Goal: Task Accomplishment & Management: Manage account settings

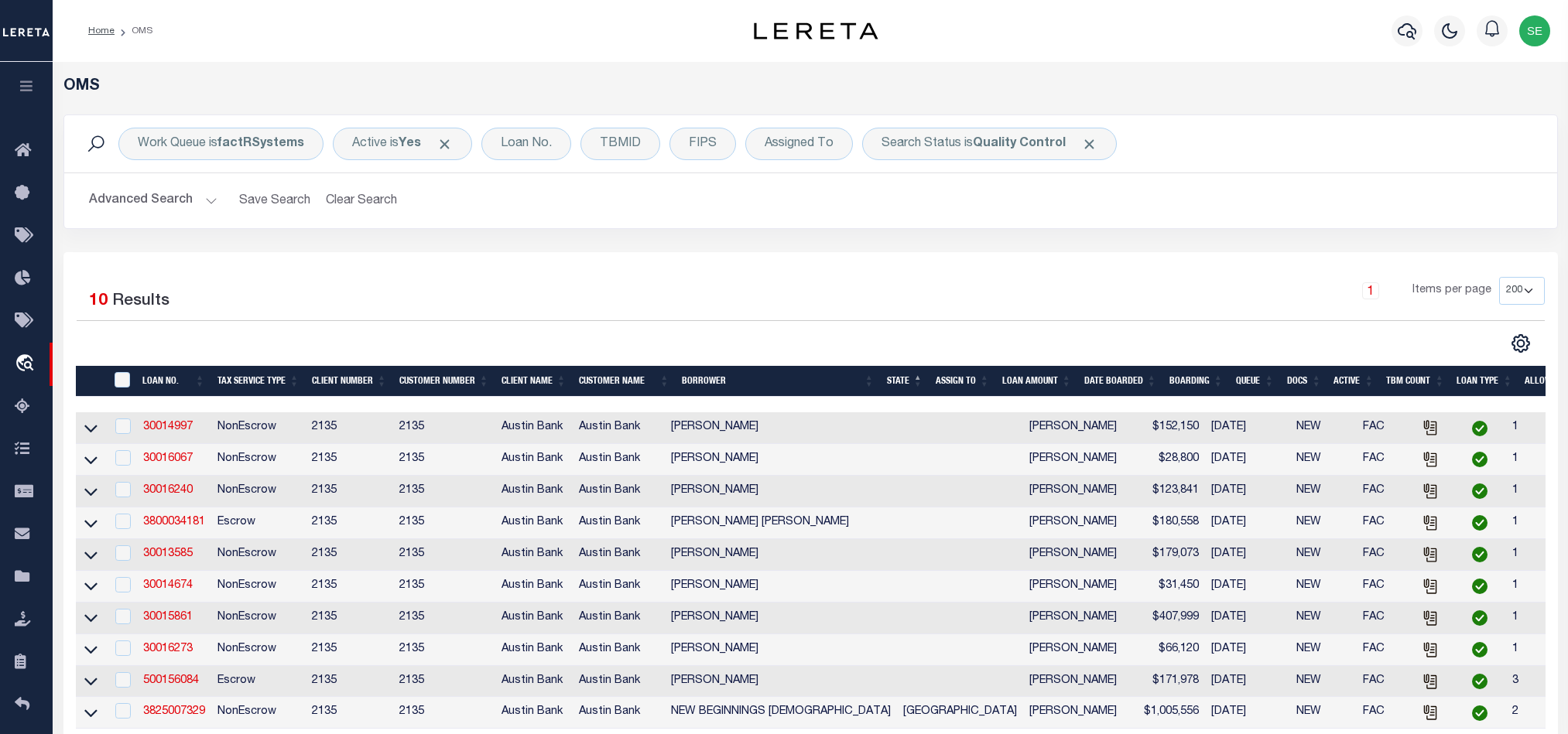
select select "200"
select select "4983"
select select "10"
select select "NonEscrow"
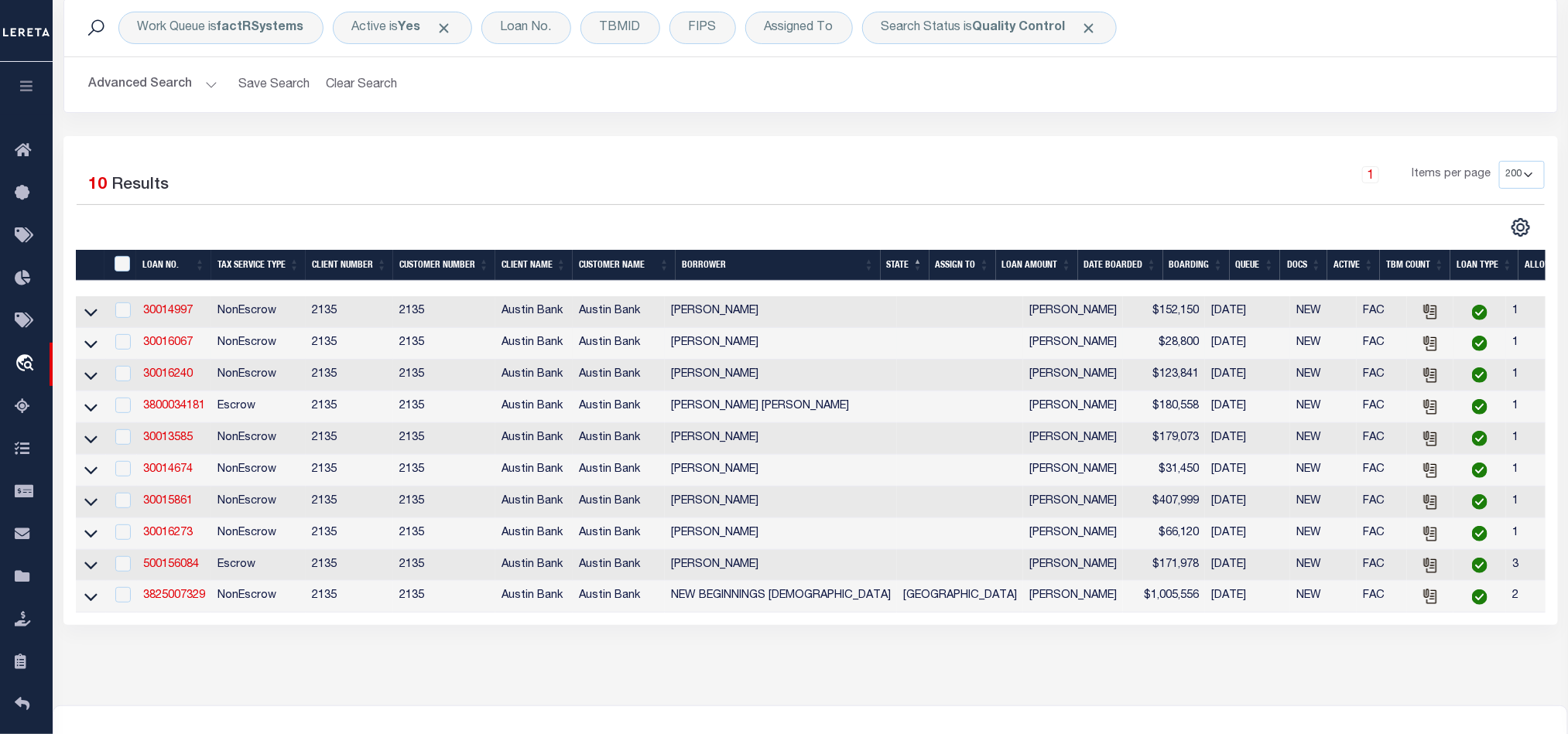
scroll to position [116, 0]
drag, startPoint x: 172, startPoint y: 316, endPoint x: 198, endPoint y: 316, distance: 26.0
click at [172, 316] on link "30014997" at bounding box center [167, 311] width 49 height 11
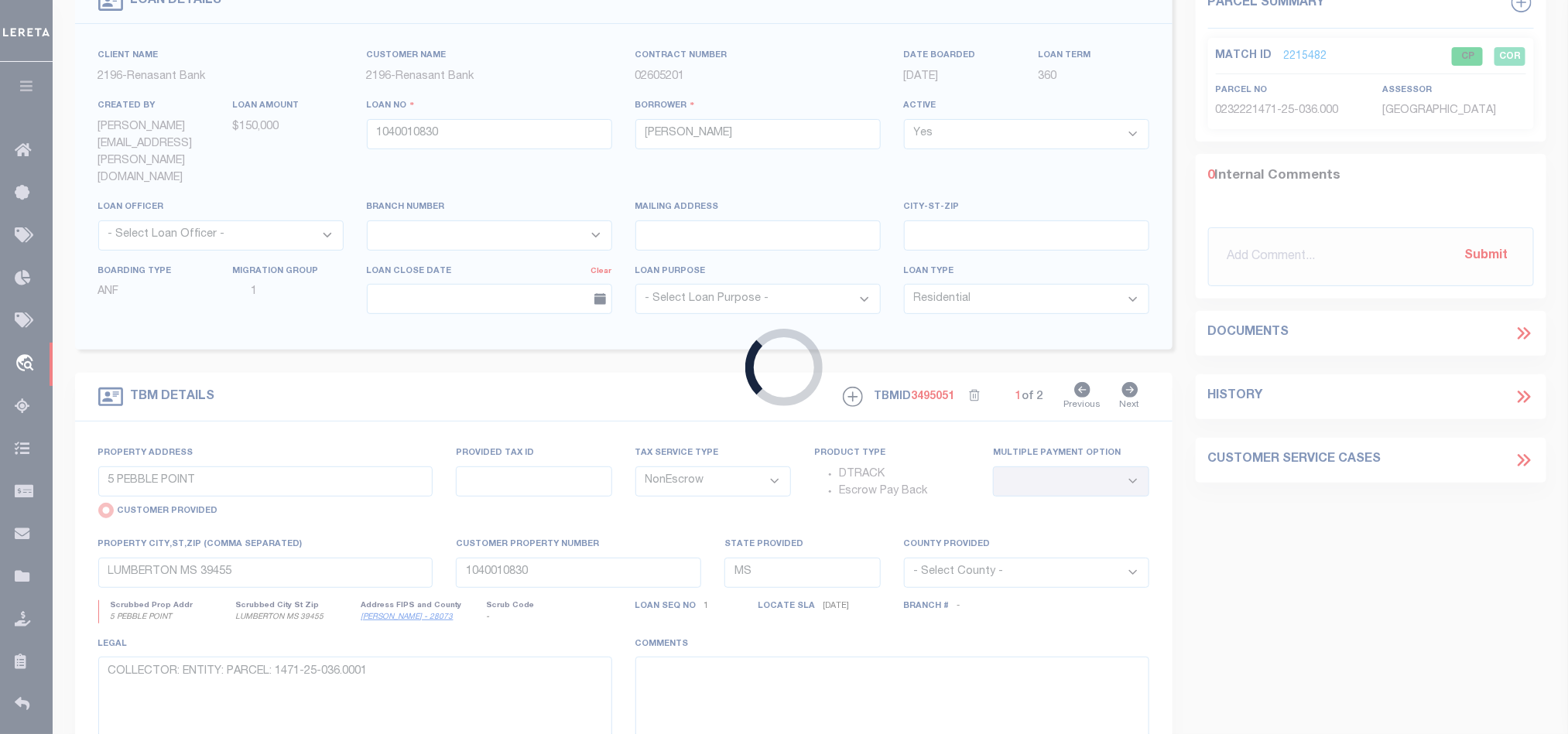
scroll to position [284, 0]
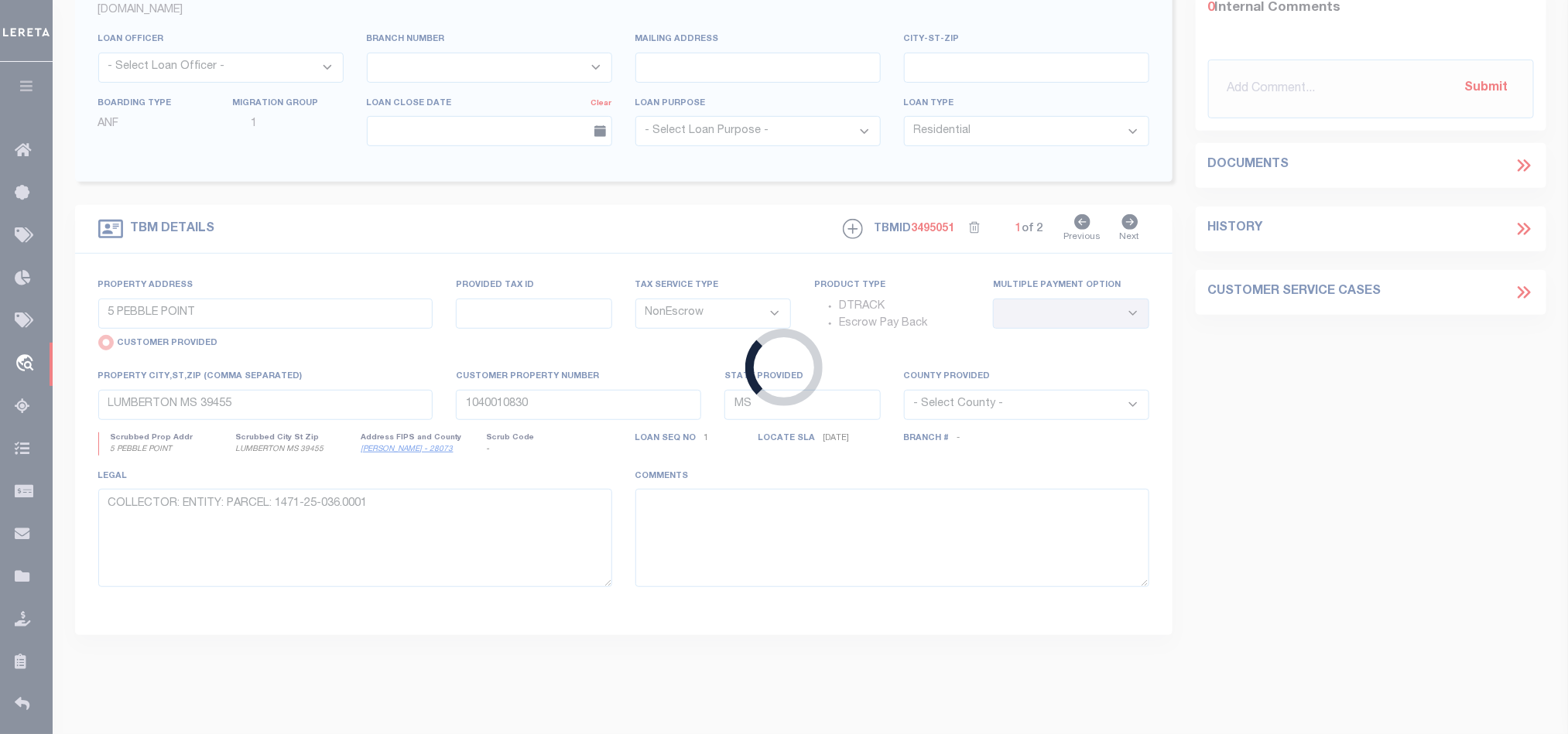
type input "30014997"
type input "[PERSON_NAME]"
select select
type input "4322 CR 4105"
type input "OVERTON, TX 75684"
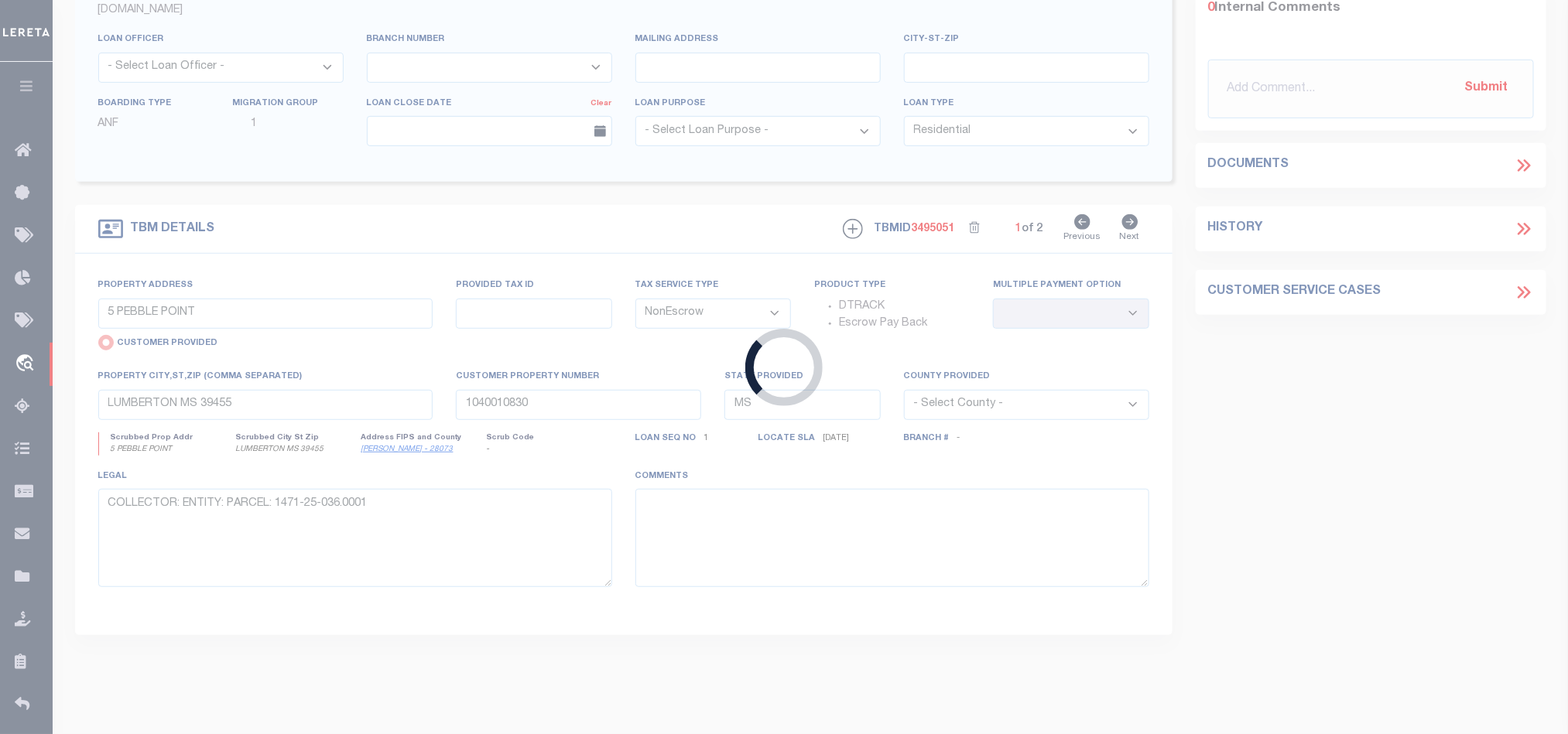
select select "700"
select select
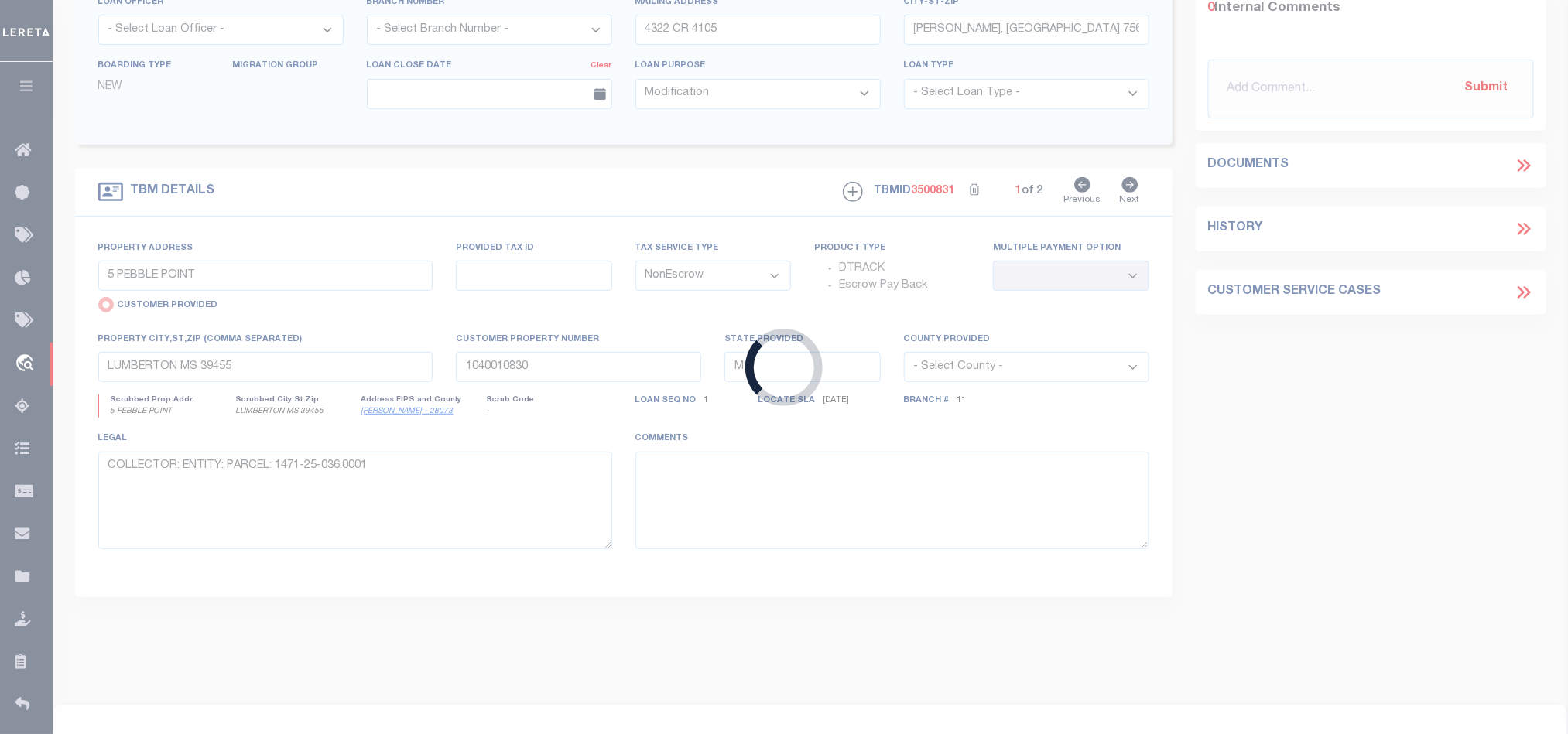
scroll to position [0, 0]
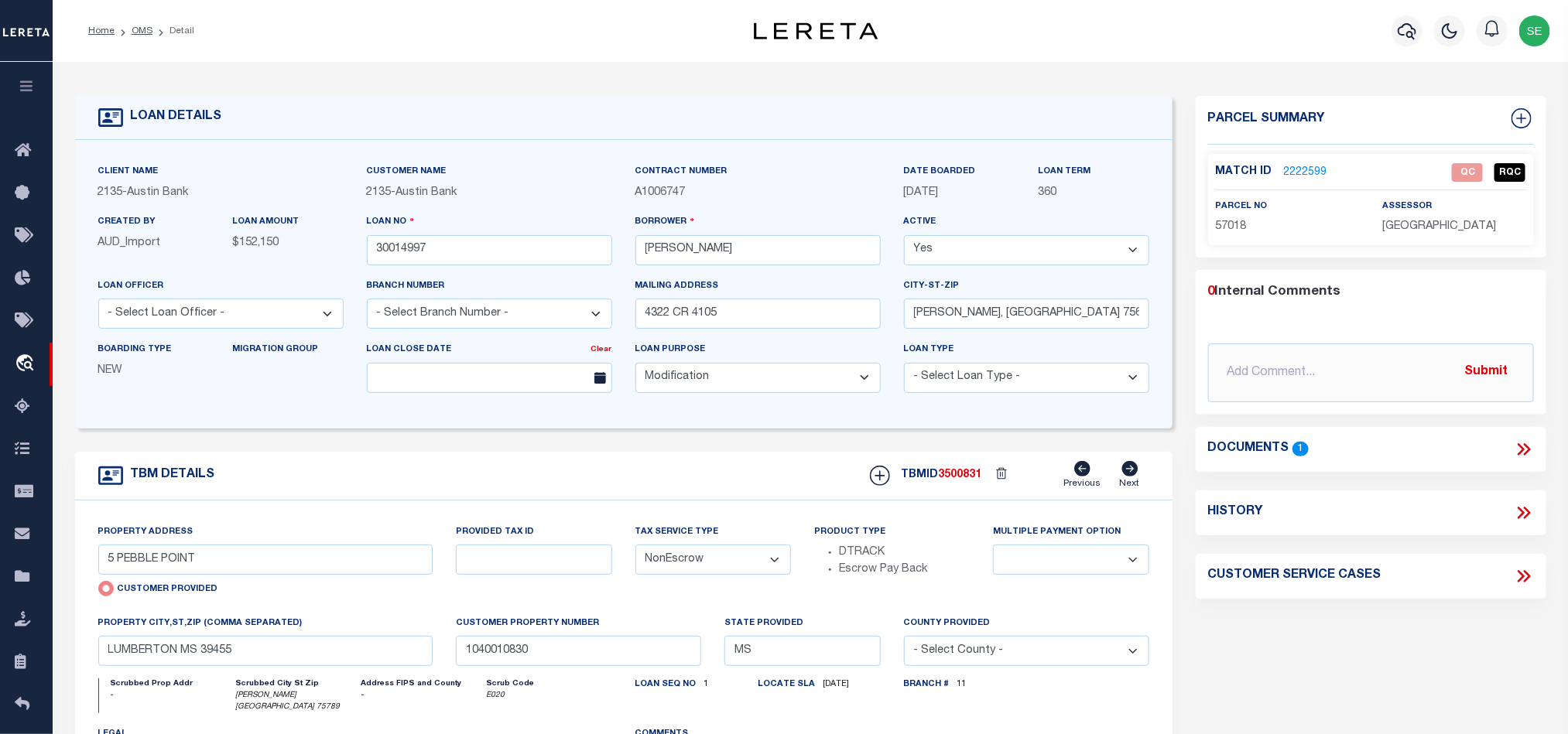
select select "2594"
type input "9.31 ACRES FM 2064 N."
radio input "false"
select select
type input "TROUP TX 75789"
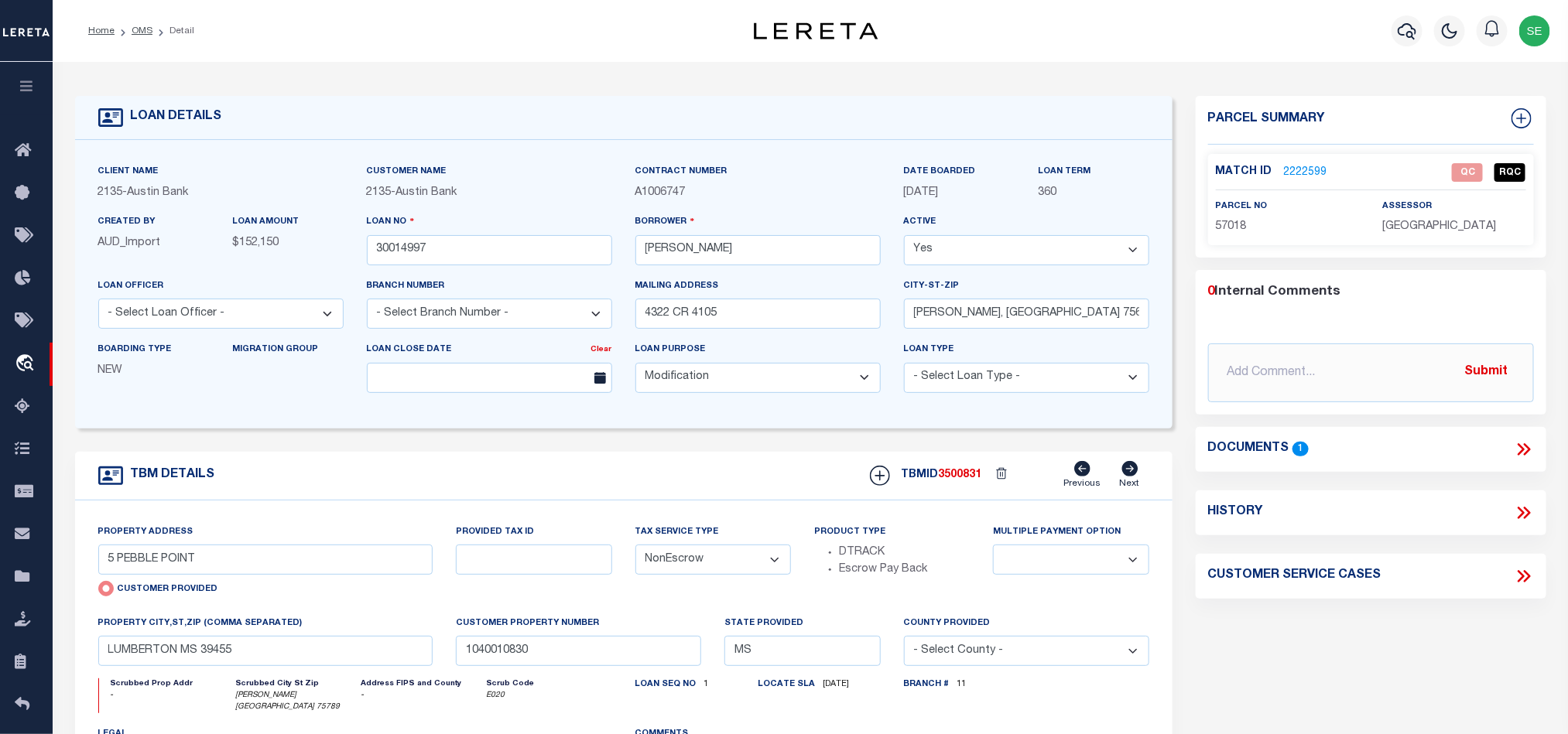
type textarea "DT 9.24 AC TR 2F BLK 1072 WILLIAM F SMITH SVY A-48"
click at [1233, 227] on span "57018" at bounding box center [1230, 227] width 31 height 11
copy span "57018"
click at [1526, 449] on icon at bounding box center [1524, 449] width 20 height 20
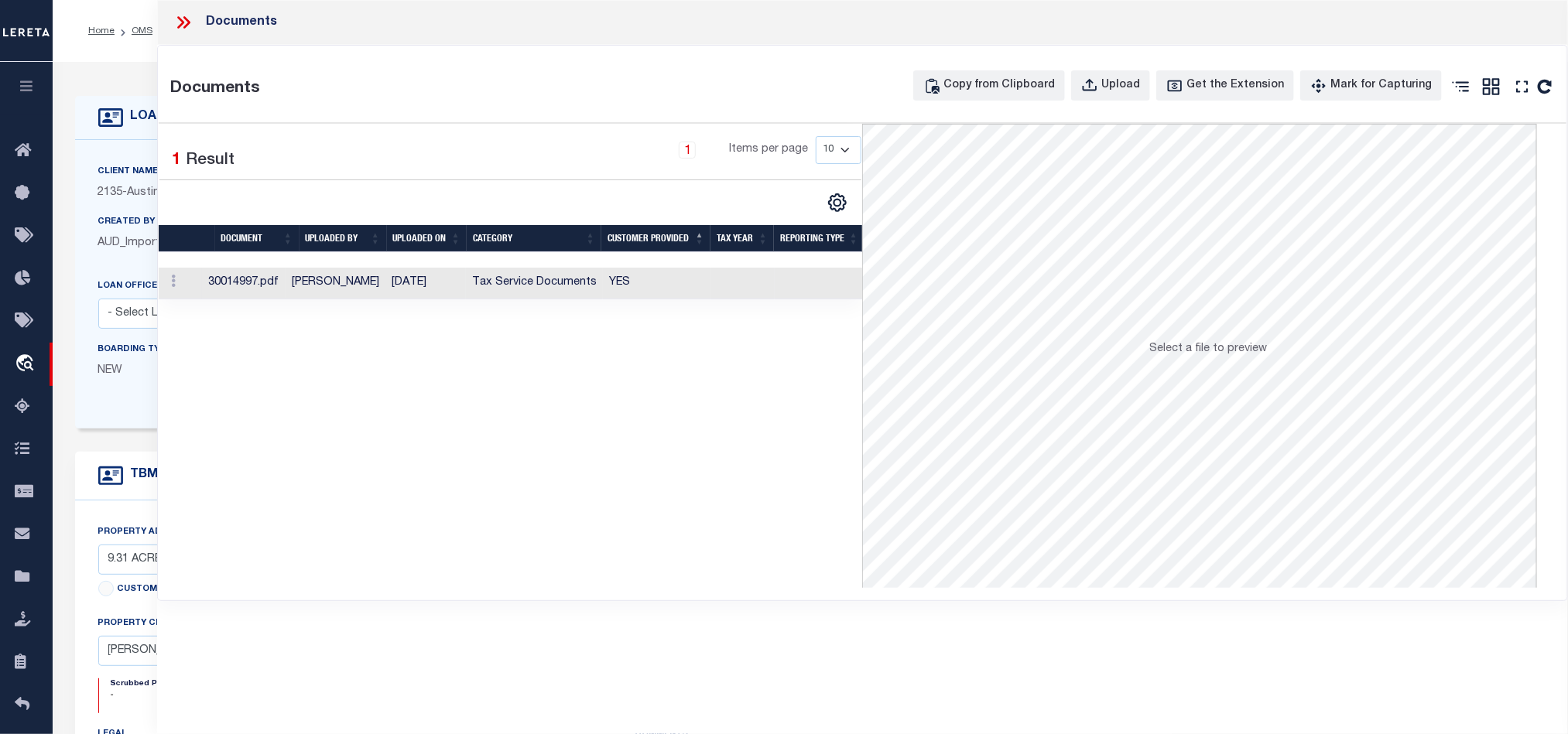
click at [738, 290] on td at bounding box center [743, 284] width 63 height 32
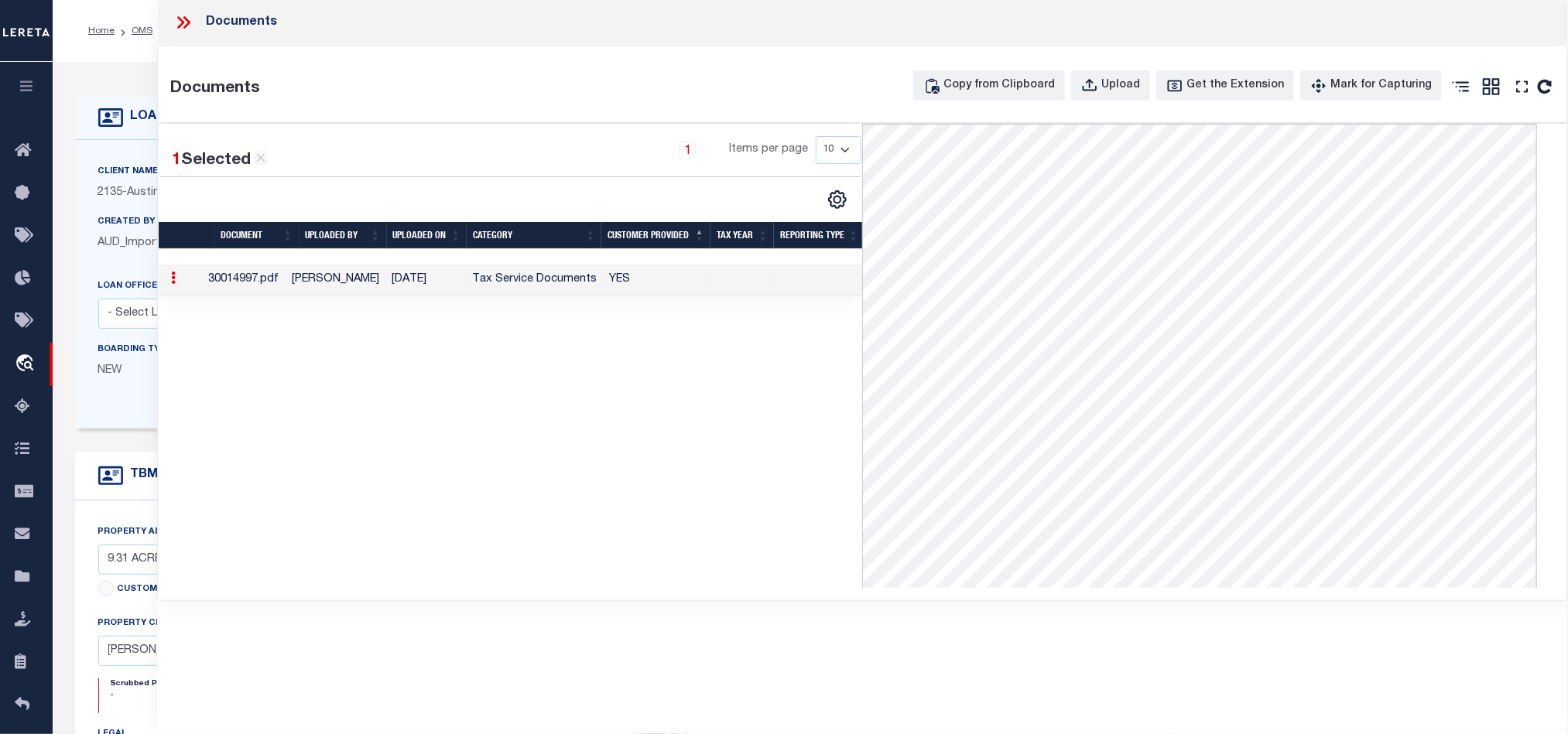
scroll to position [116, 0]
click at [171, 21] on div "Documents" at bounding box center [862, 22] width 1411 height 44
click at [190, 21] on icon at bounding box center [184, 22] width 20 height 20
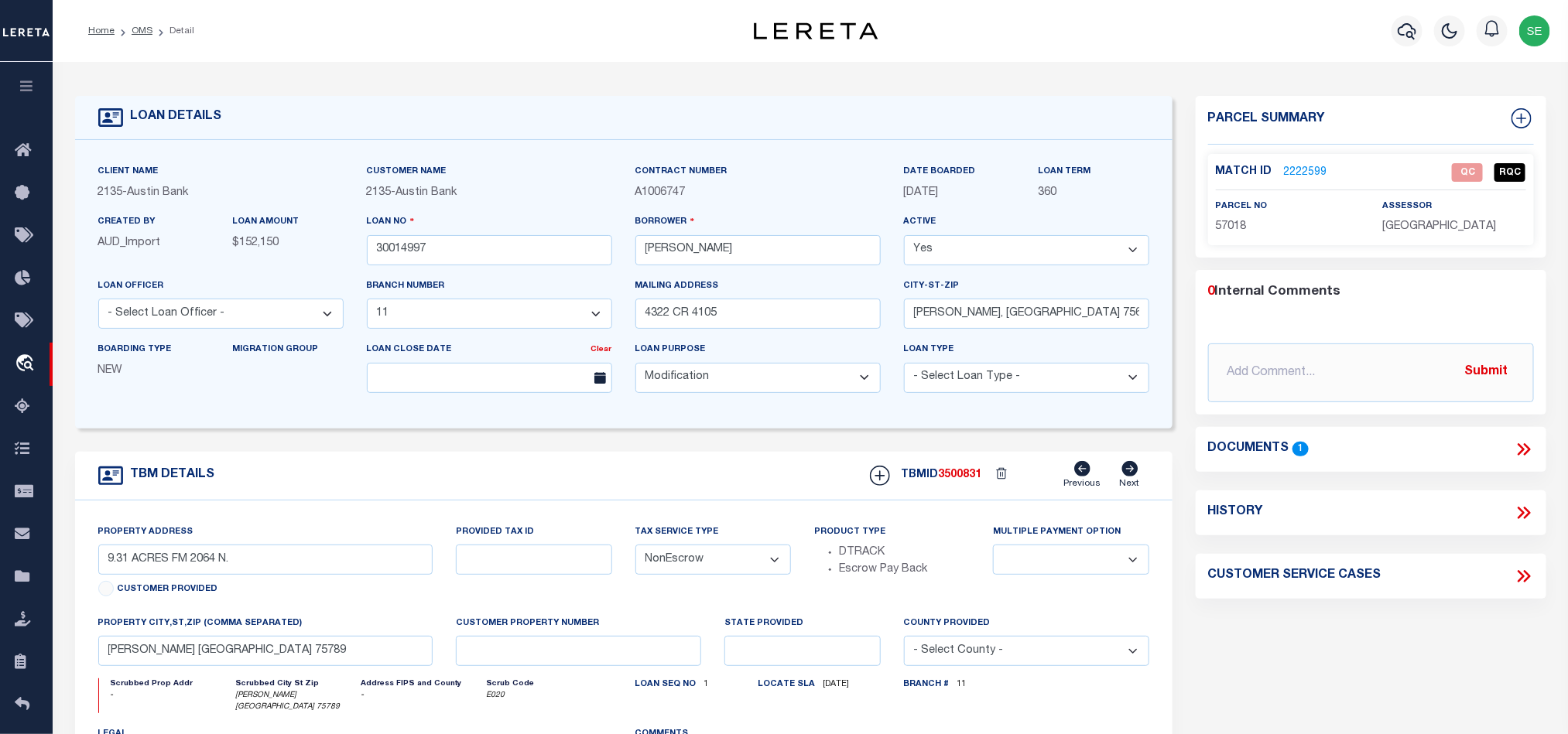
click at [1312, 165] on link "2222599" at bounding box center [1306, 173] width 44 height 17
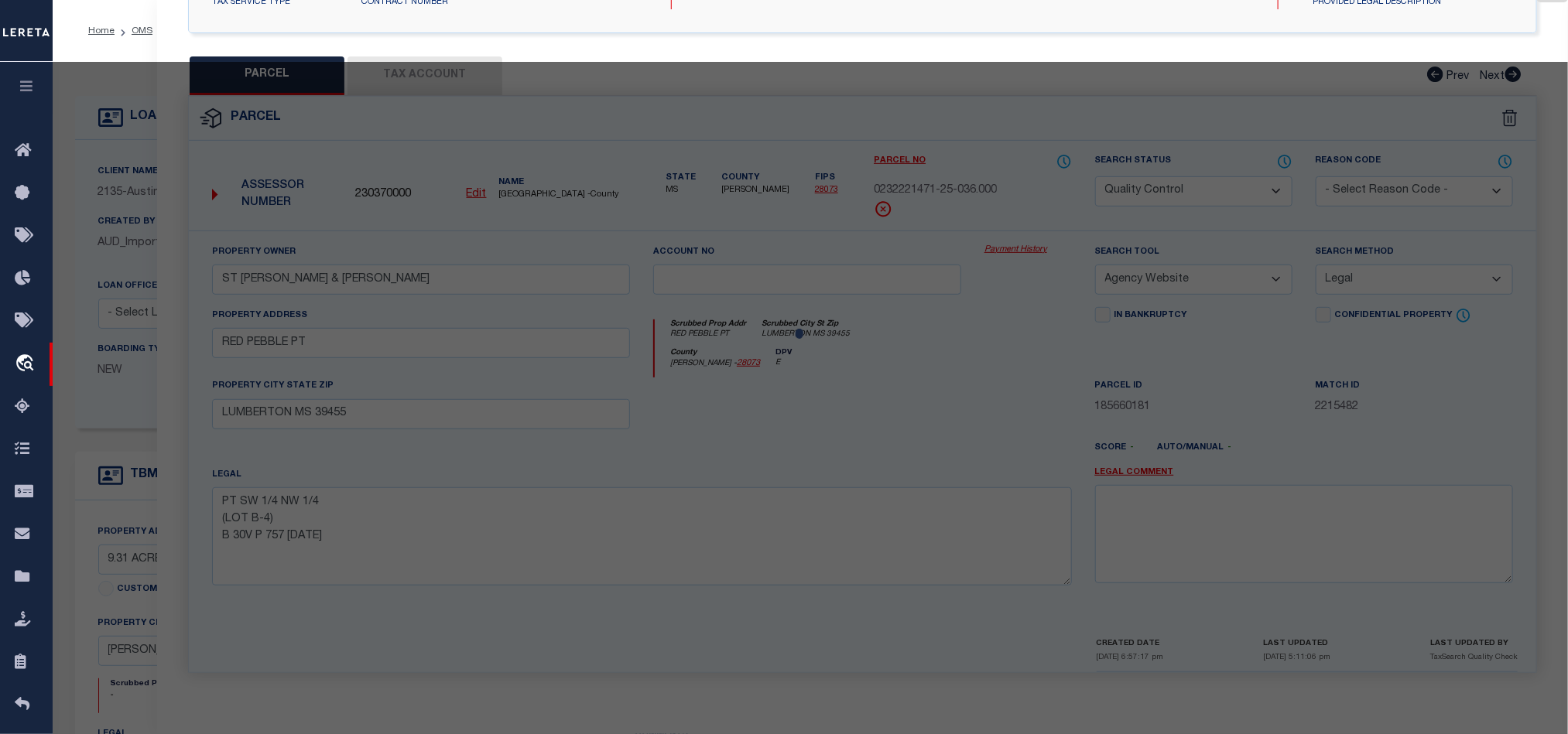
select select "AS"
select select
checkbox input "false"
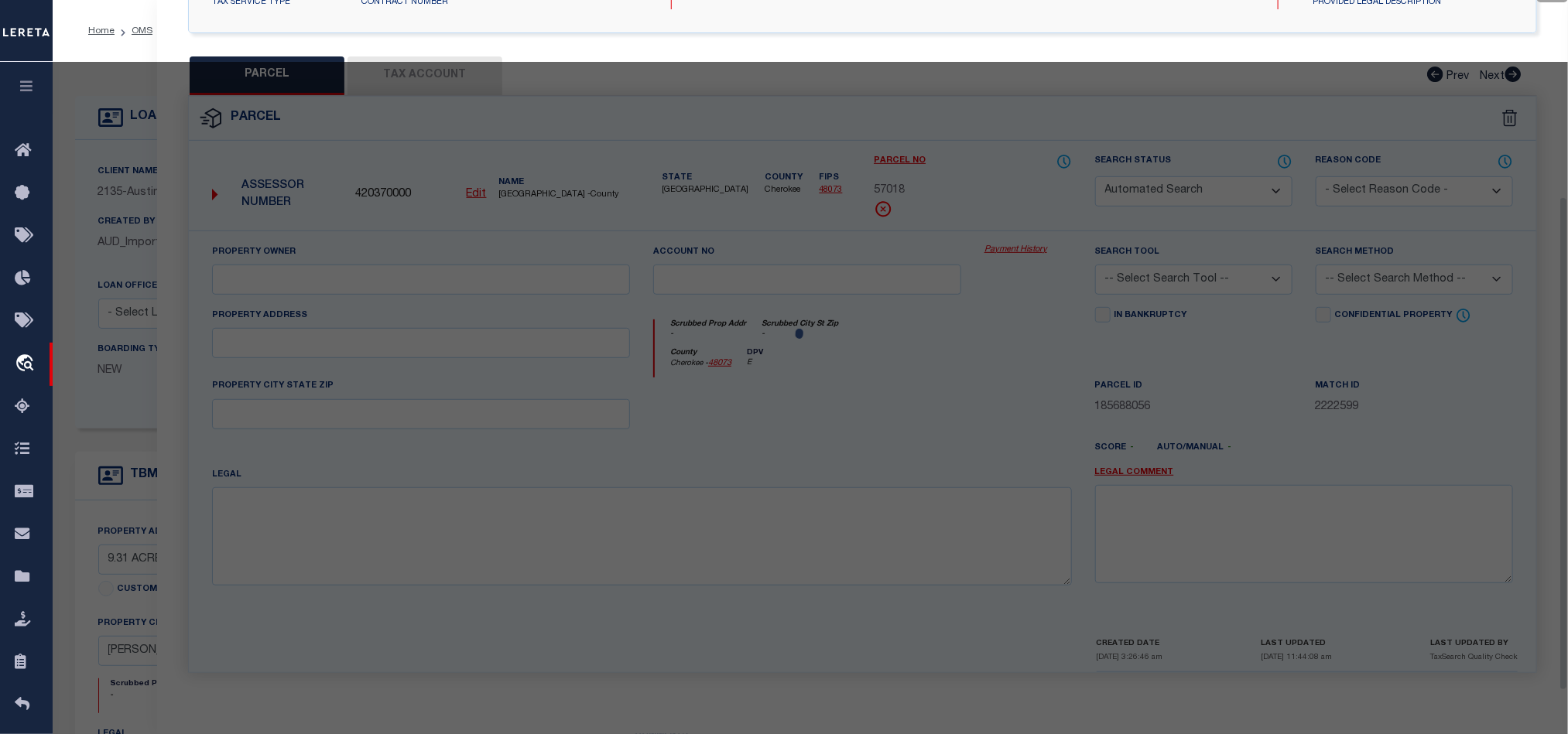
select select "QC"
type input "LEWIS JEFF AND TAMMY"
select select "AGW"
select select "LEG"
type input "TROUP TX 75789"
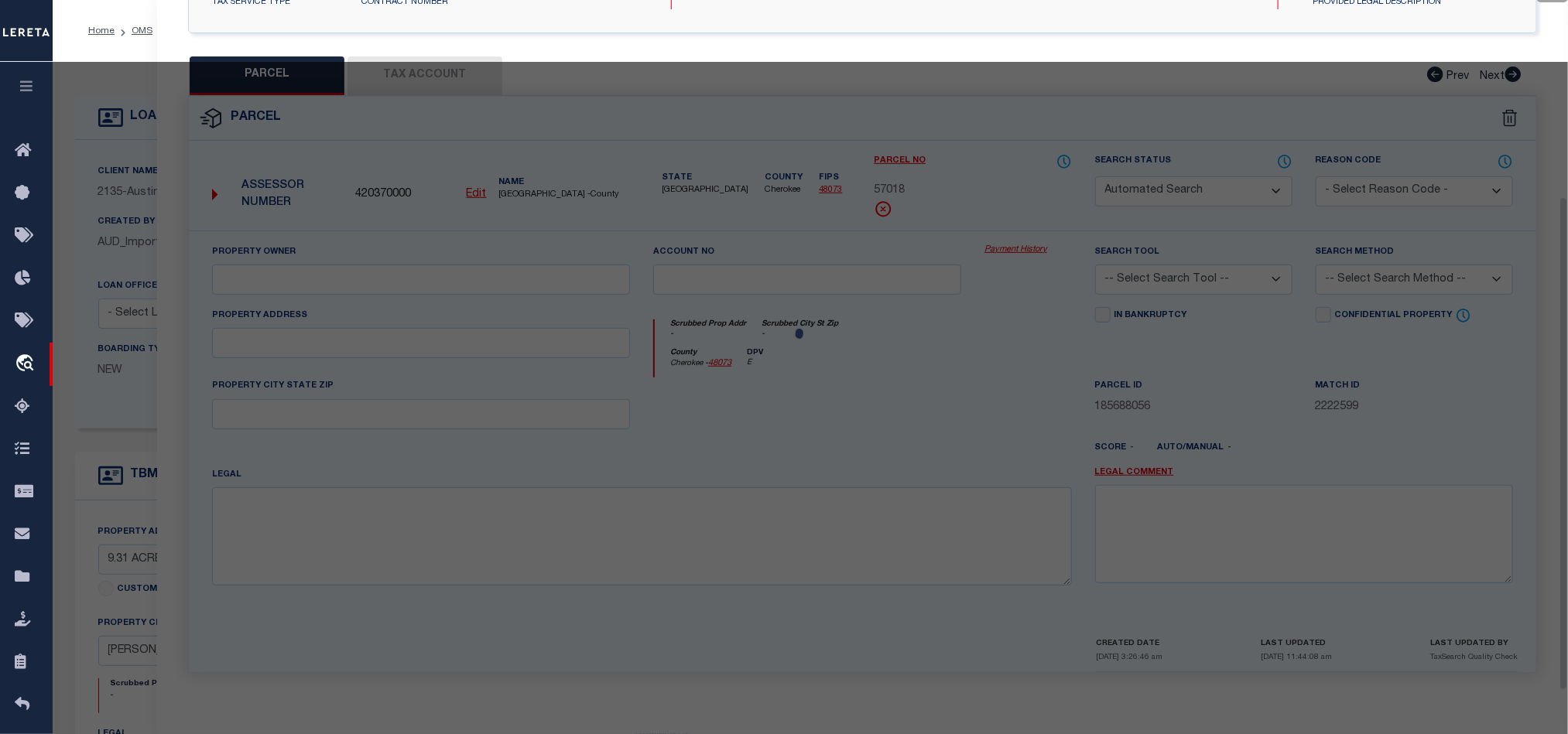
type textarea "A 48 BLK 1072 TR 2F W T SMITH J03"
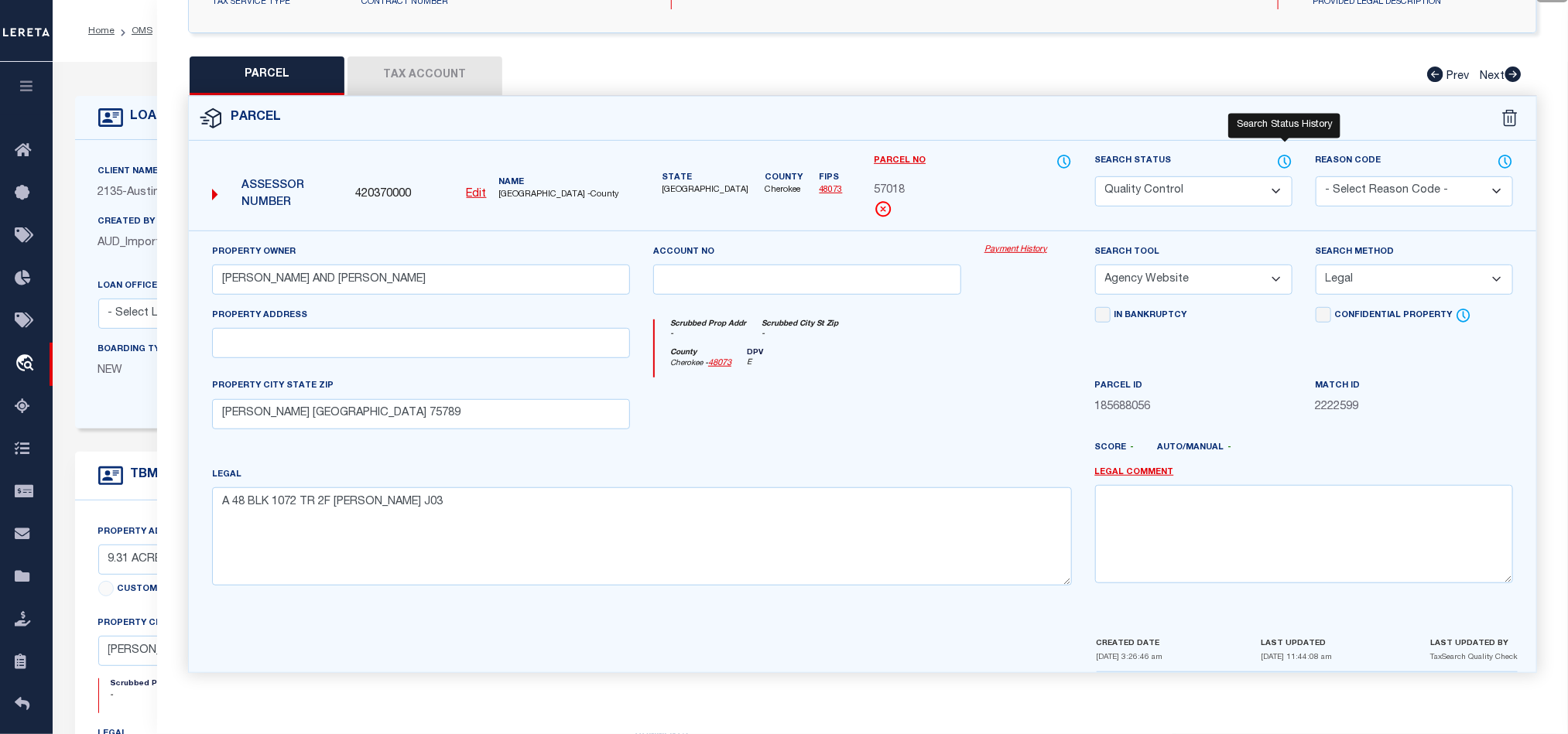
click at [1280, 156] on icon at bounding box center [1284, 161] width 12 height 12
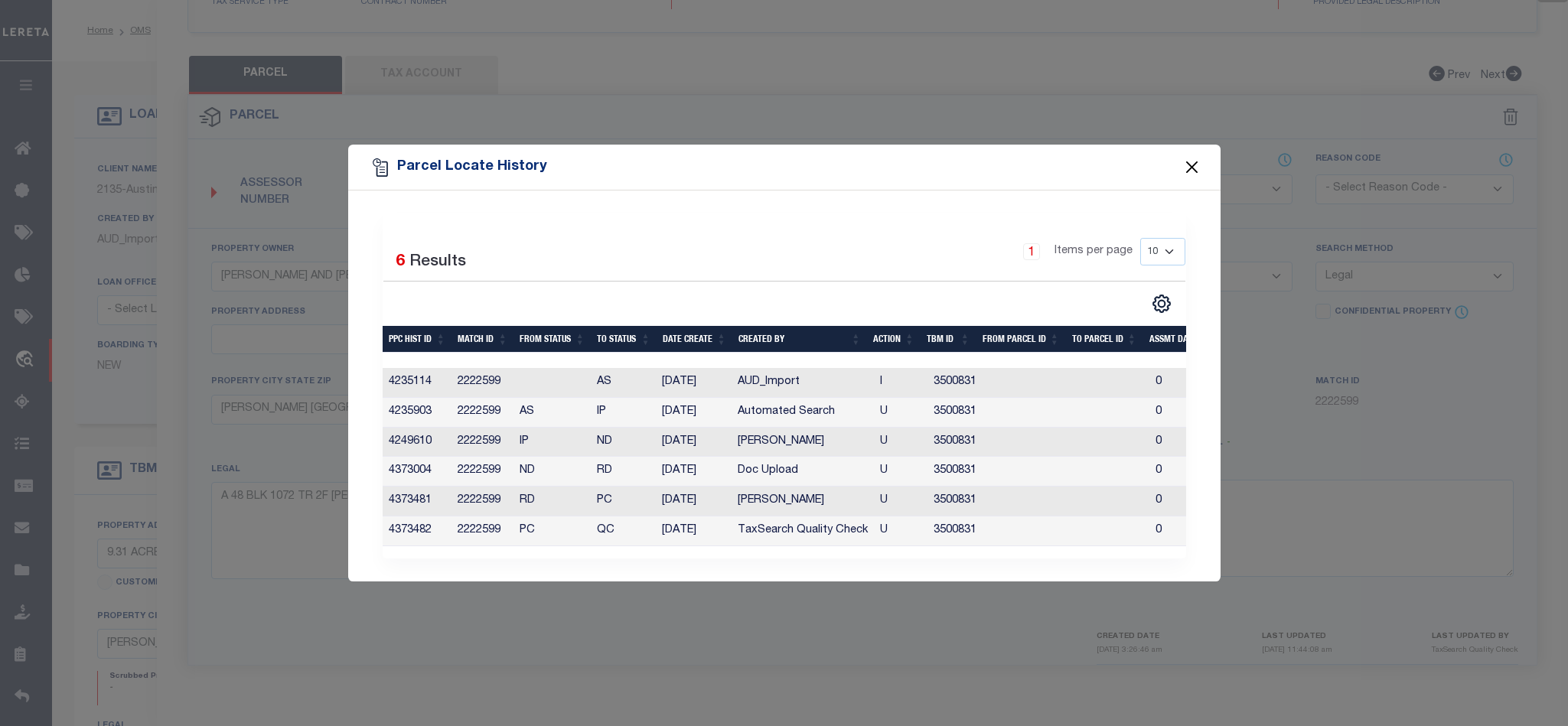
click at [1190, 158] on button "Close" at bounding box center [1192, 168] width 20 height 20
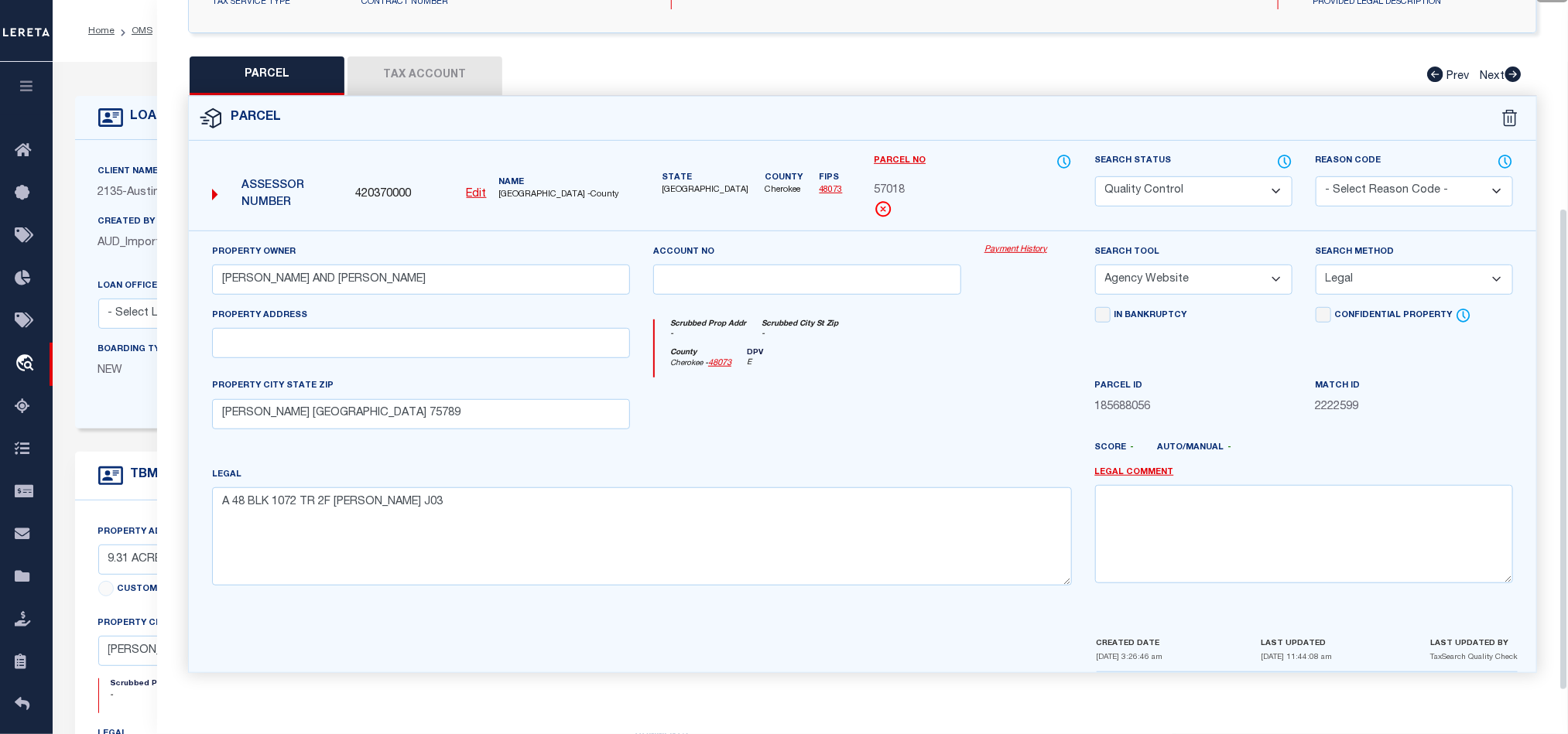
click at [934, 377] on div at bounding box center [807, 409] width 331 height 63
click at [393, 44] on div "QC QC QC" at bounding box center [862, 222] width 1411 height 937
click at [409, 68] on button "Tax Account" at bounding box center [425, 76] width 155 height 39
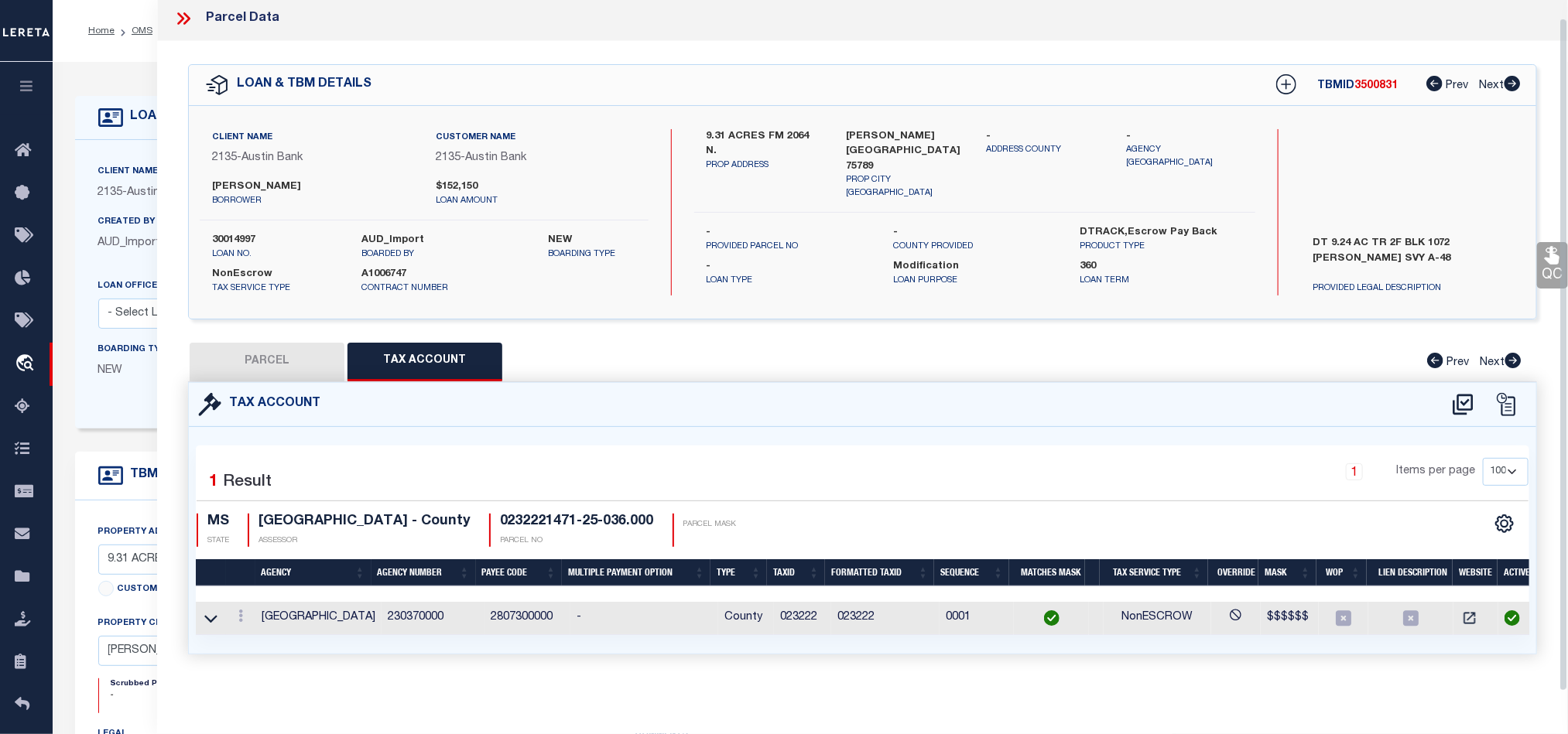
select select "100"
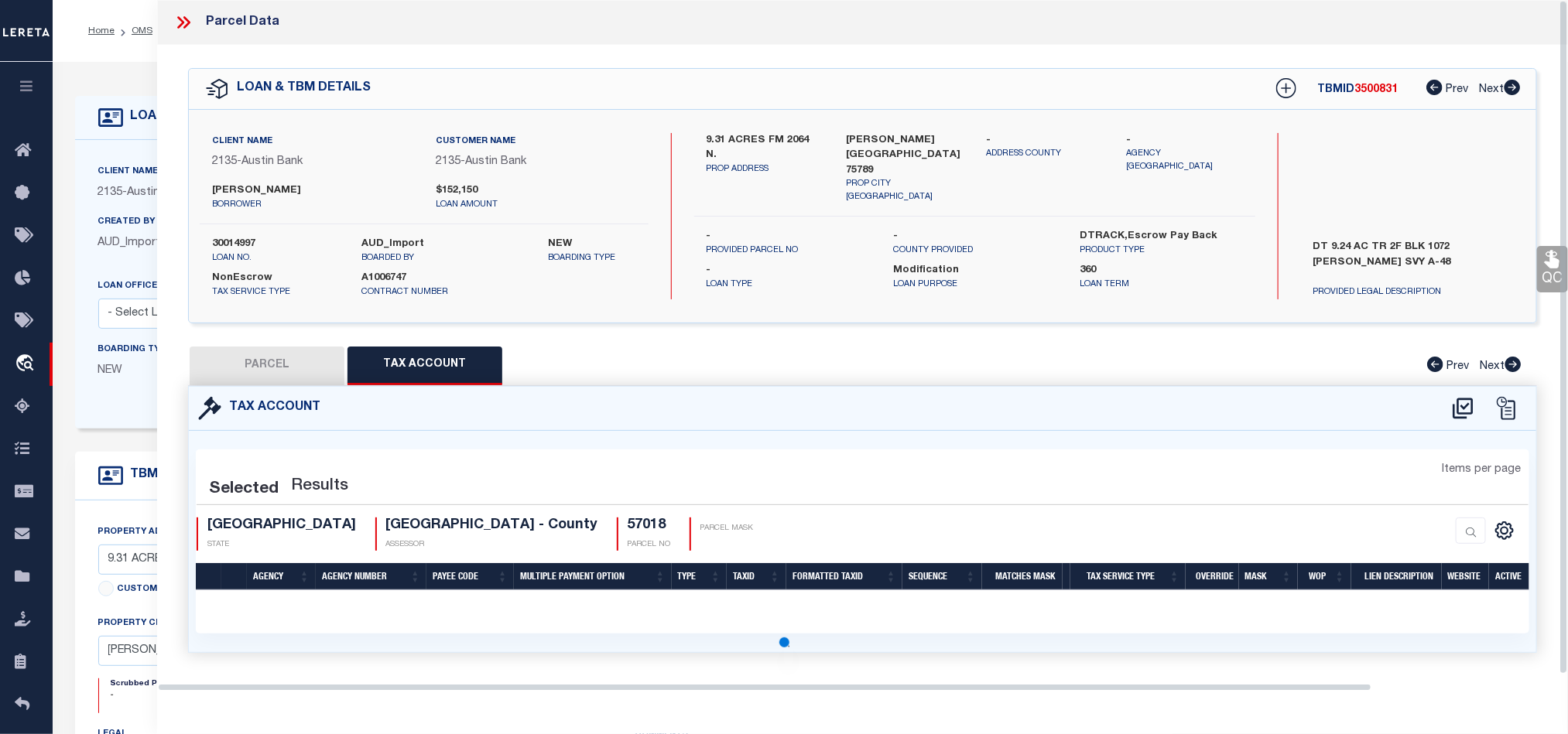
select select "100"
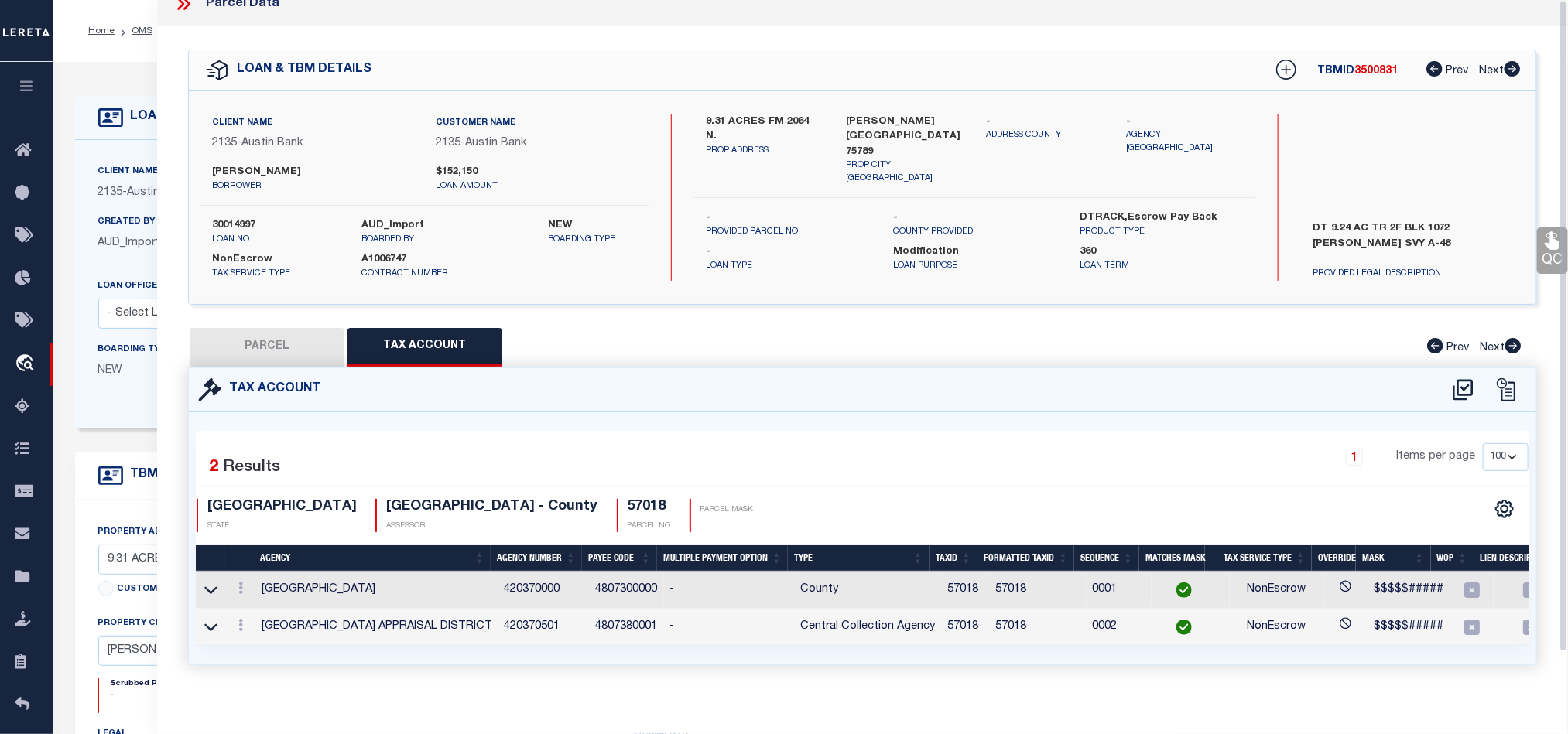
scroll to position [0, 0]
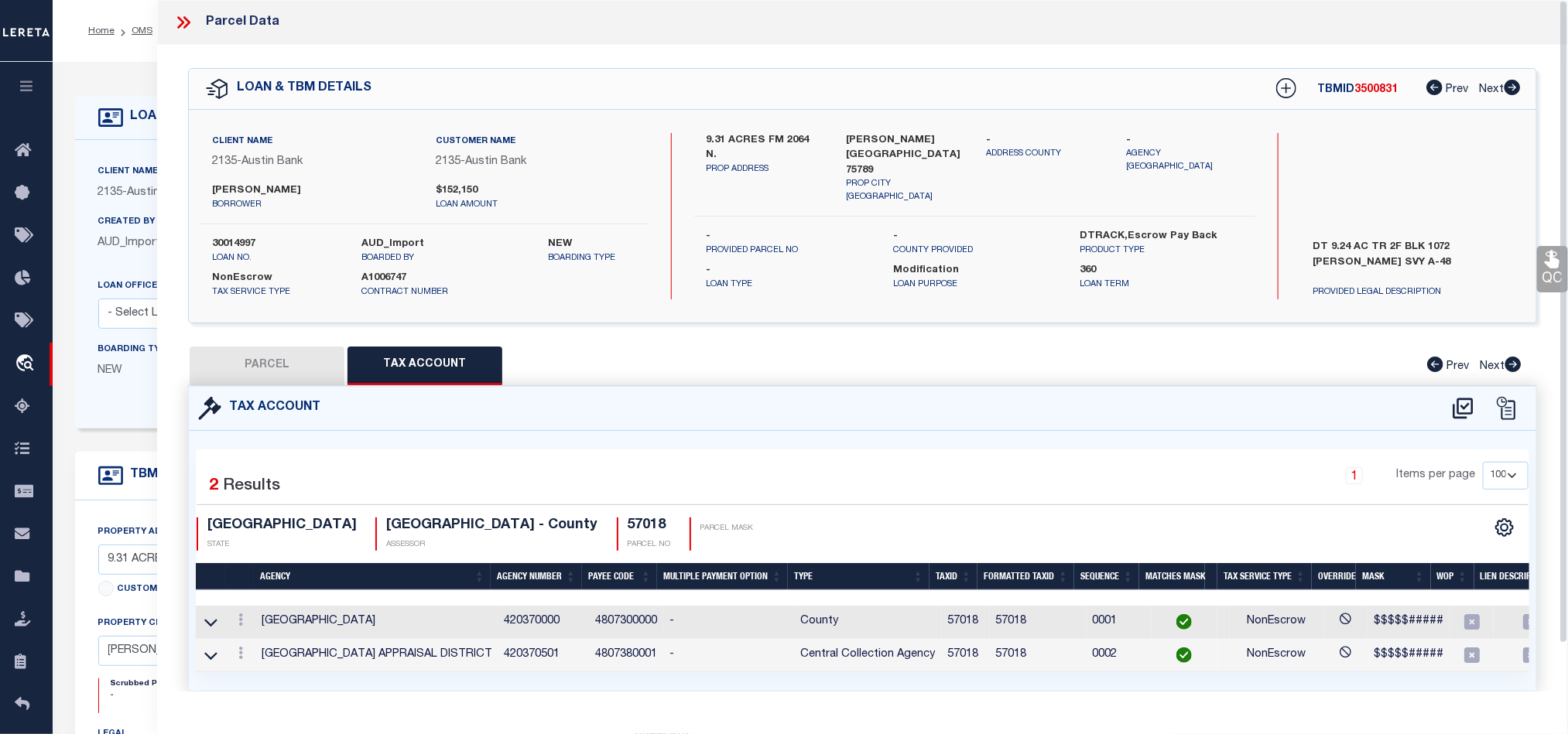
click at [274, 348] on button "PARCEL" at bounding box center [267, 366] width 155 height 39
select select "AS"
select select
checkbox input "false"
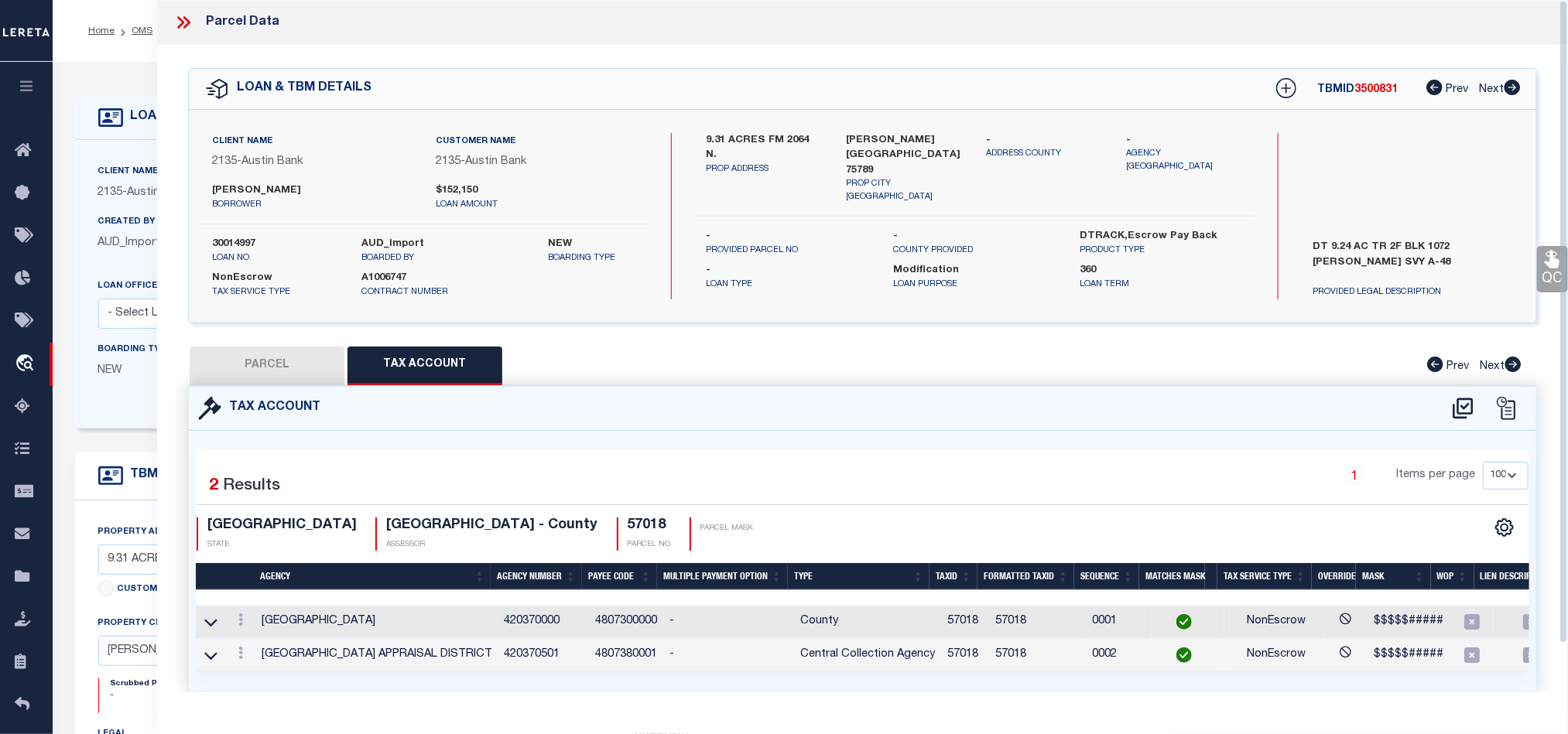
checkbox input "false"
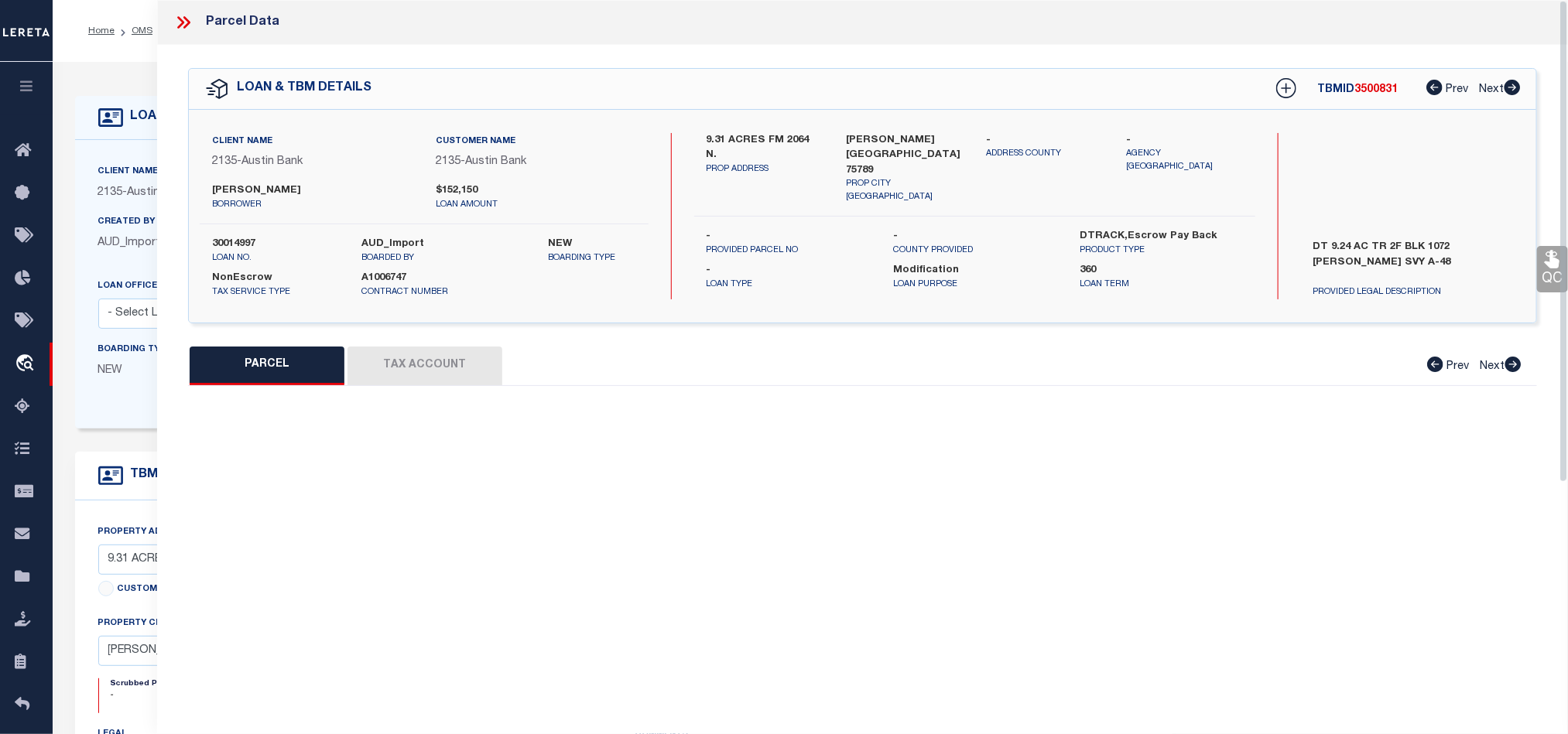
select select "QC"
type input "LEWIS JEFF AND TAMMY"
select select "AGW"
select select "LEG"
type input "TROUP TX 75789"
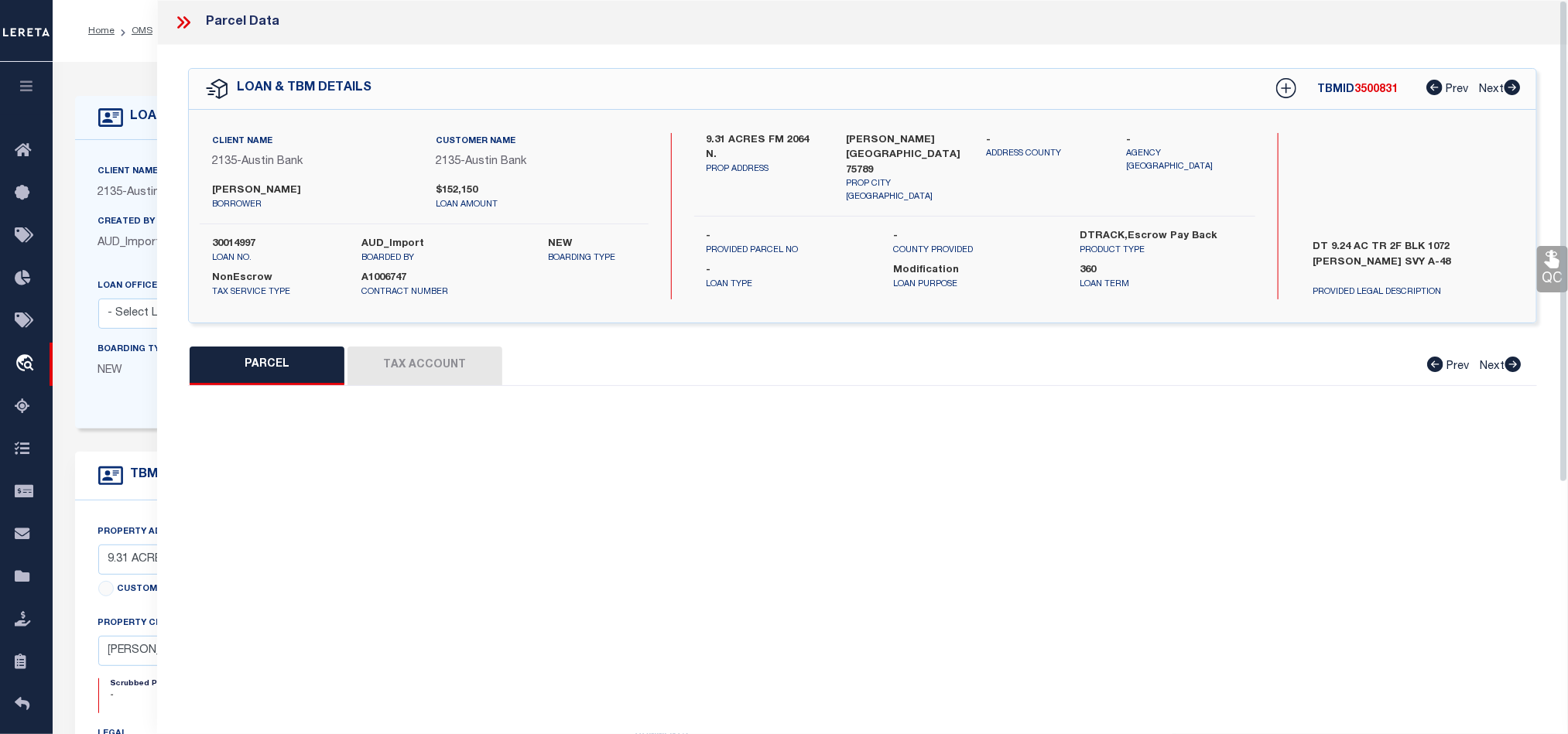
type textarea "A 48 BLK 1072 TR 2F W T SMITH J03"
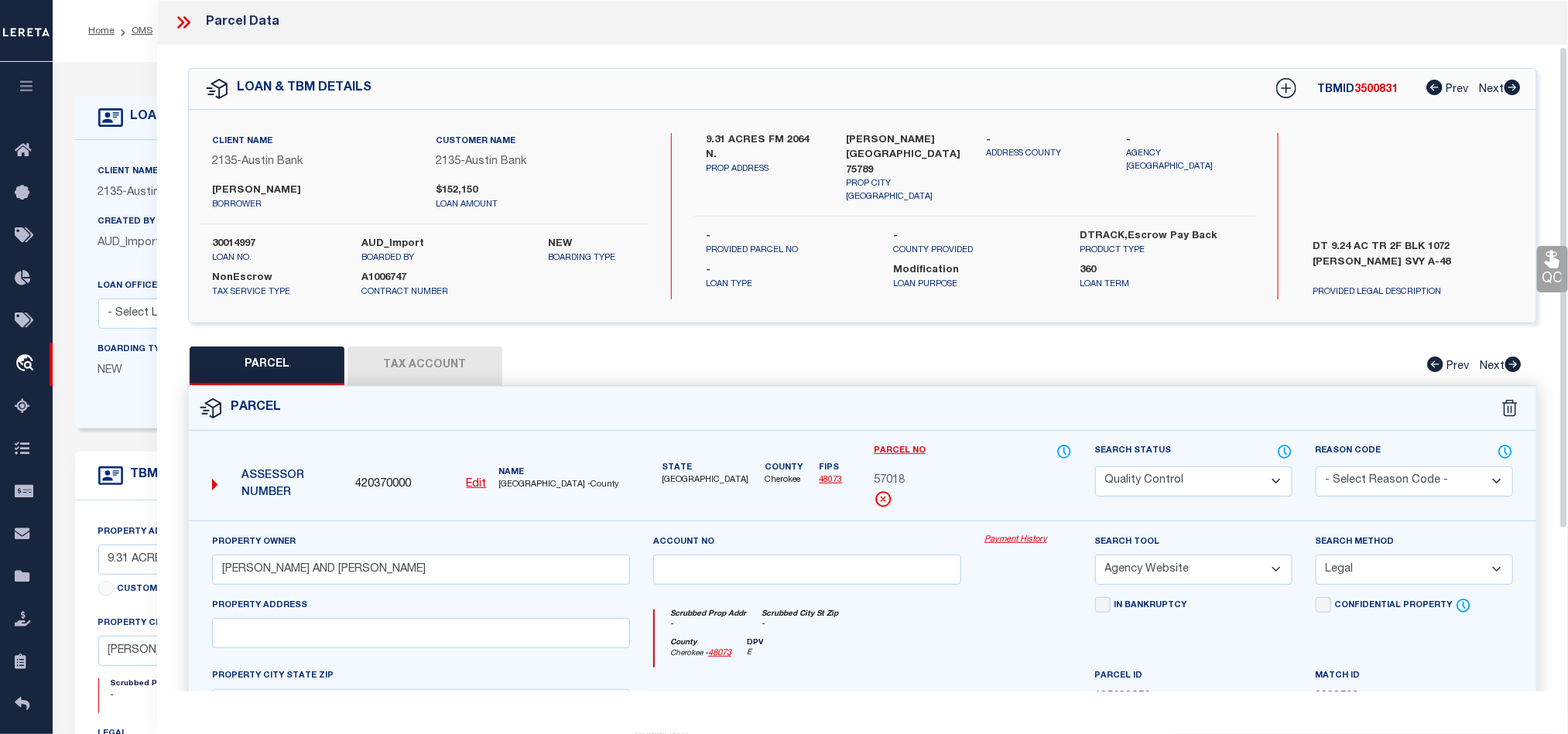
scroll to position [232, 0]
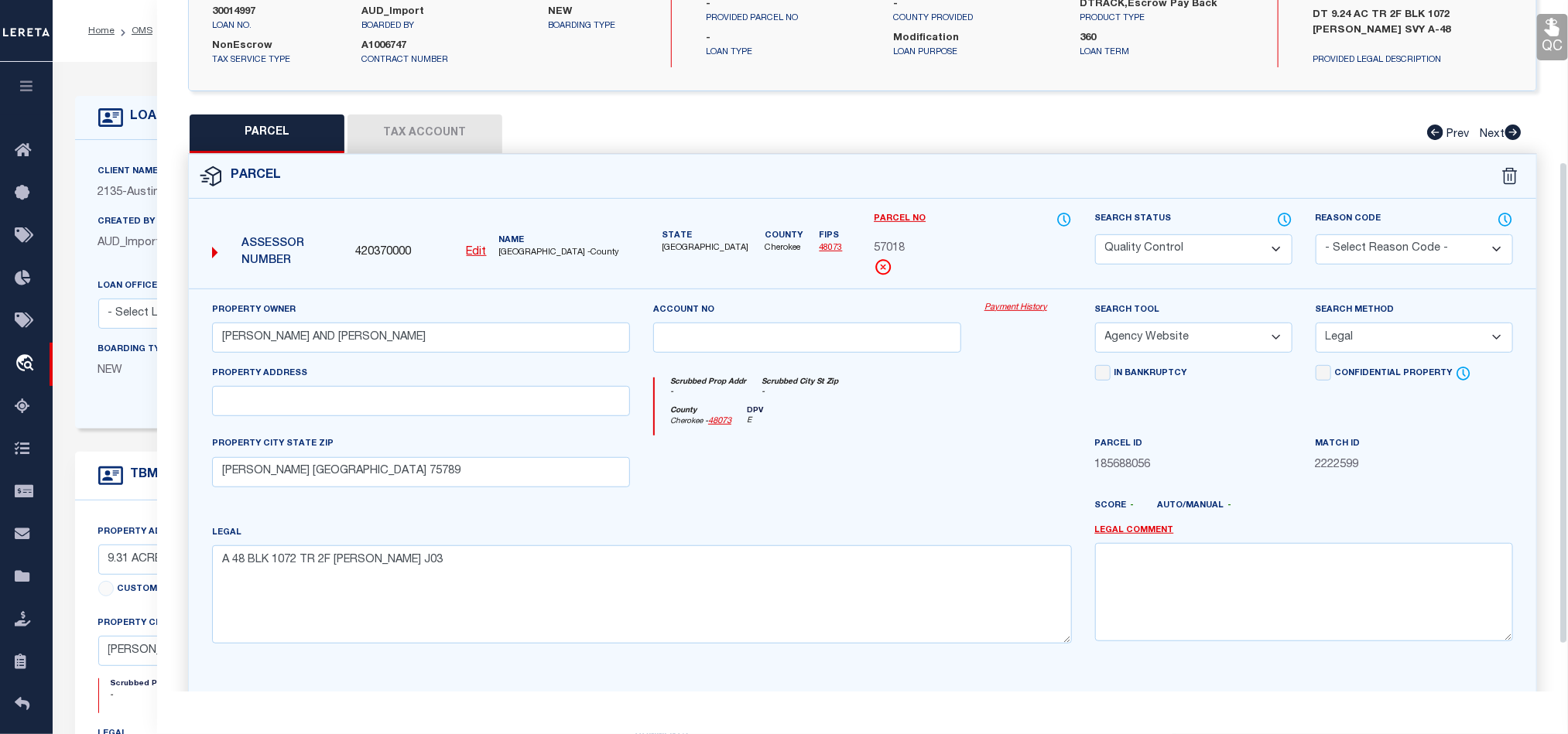
click at [918, 442] on div at bounding box center [807, 467] width 331 height 63
click at [1198, 253] on select "Automated Search Bad Parcel Complete Duplicate Parcel High Dollar Reporting In …" at bounding box center [1193, 249] width 198 height 31
select select "CP"
click at [841, 472] on div at bounding box center [807, 467] width 331 height 63
click at [1549, 33] on icon at bounding box center [1552, 27] width 15 height 18
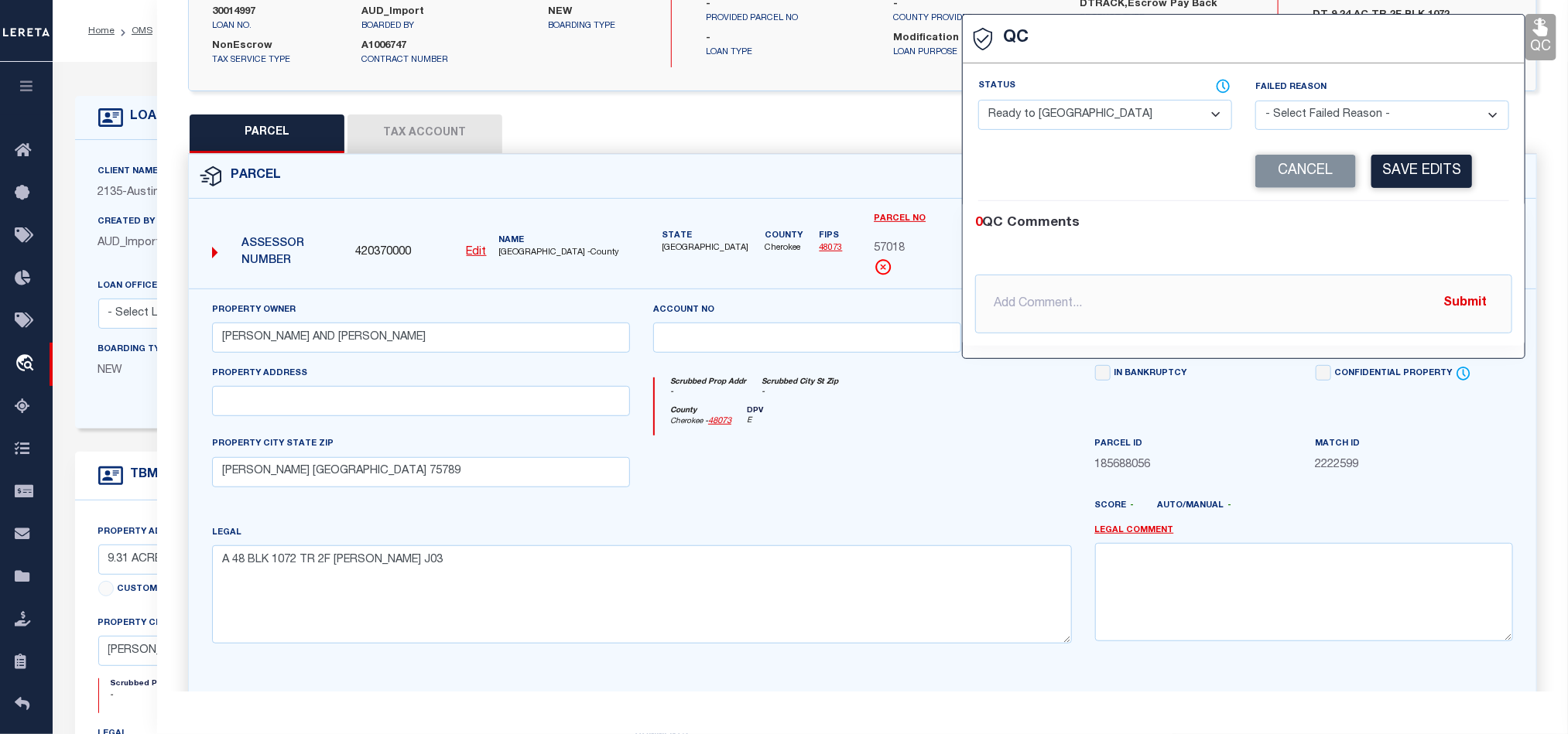
drag, startPoint x: 1111, startPoint y: 109, endPoint x: 1134, endPoint y: 131, distance: 31.8
click at [1111, 109] on select "- Select Status - Ready to QC Correct Incorrect" at bounding box center [1105, 115] width 254 height 31
select select "COR"
click at [1355, 221] on div "0 QC Comments" at bounding box center [1241, 223] width 531 height 20
click at [1396, 171] on button "Save Edits" at bounding box center [1421, 171] width 101 height 33
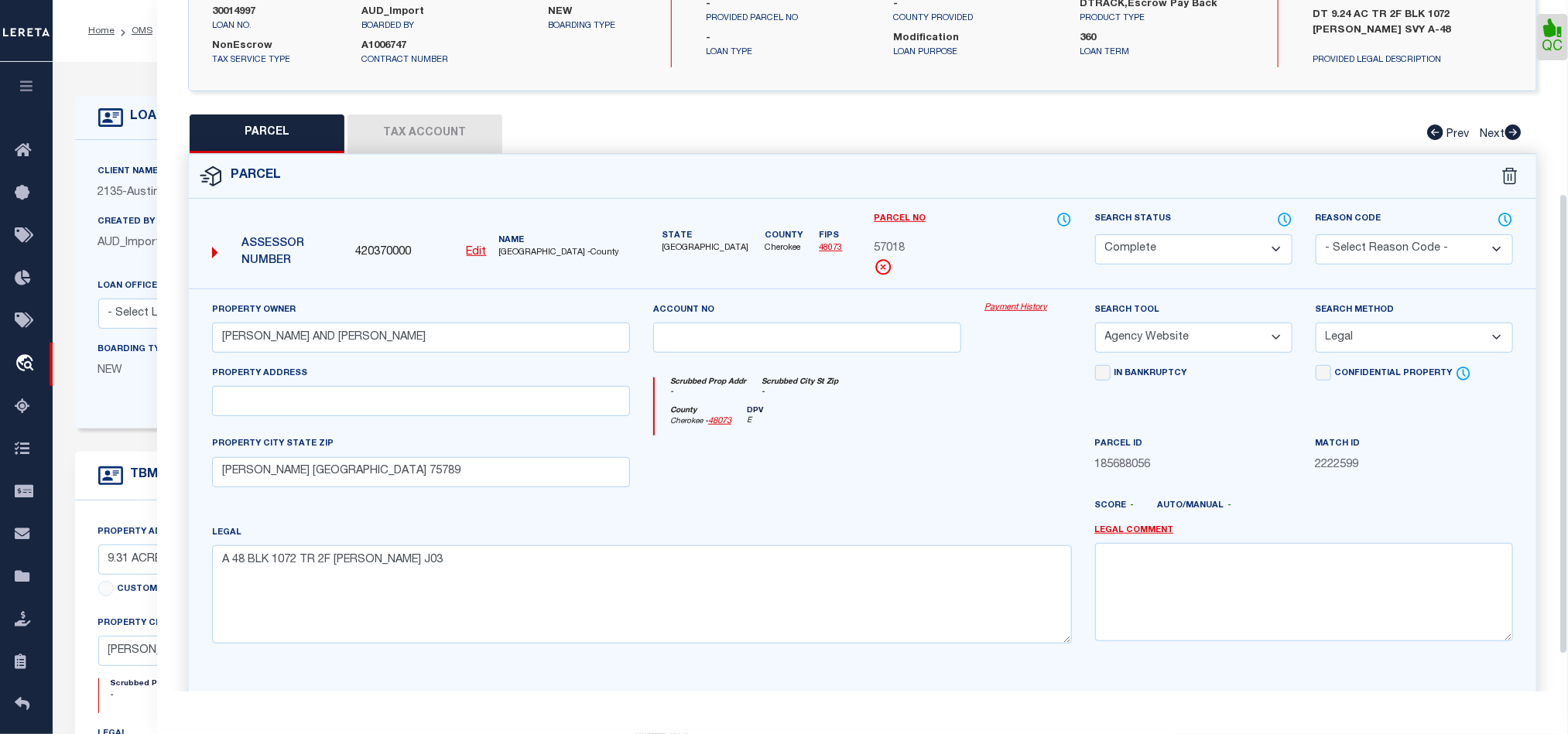
scroll to position [346, 0]
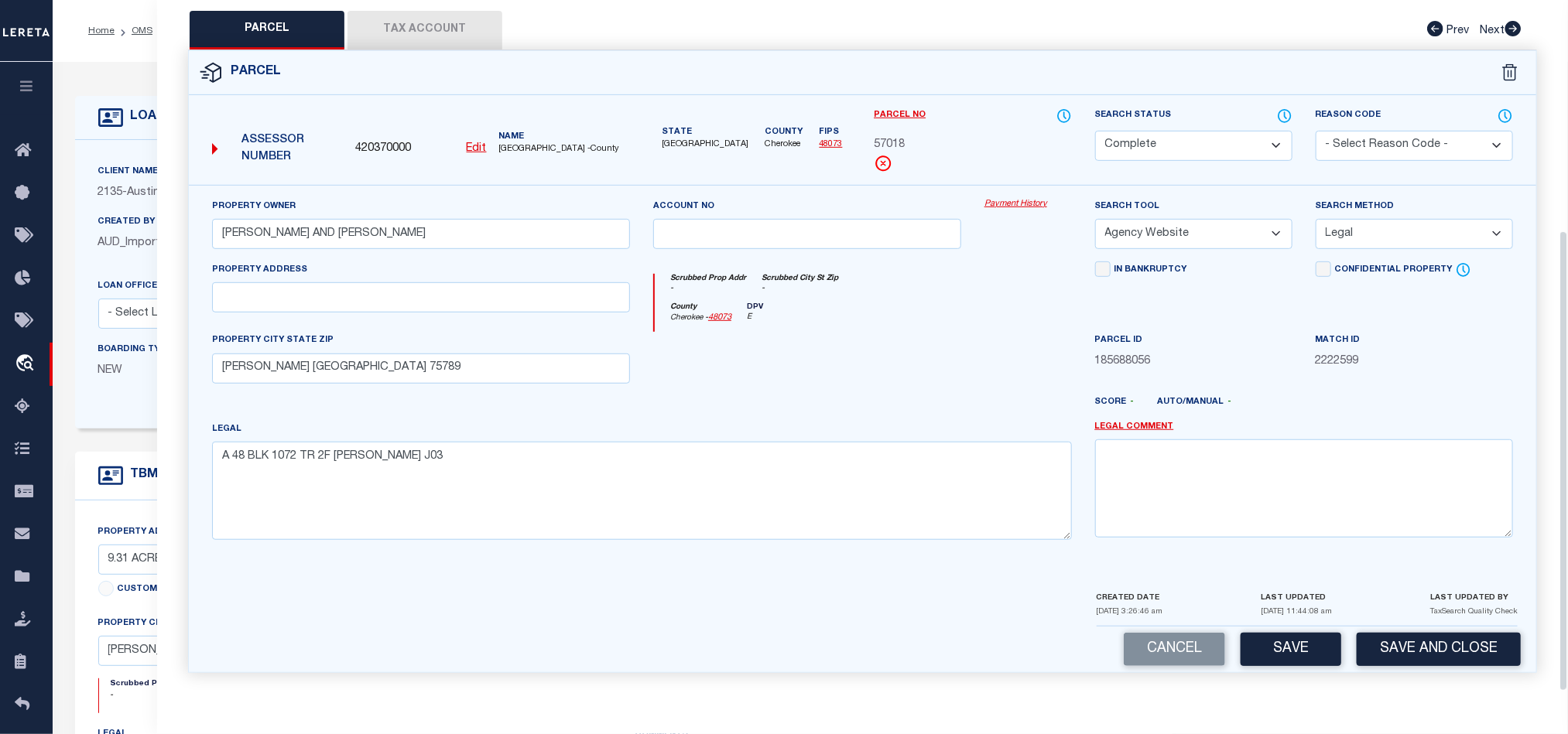
click at [1421, 629] on div "Cancel Save Save and Close" at bounding box center [862, 649] width 1347 height 45
click at [1429, 639] on button "Save and Close" at bounding box center [1438, 650] width 164 height 33
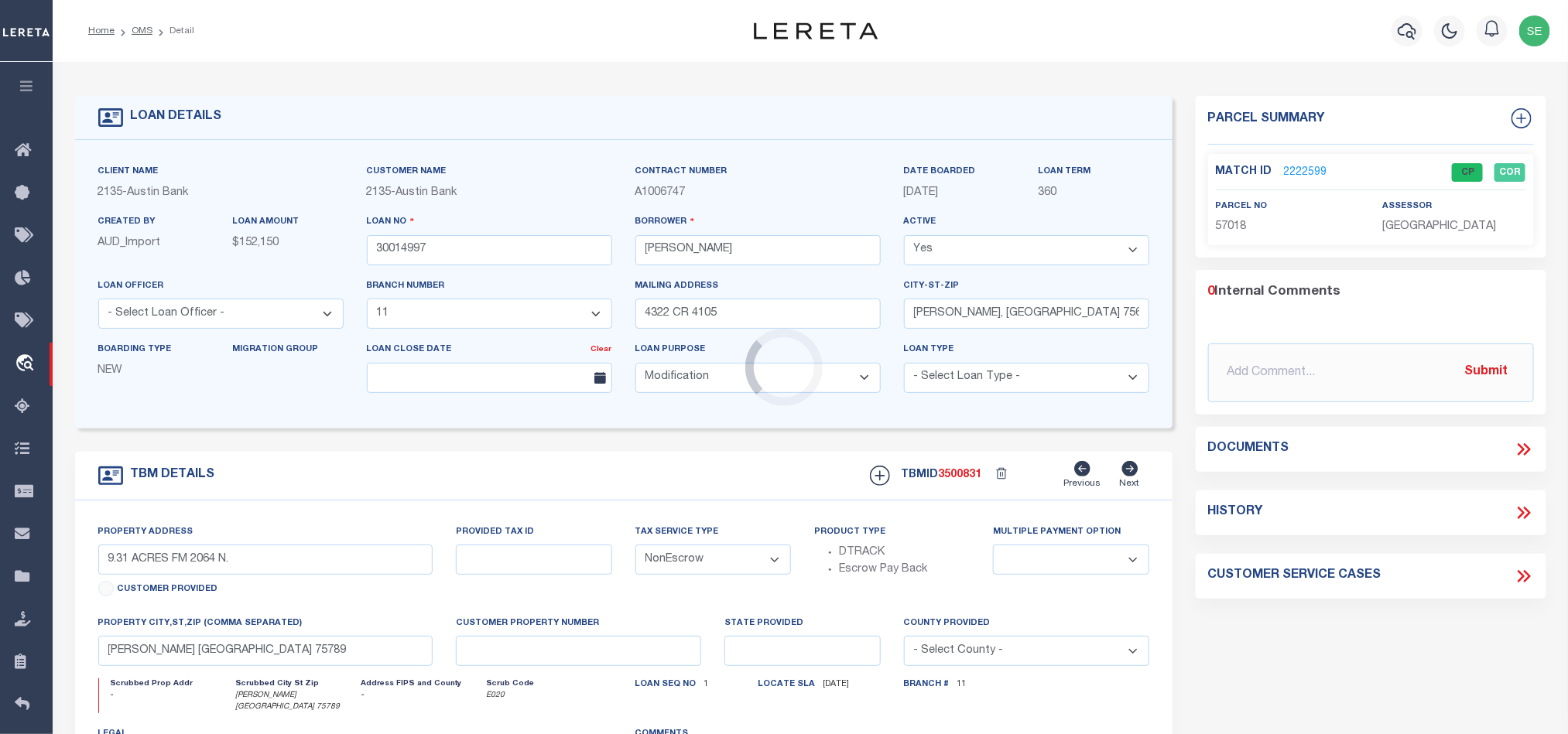
select select "2594"
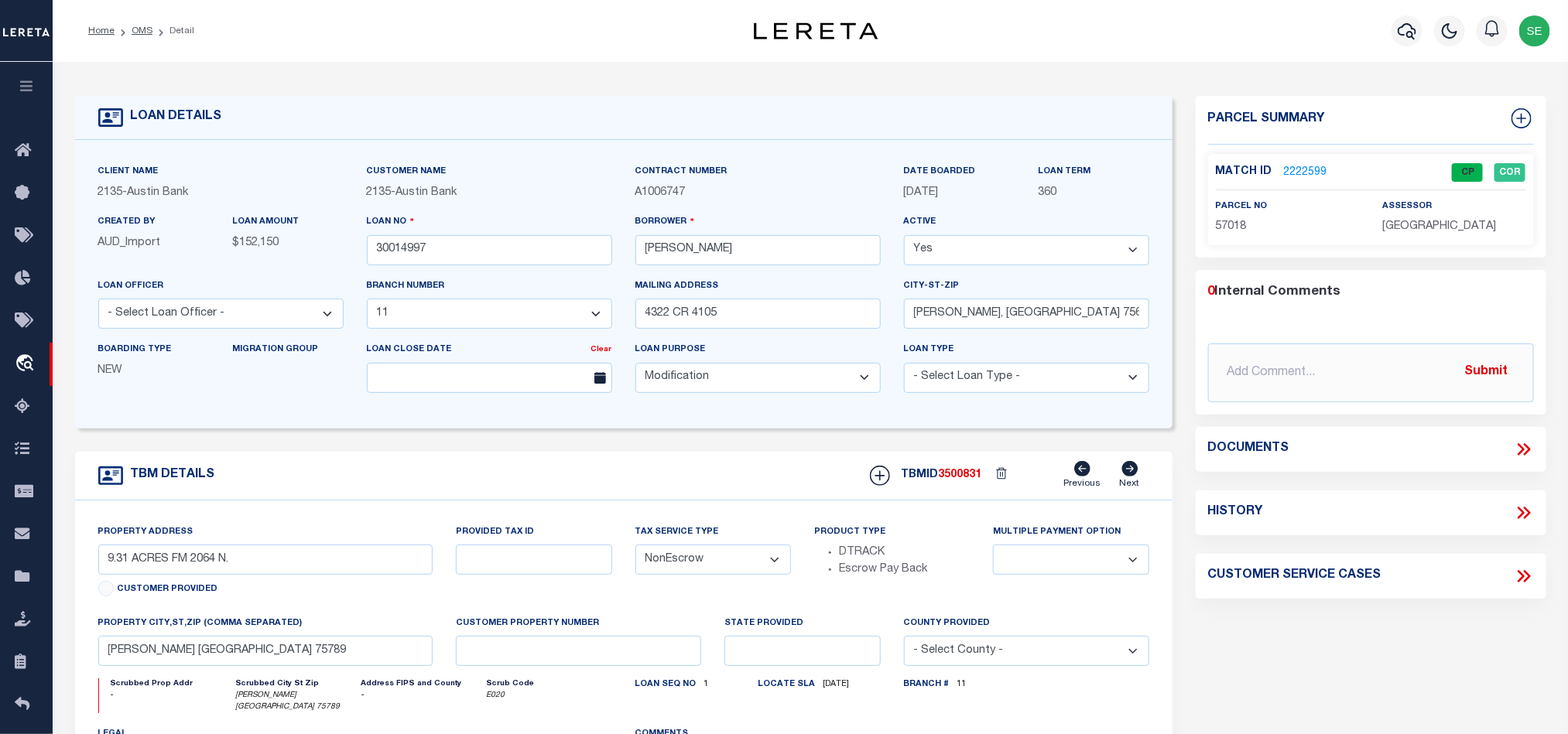
select select
click at [472, 247] on input "30014997" at bounding box center [490, 250] width 246 height 31
click at [520, 256] on input "30014997" at bounding box center [490, 250] width 246 height 31
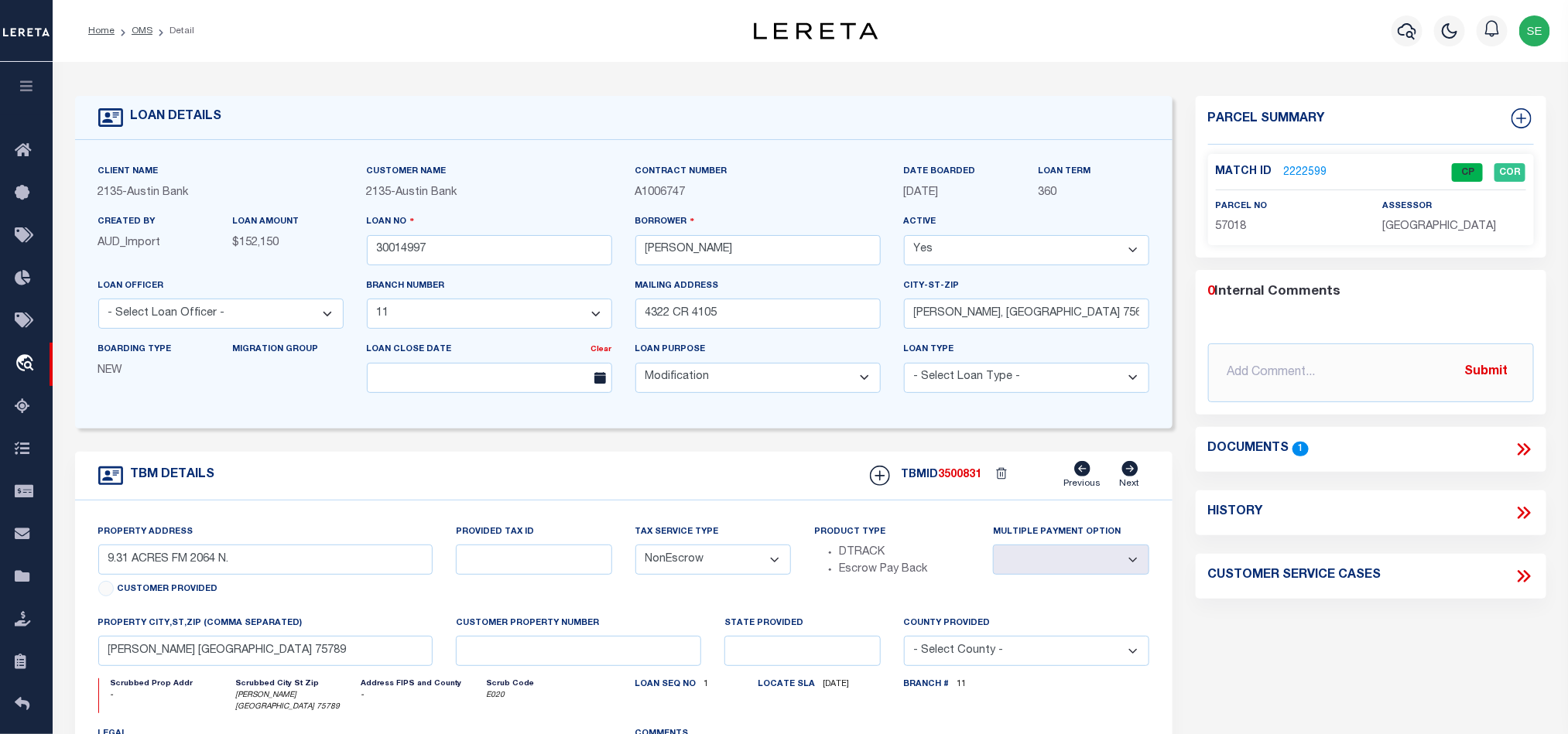
click at [974, 480] on span "3500831" at bounding box center [961, 475] width 44 height 11
copy span "3500831"
click at [1442, 231] on span "[GEOGRAPHIC_DATA]" at bounding box center [1439, 227] width 114 height 11
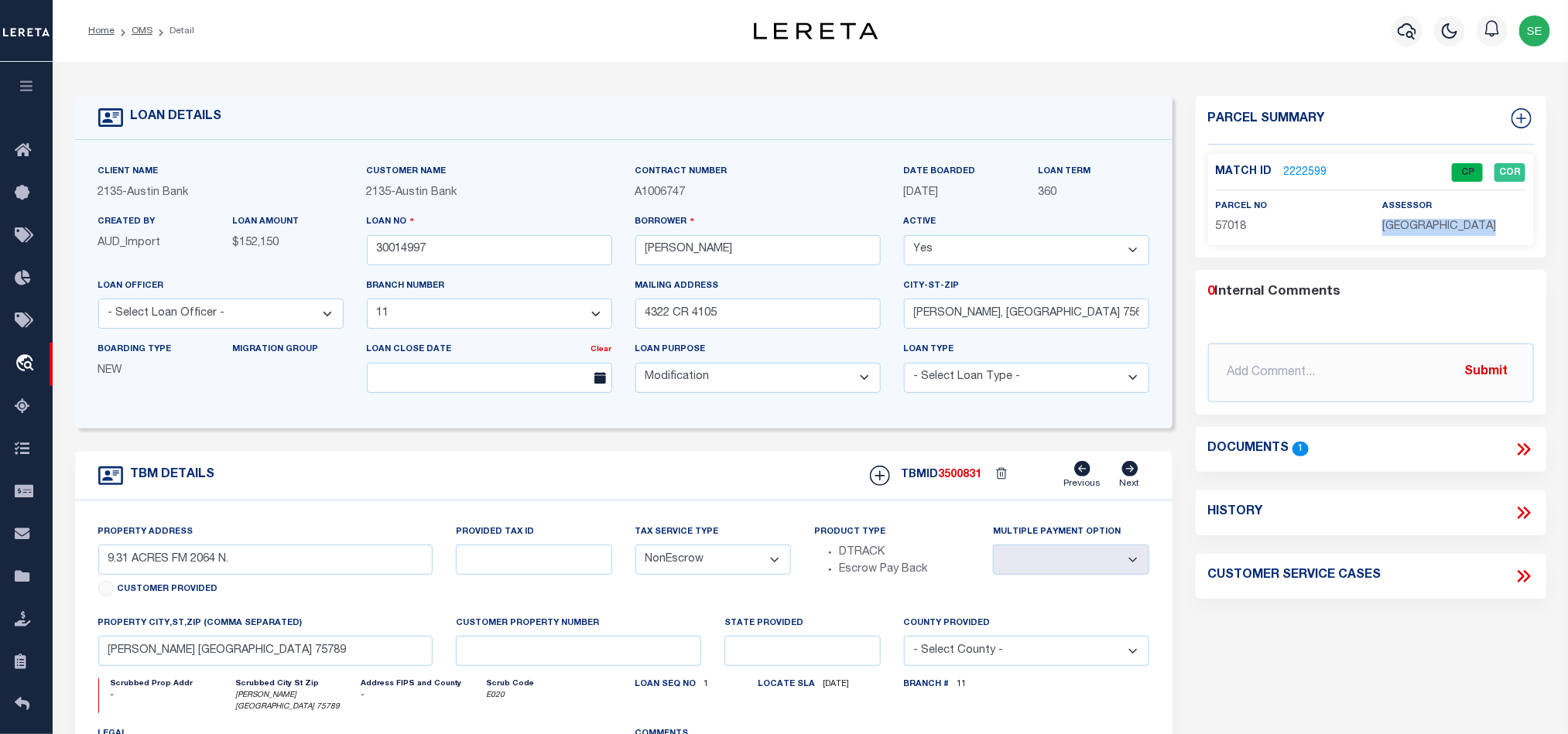
click at [1442, 231] on span "[GEOGRAPHIC_DATA]" at bounding box center [1439, 227] width 114 height 11
copy div "[GEOGRAPHIC_DATA]"
click at [1234, 222] on span "57018" at bounding box center [1230, 227] width 31 height 11
copy span "57018"
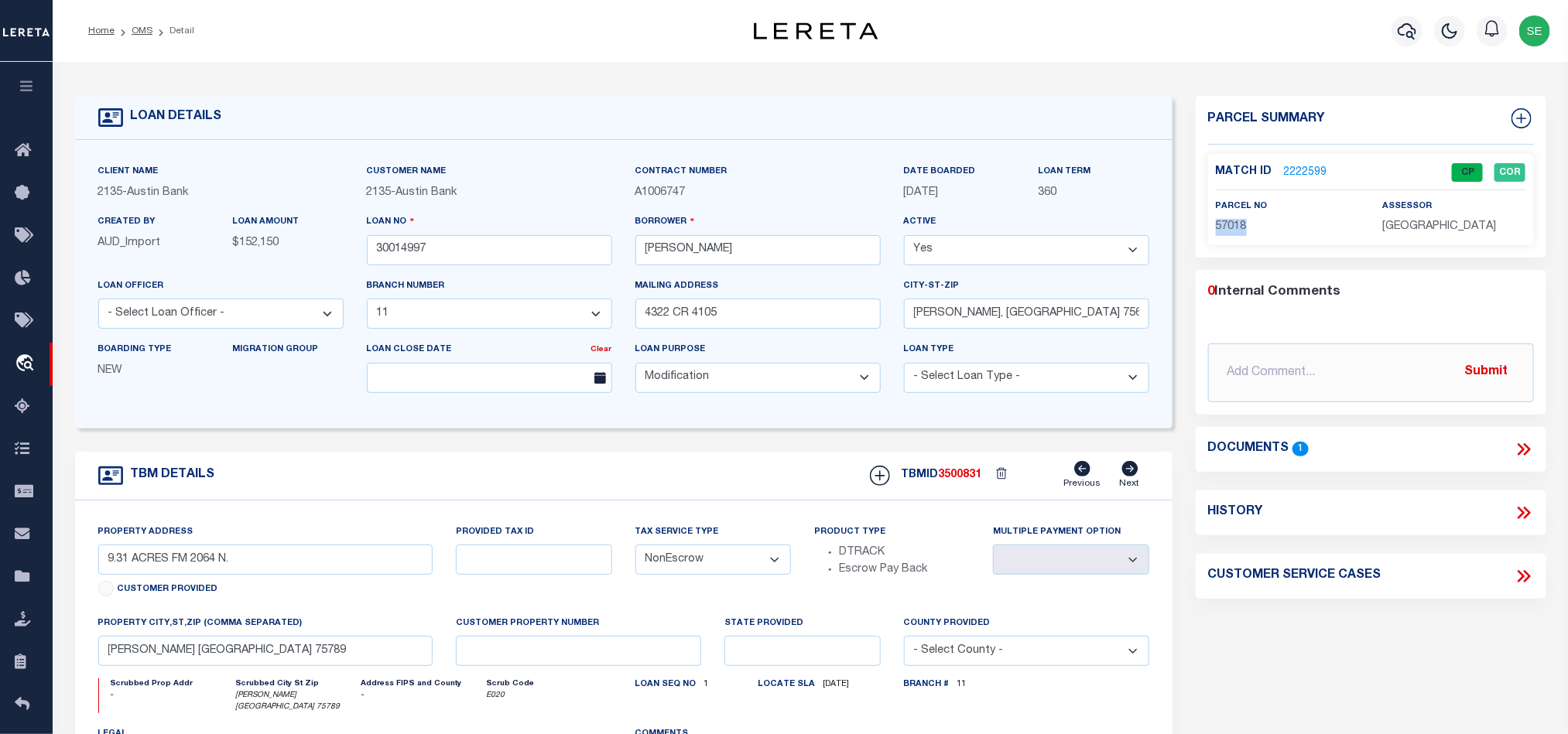
drag, startPoint x: 588, startPoint y: 500, endPoint x: 513, endPoint y: 356, distance: 162.4
click at [588, 500] on div "TBM DETAILS TBMID 3500831 Previous Next" at bounding box center [624, 475] width 1098 height 49
click at [138, 31] on link "OMS" at bounding box center [142, 31] width 21 height 9
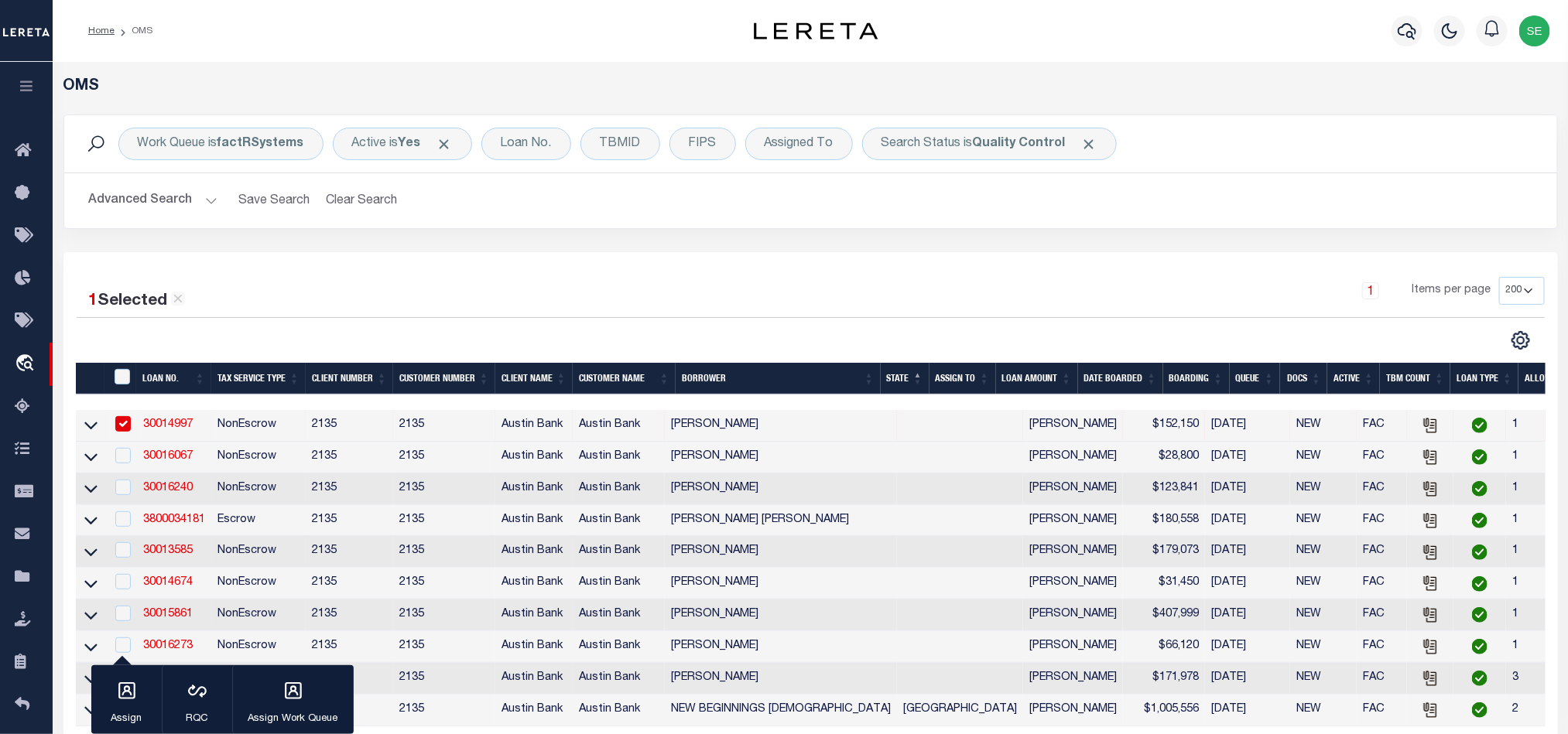
scroll to position [232, 0]
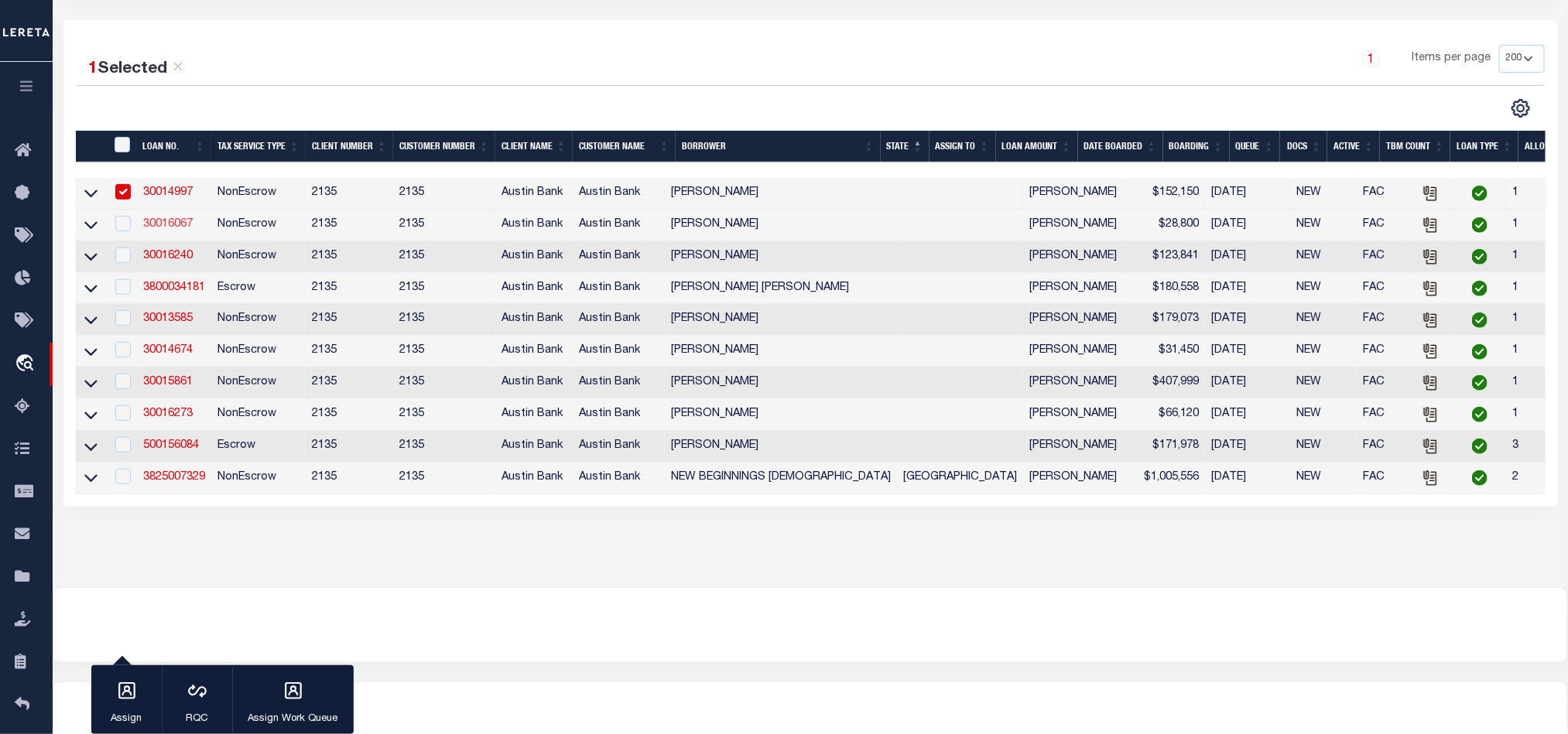
click at [182, 226] on link "30016067" at bounding box center [167, 224] width 49 height 11
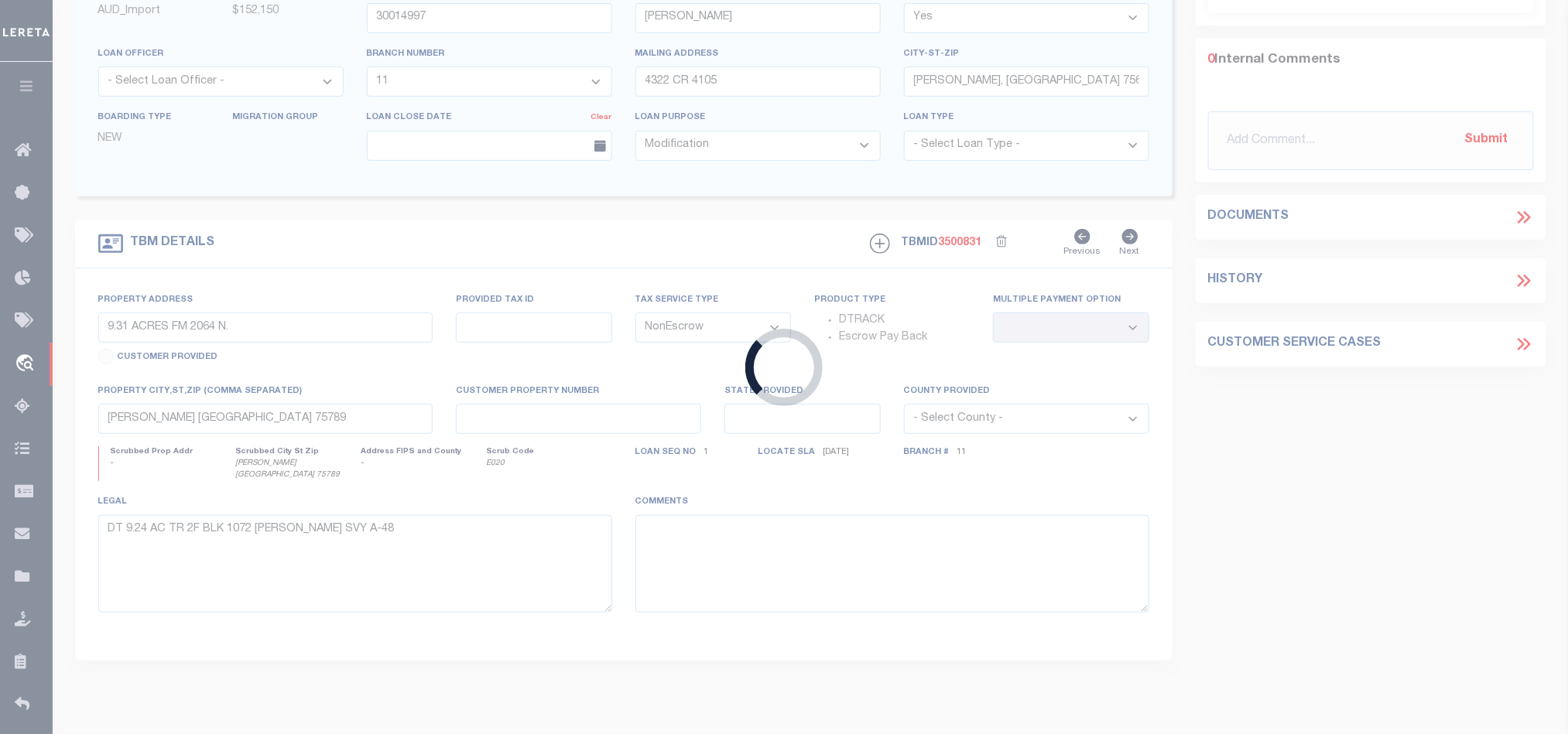
type input "30016067"
type input "[PERSON_NAME]"
select select "43995"
select select "2584"
type input "127 AUSTIN LN"
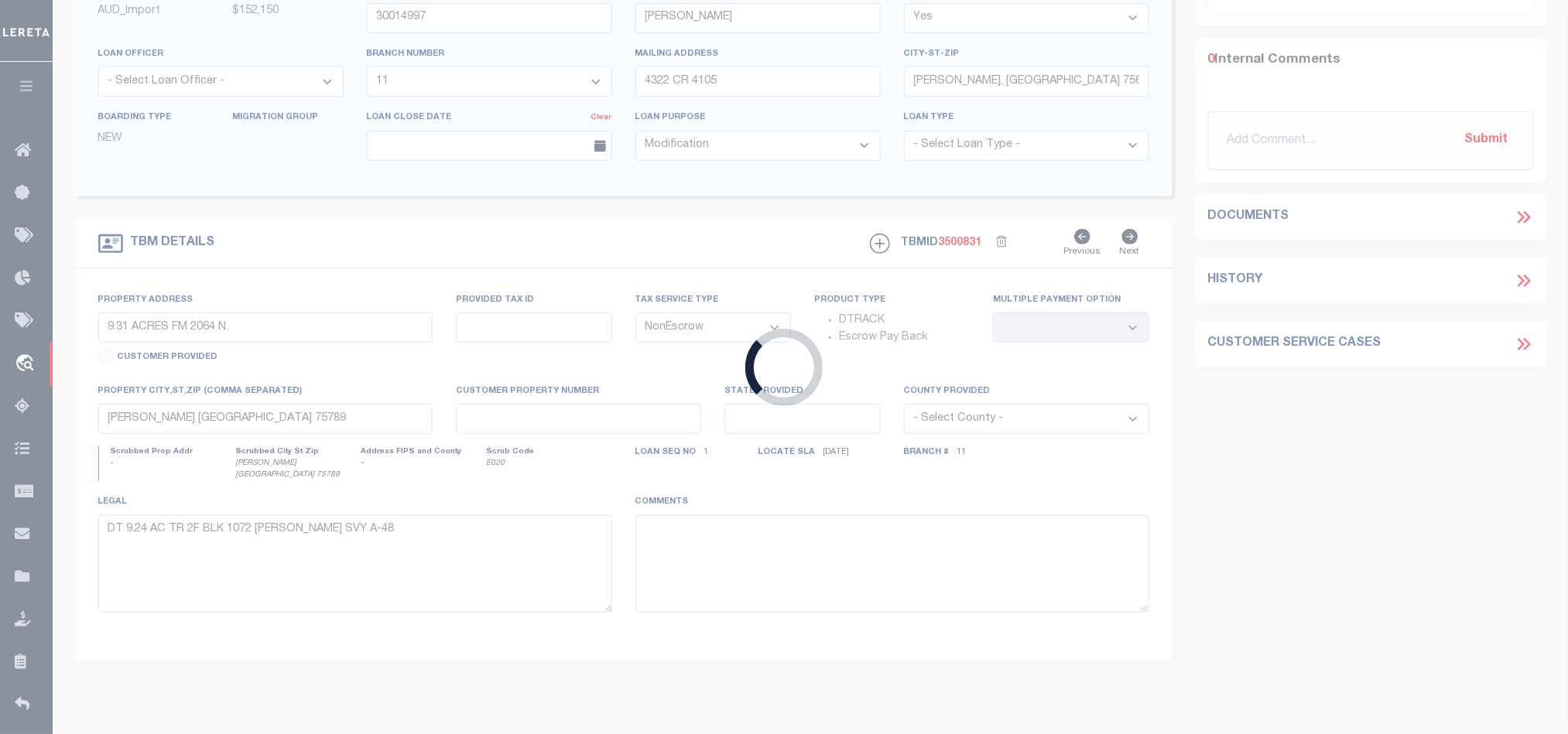
type input "POLLOK, TX 75969-3673"
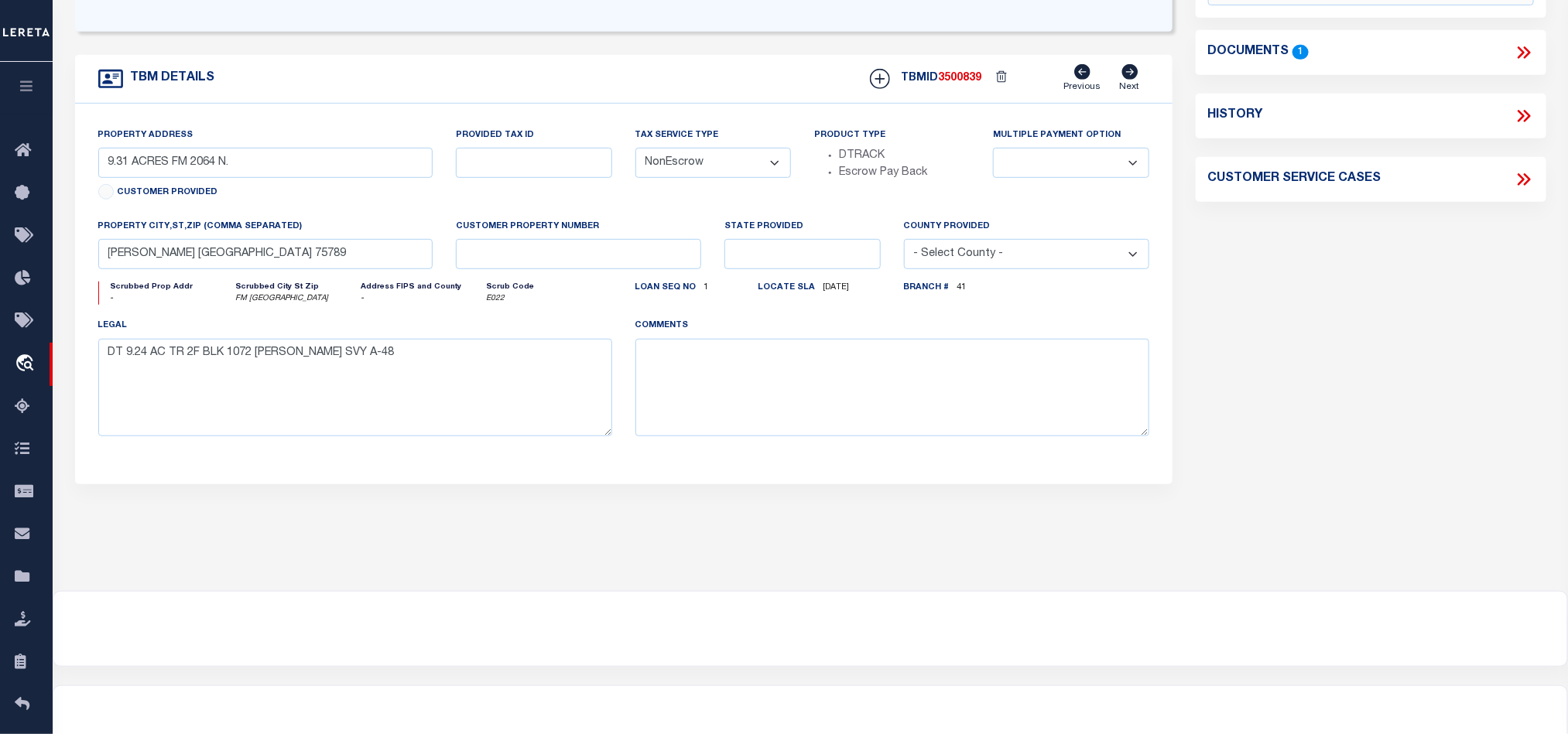
select select "43995"
select select "2584"
type input "LOT 2A"
select select
type input "FM 326 LUFKIN TX 75901"
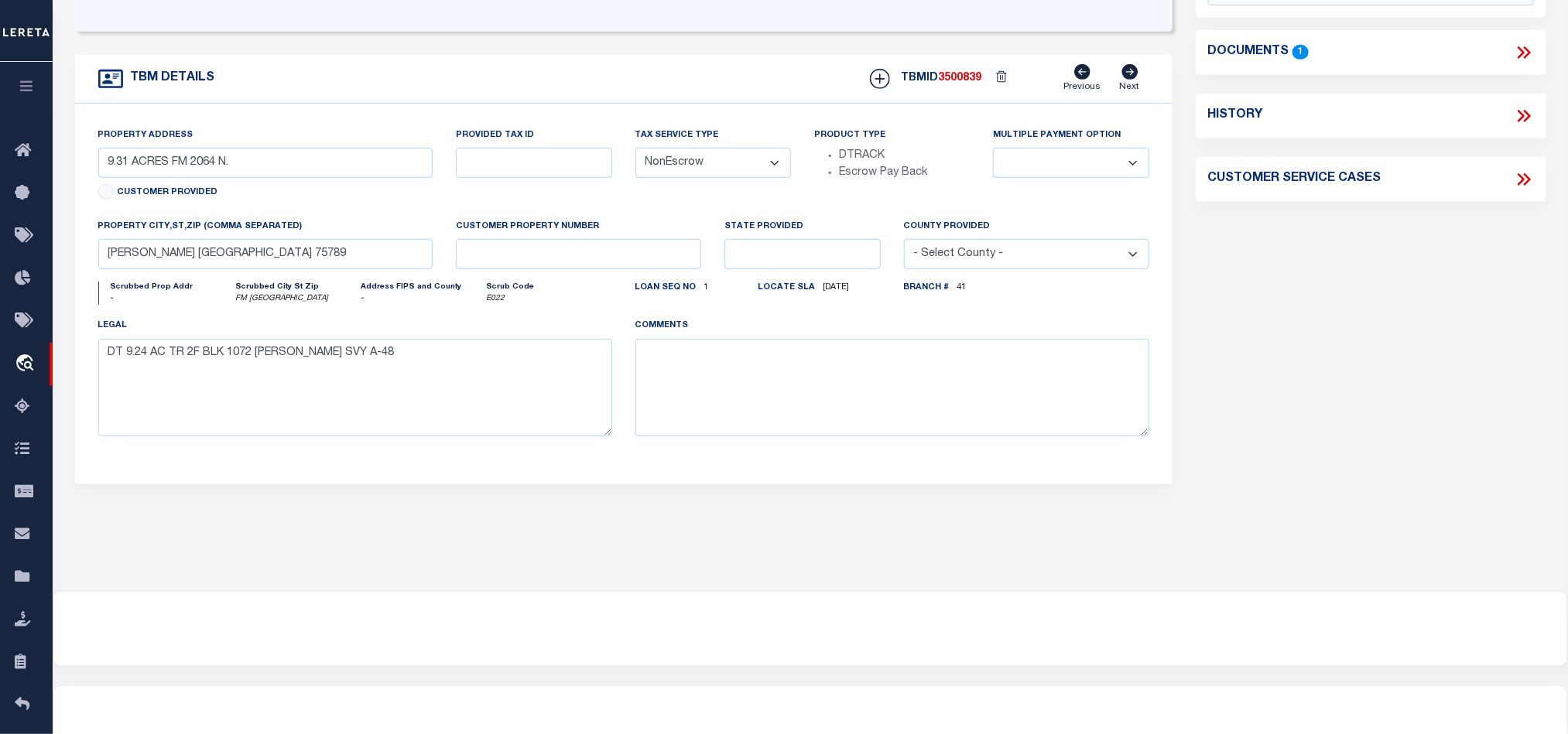
type textarea "DT LOT 2A WELCH HILLTOP ROAD SUB PH 1"
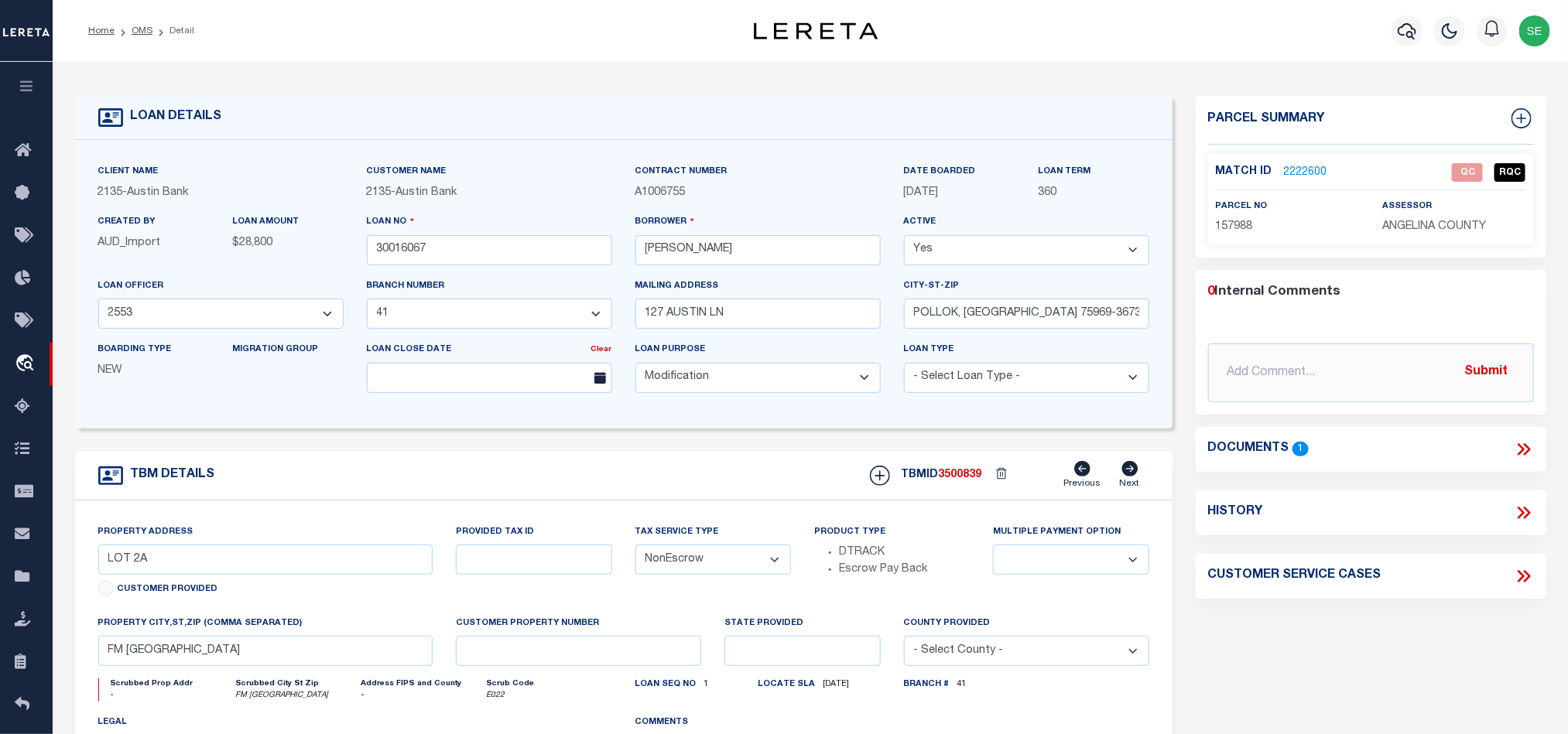
click at [1226, 219] on p "157988" at bounding box center [1287, 227] width 143 height 17
click at [1222, 223] on span "157988" at bounding box center [1234, 227] width 37 height 11
copy span "157988"
click at [1528, 448] on icon at bounding box center [1527, 449] width 7 height 12
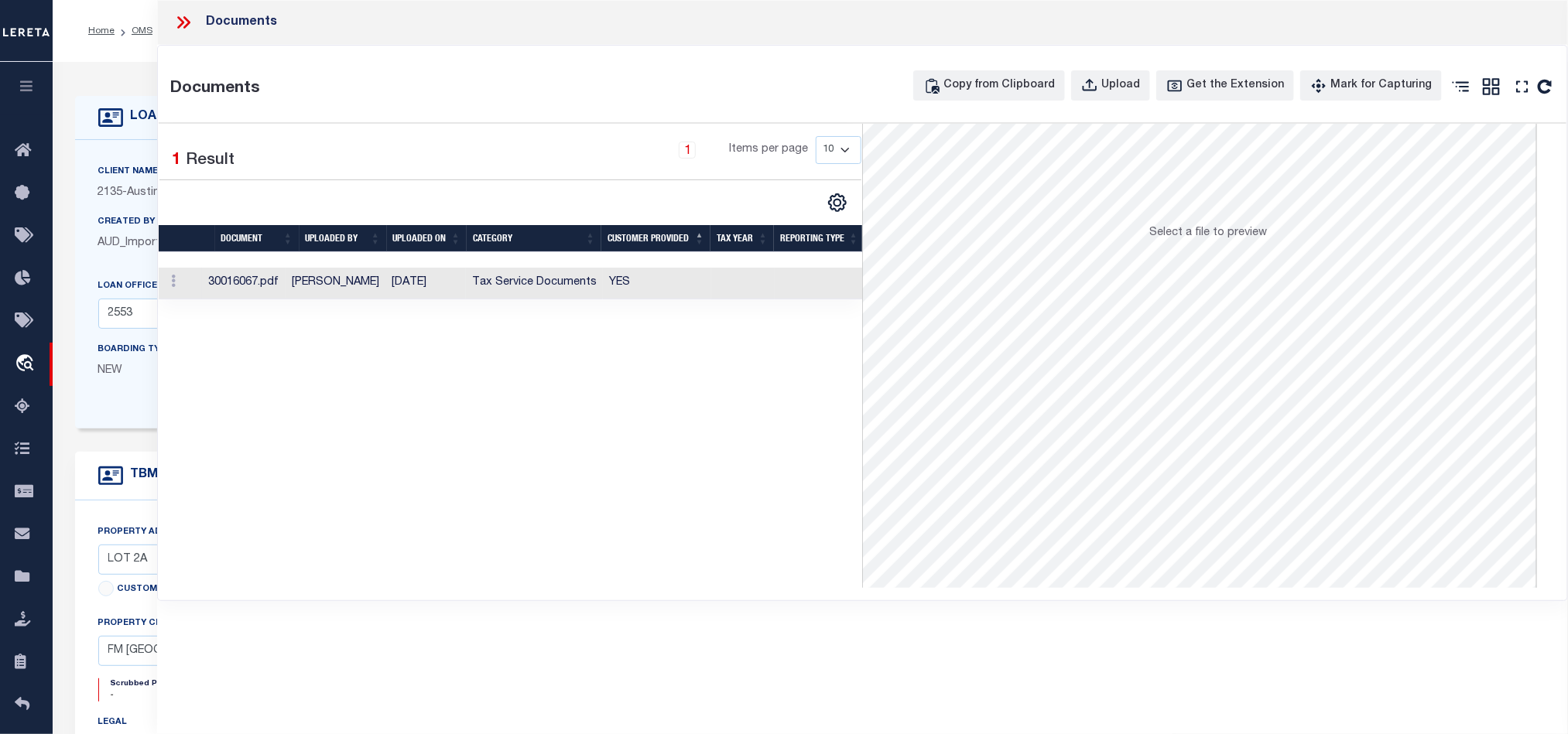
click at [758, 296] on td at bounding box center [743, 284] width 63 height 32
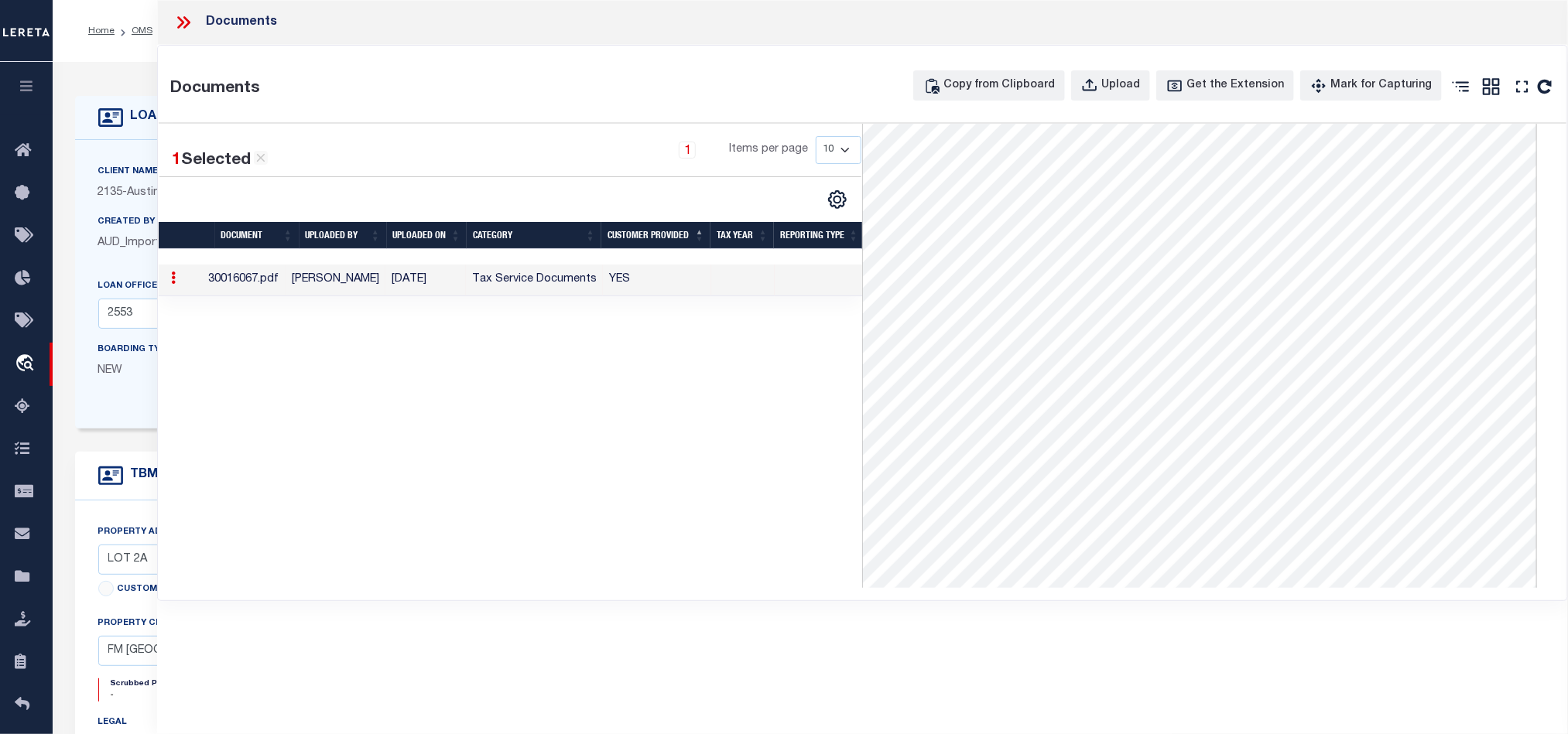
click at [190, 24] on icon at bounding box center [184, 22] width 20 height 20
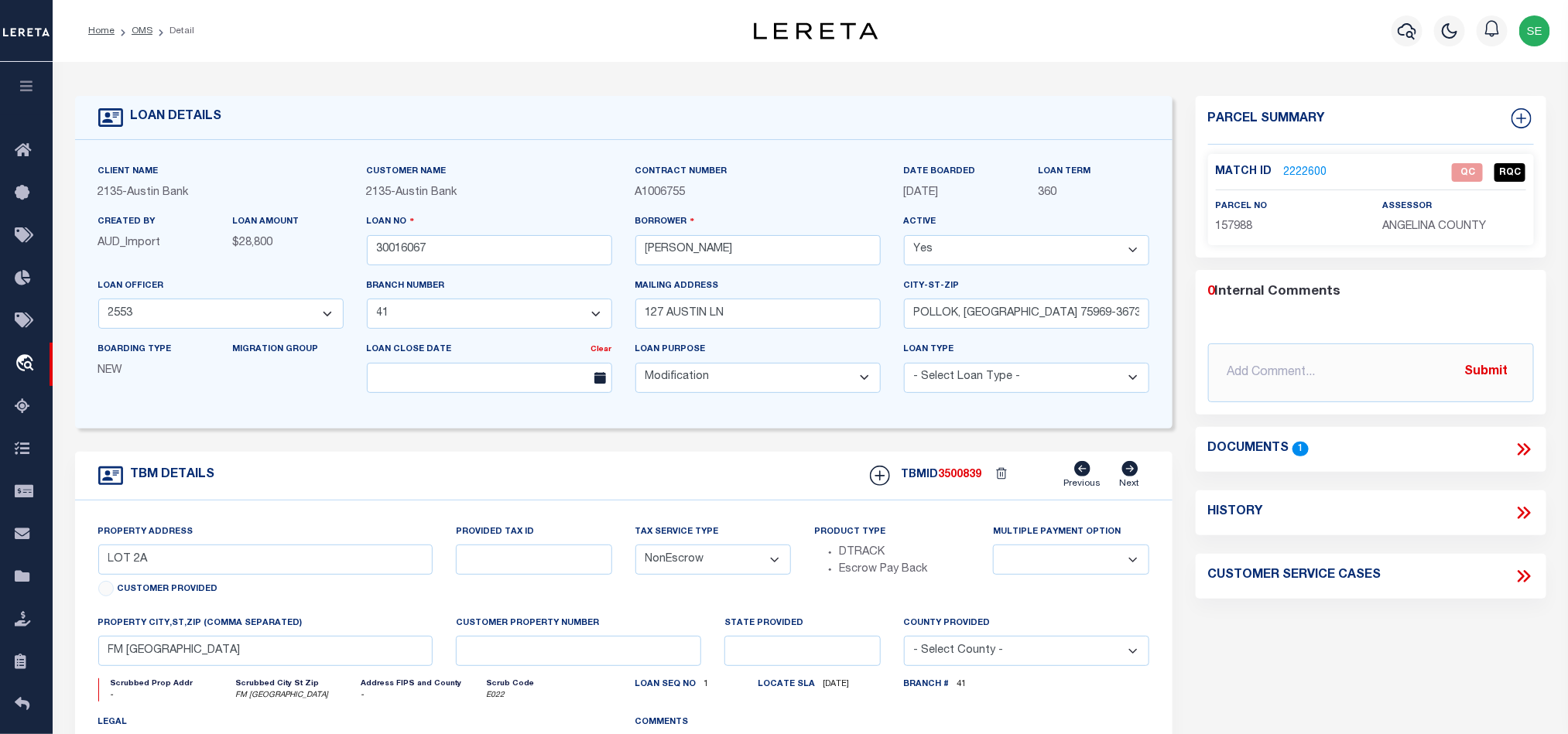
click at [1305, 166] on link "2222600" at bounding box center [1306, 173] width 44 height 17
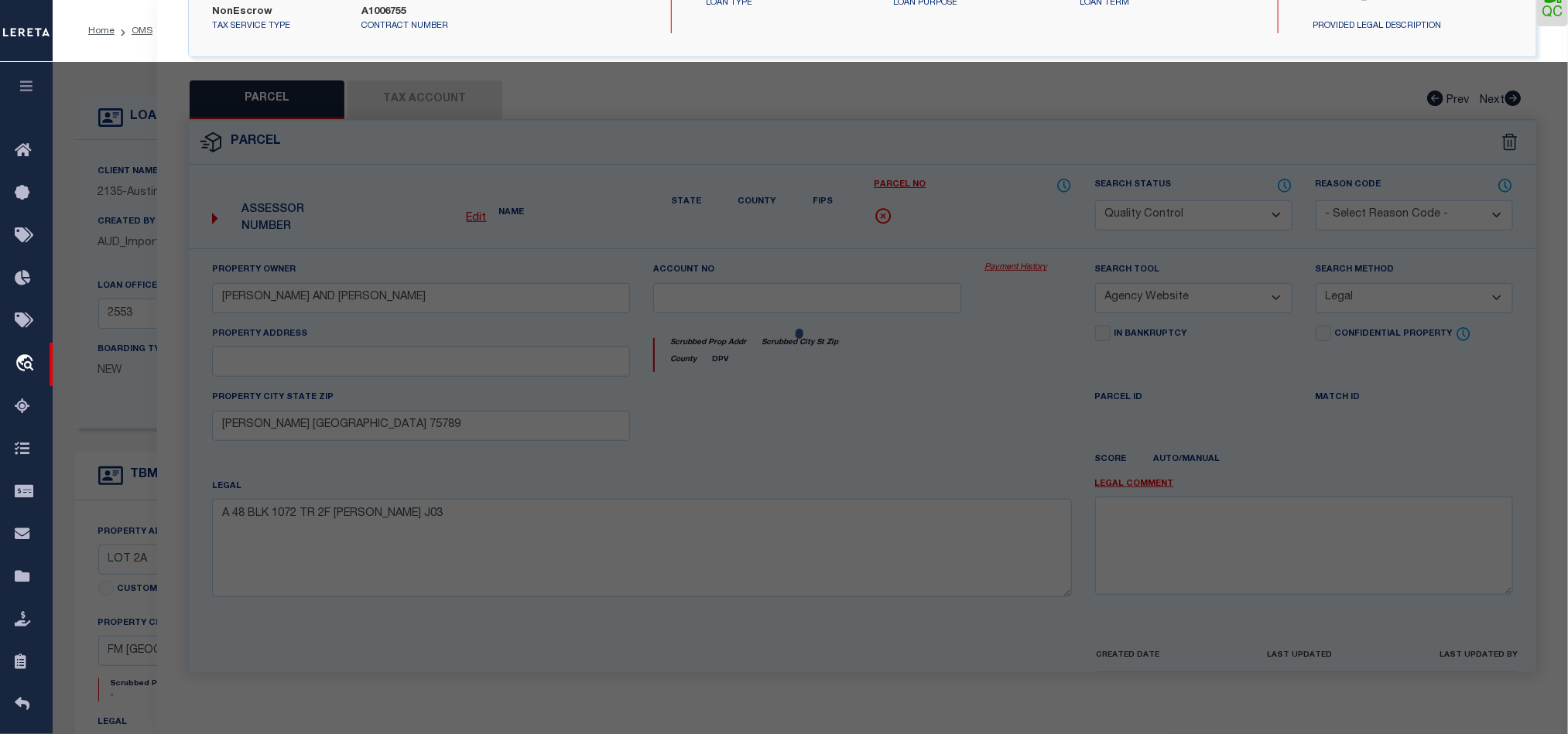
select select "AS"
select select
checkbox input "false"
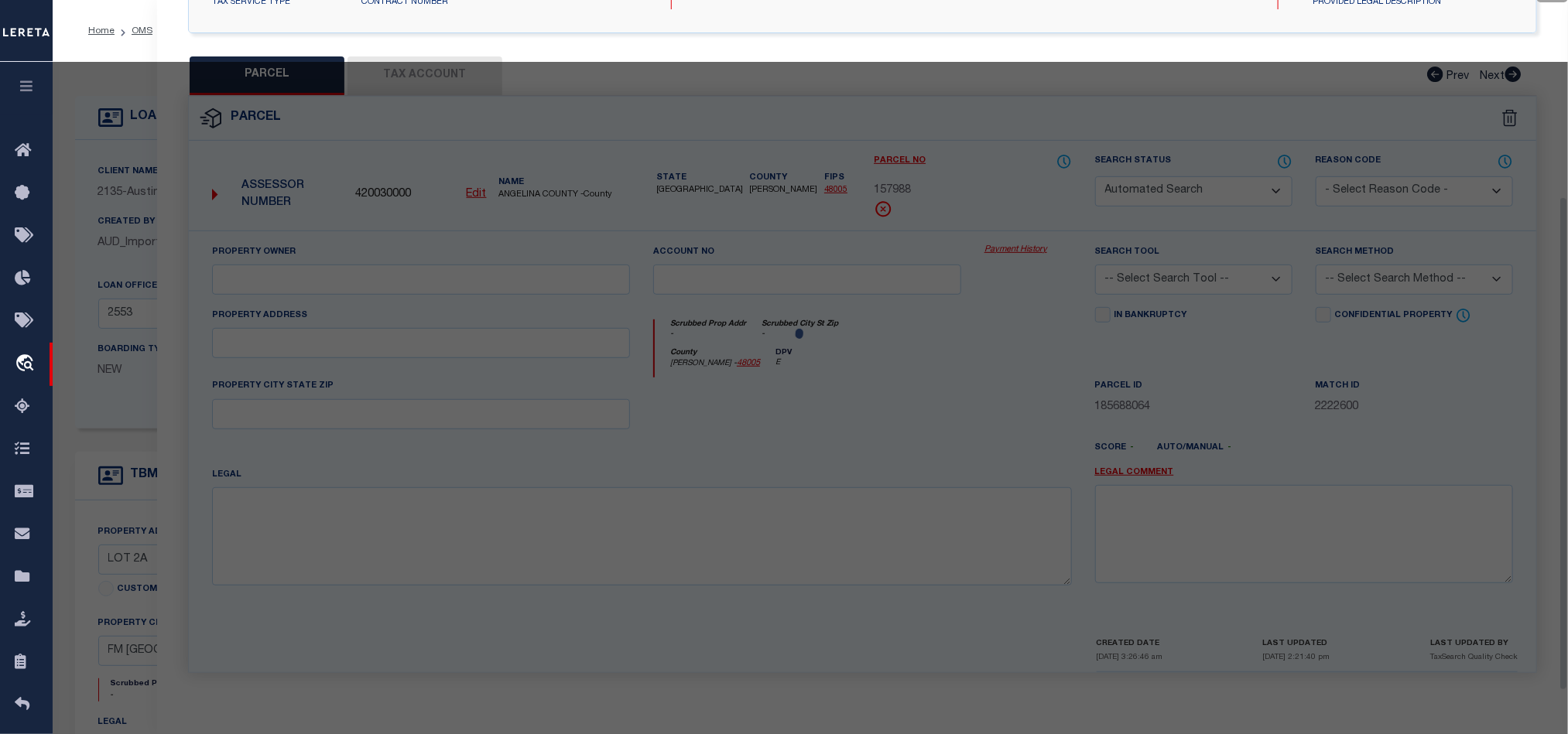
select select "QC"
type input "LEE BRANT NEWBURN ETUX APRIL HOLLERS"
select select "AGW"
select select "LEG"
type input "LUFKIN TX 75901"
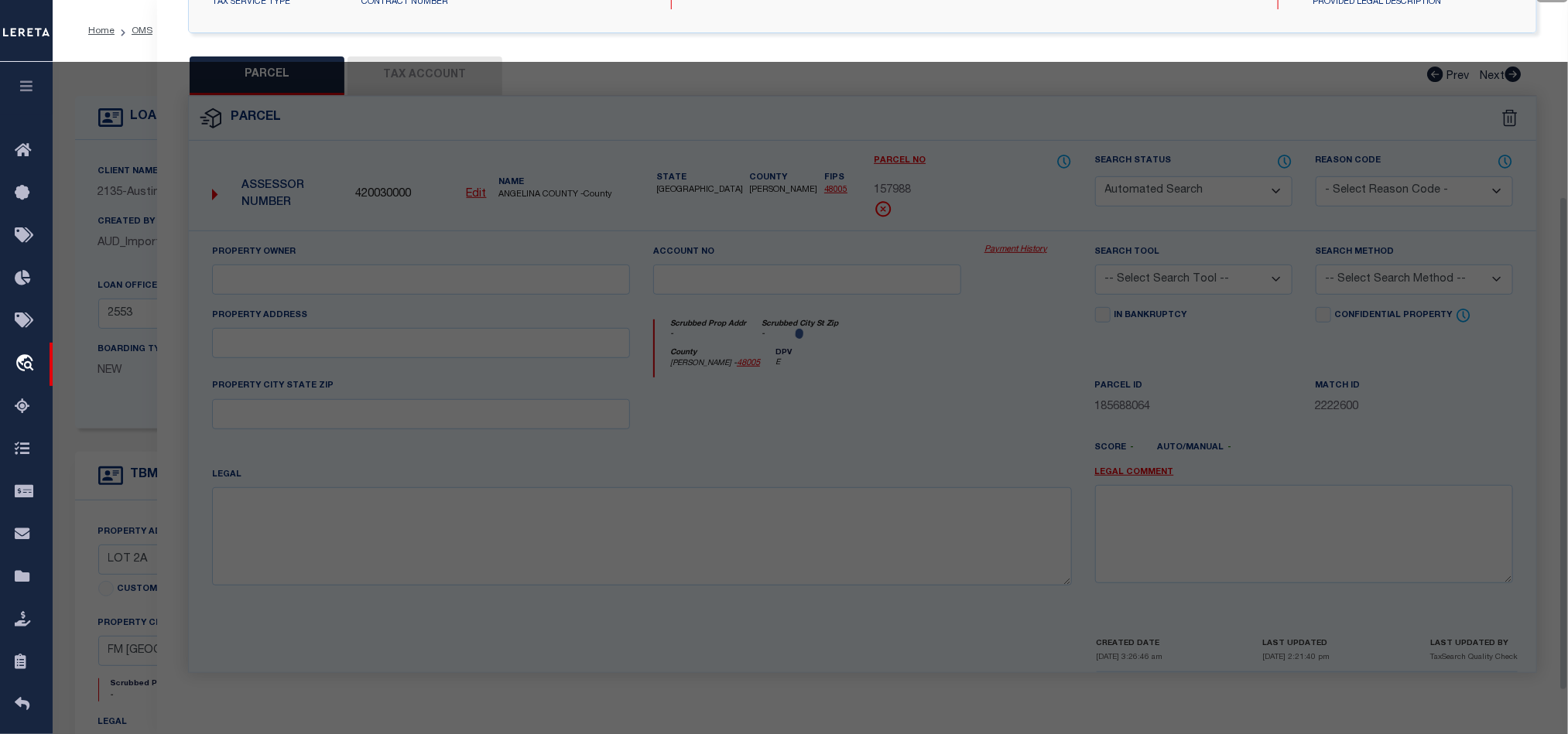
type textarea "3A517 ASA READ RD-WELCH HILLTOP RD SUBD PH 1 LTA 6-9 REV BLK 1 LOT 2A"
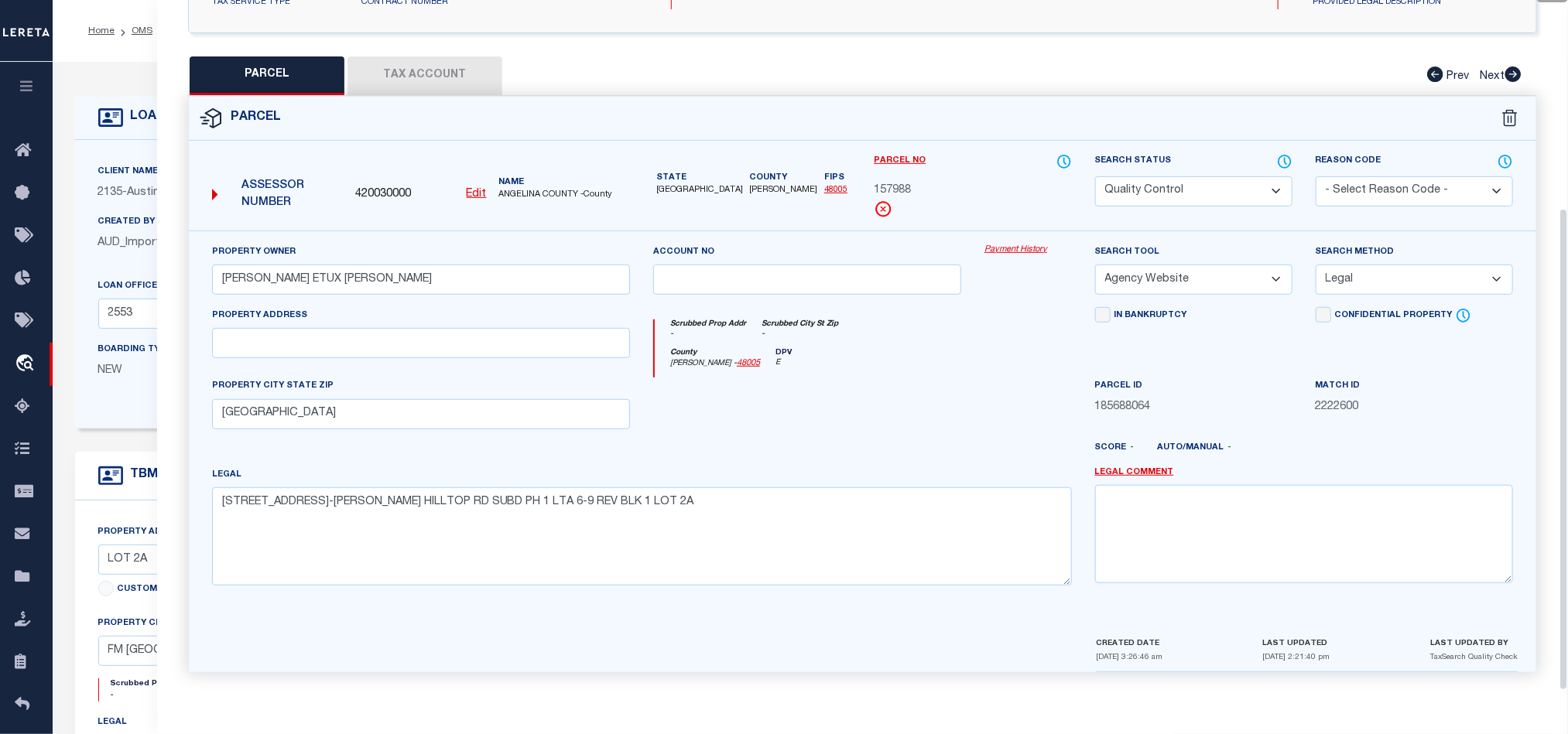
click at [899, 364] on div "County Angelina - 48005 DPV E" at bounding box center [862, 363] width 416 height 31
click at [853, 367] on div "County Angelina - 48005 DPV E" at bounding box center [862, 363] width 416 height 31
drag, startPoint x: 446, startPoint y: 72, endPoint x: 593, endPoint y: 114, distance: 152.9
click at [446, 72] on button "Tax Account" at bounding box center [425, 76] width 155 height 39
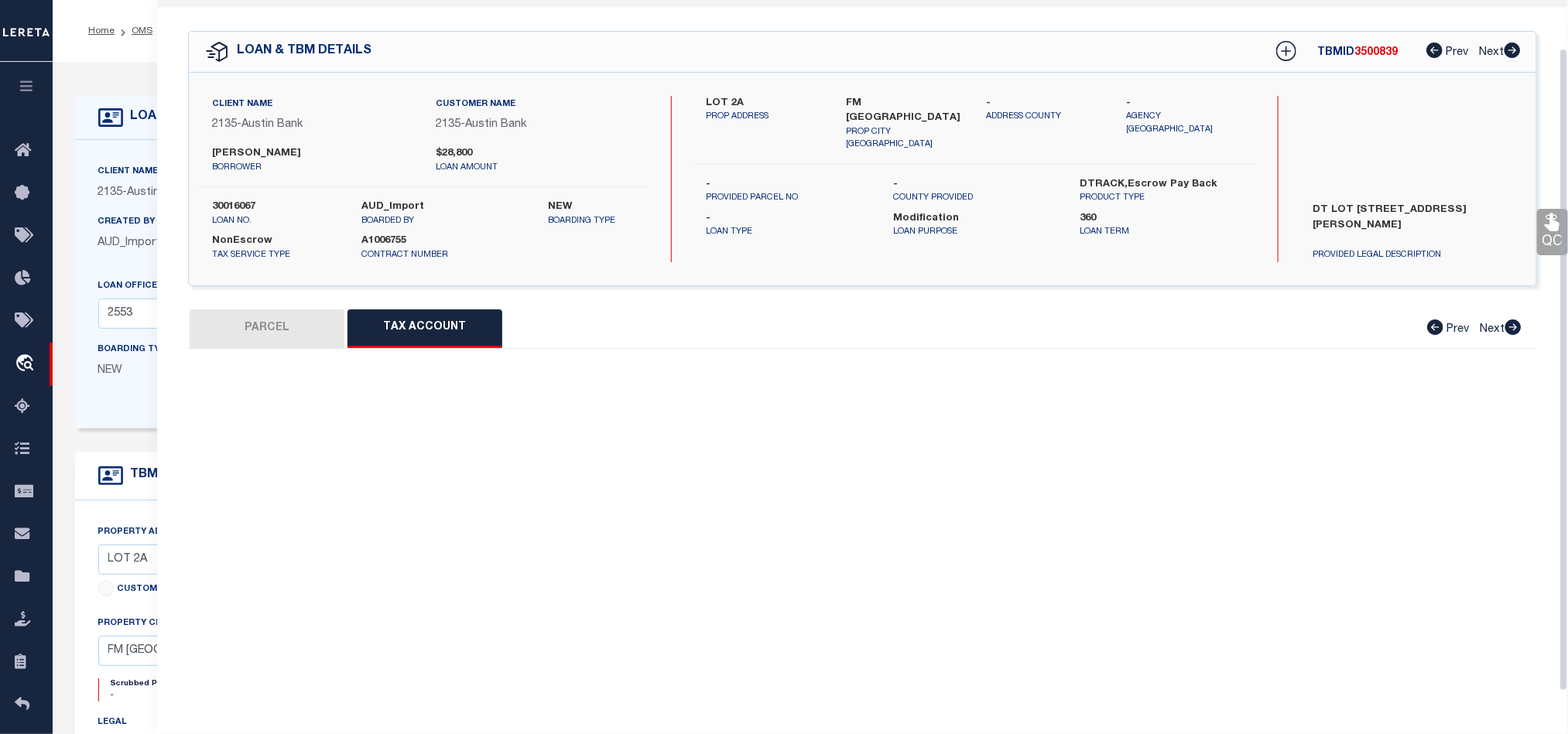
scroll to position [52, 0]
select select "100"
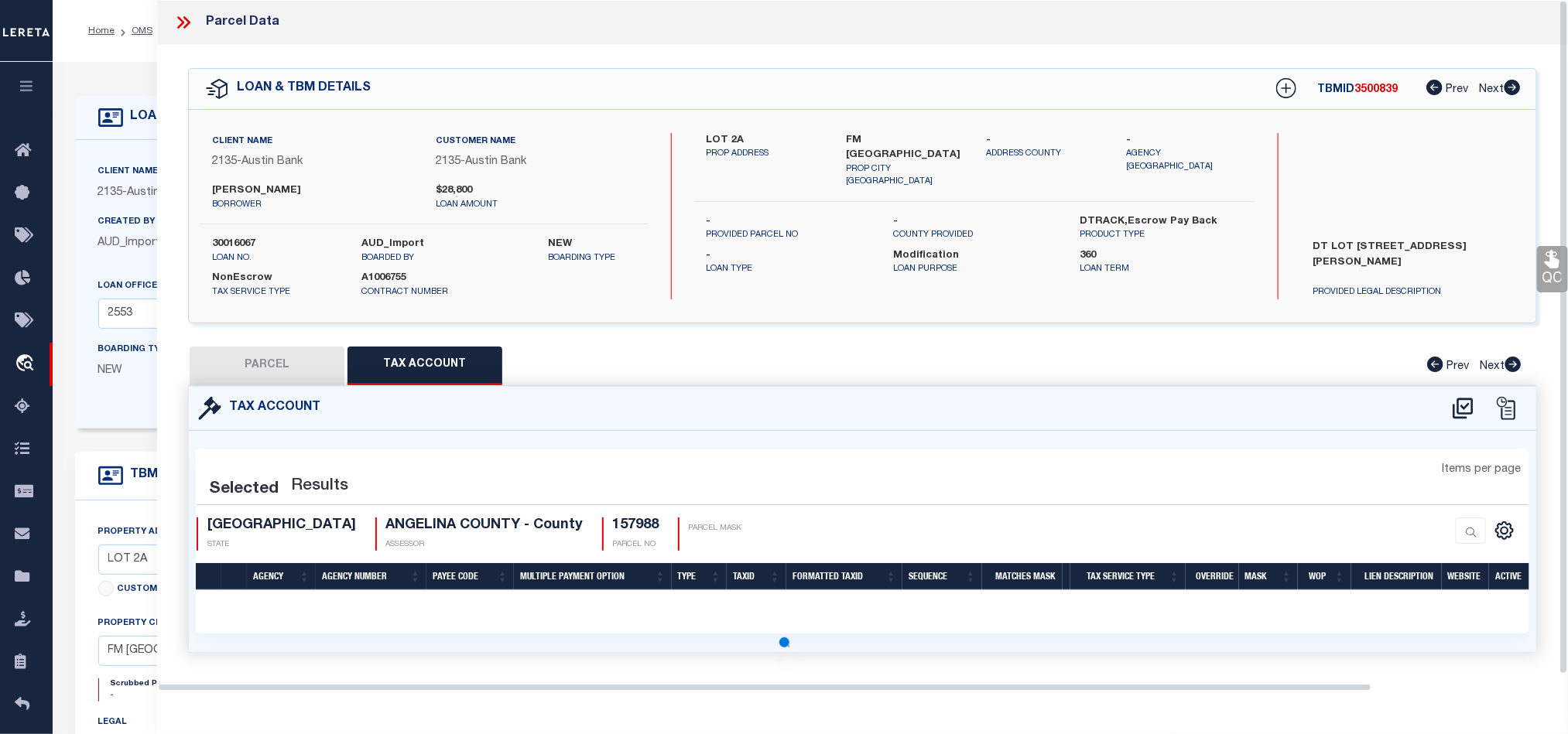
select select "100"
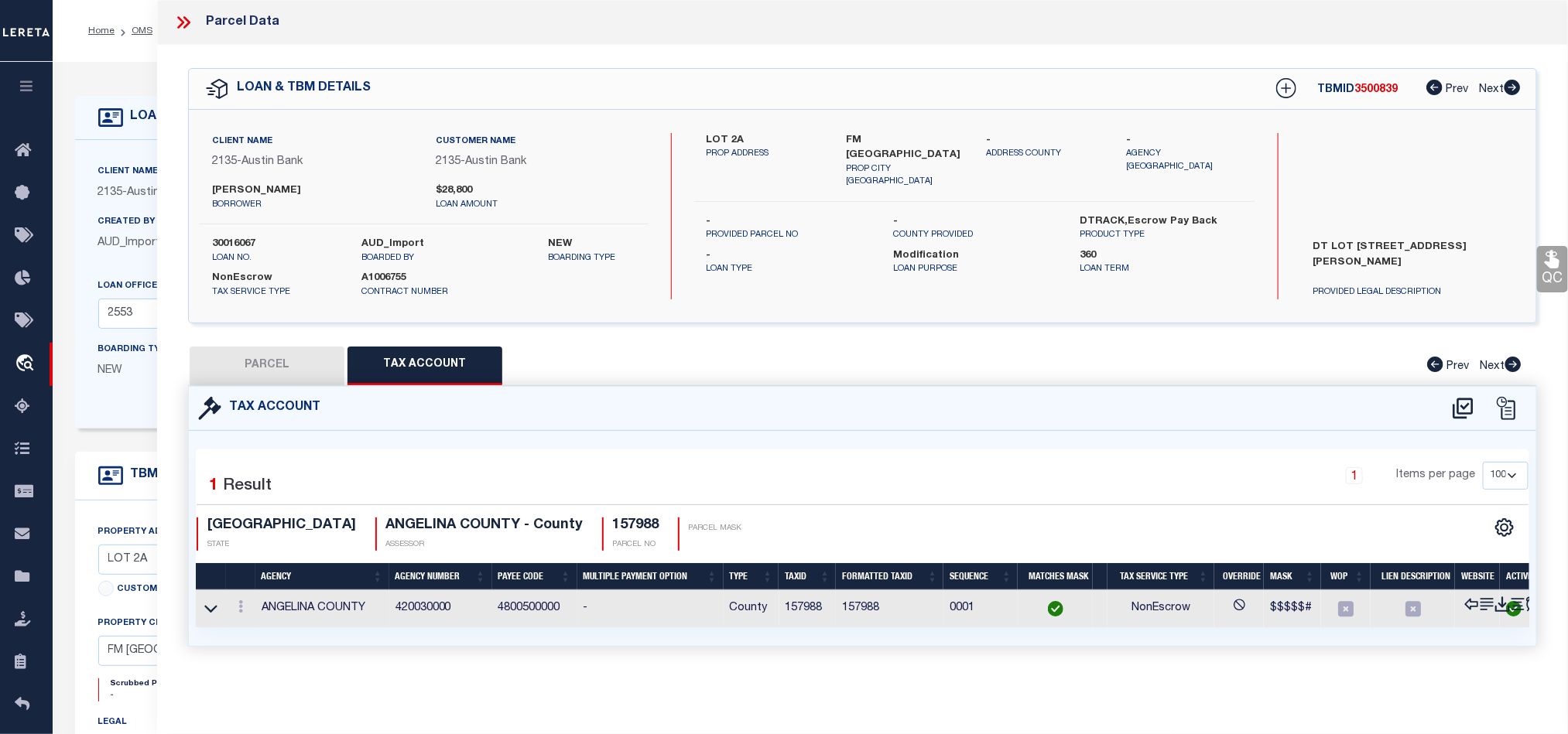
scroll to position [0, 0]
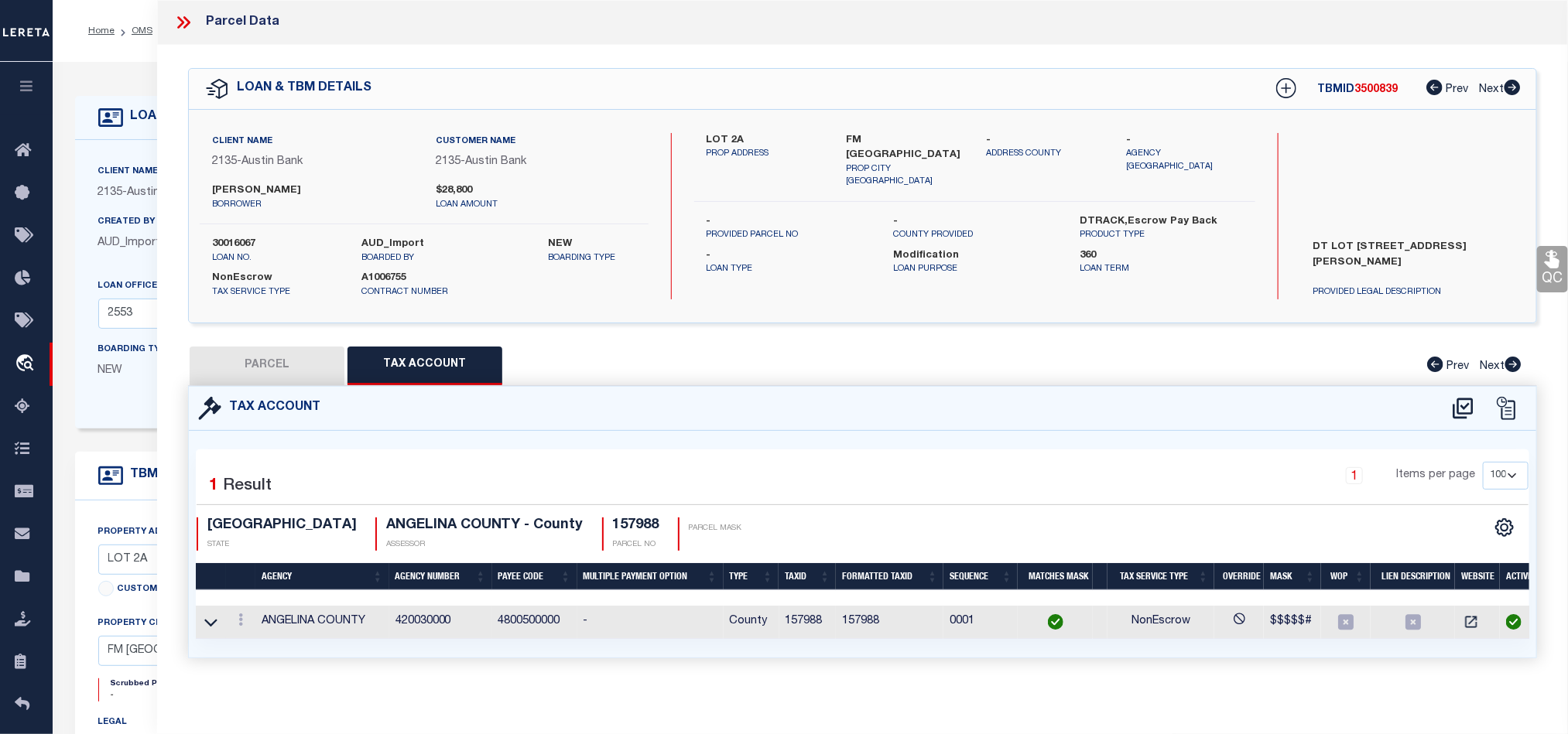
click at [286, 373] on button "PARCEL" at bounding box center [267, 366] width 155 height 39
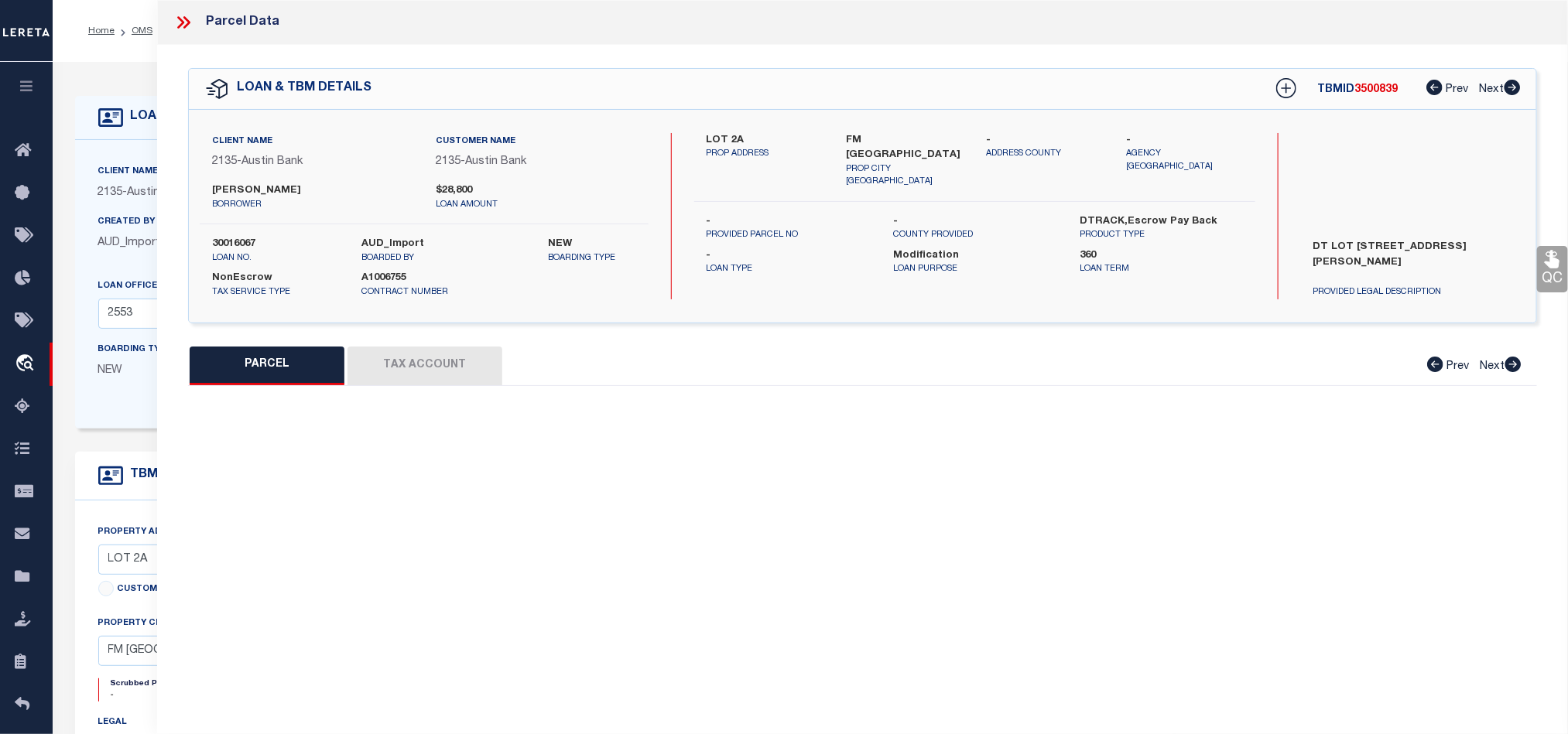
select select "AS"
select select
checkbox input "false"
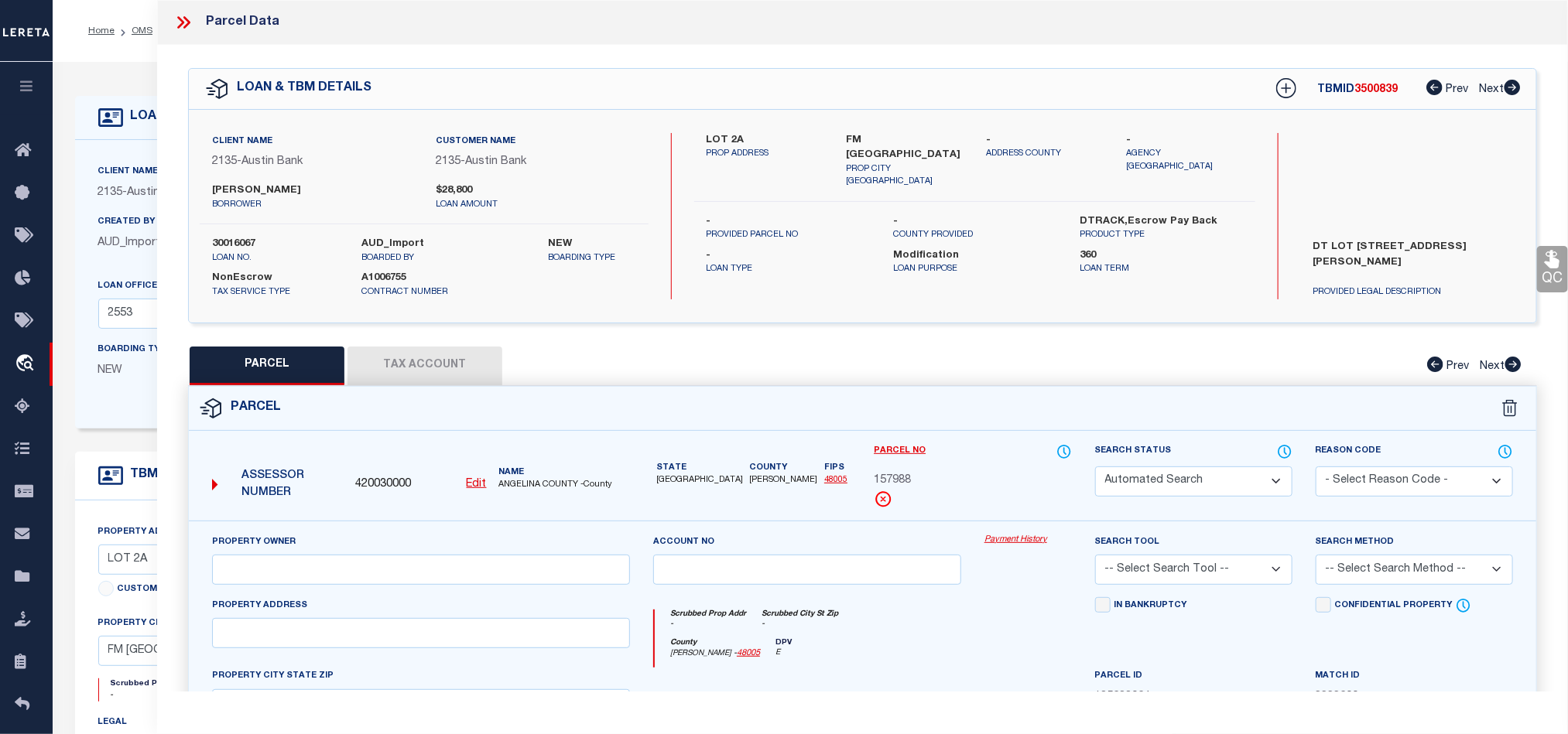
select select "QC"
type input "LEE BRANT NEWBURN ETUX APRIL HOLLERS"
select select "AGW"
select select "LEG"
type input "LUFKIN TX 75901"
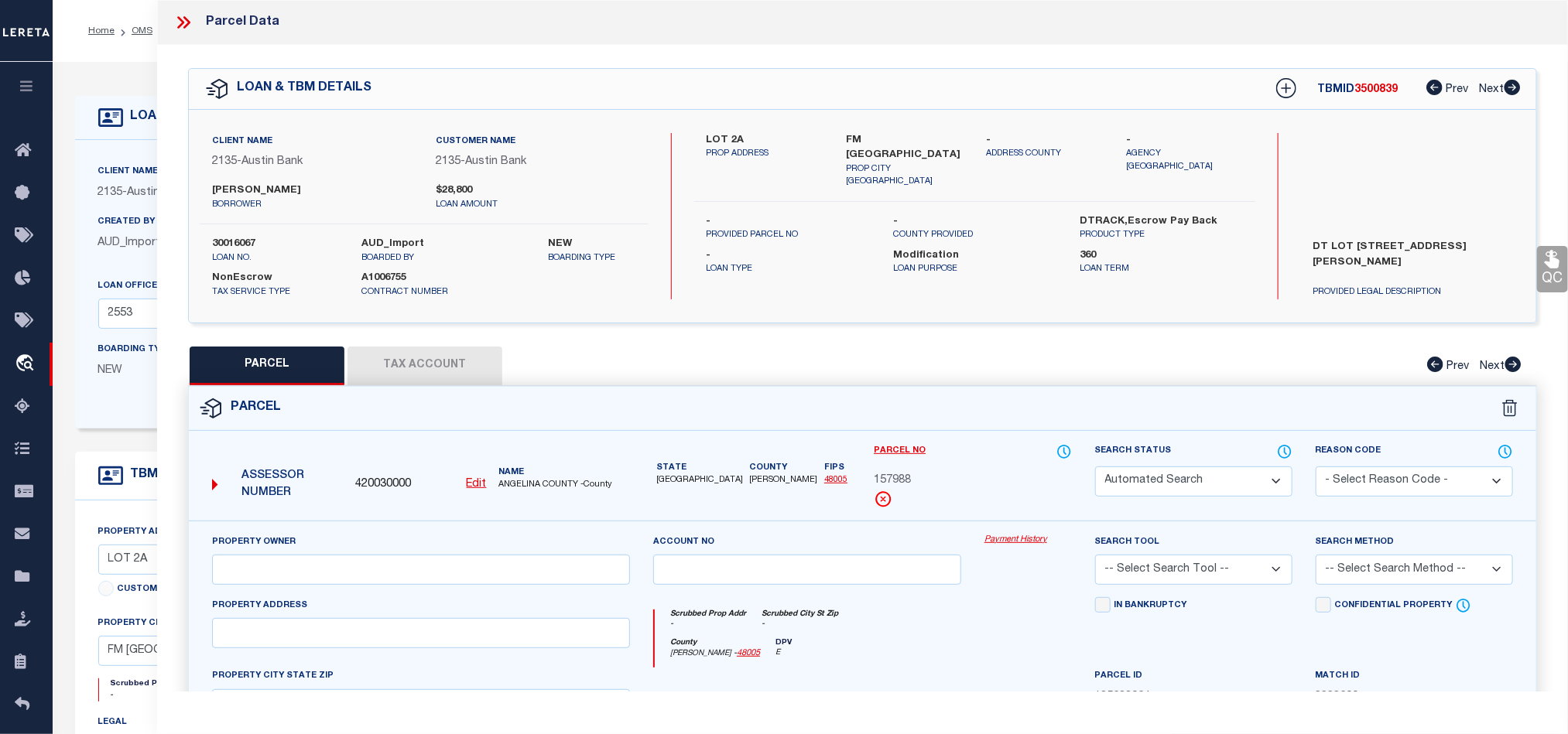
type textarea "3A517 ASA READ RD-WELCH HILLTOP RD SUBD PH 1 LTA 6-9 REV BLK 1 LOT 2A"
click at [1154, 480] on select "Automated Search Bad Parcel Complete Duplicate Parcel High Dollar Reporting In …" at bounding box center [1193, 481] width 198 height 31
select select "CP"
click at [904, 643] on div "County Angelina - 48005 DPV E" at bounding box center [862, 653] width 416 height 31
click at [1545, 264] on icon at bounding box center [1552, 259] width 15 height 18
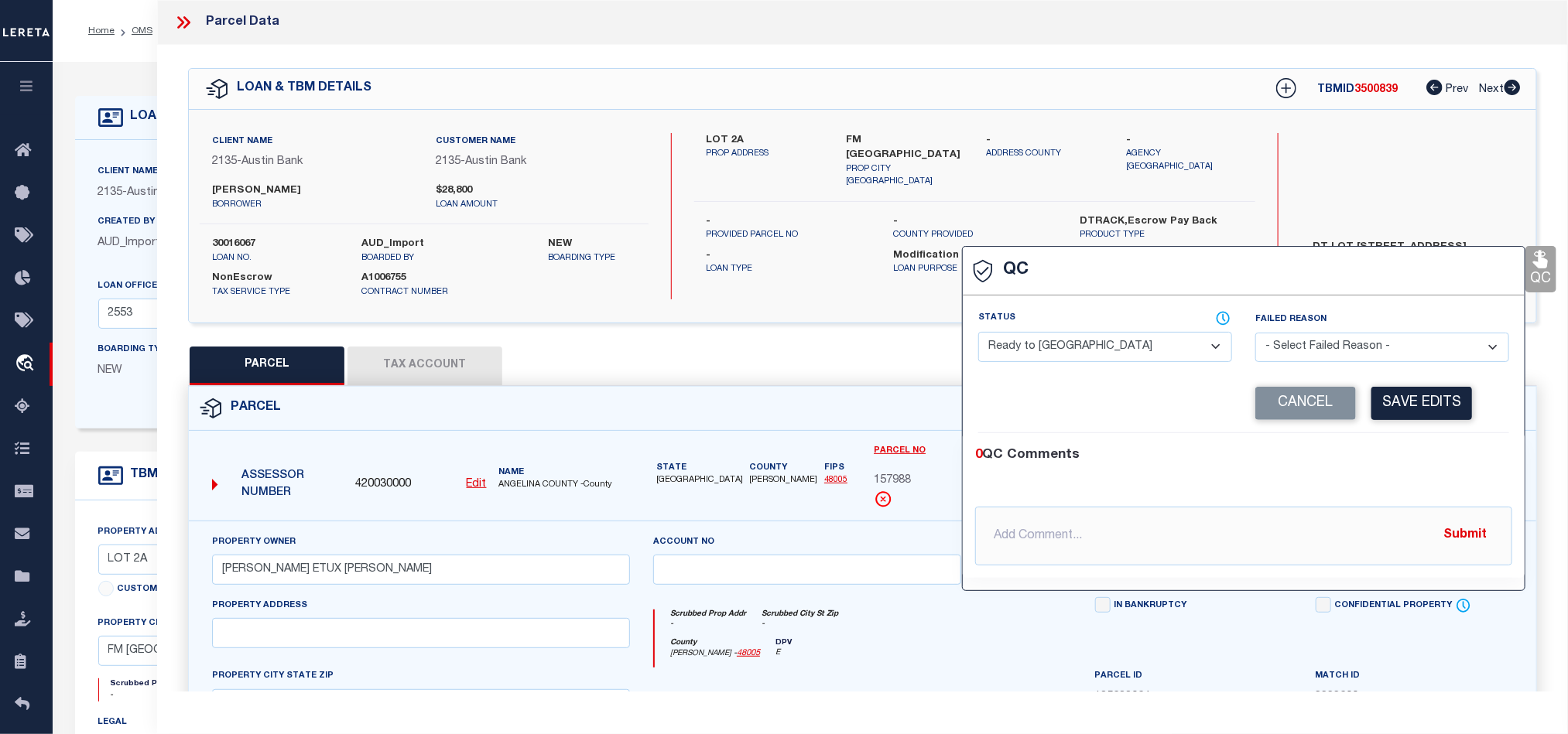
drag, startPoint x: 1064, startPoint y: 355, endPoint x: 1138, endPoint y: 362, distance: 74.3
click at [1064, 355] on select "- Select Status - Ready to QC Correct Incorrect" at bounding box center [1105, 347] width 254 height 31
select select "COR"
click at [1440, 462] on div "0 QC Comments" at bounding box center [1241, 456] width 531 height 20
click at [1426, 398] on button "Save Edits" at bounding box center [1421, 403] width 101 height 33
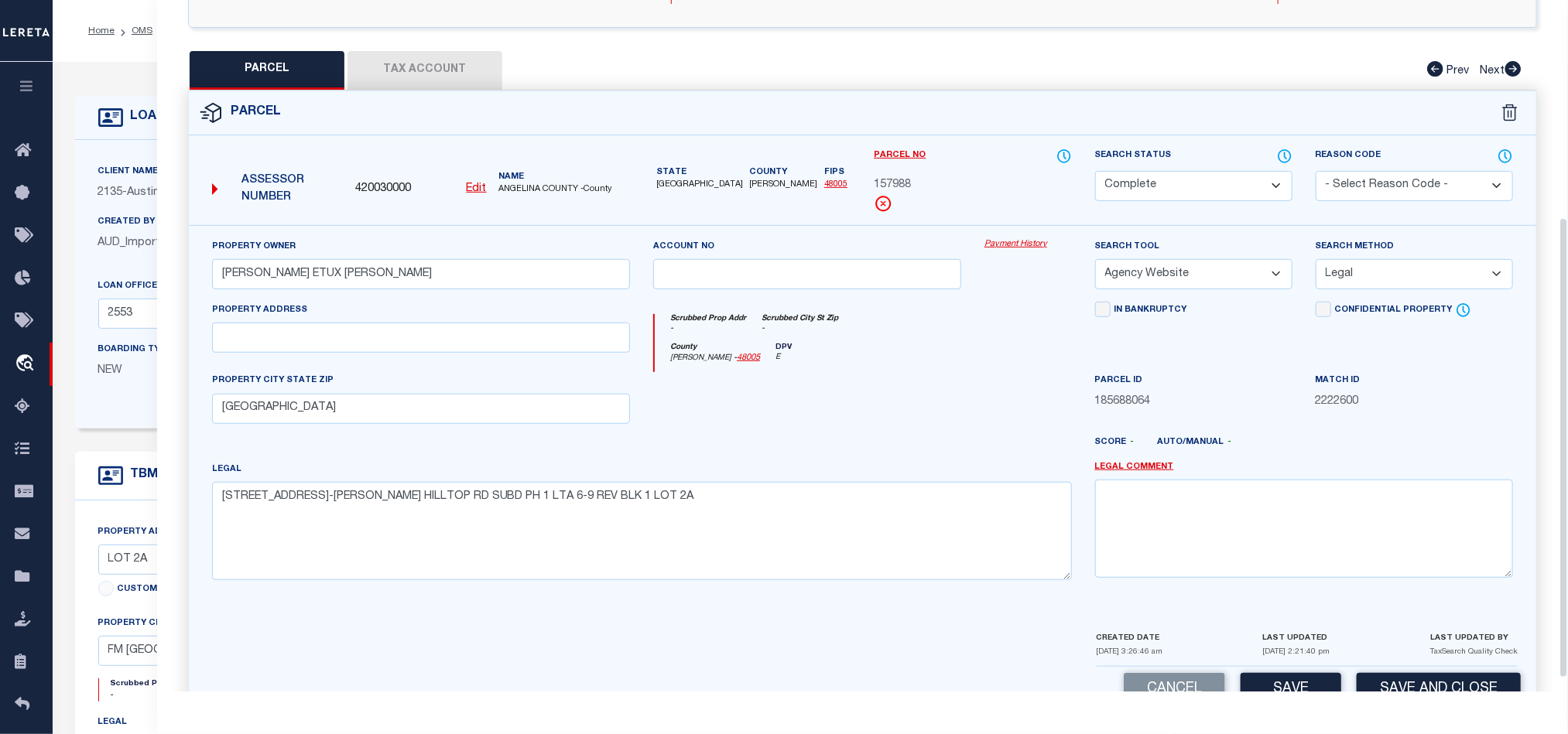
scroll to position [346, 0]
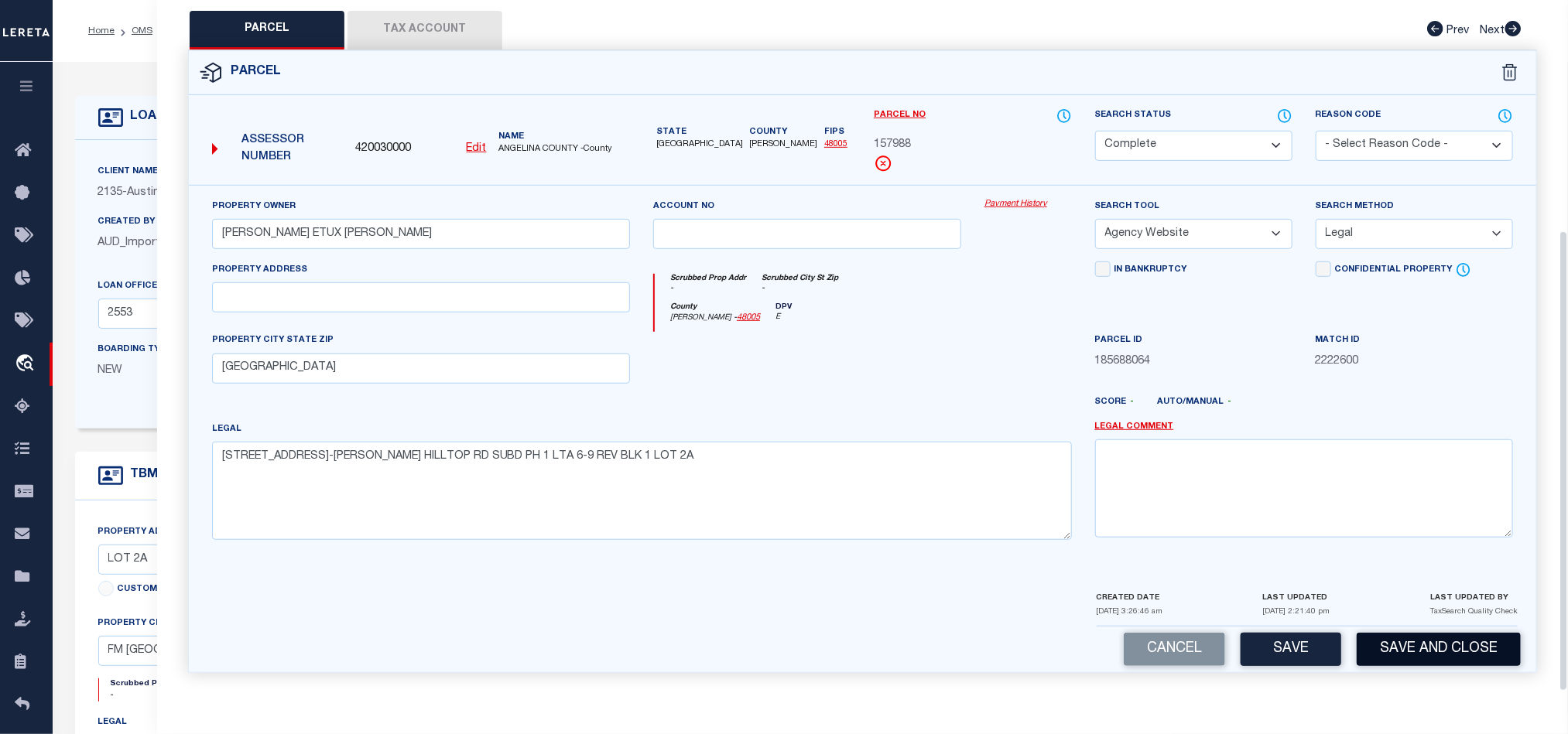
click at [1449, 652] on button "Save and Close" at bounding box center [1438, 650] width 164 height 33
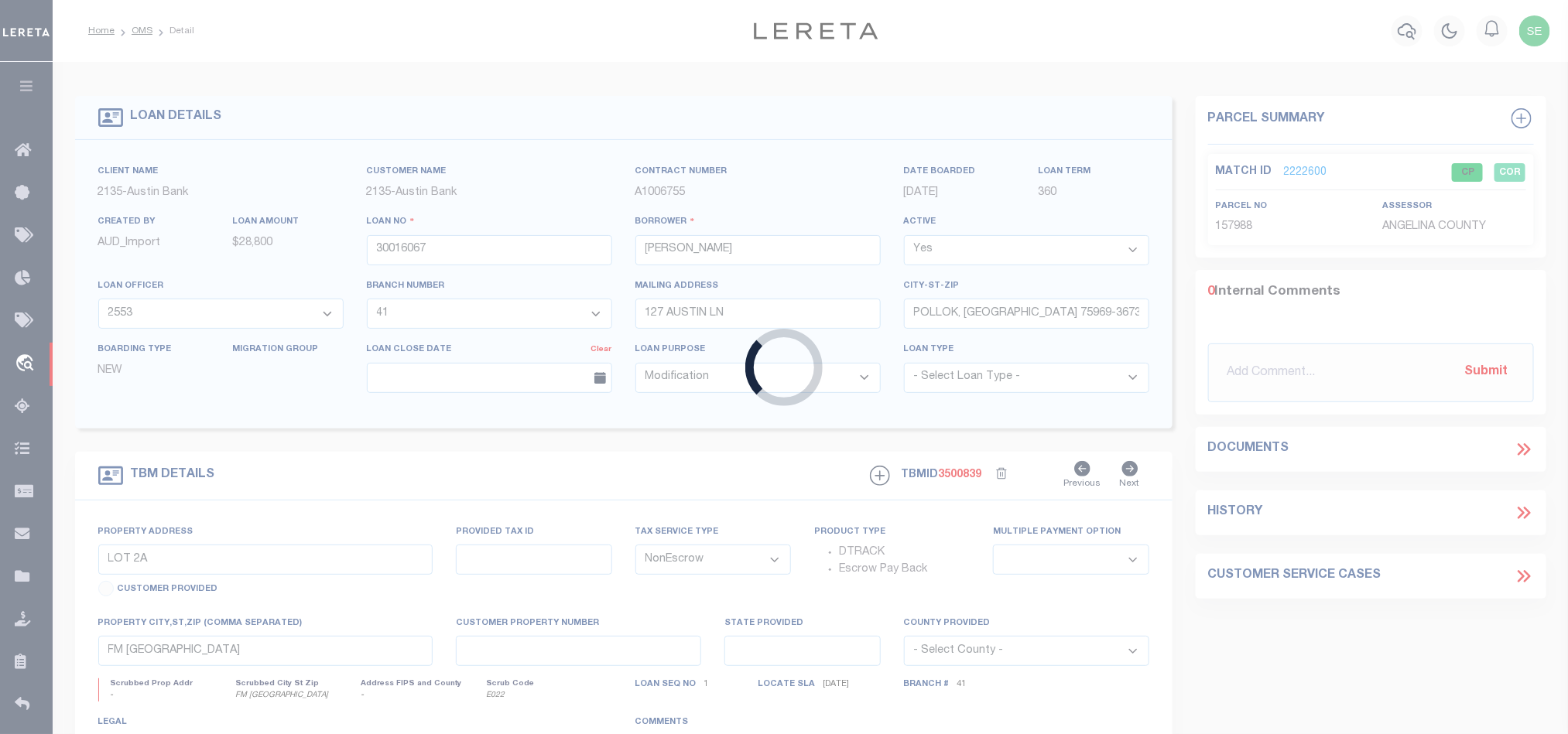
select select "43995"
select select "2584"
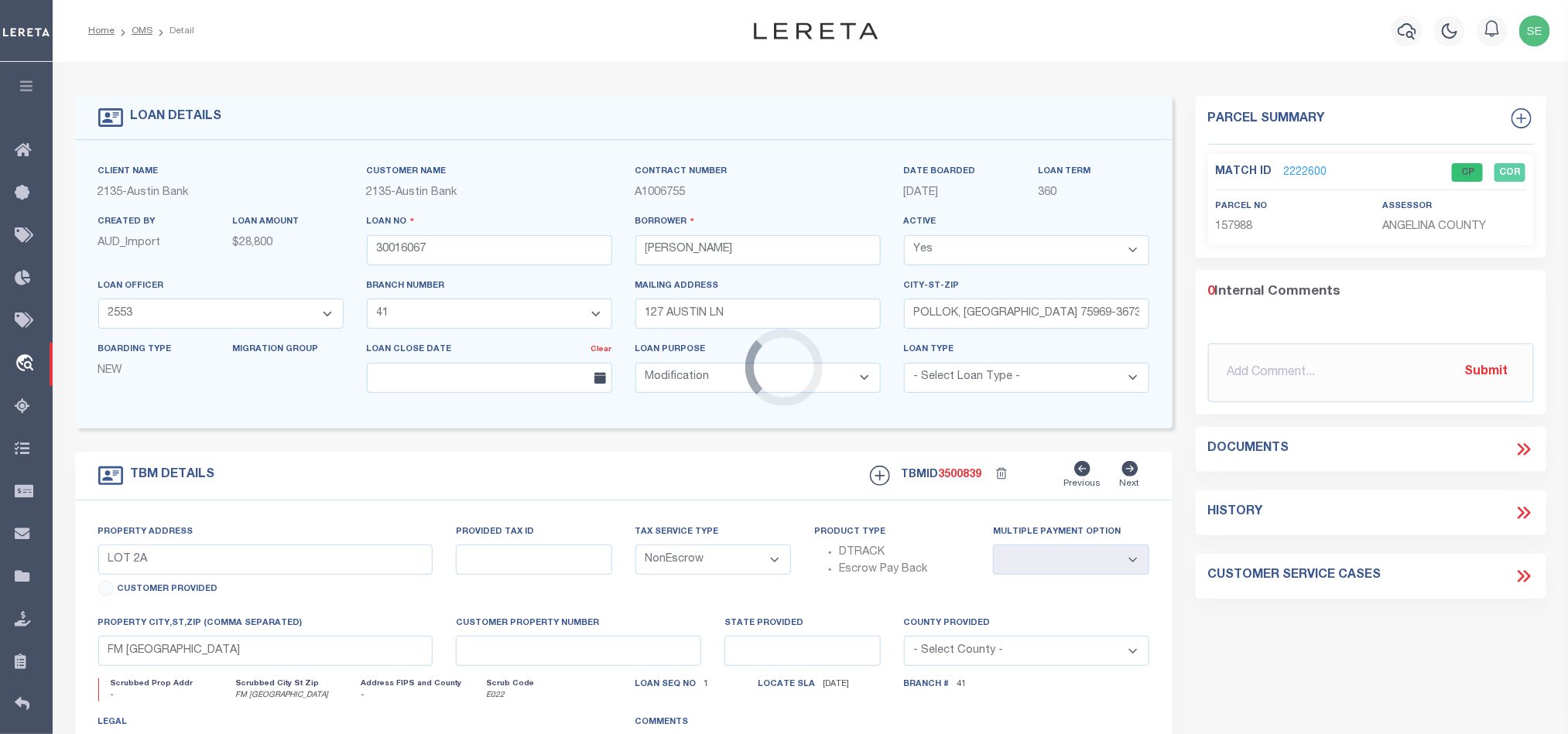
select select
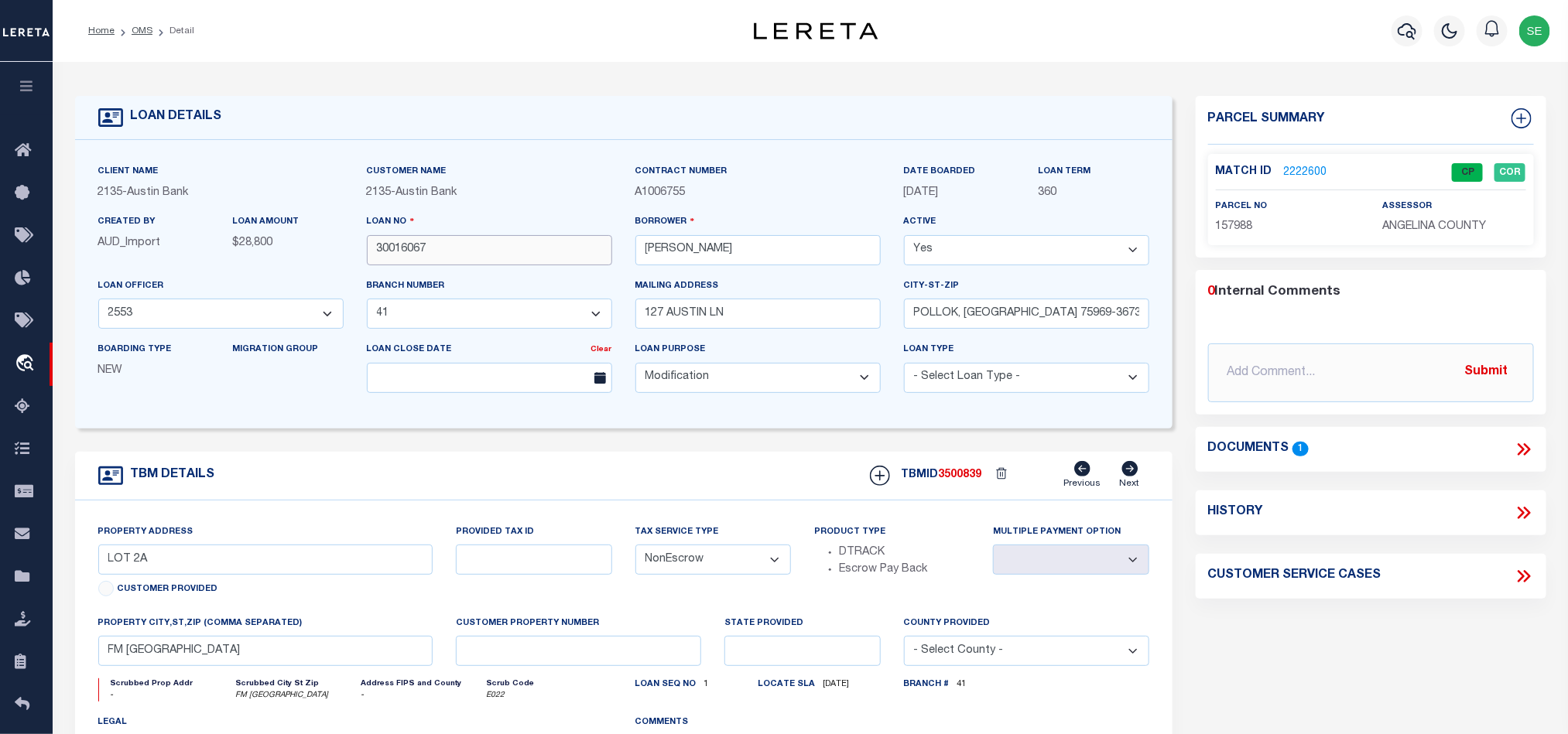
click at [480, 249] on input "30016067" at bounding box center [490, 250] width 246 height 31
click at [953, 480] on span "3500839" at bounding box center [961, 475] width 44 height 11
copy span "3500839"
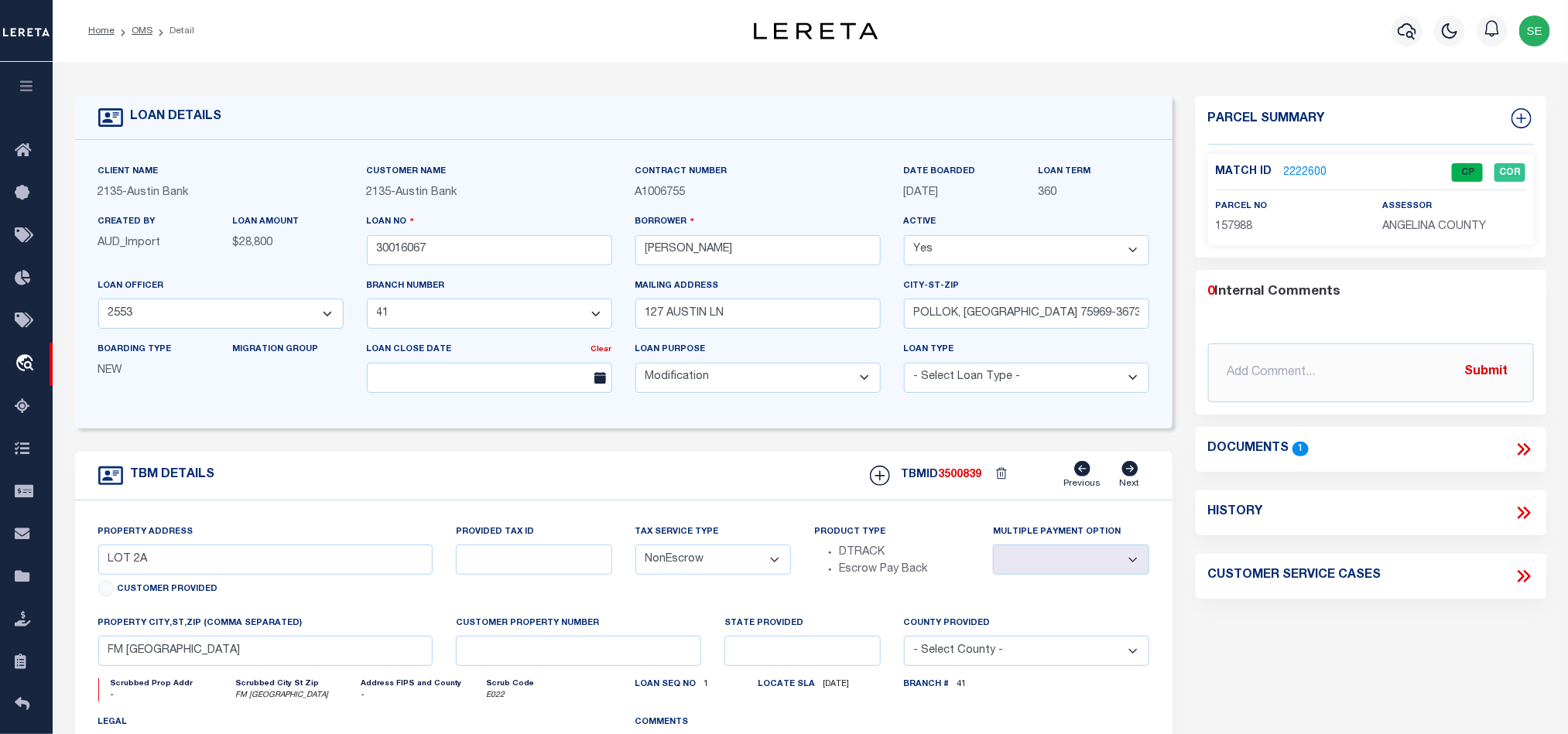
click at [1423, 226] on span "ANGELINA COUNTY" at bounding box center [1434, 227] width 104 height 11
click at [1421, 226] on span "ANGELINA COUNTY" at bounding box center [1434, 227] width 104 height 11
copy div "ANGELINA COUNTY"
click at [1241, 226] on span "157988" at bounding box center [1234, 227] width 37 height 11
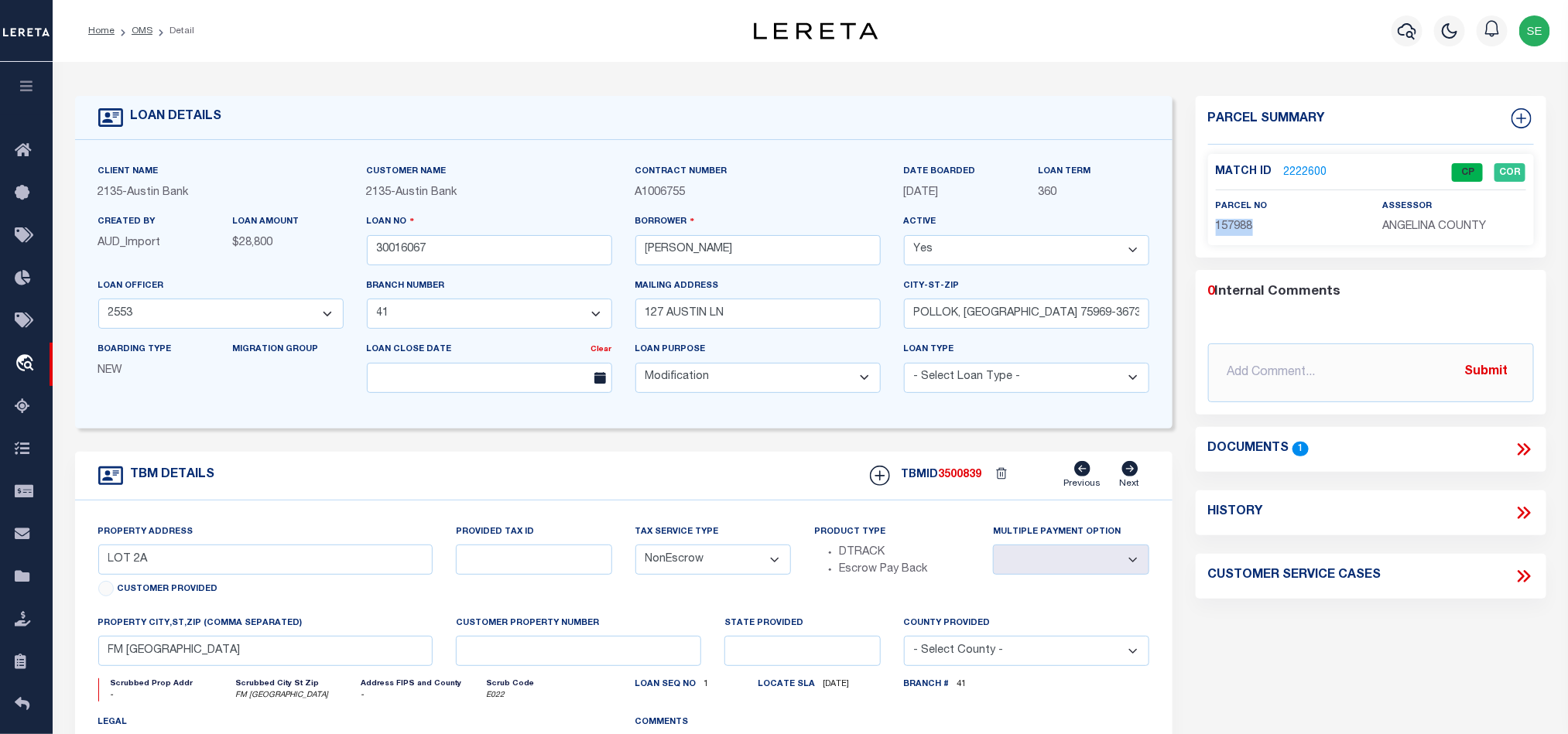
click at [1241, 226] on span "157988" at bounding box center [1234, 227] width 37 height 11
copy span "157988"
click at [1296, 175] on link "2222600" at bounding box center [1306, 173] width 44 height 17
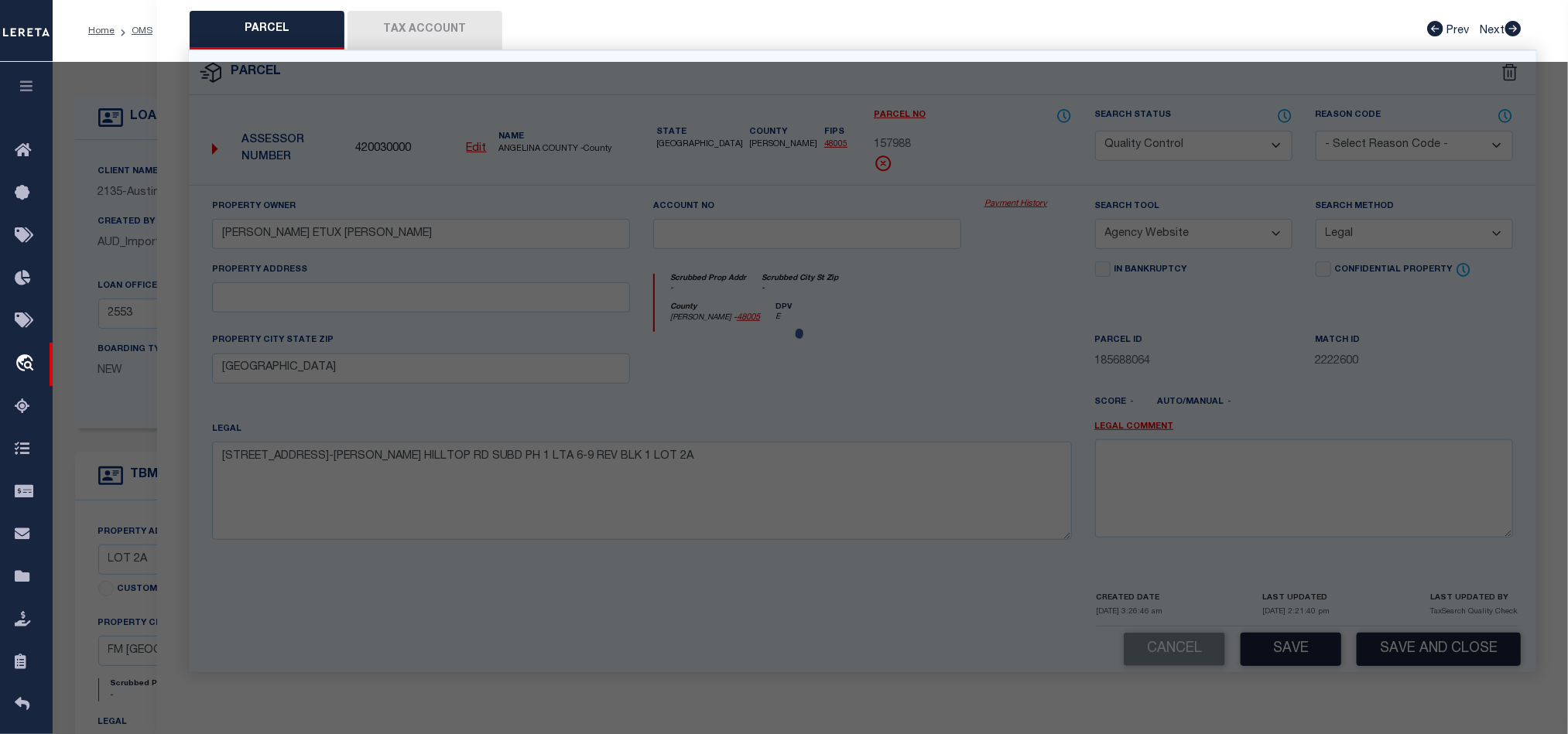
select select "AS"
select select
checkbox input "false"
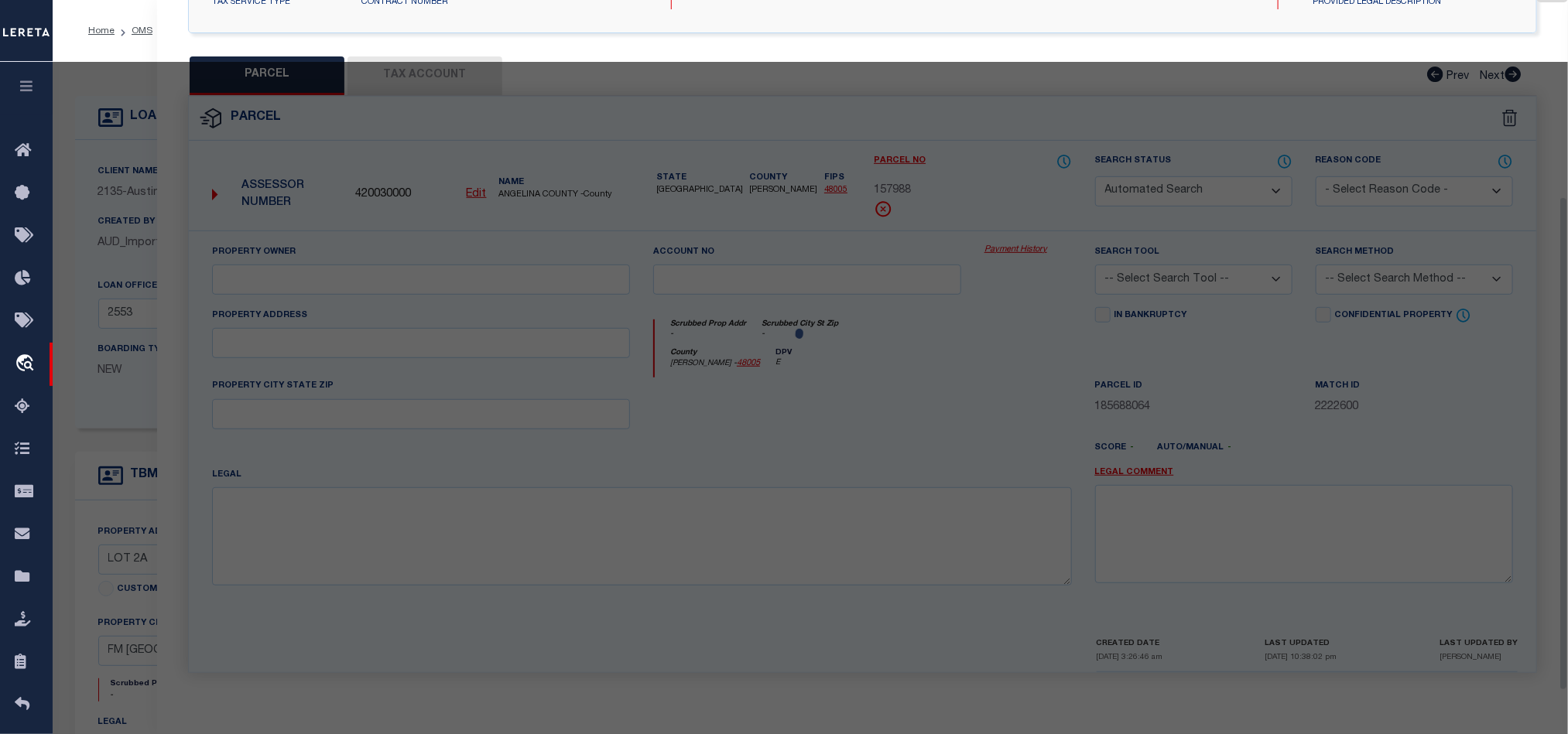
select select "CP"
type input "LEE BRANT NEWBURN ETUX APRIL HOLLERS"
select select "AGW"
select select "LEG"
type input "LUFKIN TX 75901"
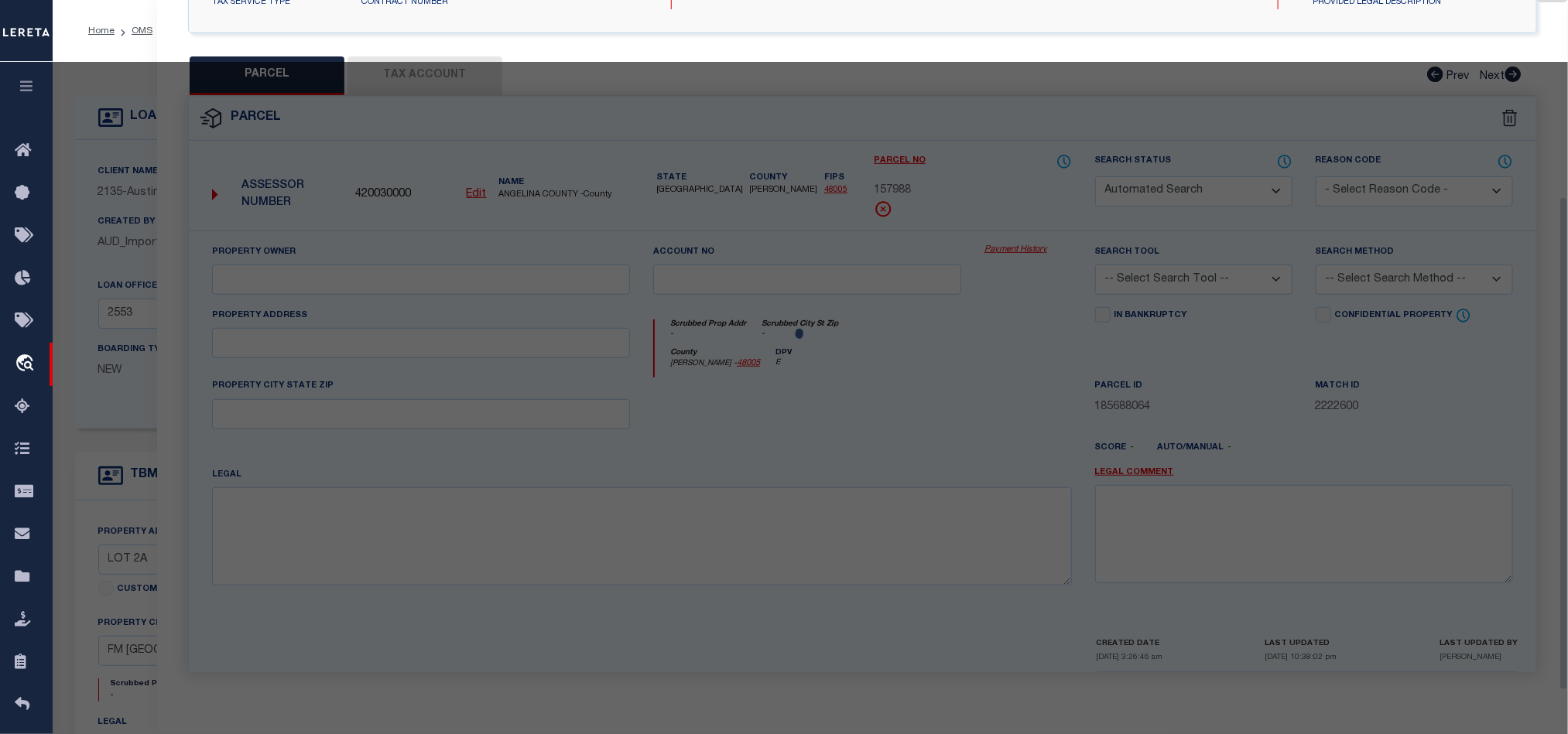
type textarea "3A517 ASA READ RD-WELCH HILLTOP RD SUBD PH 1 LTA 6-9 REV BLK 1 LOT 2A"
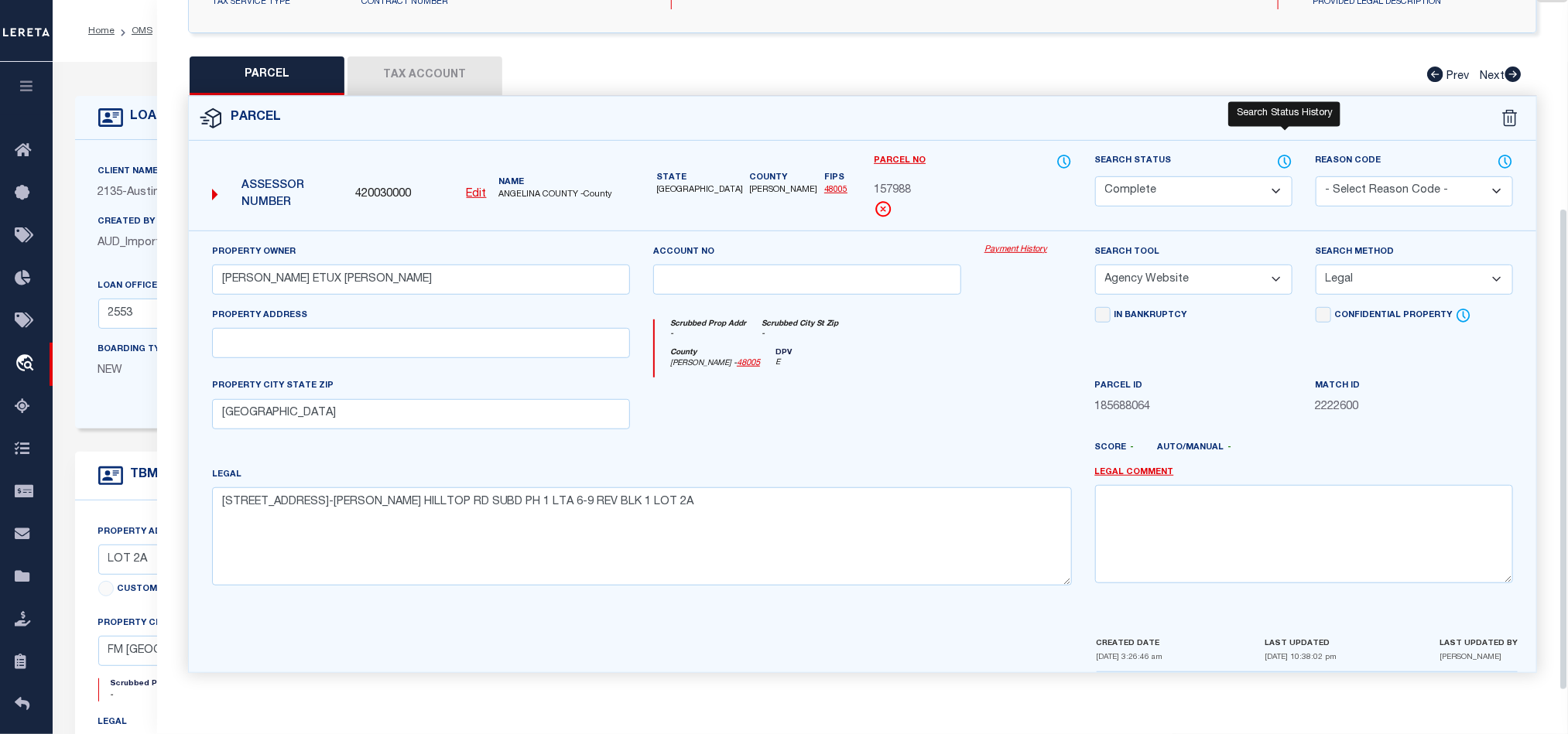
click at [1290, 153] on icon at bounding box center [1284, 161] width 16 height 17
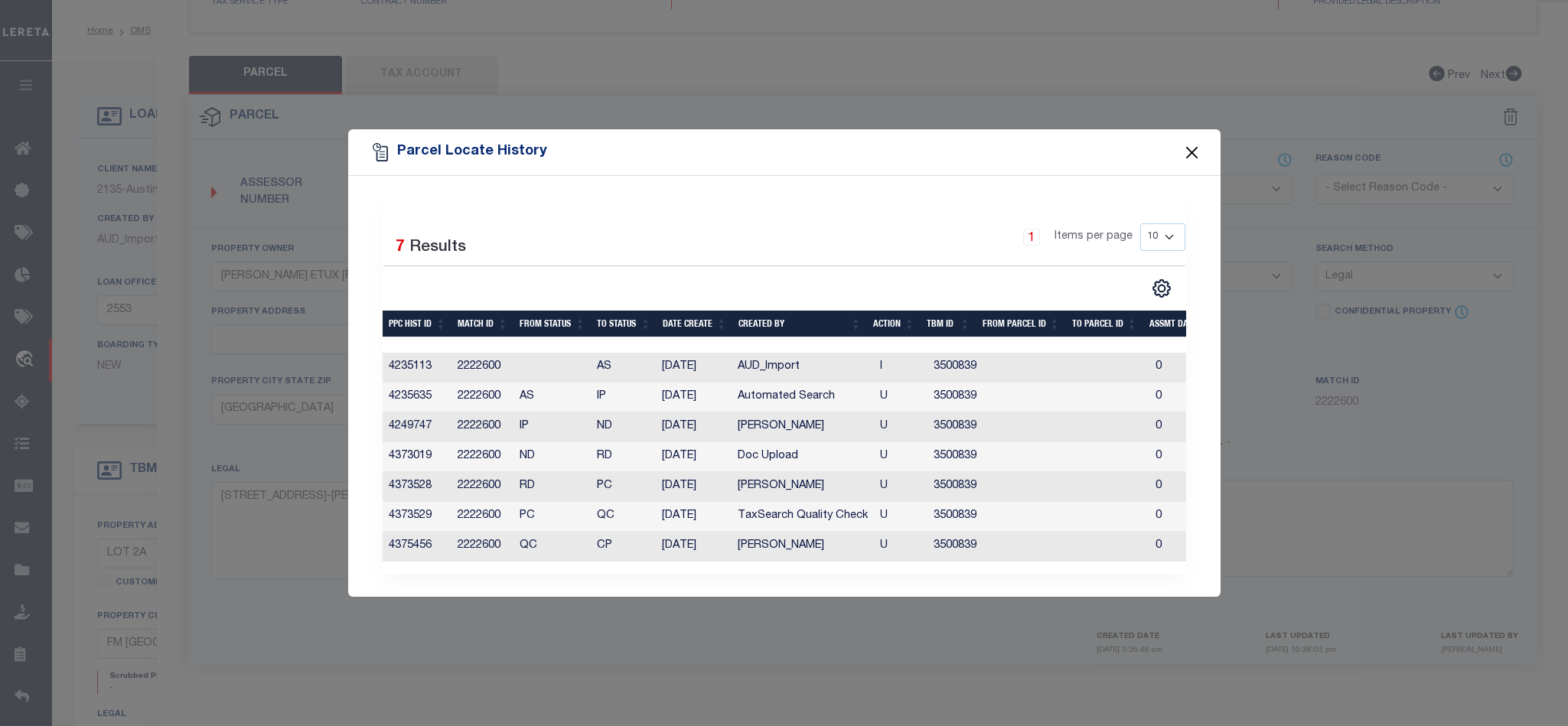
click at [1182, 142] on button "Close" at bounding box center [1192, 152] width 20 height 20
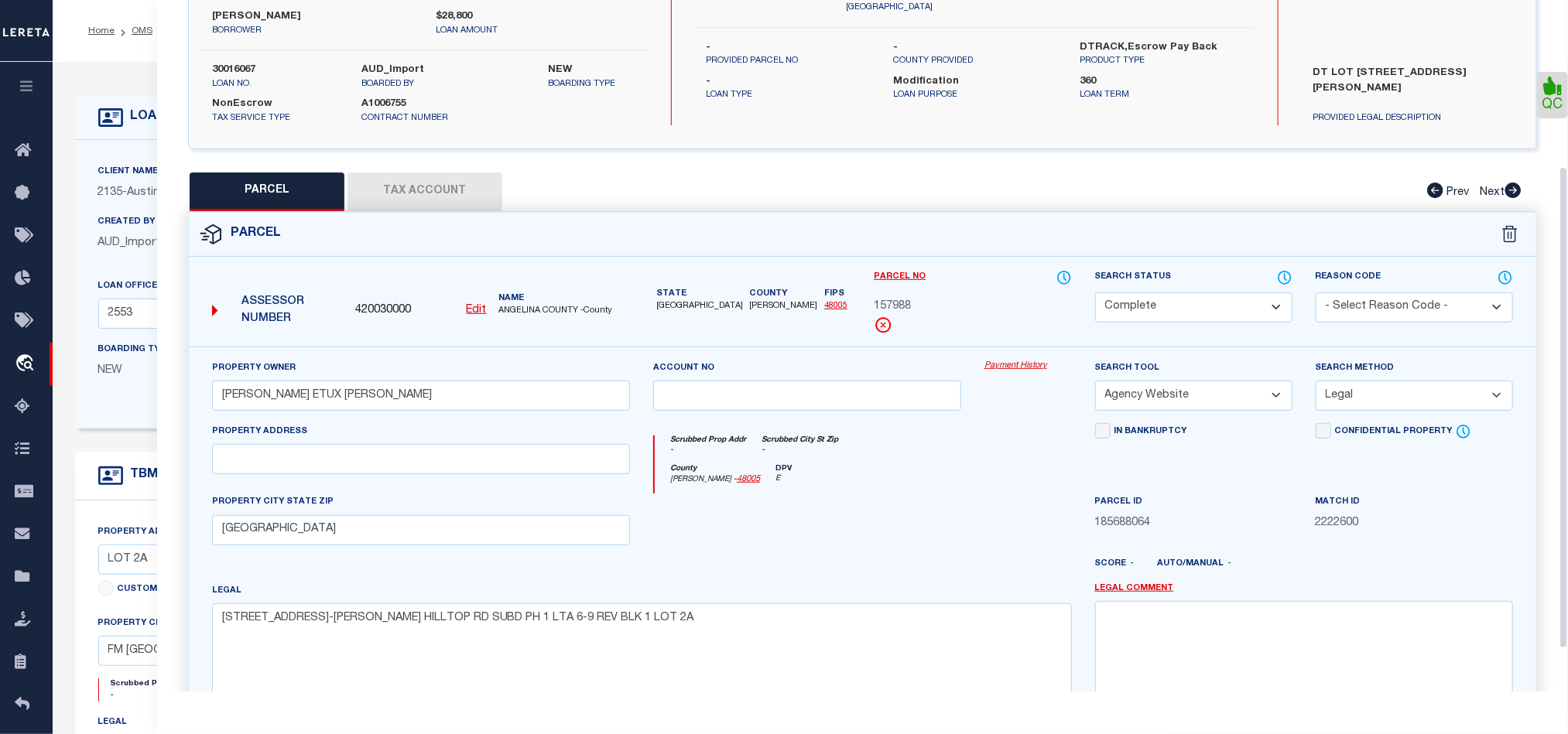
scroll to position [0, 0]
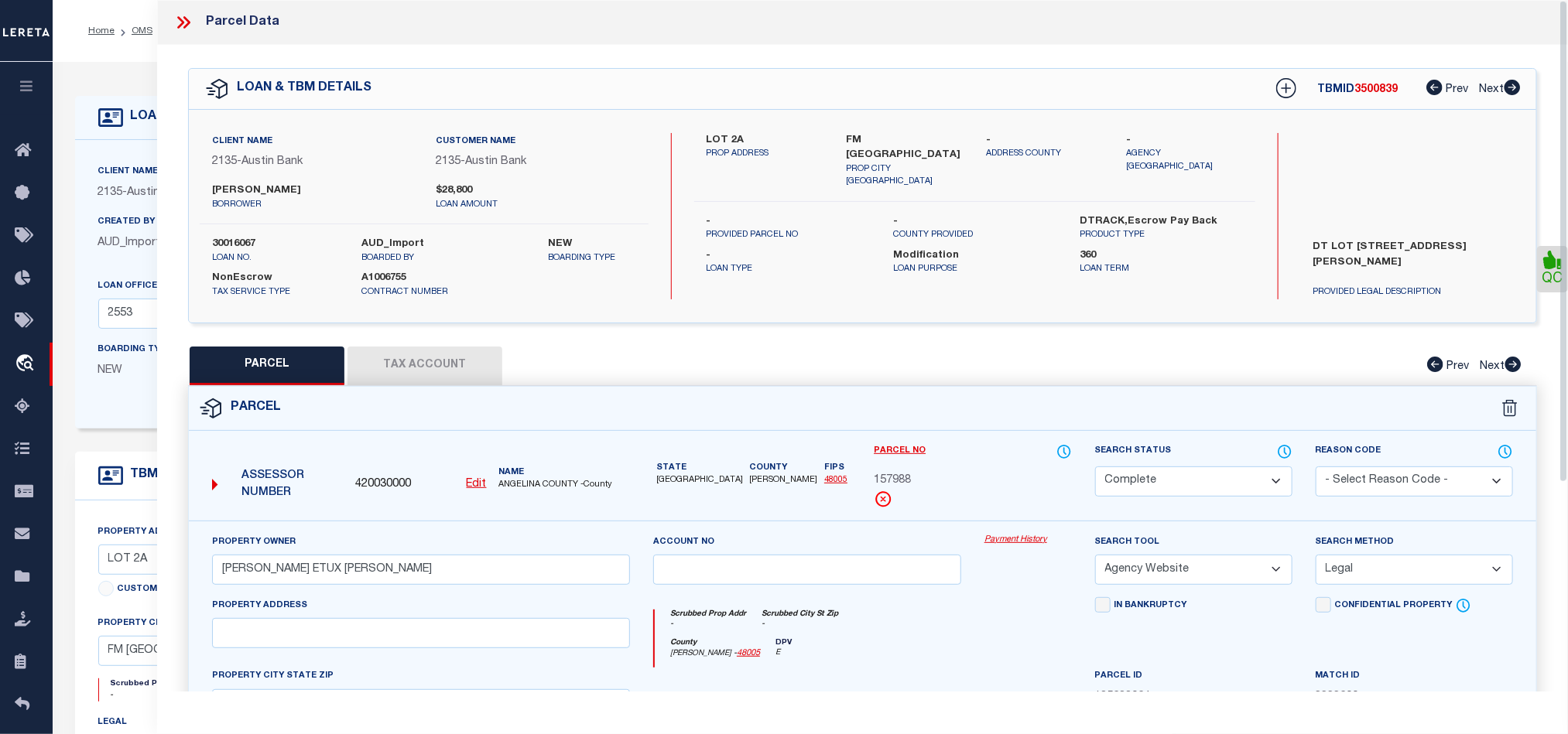
click at [174, 17] on icon at bounding box center [184, 22] width 20 height 20
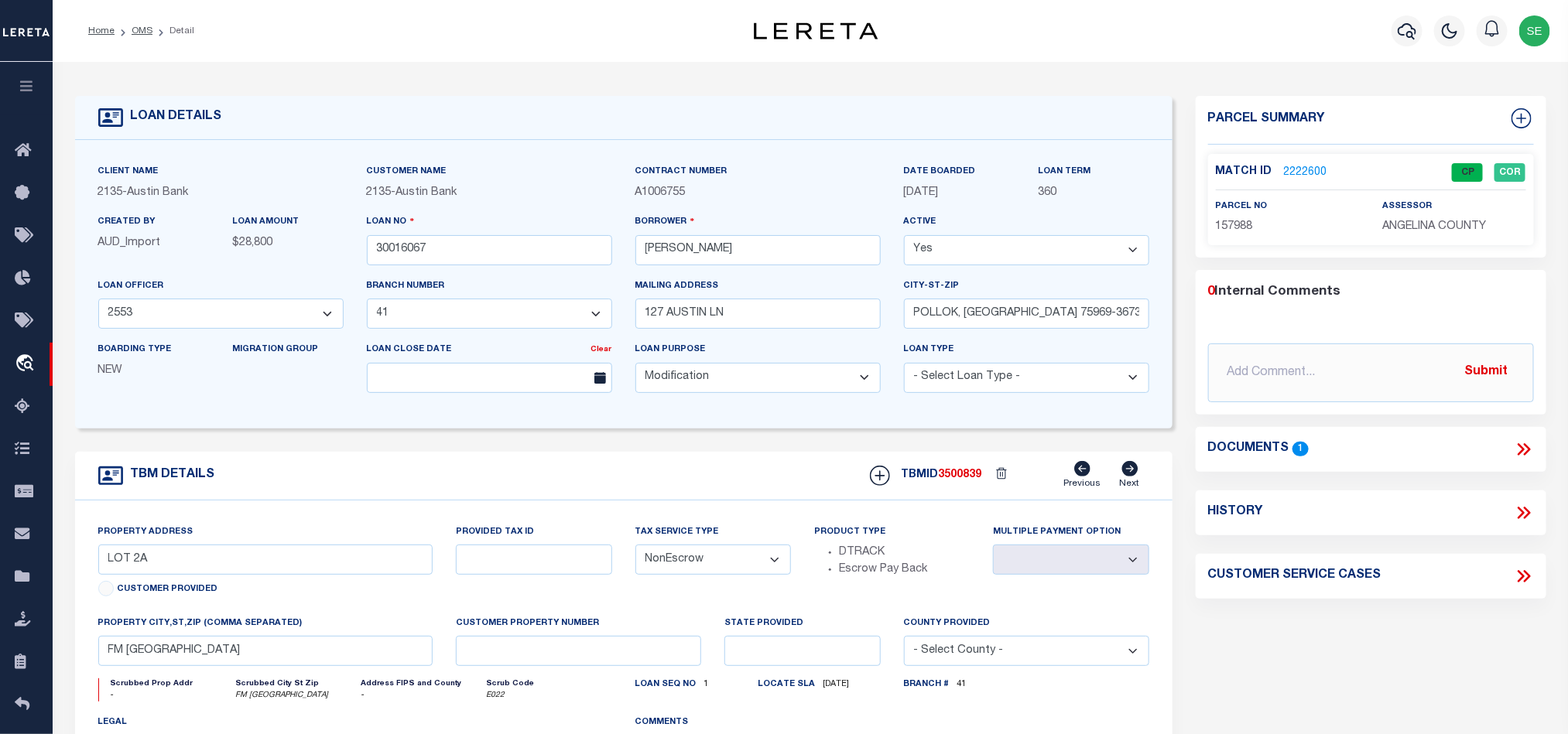
click at [778, 475] on div "TBM DETAILS TBMID 3500839 Previous Next" at bounding box center [624, 475] width 1098 height 49
drag, startPoint x: 135, startPoint y: 31, endPoint x: 691, endPoint y: 240, distance: 594.0
click at [135, 31] on link "OMS" at bounding box center [142, 31] width 21 height 9
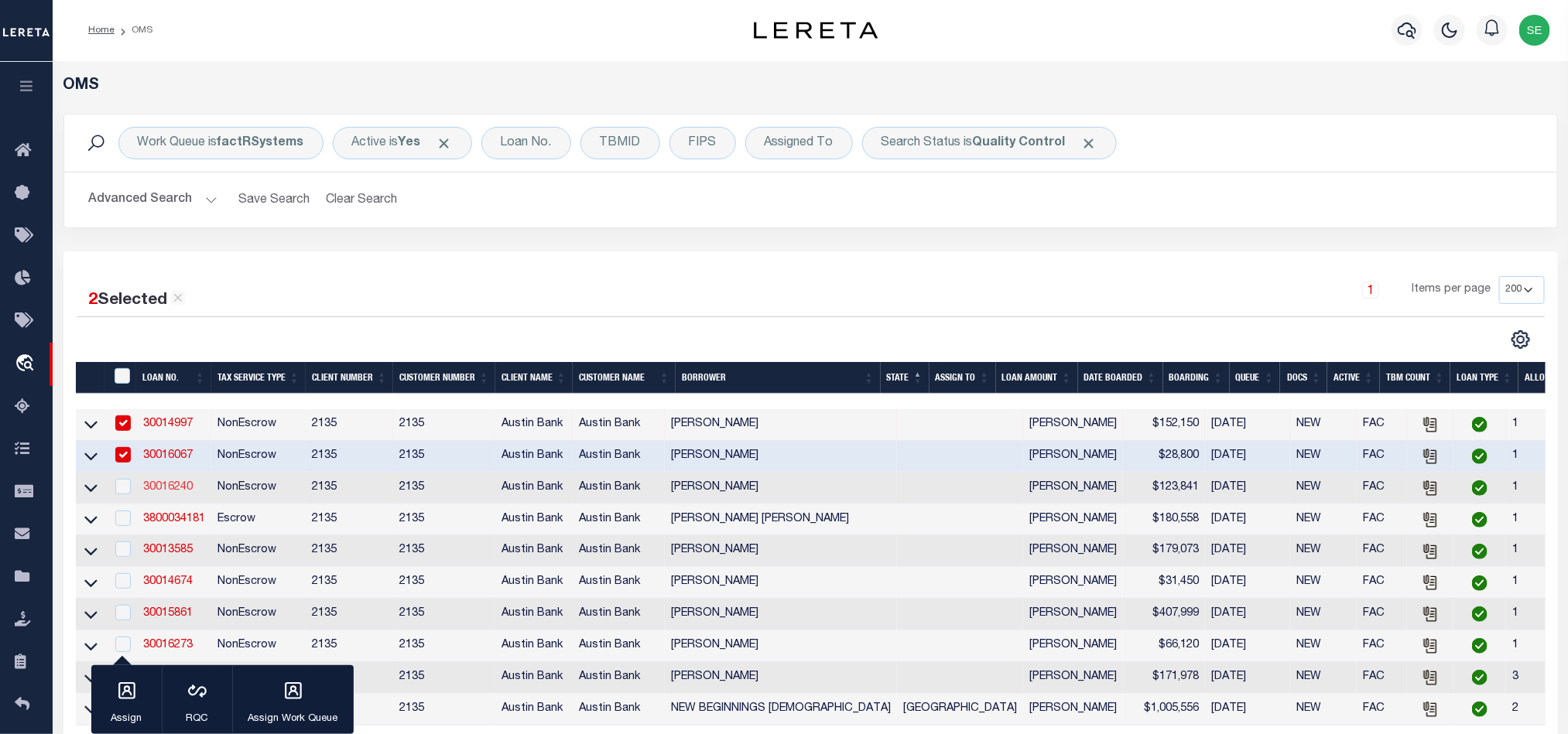
scroll to position [232, 0]
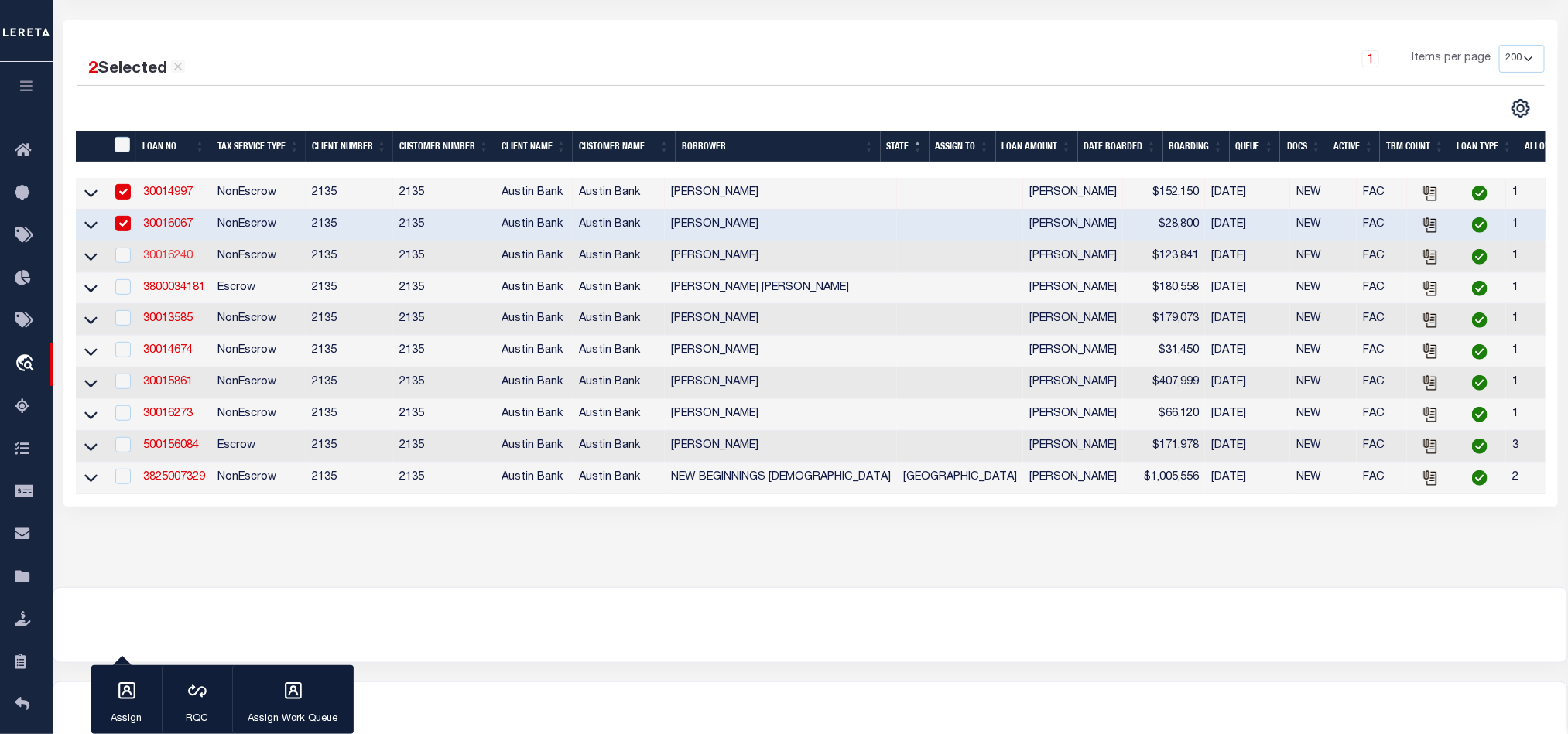
click at [157, 256] on link "30016240" at bounding box center [167, 256] width 49 height 11
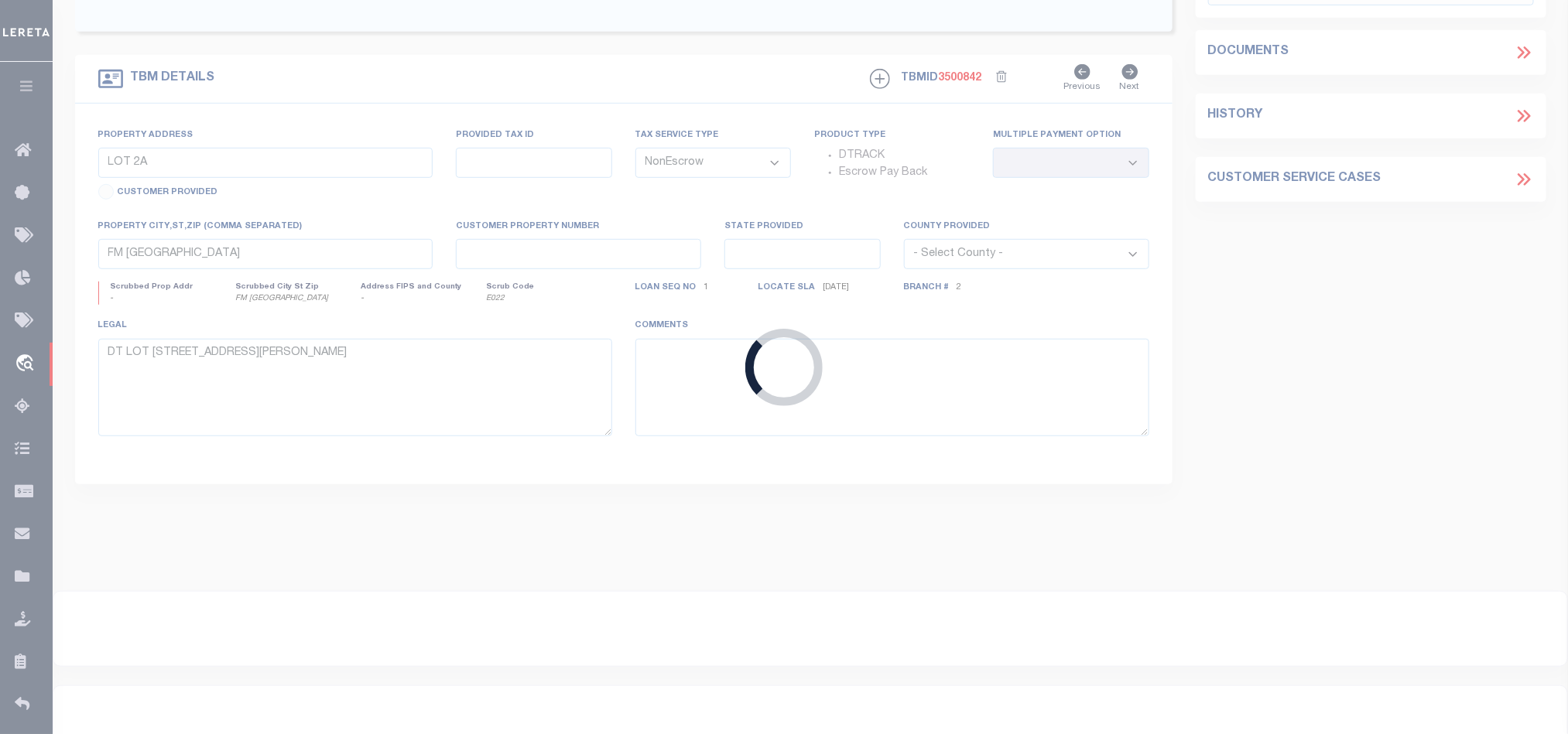
type input "30016240"
type input "[PERSON_NAME]"
select select "49045"
select select "2587"
type input "12579 FM 3226"
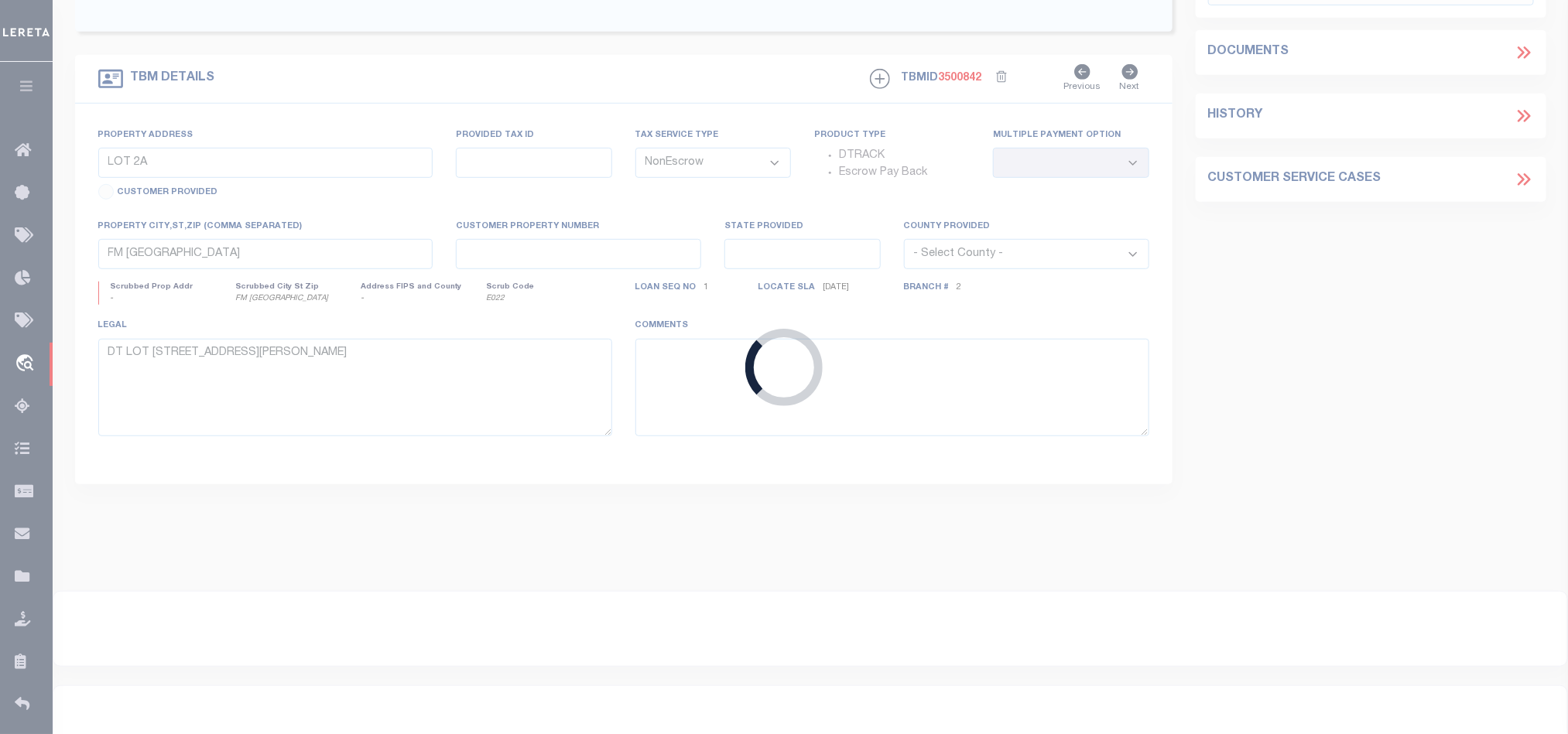
type input "TYLER, TX 75707"
type input "TBD FM 223"
select select
type input "ARP TX 75750"
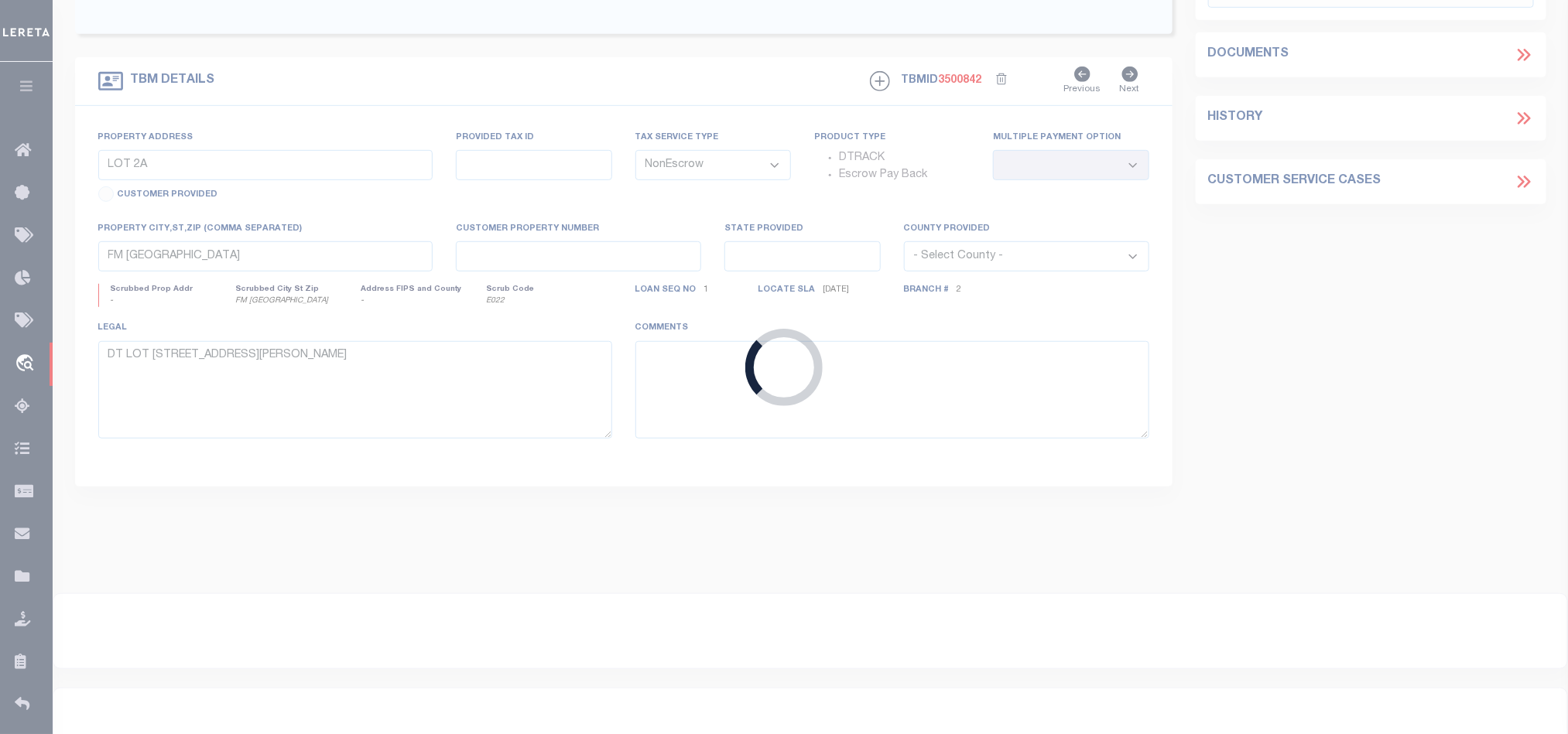
type textarea "DT 9.713 ACRES NATHANIEL ALEXANDER SVY A-40"
select select "49045"
select select "2587"
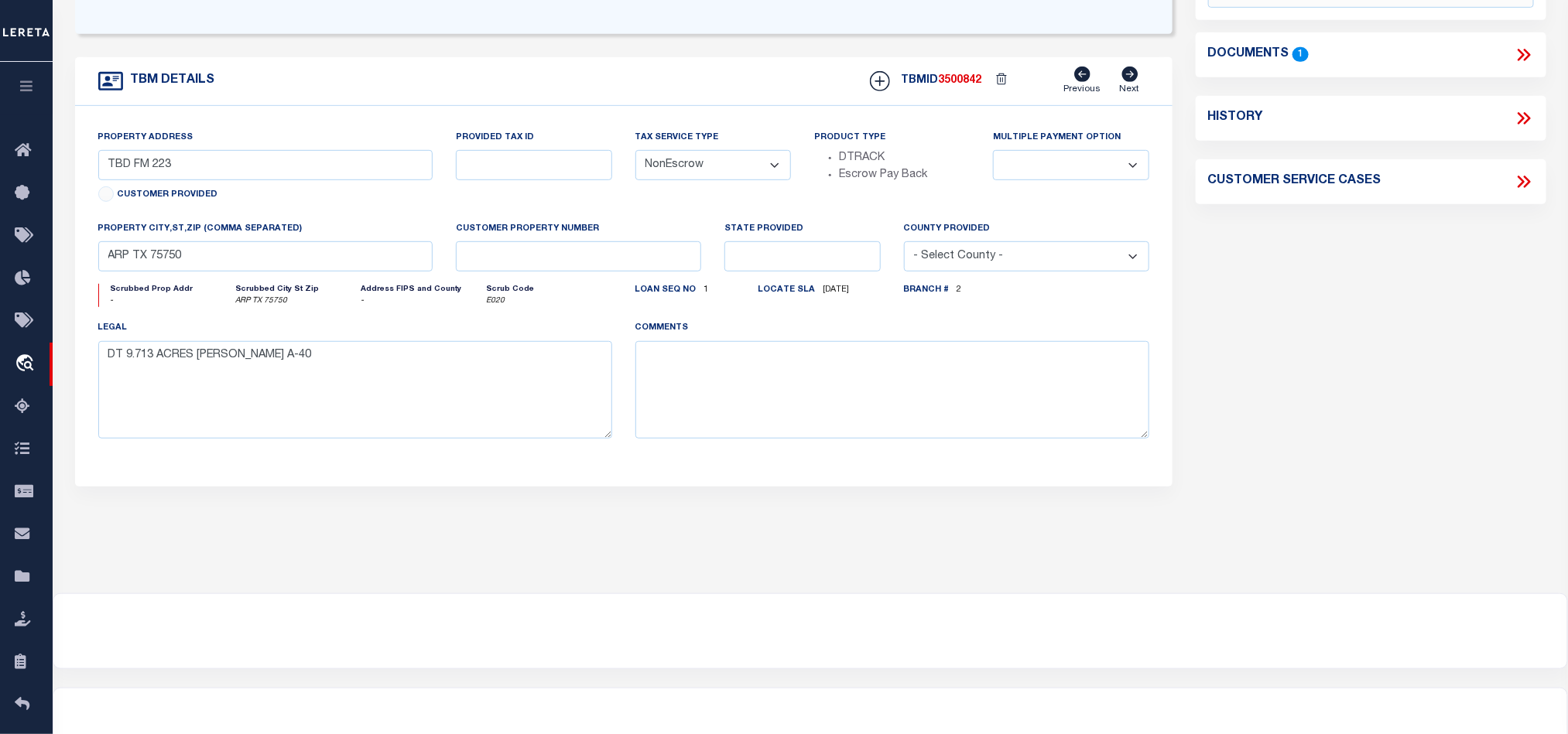
scroll to position [0, 0]
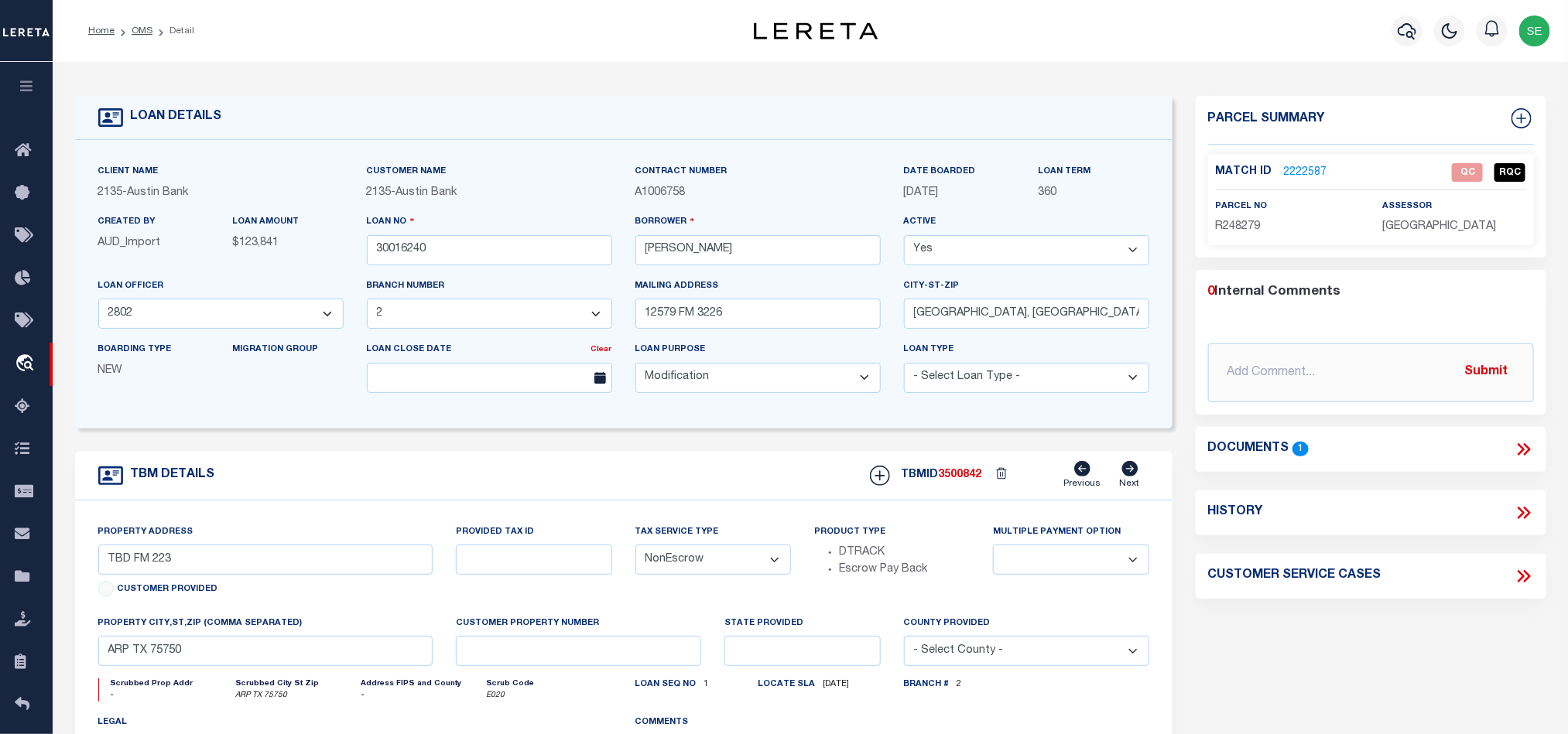
click at [1239, 230] on span "R248279" at bounding box center [1238, 227] width 45 height 11
copy span "R248279"
click at [1241, 219] on p "R248279" at bounding box center [1287, 227] width 143 height 17
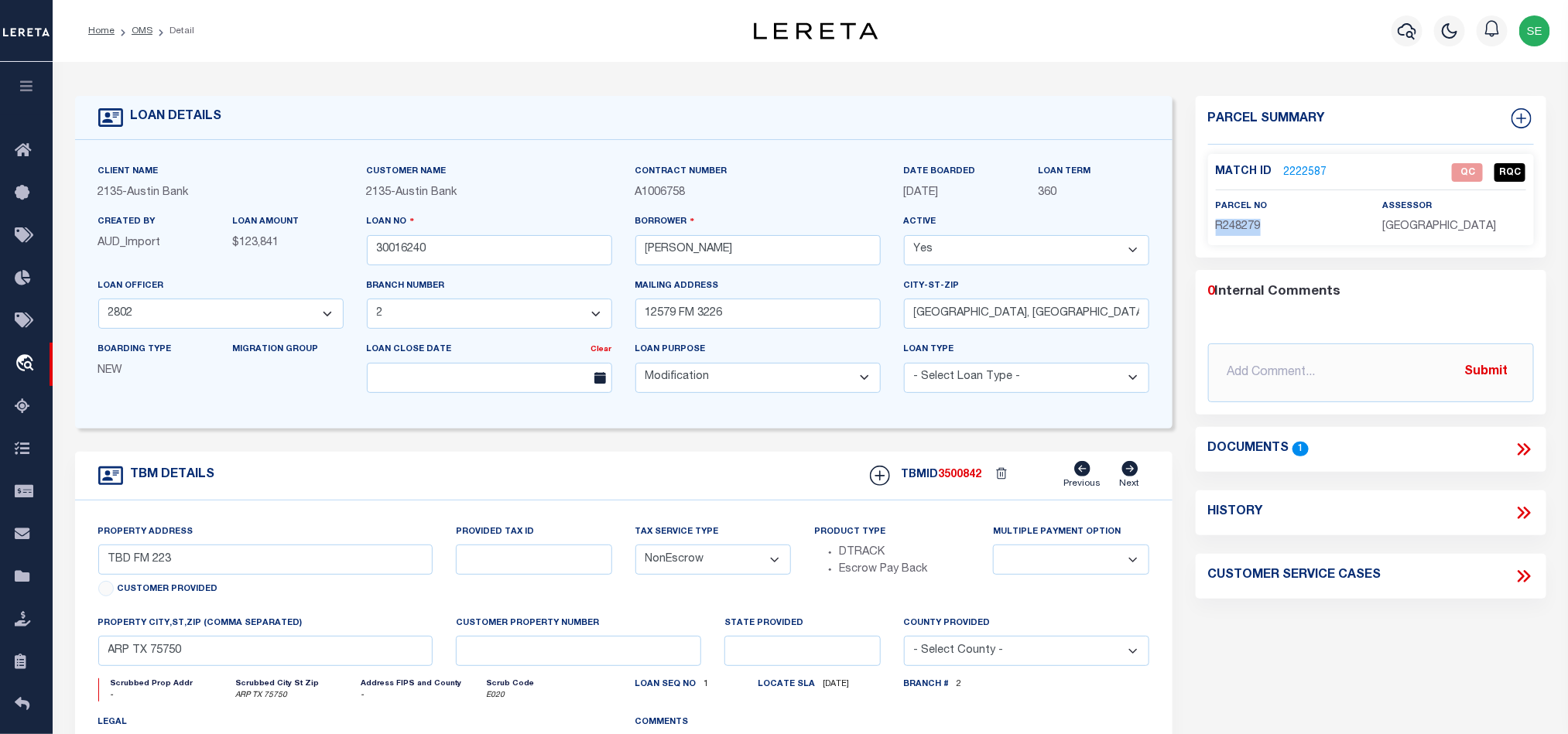
click at [1236, 227] on span "R248279" at bounding box center [1238, 227] width 45 height 11
click at [1529, 449] on icon at bounding box center [1527, 449] width 7 height 12
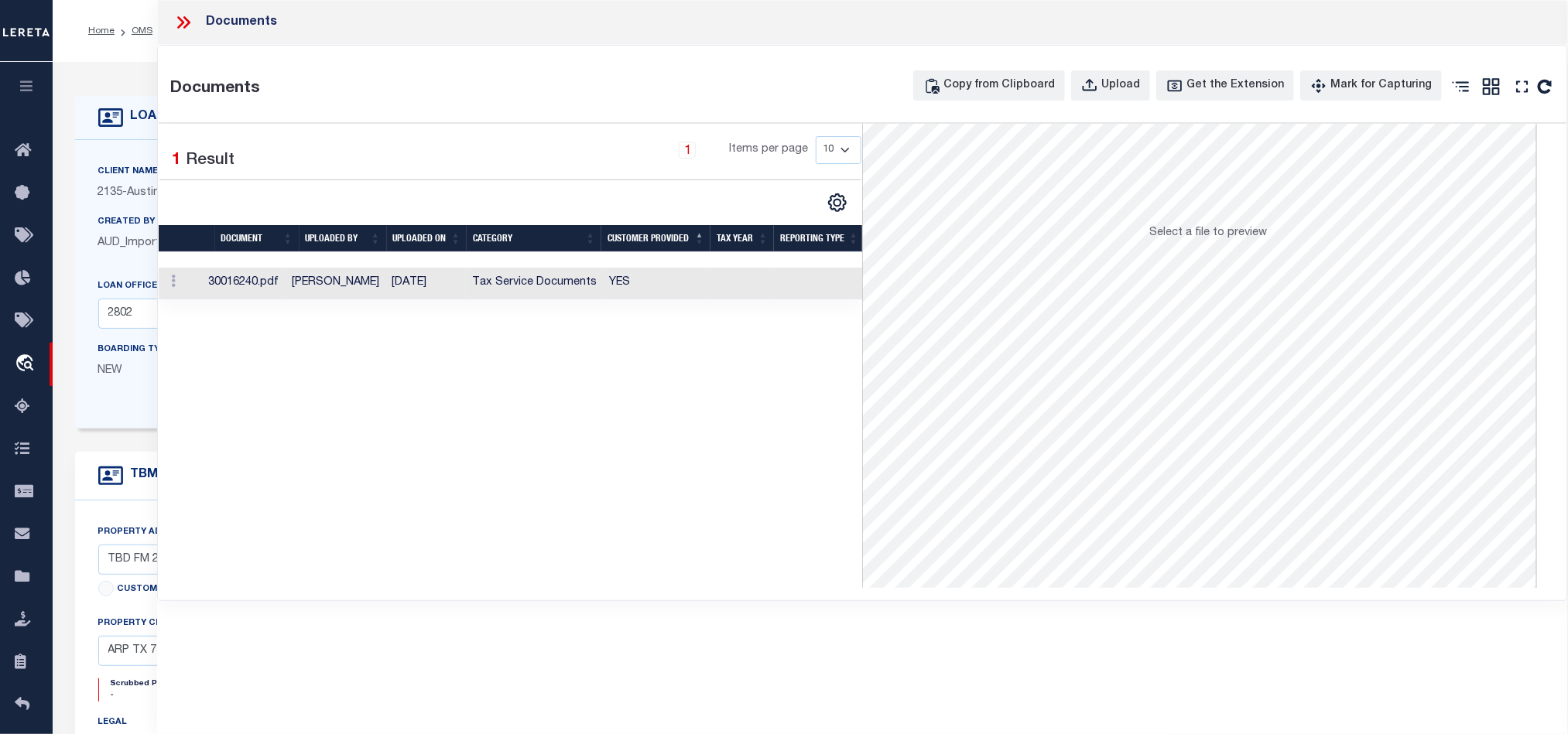
click at [758, 293] on td at bounding box center [743, 284] width 63 height 32
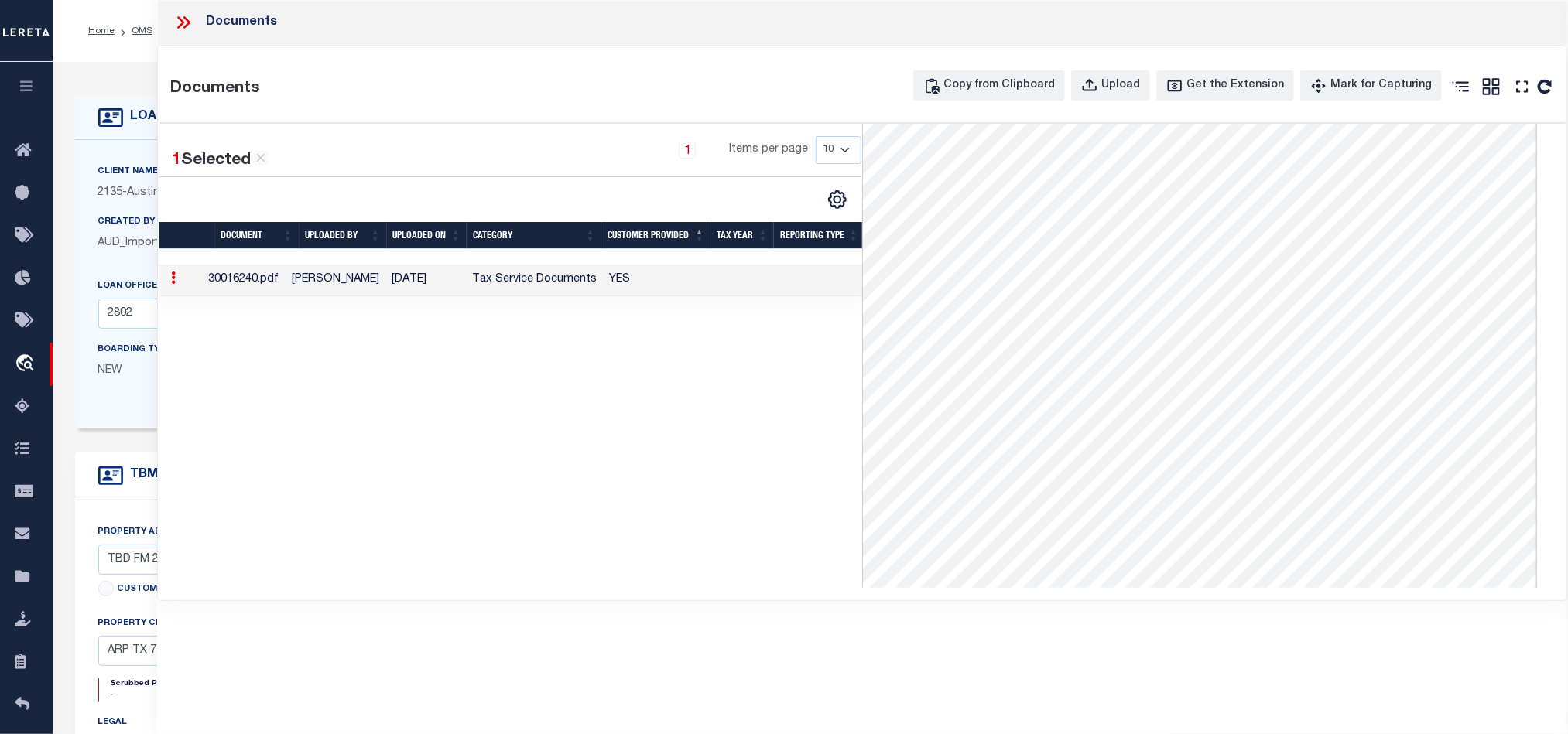
click at [175, 19] on icon at bounding box center [184, 22] width 20 height 20
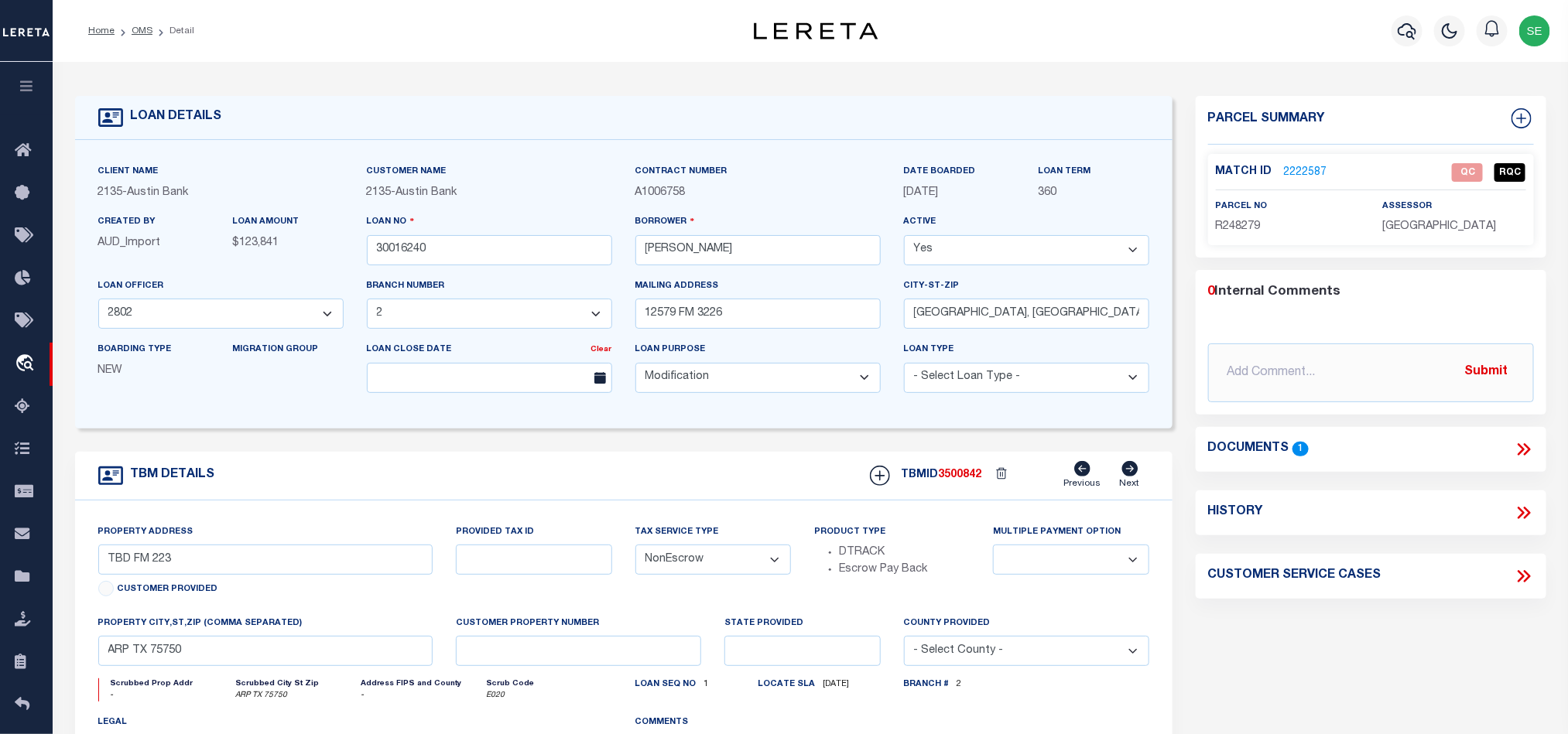
click at [1308, 166] on link "2222587" at bounding box center [1306, 173] width 44 height 17
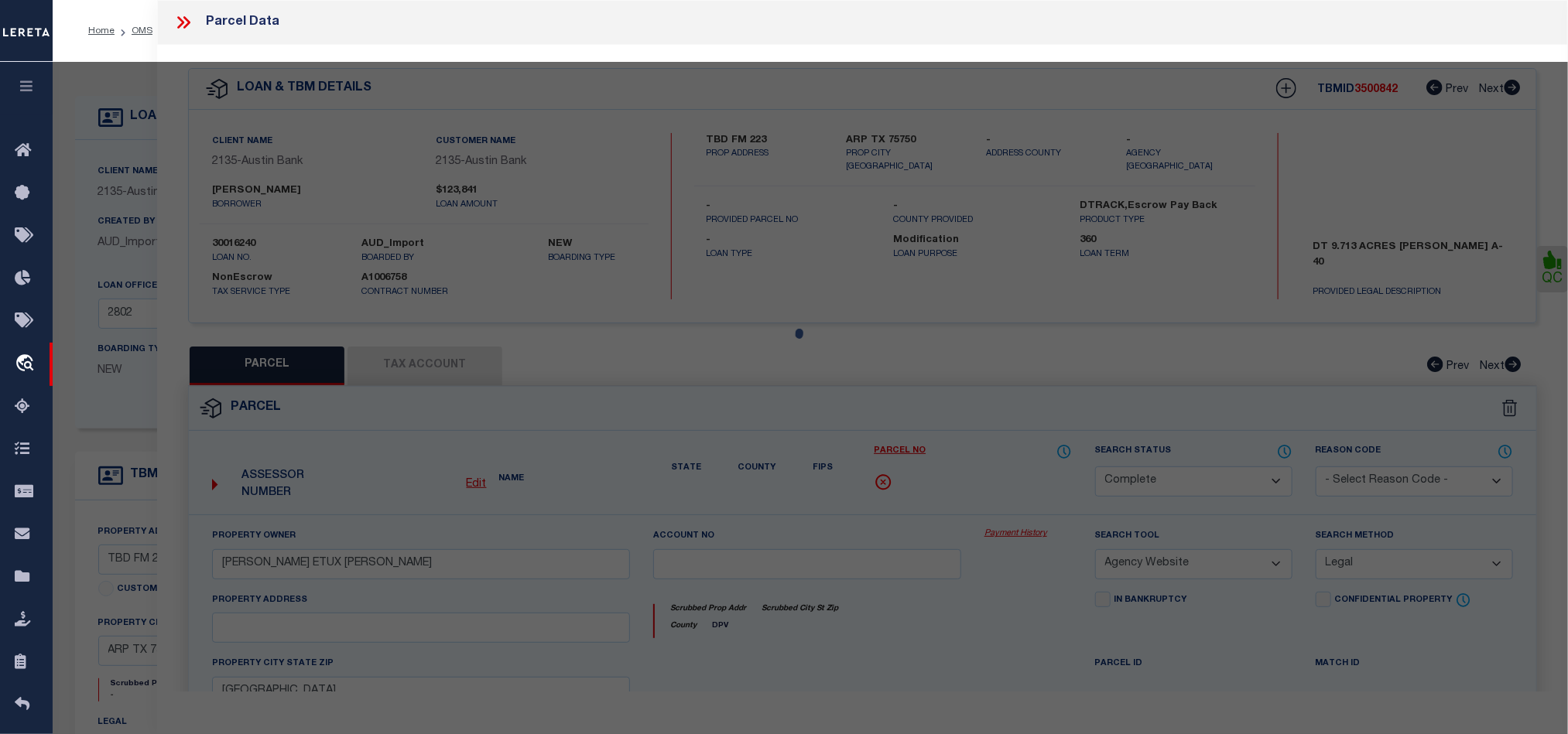
select select "AS"
select select
checkbox input "false"
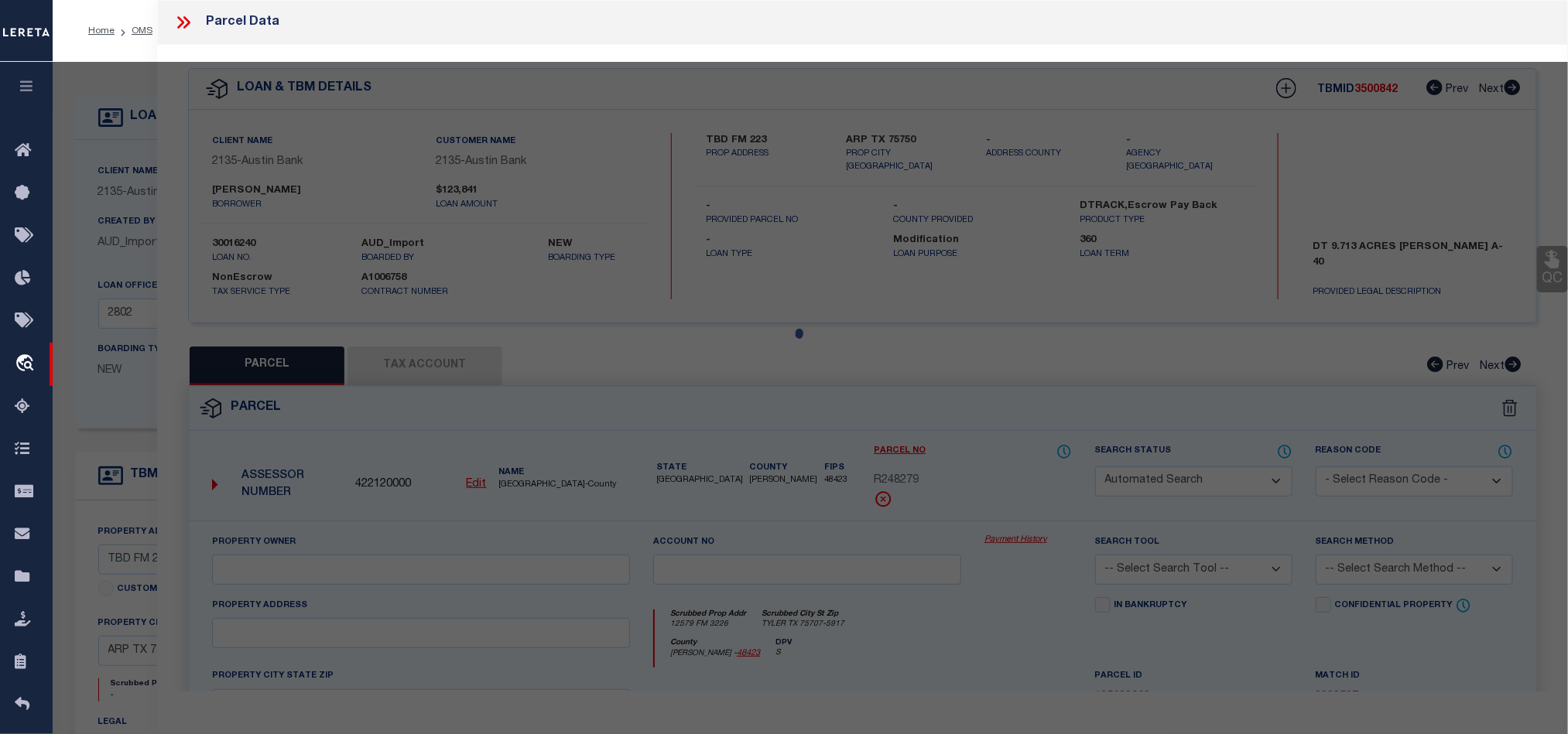
select select "QC"
type input "SELEY THOMAS WILLIAM & VIRGINIA A"
select select "AGW"
select select "LEG"
type input "12579 FM 3226"
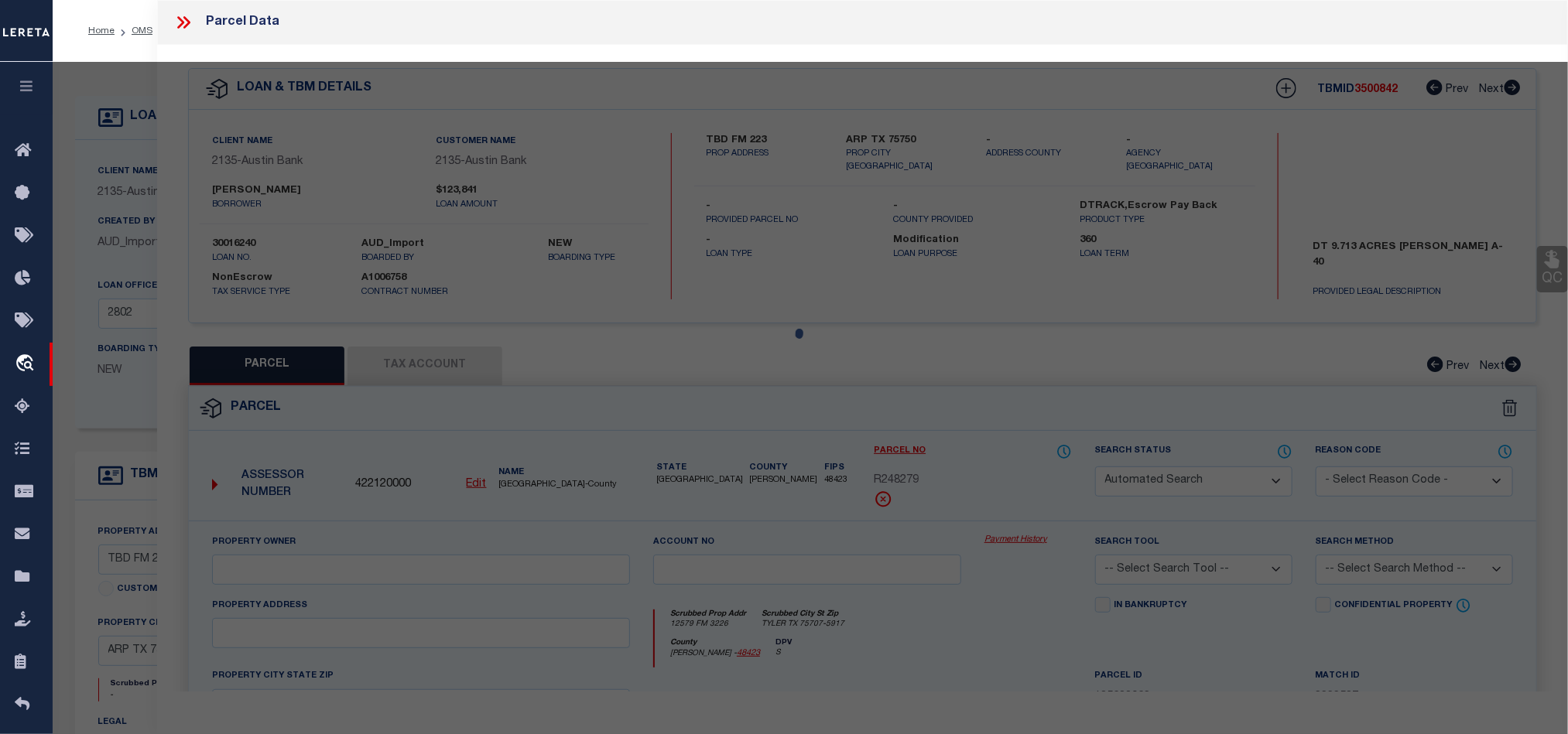
type input "TYLER, TX 75707"
type textarea "ABST A0040 N ALEXANDER TRACT 2J"
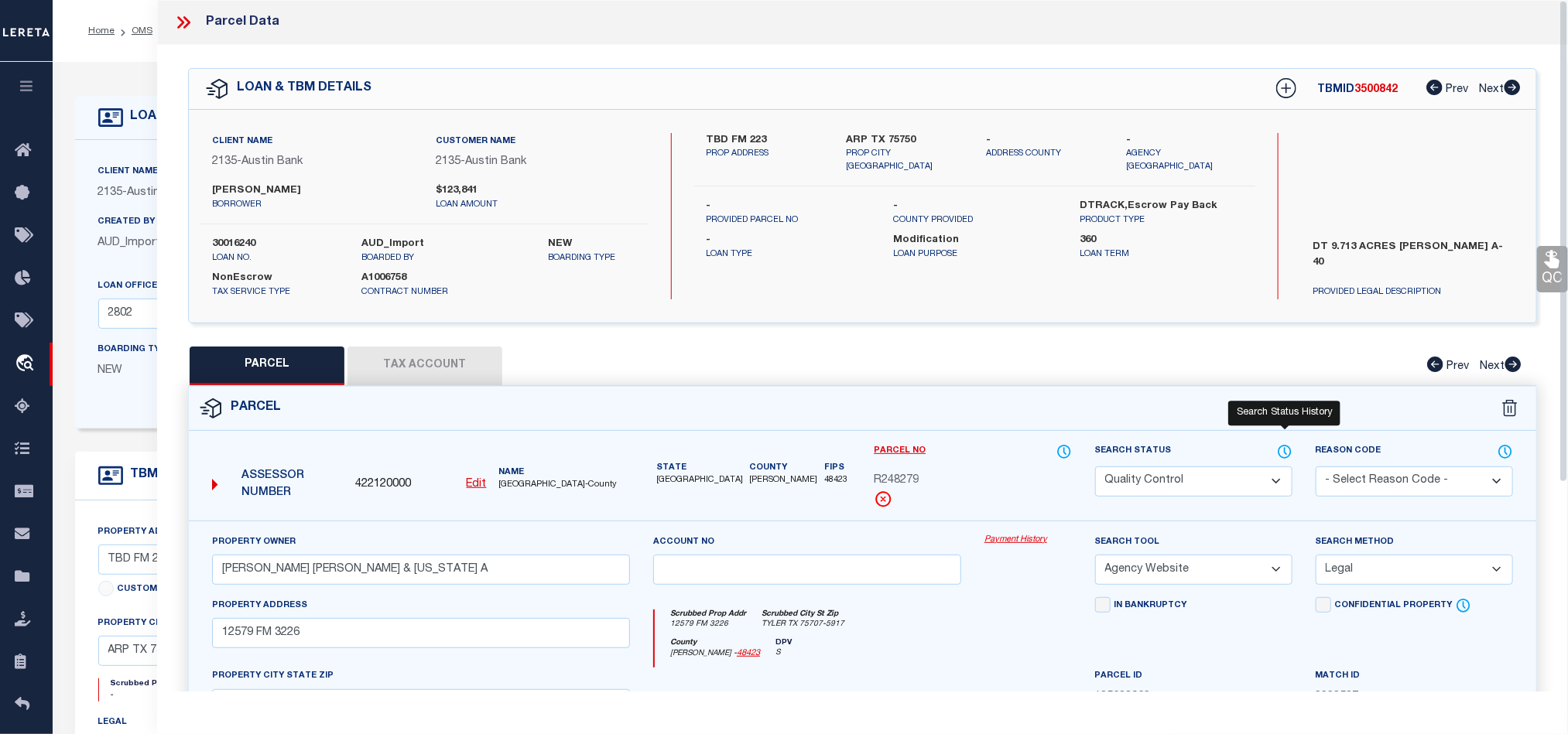
click at [1291, 458] on icon at bounding box center [1284, 451] width 16 height 17
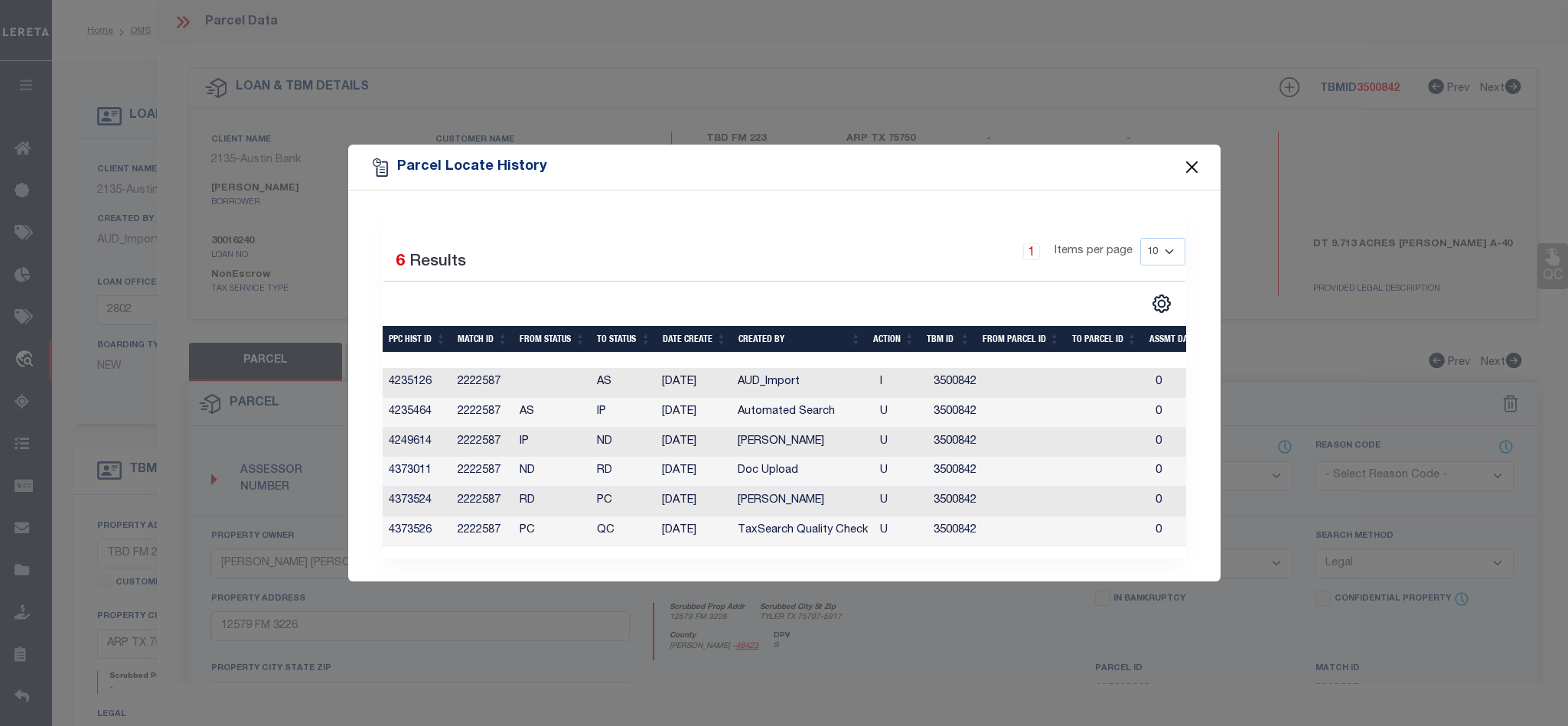
click at [1195, 163] on button "Close" at bounding box center [1192, 168] width 20 height 20
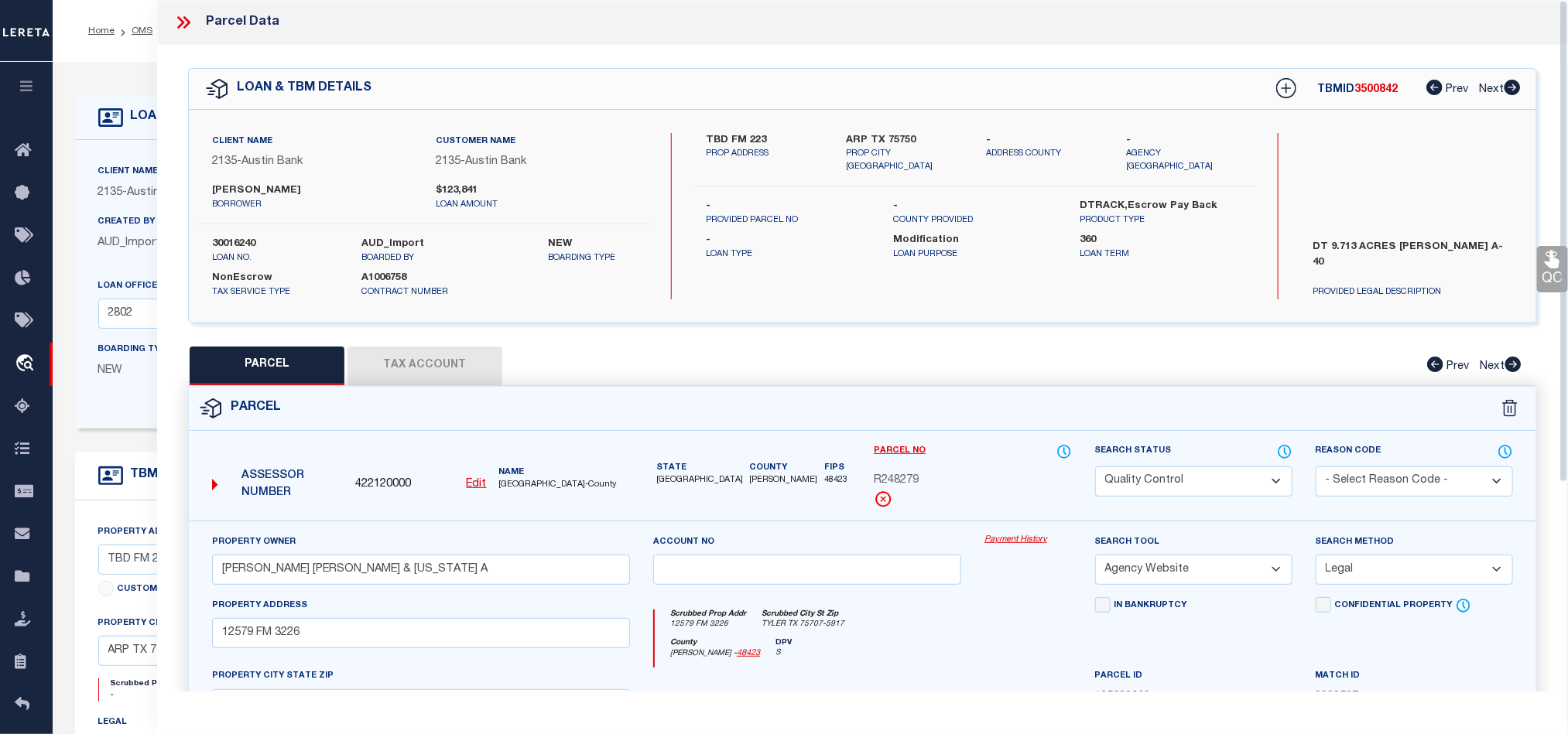
drag, startPoint x: 1150, startPoint y: 478, endPoint x: 1143, endPoint y: 513, distance: 35.7
click at [1150, 478] on select "Automated Search Bad Parcel Complete Duplicate Parcel High Dollar Reporting In …" at bounding box center [1193, 481] width 198 height 31
select select "CP"
drag, startPoint x: 997, startPoint y: 632, endPoint x: 1394, endPoint y: 411, distance: 454.4
click at [997, 632] on div "Scrubbed Prop Addr 12579 FM 3226 Scrubbed City St Zip TYLER TX 75707-5917" at bounding box center [862, 624] width 416 height 29
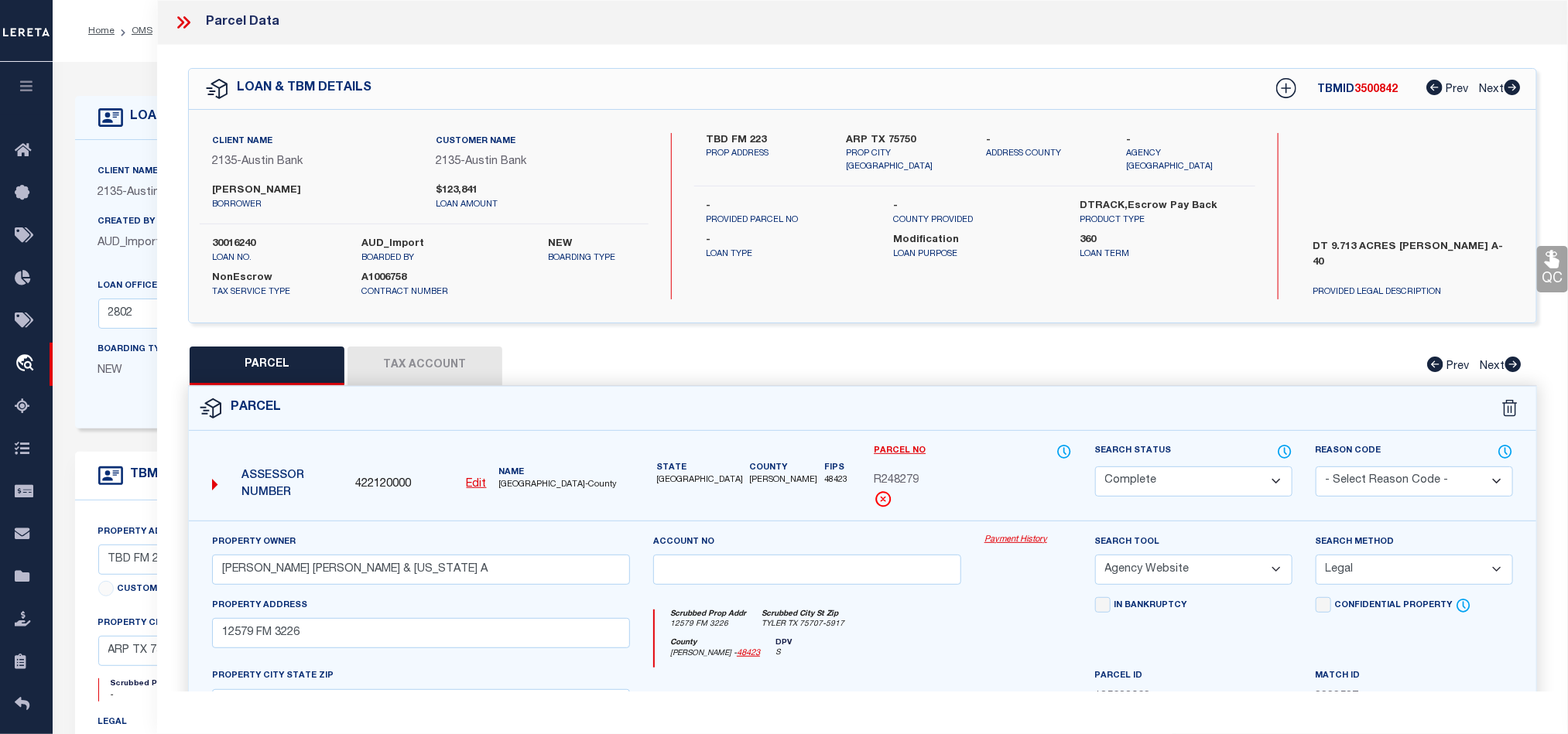
click at [1543, 281] on link "QC" at bounding box center [1552, 269] width 31 height 46
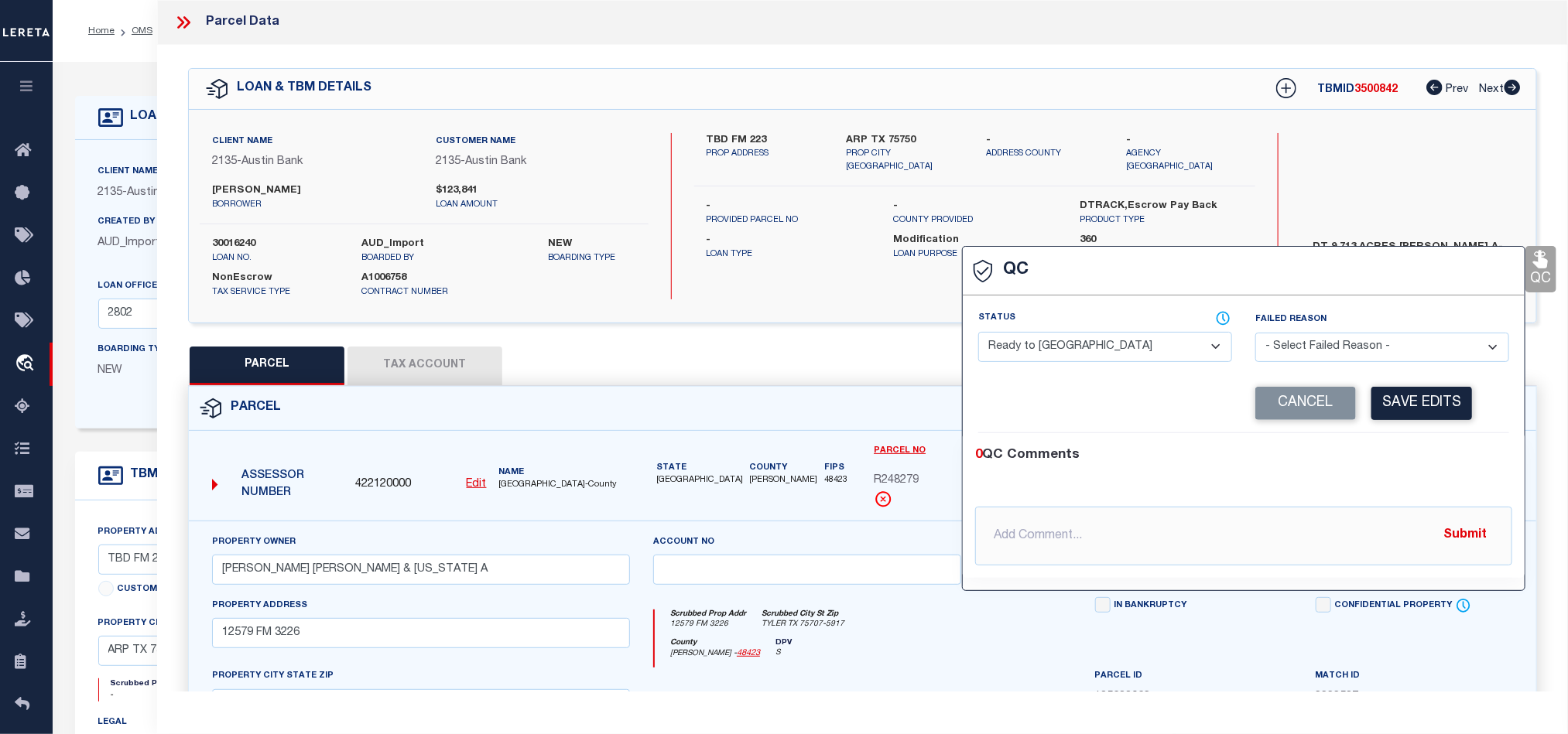
drag, startPoint x: 1079, startPoint y: 348, endPoint x: 1085, endPoint y: 355, distance: 9.2
click at [1079, 348] on select "- Select Status - Ready to QC Correct Incorrect" at bounding box center [1105, 347] width 254 height 31
select select "COR"
drag, startPoint x: 1384, startPoint y: 448, endPoint x: 1440, endPoint y: 392, distance: 79.2
click at [1384, 448] on div "0 QC Comments @[PERSON_NAME] @[PERSON_NAME] @[PERSON_NAME] @[PERSON_NAME] @[PER…" at bounding box center [1243, 505] width 562 height 145
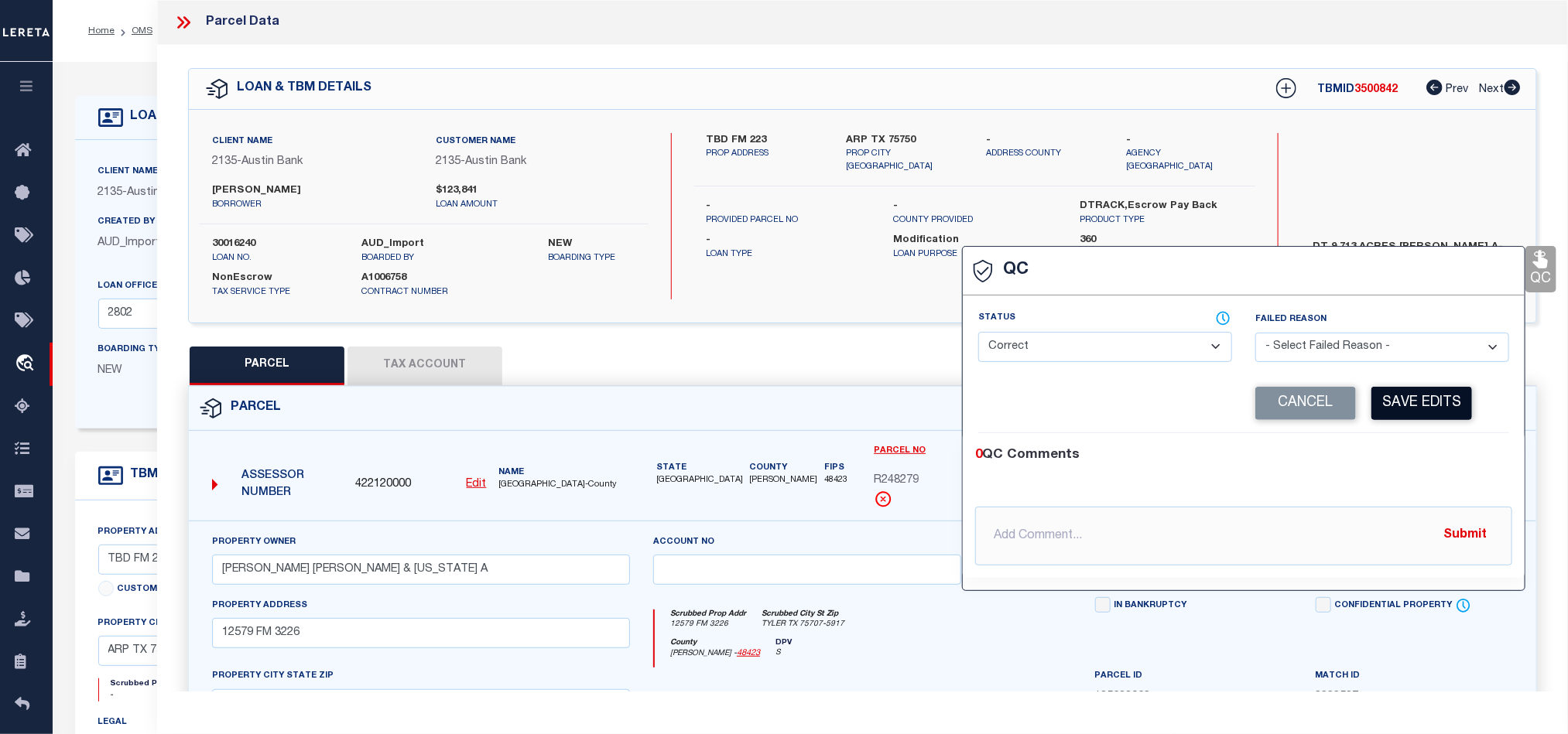
click at [1440, 392] on button "Save Edits" at bounding box center [1421, 403] width 101 height 33
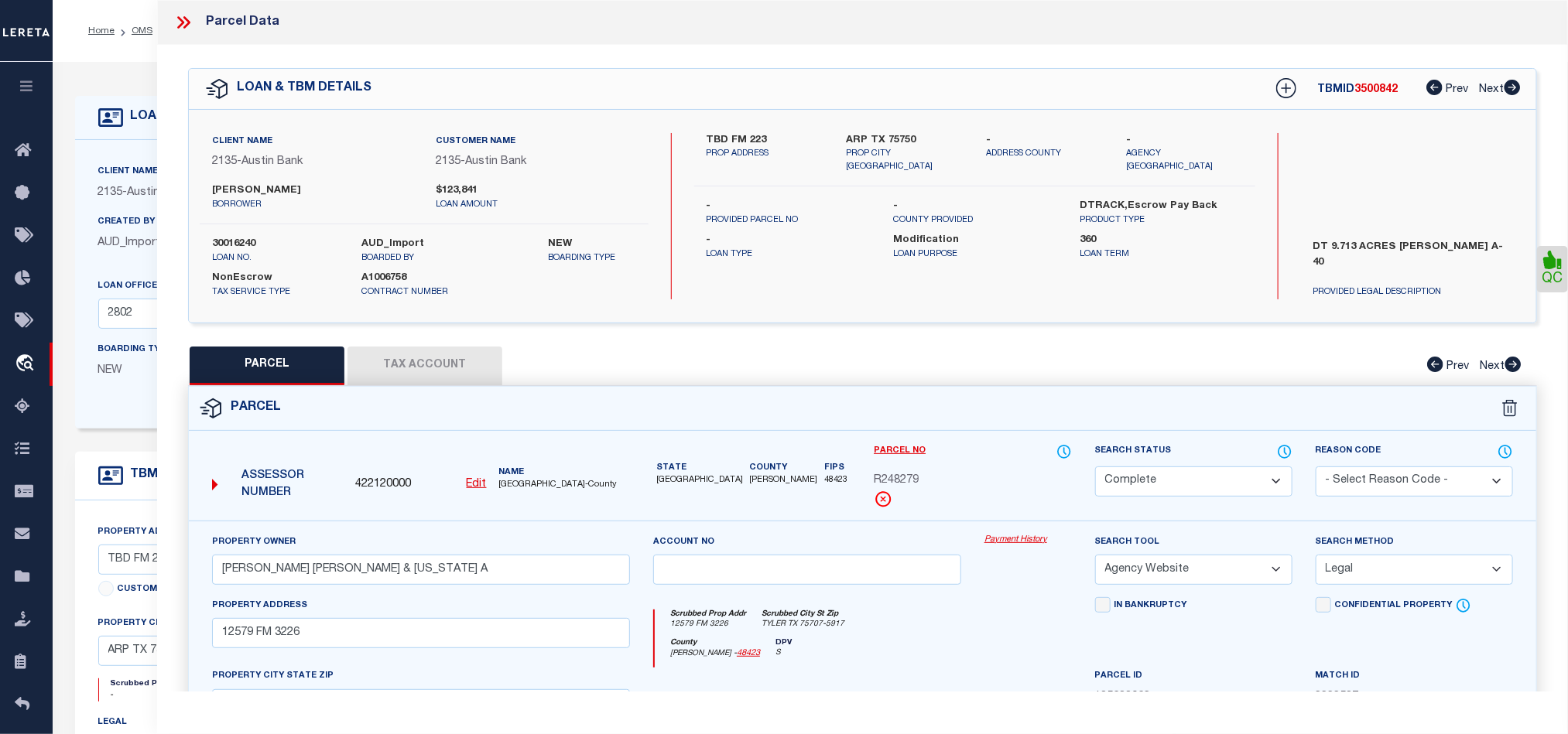
click at [411, 358] on button "Tax Account" at bounding box center [425, 366] width 155 height 39
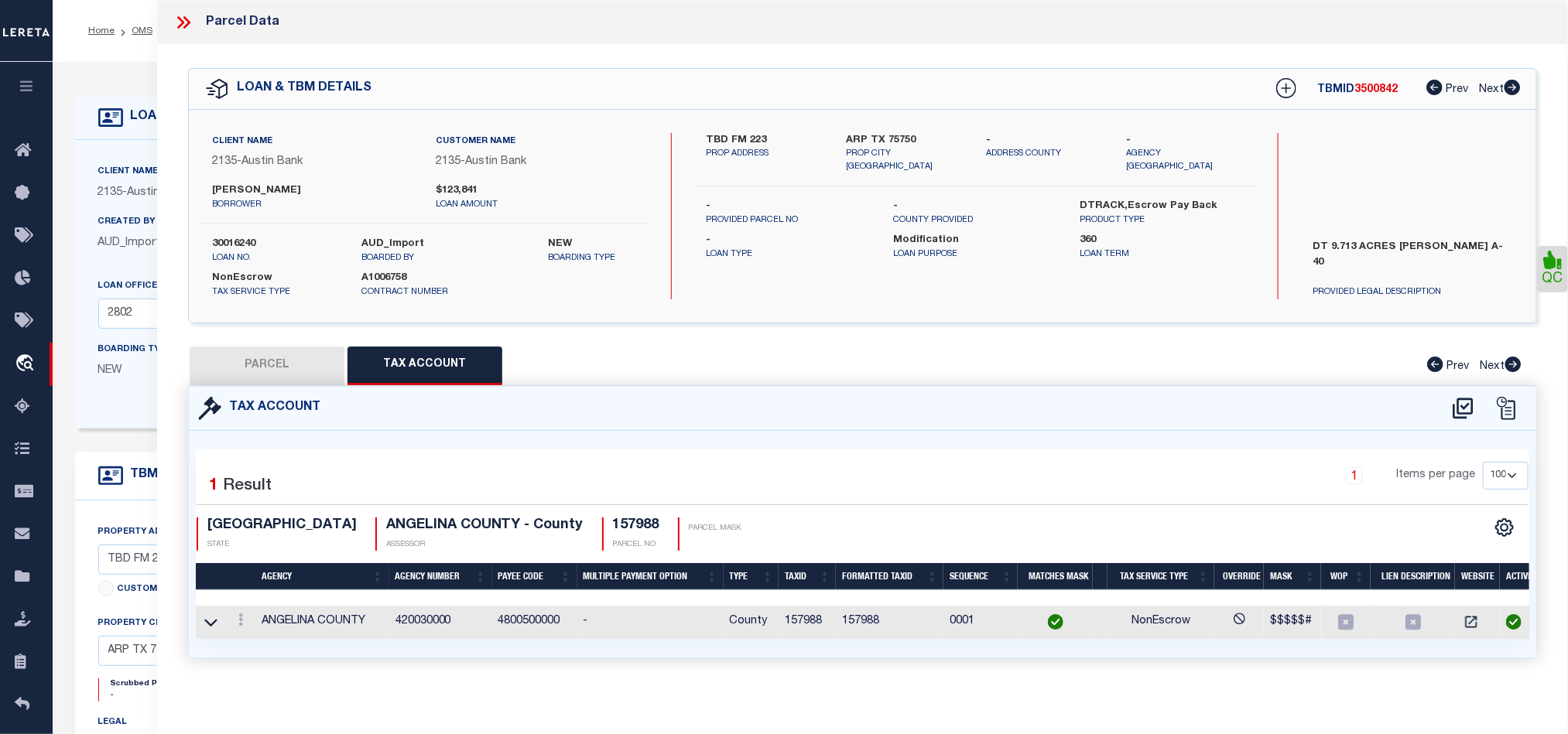
select select "100"
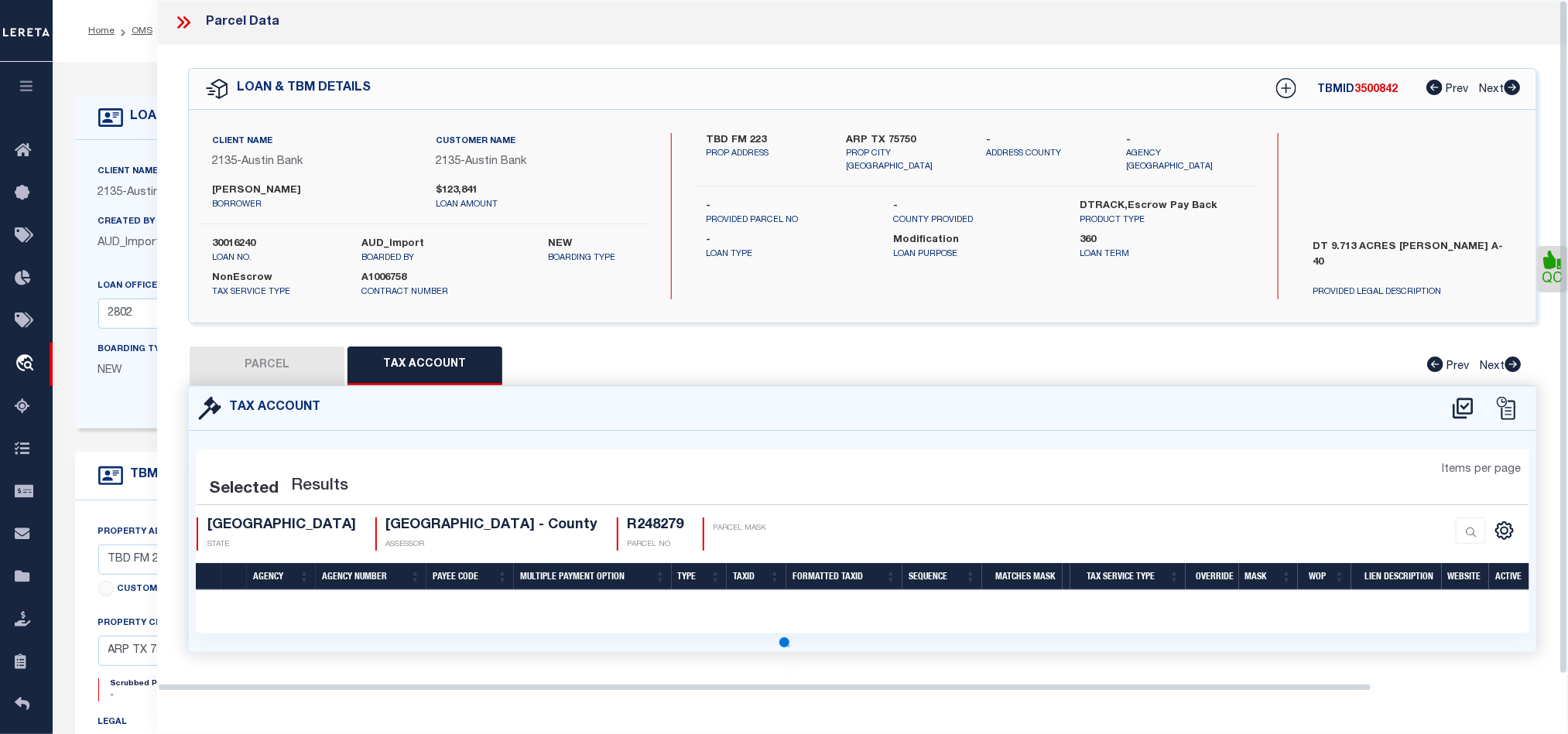
select select "100"
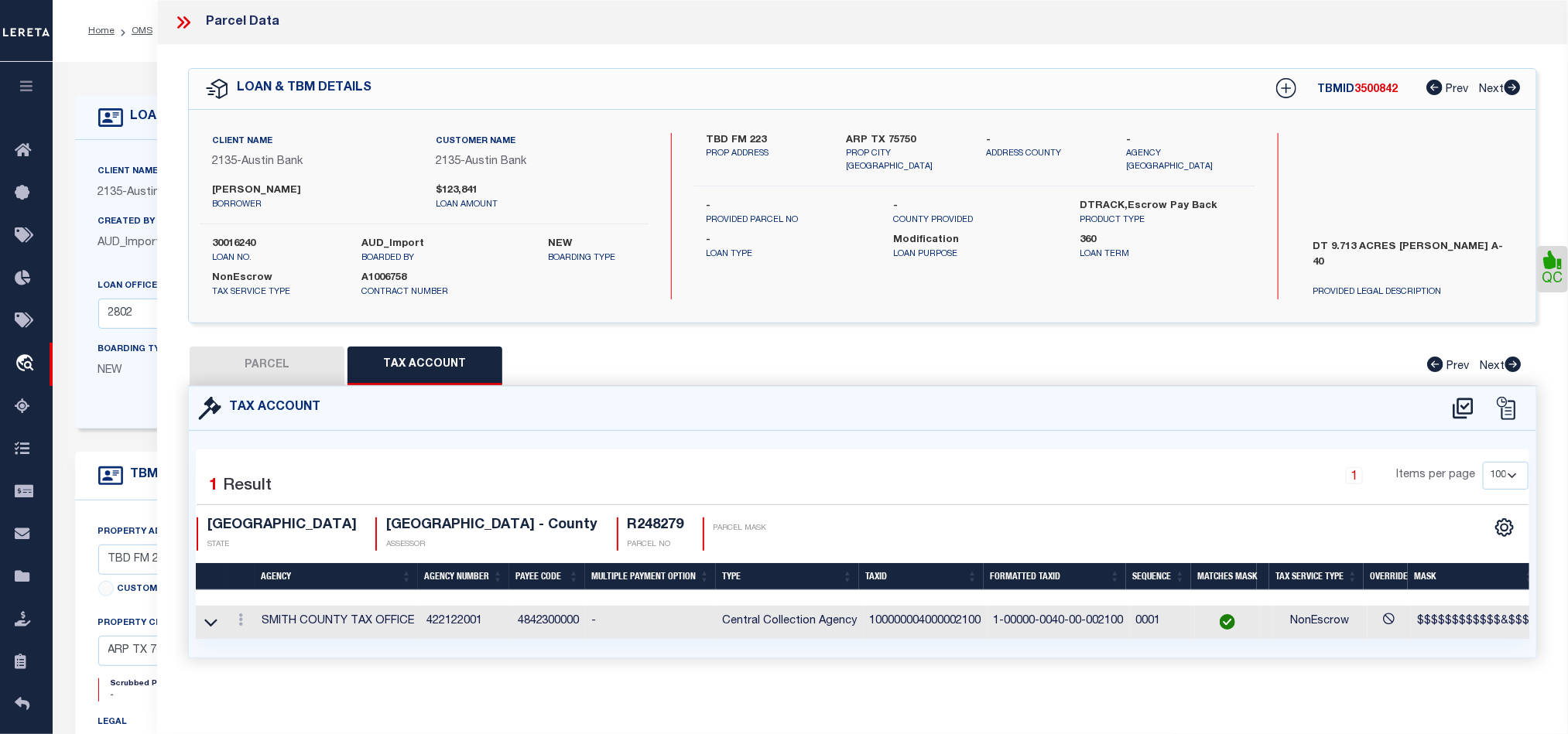
click at [263, 369] on button "PARCEL" at bounding box center [267, 366] width 155 height 39
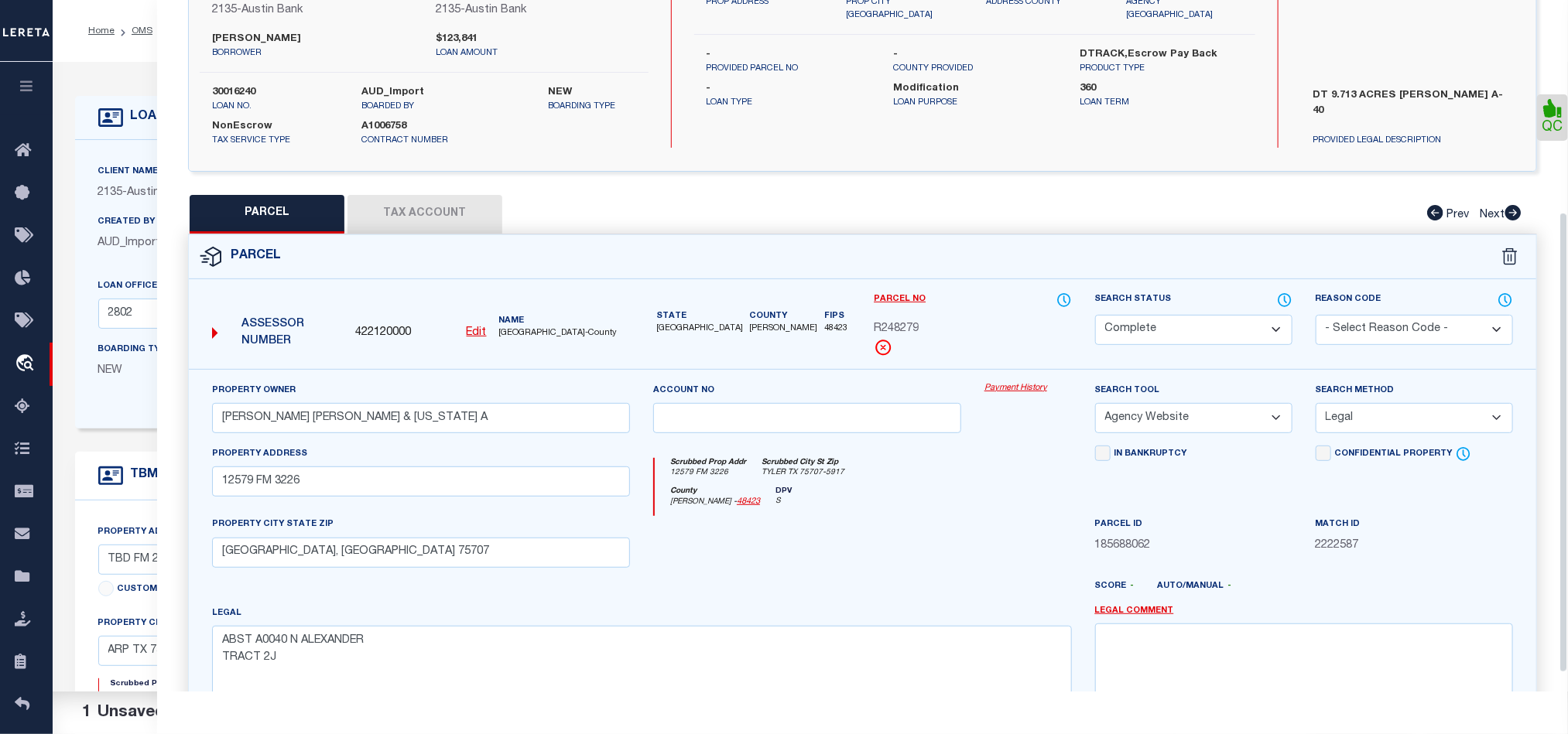
scroll to position [346, 0]
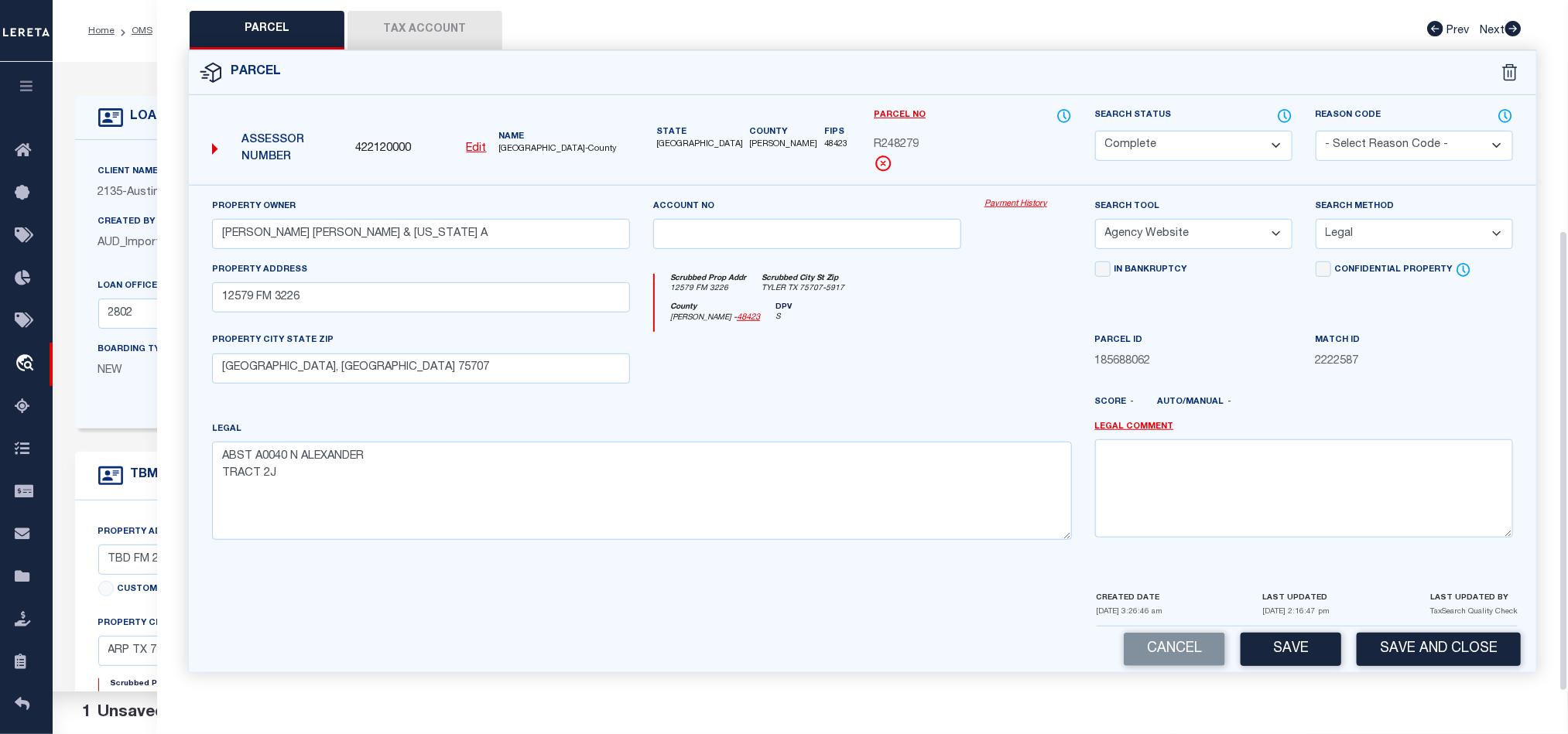
drag, startPoint x: 1454, startPoint y: 648, endPoint x: 1454, endPoint y: 560, distance: 88.0
click at [1454, 648] on button "Save and Close" at bounding box center [1438, 650] width 164 height 33
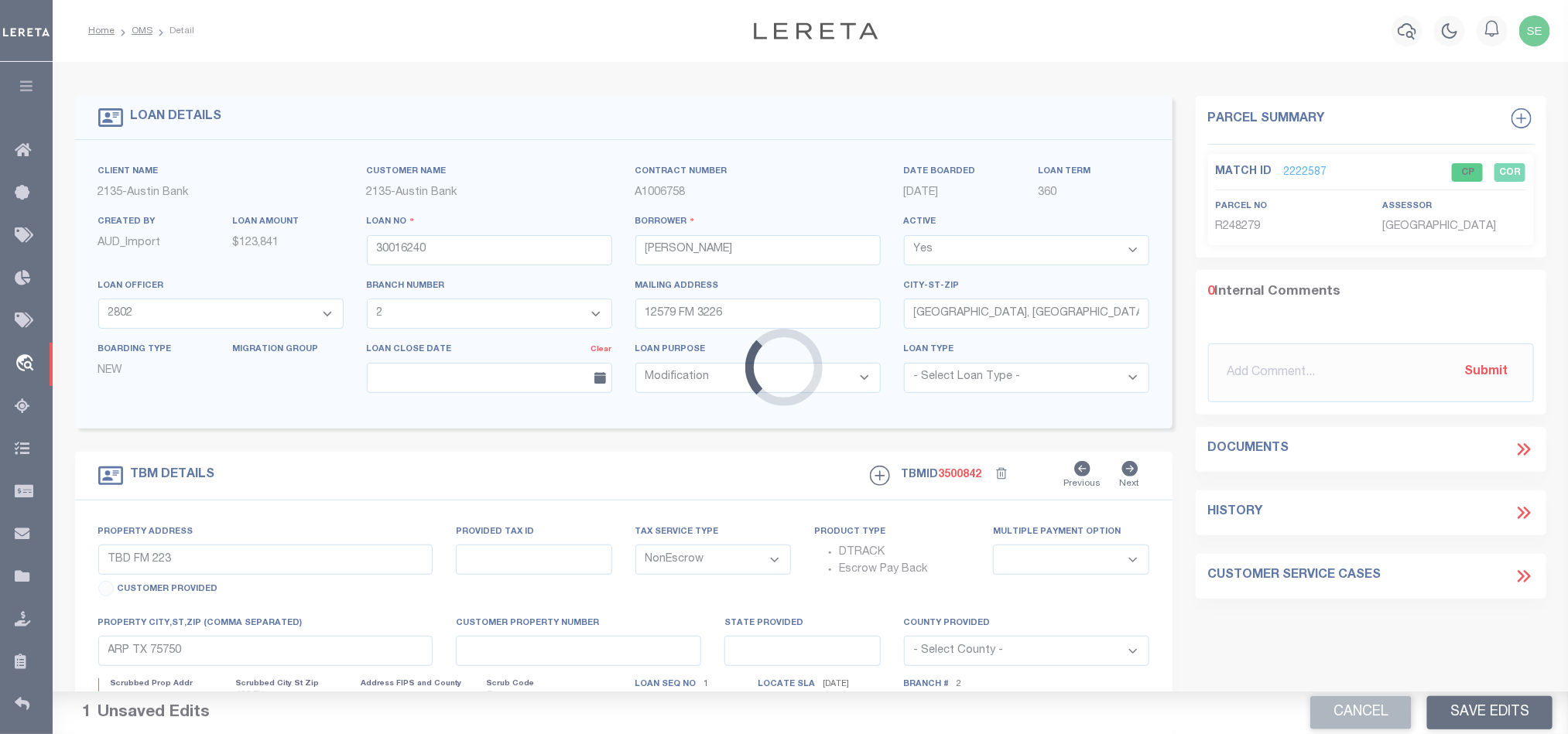
select select
select select "49045"
select select "2587"
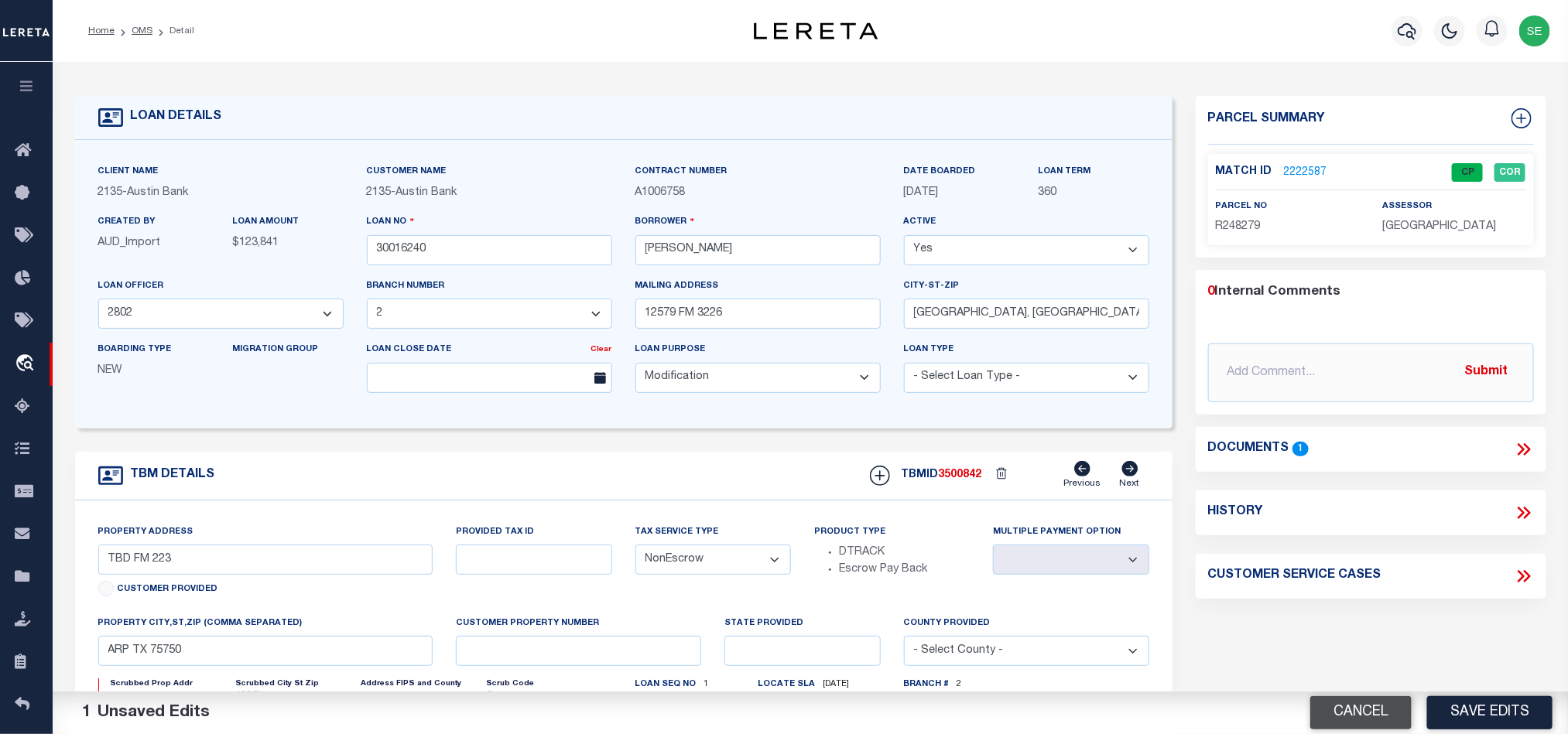
click at [1377, 709] on button "Cancel" at bounding box center [1360, 713] width 101 height 33
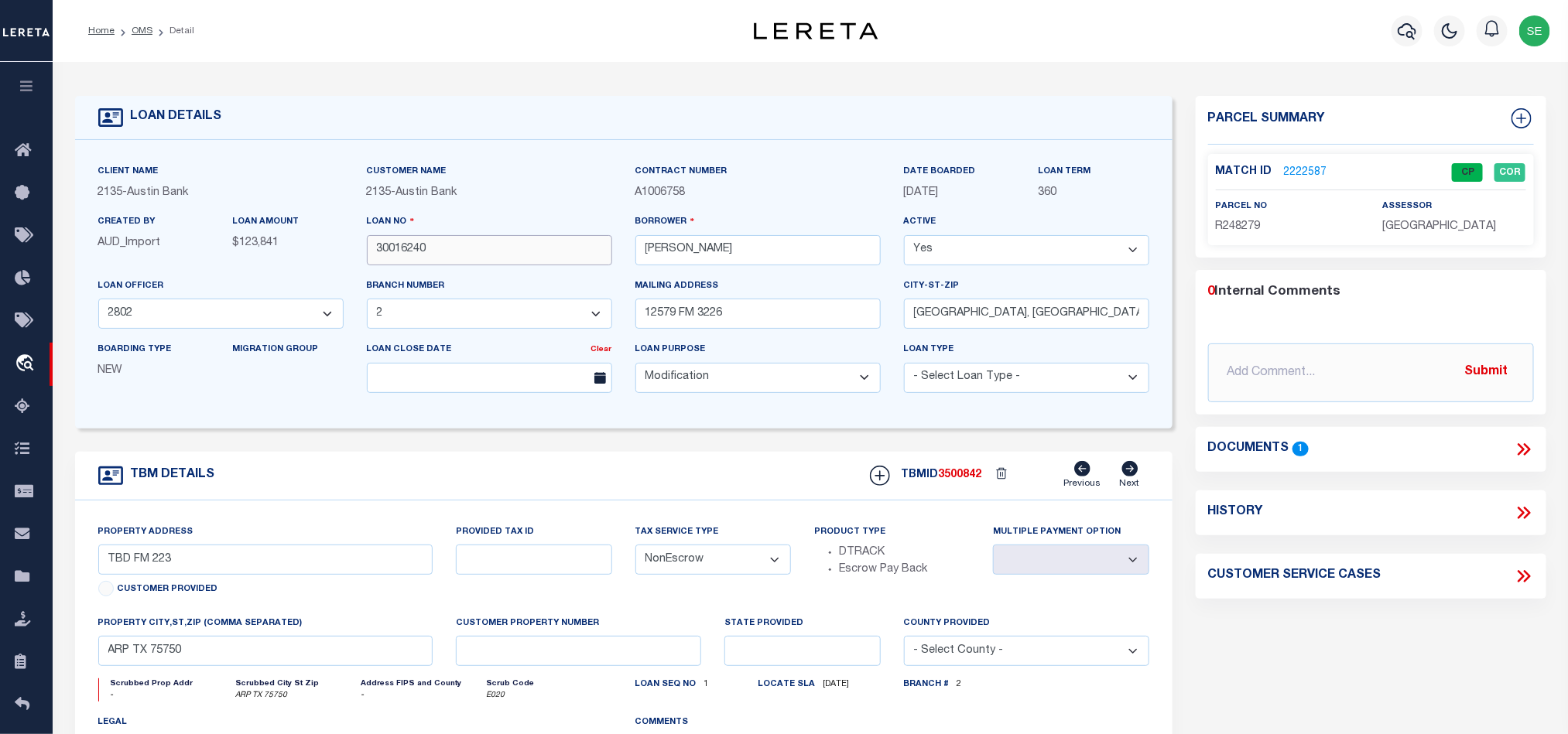
click at [451, 244] on input "30016240" at bounding box center [490, 250] width 246 height 31
click at [967, 480] on span "3500842" at bounding box center [961, 475] width 44 height 11
copy span "3500842"
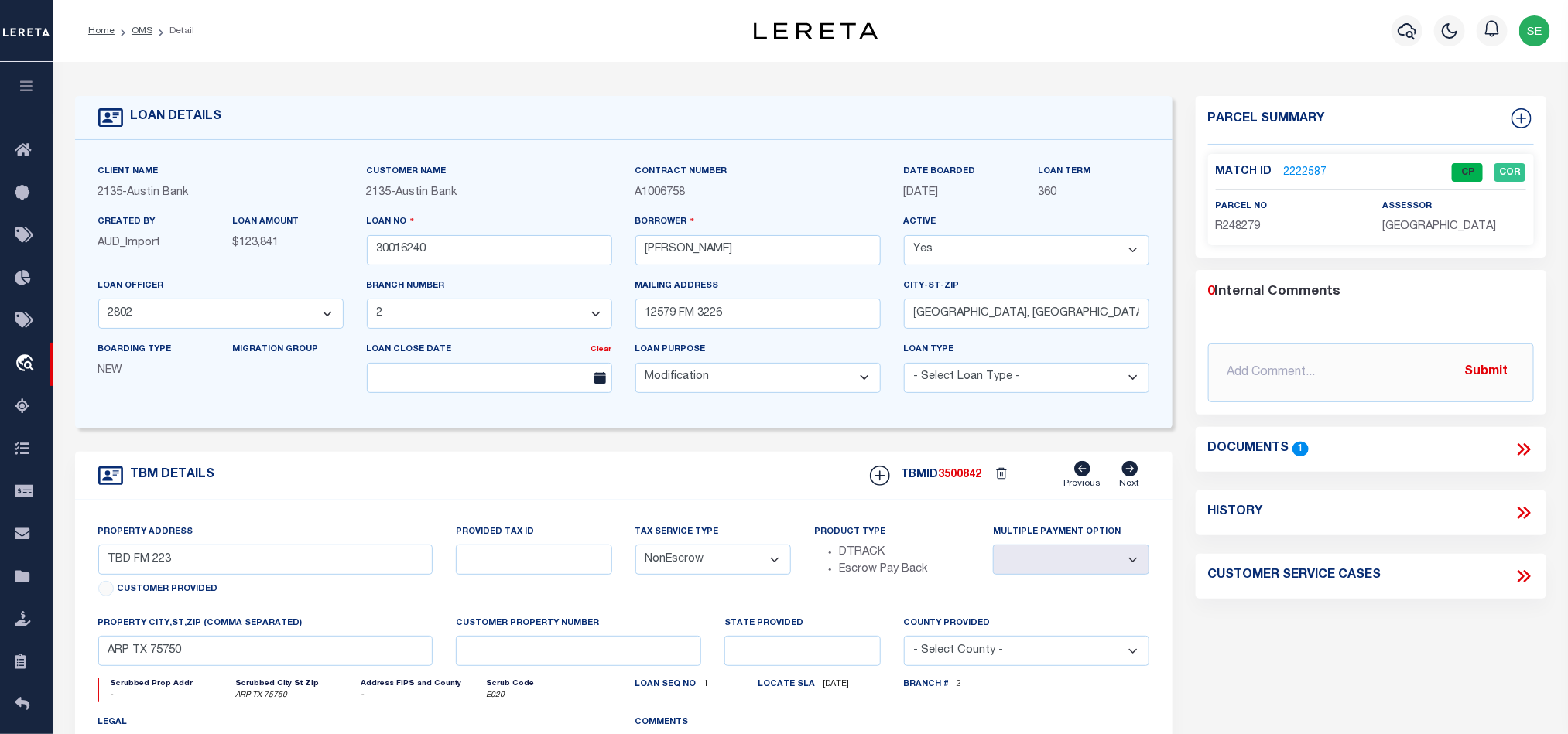
click at [1426, 230] on span "SMITH COUNTY" at bounding box center [1439, 227] width 114 height 11
click at [1233, 227] on span "R248279" at bounding box center [1238, 227] width 45 height 11
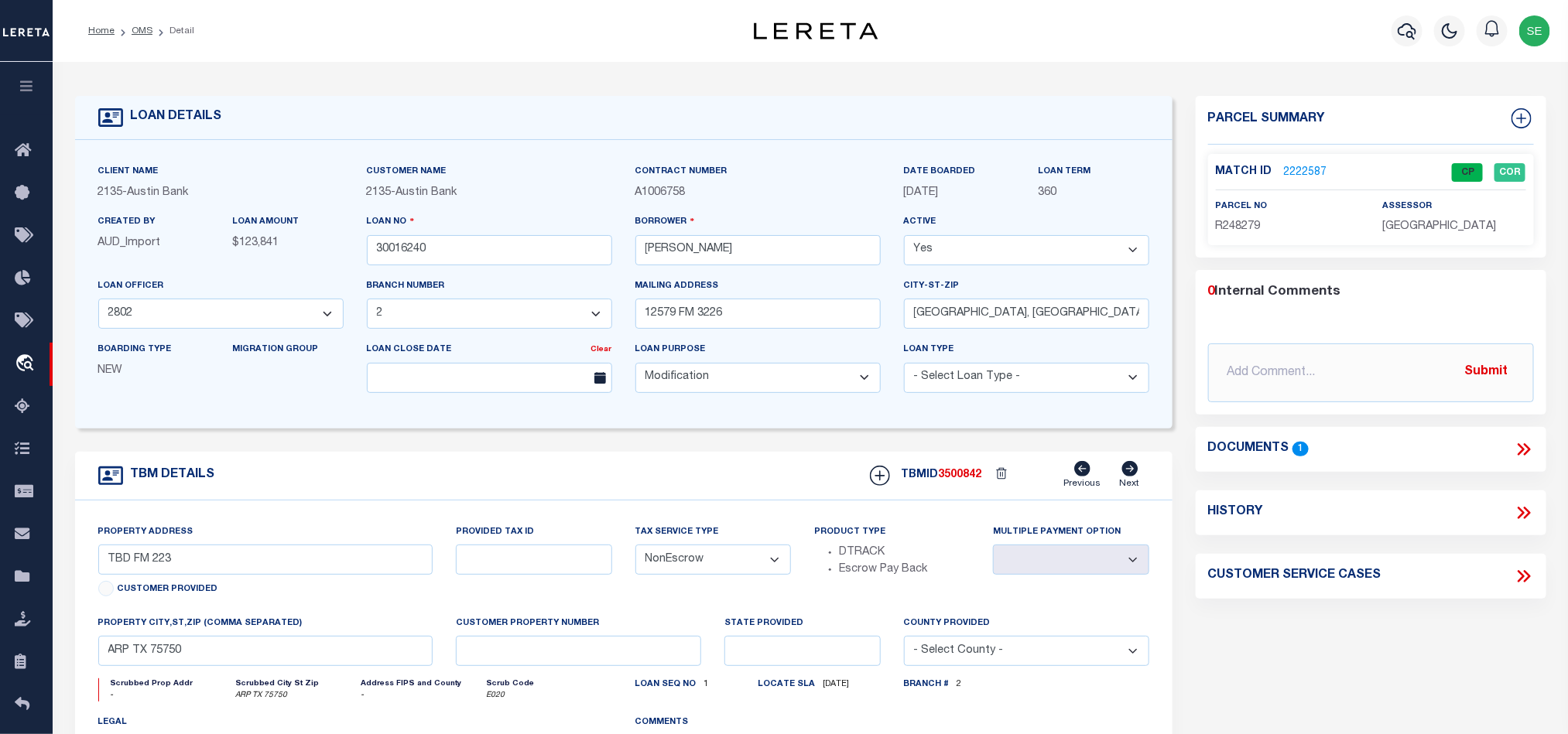
click at [702, 486] on div "TBM DETAILS TBMID 3500842 Previous Next" at bounding box center [624, 475] width 1098 height 49
click at [704, 485] on div "TBM DETAILS TBMID 3500842 Previous Next" at bounding box center [624, 475] width 1098 height 49
drag, startPoint x: 147, startPoint y: 26, endPoint x: 625, endPoint y: 241, distance: 524.1
click at [147, 26] on link "OMS" at bounding box center [142, 31] width 21 height 9
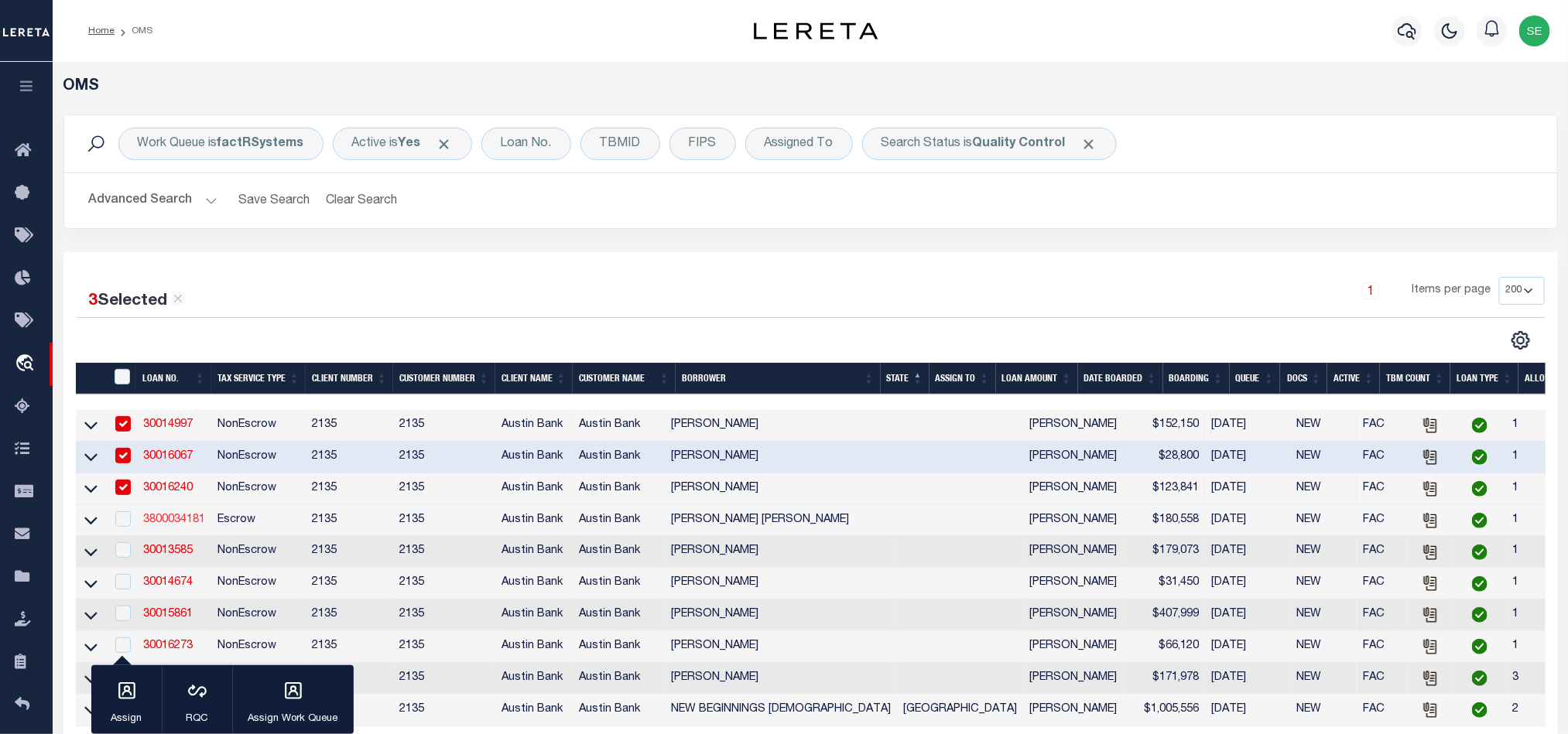
scroll to position [232, 0]
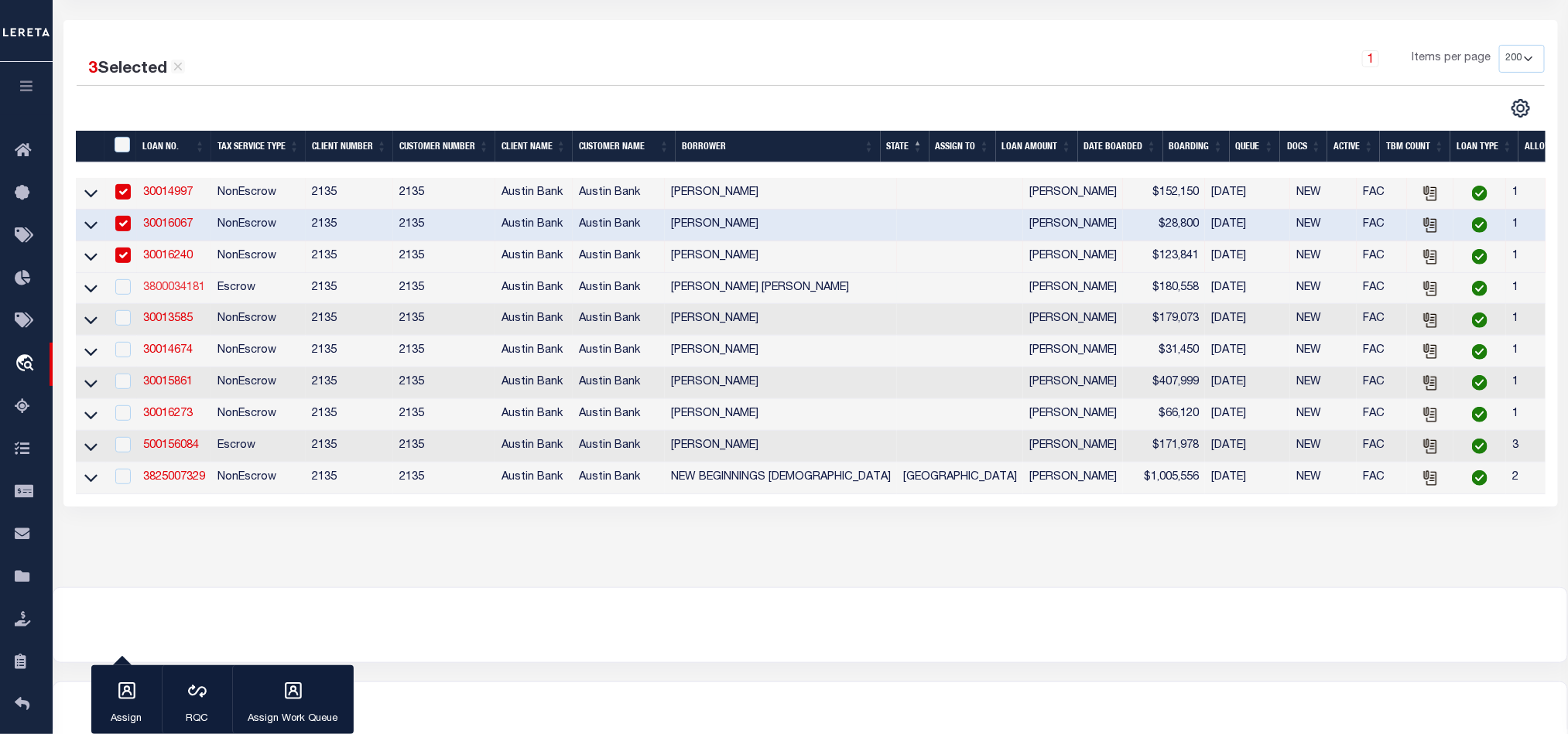
click at [190, 291] on link "3800034181" at bounding box center [173, 288] width 62 height 11
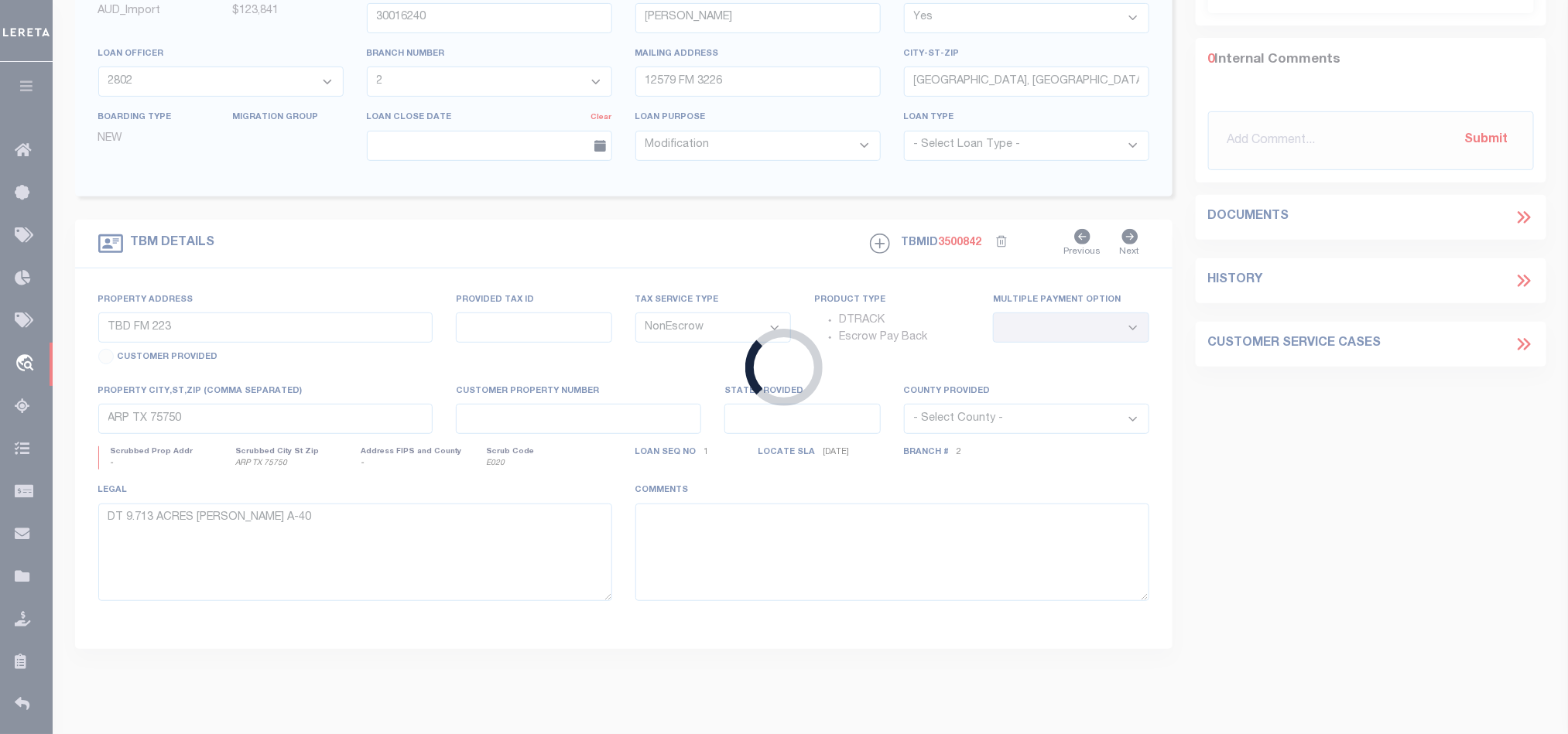
type input "3800034181"
type input "[PERSON_NAME] [PERSON_NAME]"
select select "44004"
select select "2578"
type input "208 SADDLE BROOK CIR"
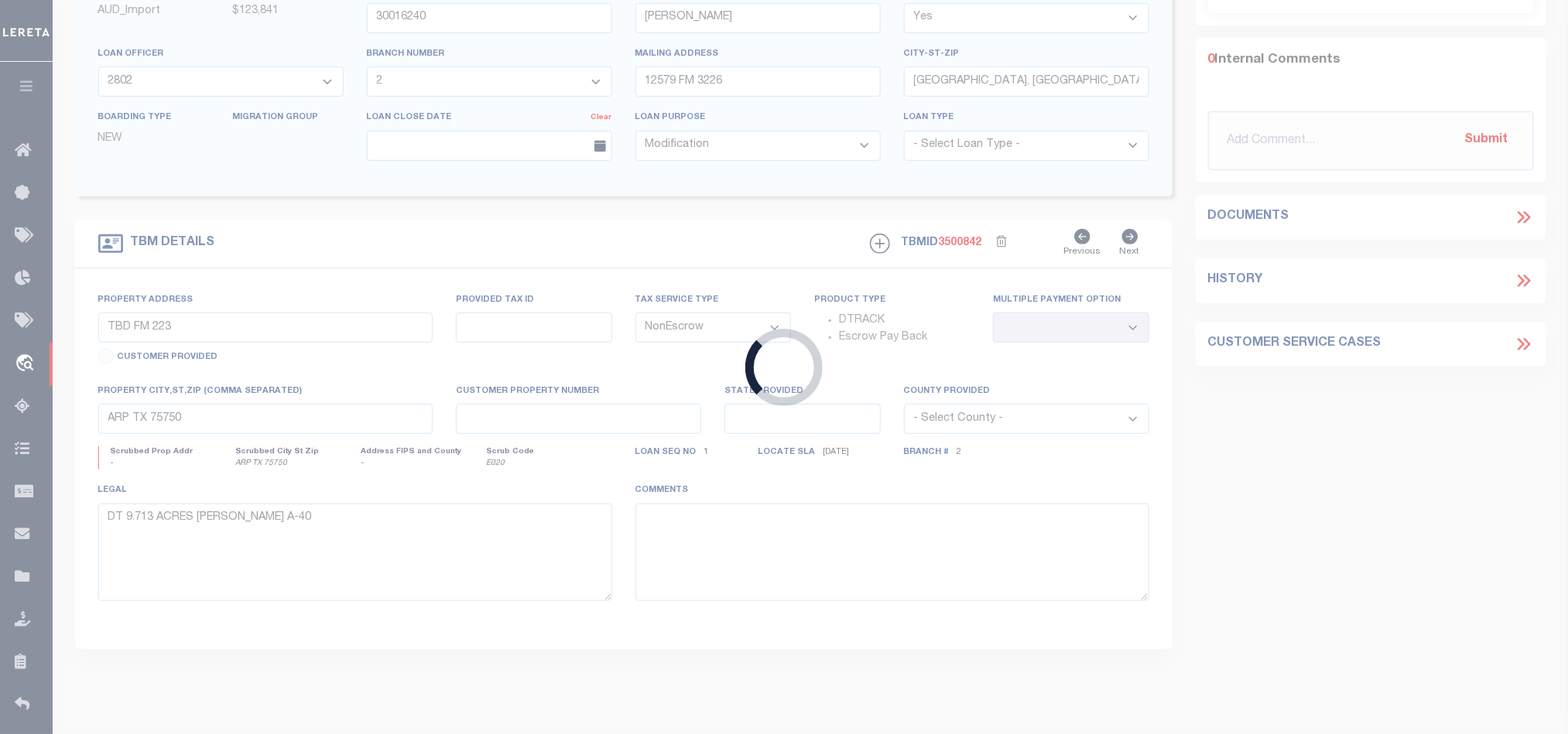
type input "HALLSVILLE, TX 75650"
select select "Escrow"
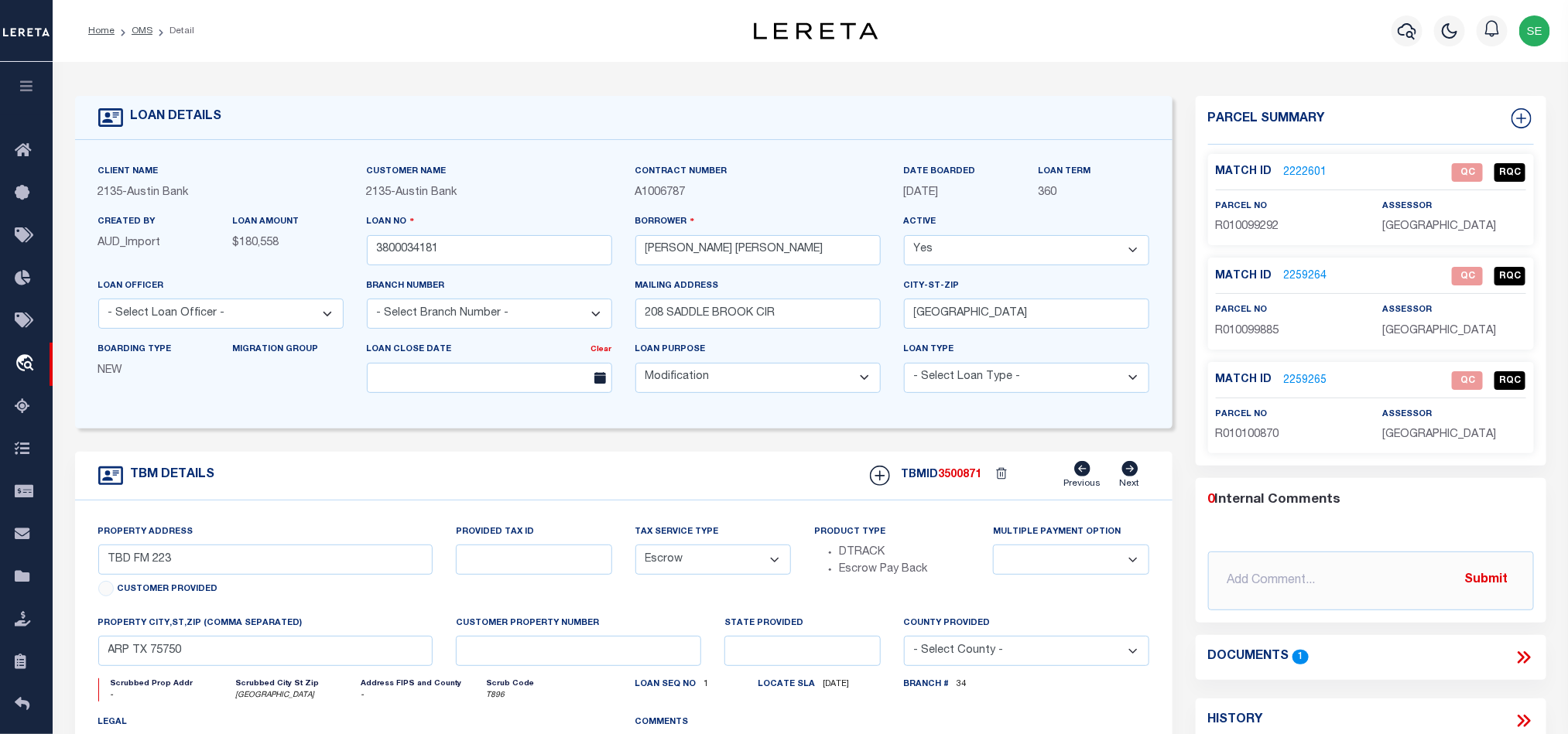
select select "44004"
select select "2578"
type input "6.883 AC COUNTRY CLUB DR E"
select select
type input "LONGVIEW TX 75602"
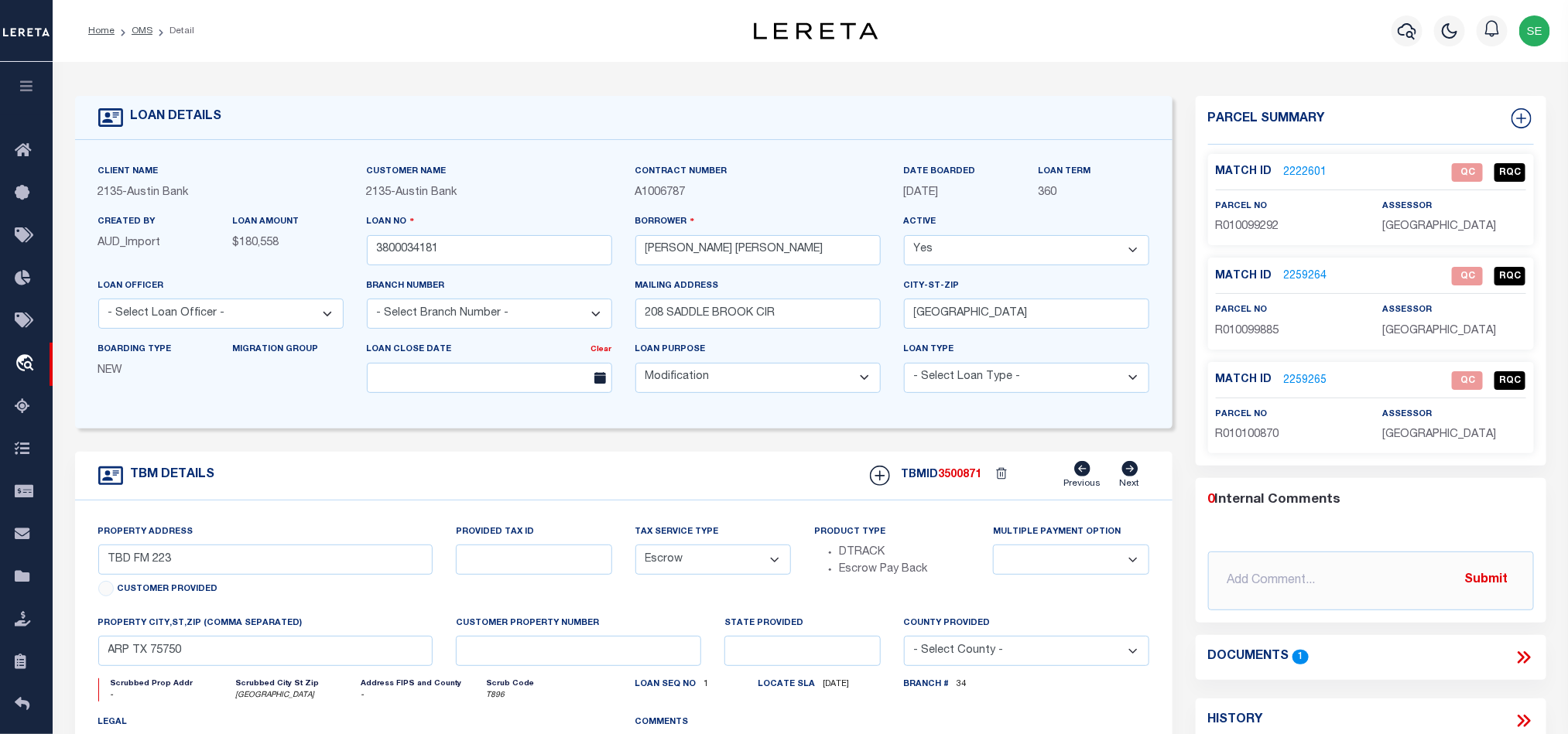
type textarea "DT 6.883 AC TR 6 V PEDRASO SVY A-540"
click at [1521, 659] on icon at bounding box center [1524, 658] width 20 height 20
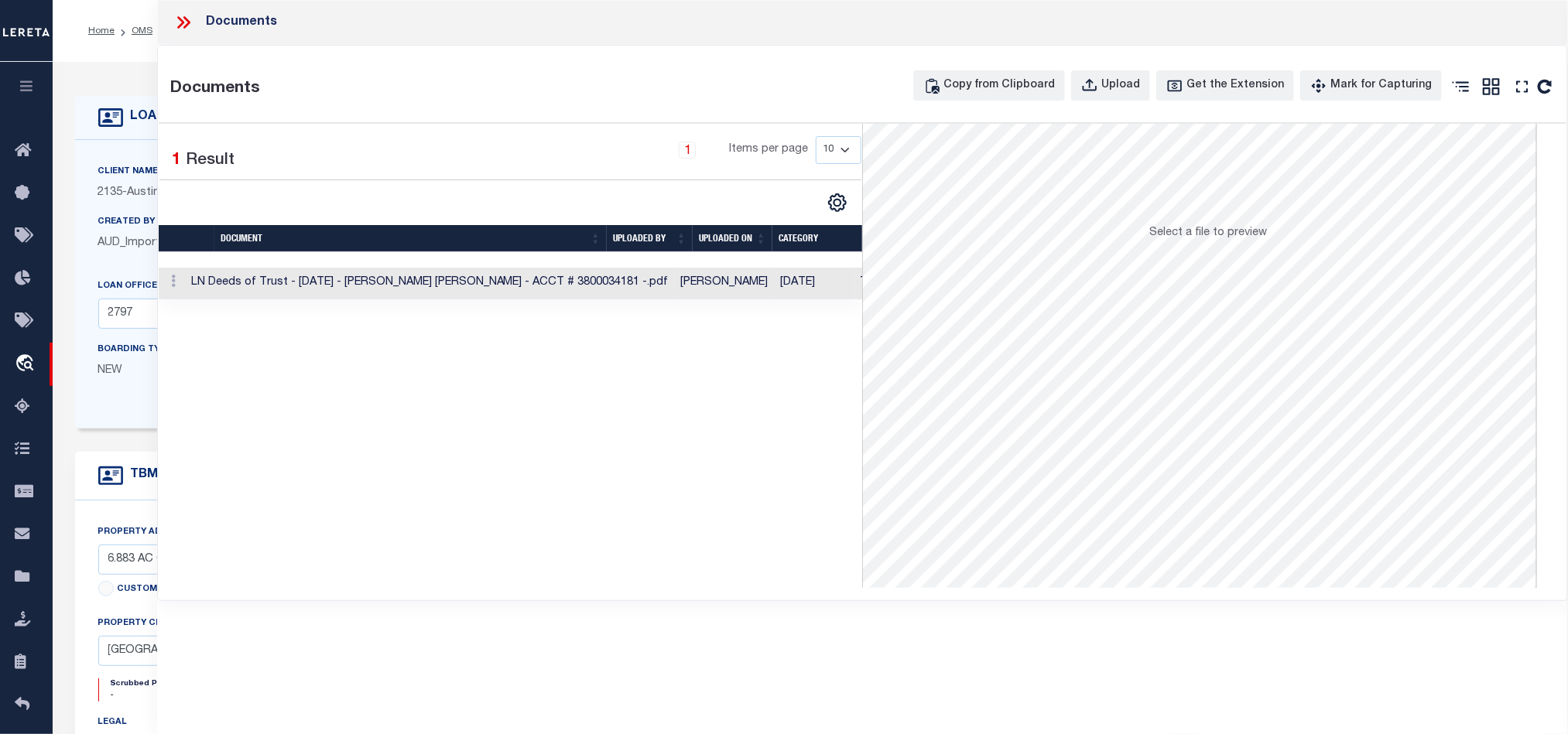
click at [855, 284] on td "Tax Service Documents" at bounding box center [924, 284] width 137 height 32
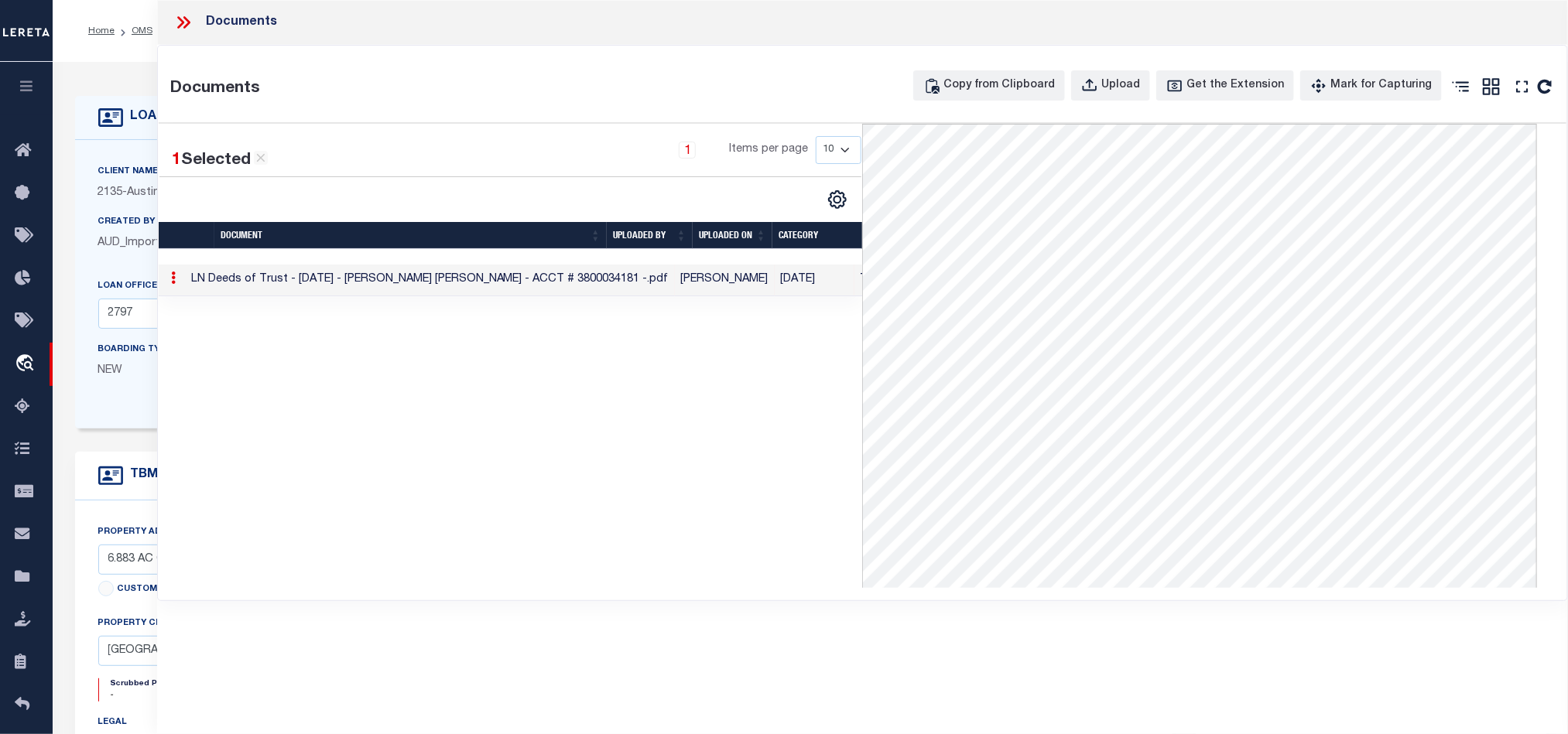
click at [180, 23] on icon at bounding box center [184, 22] width 20 height 20
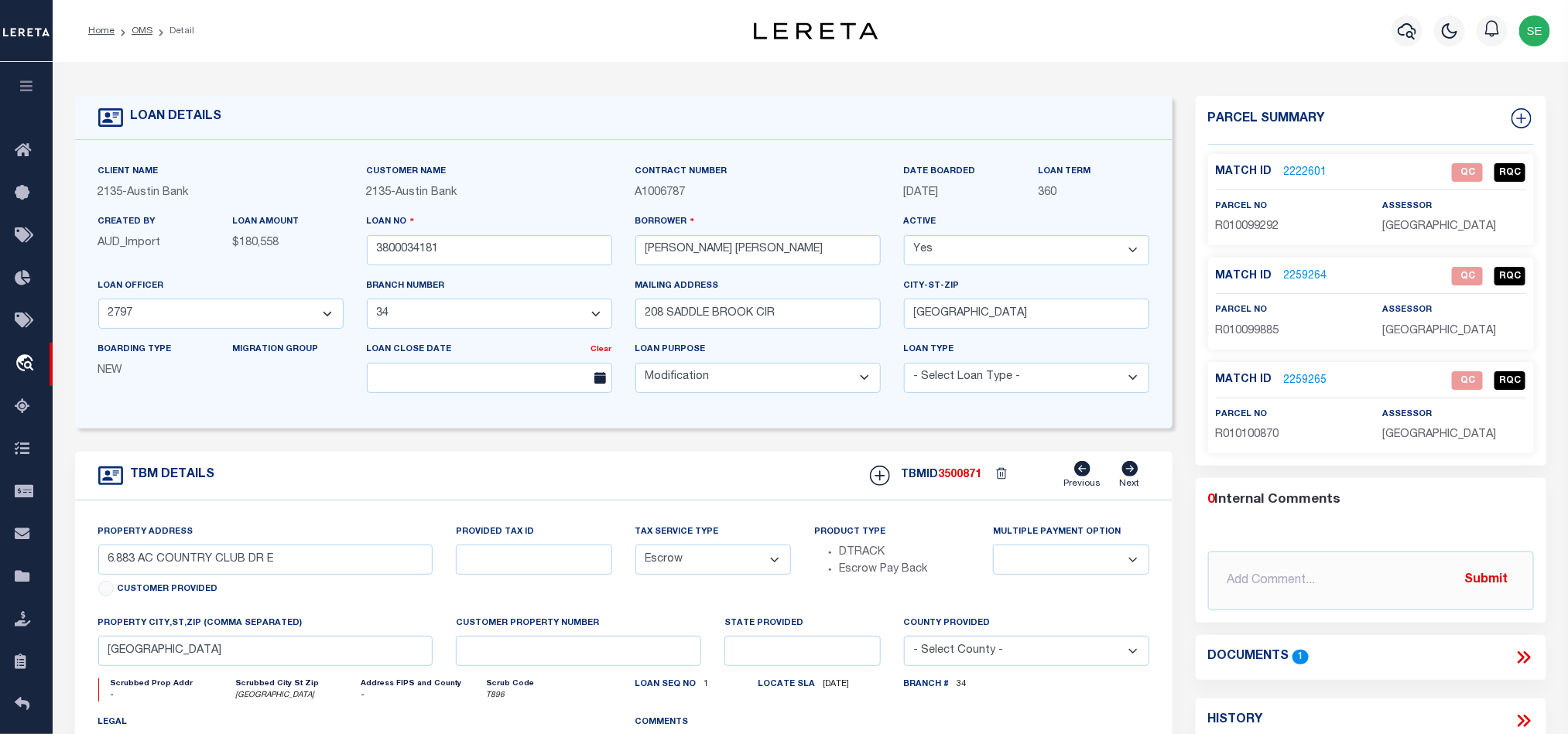
click at [1313, 174] on link "2222601" at bounding box center [1306, 173] width 44 height 17
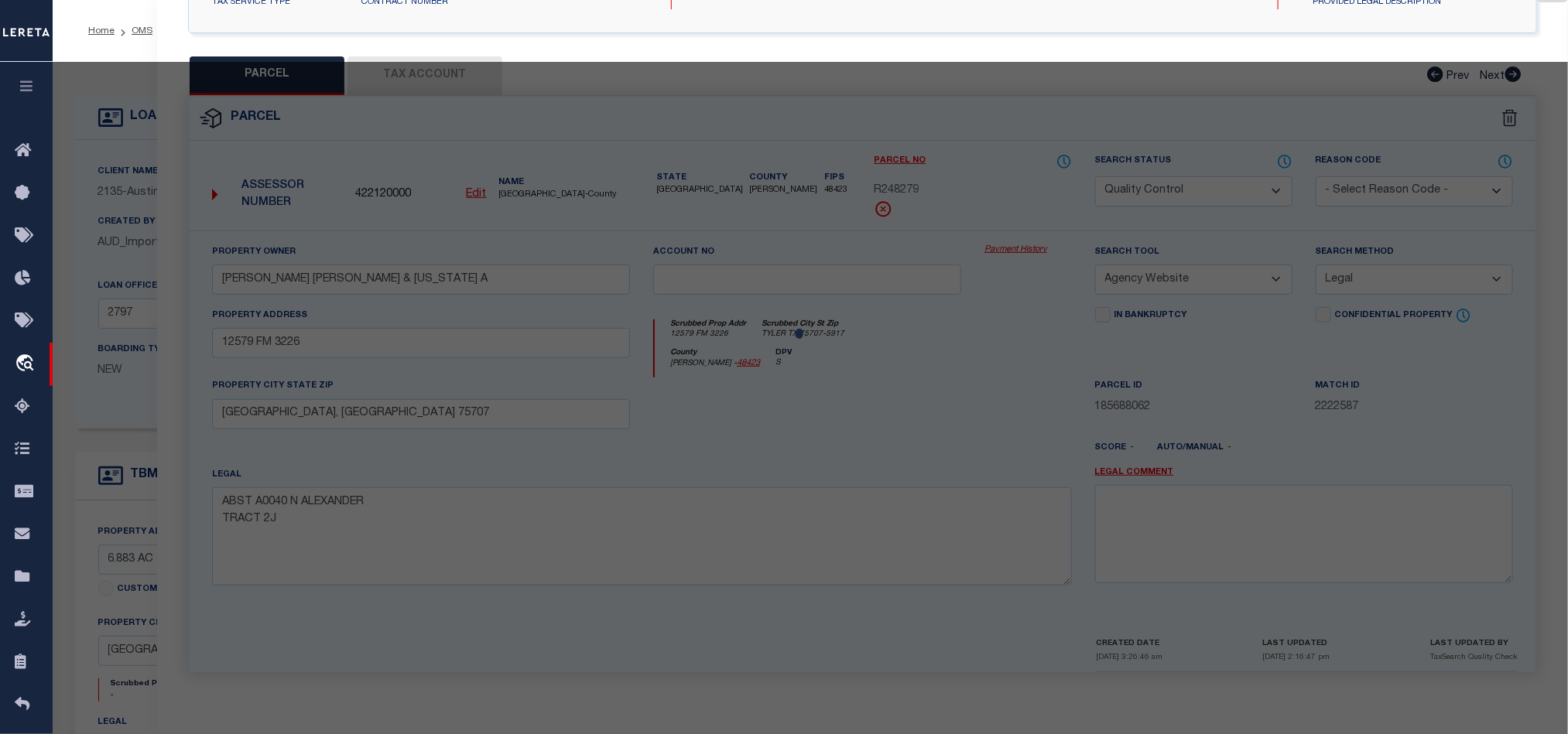
scroll to position [299, 0]
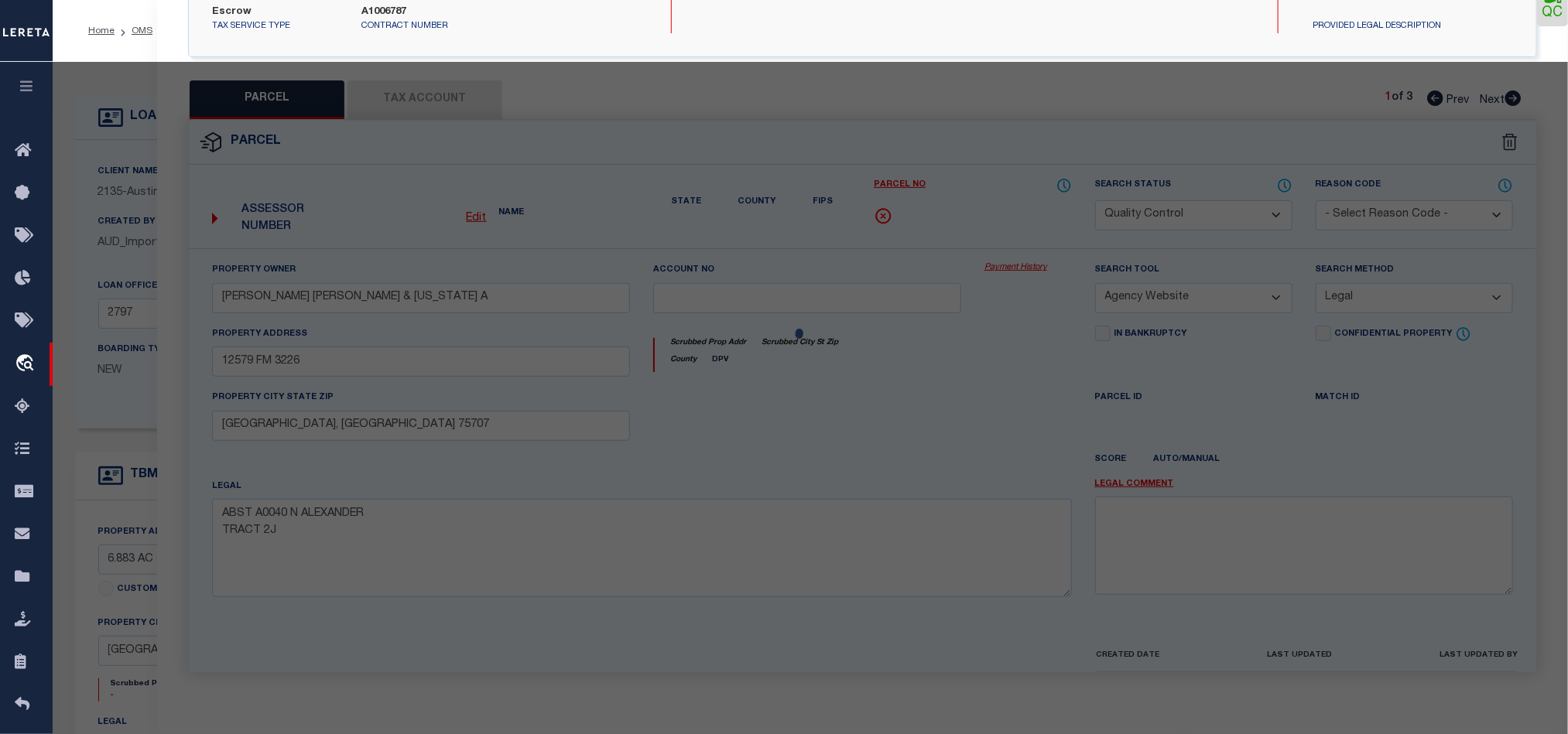
select select "AS"
select select
checkbox input "false"
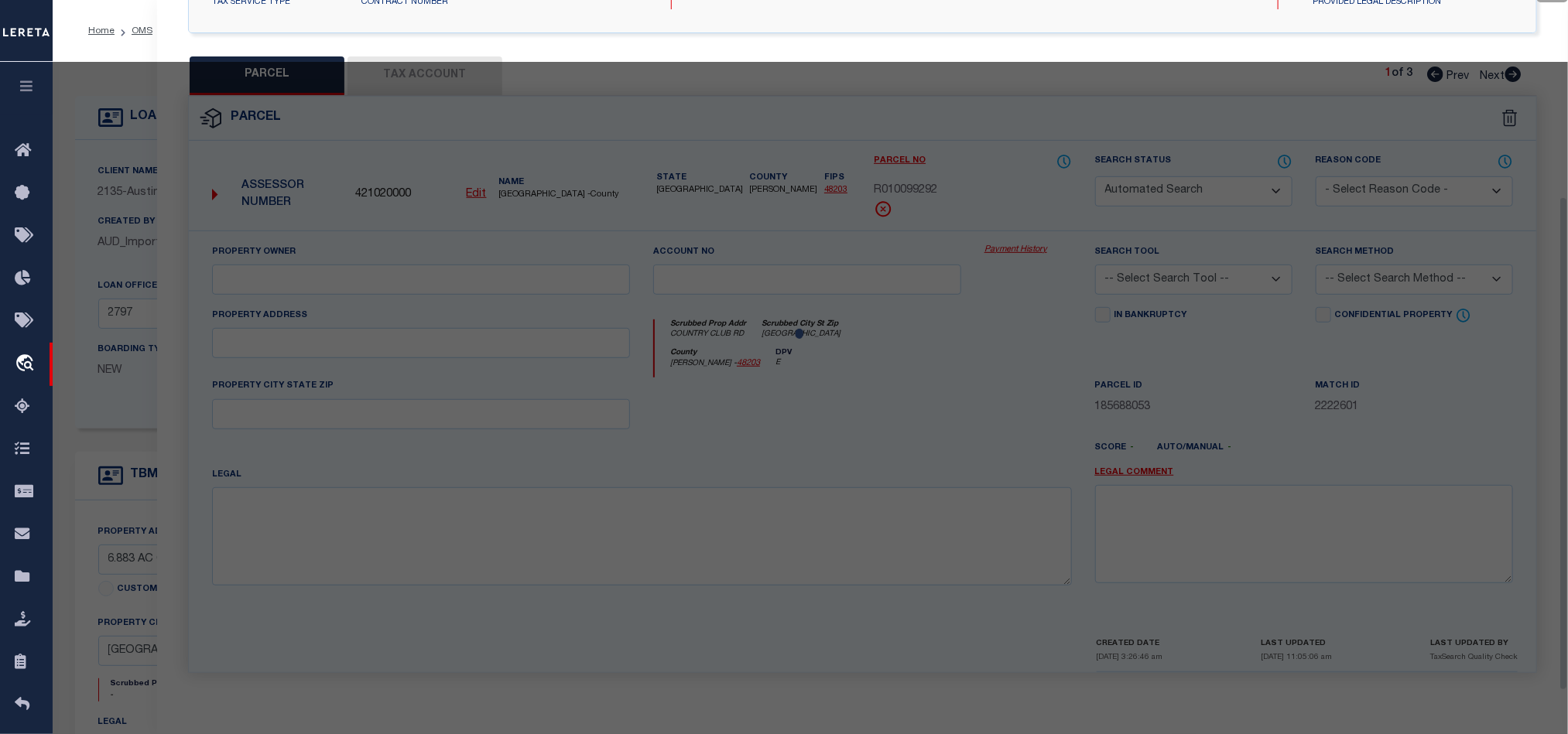
select select "QC"
type input "HALL SAWYER BLAKELEY & KAILEY MCKINLEY"
select select "AGW"
select select "LEG"
type input "COUNTRY CLUB RD"
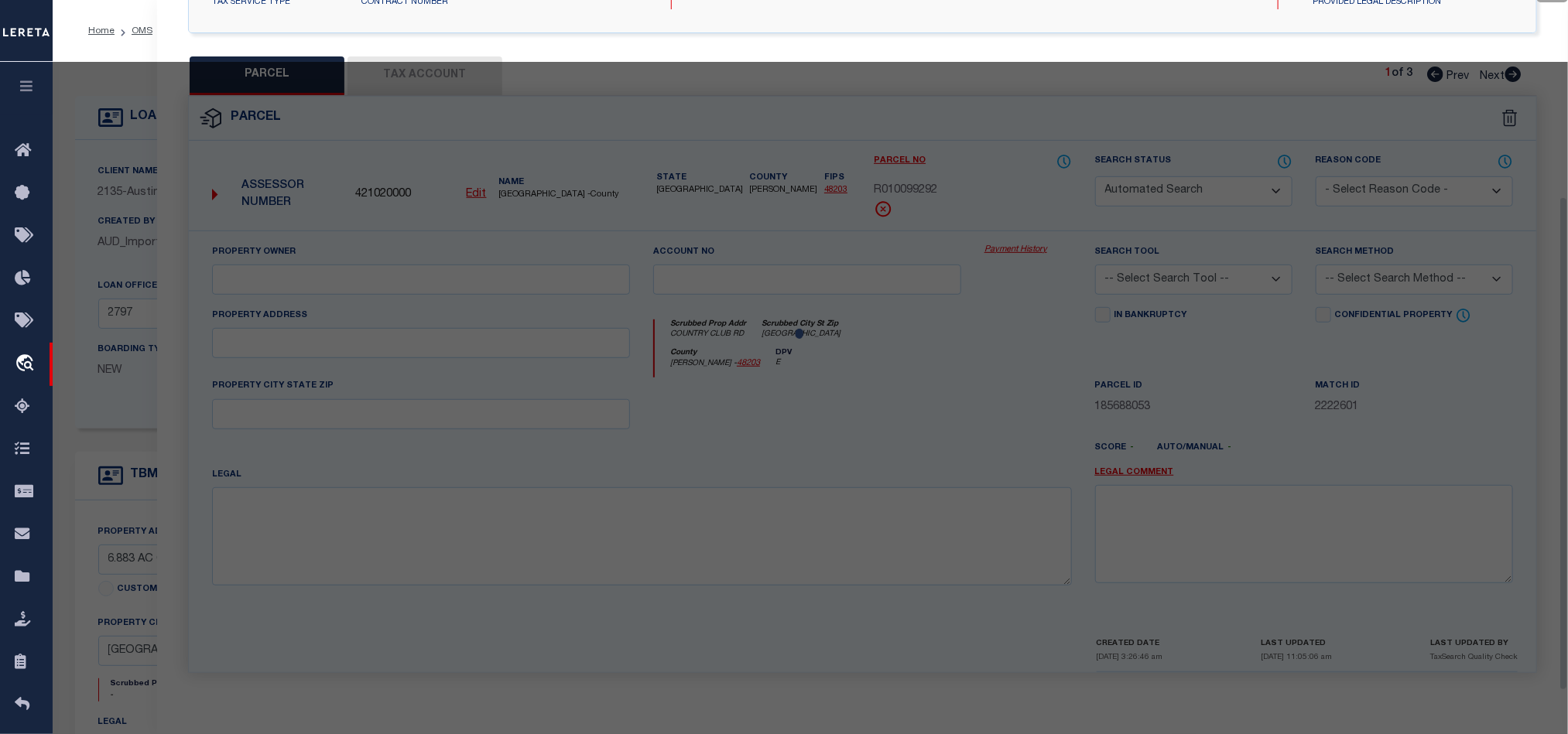
type input "LONGVIEW TX 75602"
type textarea "Acres 7.710, Tract 6, Abst 540 V PEDRASO, V"
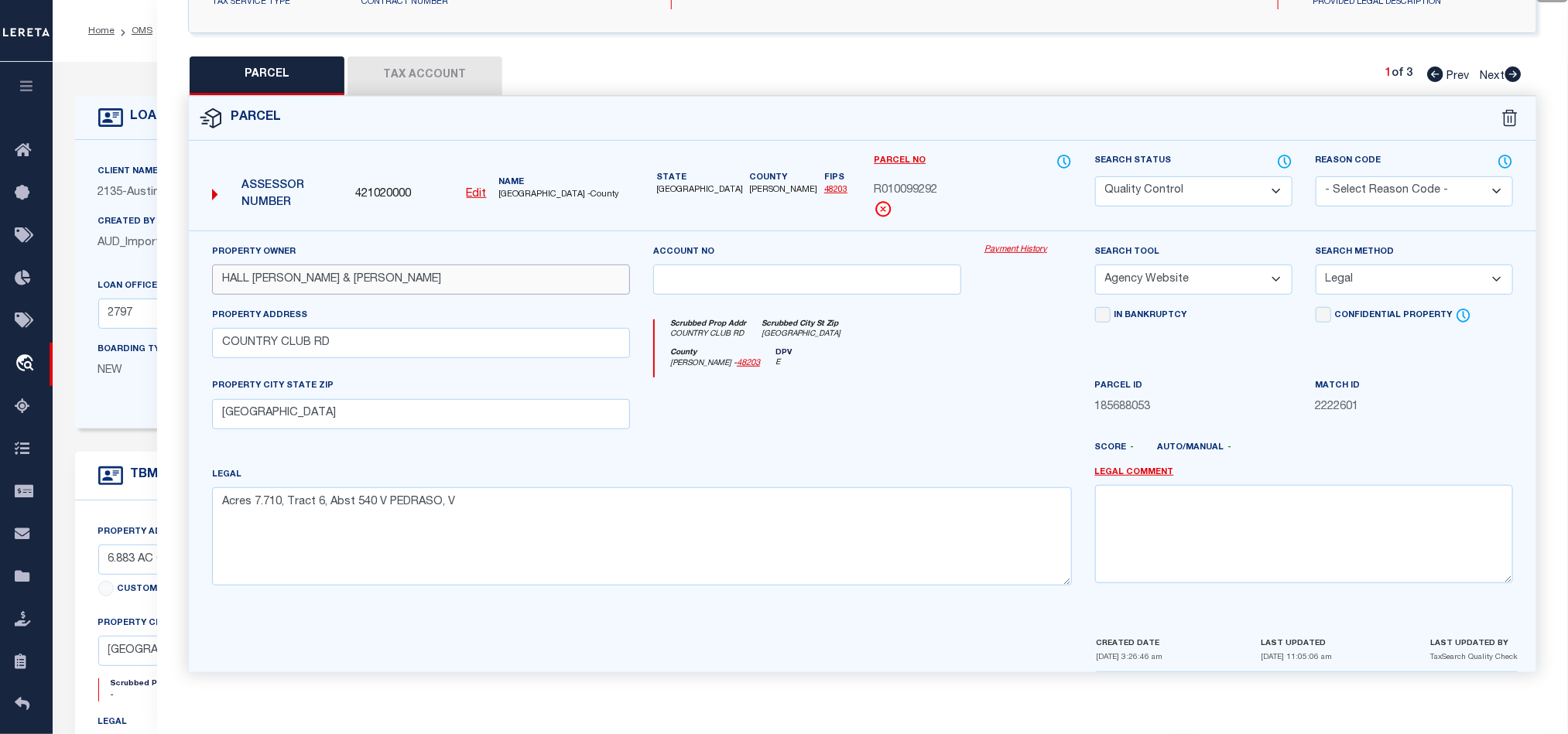
drag, startPoint x: 223, startPoint y: 274, endPoint x: 363, endPoint y: 269, distance: 140.1
click at [363, 269] on input "HALL SAWYER BLAKELEY & KAILEY MCKINLEY" at bounding box center [421, 279] width 418 height 31
drag, startPoint x: 221, startPoint y: 269, endPoint x: 361, endPoint y: 274, distance: 140.1
click at [361, 274] on input "HALL SAWYER BLAKELEY & KAILEY MCKINLEY" at bounding box center [421, 279] width 418 height 31
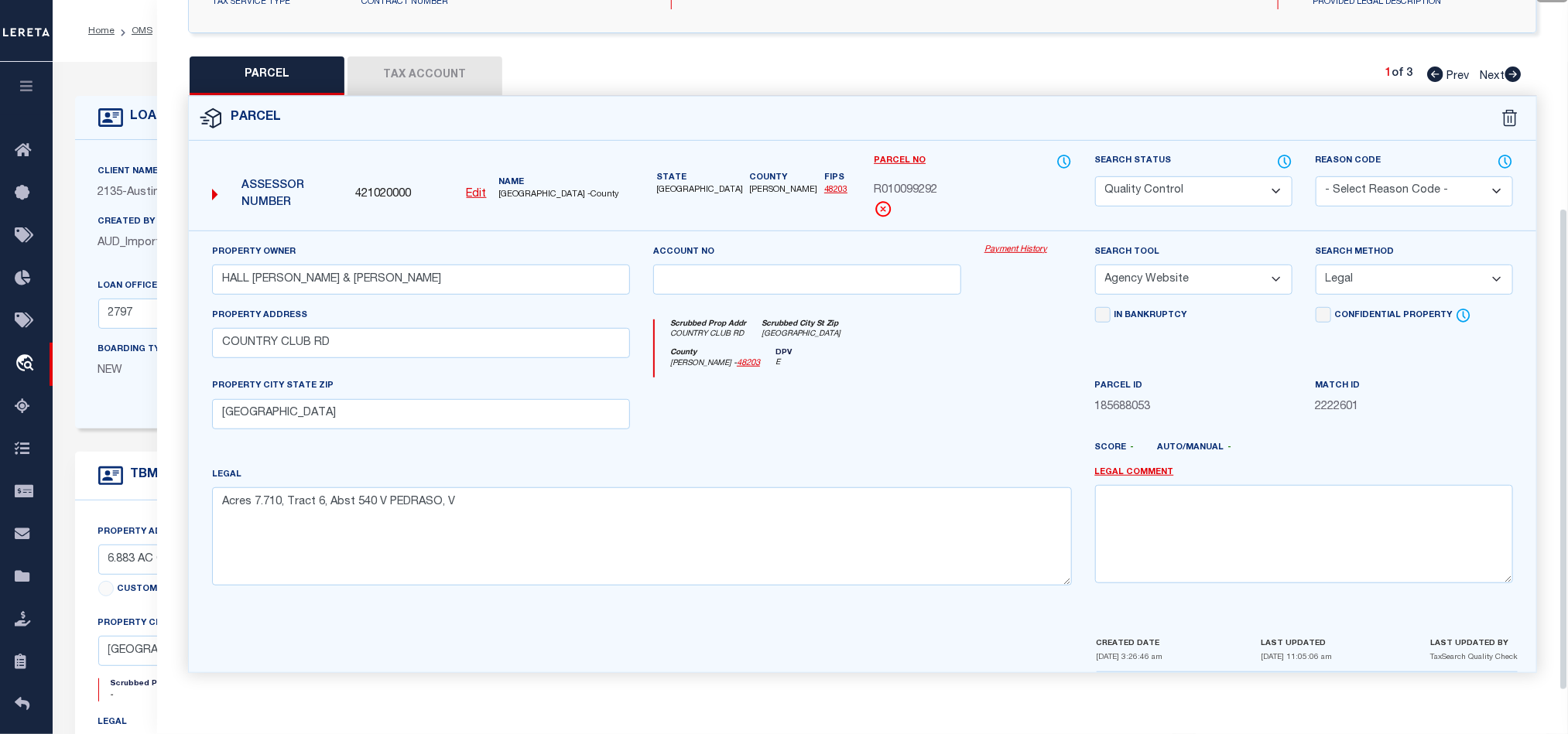
click at [911, 351] on div "County Harrison - 48203 DPV E" at bounding box center [862, 363] width 416 height 31
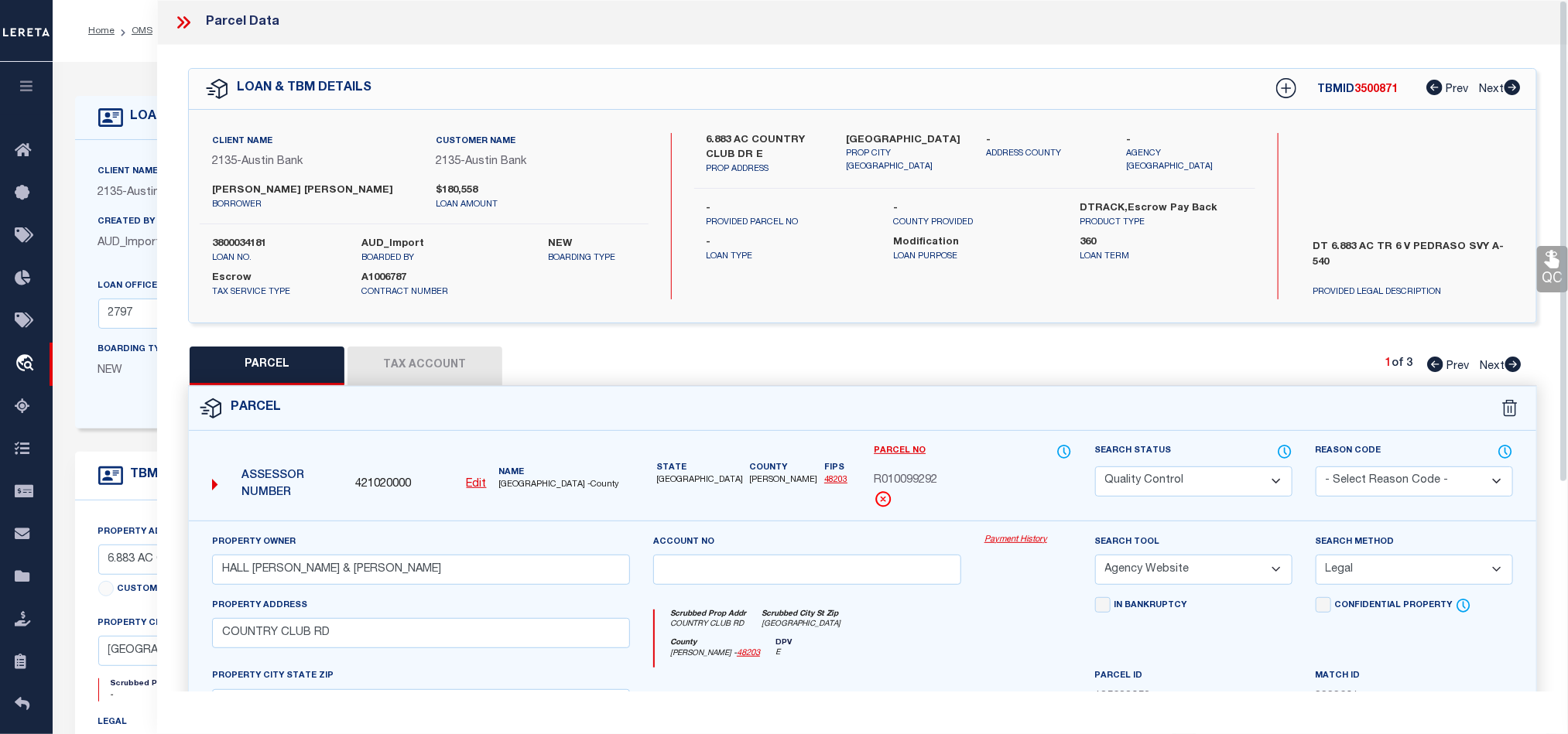
click at [190, 19] on icon at bounding box center [184, 22] width 20 height 20
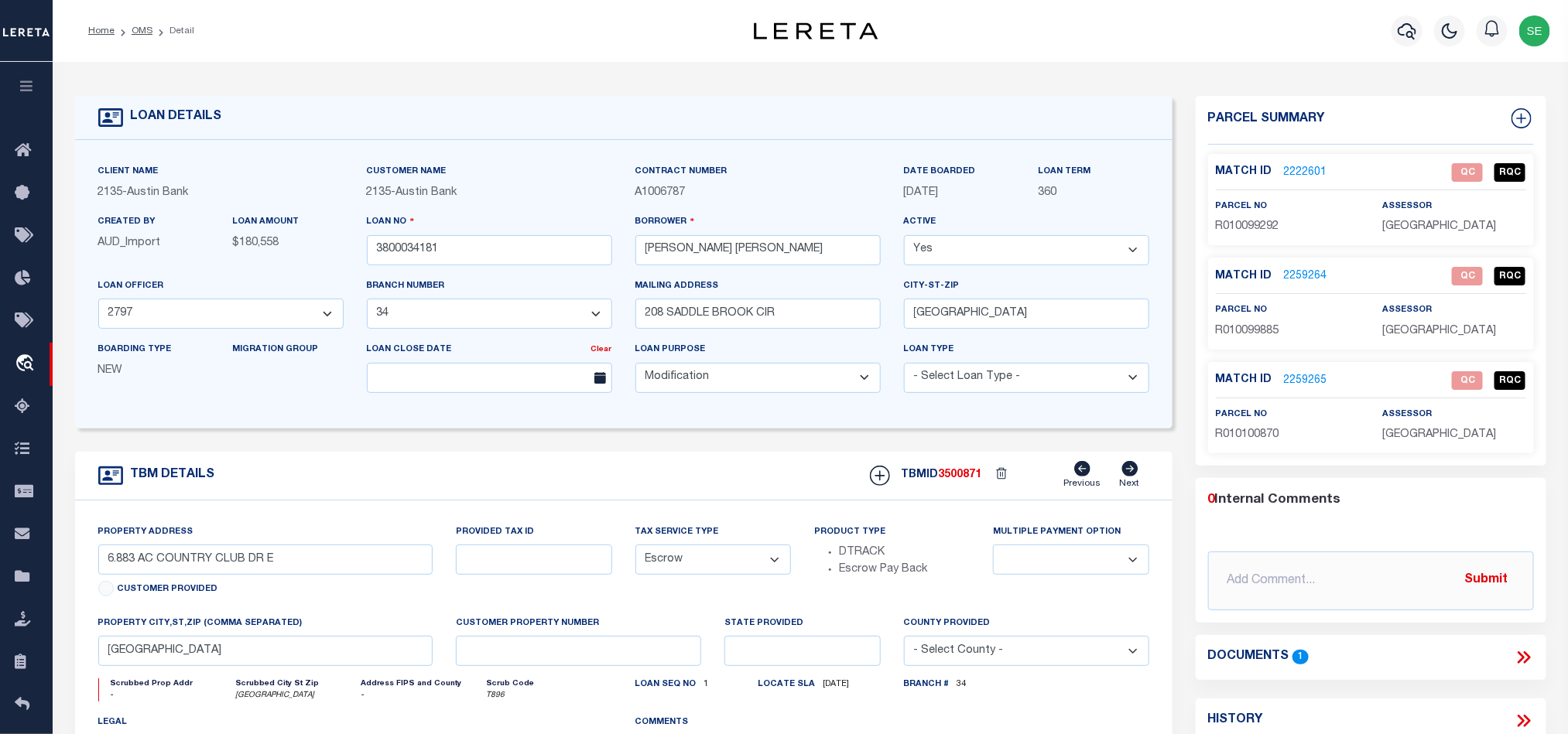
click at [1256, 325] on span "R010099885" at bounding box center [1247, 331] width 63 height 11
click at [1262, 435] on span "R010100870" at bounding box center [1247, 435] width 63 height 11
click at [1262, 427] on div "parcel no R010100870" at bounding box center [1287, 424] width 143 height 38
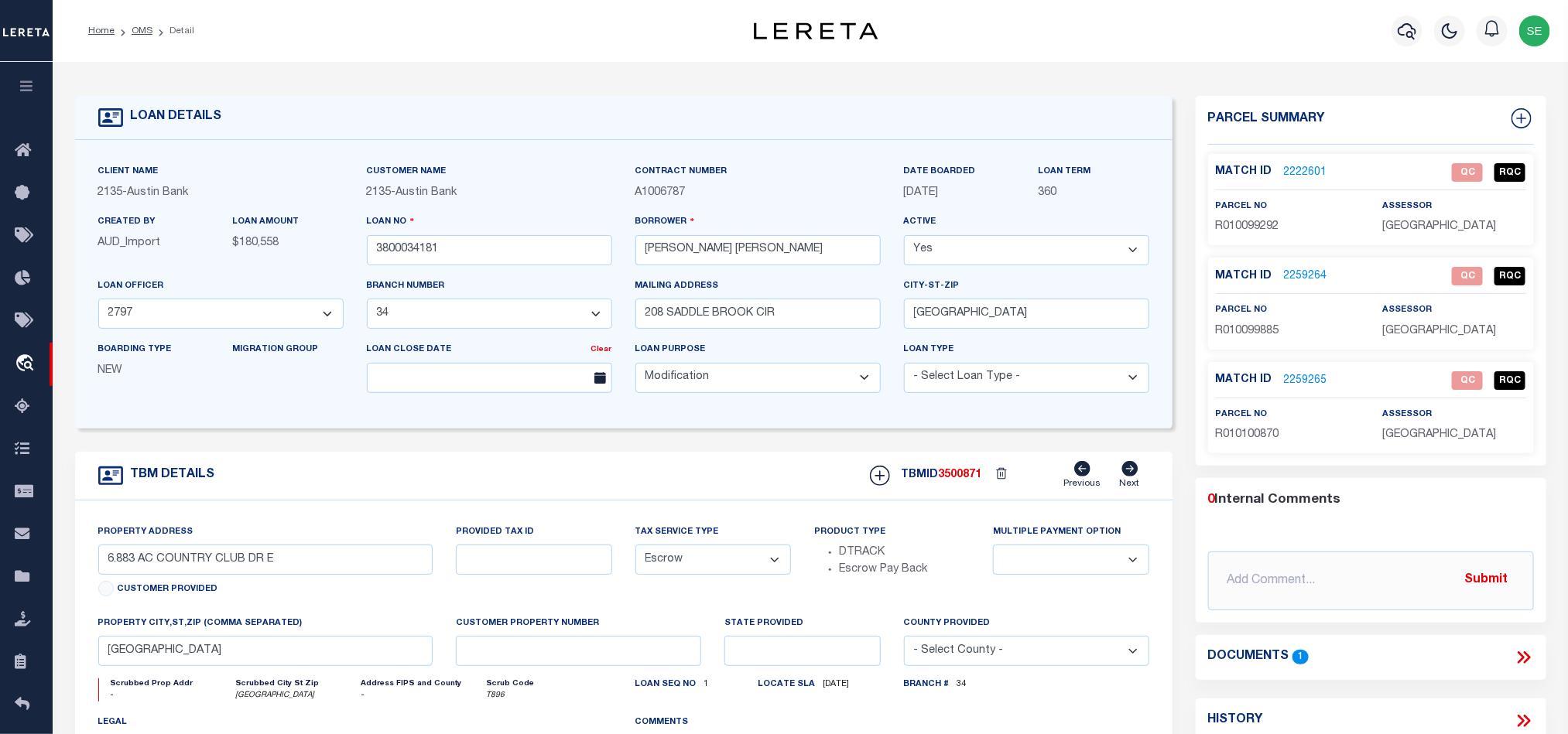
click at [704, 470] on div "TBM DETAILS TBMID 3500871 Previous Next" at bounding box center [624, 475] width 1098 height 49
click at [1294, 170] on link "2222601" at bounding box center [1306, 173] width 44 height 17
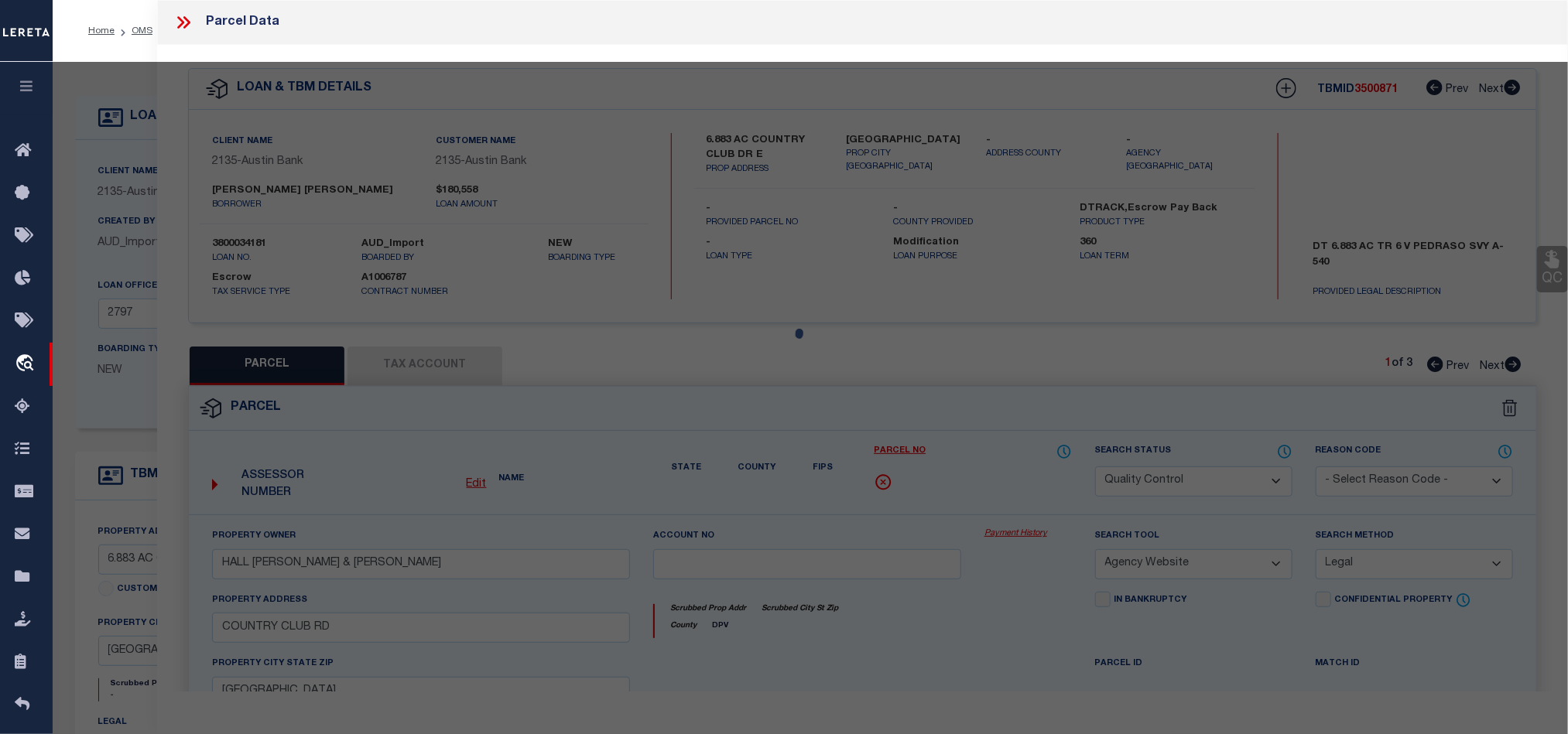
select select "AS"
select select
checkbox input "false"
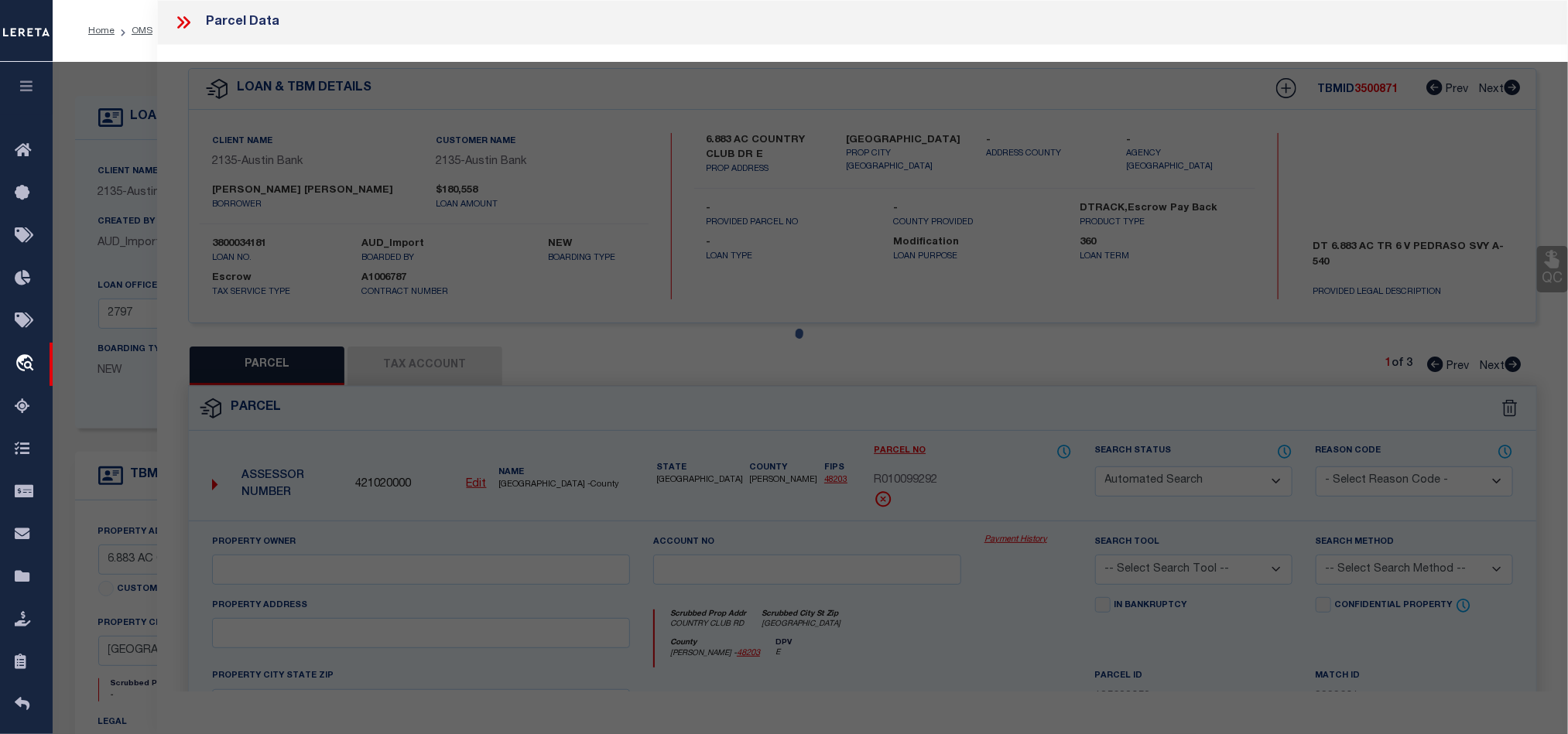
select select "QC"
type input "HALL SAWYER BLAKELEY & KAILEY MCKINLEY"
select select "AGW"
select select "LEG"
type input "COUNTRY CLUB RD"
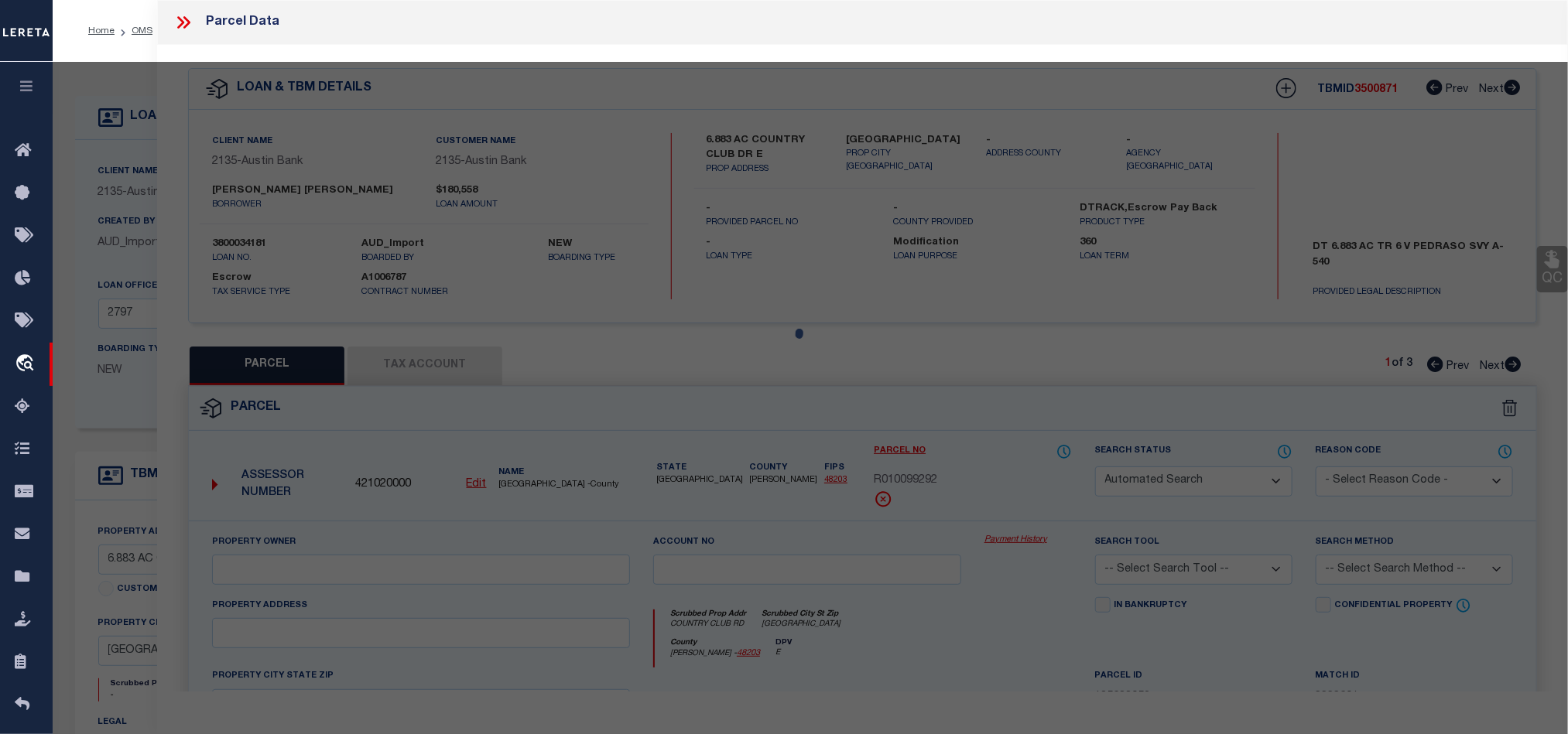
type input "LONGVIEW TX 75602"
type textarea "Acres 7.710, Tract 6, Abst 540 V PEDRASO, V"
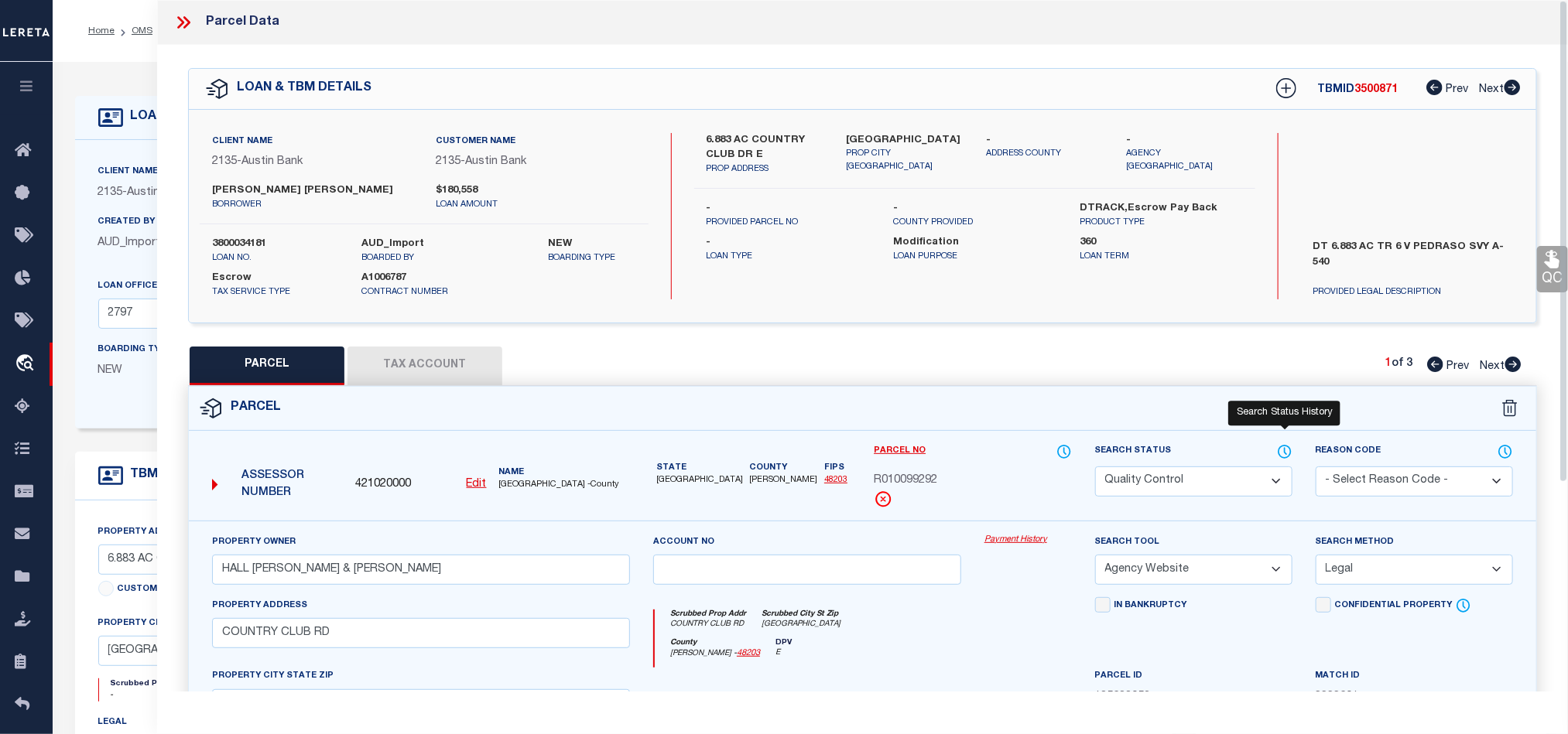
click at [1289, 450] on icon at bounding box center [1284, 451] width 12 height 12
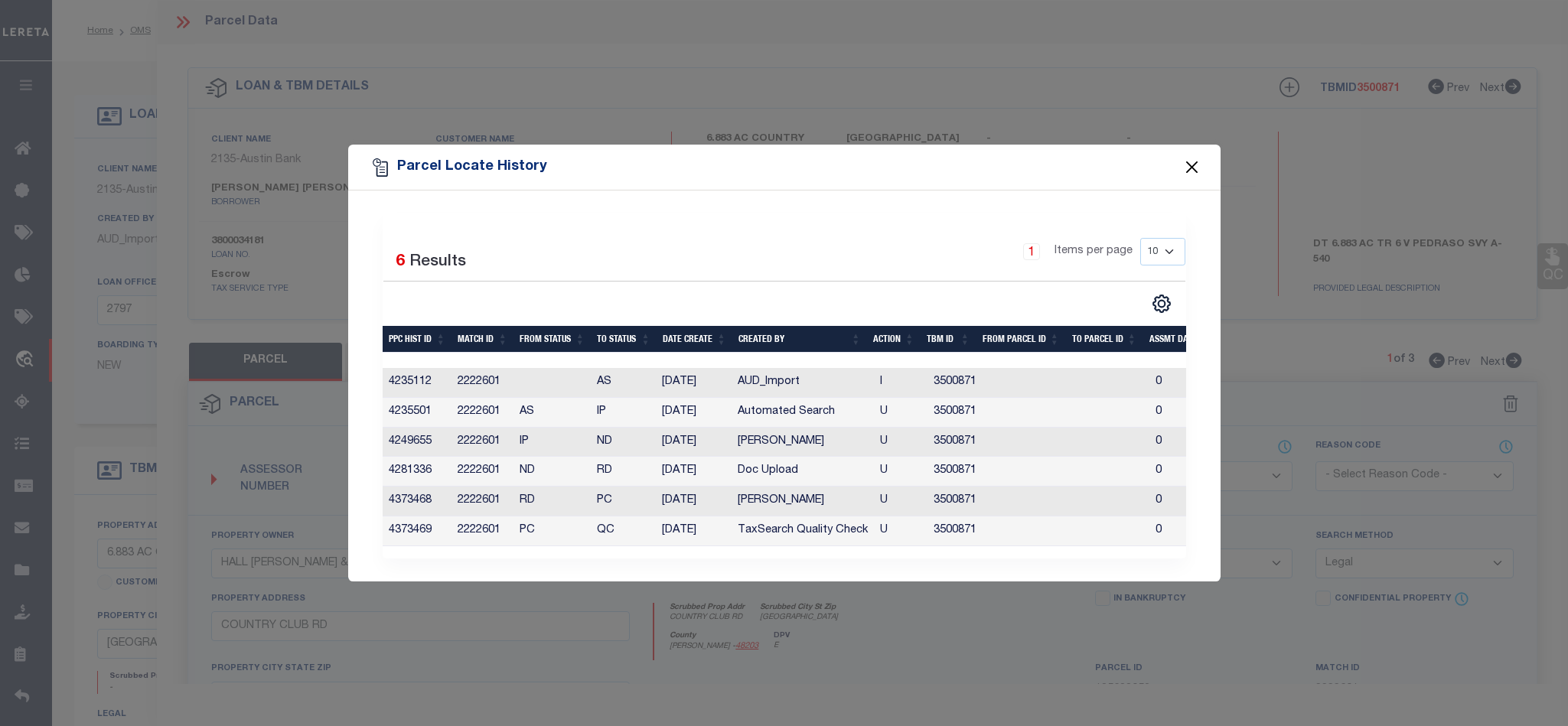
click at [1190, 165] on button "Close" at bounding box center [1192, 168] width 20 height 20
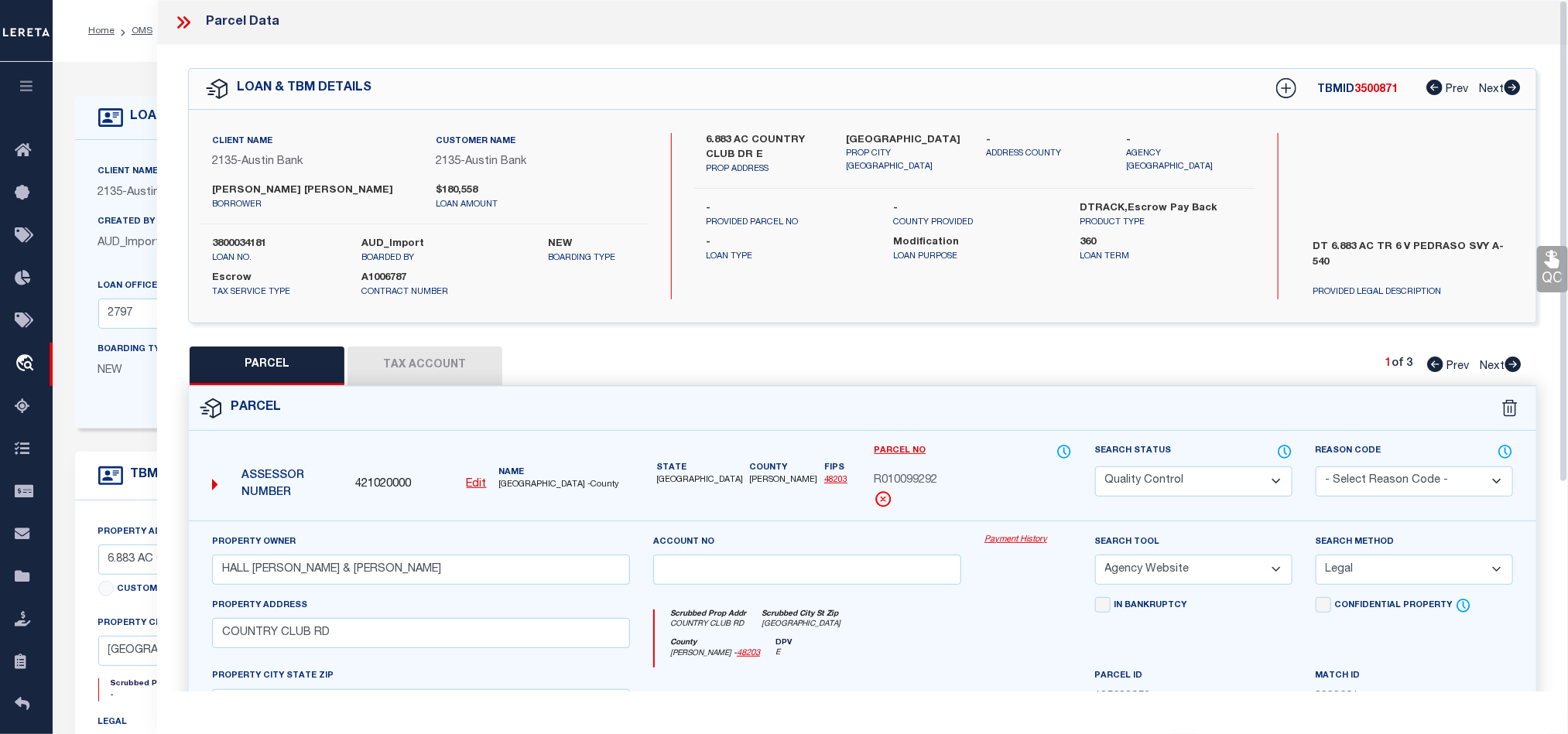
click at [175, 14] on icon at bounding box center [184, 22] width 20 height 20
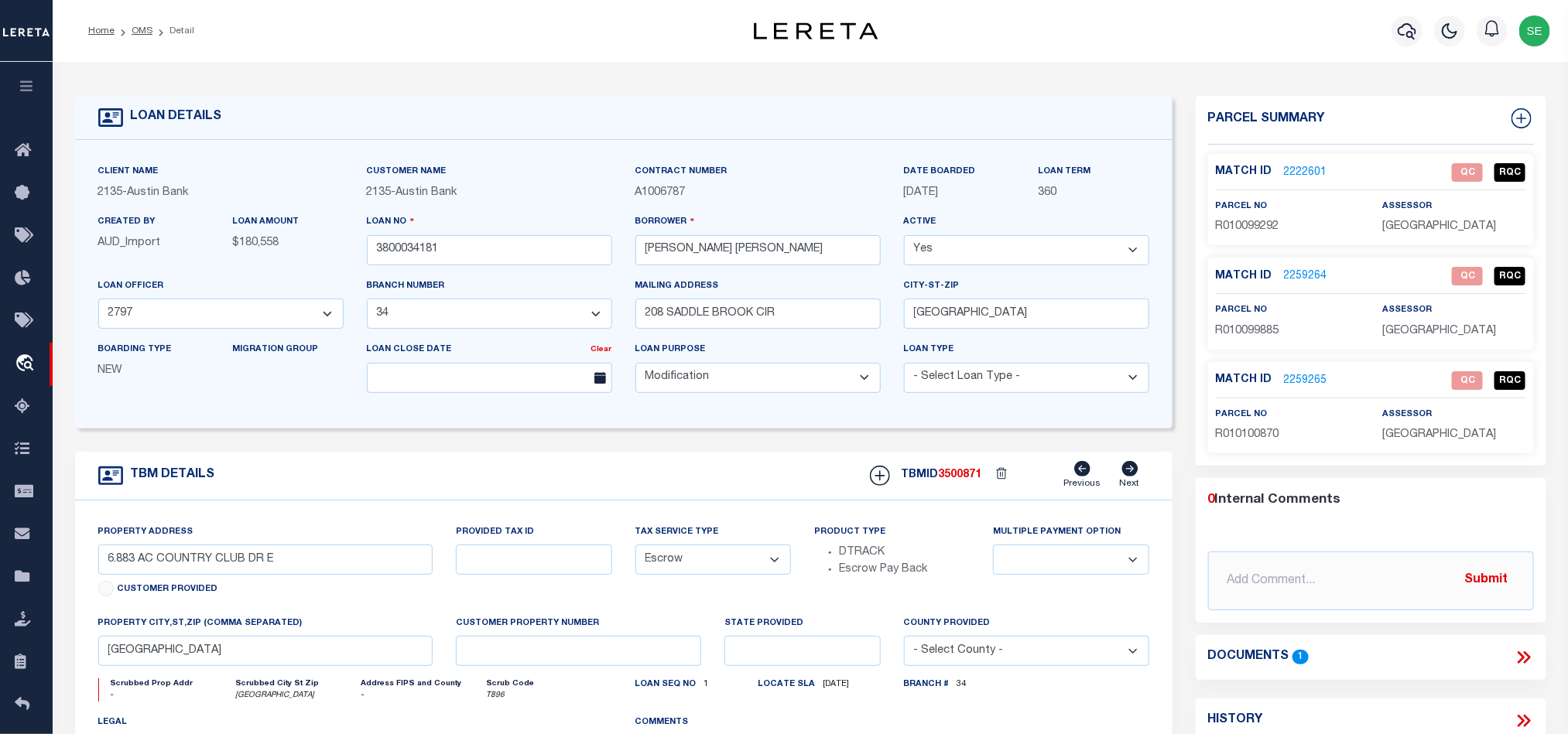
click at [1305, 386] on link "2259265" at bounding box center [1306, 381] width 44 height 17
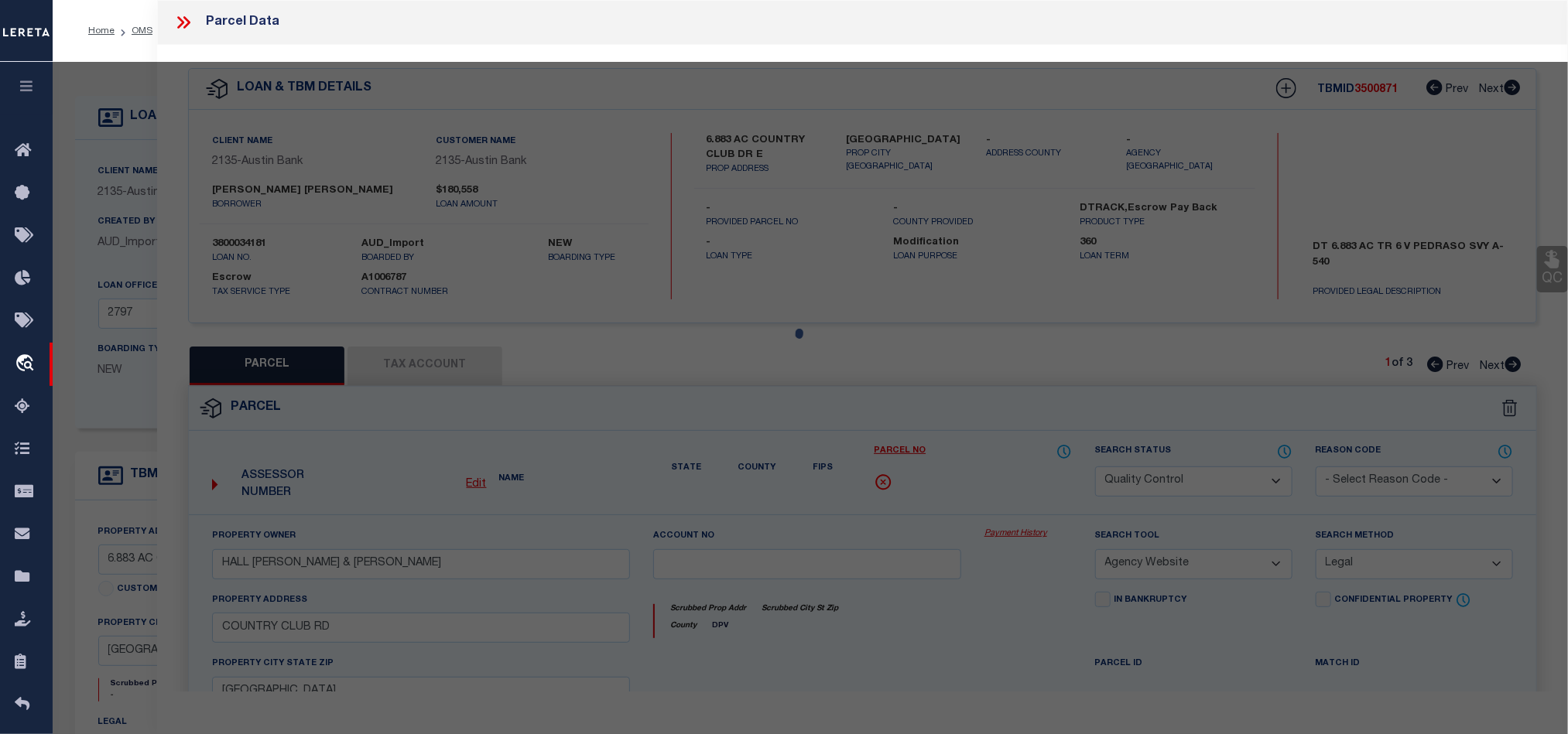
select select "AS"
select select
checkbox input "false"
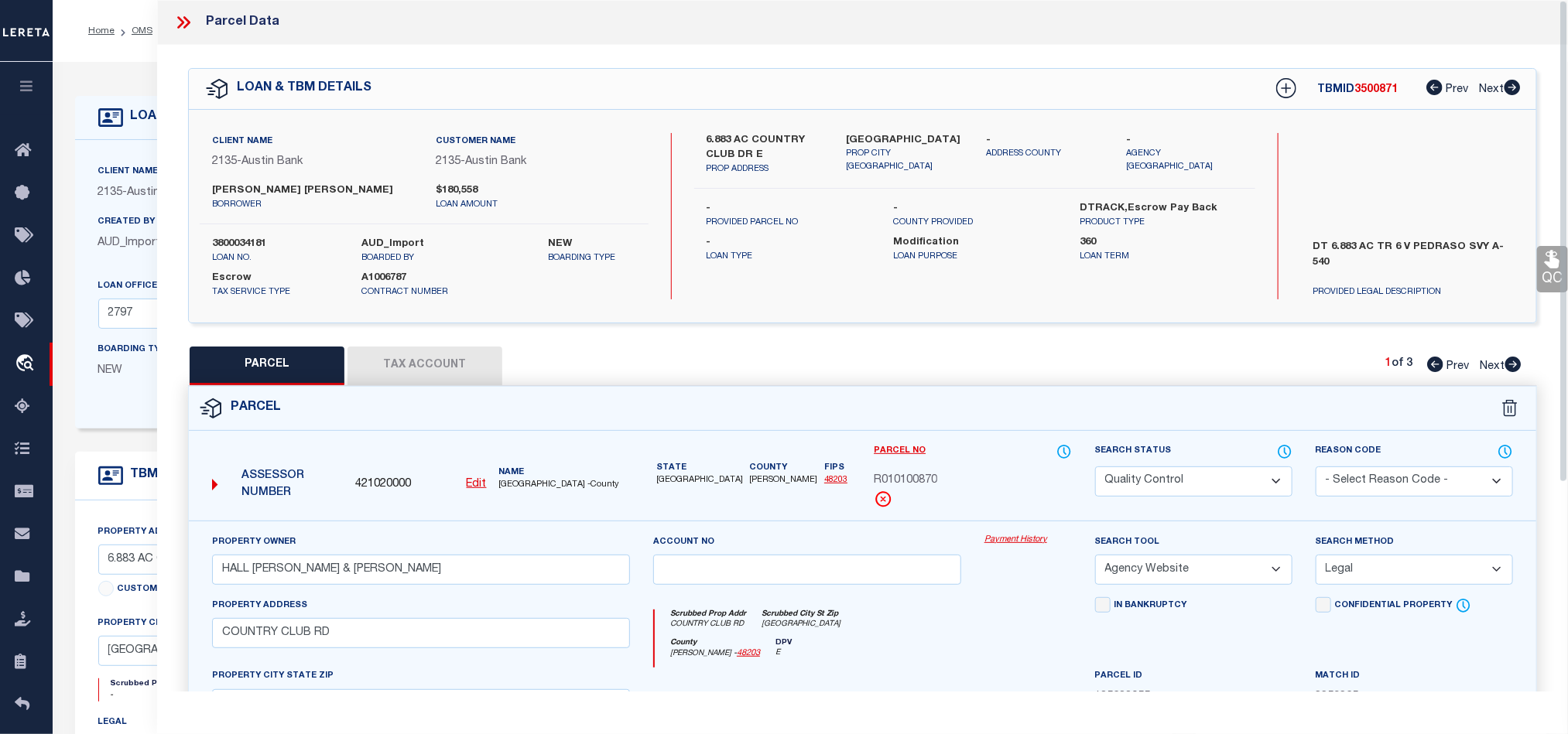
click at [426, 365] on button "Tax Account" at bounding box center [425, 366] width 155 height 39
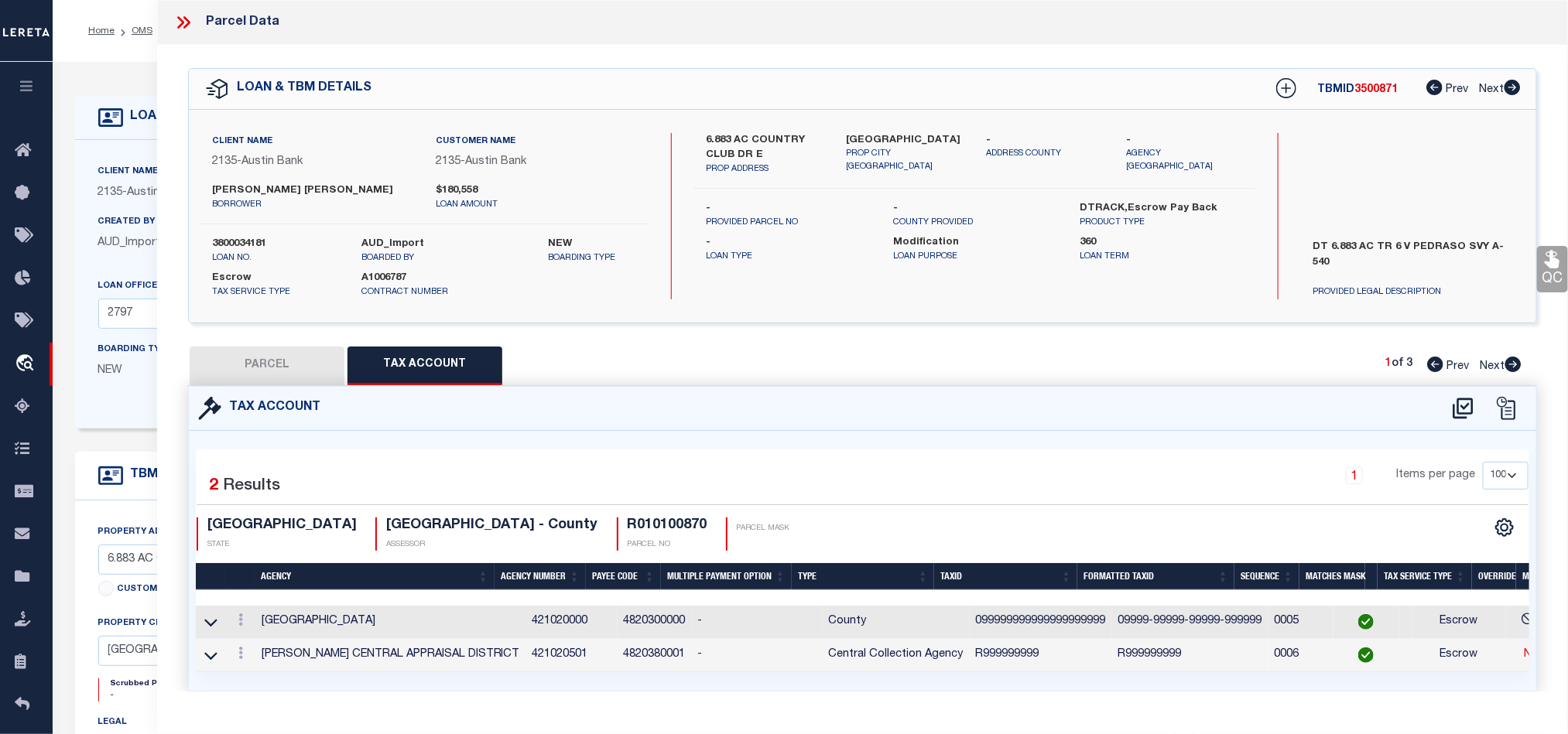
click at [307, 364] on button "PARCEL" at bounding box center [267, 366] width 155 height 39
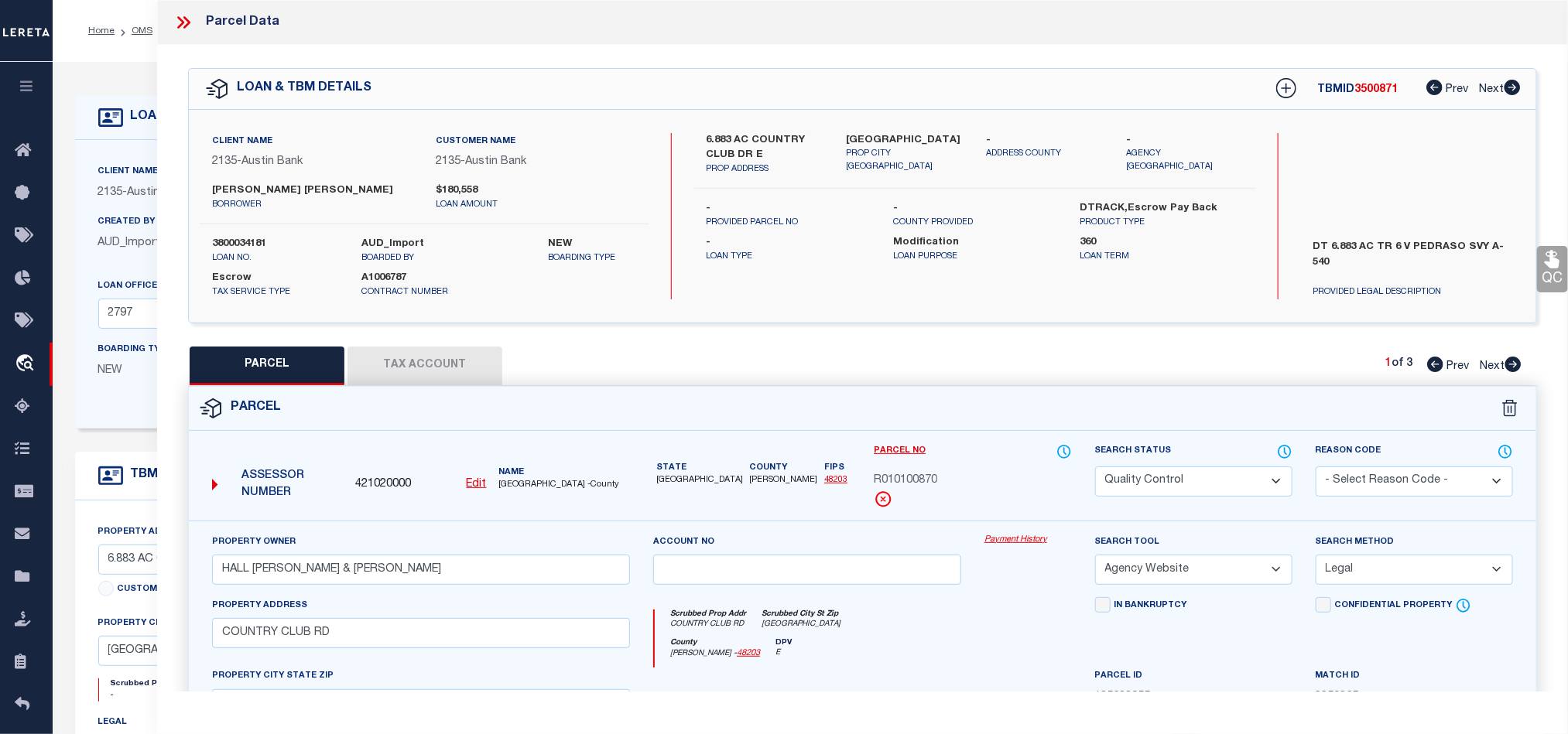
click at [177, 29] on icon at bounding box center [184, 22] width 20 height 20
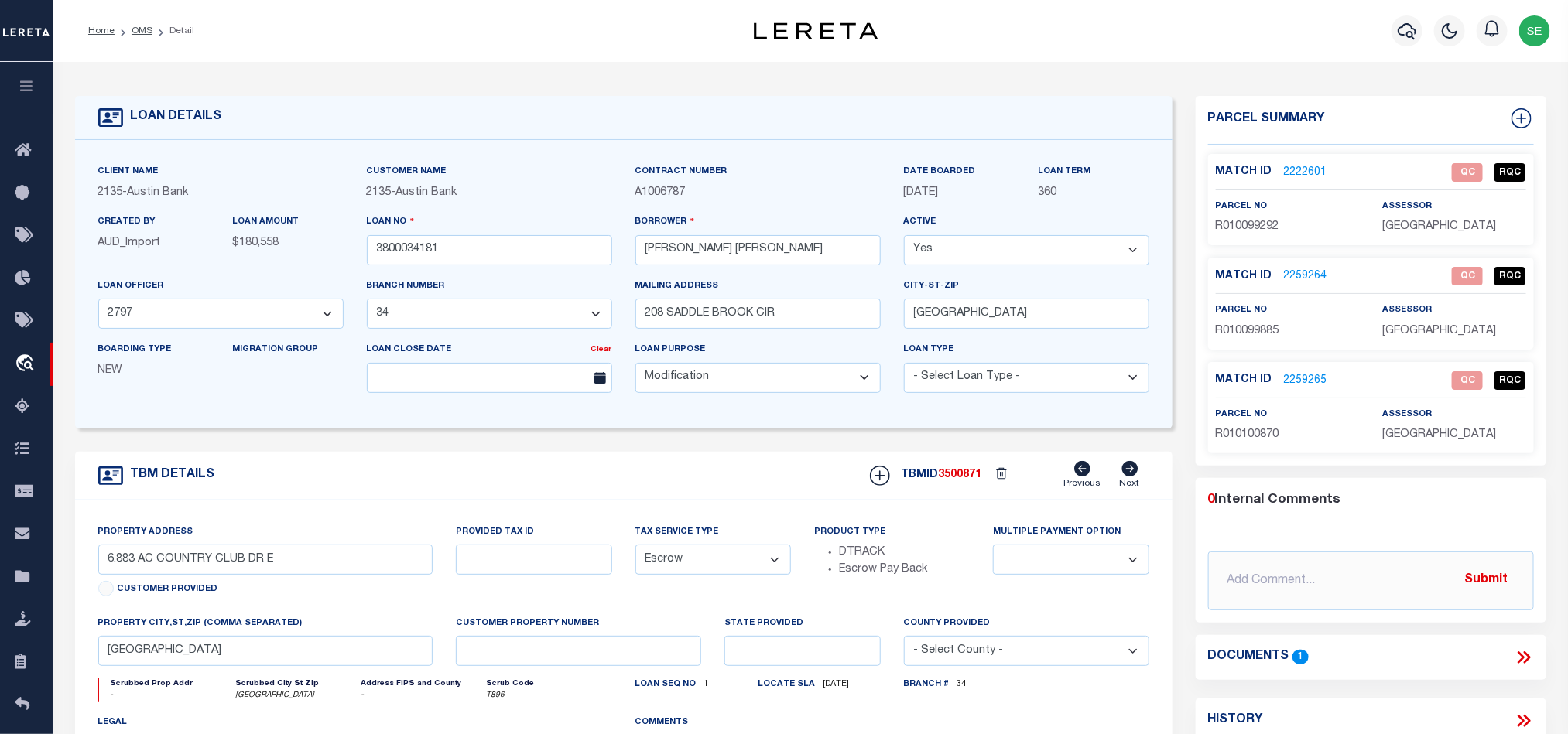
click at [1310, 172] on link "2222601" at bounding box center [1306, 173] width 44 height 17
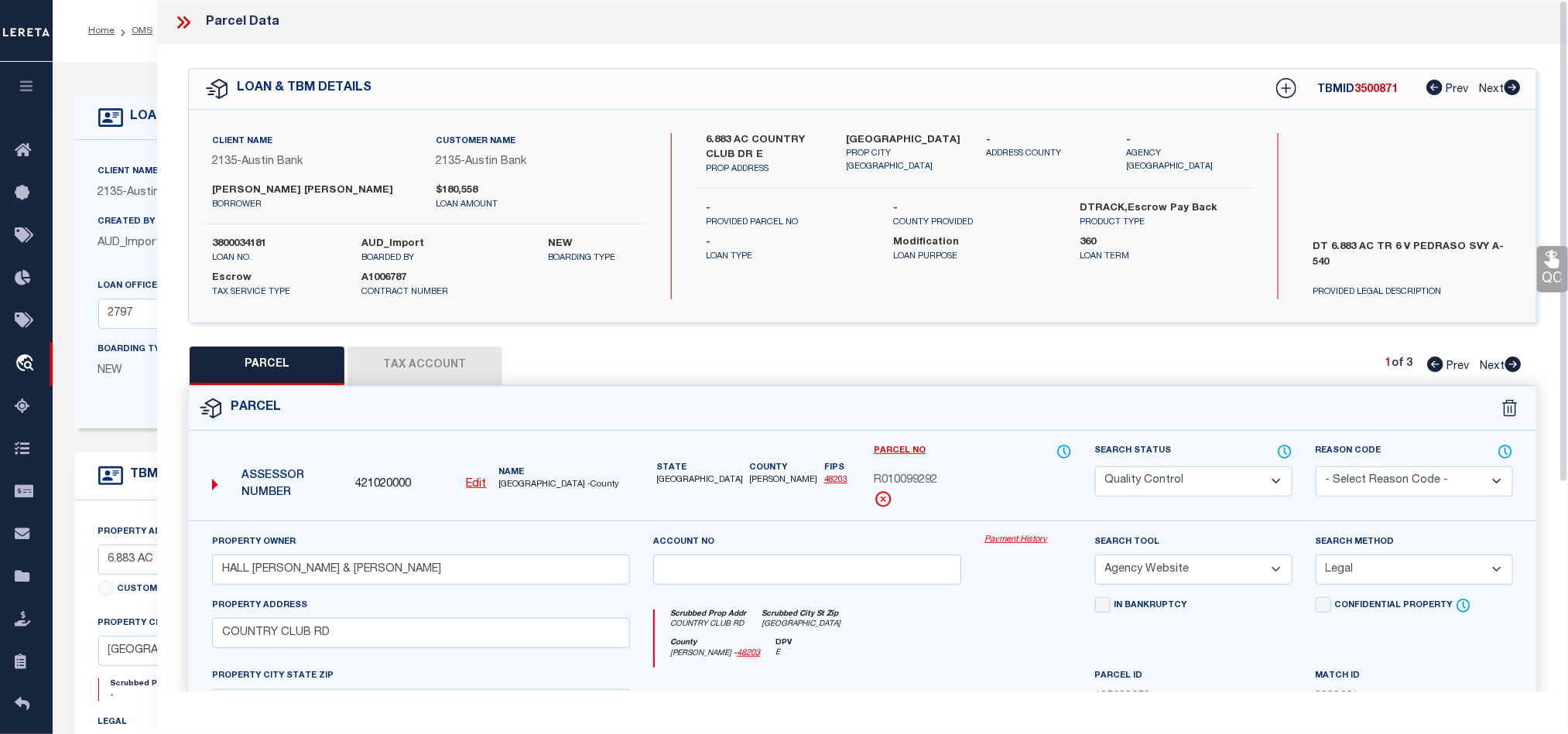
click at [878, 391] on div "Parcel" at bounding box center [862, 409] width 1347 height 44
click at [978, 413] on div "Parcel" at bounding box center [862, 409] width 1347 height 44
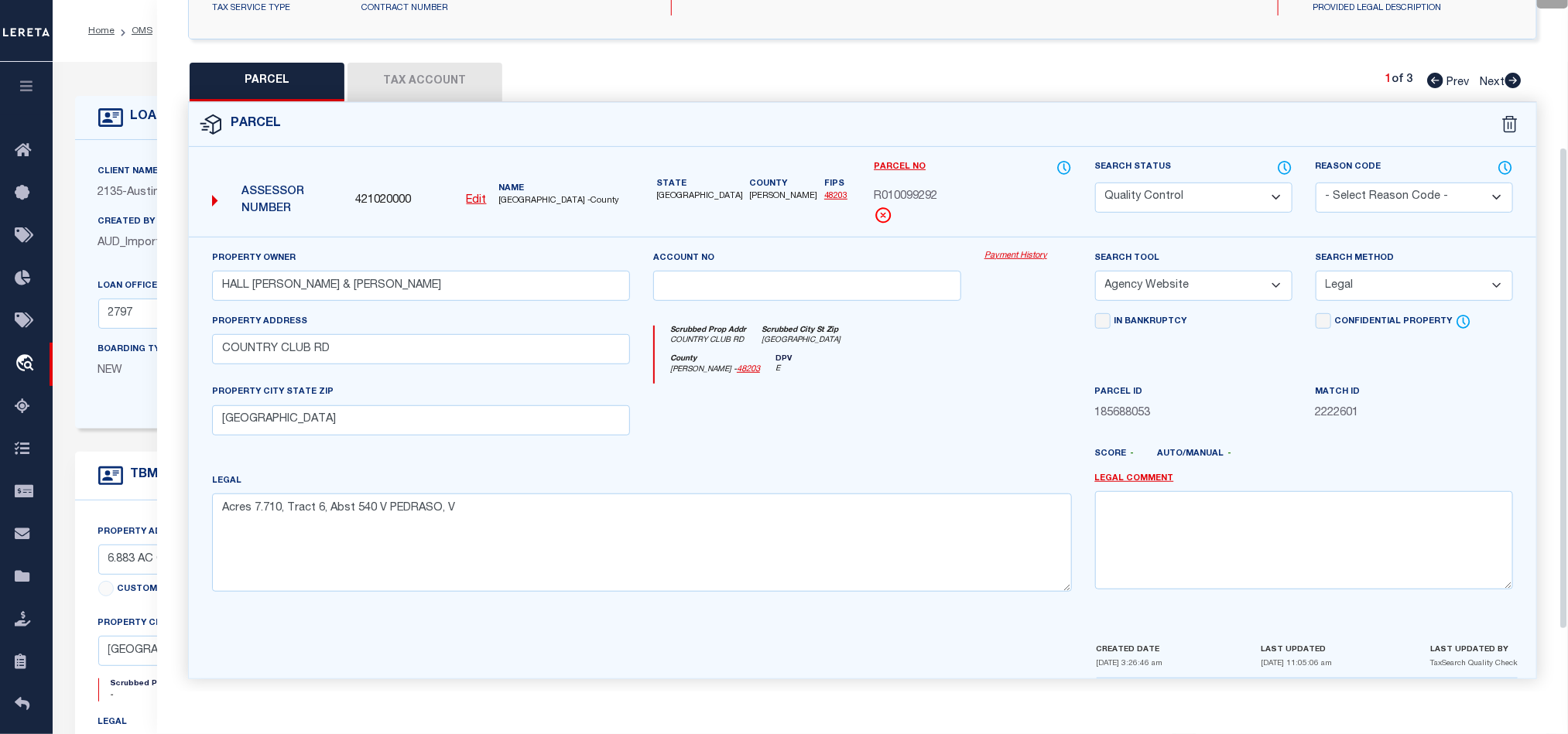
scroll to position [299, 0]
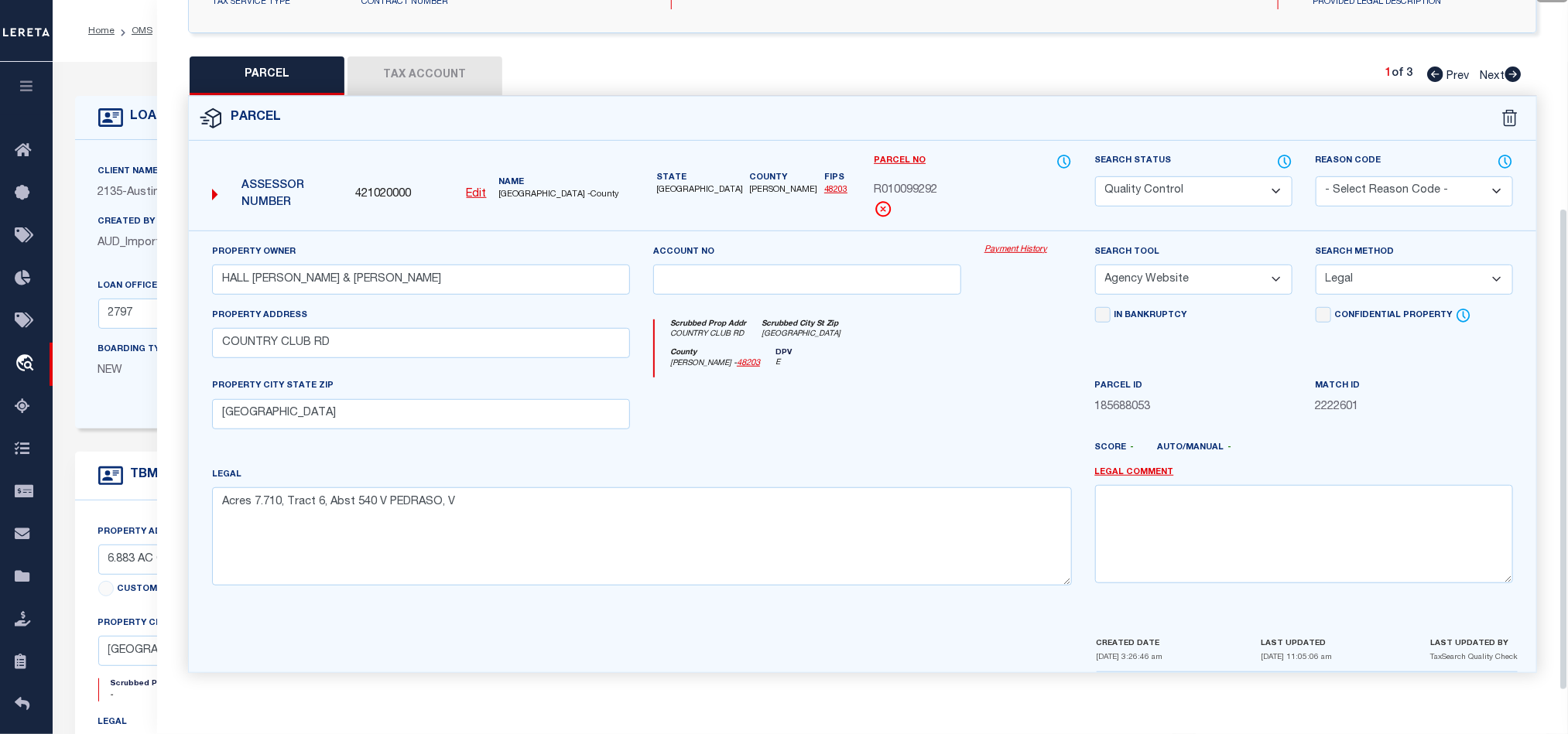
click at [866, 428] on div at bounding box center [807, 409] width 331 height 63
click at [873, 423] on div at bounding box center [807, 409] width 331 height 63
click at [981, 423] on div at bounding box center [1027, 409] width 110 height 63
click at [945, 428] on div at bounding box center [807, 409] width 331 height 63
click at [1153, 190] on select "Automated Search Bad Parcel Complete Duplicate Parcel High Dollar Reporting In …" at bounding box center [1193, 191] width 198 height 31
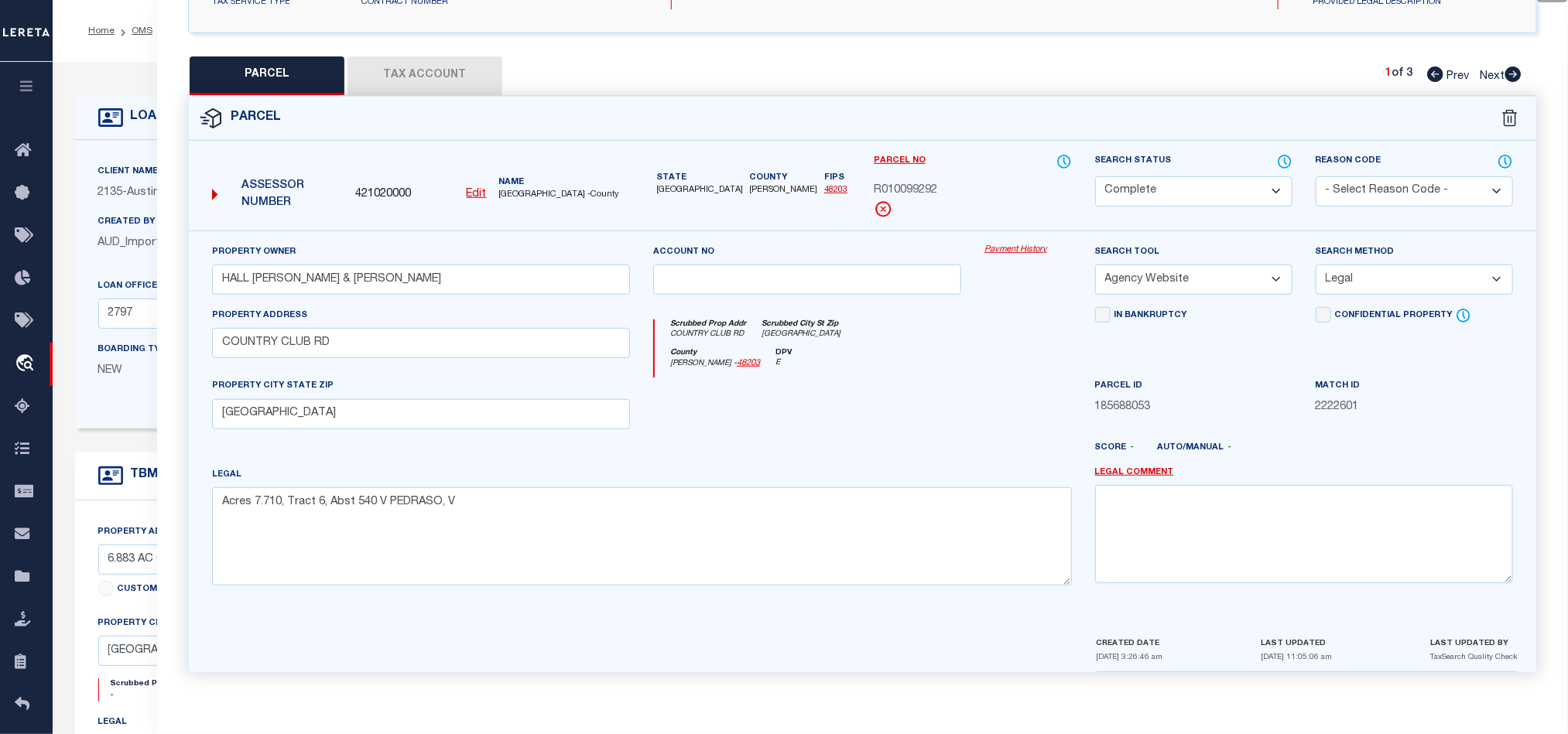
drag, startPoint x: 829, startPoint y: 386, endPoint x: 1317, endPoint y: 373, distance: 488.2
click at [829, 386] on div at bounding box center [807, 409] width 331 height 63
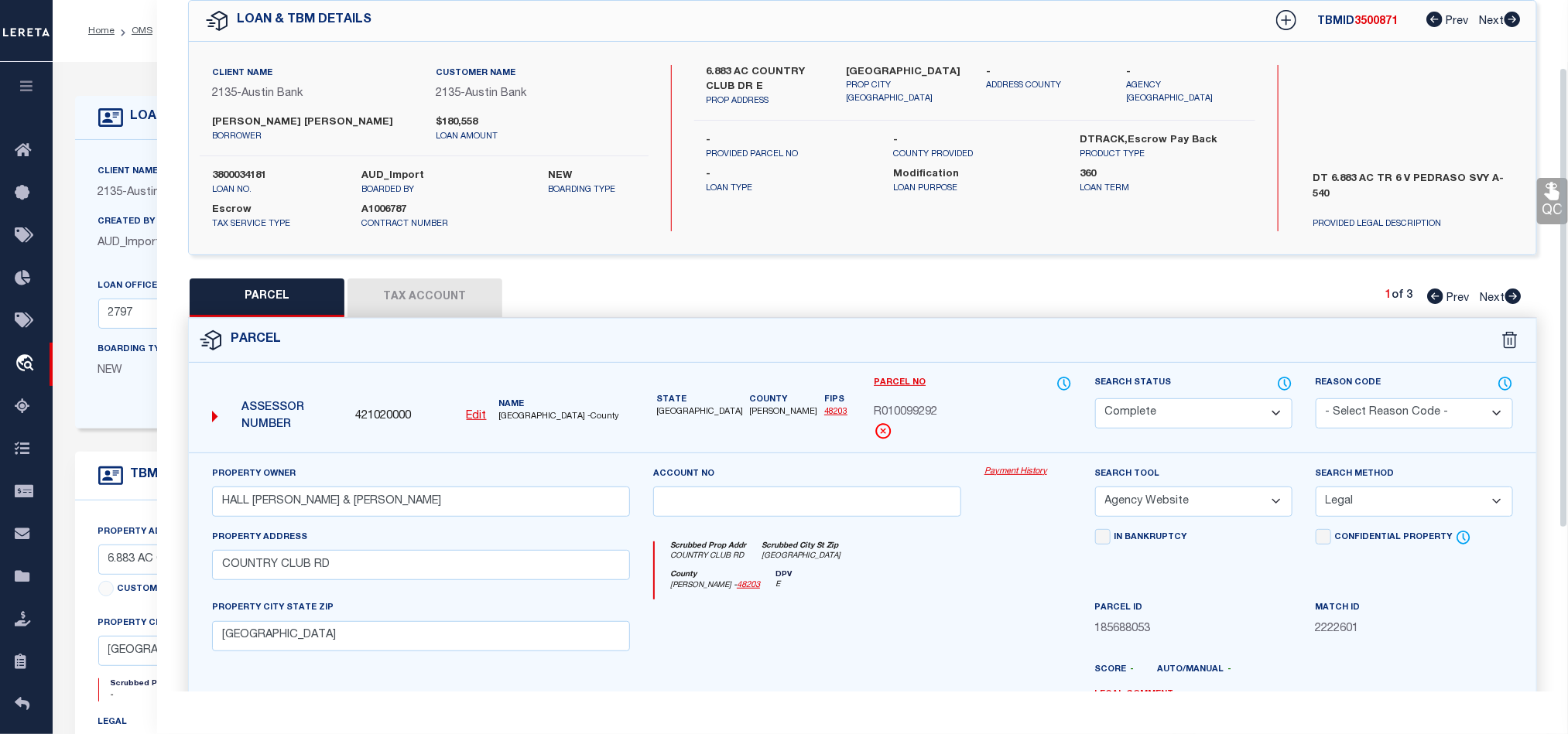
scroll to position [68, 0]
click at [1540, 191] on link "QC" at bounding box center [1552, 202] width 31 height 46
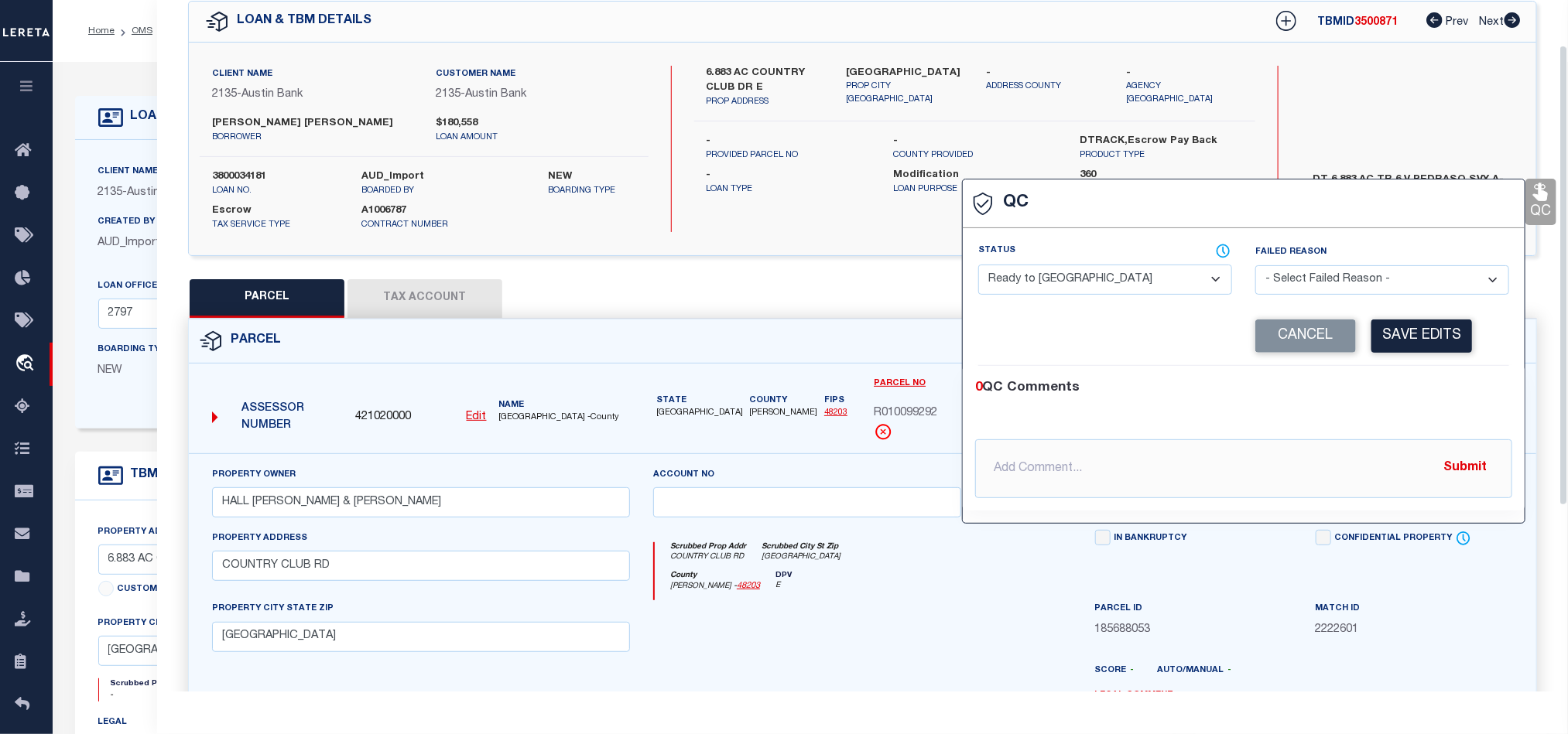
click at [1088, 256] on span at bounding box center [1124, 251] width 217 height 15
click at [1125, 269] on select "- Select Status - Ready to QC Correct Incorrect" at bounding box center [1105, 279] width 254 height 31
drag, startPoint x: 1449, startPoint y: 382, endPoint x: 1429, endPoint y: 342, distance: 44.7
click at [1449, 383] on div "0 QC Comments" at bounding box center [1241, 388] width 531 height 20
click at [1428, 339] on button "Save Edits" at bounding box center [1421, 336] width 101 height 33
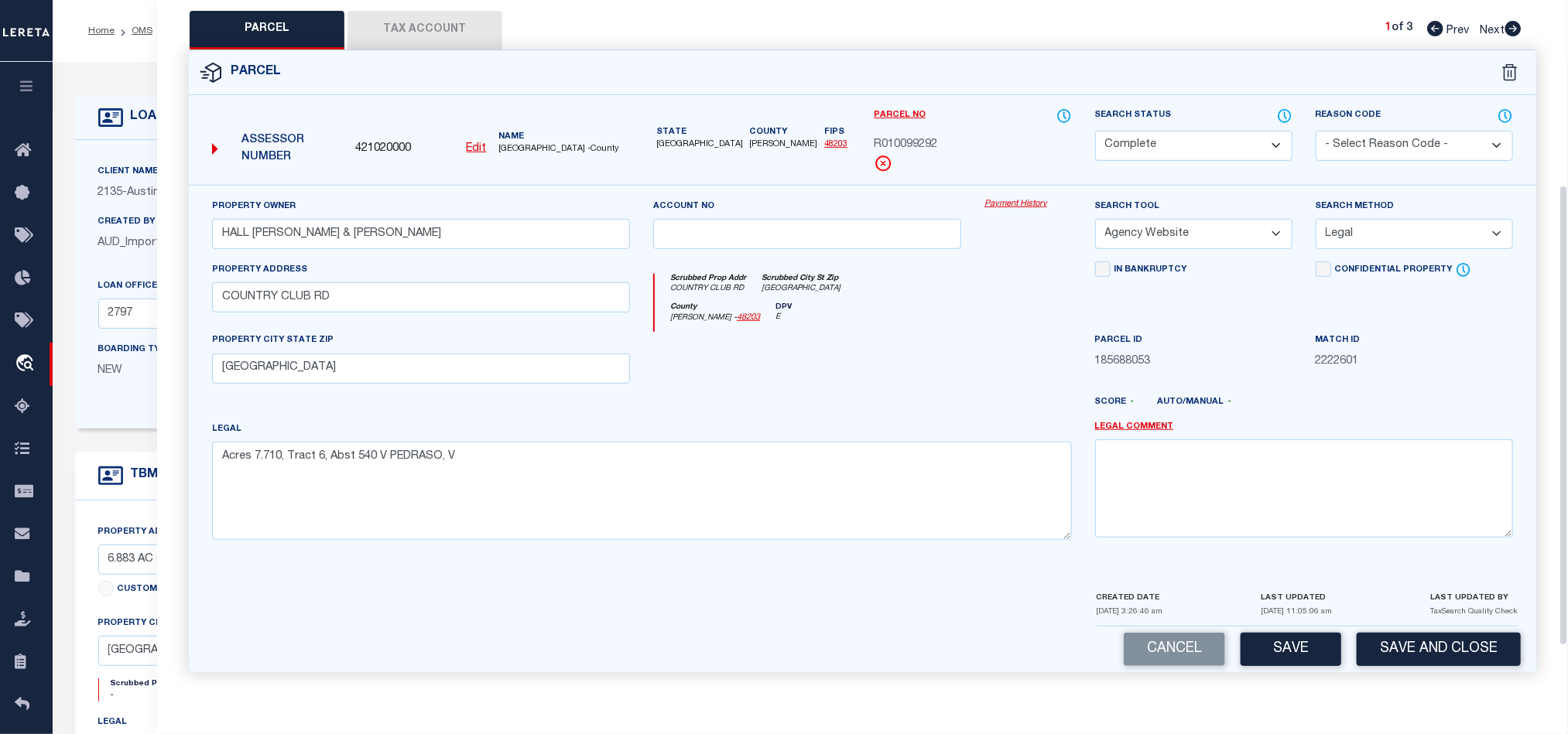
scroll to position [346, 0]
click at [1298, 651] on button "Save" at bounding box center [1291, 650] width 101 height 33
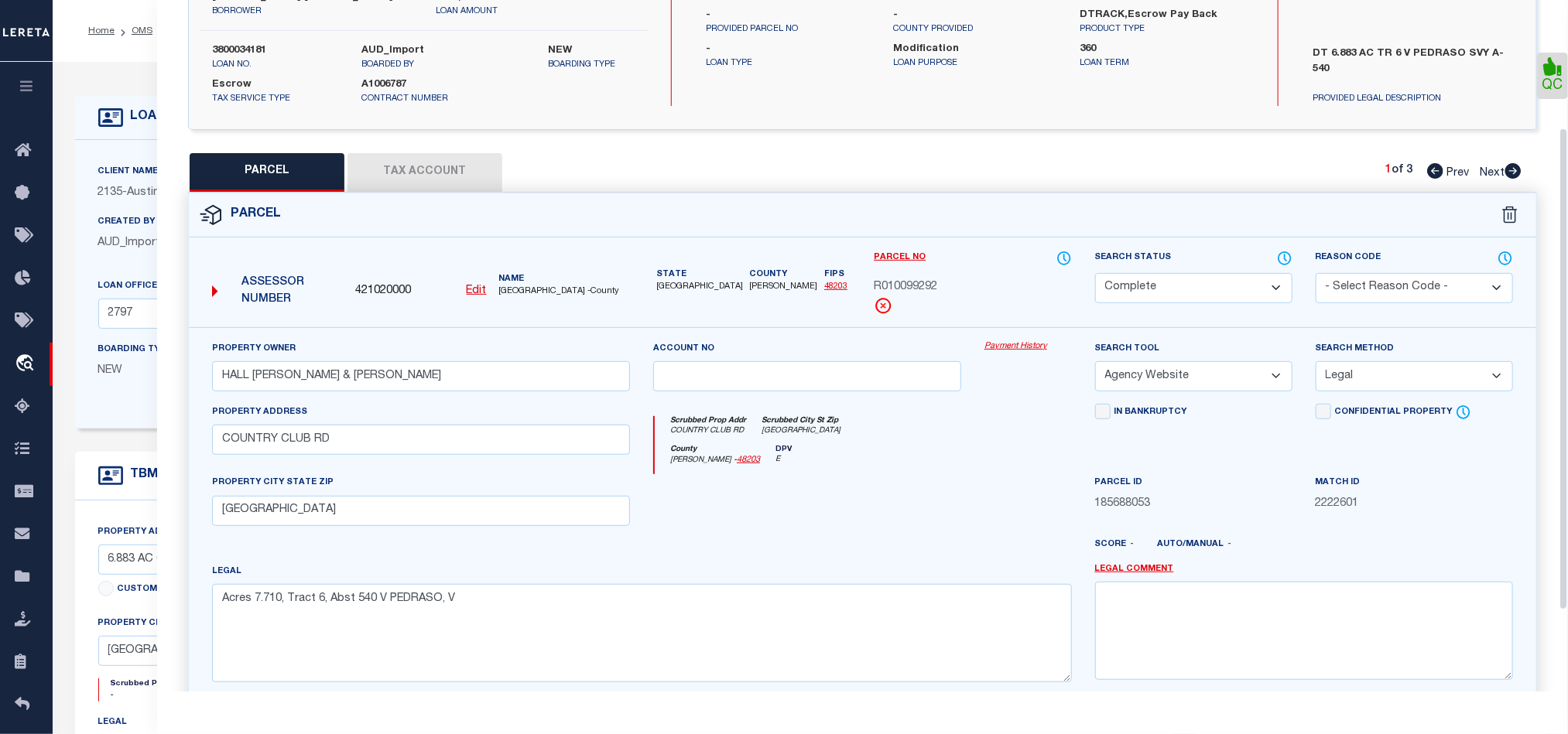
scroll to position [184, 0]
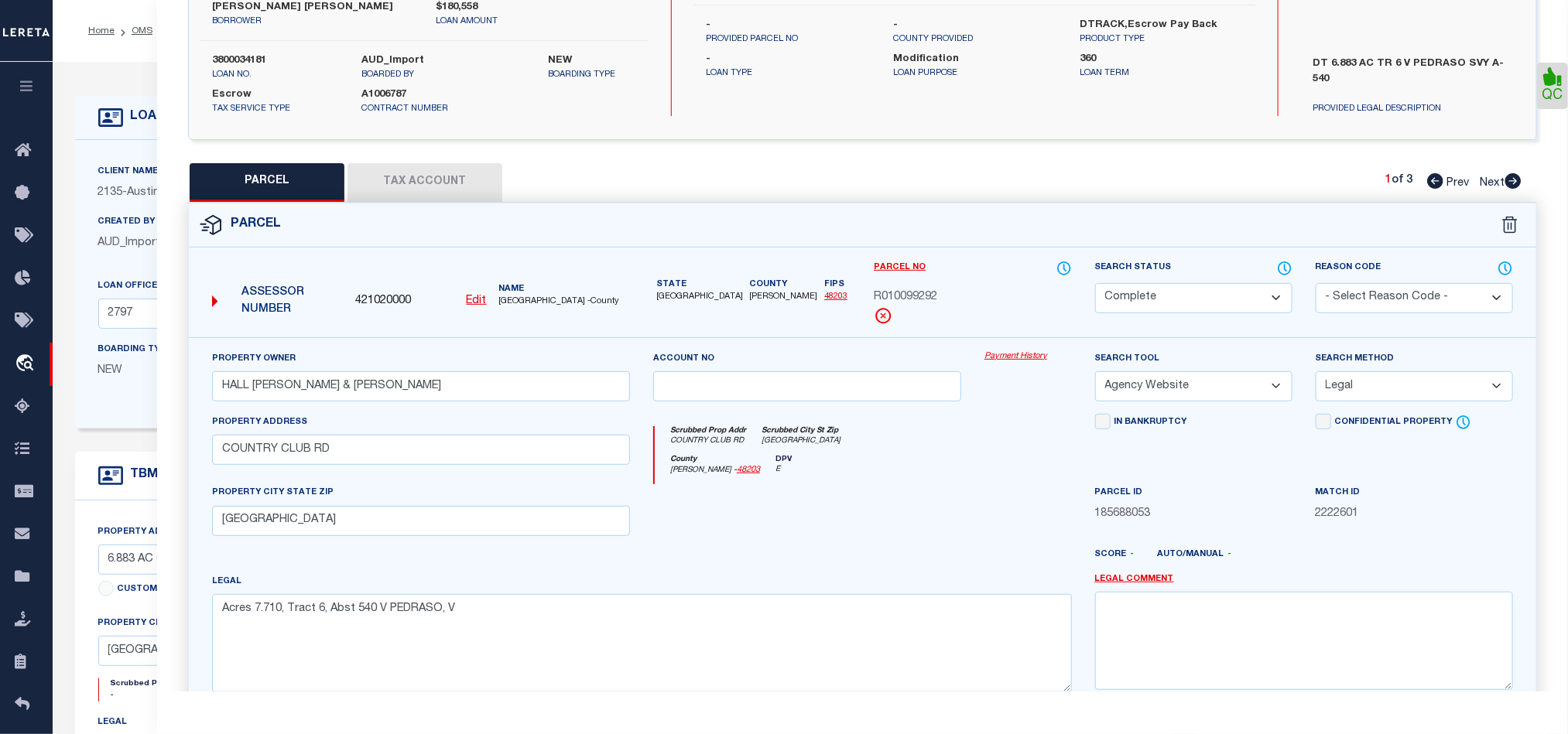
drag, startPoint x: 1511, startPoint y: 184, endPoint x: 743, endPoint y: 480, distance: 823.1
click at [1511, 184] on icon at bounding box center [1513, 181] width 17 height 16
click at [850, 472] on div "County Harrison - 48203 DPV E" at bounding box center [862, 470] width 416 height 31
click at [1162, 288] on select "Automated Search Bad Parcel Complete Duplicate Parcel High Dollar Reporting In …" at bounding box center [1193, 298] width 198 height 31
drag, startPoint x: 806, startPoint y: 520, endPoint x: 1486, endPoint y: 316, distance: 709.9
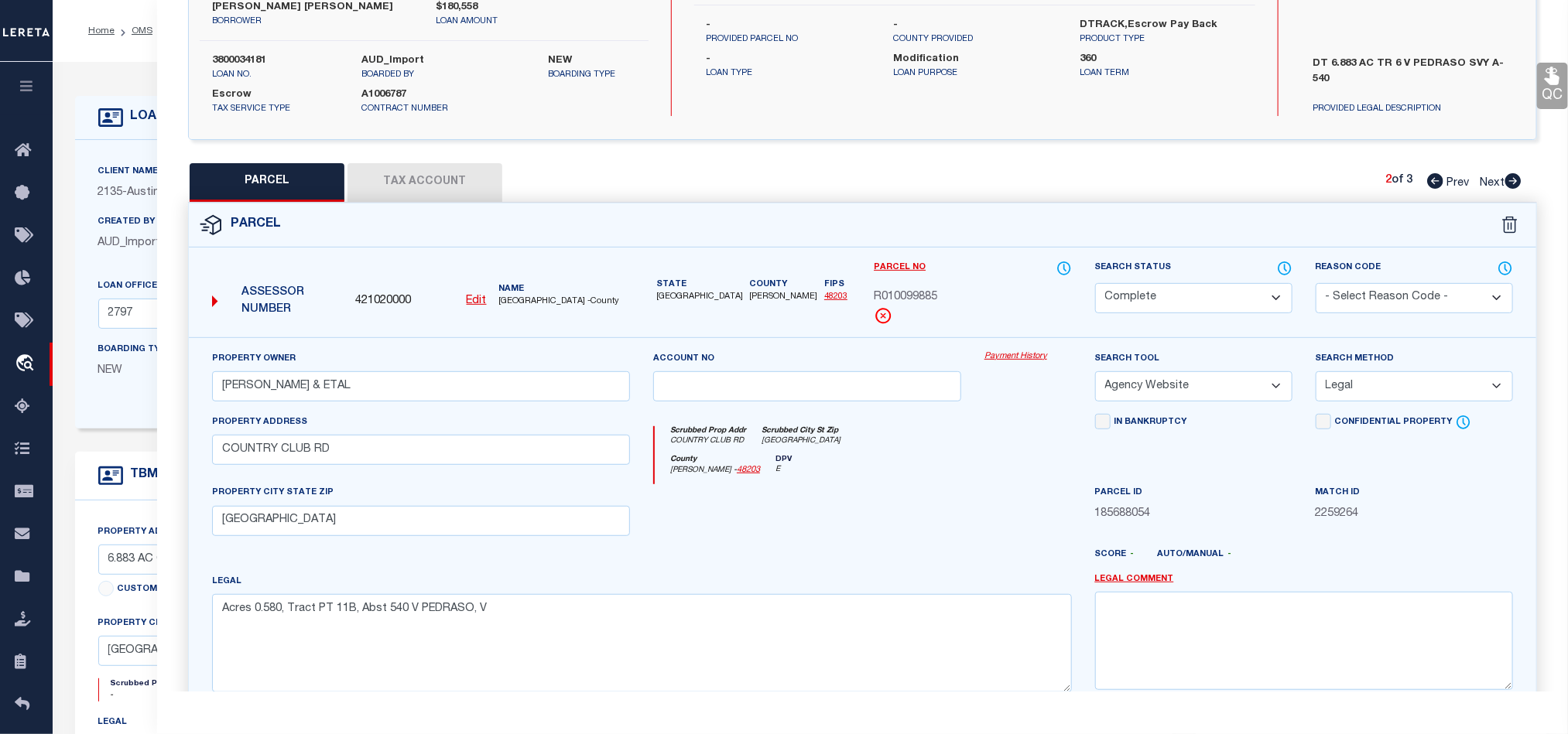
click at [806, 520] on div at bounding box center [807, 516] width 331 height 63
click at [1551, 92] on link "QC" at bounding box center [1552, 86] width 31 height 46
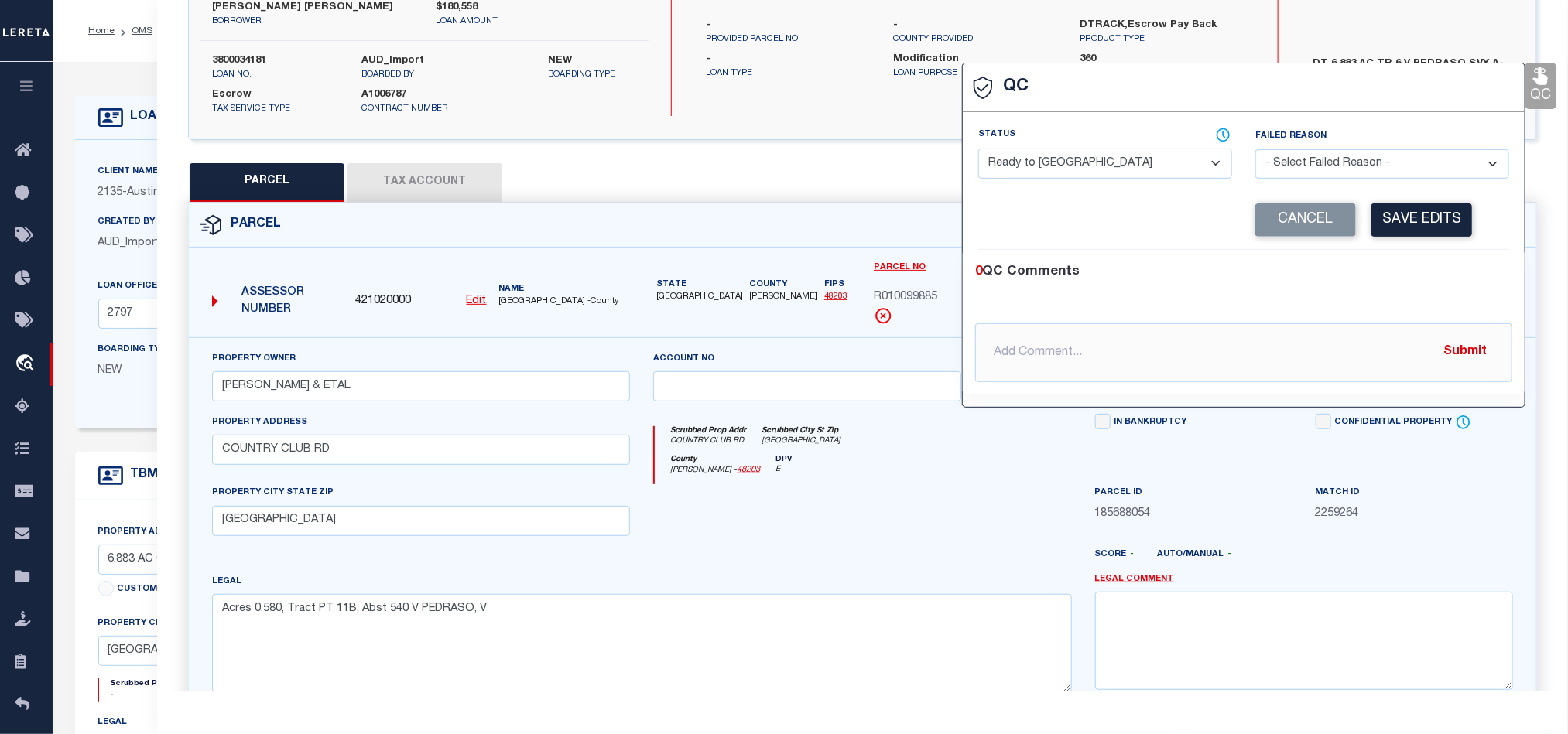
drag, startPoint x: 1085, startPoint y: 165, endPoint x: 1143, endPoint y: 176, distance: 59.0
click at [1085, 165] on select "- Select Status - Ready to QC Correct Incorrect" at bounding box center [1105, 163] width 254 height 31
click at [1454, 263] on div "0 QC Comments @[PERSON_NAME] @[PERSON_NAME] @[PERSON_NAME] @[PERSON_NAME] @[PER…" at bounding box center [1243, 323] width 562 height 145
click at [1437, 234] on button "Save Edits" at bounding box center [1421, 221] width 101 height 33
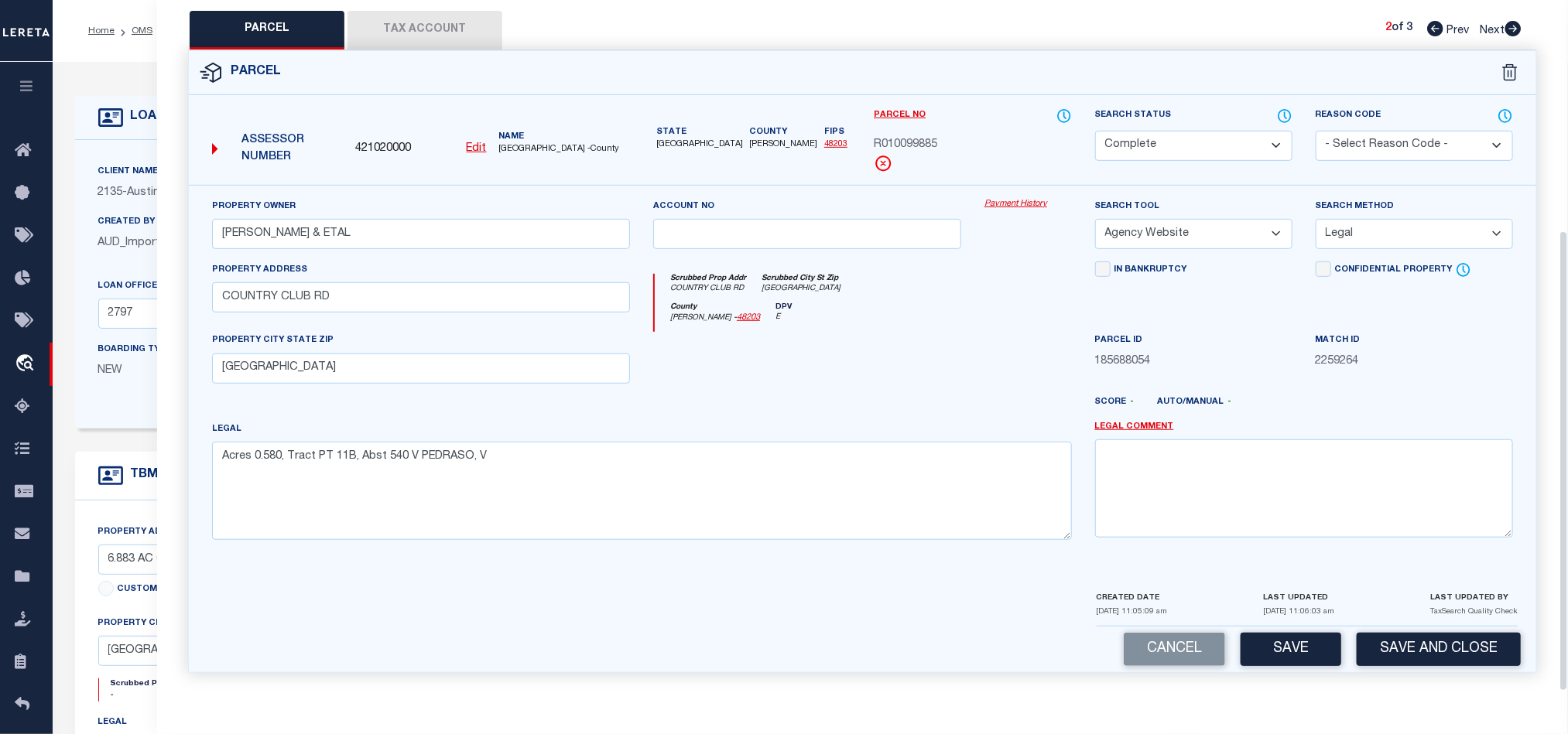
scroll to position [346, 0]
click at [1281, 652] on button "Save" at bounding box center [1291, 650] width 101 height 33
click at [855, 353] on div at bounding box center [807, 363] width 331 height 63
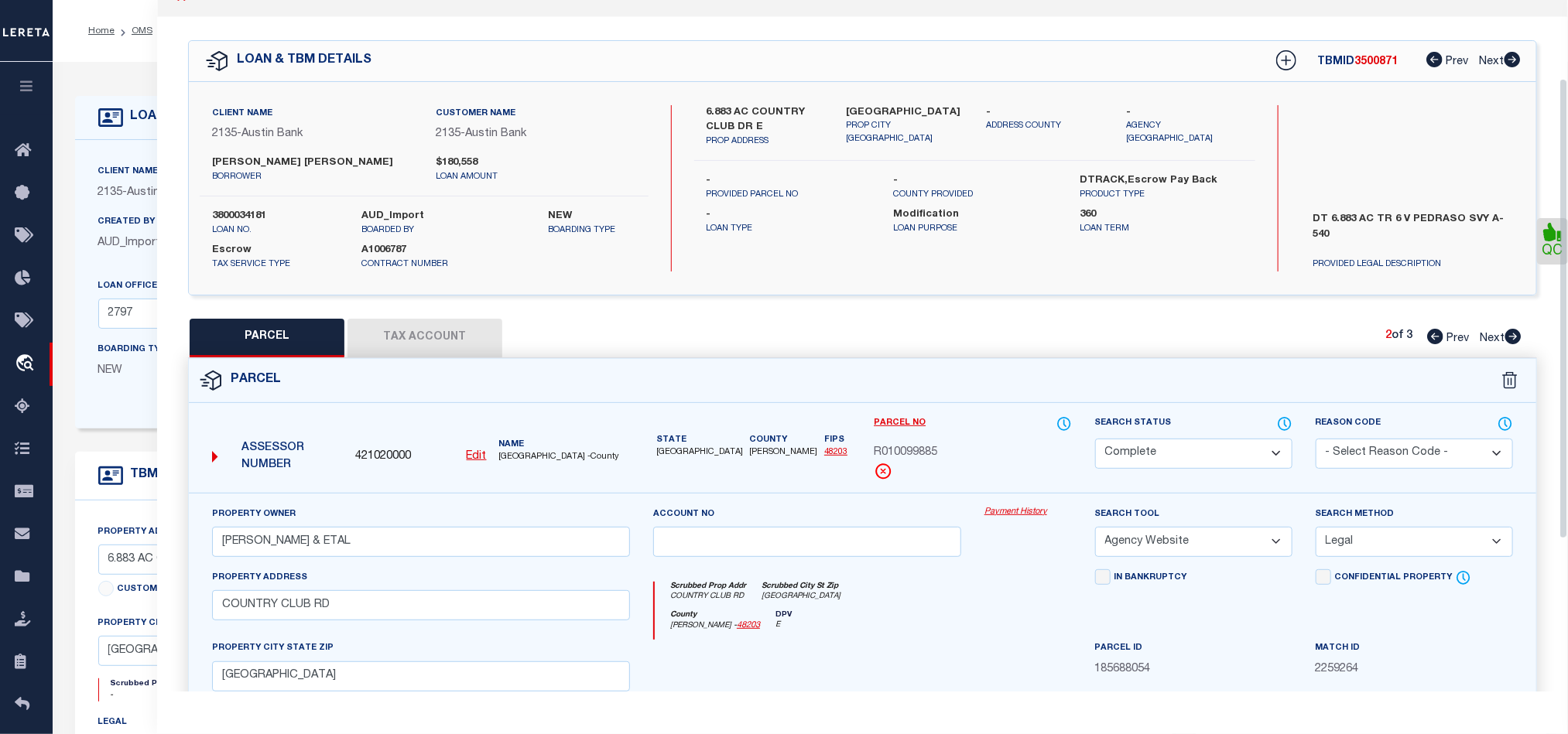
scroll to position [0, 0]
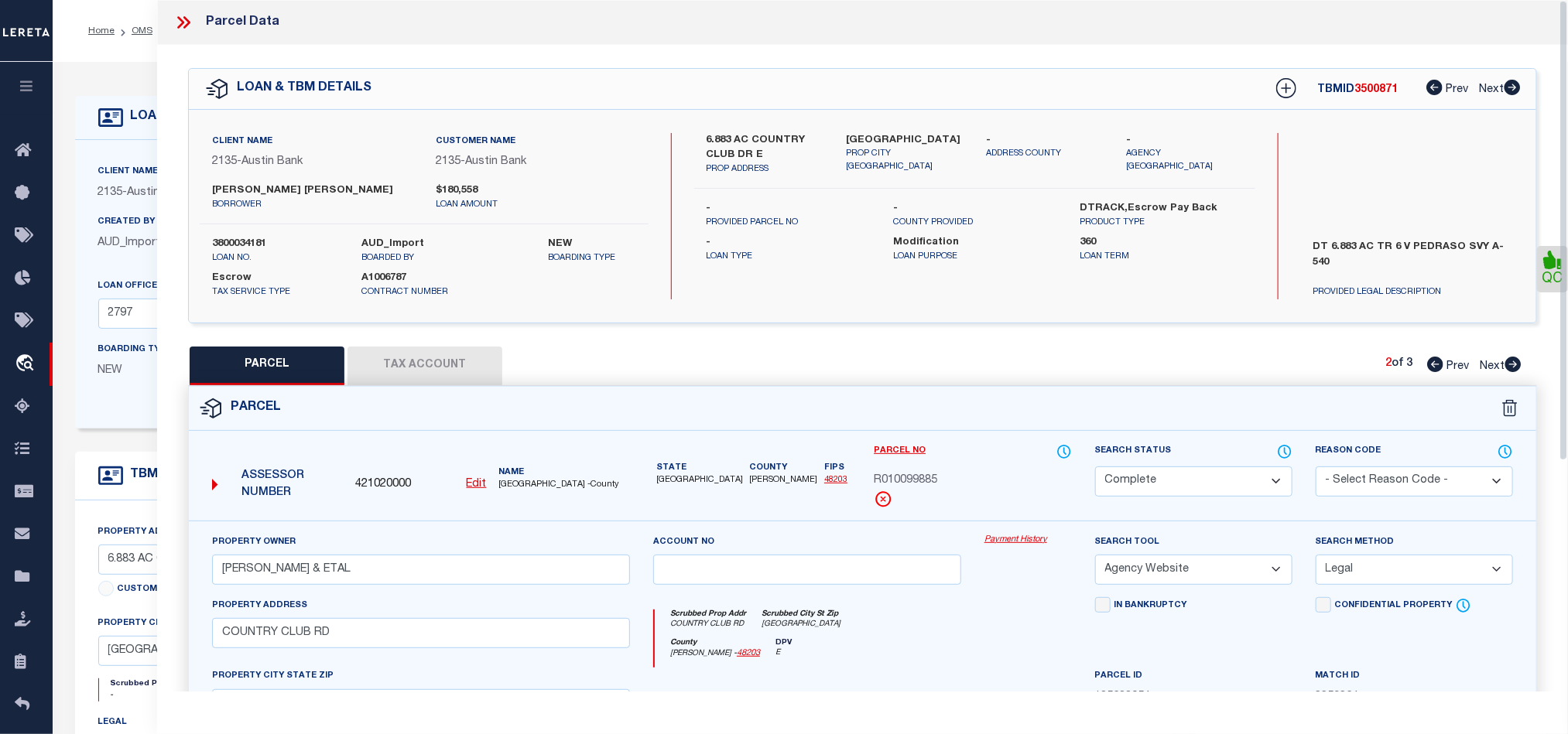
click at [412, 361] on button "Tax Account" at bounding box center [425, 366] width 155 height 39
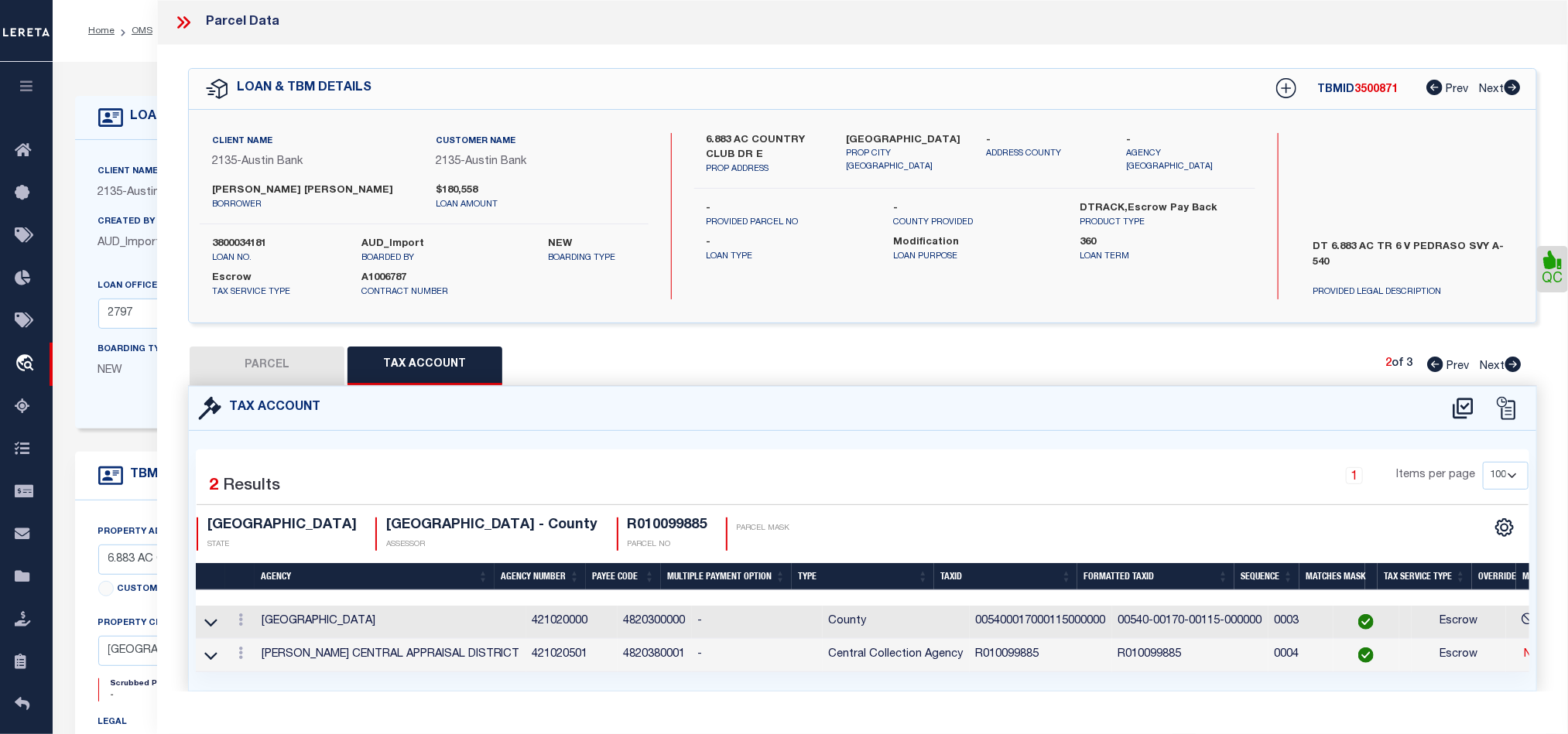
drag, startPoint x: 1512, startPoint y: 365, endPoint x: 955, endPoint y: 476, distance: 568.0
click at [1512, 365] on icon at bounding box center [1514, 364] width 17 height 16
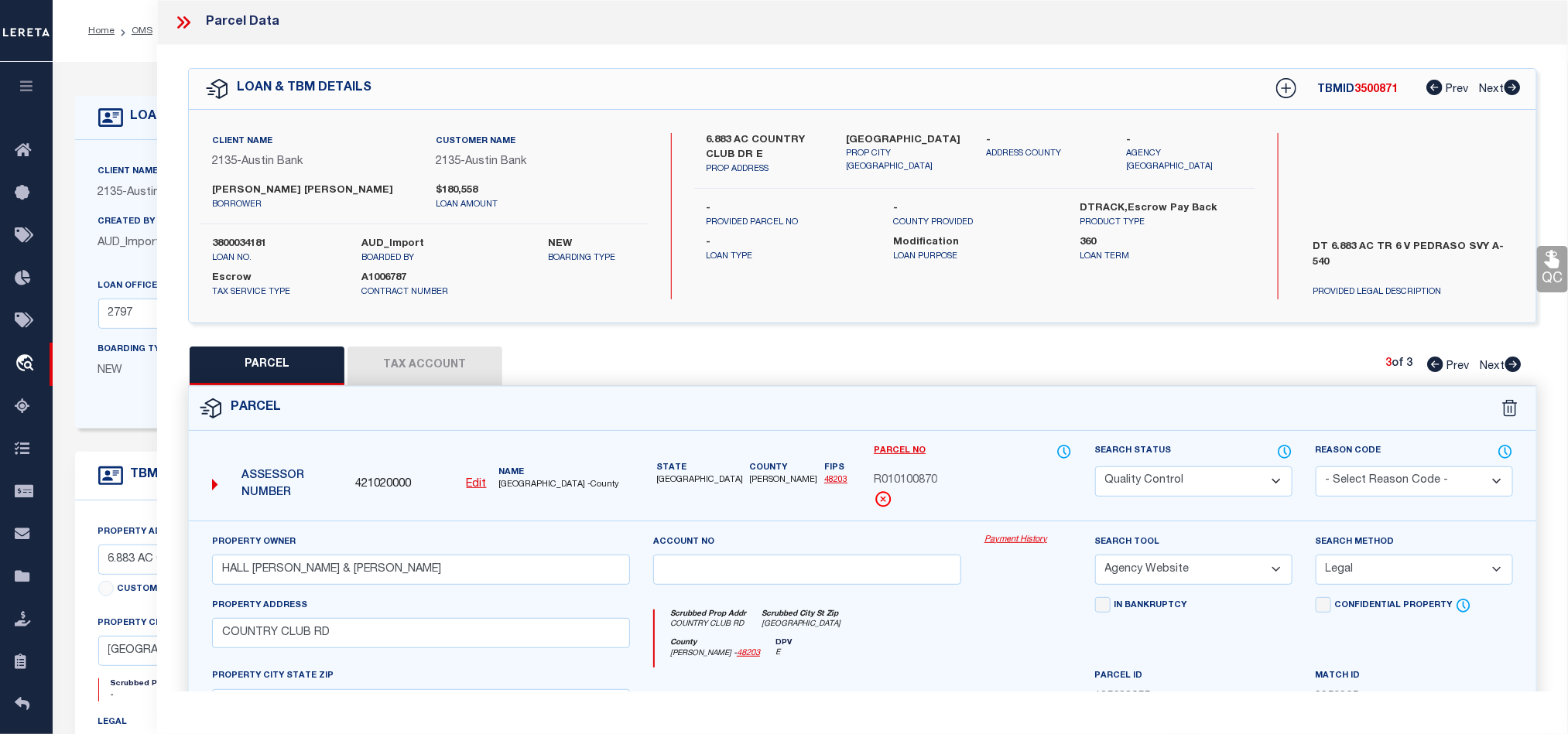
click at [1192, 472] on select "Automated Search Bad Parcel Complete Duplicate Parcel High Dollar Reporting In …" at bounding box center [1193, 481] width 198 height 31
drag, startPoint x: 964, startPoint y: 606, endPoint x: 1454, endPoint y: 330, distance: 562.4
click at [964, 606] on div "Scrubbed Prop Addr COUNTRY CLUB RD Scrubbed City St Zip TX County Harrison - 48…" at bounding box center [862, 632] width 441 height 71
click at [1548, 269] on icon at bounding box center [1553, 259] width 20 height 20
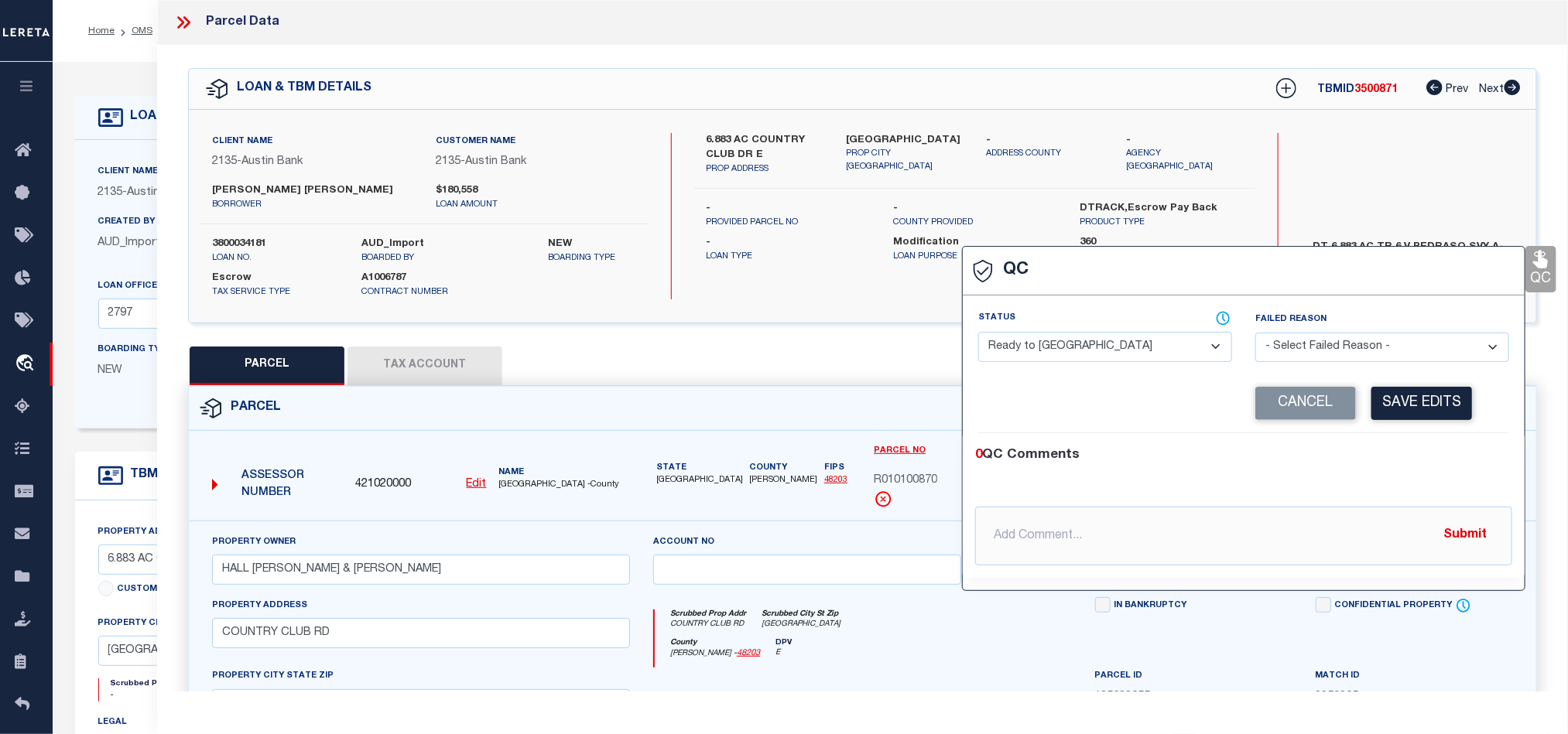
click at [1076, 339] on select "- Select Status - Ready to QC Correct Incorrect" at bounding box center [1105, 347] width 254 height 31
click at [1420, 452] on div "0 QC Comments" at bounding box center [1241, 456] width 531 height 20
click at [1405, 420] on button "Save Edits" at bounding box center [1421, 403] width 101 height 33
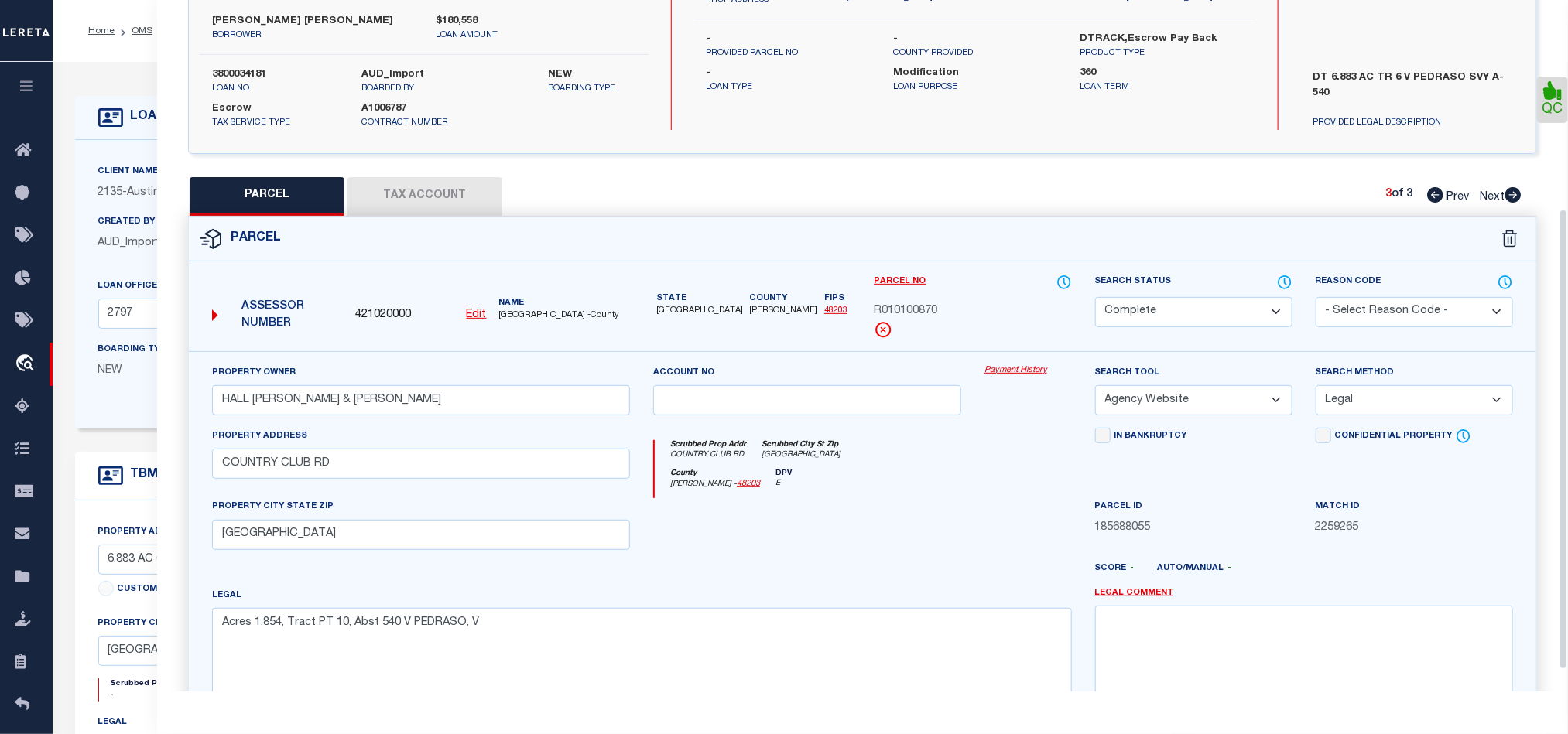
scroll to position [346, 0]
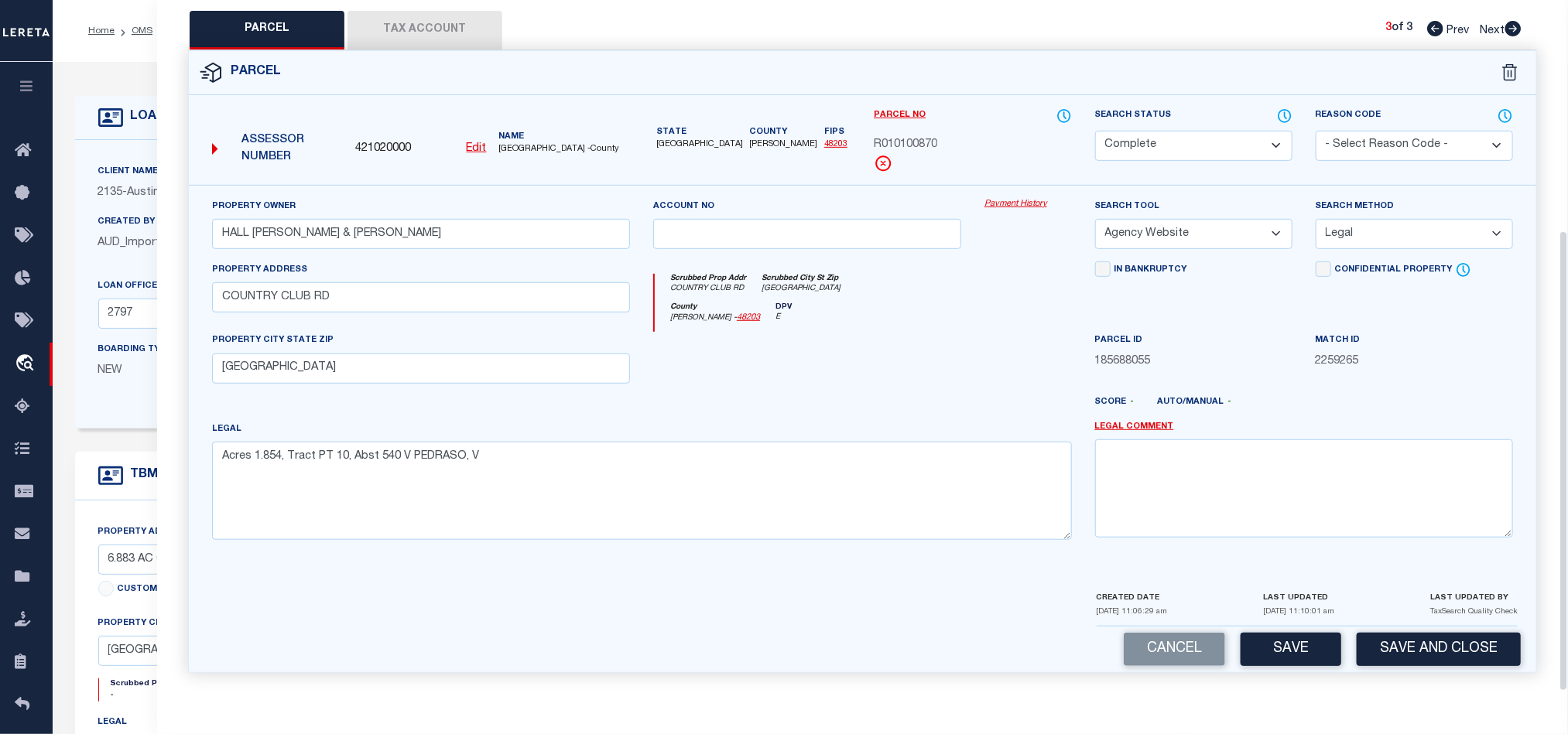
click at [1270, 674] on div "Parcel 421020000 Edit" at bounding box center [862, 371] width 1372 height 641
drag, startPoint x: 1291, startPoint y: 657, endPoint x: 1492, endPoint y: 321, distance: 391.5
click at [1294, 655] on button "Save" at bounding box center [1291, 650] width 101 height 33
click at [443, 15] on button "Tax Account" at bounding box center [425, 31] width 155 height 39
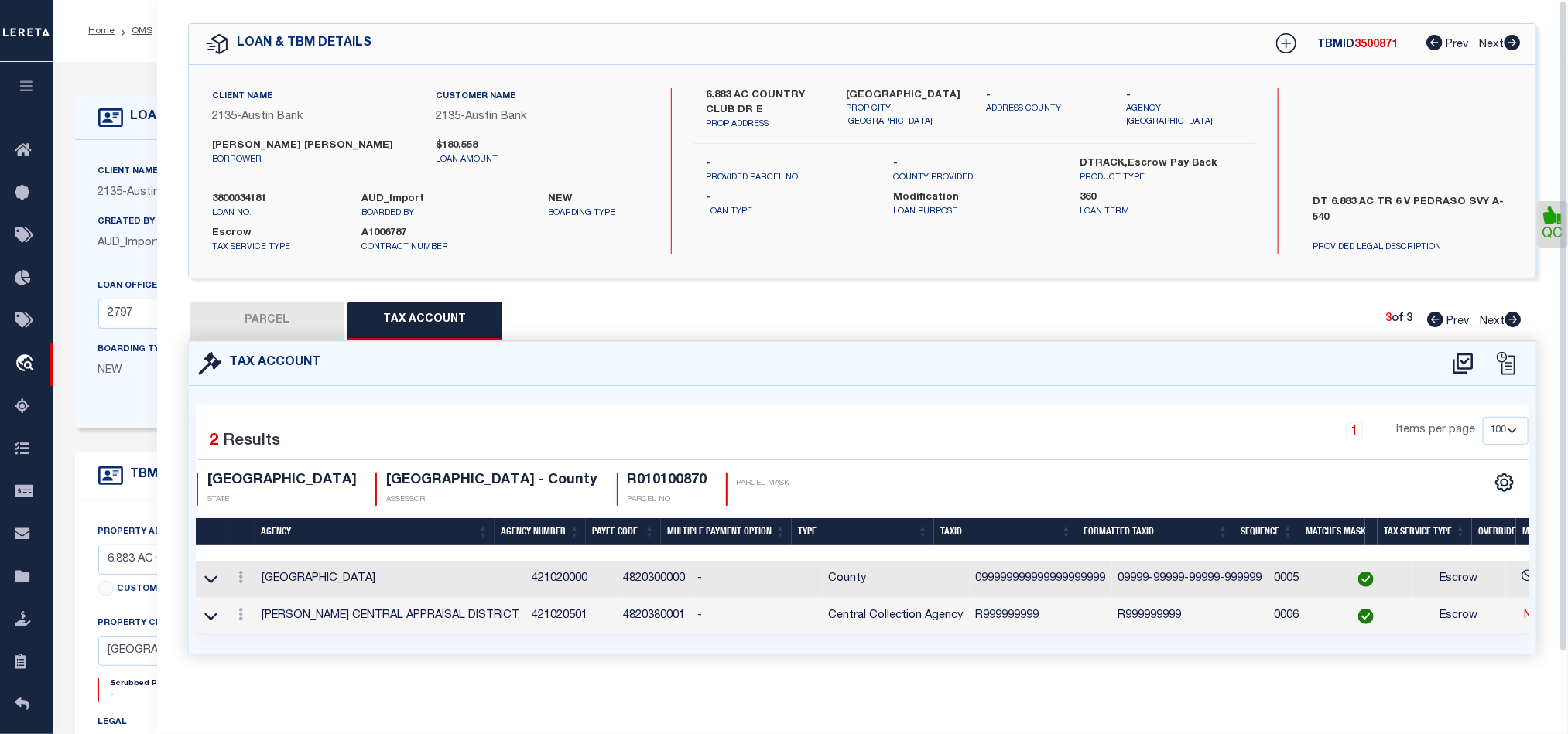
scroll to position [0, 0]
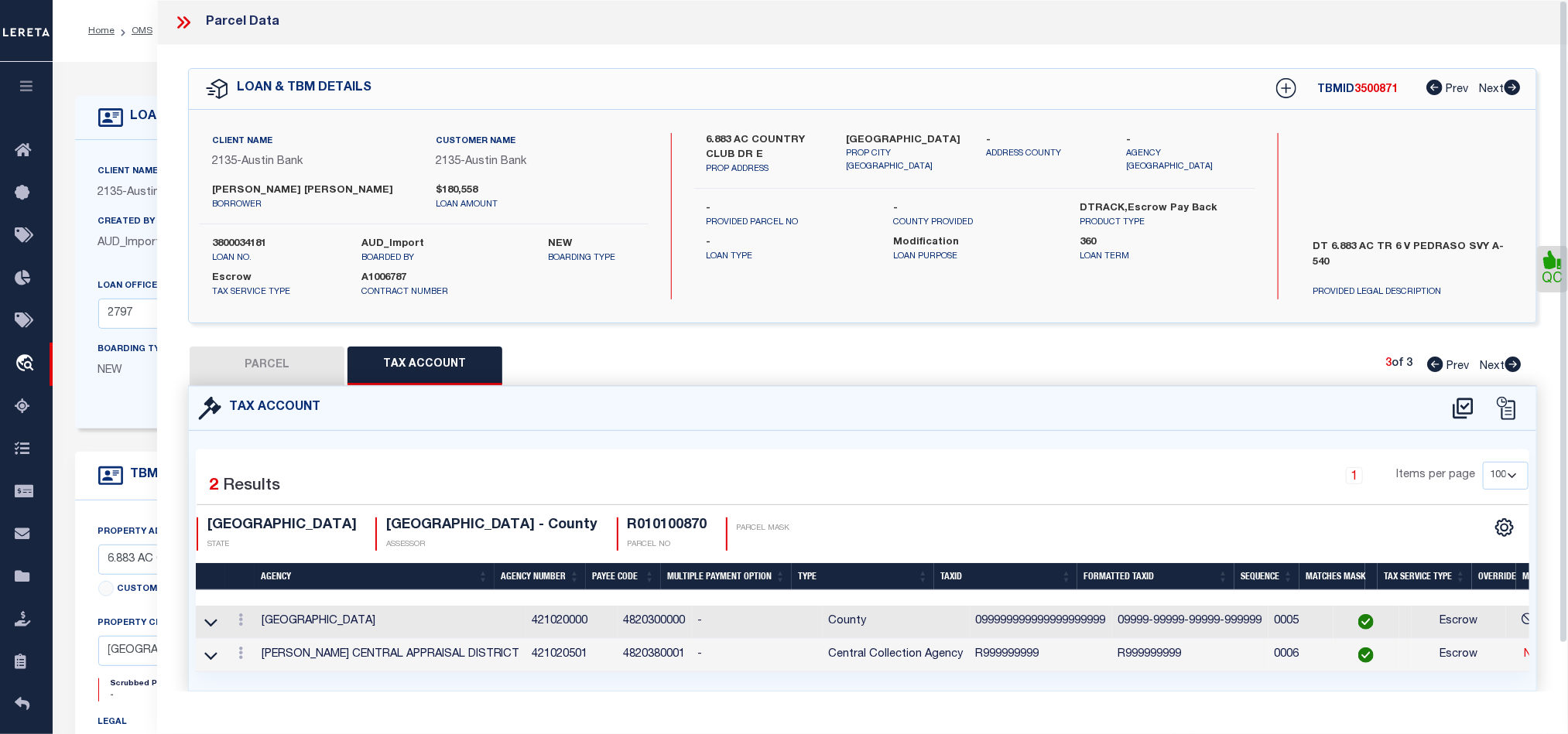
click at [184, 21] on icon at bounding box center [184, 22] width 20 height 20
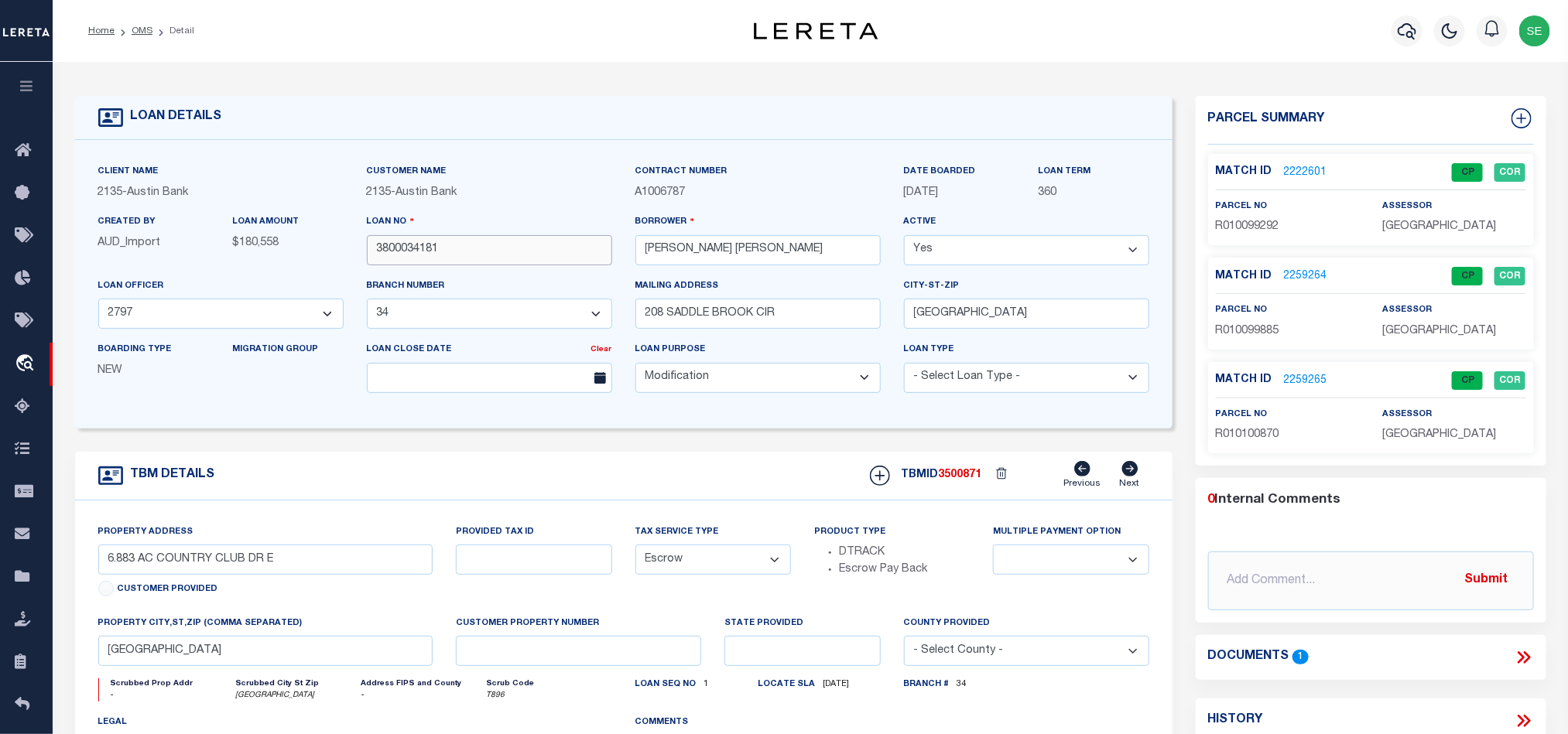
click at [483, 265] on input "3800034181" at bounding box center [490, 250] width 246 height 31
click at [946, 480] on span "3500871" at bounding box center [961, 475] width 44 height 11
click at [1421, 226] on span "HARRISON COUNTY" at bounding box center [1439, 227] width 114 height 11
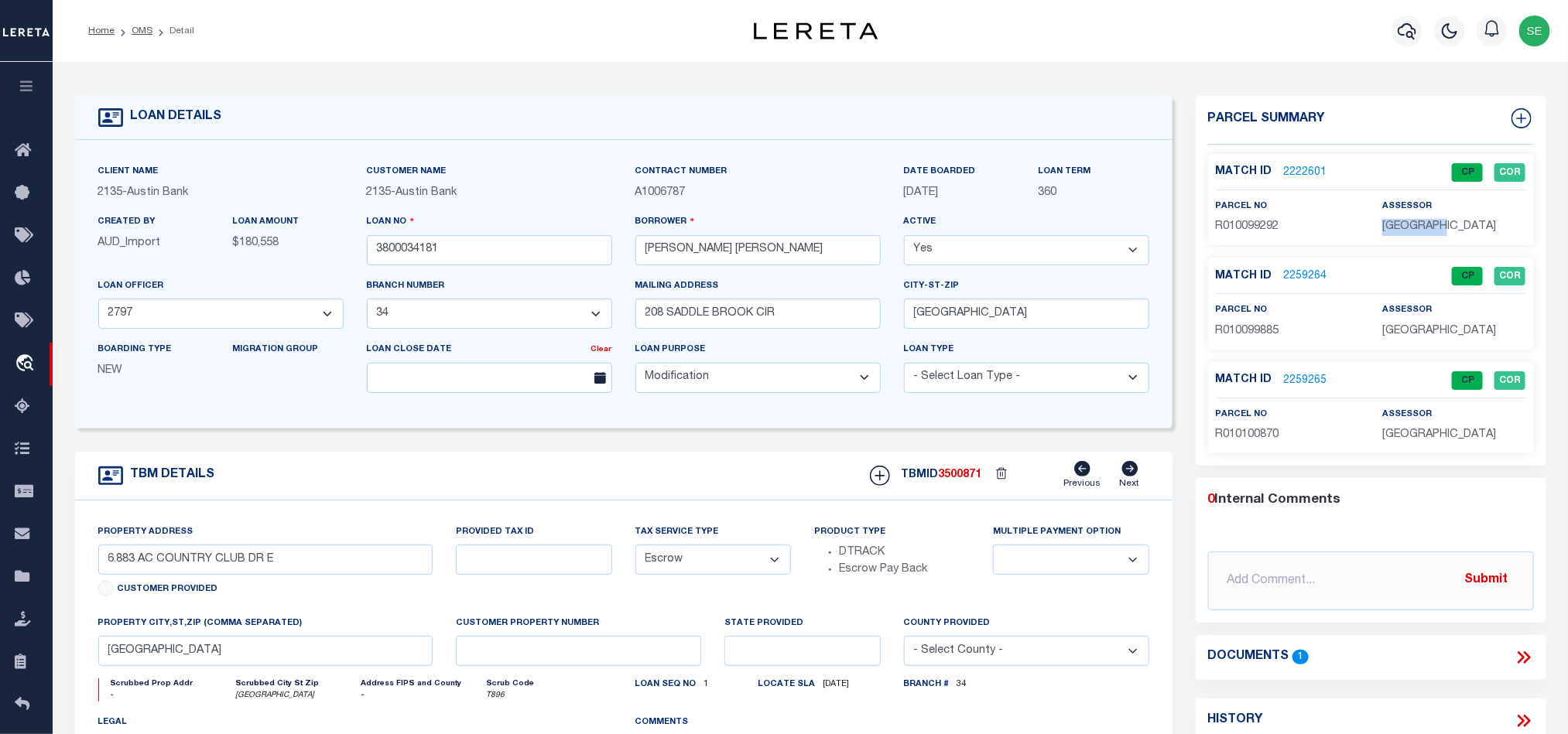
click at [1421, 226] on span "HARRISON COUNTY" at bounding box center [1439, 227] width 114 height 11
click at [1245, 231] on span "R010099292" at bounding box center [1247, 227] width 63 height 11
click at [457, 246] on input "3800034181" at bounding box center [490, 250] width 246 height 31
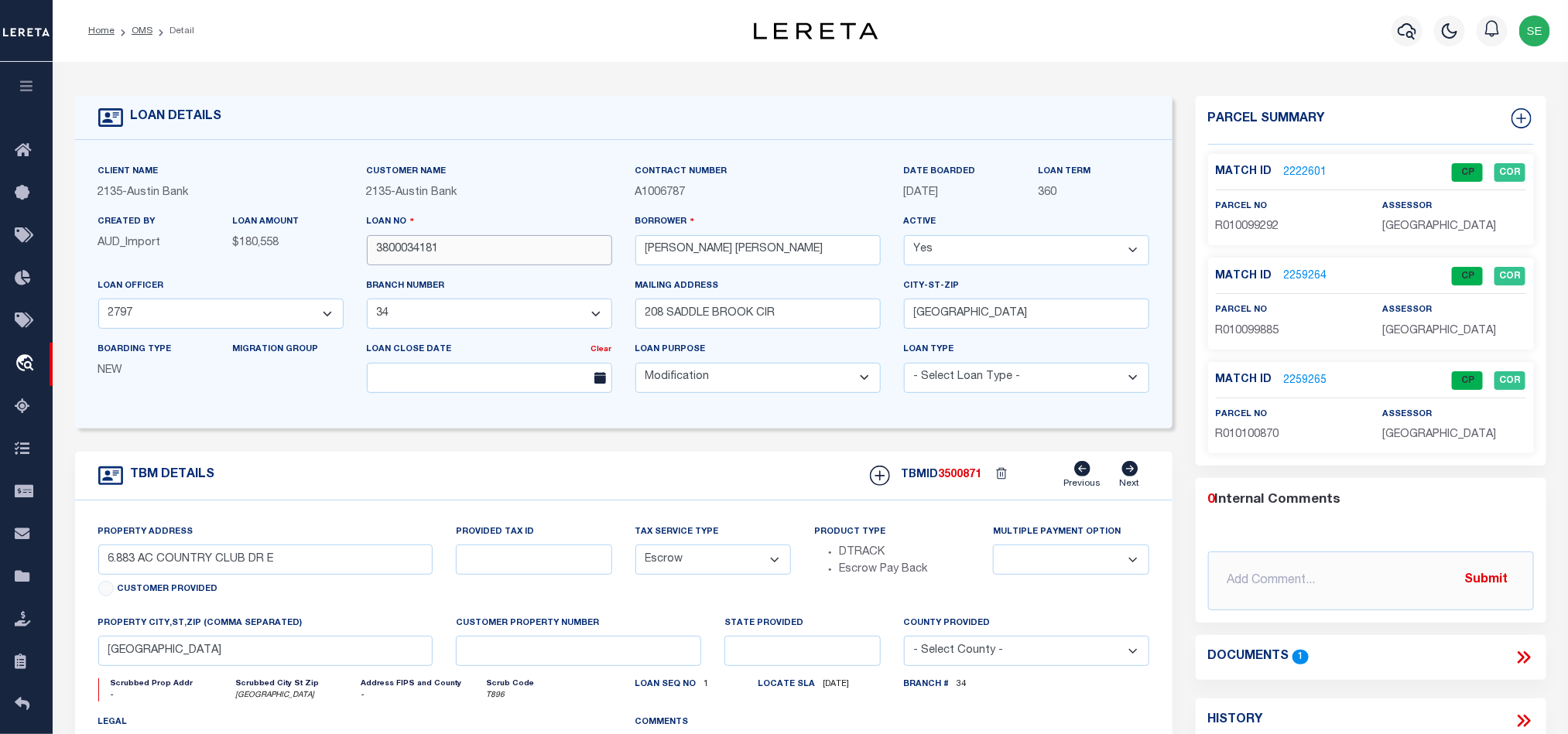
click at [457, 246] on input "3800034181" at bounding box center [490, 250] width 246 height 31
click at [967, 478] on span "3500871" at bounding box center [961, 475] width 44 height 11
click at [1417, 323] on p "HARRISON COUNTY" at bounding box center [1454, 332] width 143 height 17
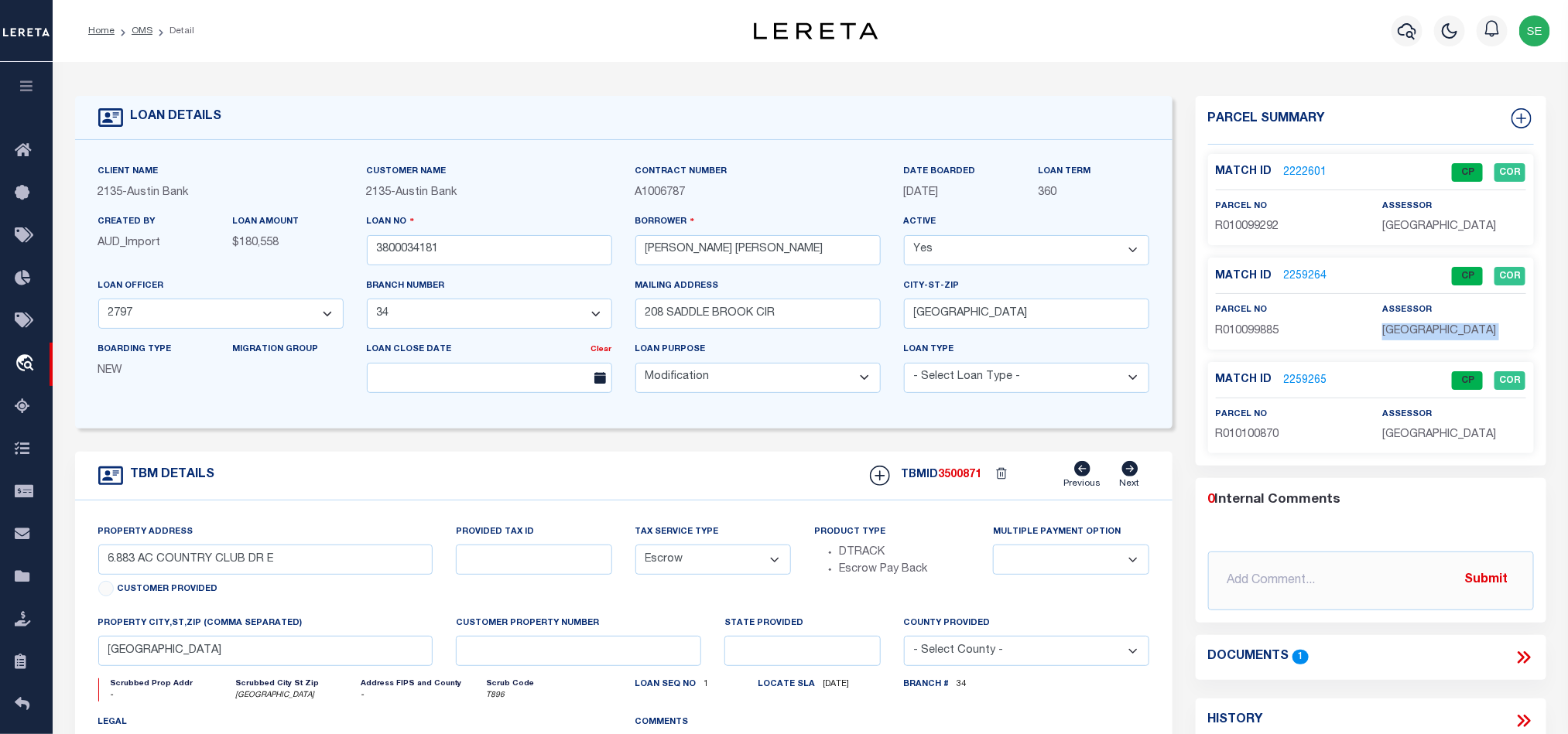
click at [1419, 323] on p "HARRISON COUNTY" at bounding box center [1454, 332] width 143 height 17
click at [1263, 332] on span "R010099885" at bounding box center [1247, 331] width 63 height 11
click at [500, 251] on input "3800034181" at bounding box center [490, 250] width 246 height 31
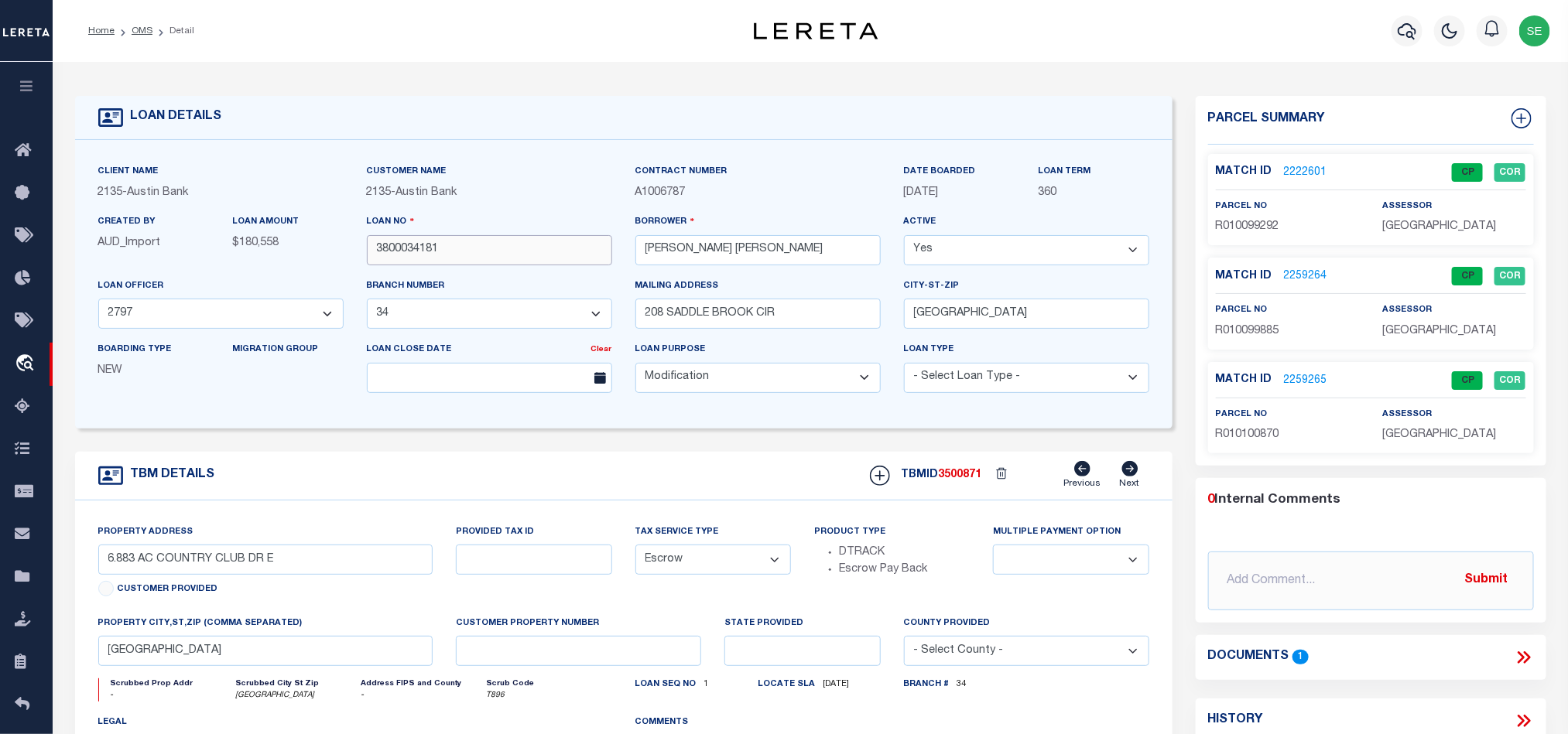
click at [500, 251] on input "3800034181" at bounding box center [490, 250] width 246 height 31
click at [963, 476] on span "3500871" at bounding box center [961, 475] width 44 height 11
click at [1394, 424] on div "assessor HARRISON COUNTY" at bounding box center [1454, 424] width 143 height 38
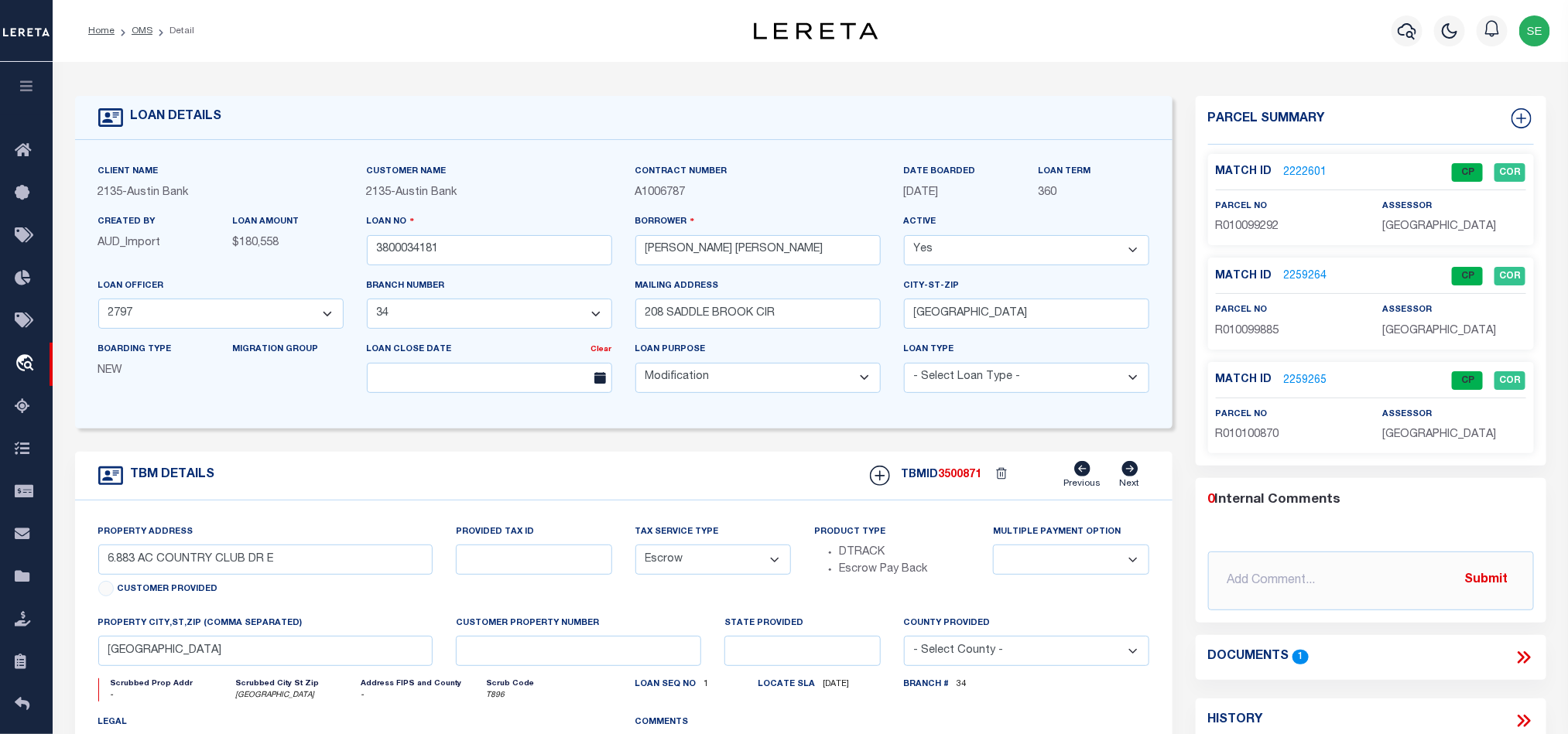
click at [1400, 437] on span "HARRISON COUNTY" at bounding box center [1439, 435] width 114 height 11
click at [1254, 434] on span "R010100870" at bounding box center [1247, 435] width 63 height 11
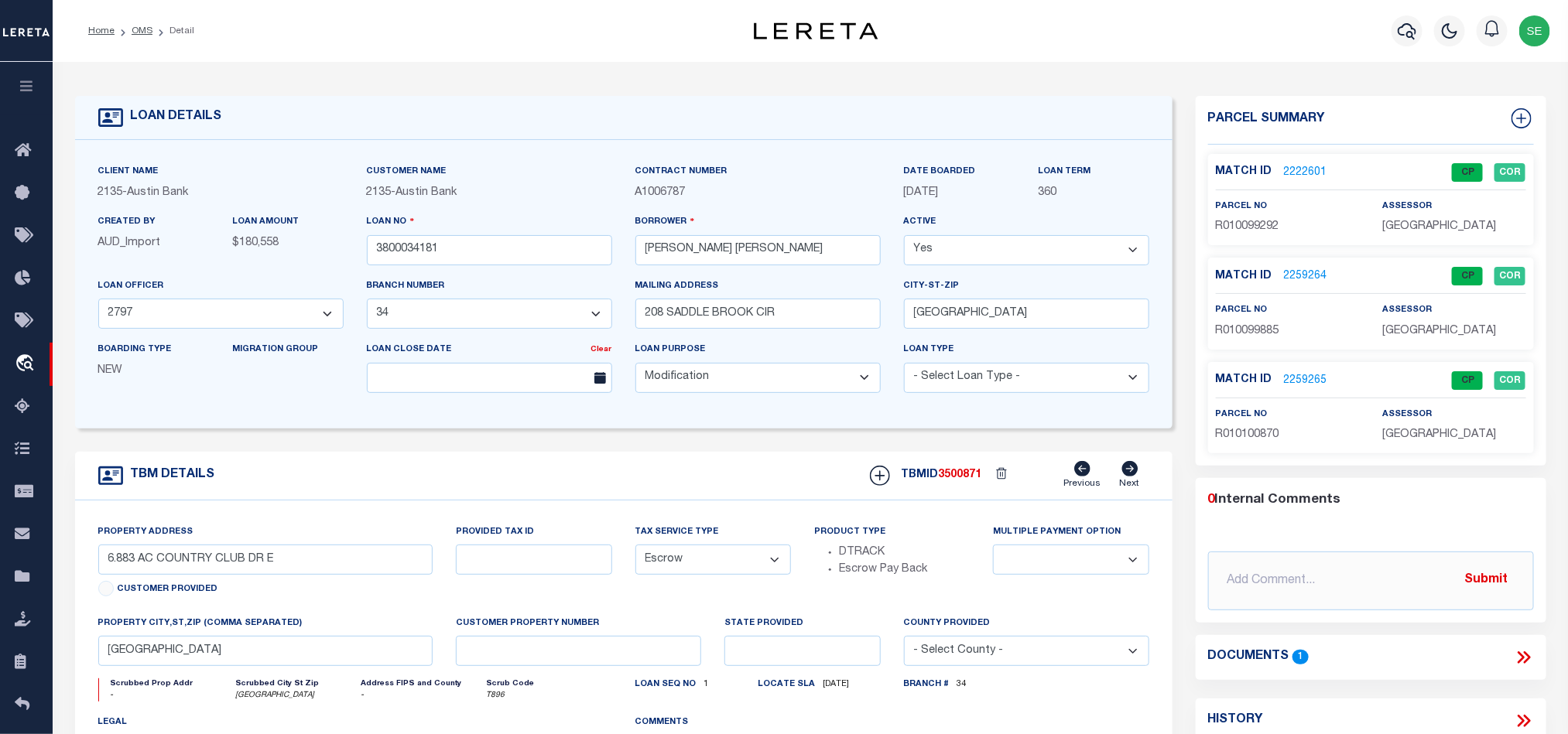
click at [597, 475] on div "TBM DETAILS TBMID 3500871 Previous Next" at bounding box center [624, 475] width 1098 height 49
drag, startPoint x: 147, startPoint y: 26, endPoint x: 374, endPoint y: 70, distance: 231.2
click at [147, 26] on link "OMS" at bounding box center [142, 31] width 21 height 9
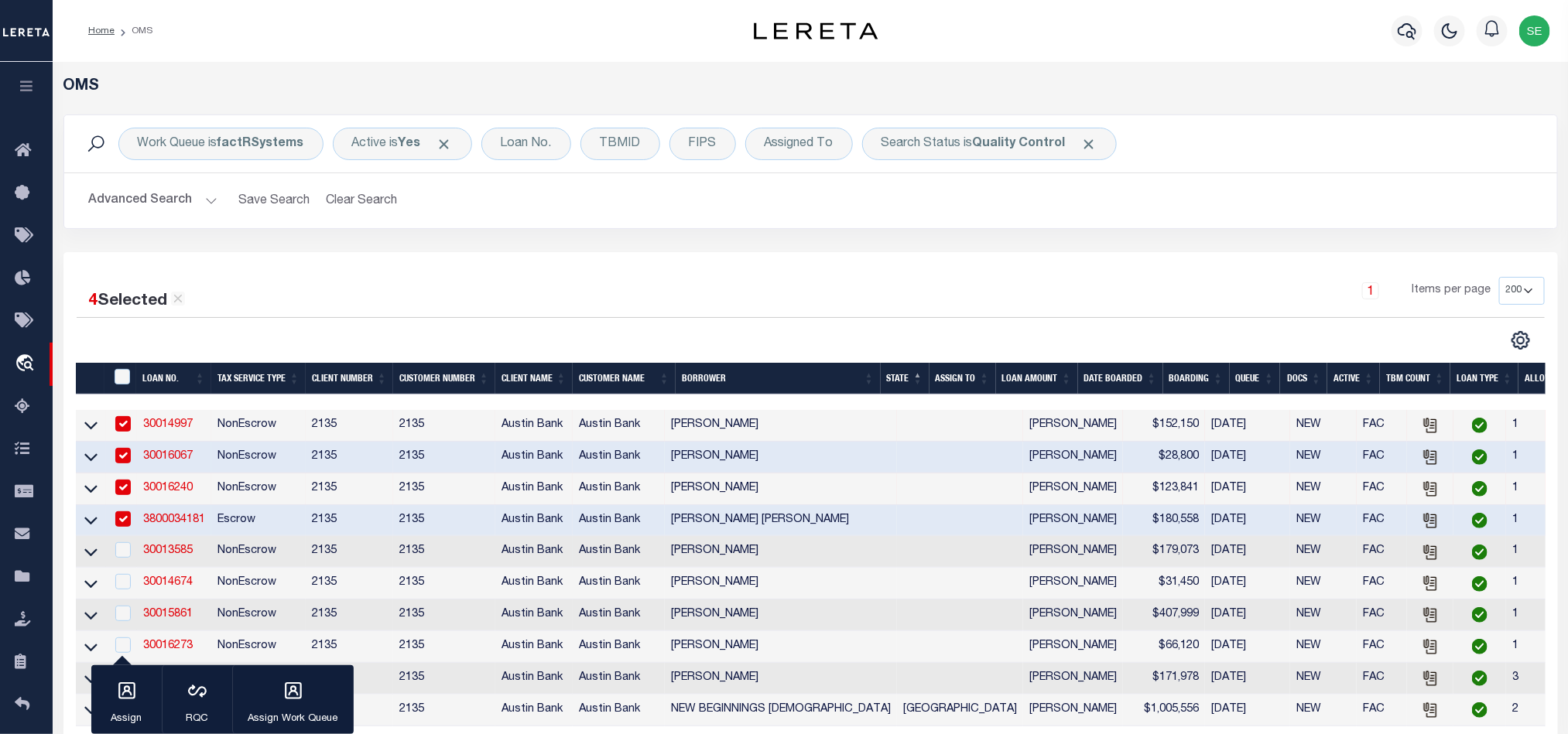
scroll to position [116, 0]
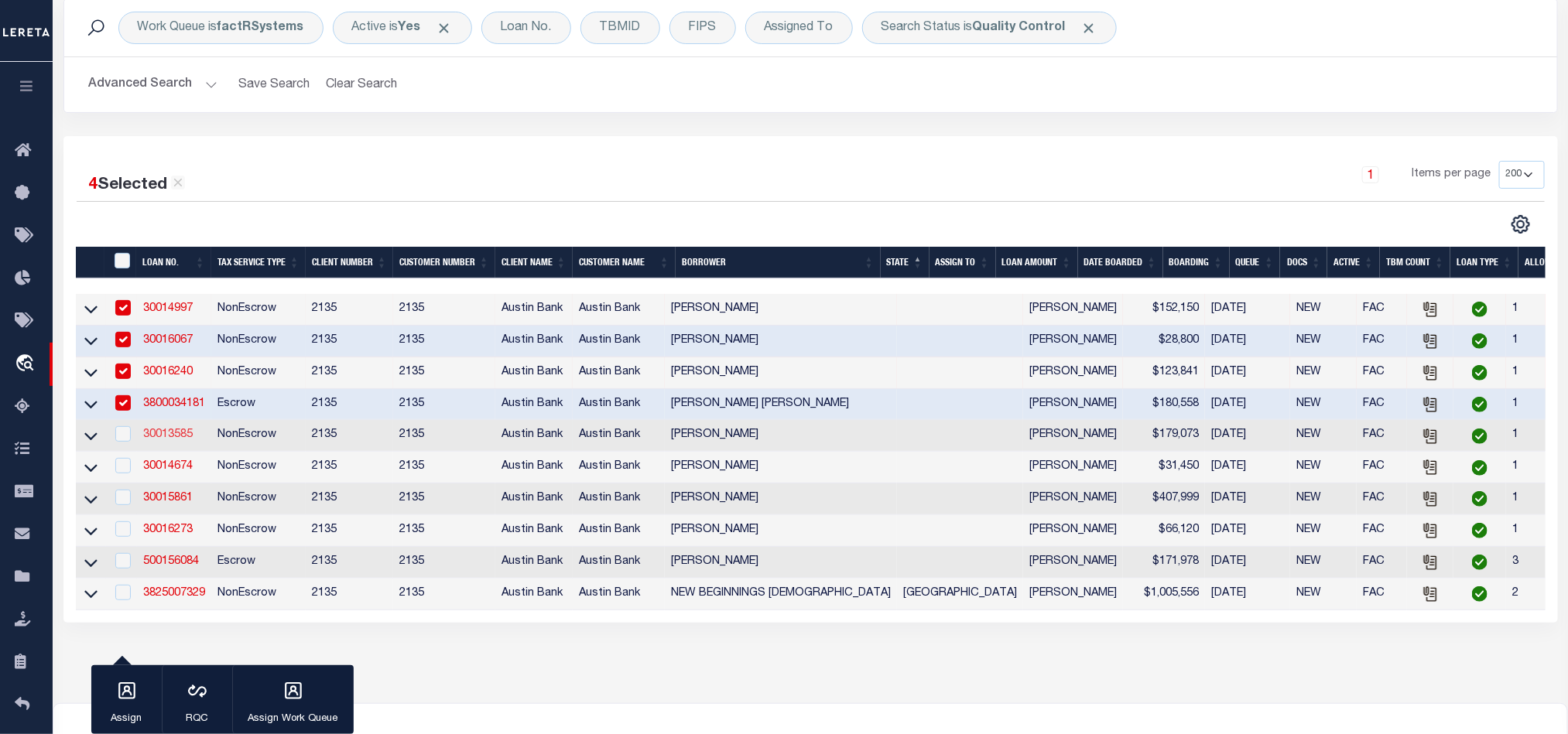
click at [157, 440] on link "30013585" at bounding box center [167, 435] width 49 height 11
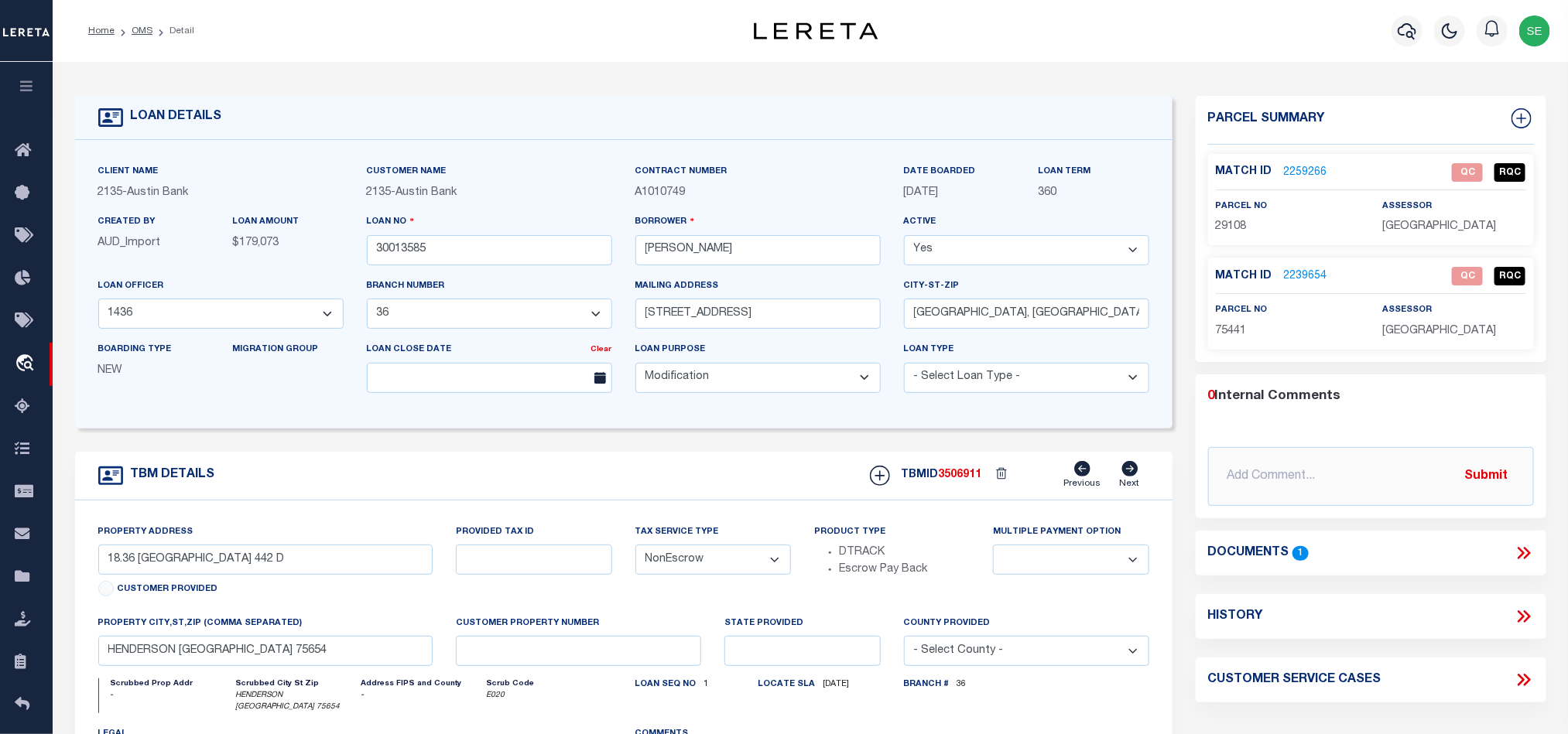
click at [1234, 225] on span "29108" at bounding box center [1230, 227] width 31 height 11
click at [1230, 330] on span "75441" at bounding box center [1230, 331] width 31 height 11
click at [1521, 555] on icon at bounding box center [1524, 553] width 20 height 20
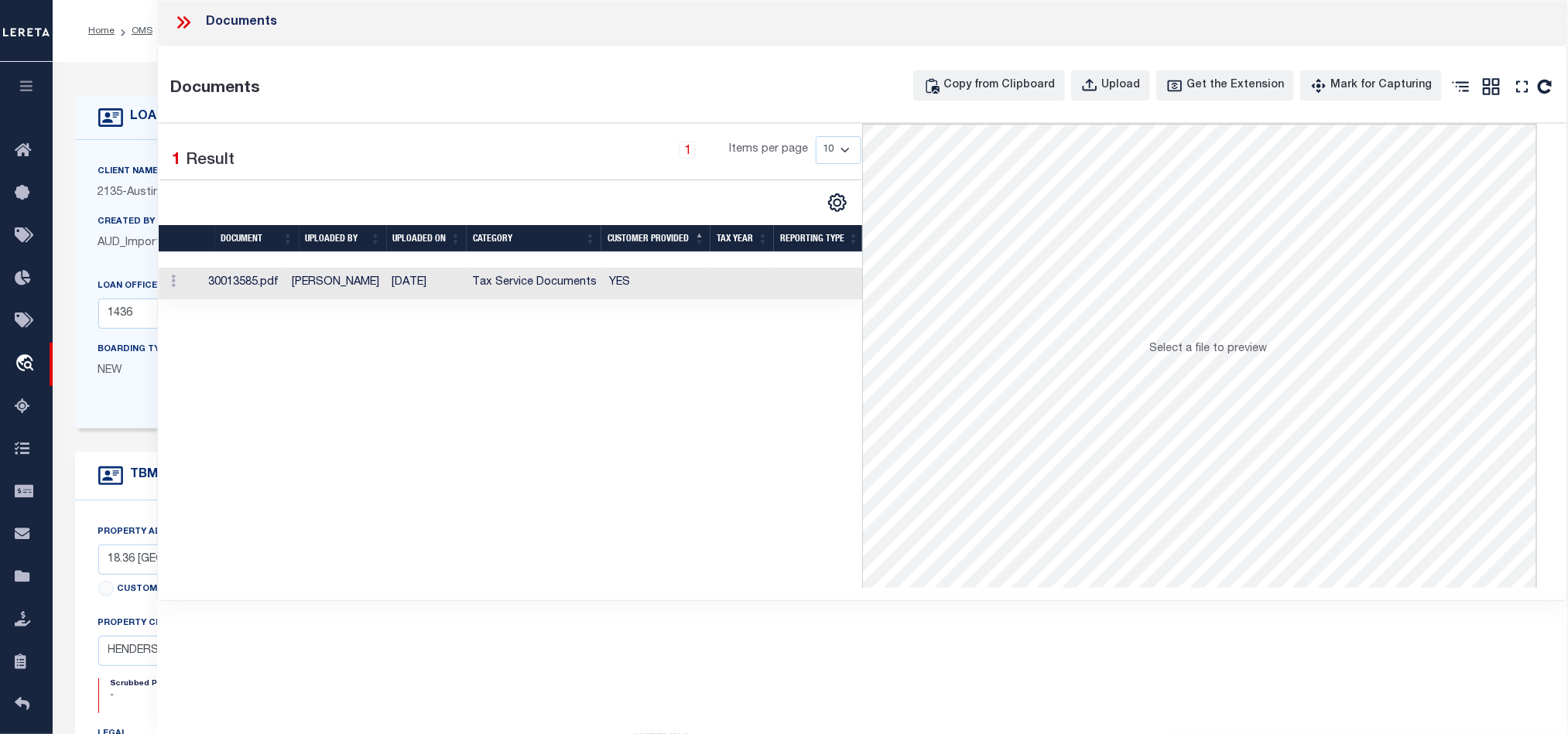
click at [686, 272] on td "YES" at bounding box center [657, 284] width 108 height 32
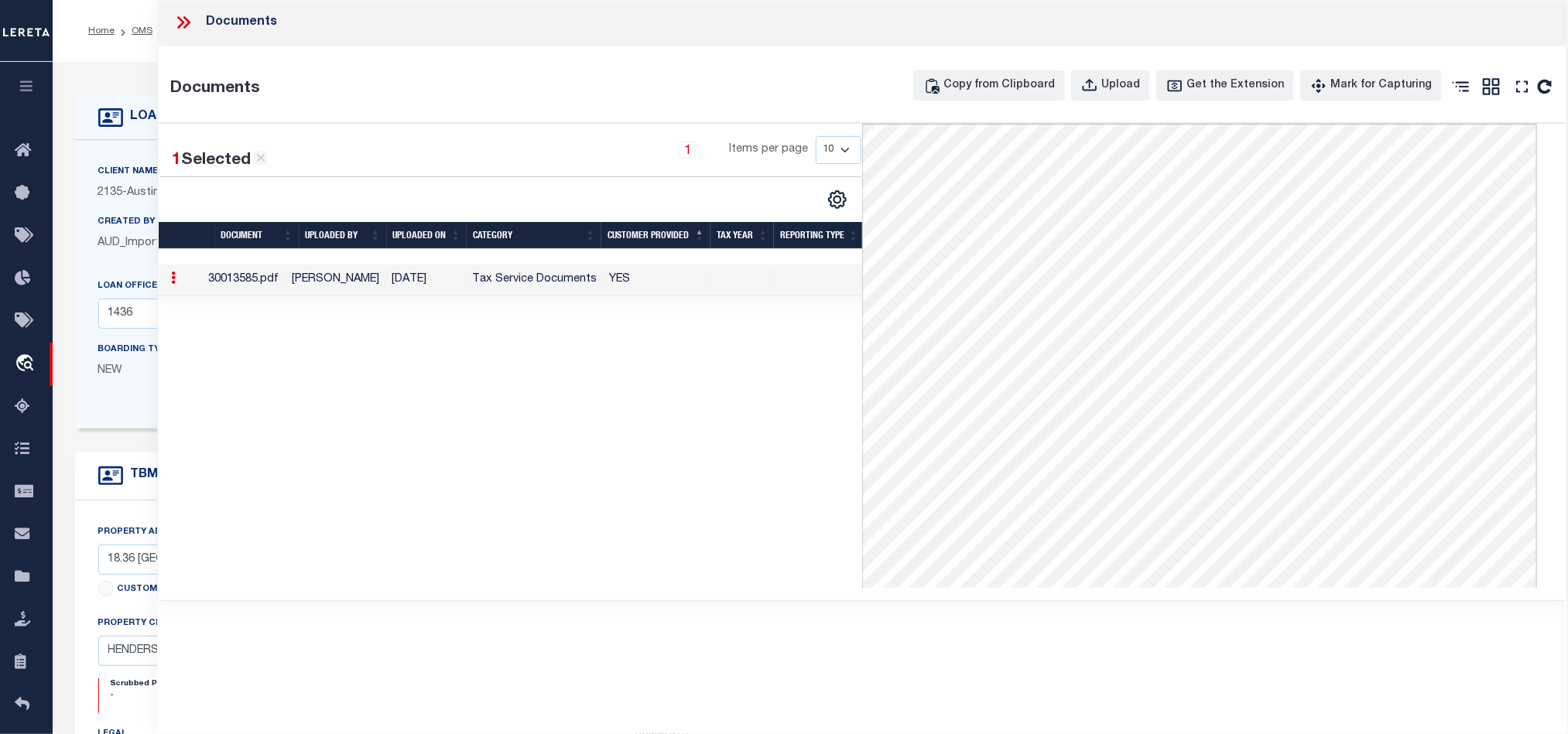
click at [182, 17] on icon at bounding box center [184, 22] width 20 height 20
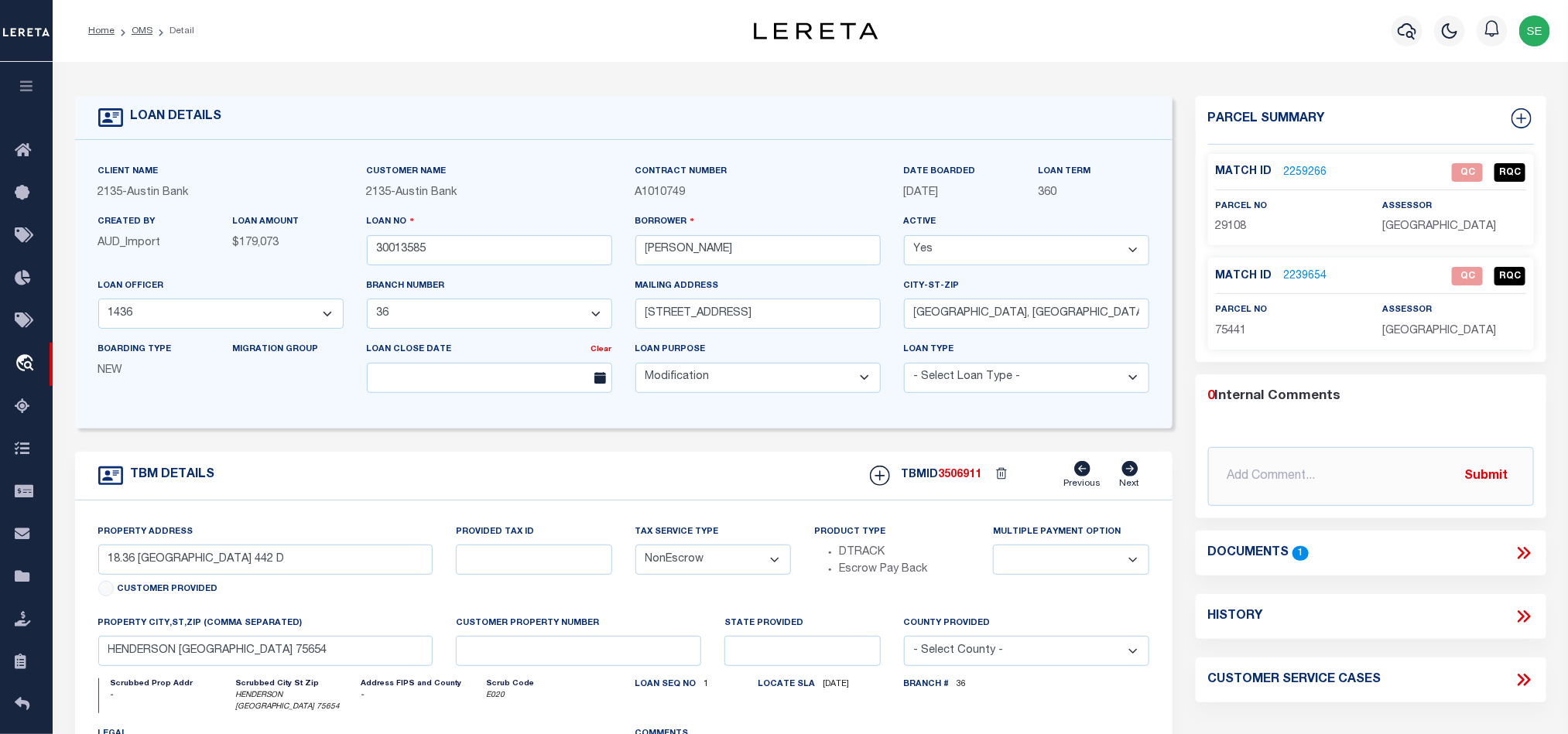
click at [1309, 172] on link "2259266" at bounding box center [1306, 173] width 44 height 17
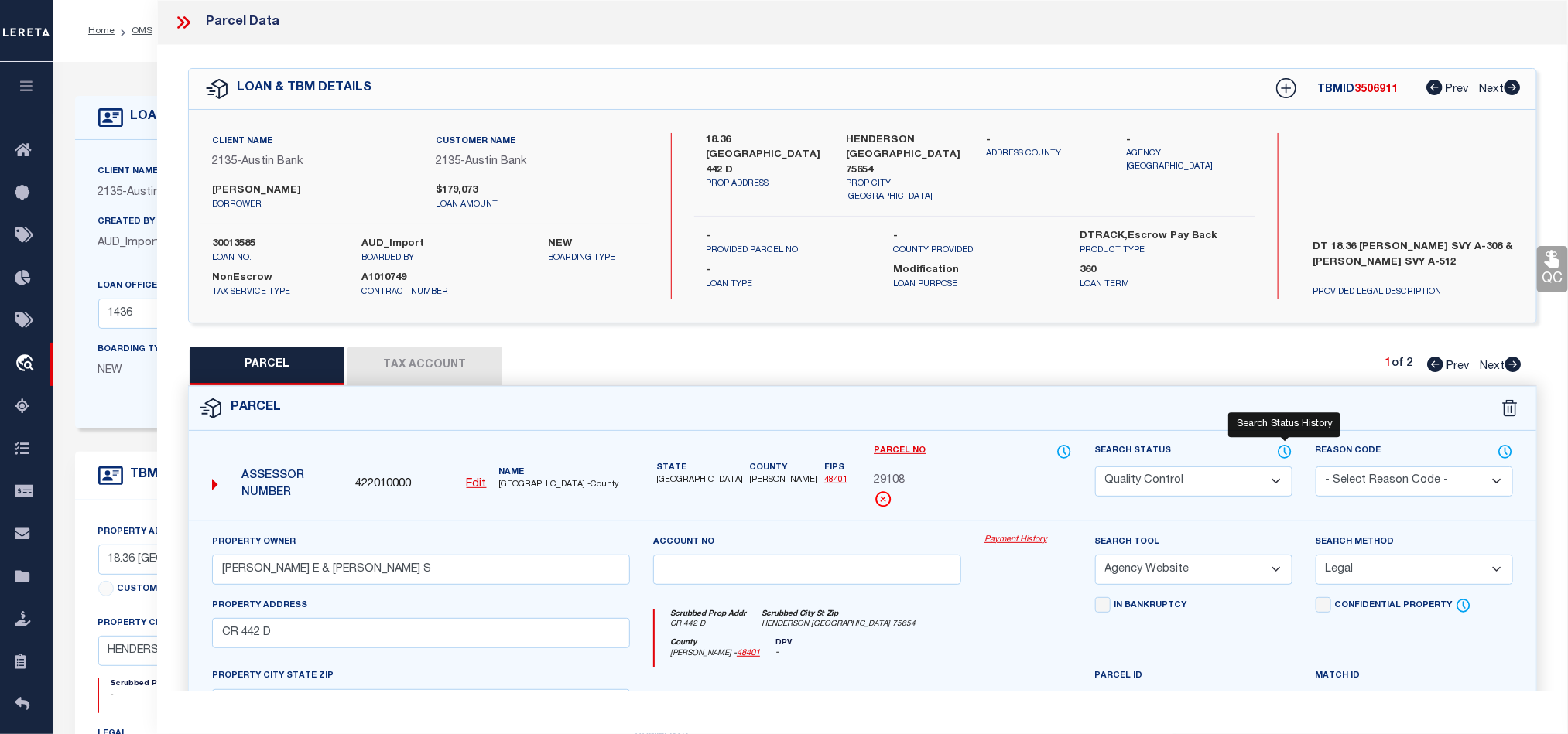
click at [1282, 458] on icon at bounding box center [1284, 451] width 16 height 17
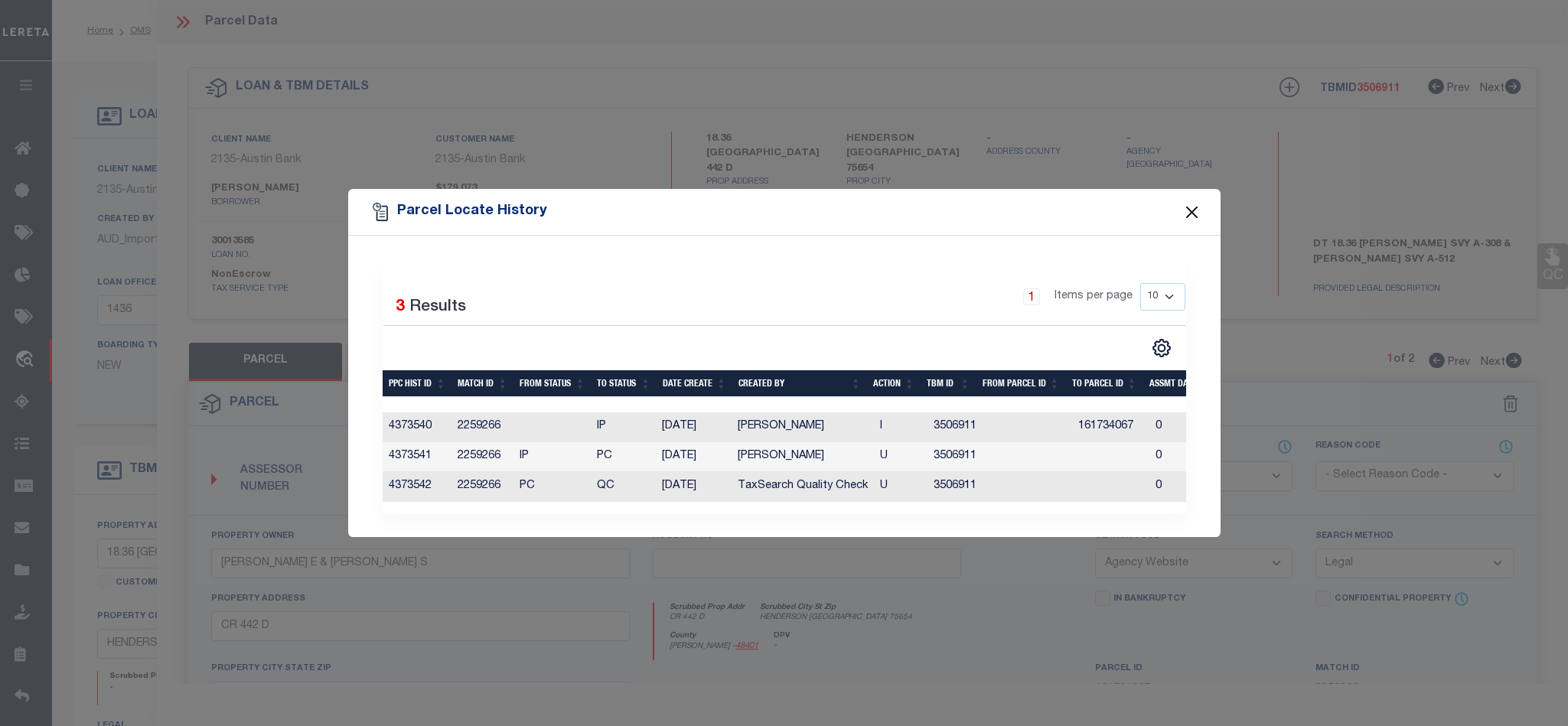
click at [1190, 202] on button "Close" at bounding box center [1192, 212] width 20 height 20
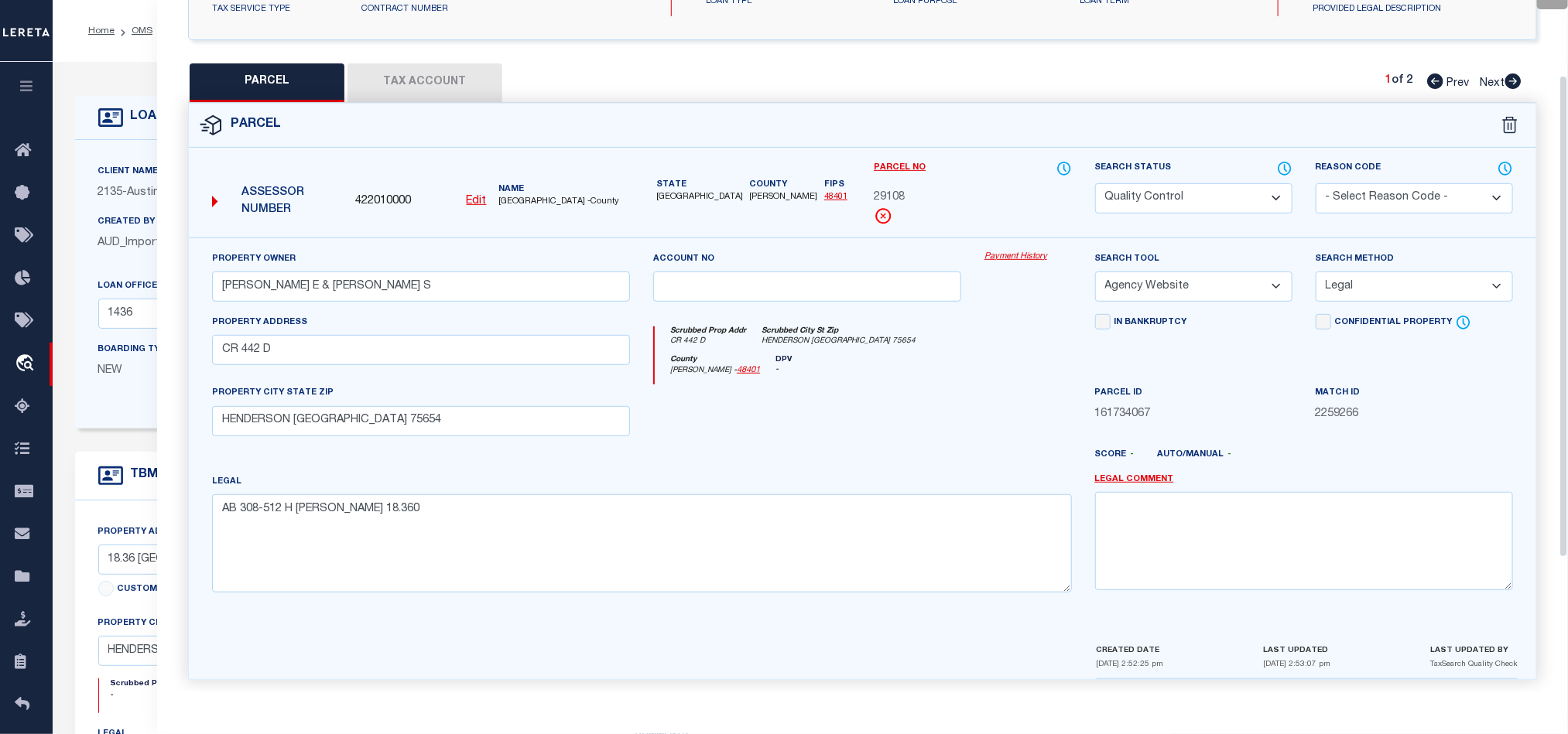
scroll to position [299, 0]
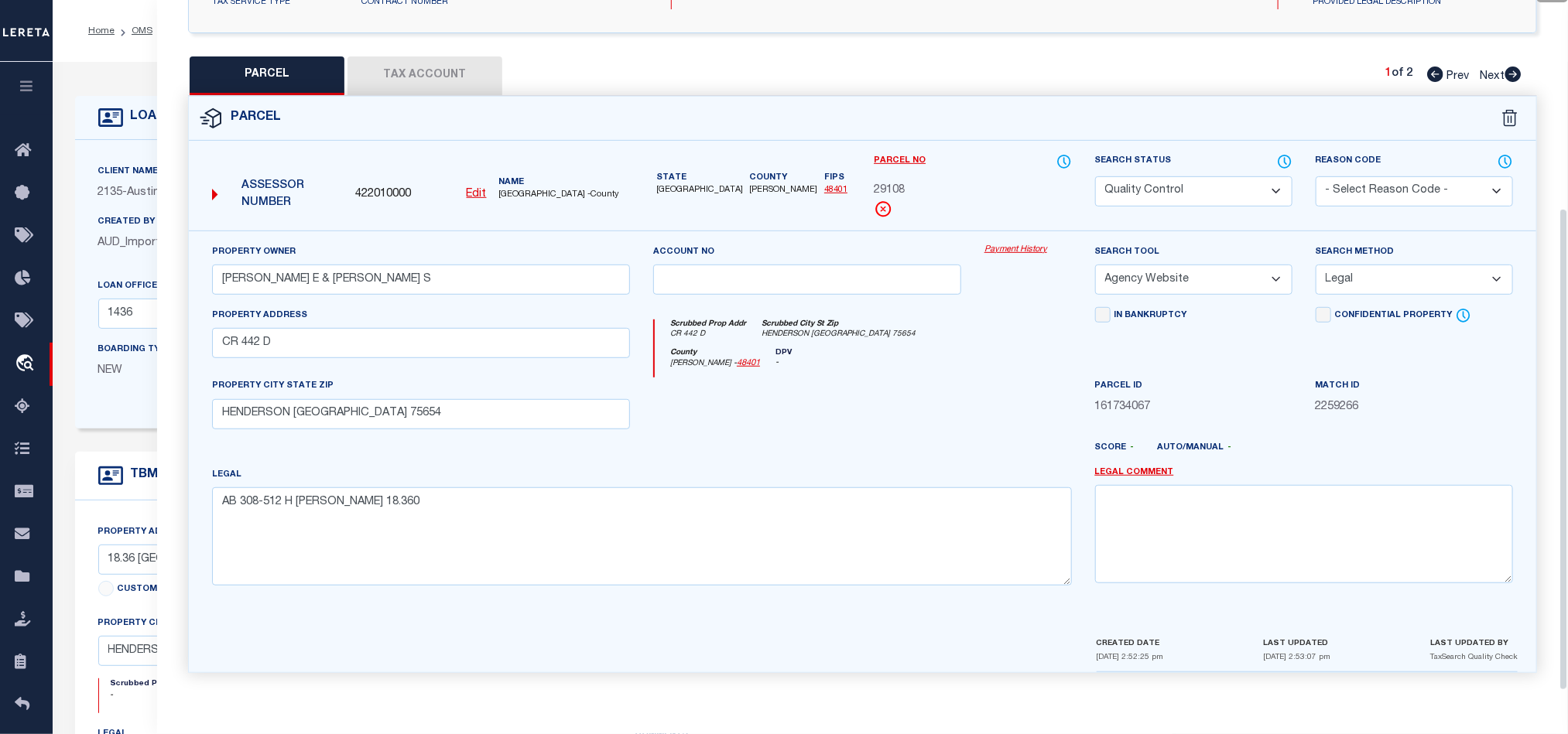
click at [887, 390] on div at bounding box center [807, 409] width 331 height 63
click at [1229, 193] on select "Automated Search Bad Parcel Complete Duplicate Parcel High Dollar Reporting In …" at bounding box center [1193, 191] width 198 height 31
drag, startPoint x: 839, startPoint y: 368, endPoint x: 1287, endPoint y: 377, distance: 448.1
click at [839, 370] on div "County Rusk - 48401 DPV -" at bounding box center [862, 363] width 416 height 31
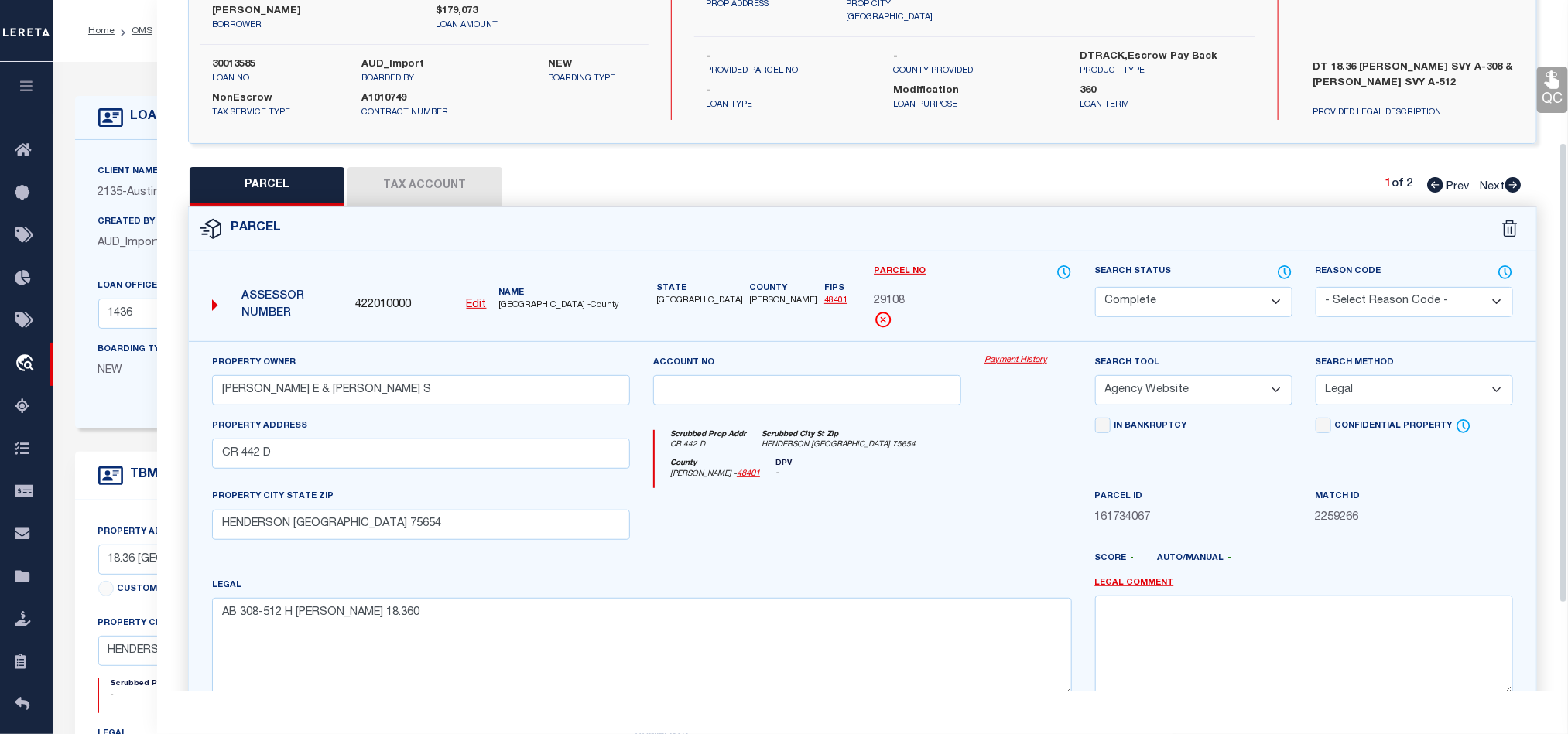
scroll to position [68, 0]
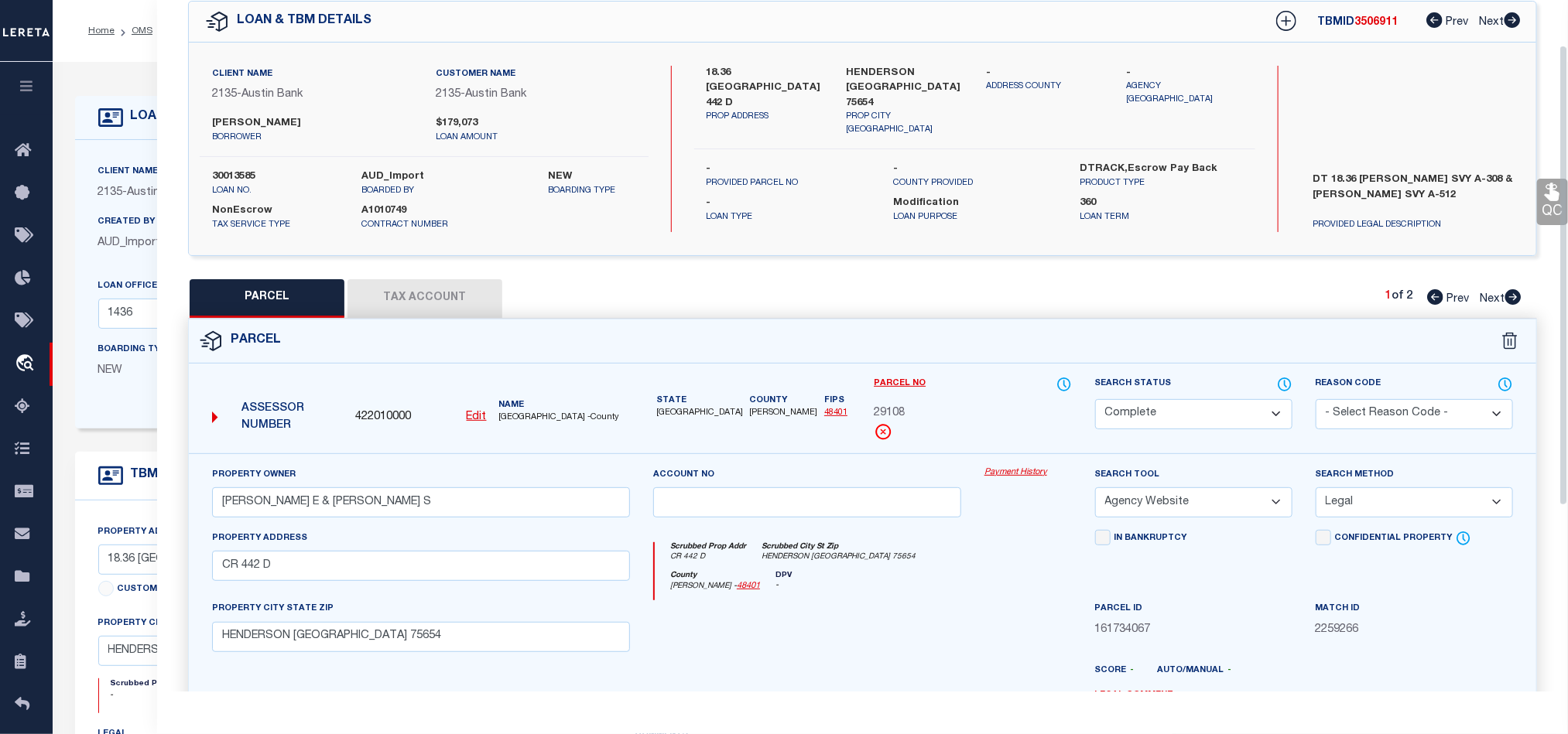
click at [1539, 198] on link "QC" at bounding box center [1552, 202] width 31 height 46
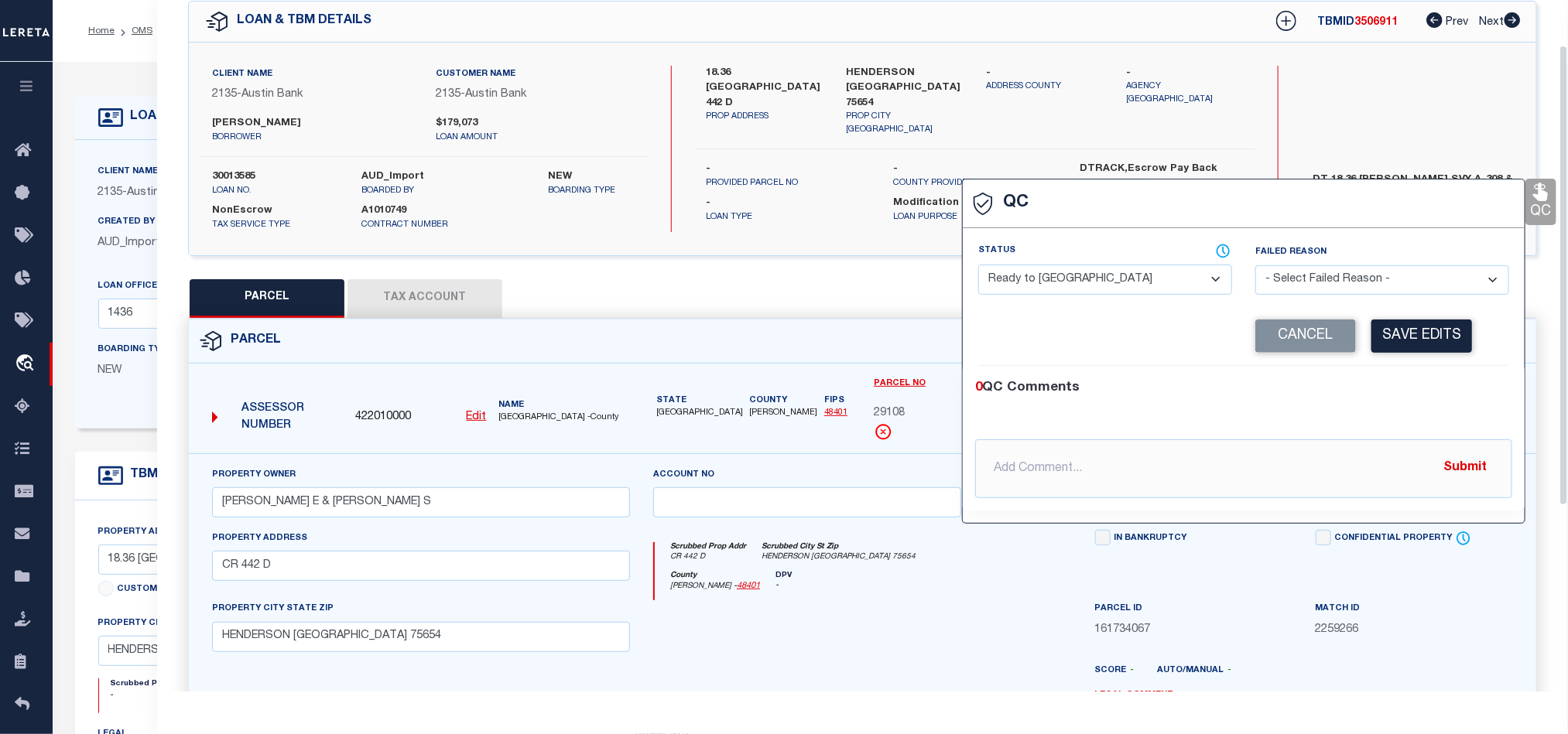
click at [1004, 295] on select "- Select Status - Ready to QC Correct Incorrect" at bounding box center [1105, 279] width 254 height 31
click at [1342, 388] on div "0 QC Comments" at bounding box center [1241, 388] width 531 height 20
click at [1412, 342] on button "Save Edits" at bounding box center [1421, 336] width 101 height 33
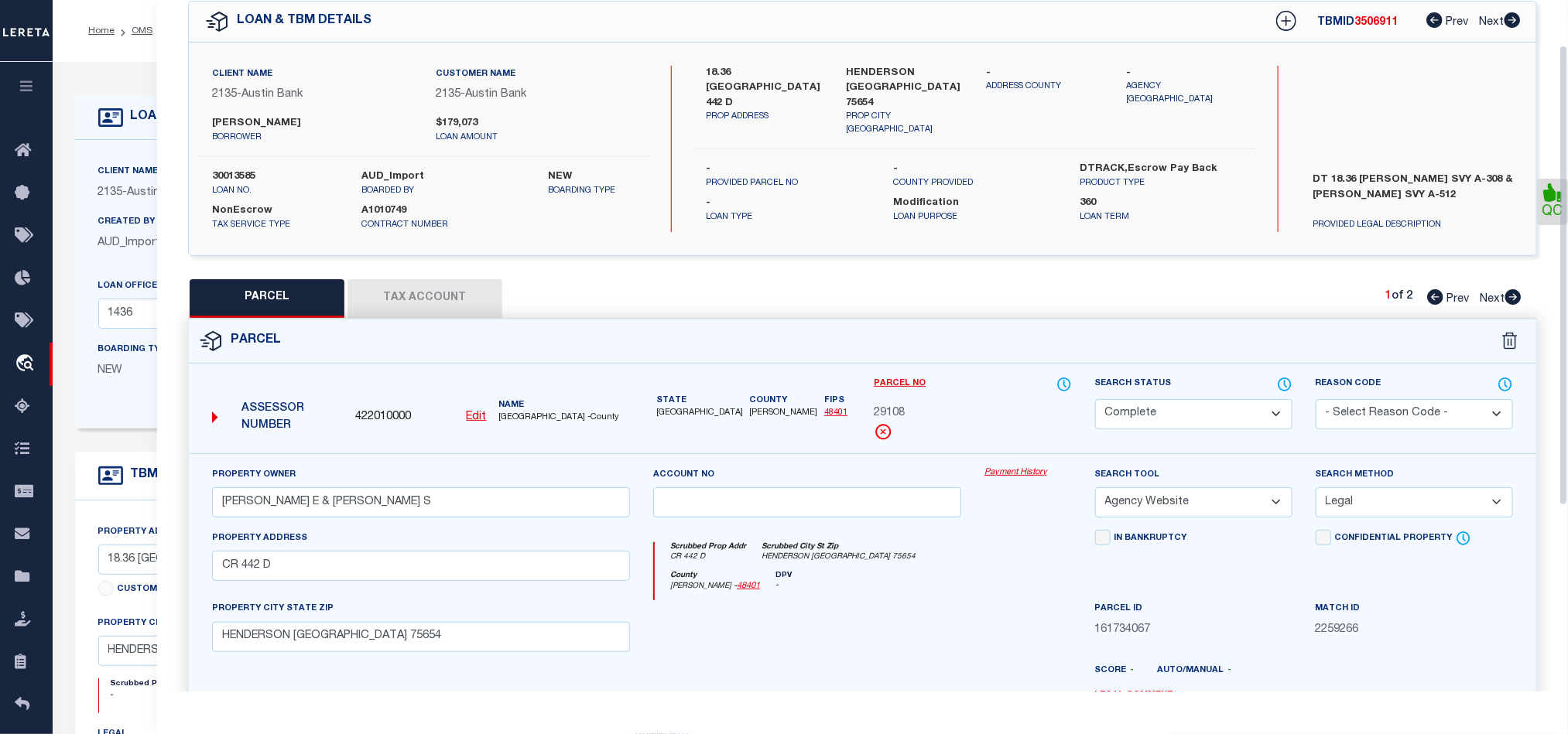
click at [866, 564] on div "Scrubbed Prop Addr CR 442 D Scrubbed City St Zip HENDERSON TX 75654" at bounding box center [862, 556] width 416 height 29
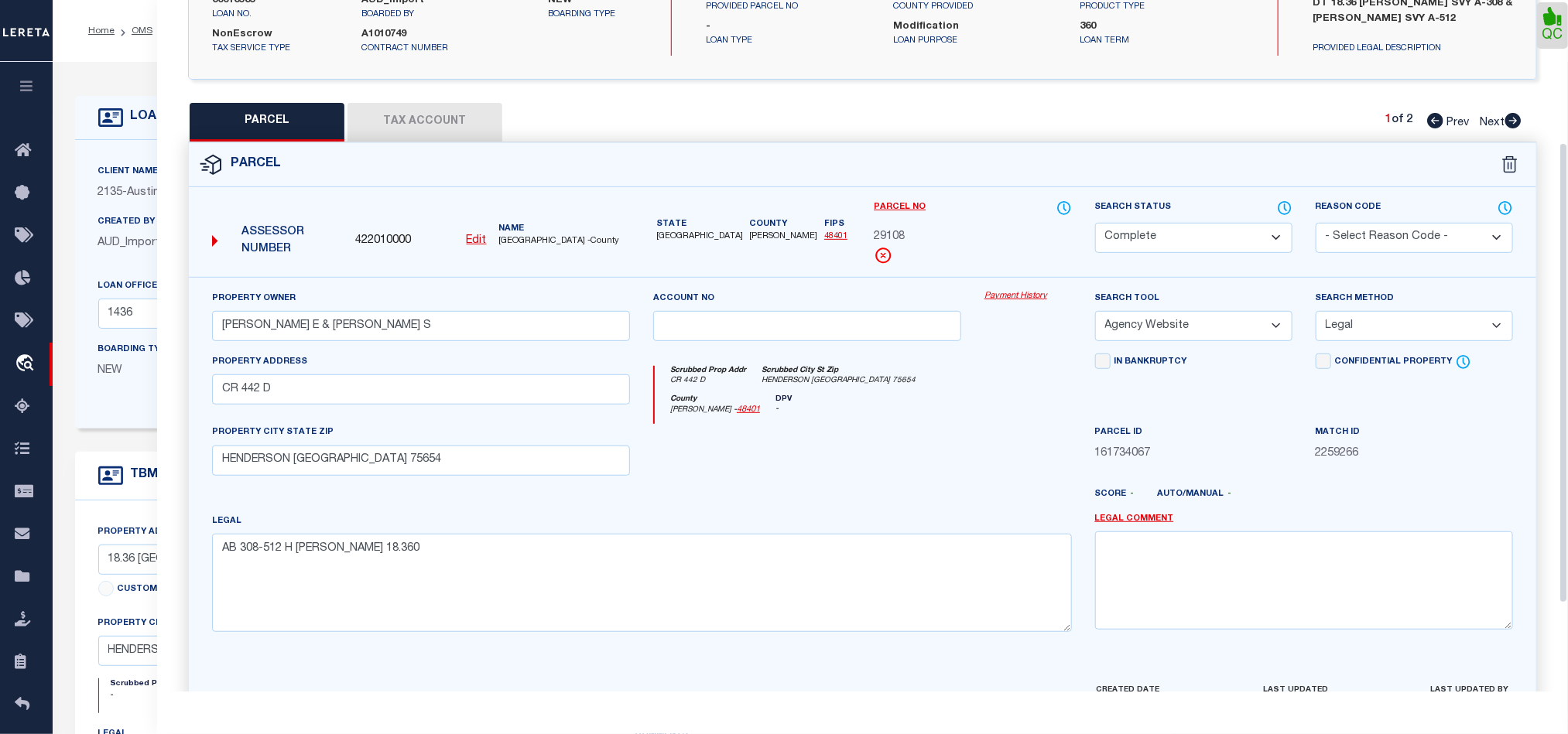
scroll to position [114, 0]
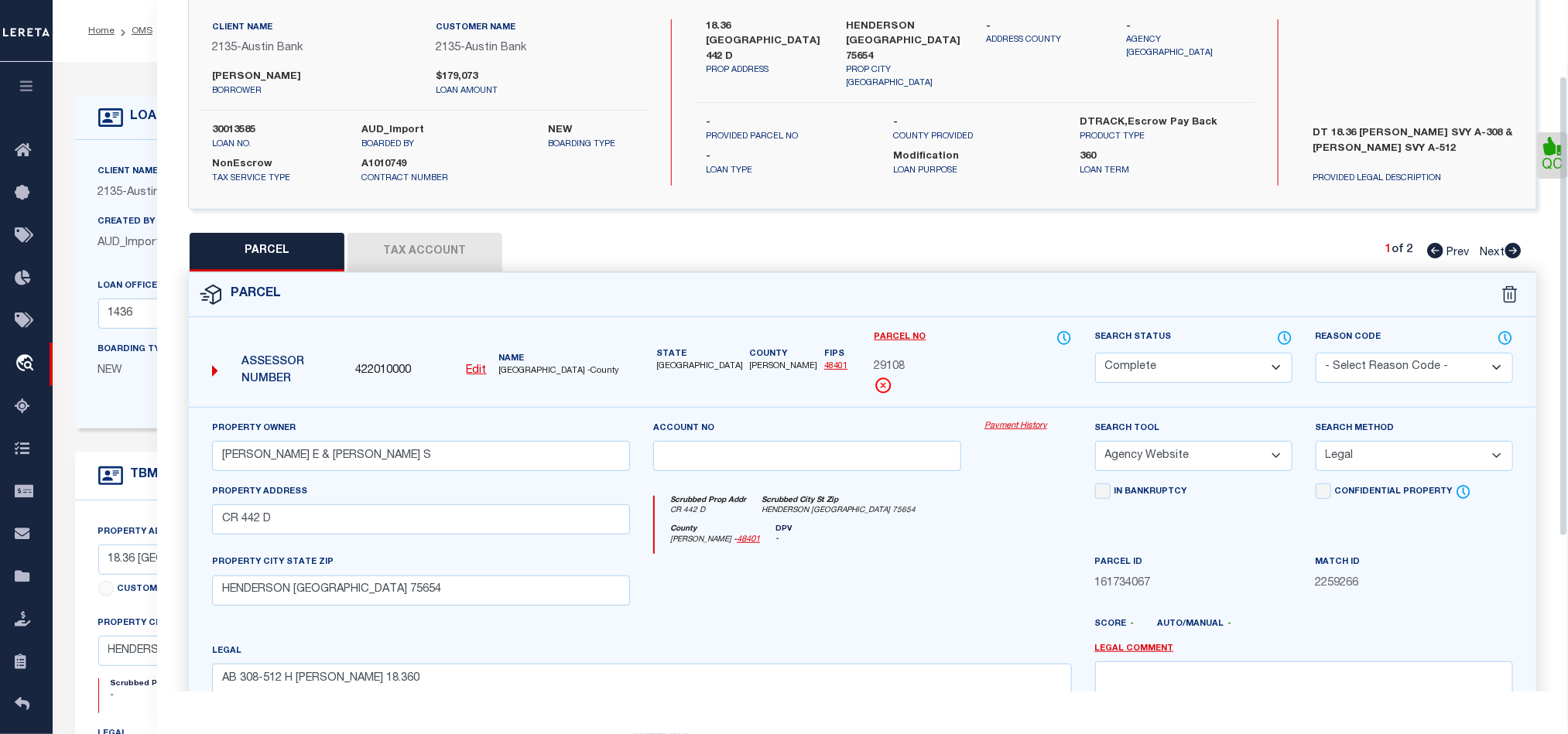
click at [444, 245] on button "Tax Account" at bounding box center [425, 252] width 155 height 39
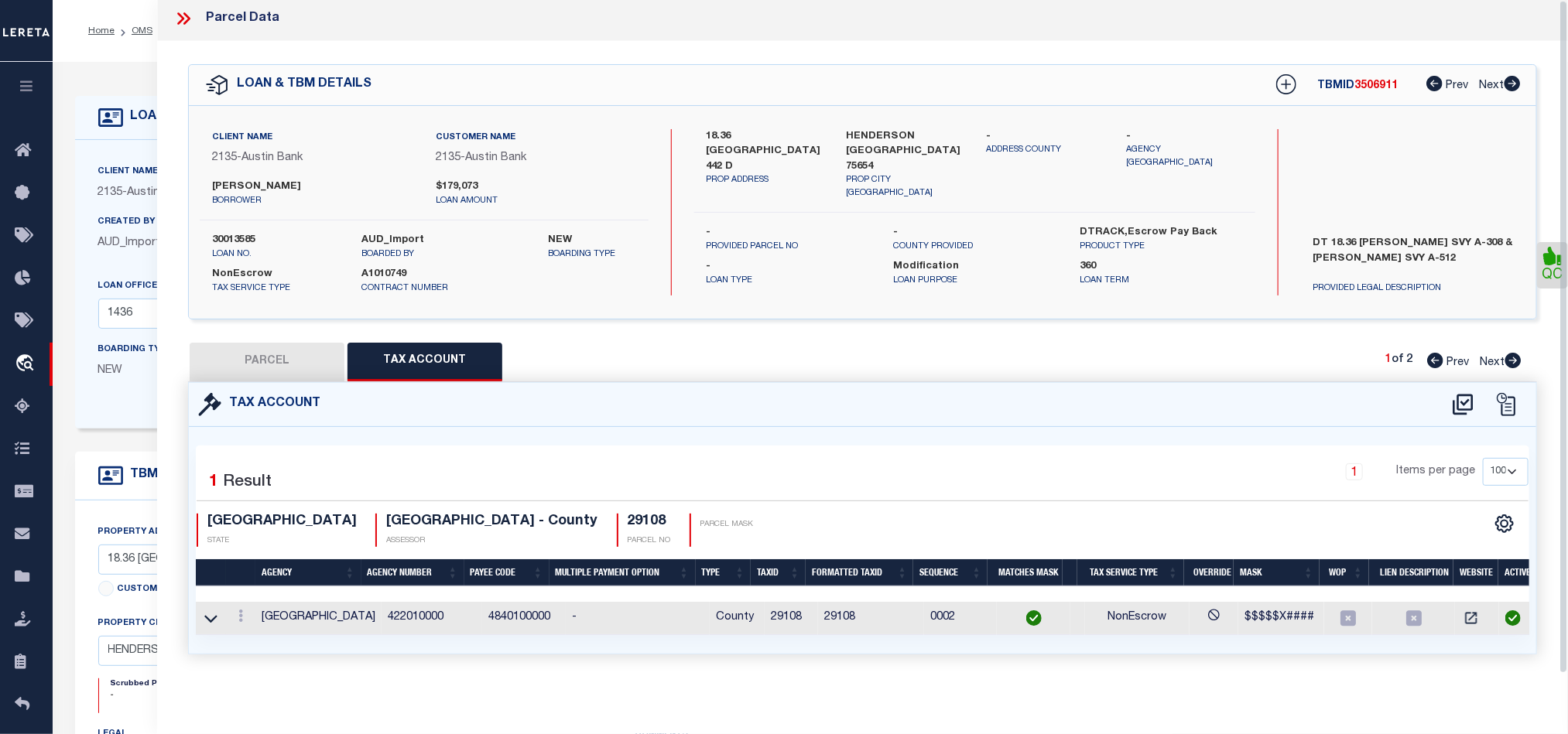
scroll to position [0, 0]
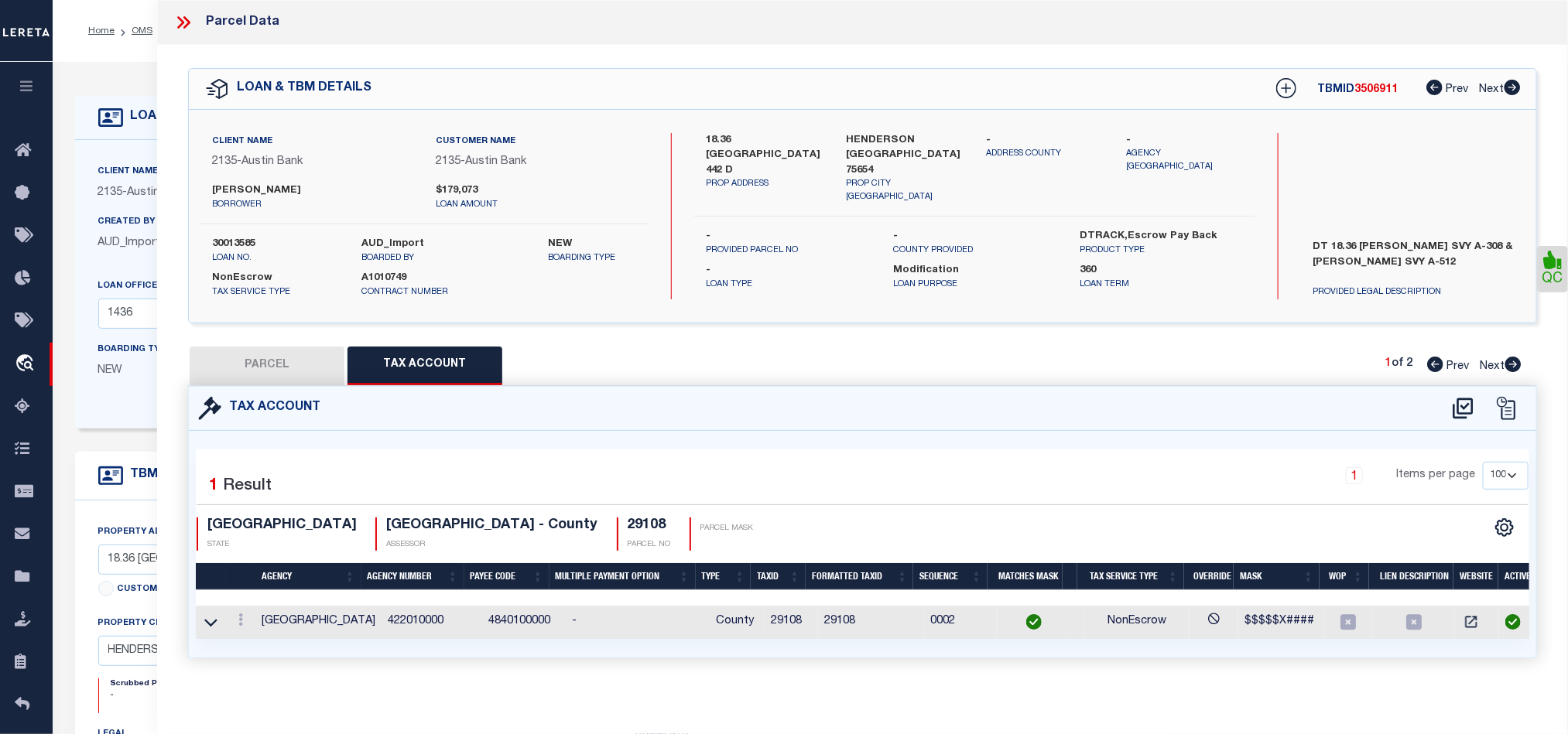
click at [298, 355] on button "PARCEL" at bounding box center [267, 366] width 155 height 39
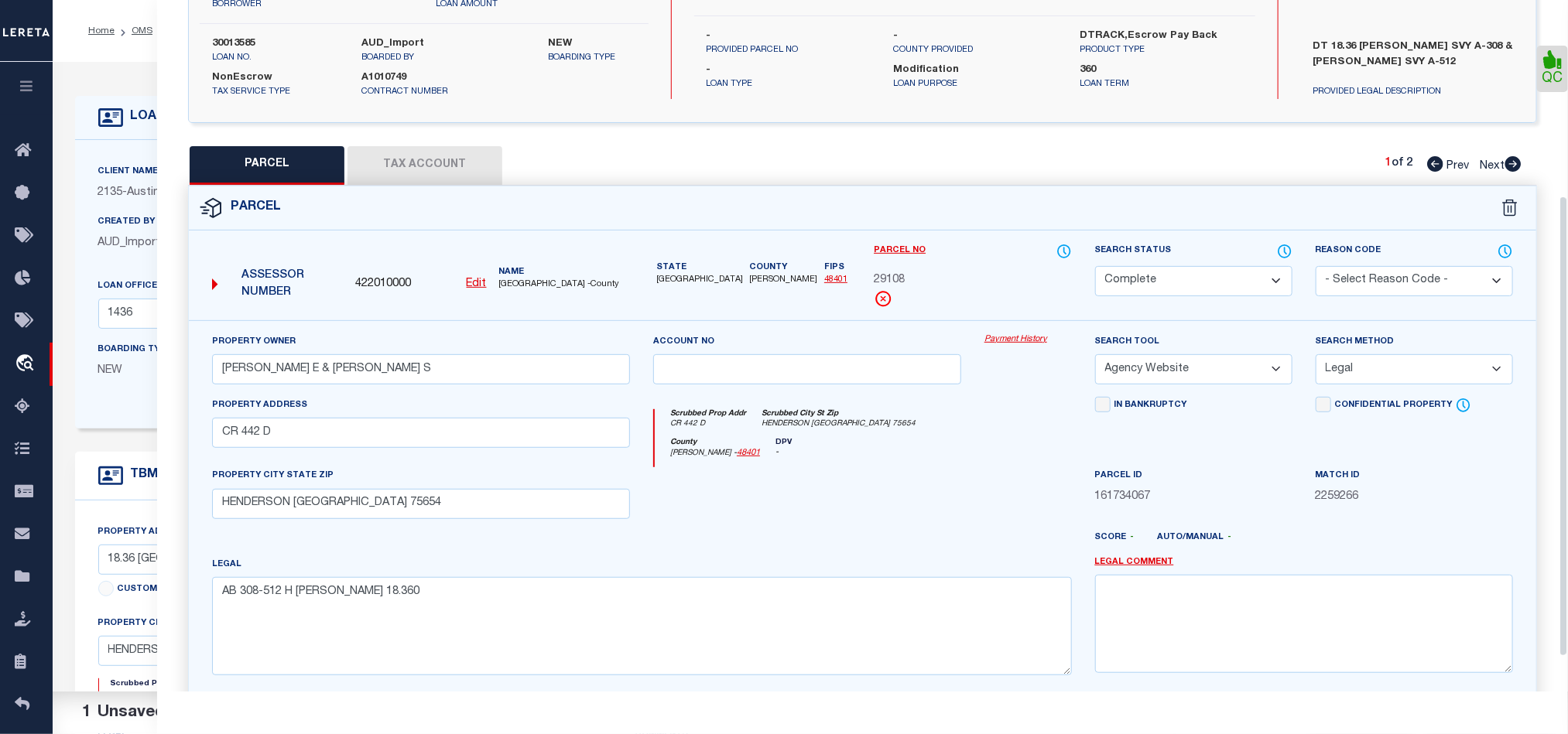
scroll to position [346, 0]
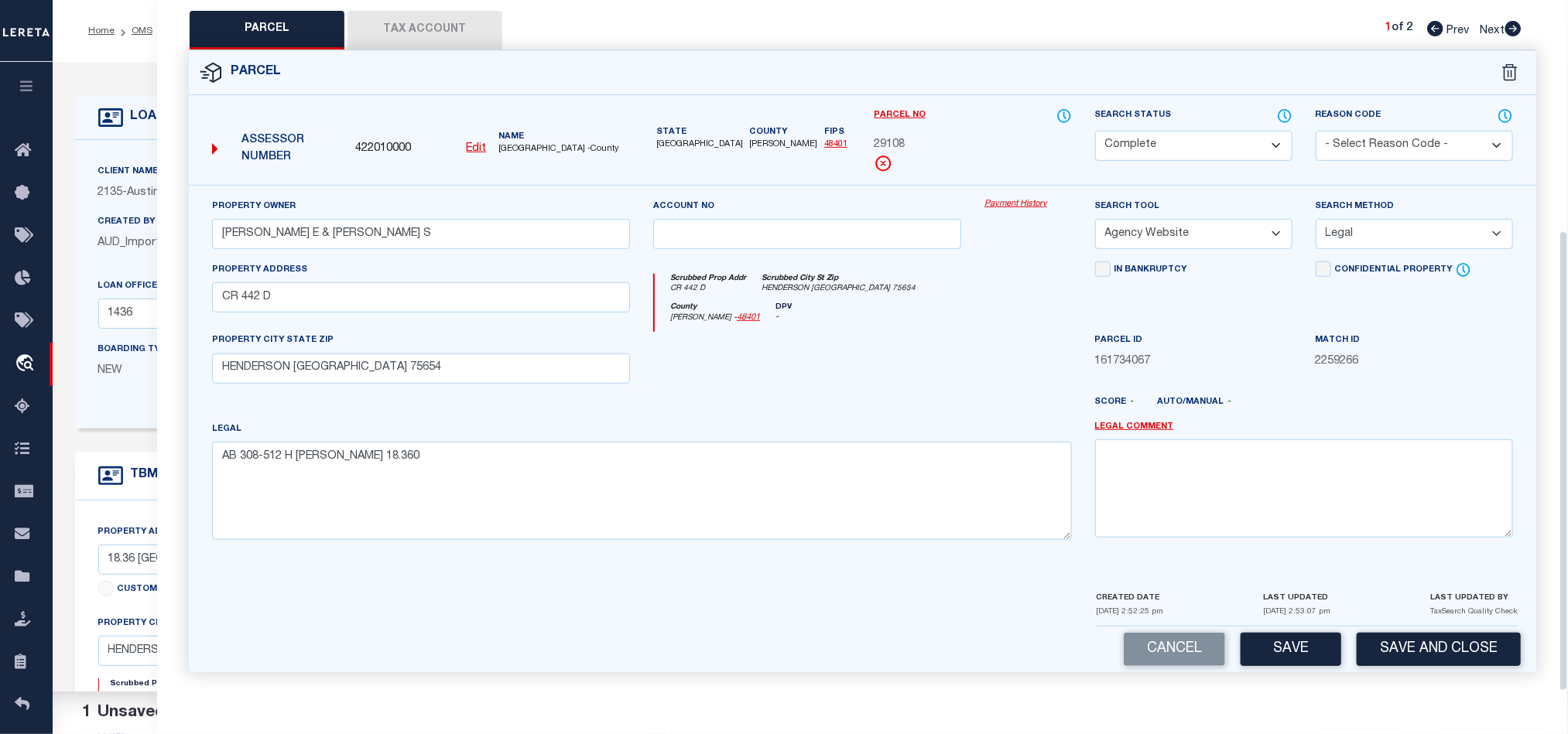
click at [1277, 651] on button "Save" at bounding box center [1291, 650] width 101 height 33
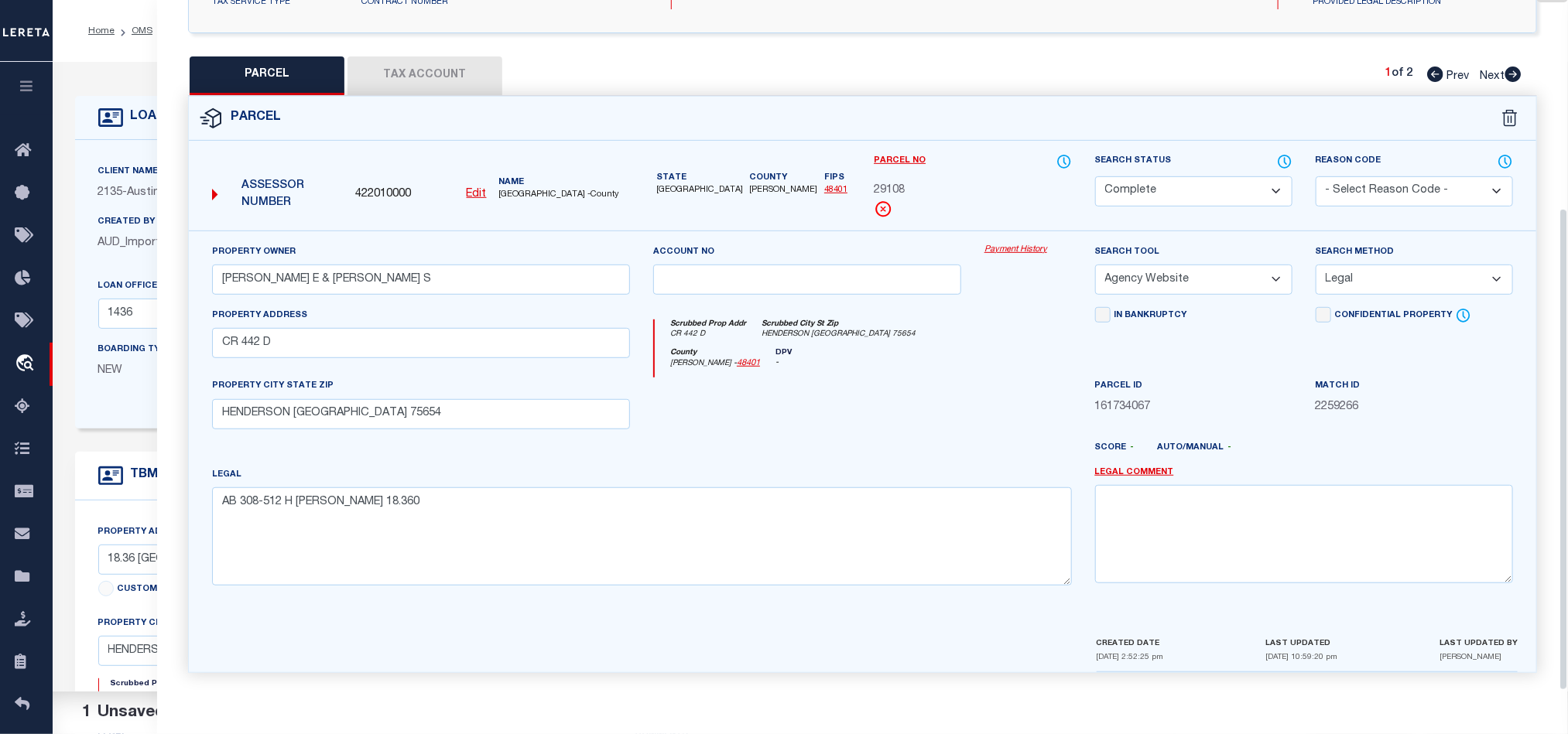
scroll to position [299, 0]
click at [935, 369] on div "County Rusk - 48401 DPV -" at bounding box center [862, 363] width 416 height 31
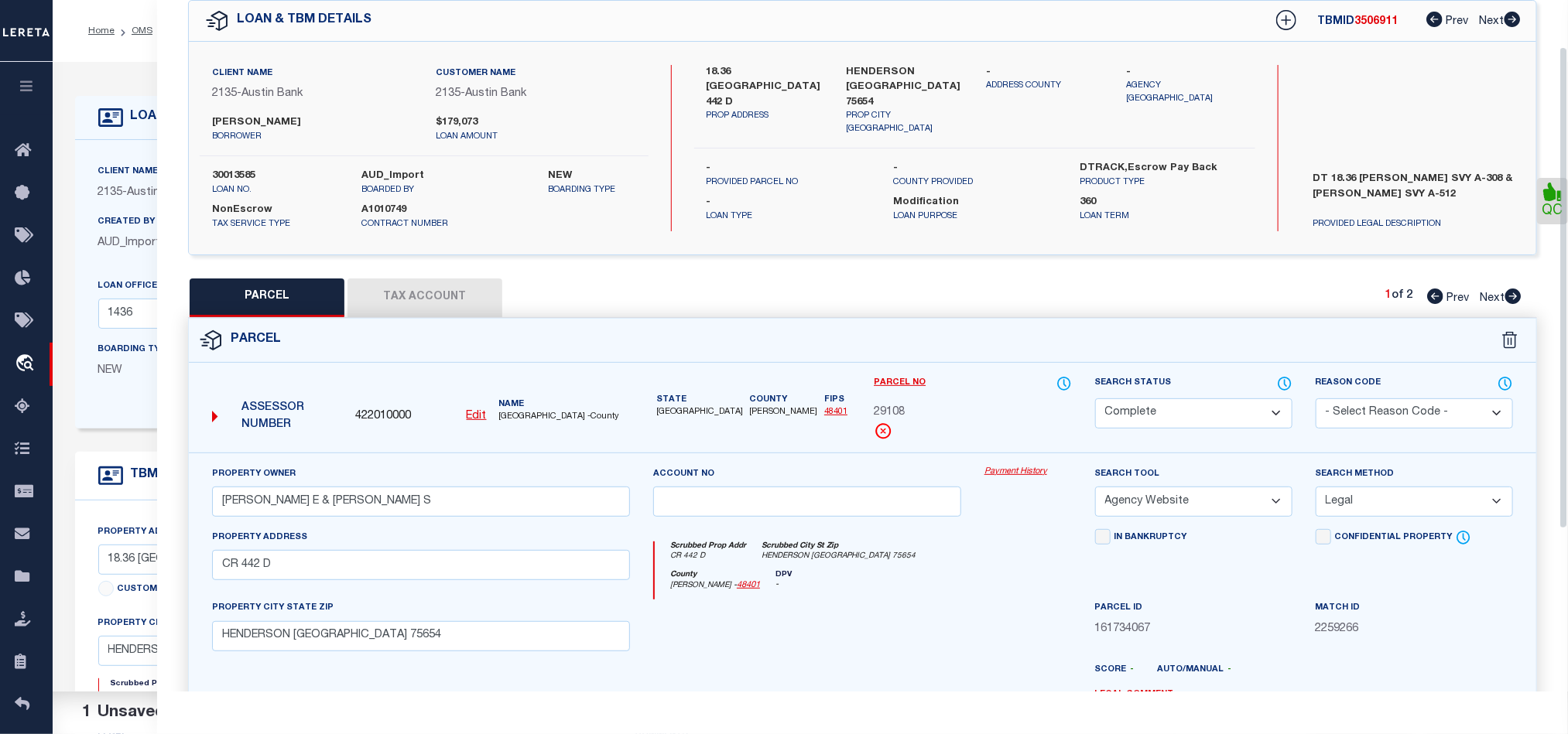
scroll to position [68, 0]
click at [1511, 300] on icon at bounding box center [1514, 297] width 17 height 16
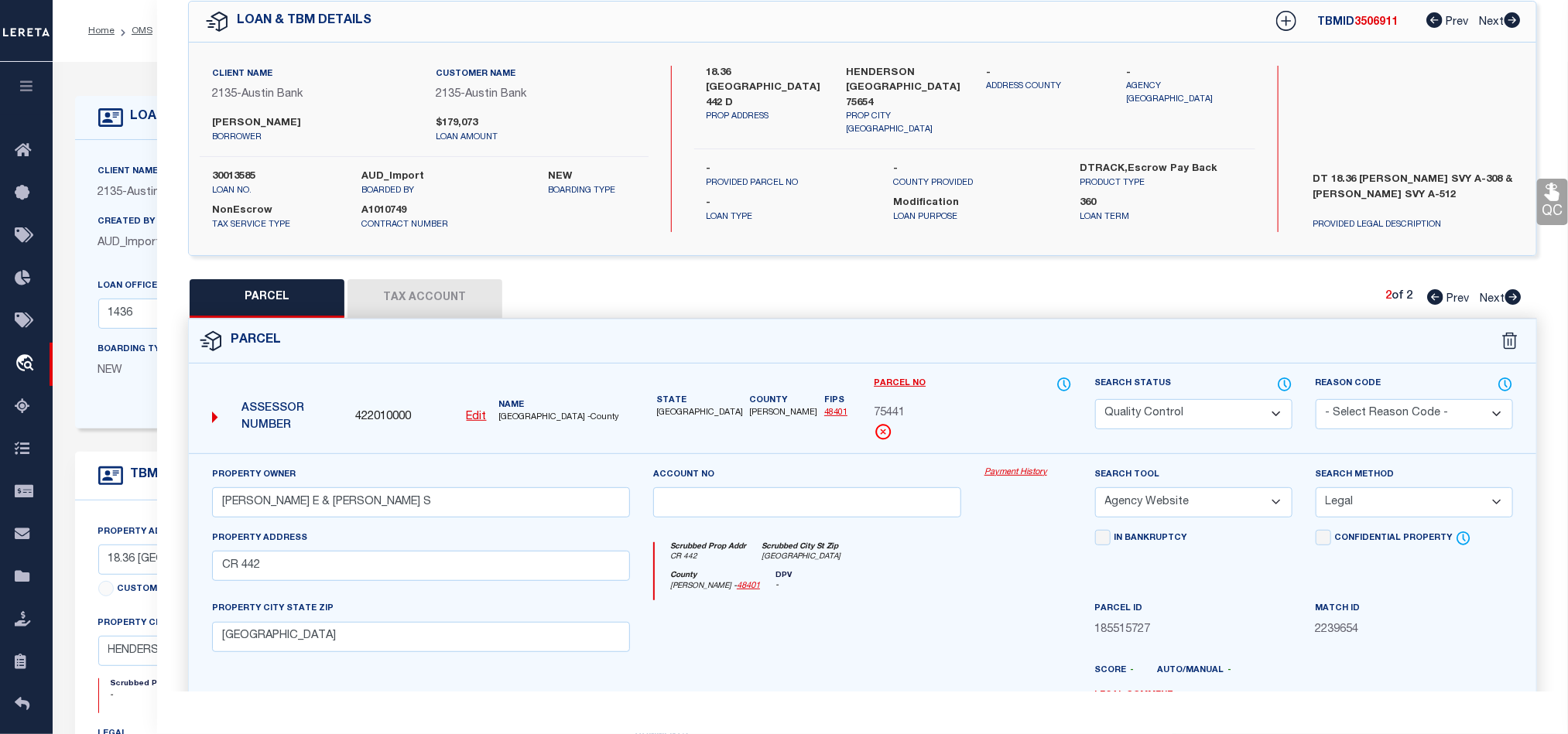
drag, startPoint x: 1184, startPoint y: 419, endPoint x: 1171, endPoint y: 439, distance: 23.9
click at [1184, 419] on select "Automated Search Bad Parcel Complete Duplicate Parcel High Dollar Reporting In …" at bounding box center [1193, 414] width 198 height 31
drag, startPoint x: 952, startPoint y: 572, endPoint x: 1510, endPoint y: 233, distance: 652.9
click at [952, 571] on div "Scrubbed Prop Addr CR 442 Scrubbed City St Zip TX" at bounding box center [862, 556] width 416 height 29
click at [1557, 193] on icon at bounding box center [1553, 192] width 20 height 20
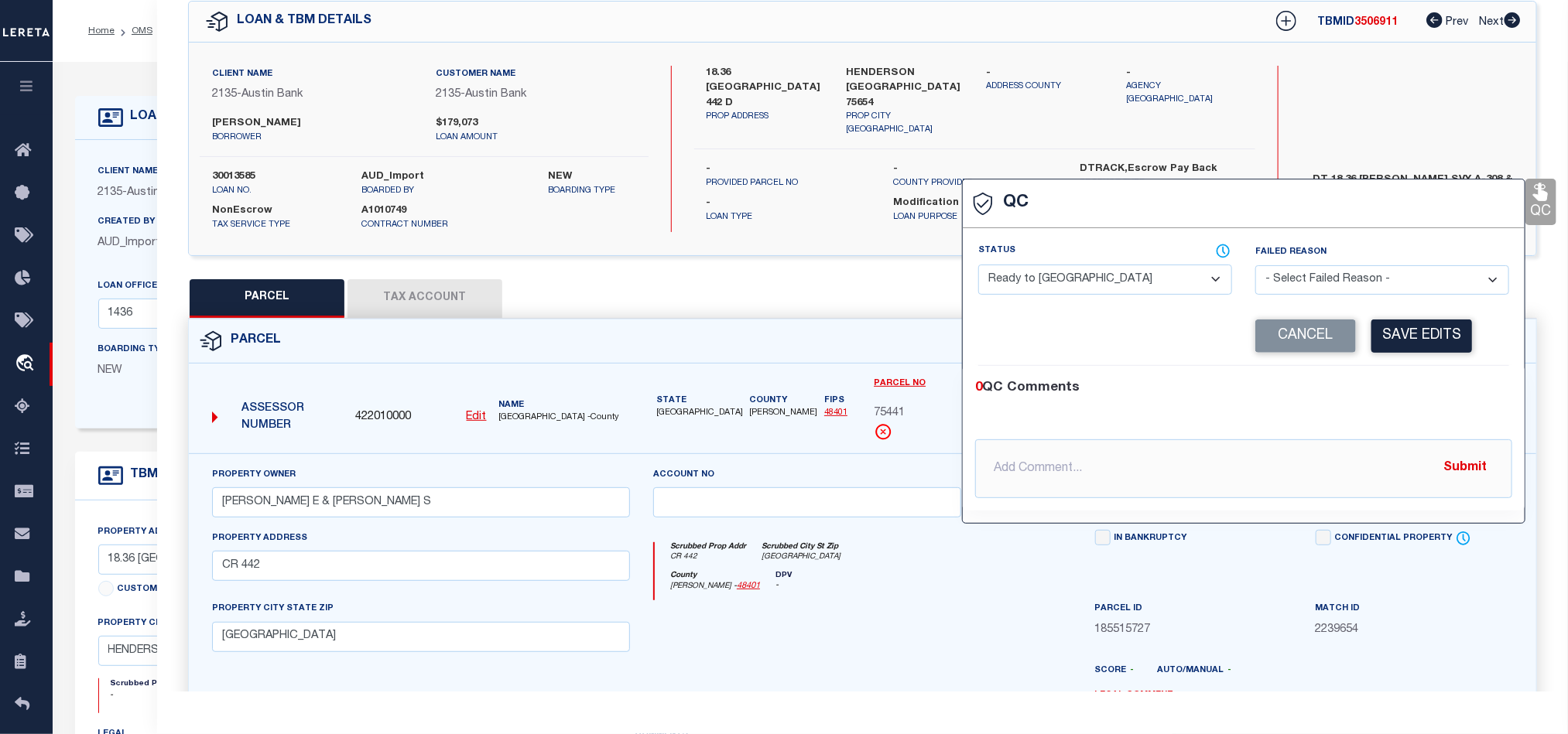
click at [1061, 286] on select "- Select Status - Ready to QC Correct Incorrect" at bounding box center [1105, 279] width 254 height 31
click at [1387, 382] on div "0 QC Comments" at bounding box center [1241, 388] width 531 height 20
click at [1409, 333] on button "Save Edits" at bounding box center [1421, 336] width 101 height 33
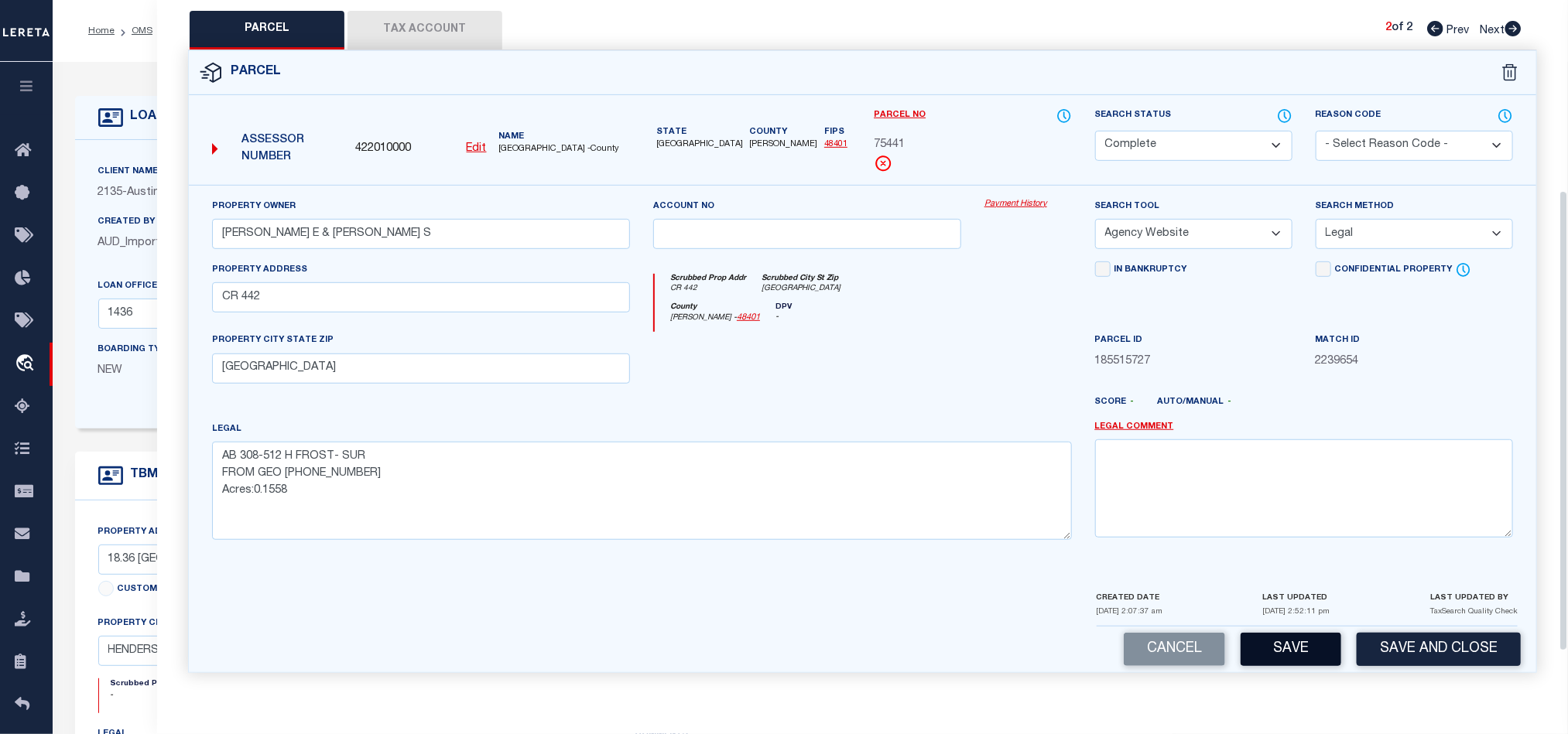
scroll to position [346, 0]
click at [1287, 634] on button "Save" at bounding box center [1291, 650] width 101 height 33
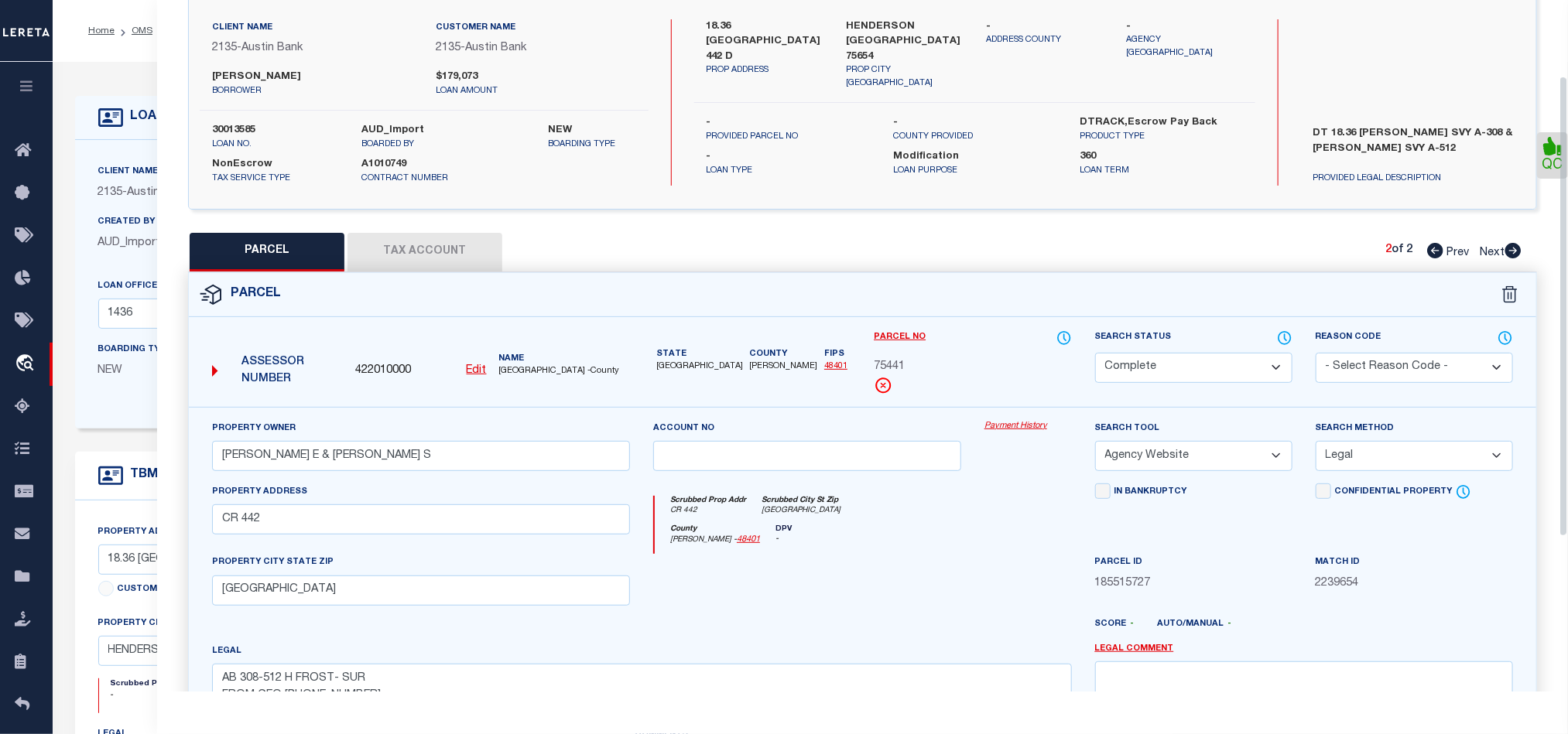
click at [382, 254] on button "Tax Account" at bounding box center [425, 252] width 155 height 39
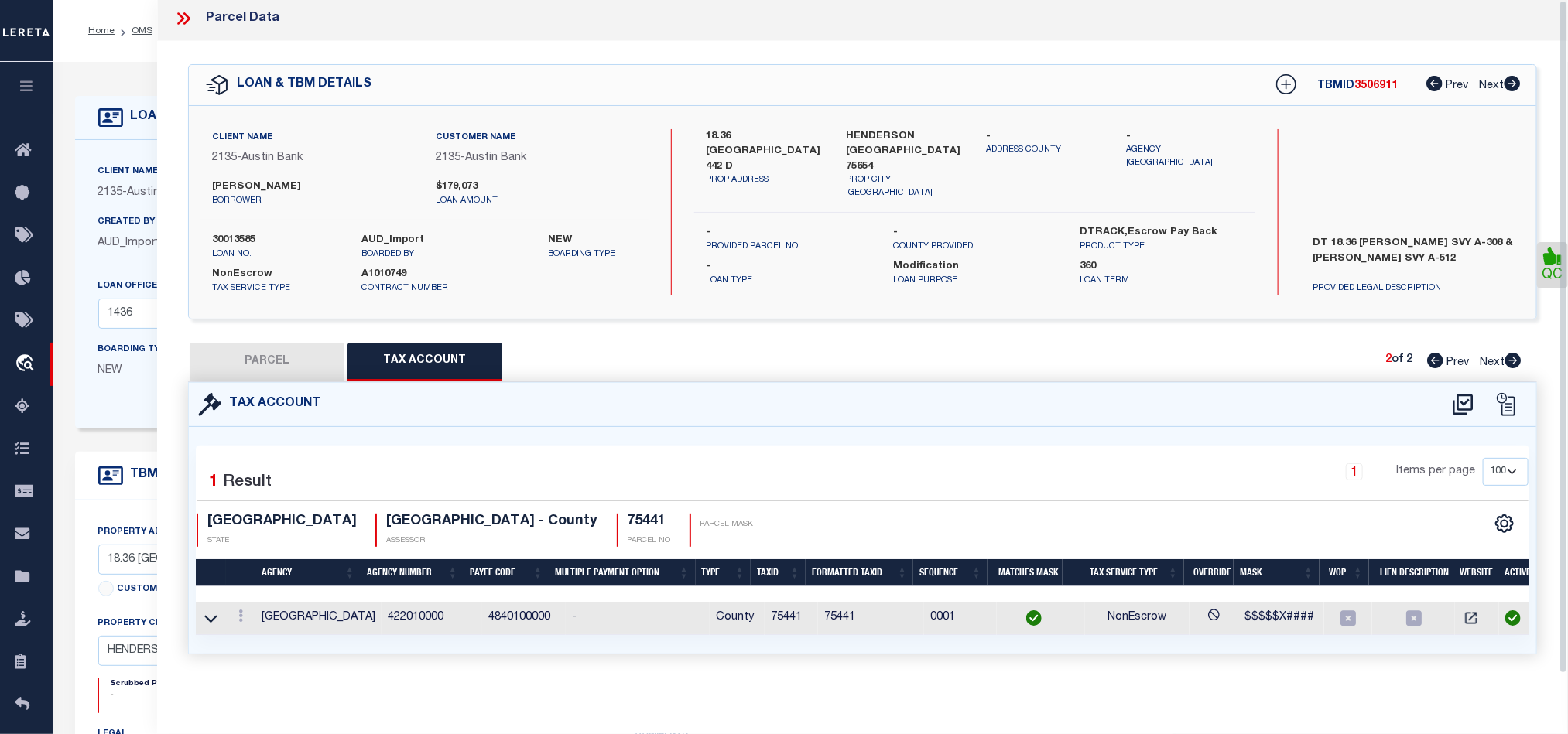
scroll to position [0, 0]
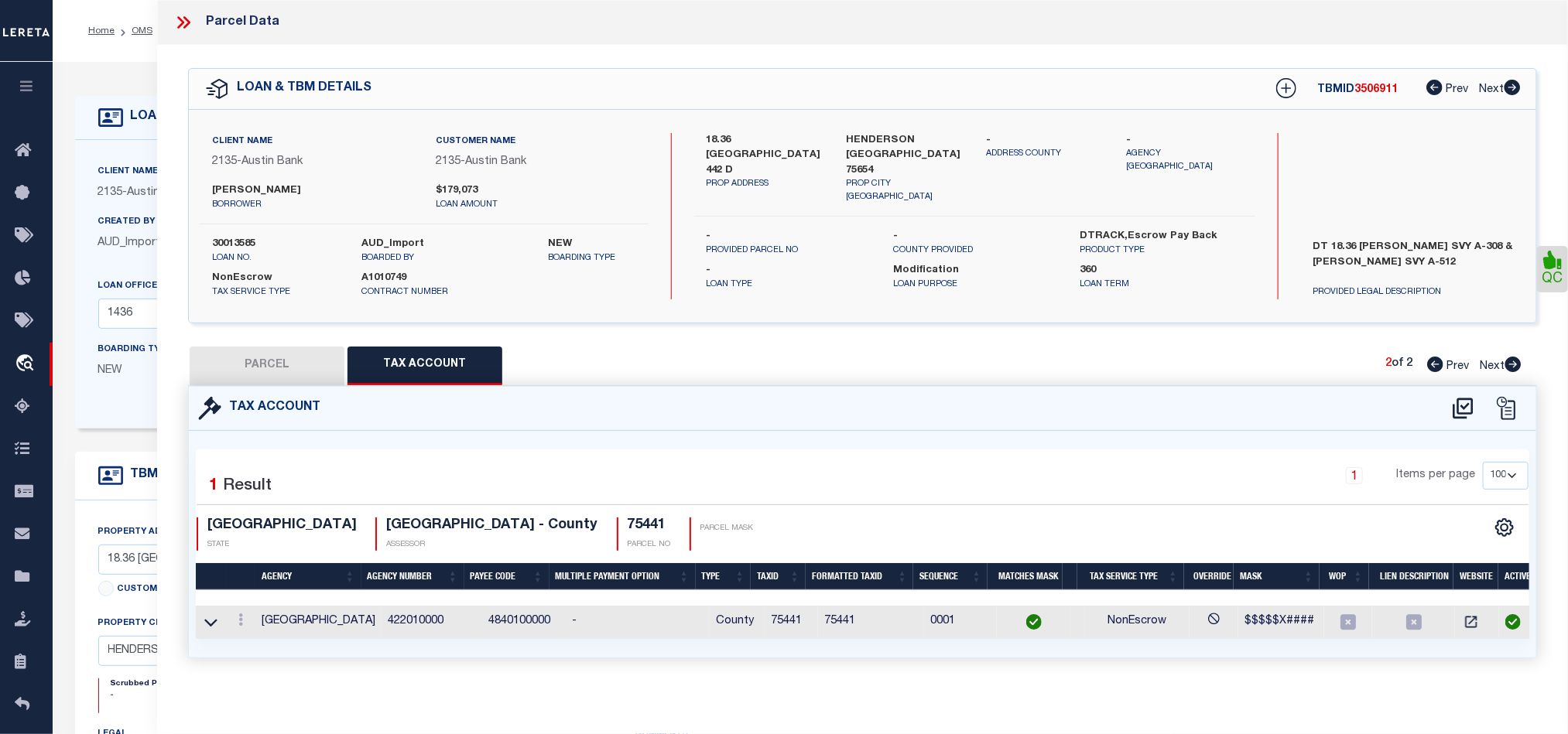
click at [181, 21] on icon at bounding box center [184, 22] width 20 height 20
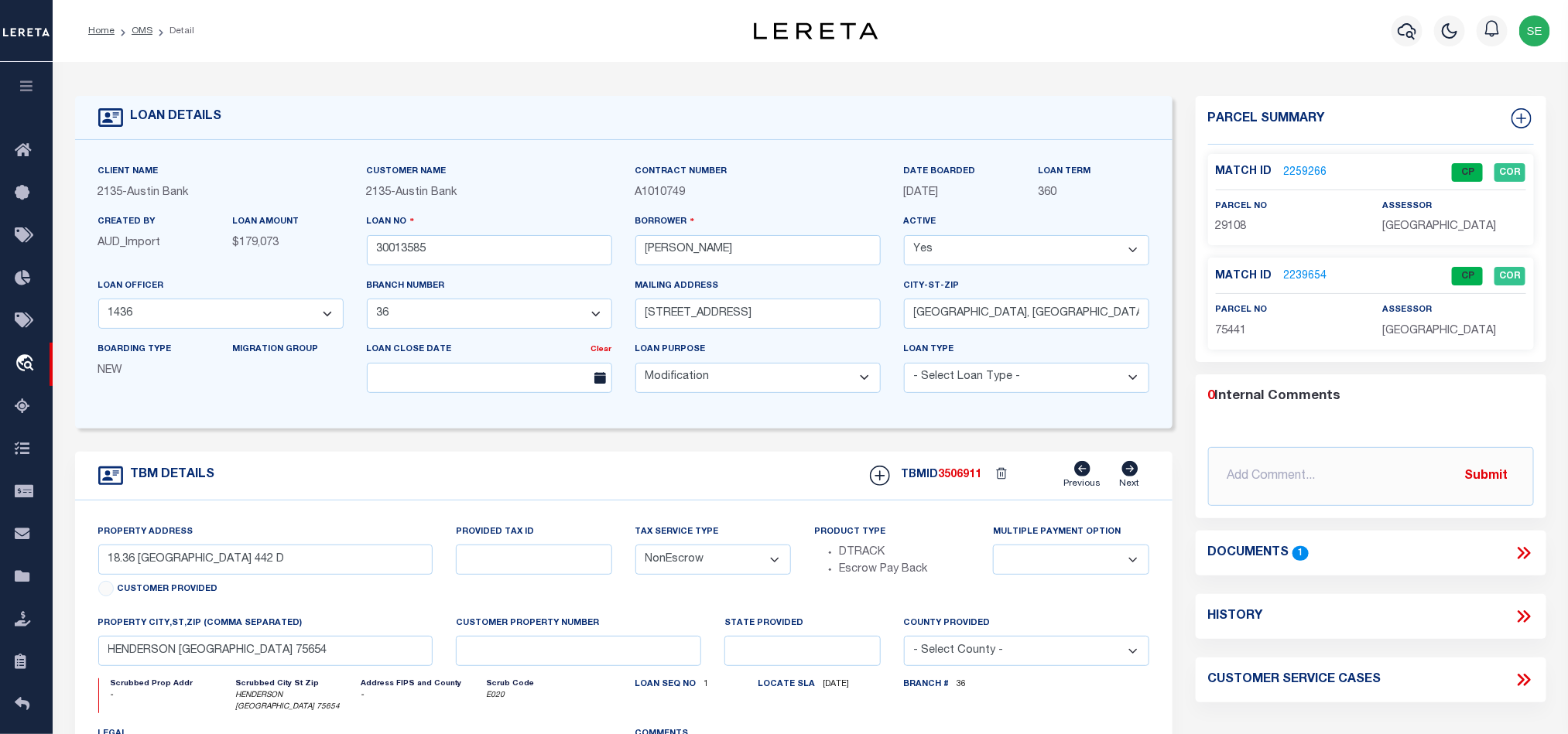
click at [708, 441] on form "LOAN DETAILS Client Name 2135 - Austin Bank 2135" at bounding box center [624, 525] width 1098 height 857
click at [494, 258] on input "30013585" at bounding box center [490, 250] width 246 height 31
click at [492, 258] on input "30013585" at bounding box center [490, 250] width 246 height 31
click at [962, 480] on span "3506911" at bounding box center [961, 475] width 44 height 11
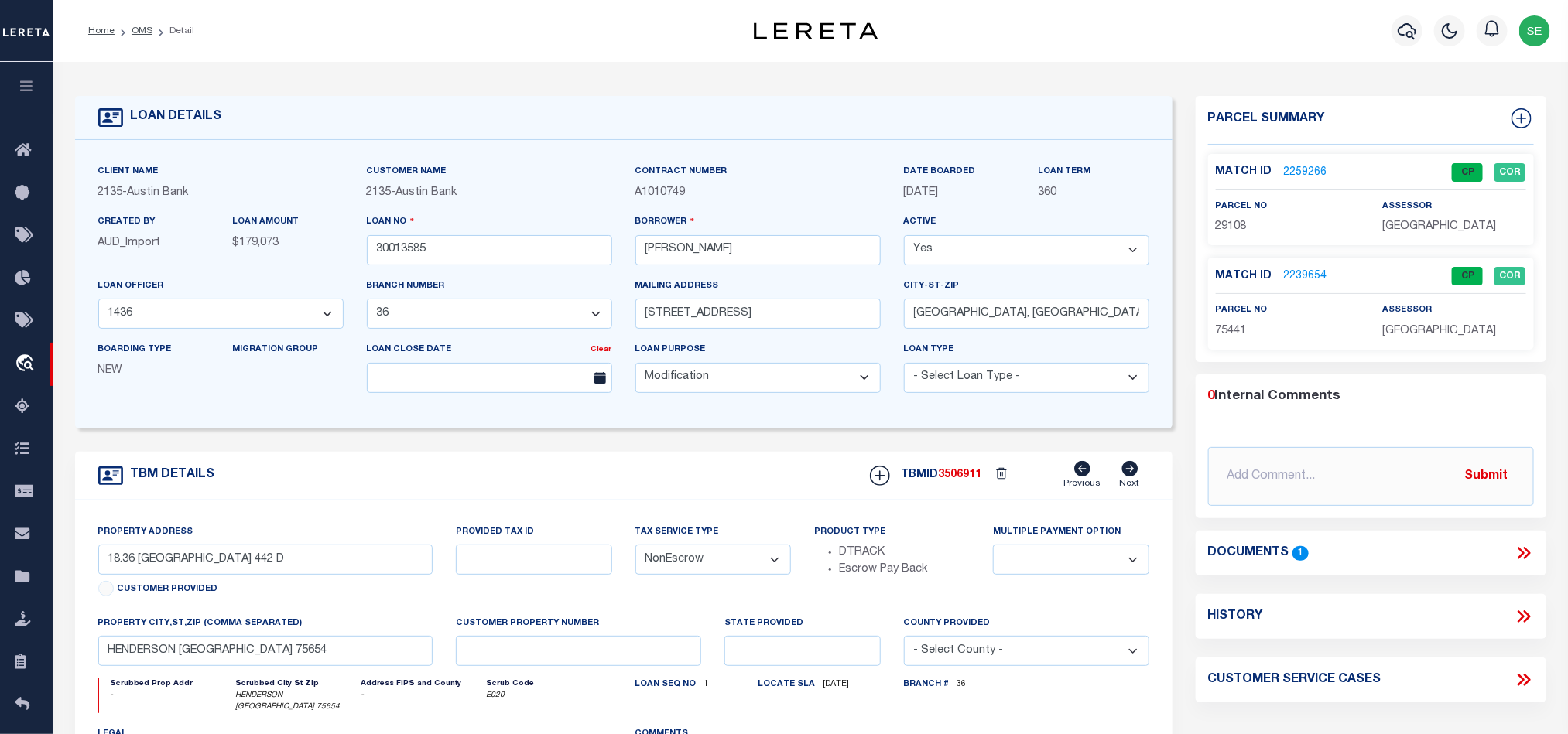
click at [1417, 221] on span "RUSK COUNTY" at bounding box center [1439, 227] width 114 height 11
click at [1229, 223] on span "29108" at bounding box center [1230, 227] width 31 height 11
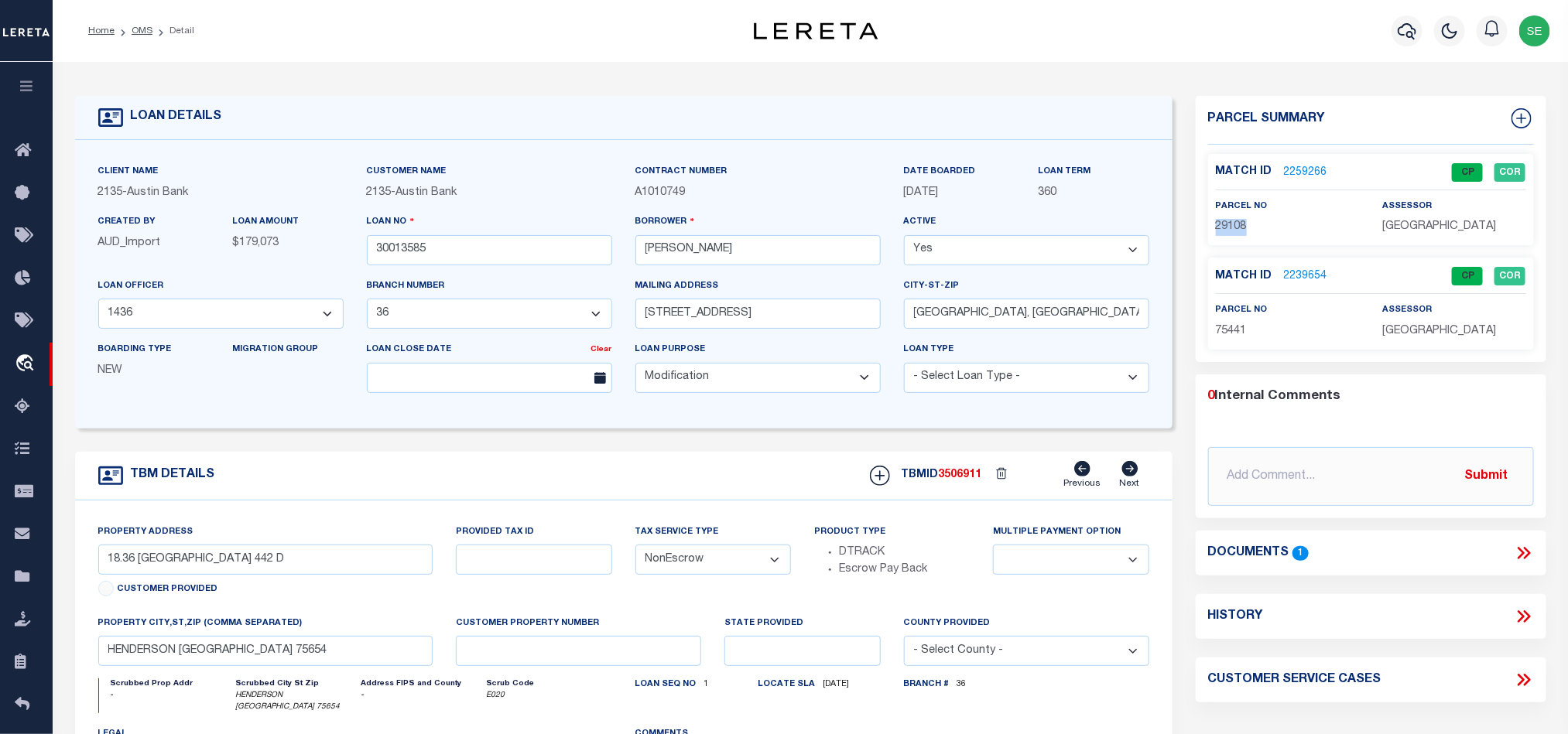
click at [1309, 176] on link "2259266" at bounding box center [1306, 173] width 44 height 17
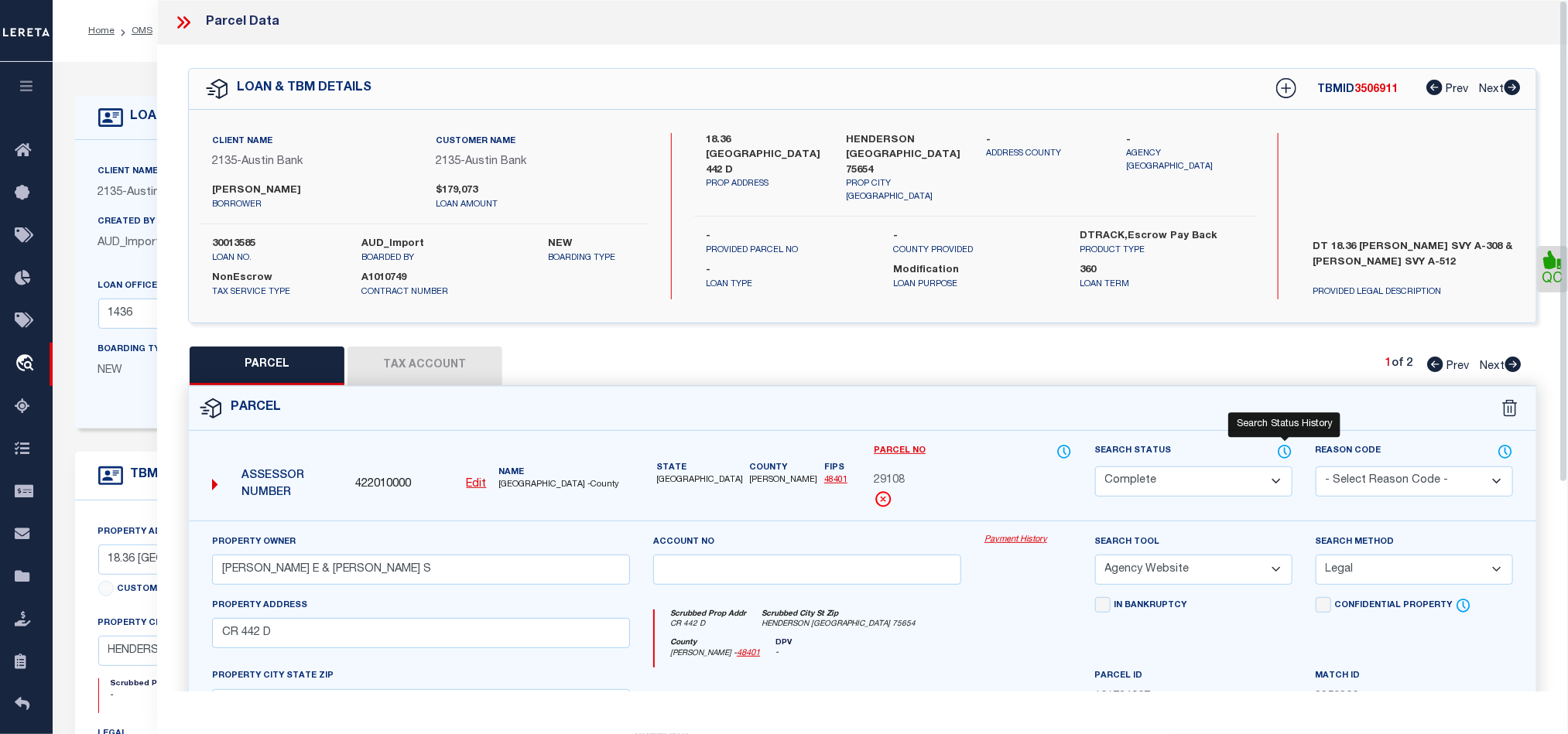
click at [1280, 455] on icon at bounding box center [1284, 451] width 16 height 17
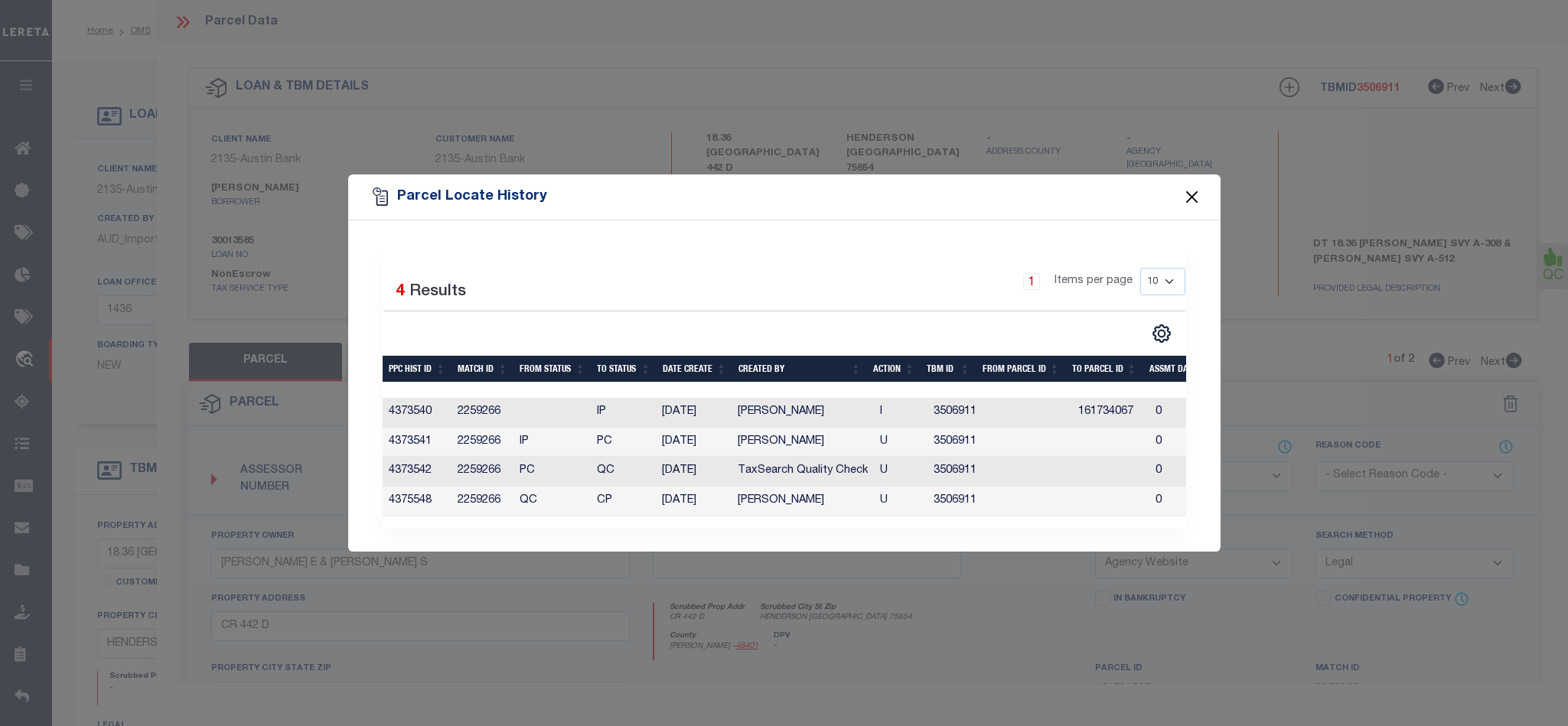
click at [1192, 188] on button "Close" at bounding box center [1192, 198] width 20 height 20
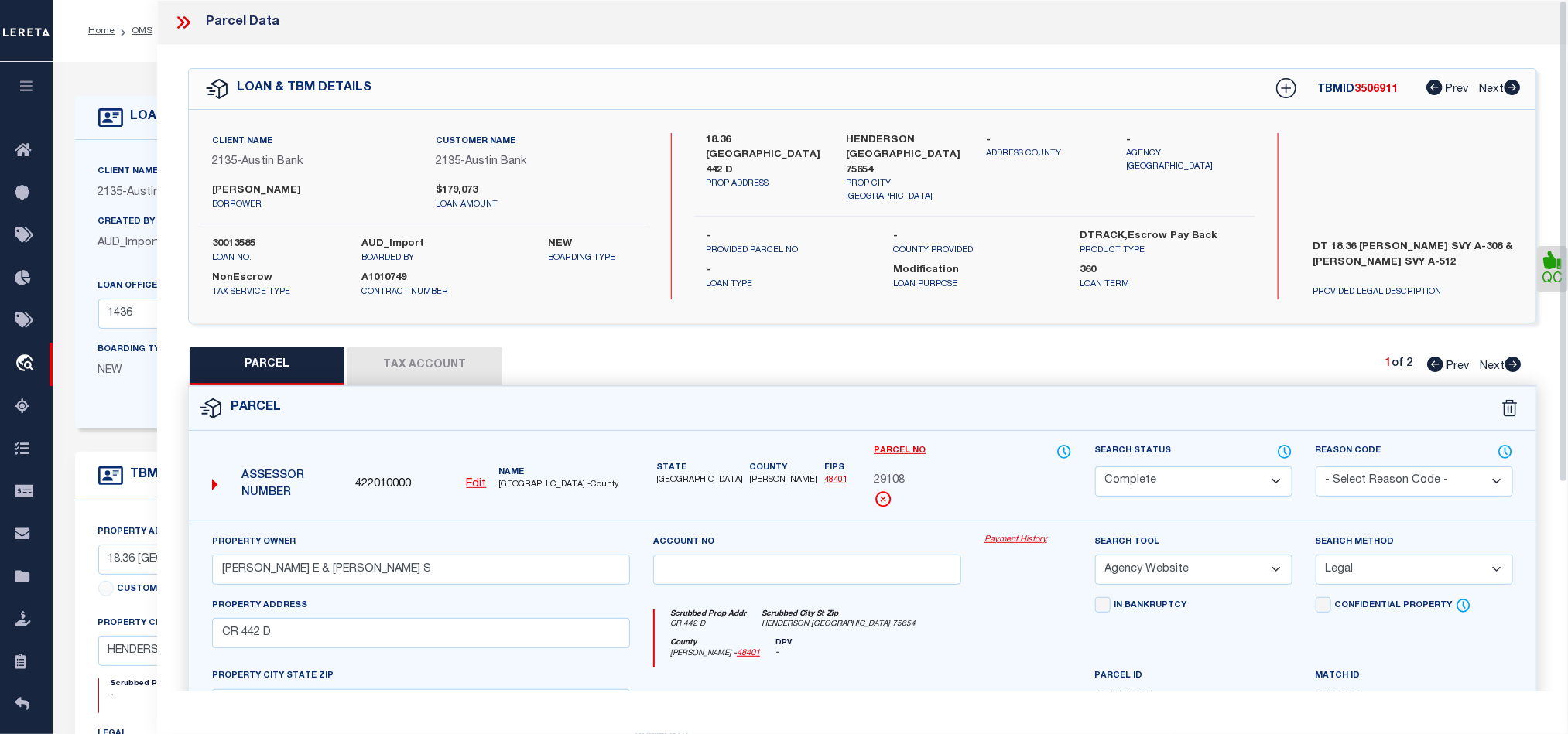
click at [168, 17] on div "Parcel Data" at bounding box center [862, 22] width 1411 height 44
click at [186, 29] on icon at bounding box center [184, 22] width 20 height 20
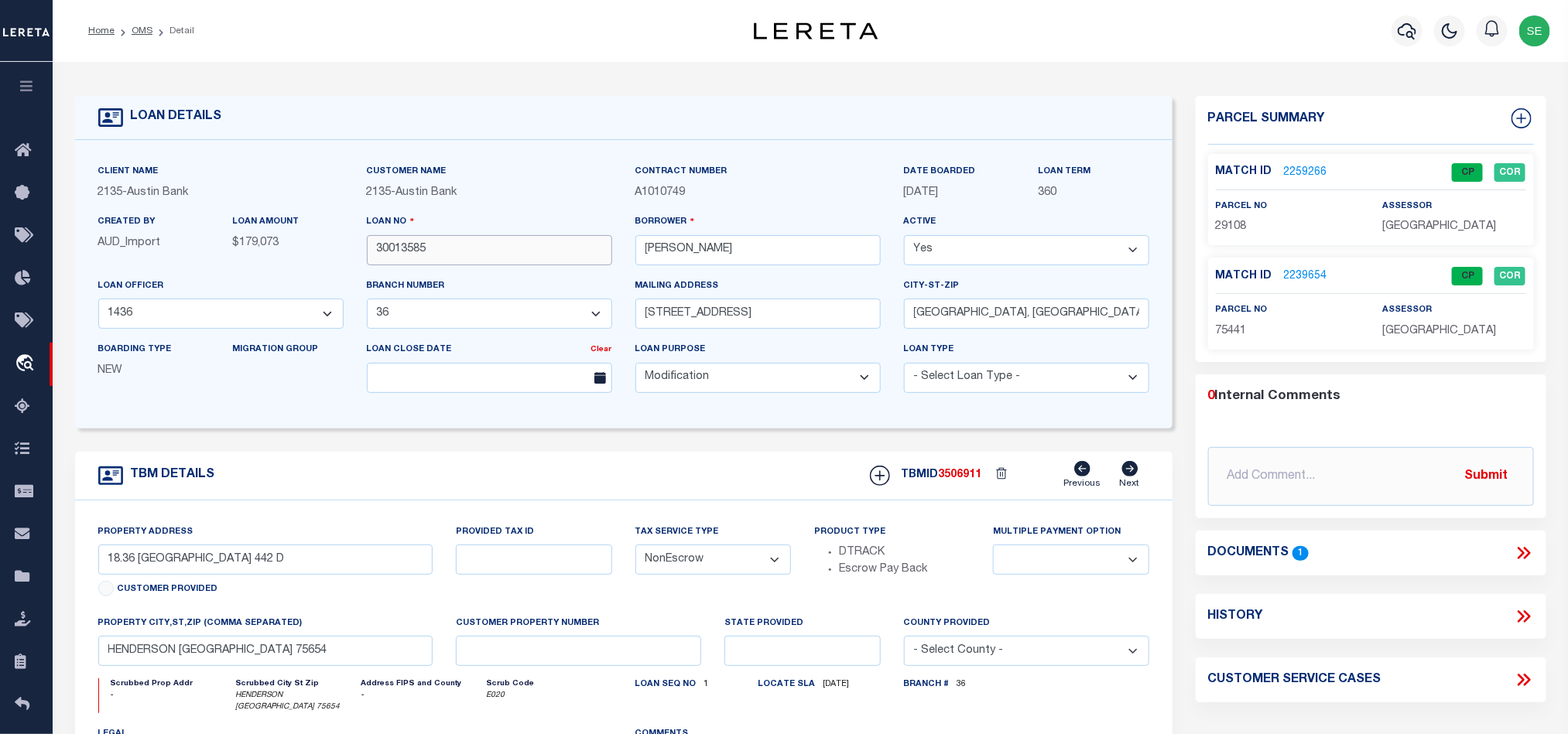
click at [480, 256] on input "30013585" at bounding box center [490, 250] width 246 height 31
click at [968, 480] on span "3506911" at bounding box center [961, 475] width 44 height 11
click at [1428, 327] on span "RUSK COUNTY" at bounding box center [1439, 331] width 114 height 11
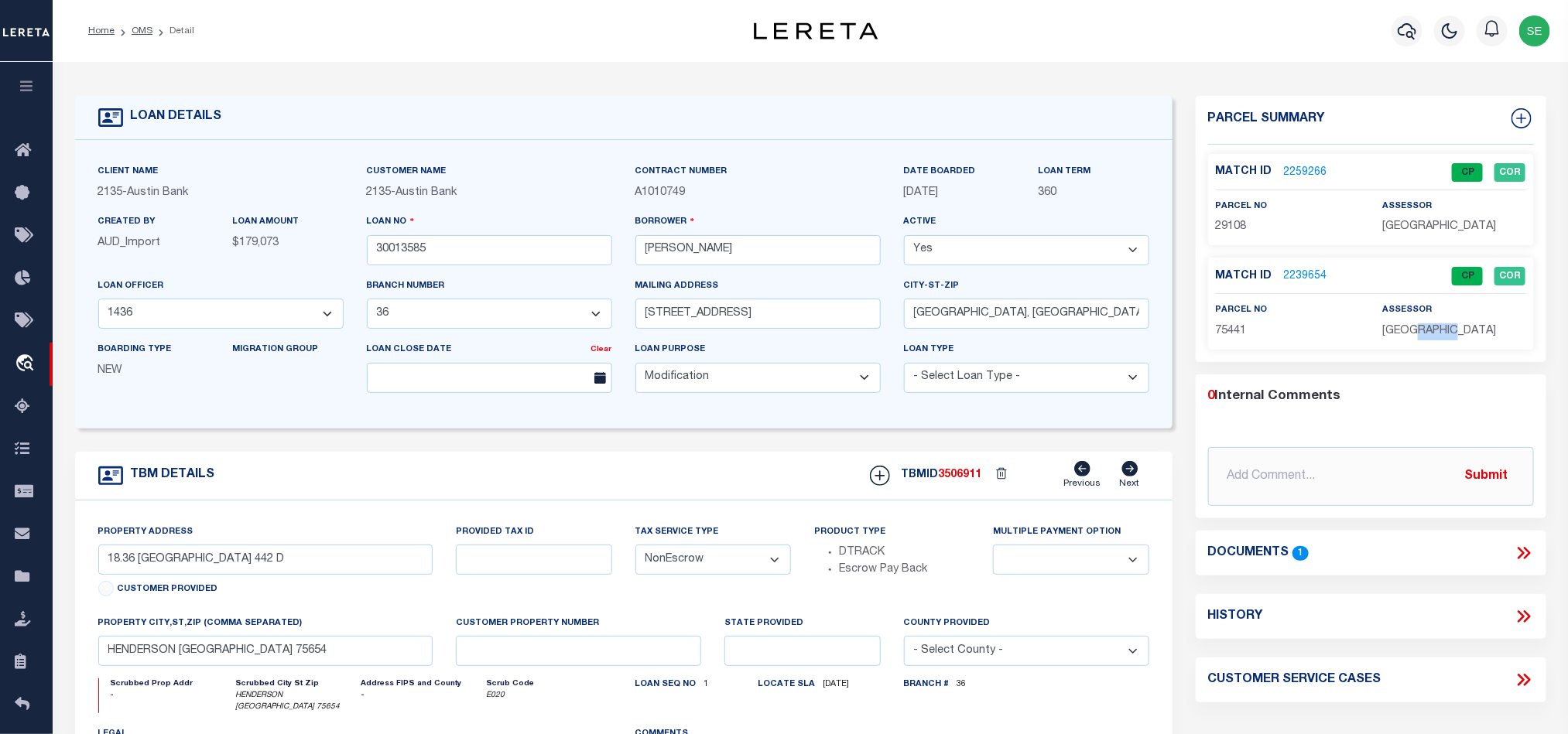
click at [1428, 327] on span "RUSK COUNTY" at bounding box center [1439, 331] width 114 height 11
click at [1229, 321] on div "parcel no 75441" at bounding box center [1287, 321] width 143 height 38
click at [1230, 333] on span "75441" at bounding box center [1230, 331] width 31 height 11
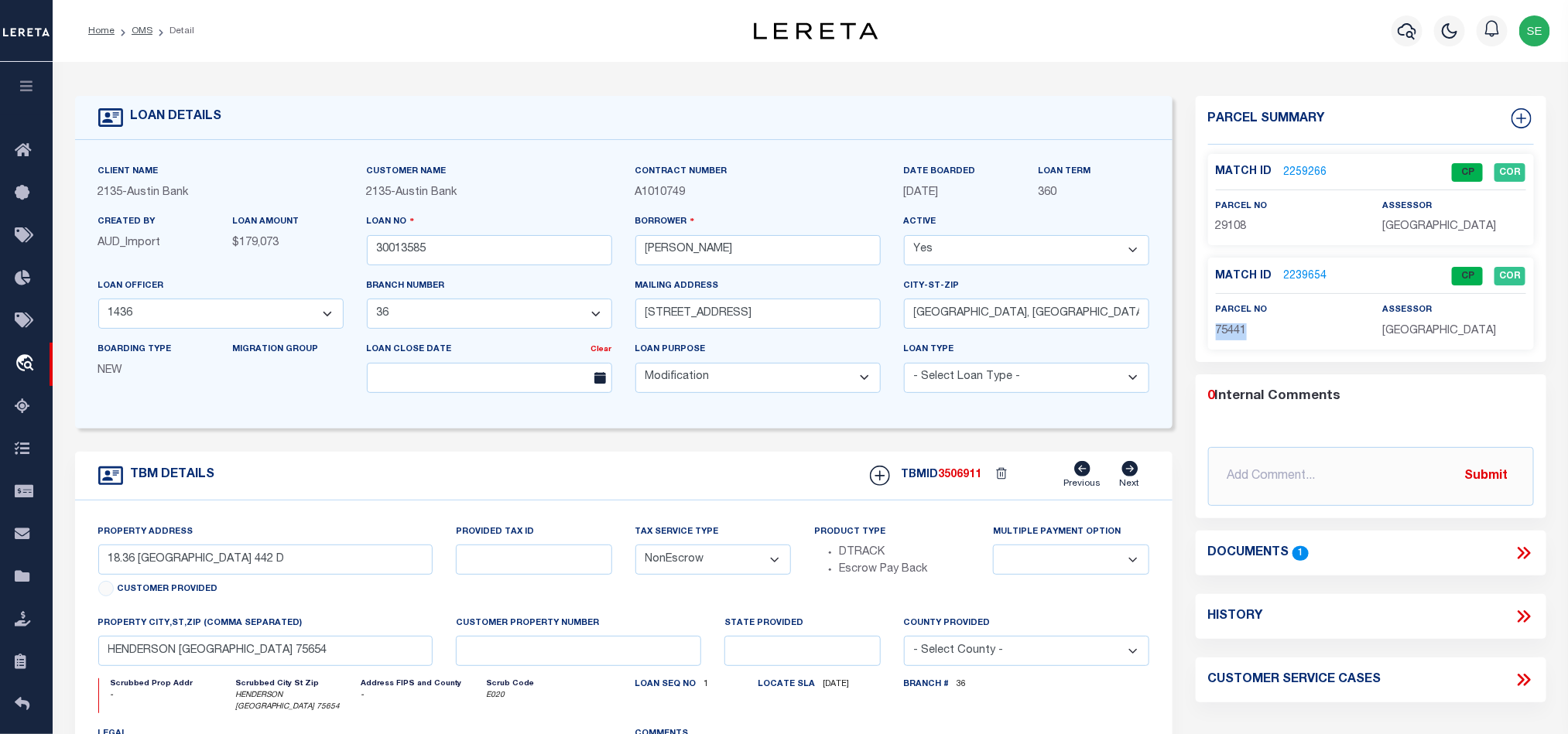
click at [1230, 333] on span "75441" at bounding box center [1230, 331] width 31 height 11
drag, startPoint x: 142, startPoint y: 26, endPoint x: 742, endPoint y: 230, distance: 633.7
click at [142, 26] on link "OMS" at bounding box center [142, 31] width 21 height 9
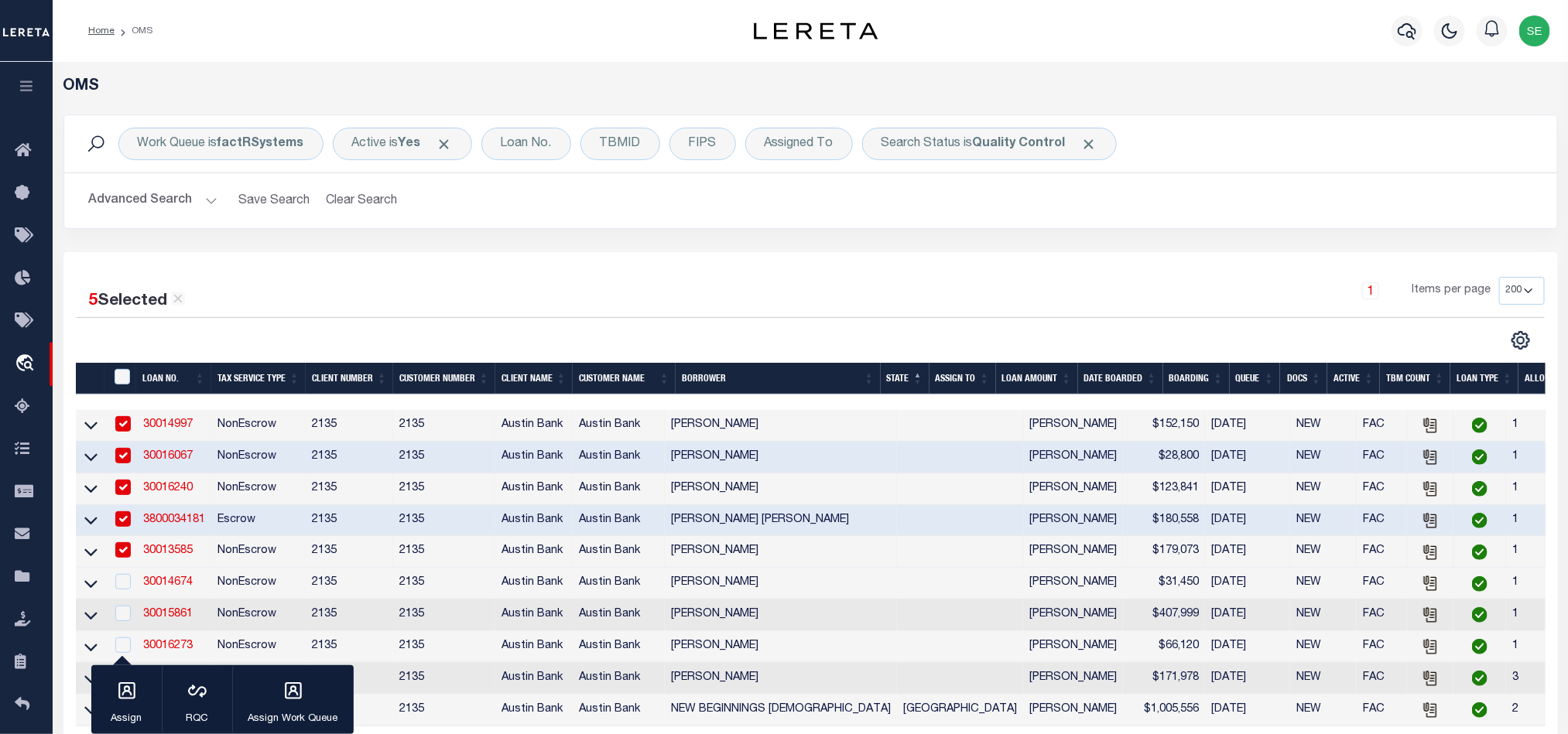
scroll to position [232, 0]
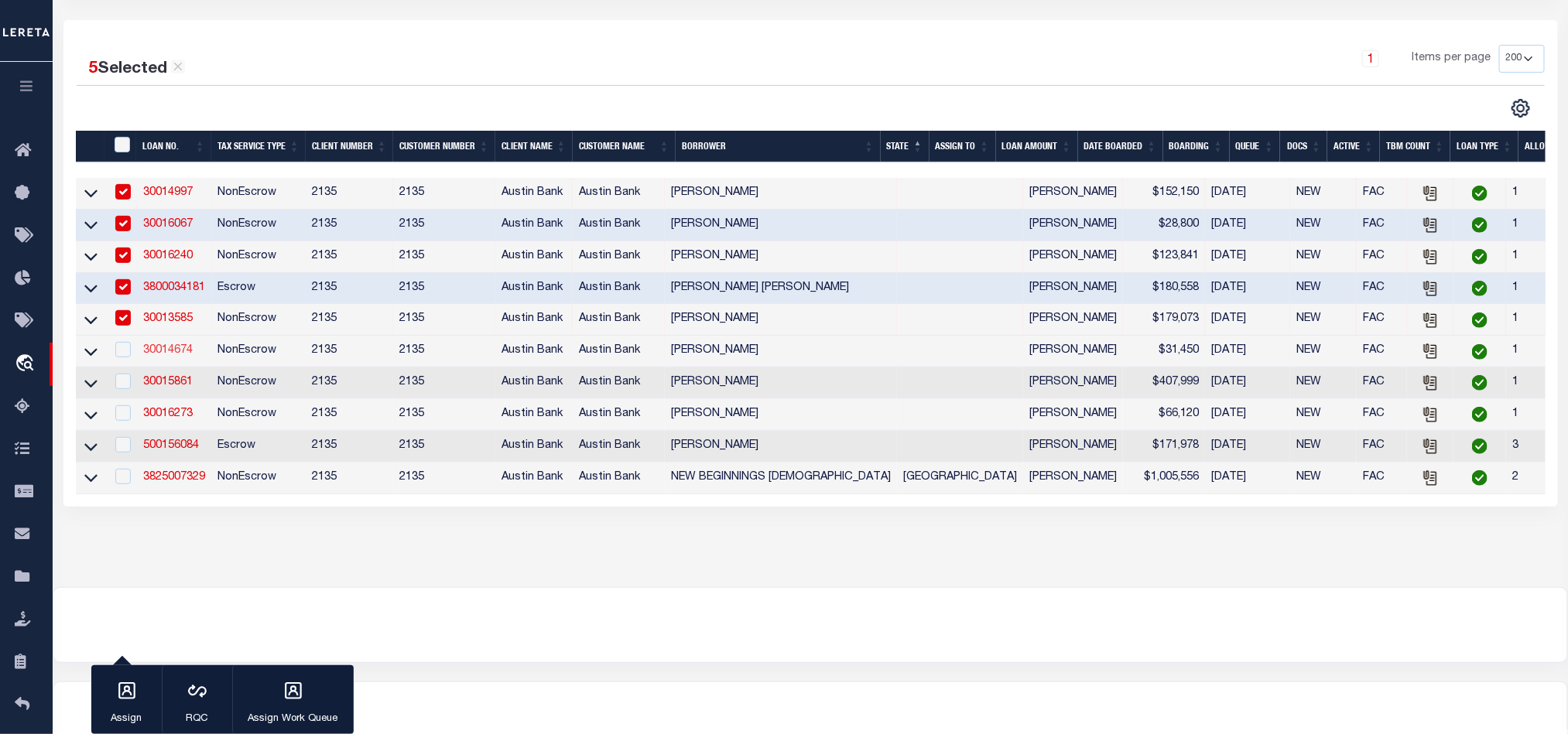
click at [172, 353] on link "30014674" at bounding box center [167, 350] width 49 height 11
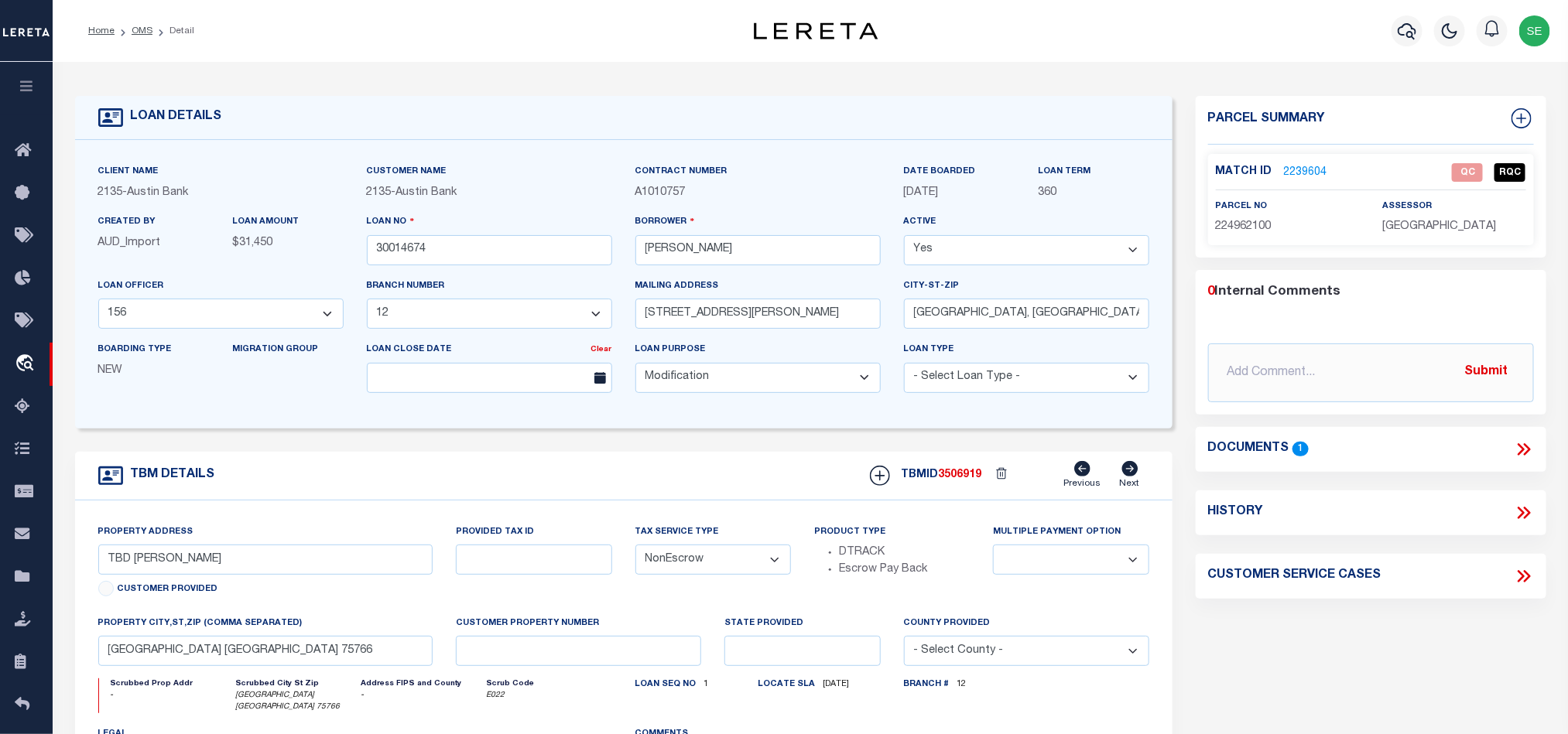
click at [720, 485] on div "TBM DETAILS TBMID 3506919 Previous Next" at bounding box center [624, 475] width 1098 height 49
click at [1241, 228] on span "224962100" at bounding box center [1243, 227] width 56 height 11
click at [1396, 622] on div "Parcel Summary Match ID 2239604 0" at bounding box center [1370, 525] width 374 height 857
click at [1511, 456] on div "Documents 1" at bounding box center [1370, 449] width 325 height 20
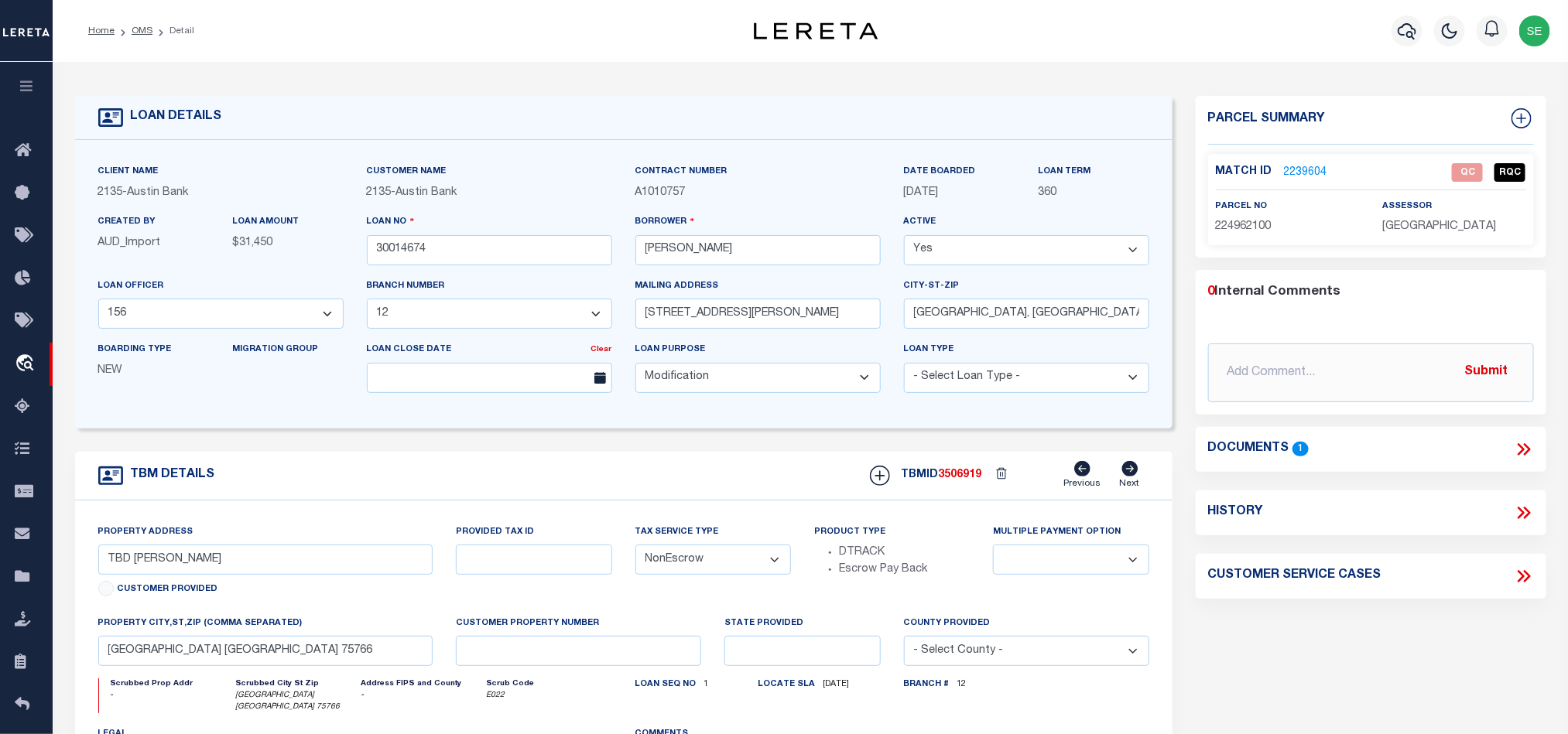
click at [1517, 448] on icon at bounding box center [1524, 449] width 20 height 20
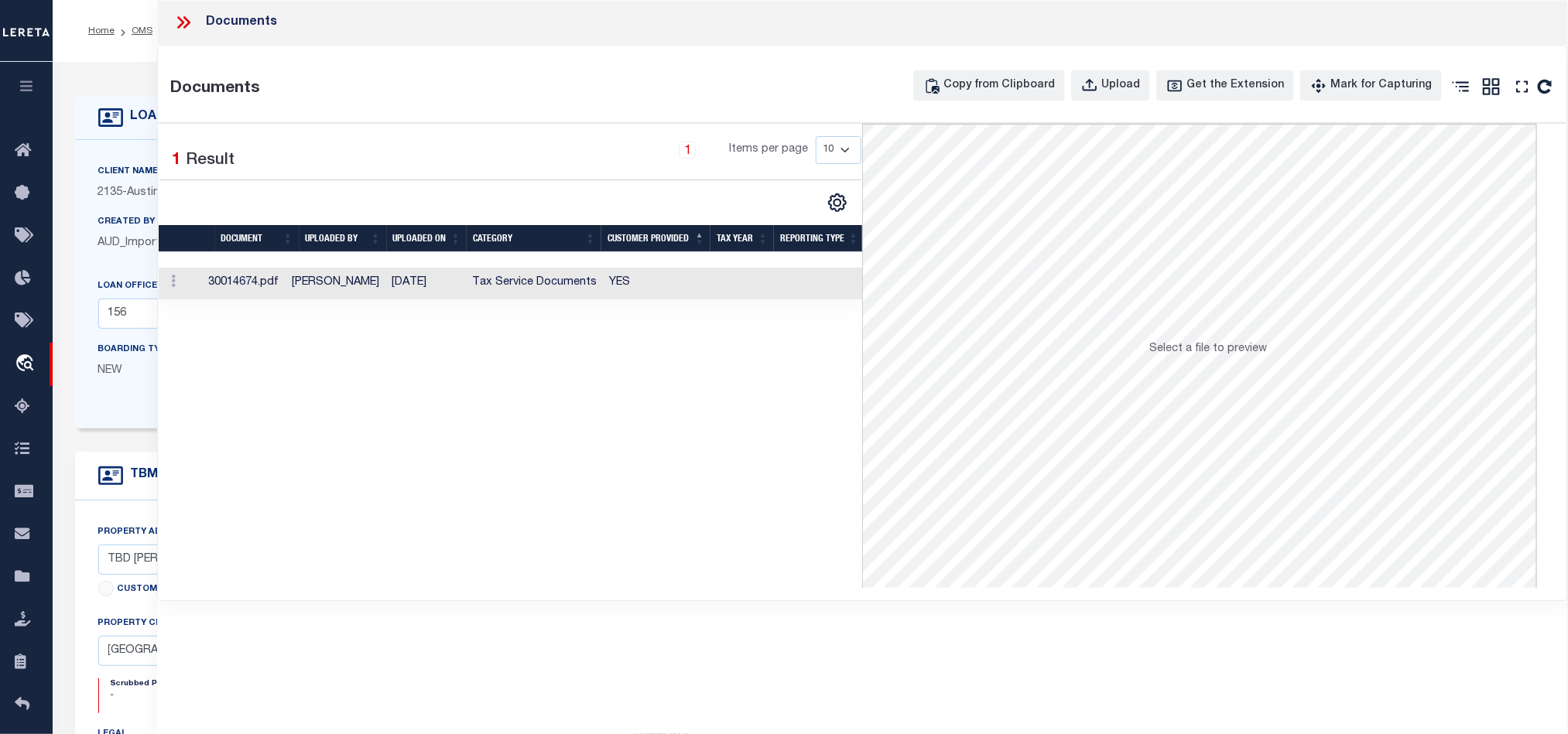
click at [743, 295] on td at bounding box center [743, 284] width 63 height 32
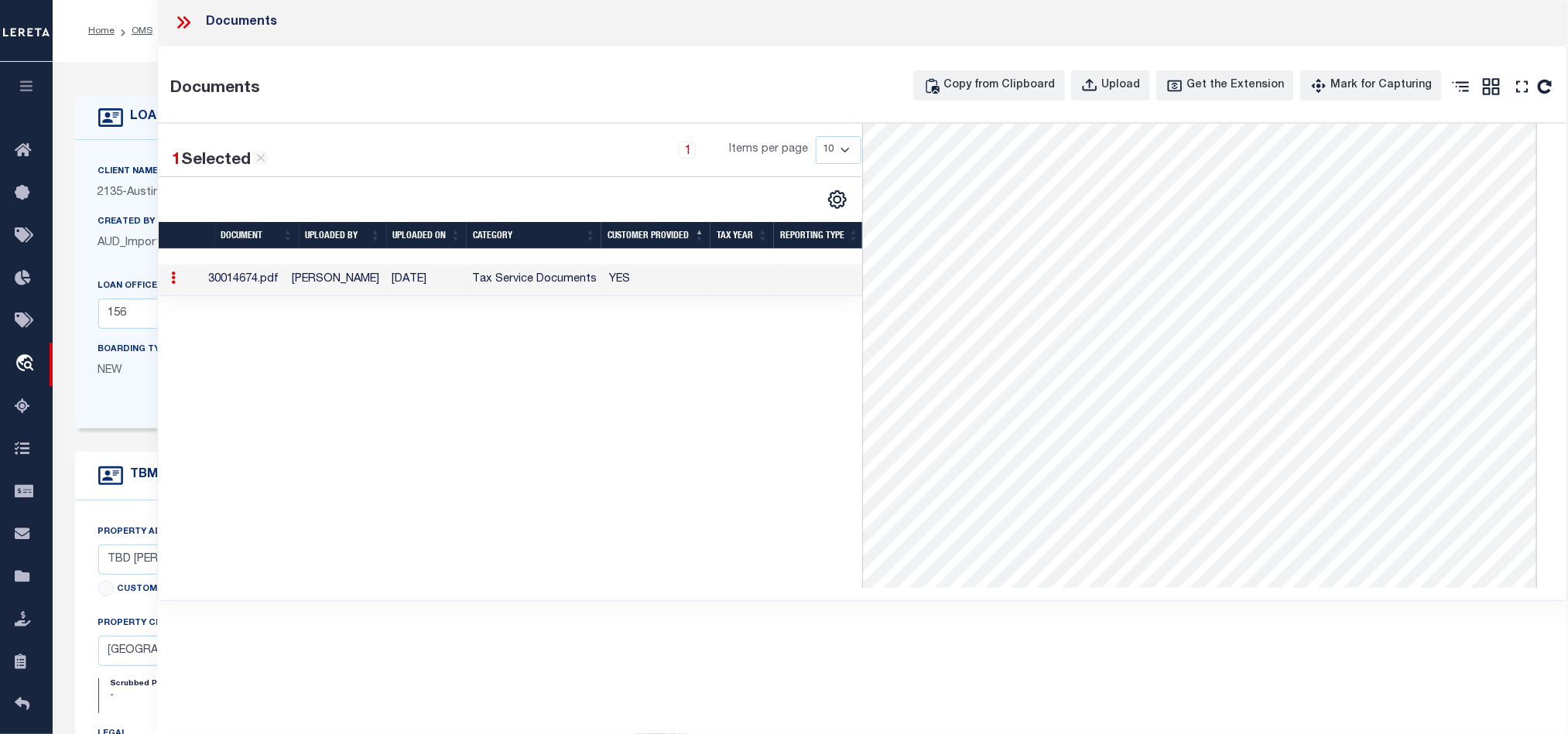
scroll to position [232, 0]
click at [179, 19] on icon at bounding box center [181, 22] width 7 height 12
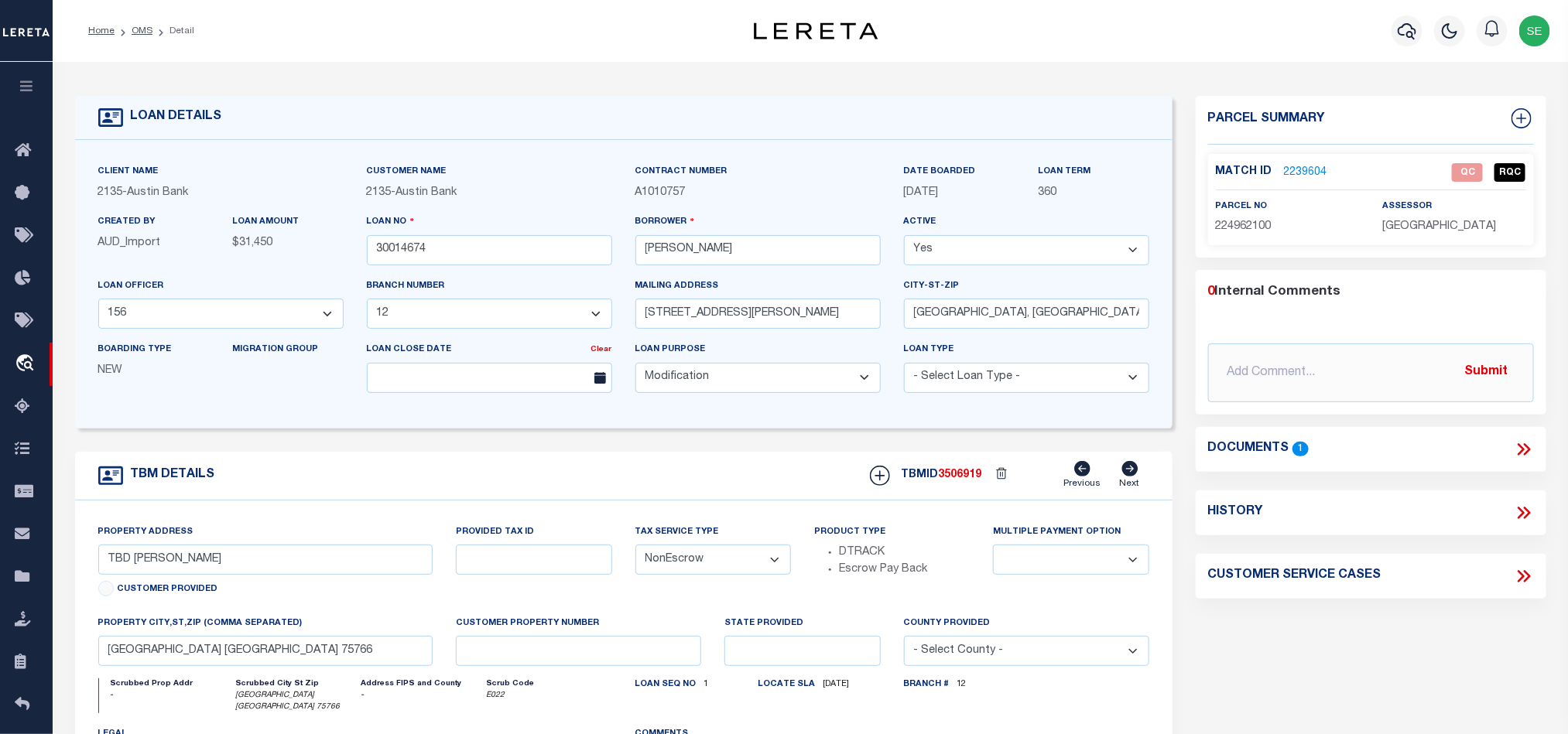
click at [1296, 167] on link "2239604" at bounding box center [1306, 173] width 44 height 17
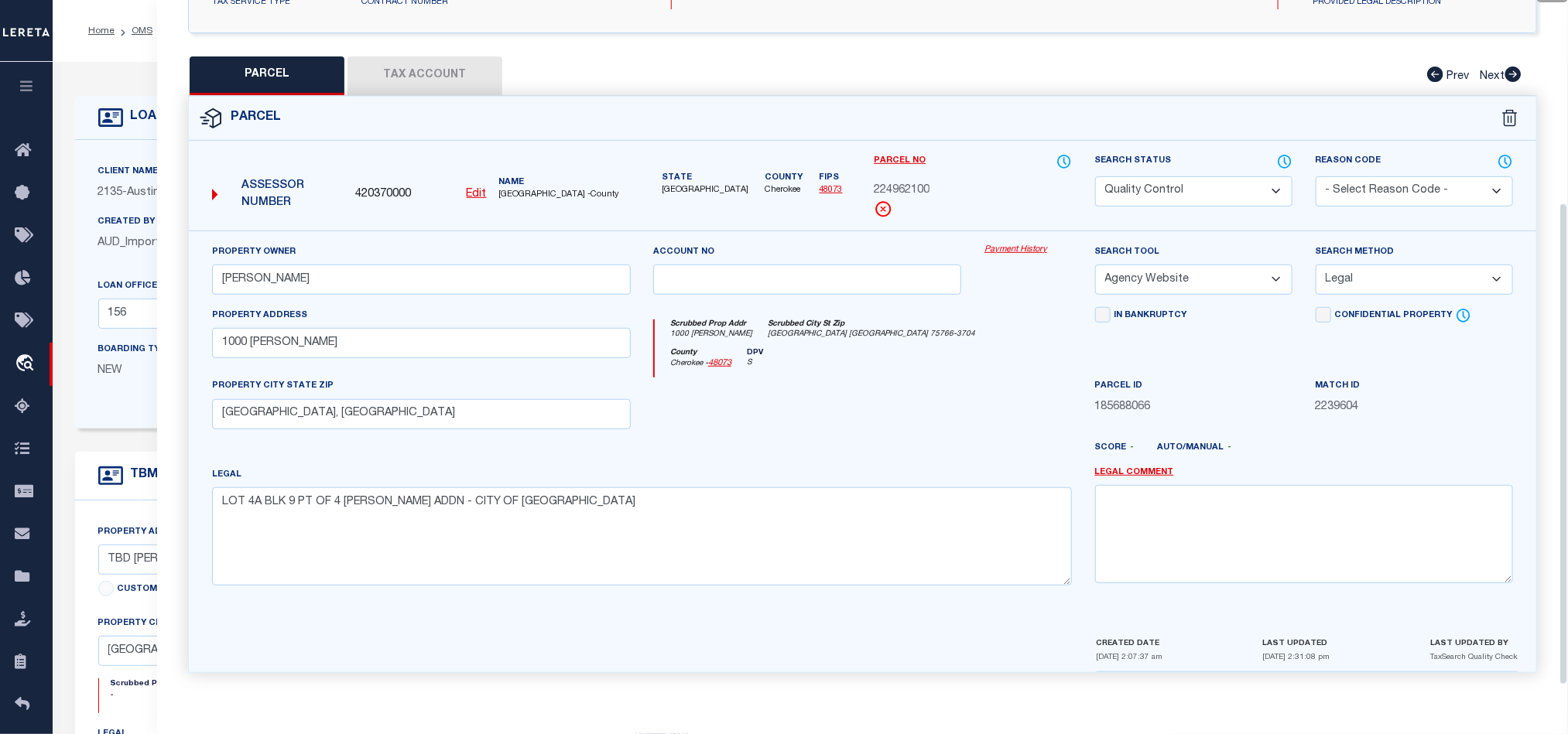
scroll to position [299, 0]
click at [864, 397] on div at bounding box center [807, 409] width 331 height 63
click at [434, 80] on button "Tax Account" at bounding box center [425, 76] width 155 height 39
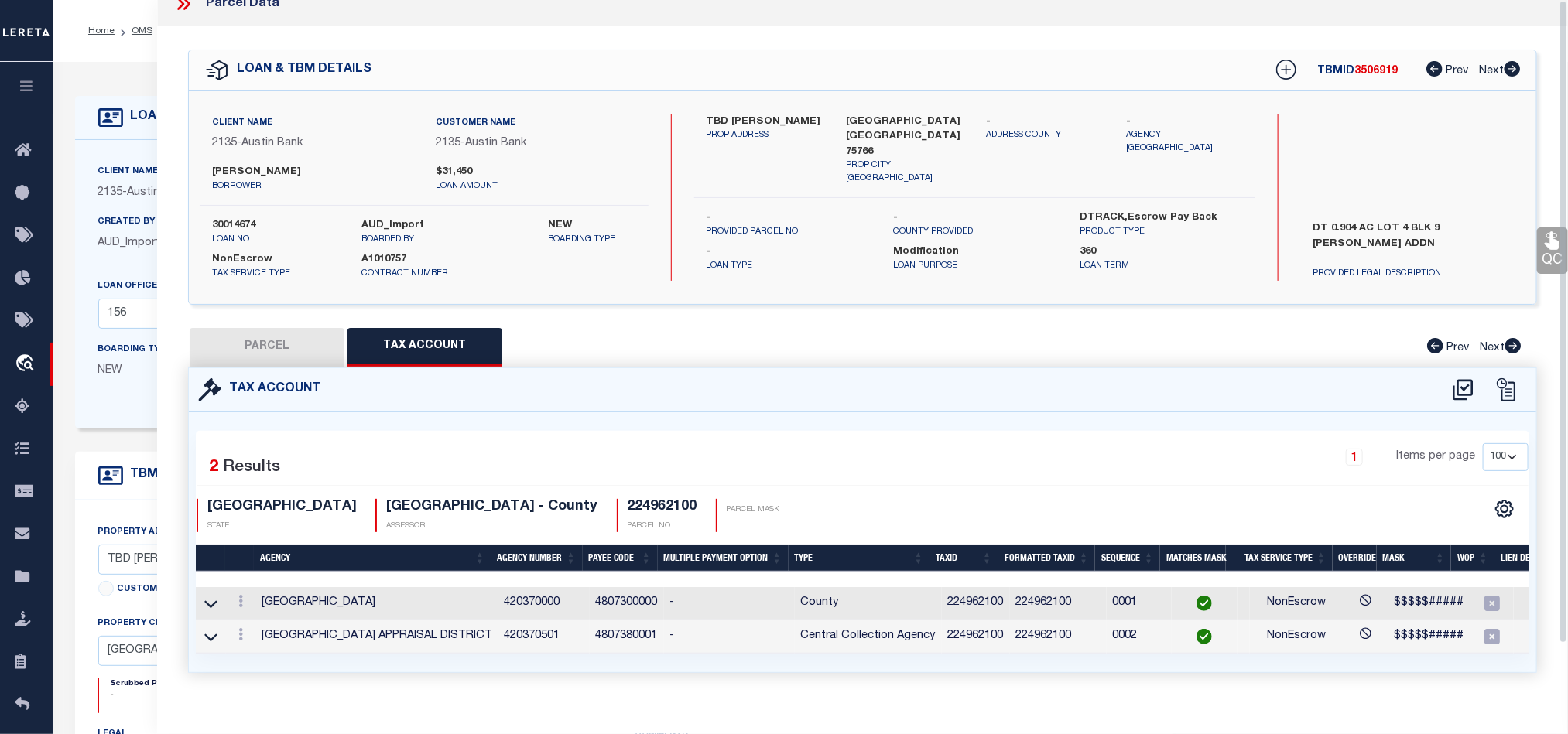
scroll to position [0, 0]
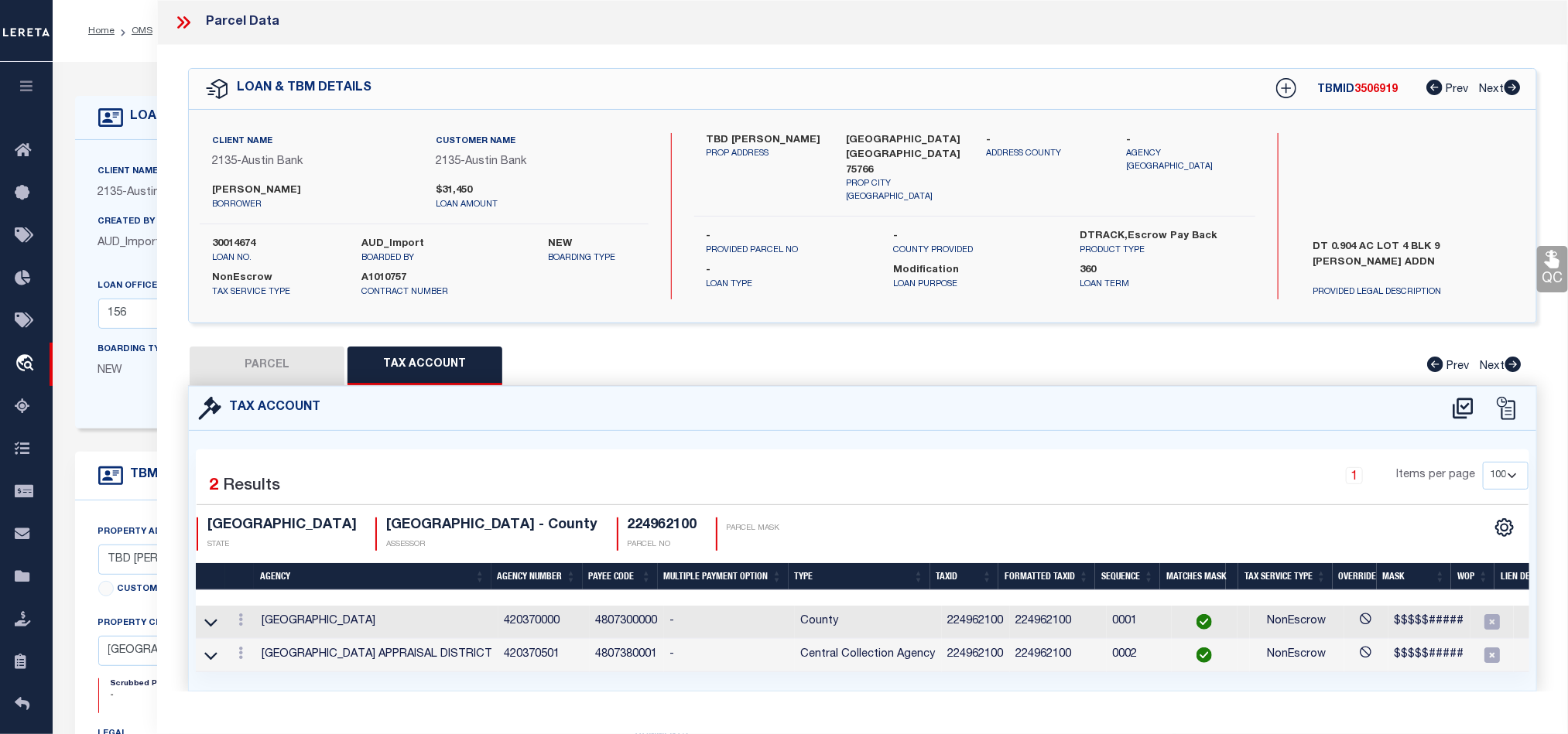
click at [236, 346] on div "QC QC QC" at bounding box center [862, 386] width 1411 height 684
drag, startPoint x: 263, startPoint y: 362, endPoint x: 1013, endPoint y: 512, distance: 764.9
click at [264, 362] on button "PARCEL" at bounding box center [267, 366] width 155 height 39
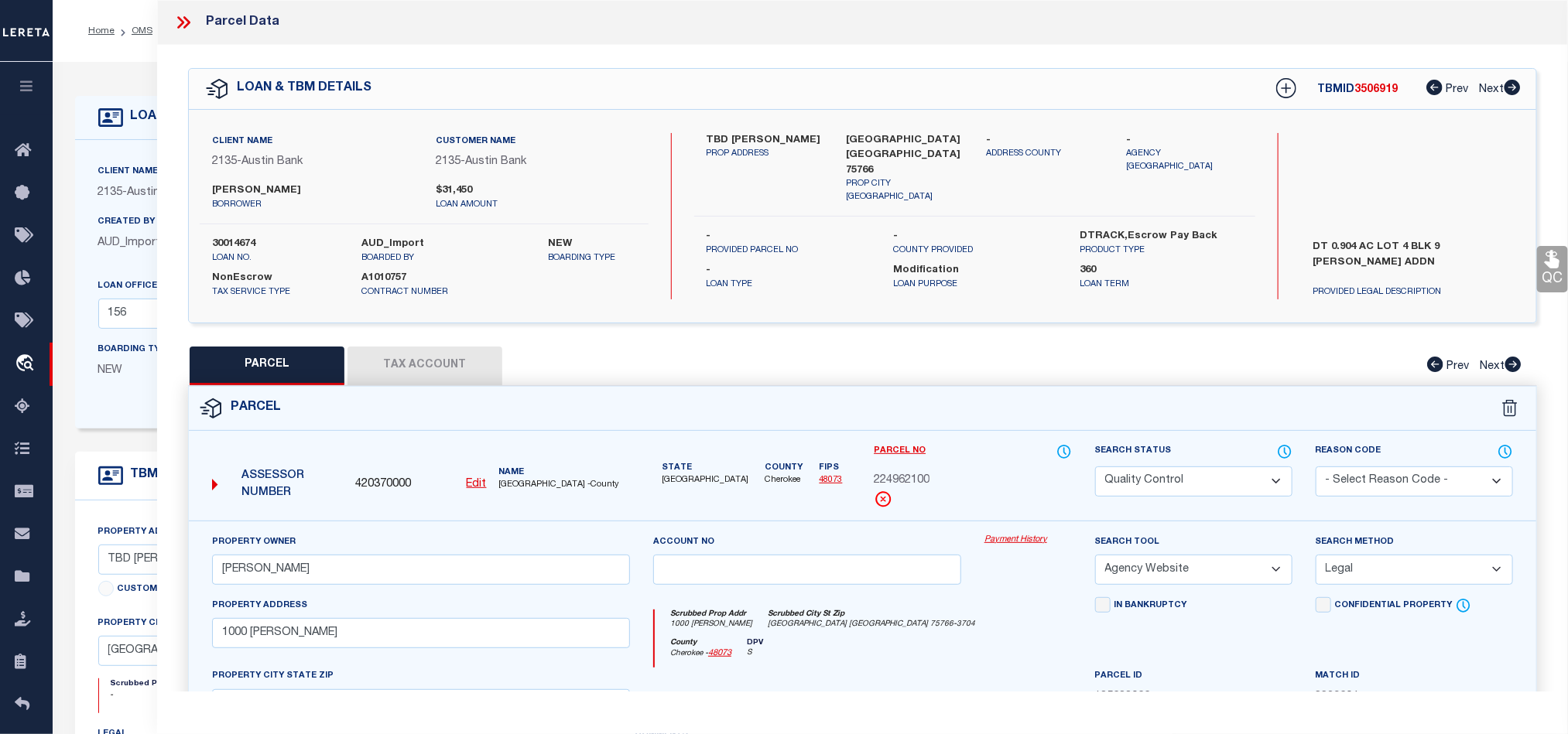
click at [978, 424] on div "Parcel" at bounding box center [862, 409] width 1347 height 44
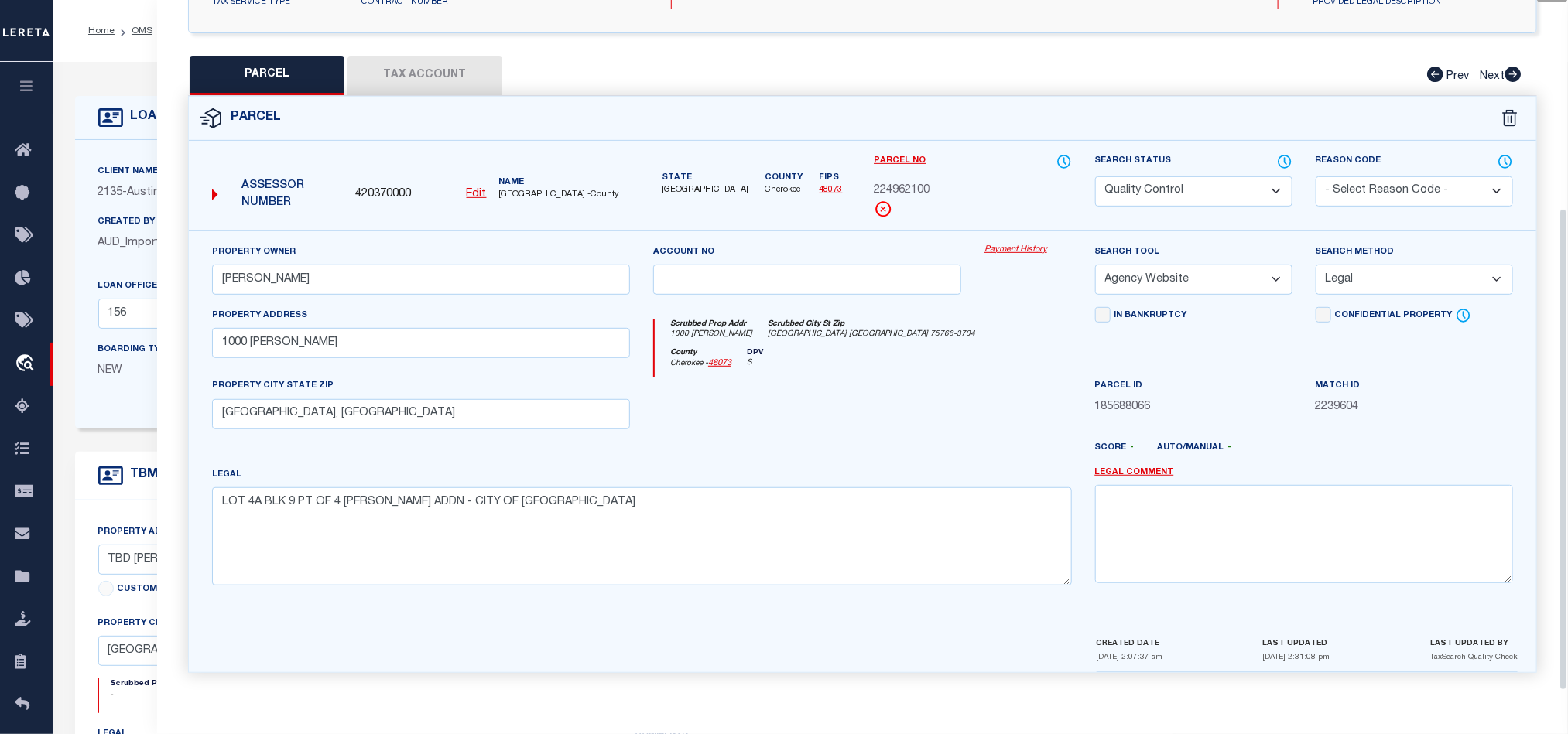
click at [930, 405] on div at bounding box center [807, 409] width 331 height 63
drag, startPoint x: 1178, startPoint y: 177, endPoint x: 1171, endPoint y: 196, distance: 20.2
click at [1178, 177] on select "Automated Search Bad Parcel Complete Duplicate Parcel High Dollar Reporting In …" at bounding box center [1193, 191] width 198 height 31
click at [793, 370] on div "County Cherokee - 48073 DPV S" at bounding box center [862, 363] width 416 height 31
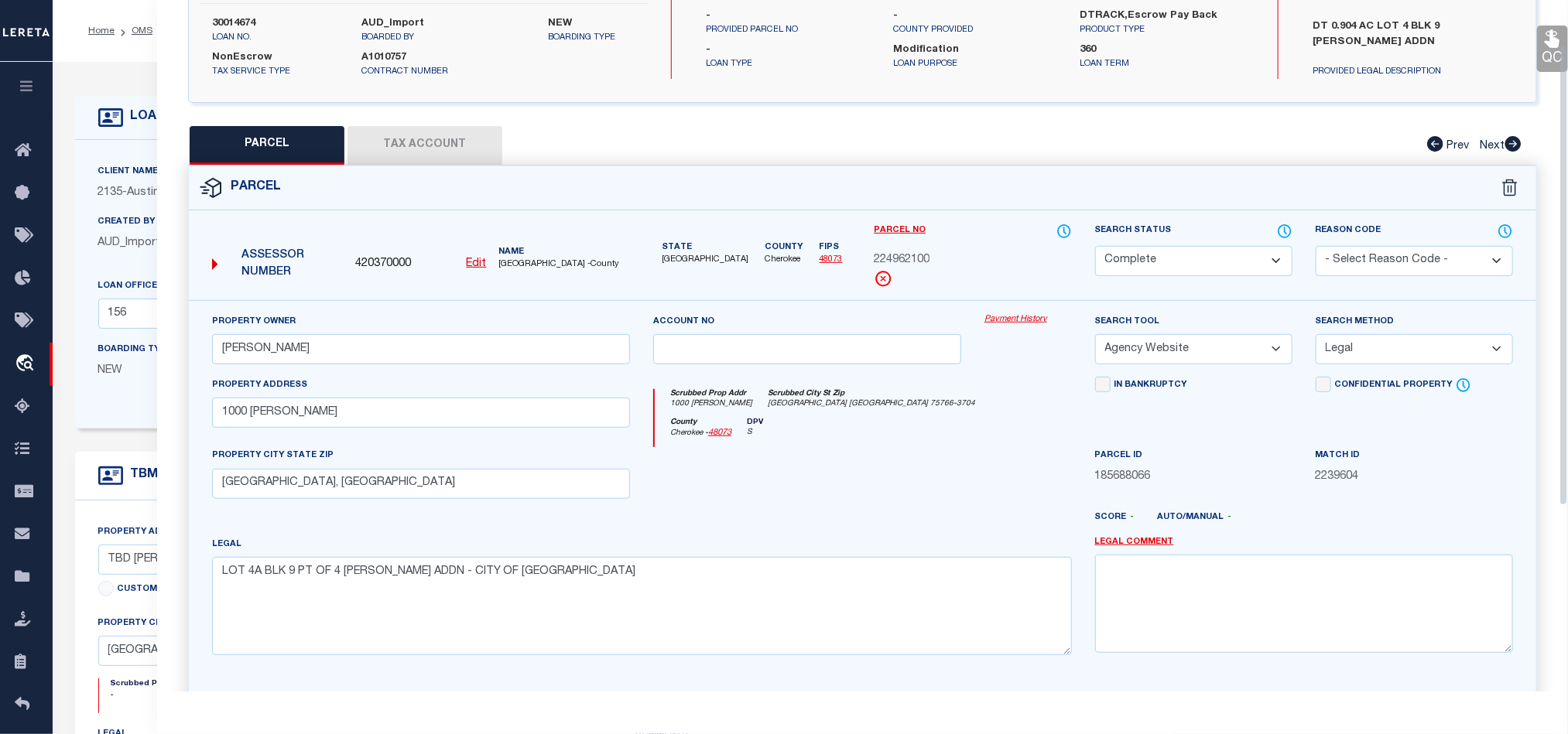
scroll to position [68, 0]
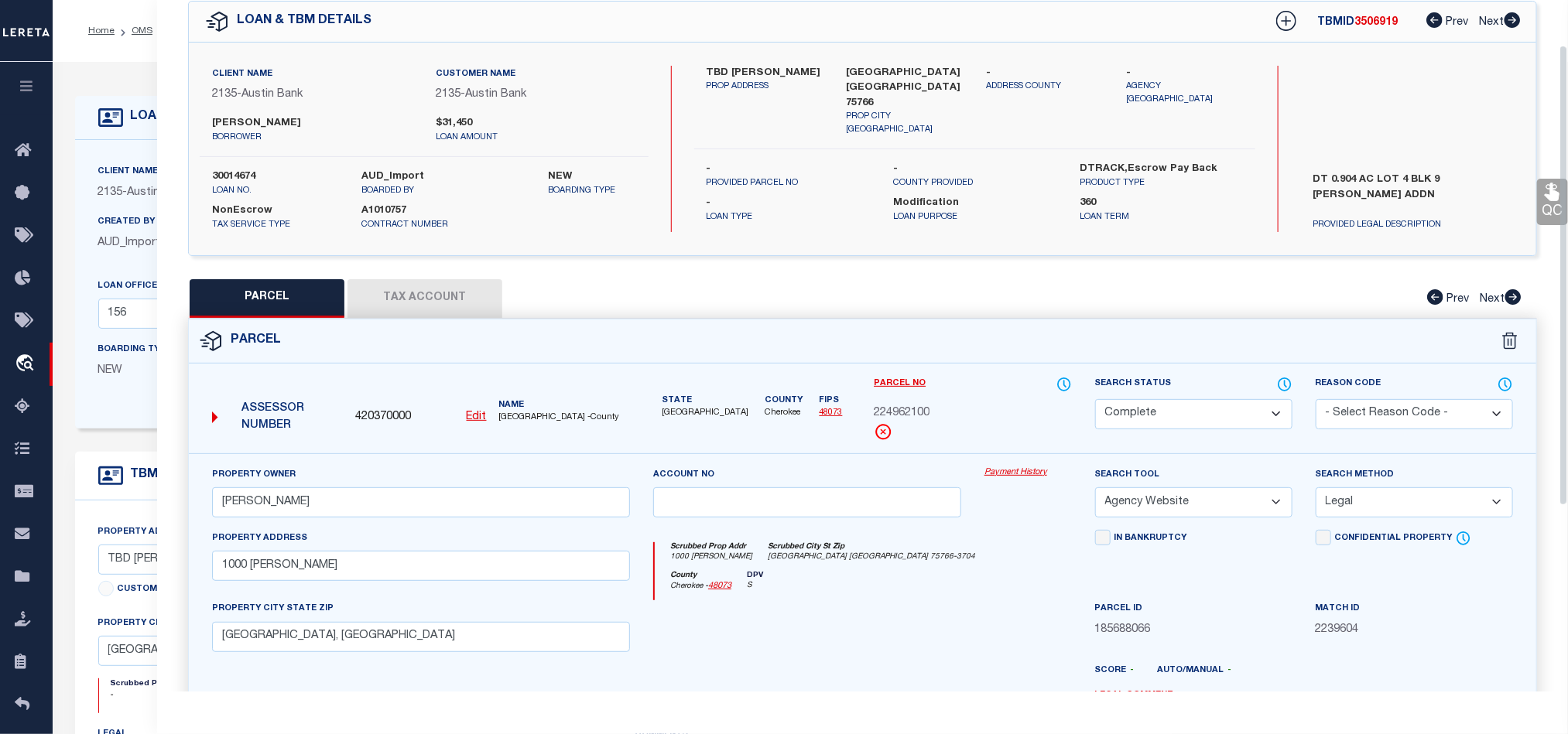
click at [1552, 196] on icon at bounding box center [1552, 192] width 15 height 18
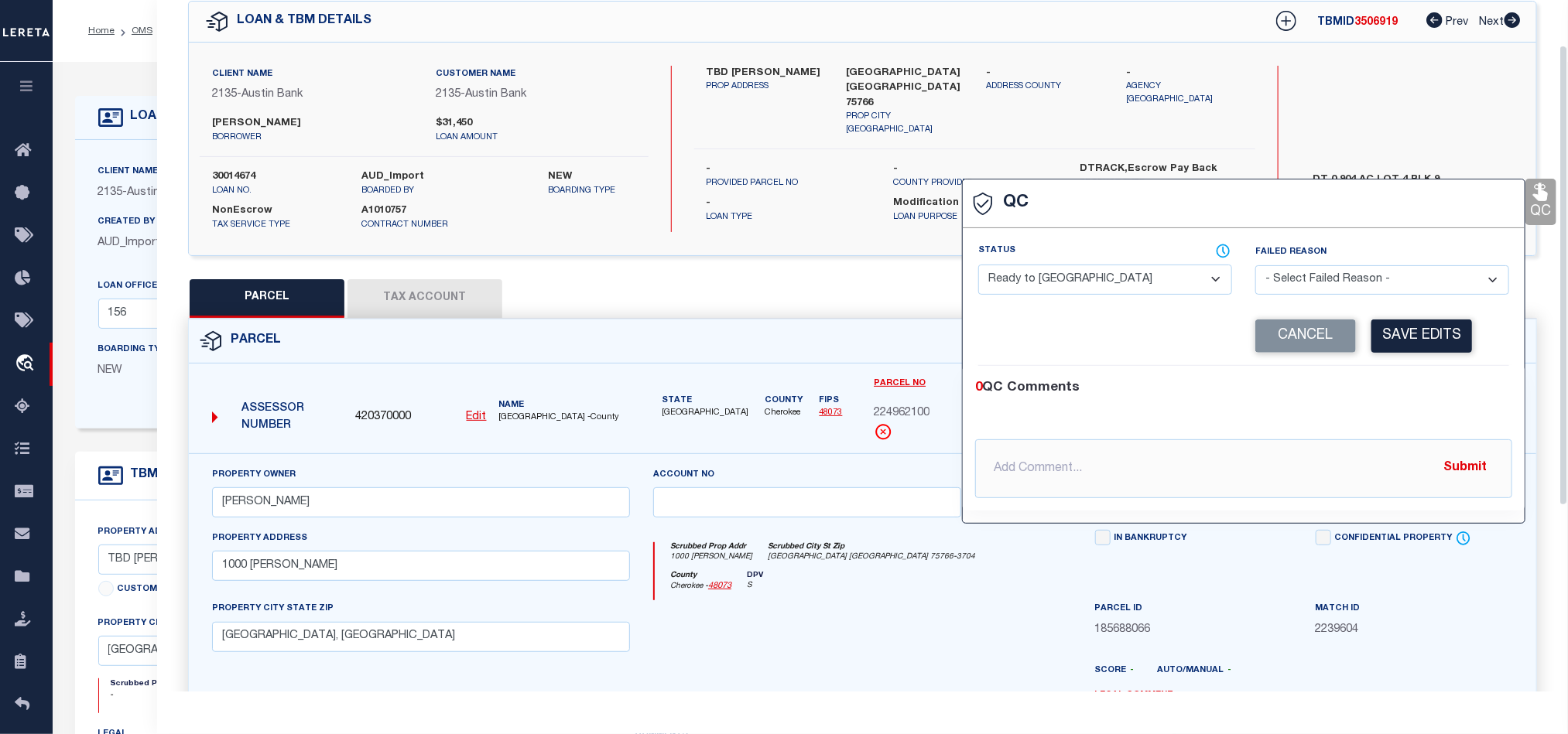
drag, startPoint x: 1039, startPoint y: 288, endPoint x: 1048, endPoint y: 291, distance: 9.5
click at [1039, 288] on select "- Select Status - Ready to QC Correct Incorrect" at bounding box center [1105, 279] width 254 height 31
drag, startPoint x: 1431, startPoint y: 409, endPoint x: 1431, endPoint y: 395, distance: 14.0
click at [1431, 409] on div "0 QC Comments @Aakash Patel @Abdul Muzain @Adams, Pamela S @Adhikary Rinki @Agu…" at bounding box center [1243, 437] width 562 height 120
click at [1424, 353] on button "Save Edits" at bounding box center [1421, 336] width 101 height 33
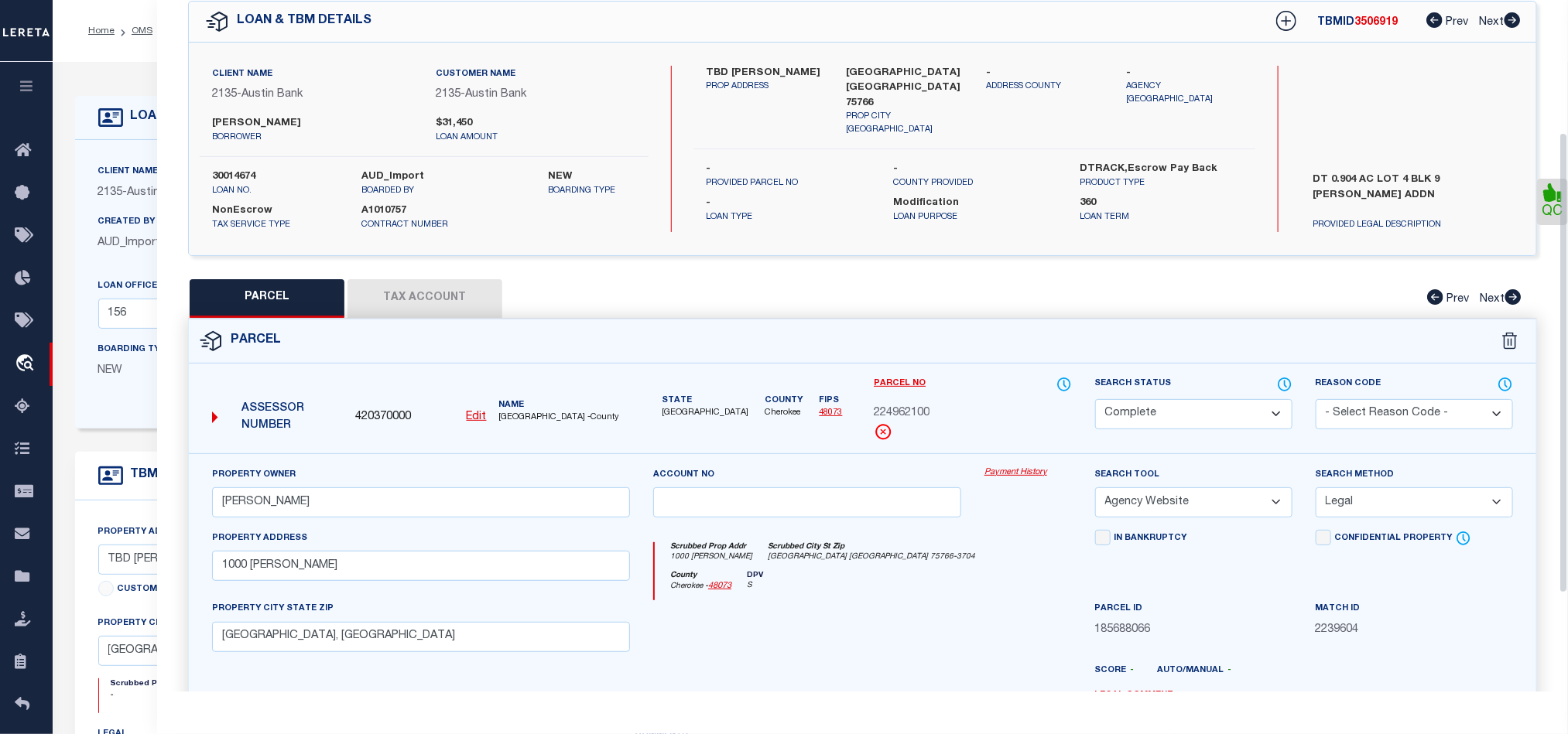
scroll to position [346, 0]
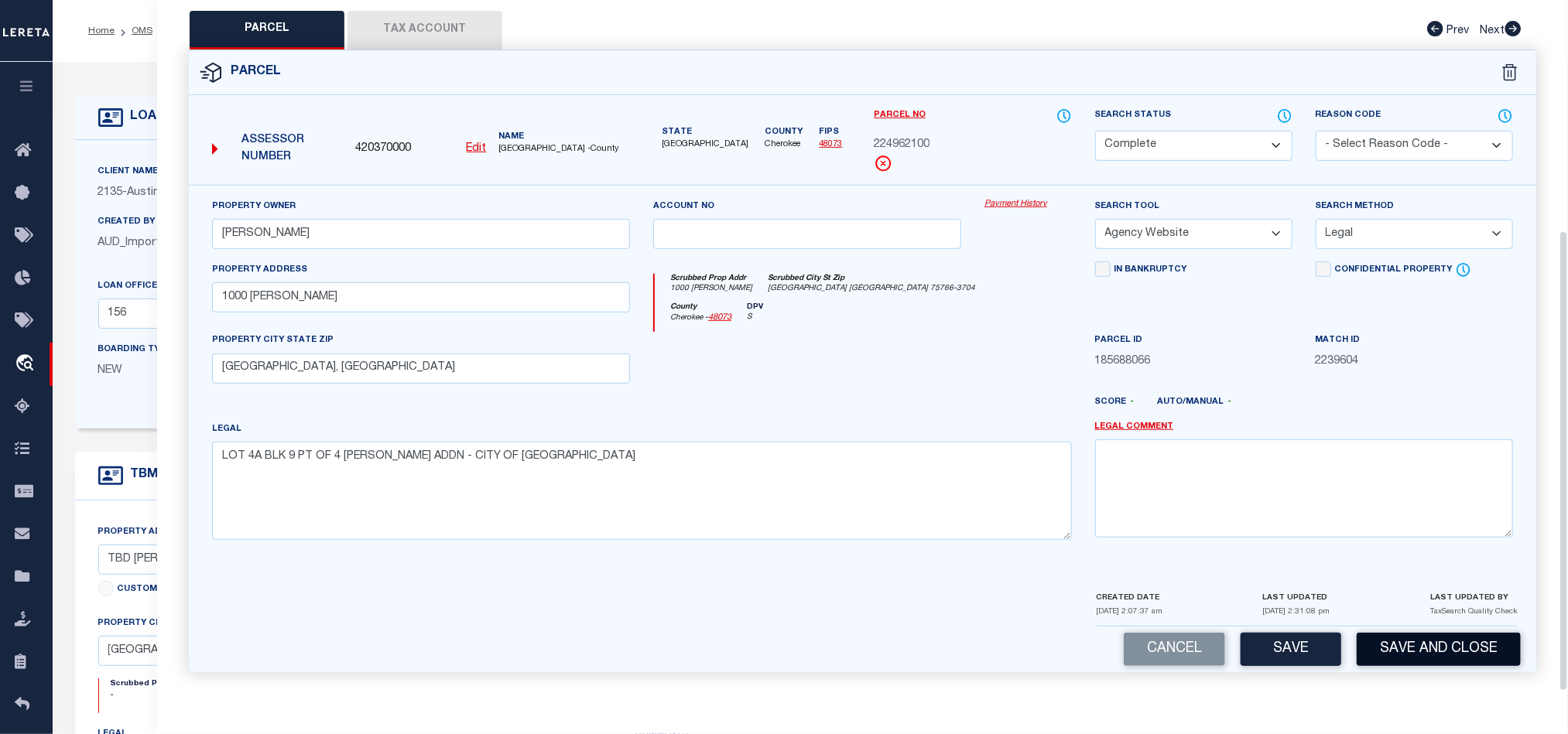
click at [1445, 646] on button "Save and Close" at bounding box center [1438, 650] width 164 height 33
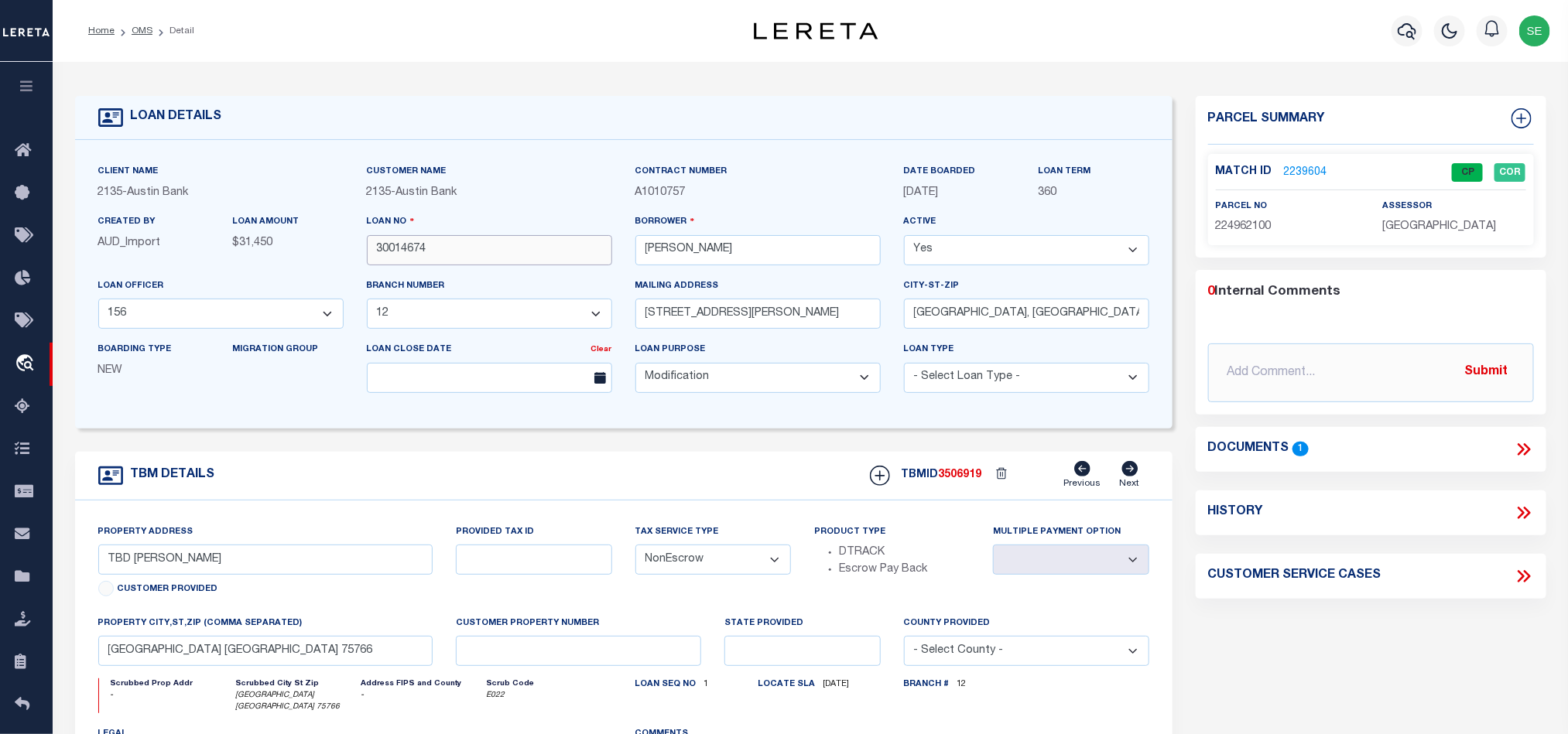
click at [476, 246] on input "30014674" at bounding box center [490, 250] width 246 height 31
click at [958, 489] on div "TBMID 3506919 Previous Next" at bounding box center [1004, 476] width 291 height 30
click at [1415, 231] on span "[GEOGRAPHIC_DATA]" at bounding box center [1439, 227] width 114 height 11
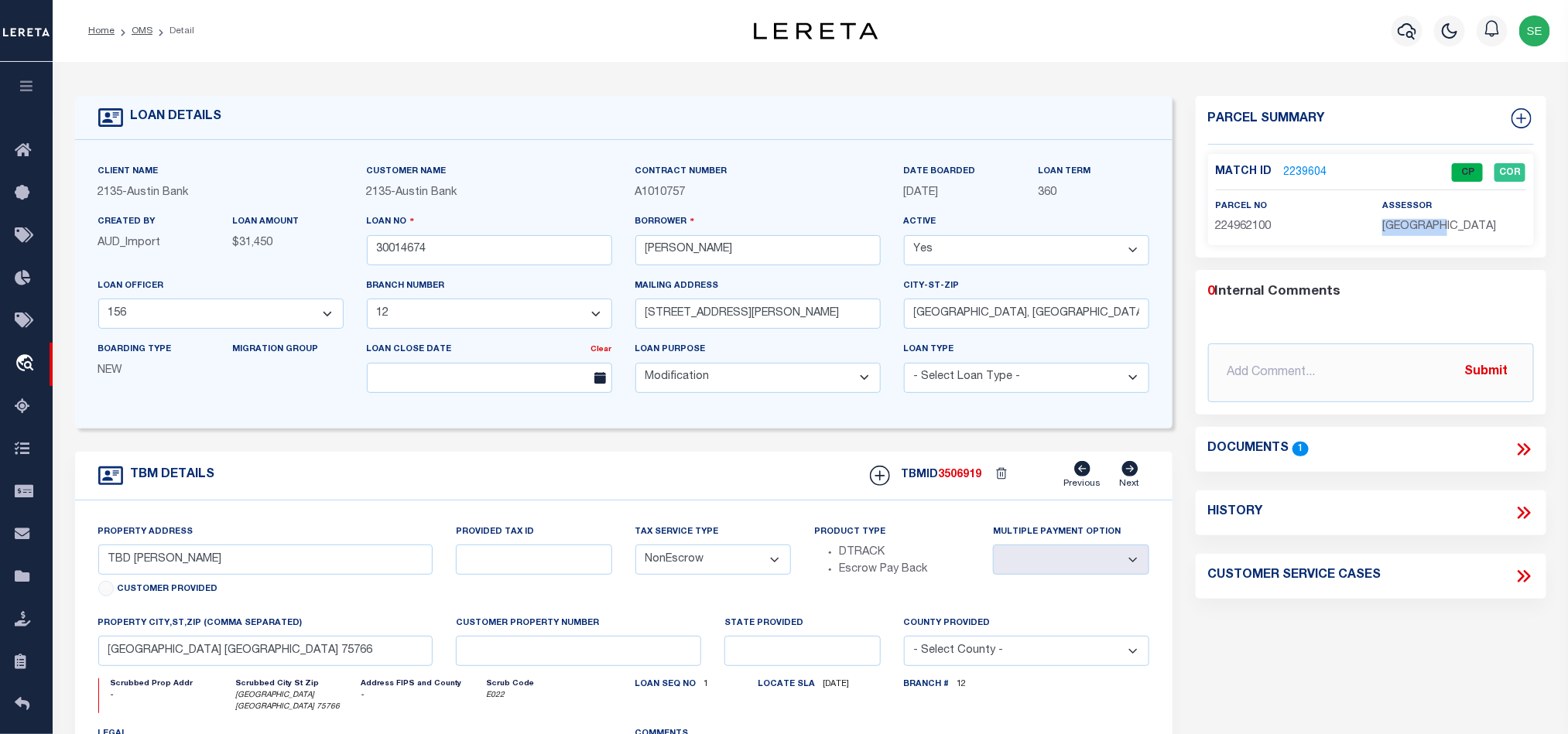
click at [1415, 231] on span "[GEOGRAPHIC_DATA]" at bounding box center [1439, 227] width 114 height 11
click at [1244, 222] on span "224962100" at bounding box center [1243, 227] width 56 height 11
click at [1296, 175] on link "2239604" at bounding box center [1306, 173] width 44 height 17
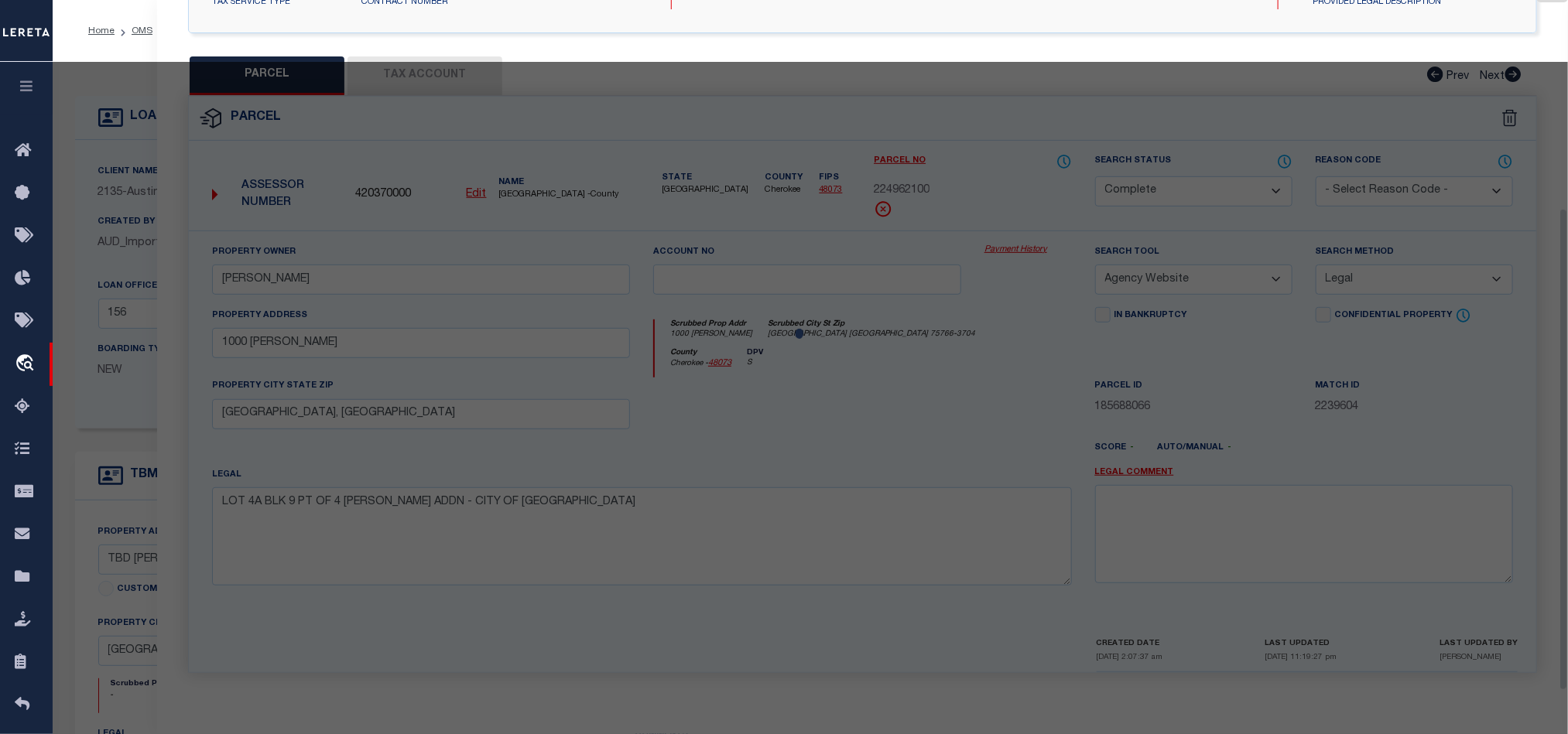
scroll to position [299, 0]
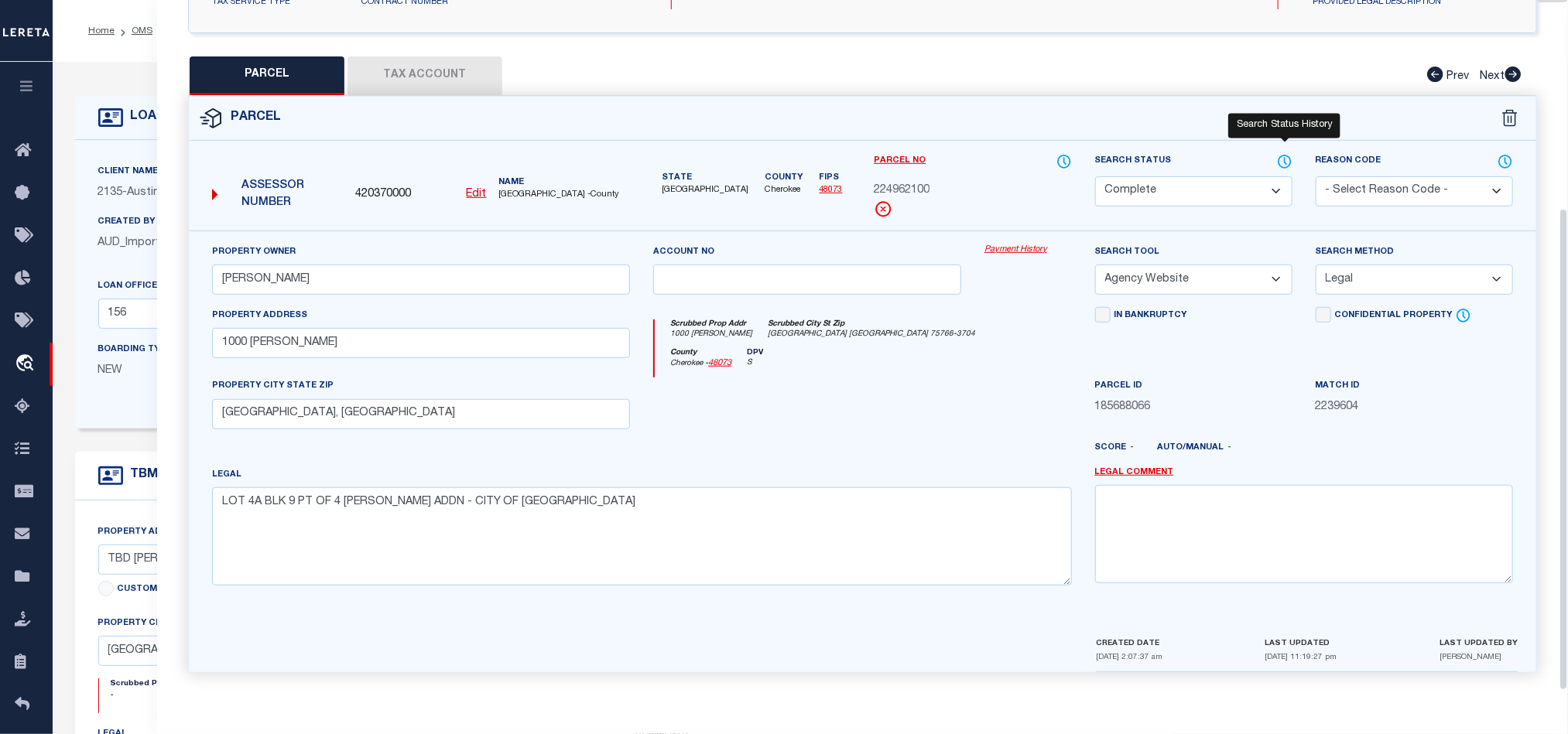
click at [1281, 154] on icon at bounding box center [1284, 161] width 16 height 17
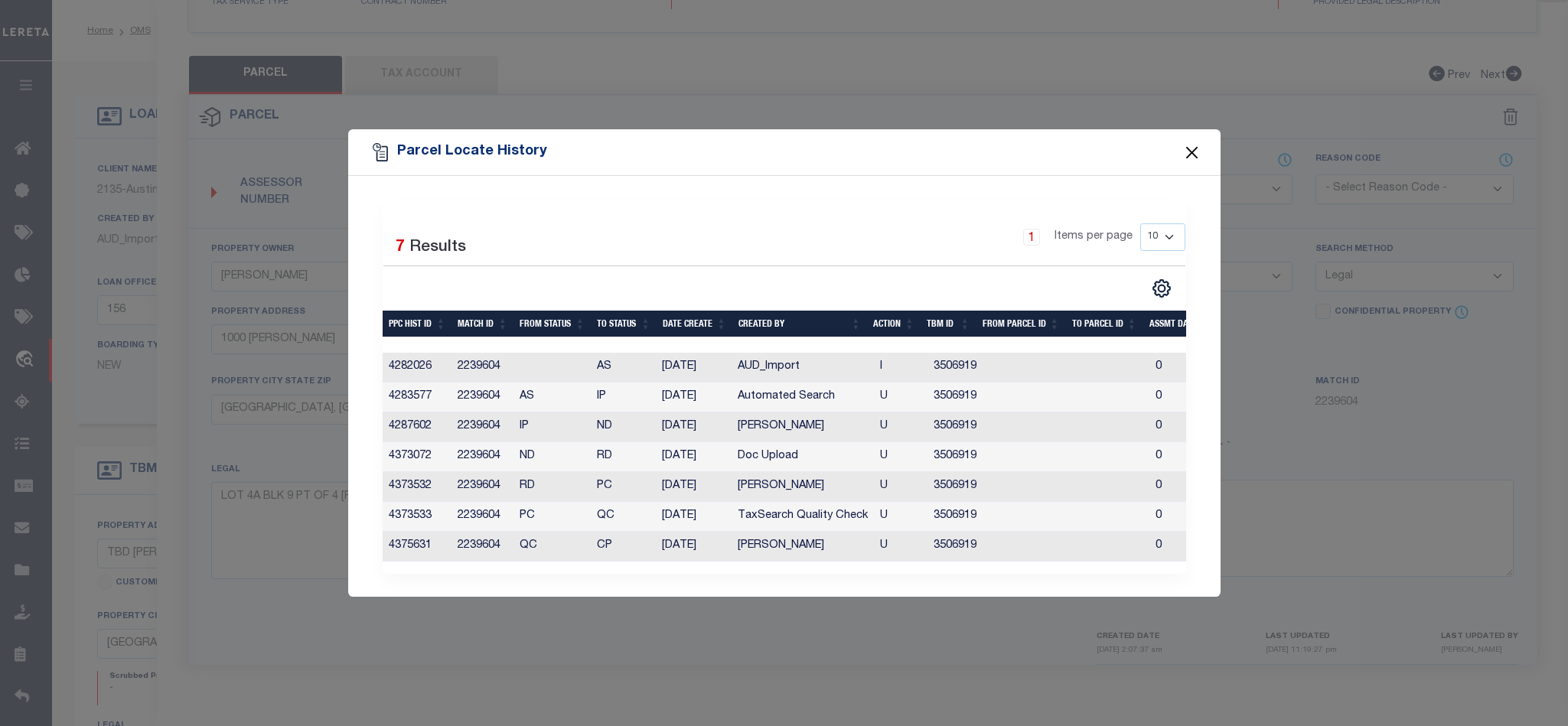
click at [1187, 142] on button "Close" at bounding box center [1192, 152] width 20 height 20
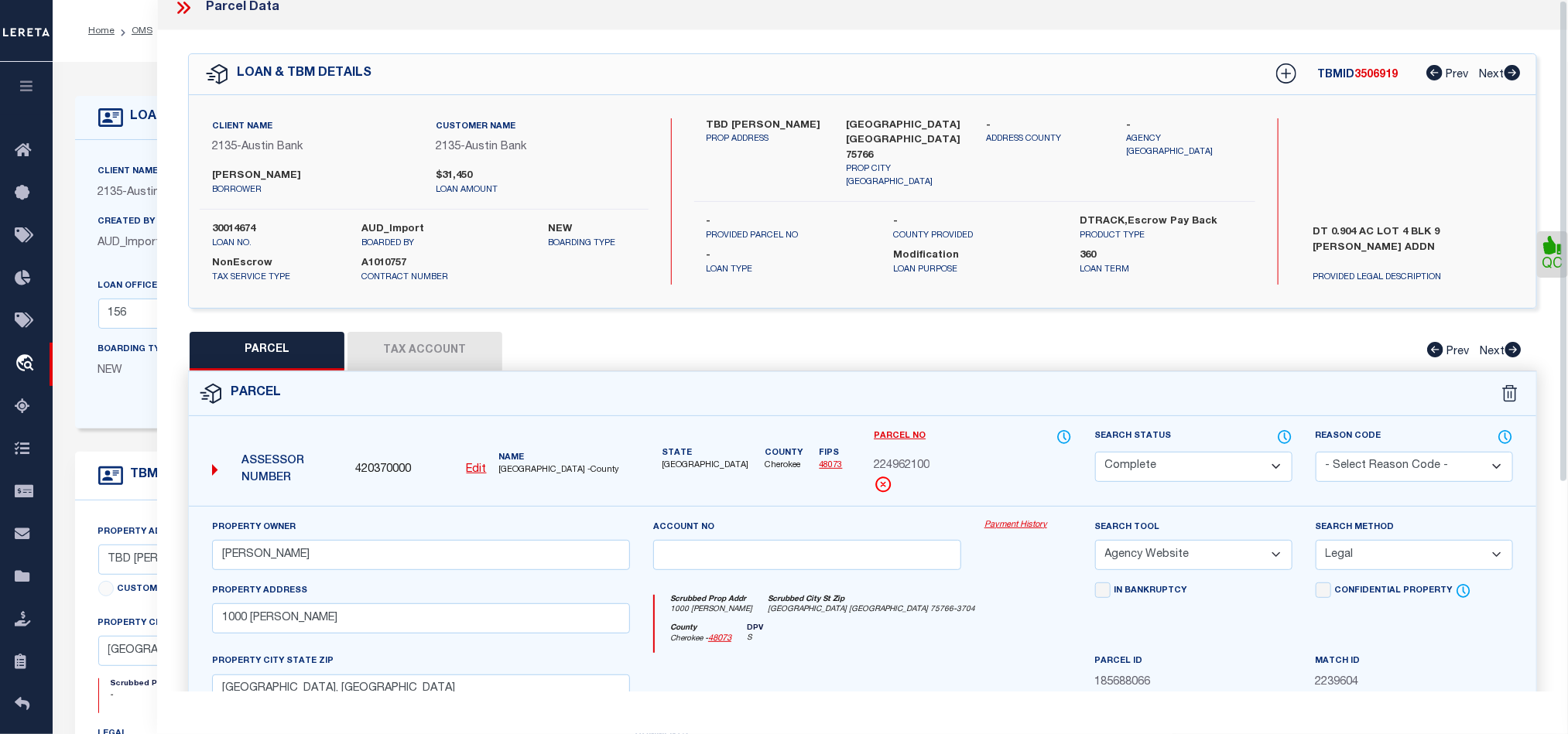
scroll to position [0, 0]
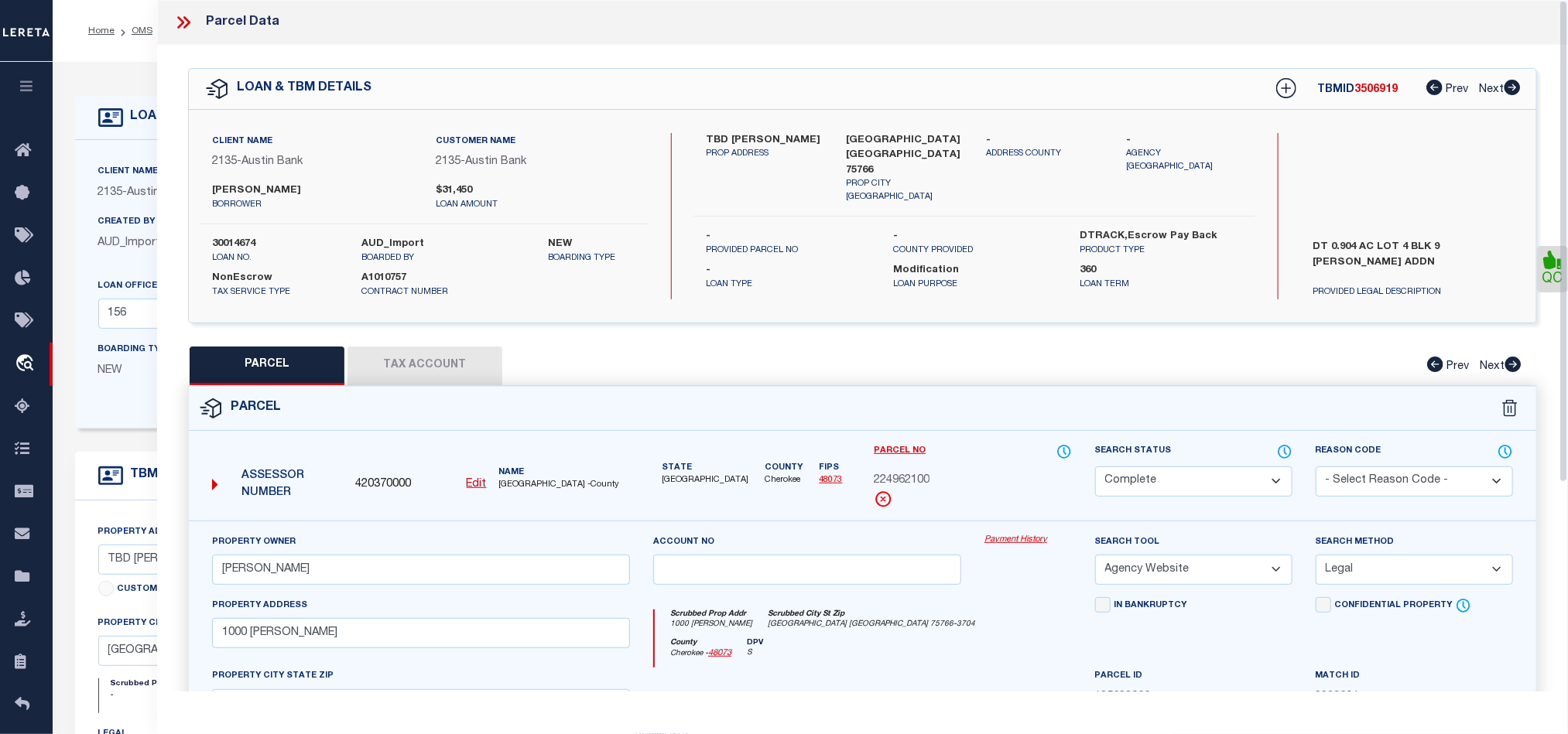
click at [188, 31] on icon at bounding box center [184, 22] width 20 height 20
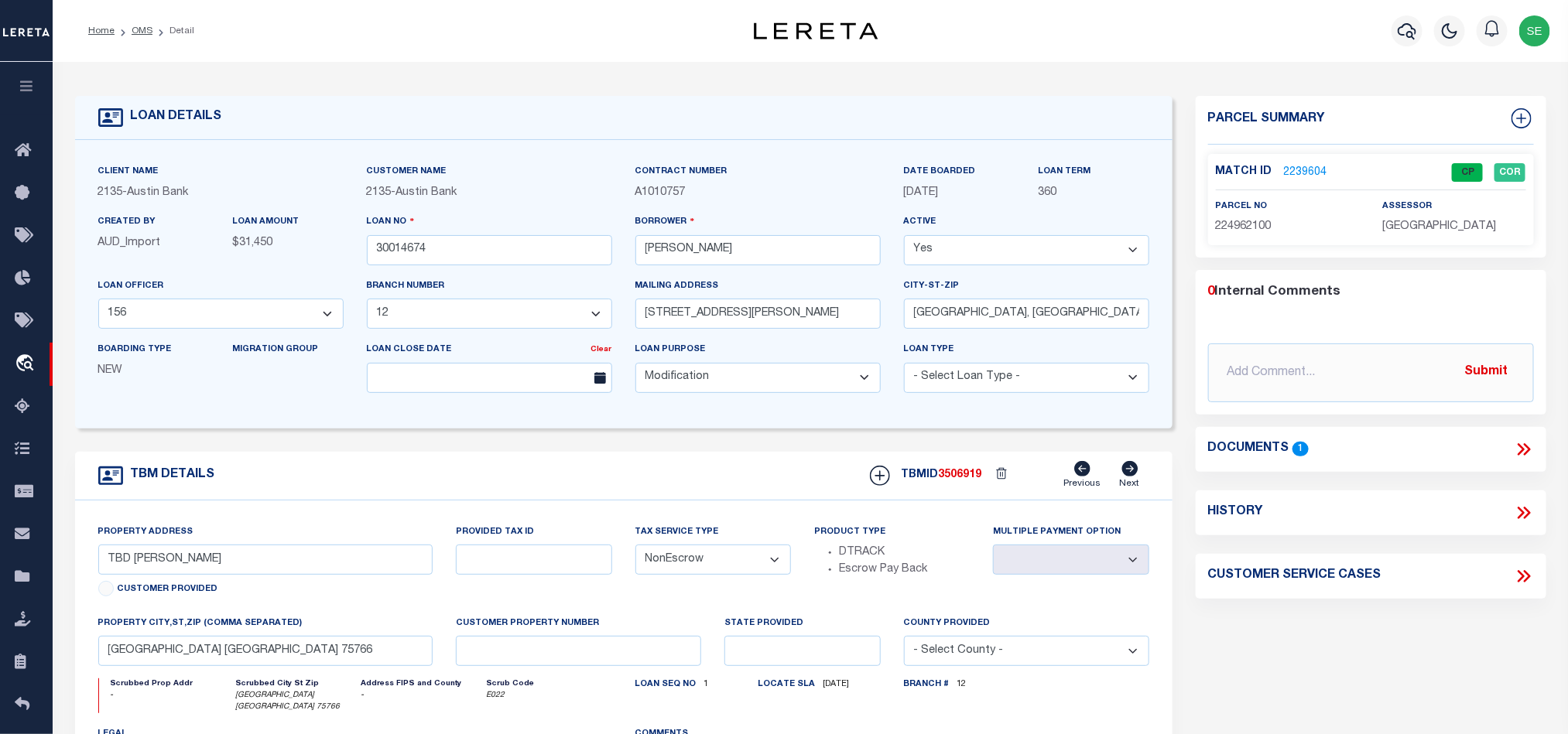
click at [609, 483] on div "TBM DETAILS TBMID 3506919 Previous Next" at bounding box center [624, 475] width 1098 height 49
drag, startPoint x: 147, startPoint y: 32, endPoint x: 857, endPoint y: 204, distance: 730.5
click at [147, 32] on link "OMS" at bounding box center [142, 31] width 21 height 9
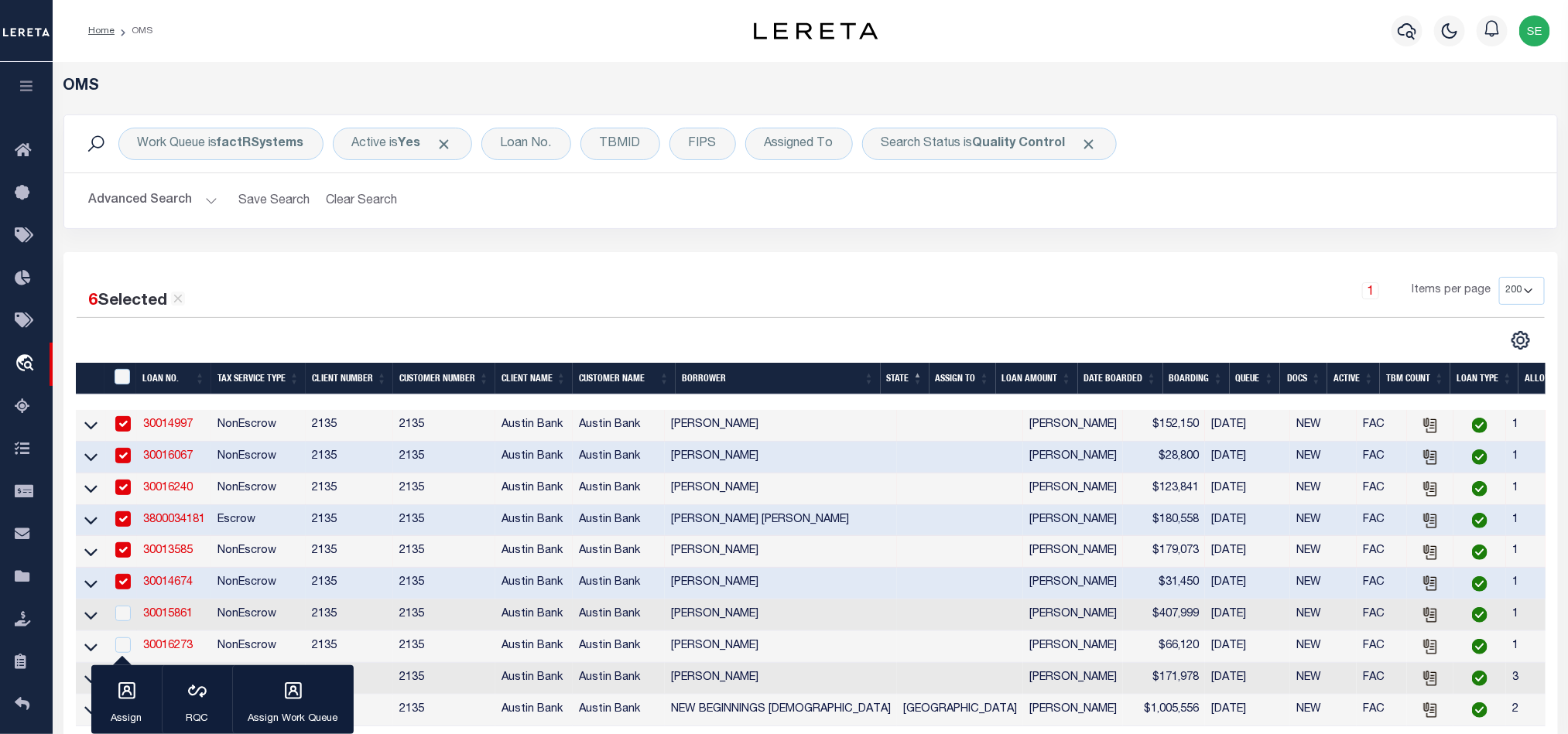
scroll to position [232, 0]
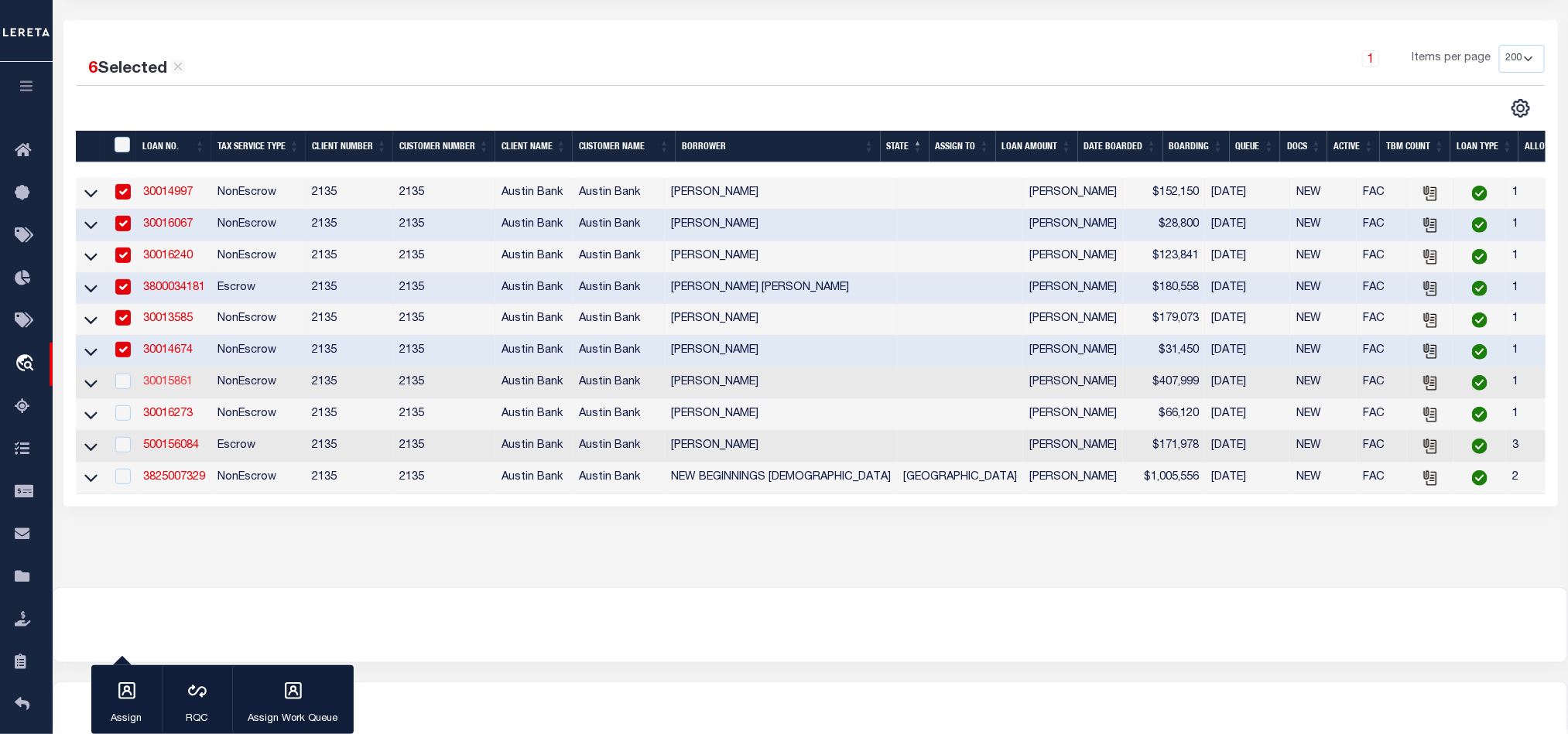
click at [163, 387] on link "30015861" at bounding box center [167, 383] width 49 height 11
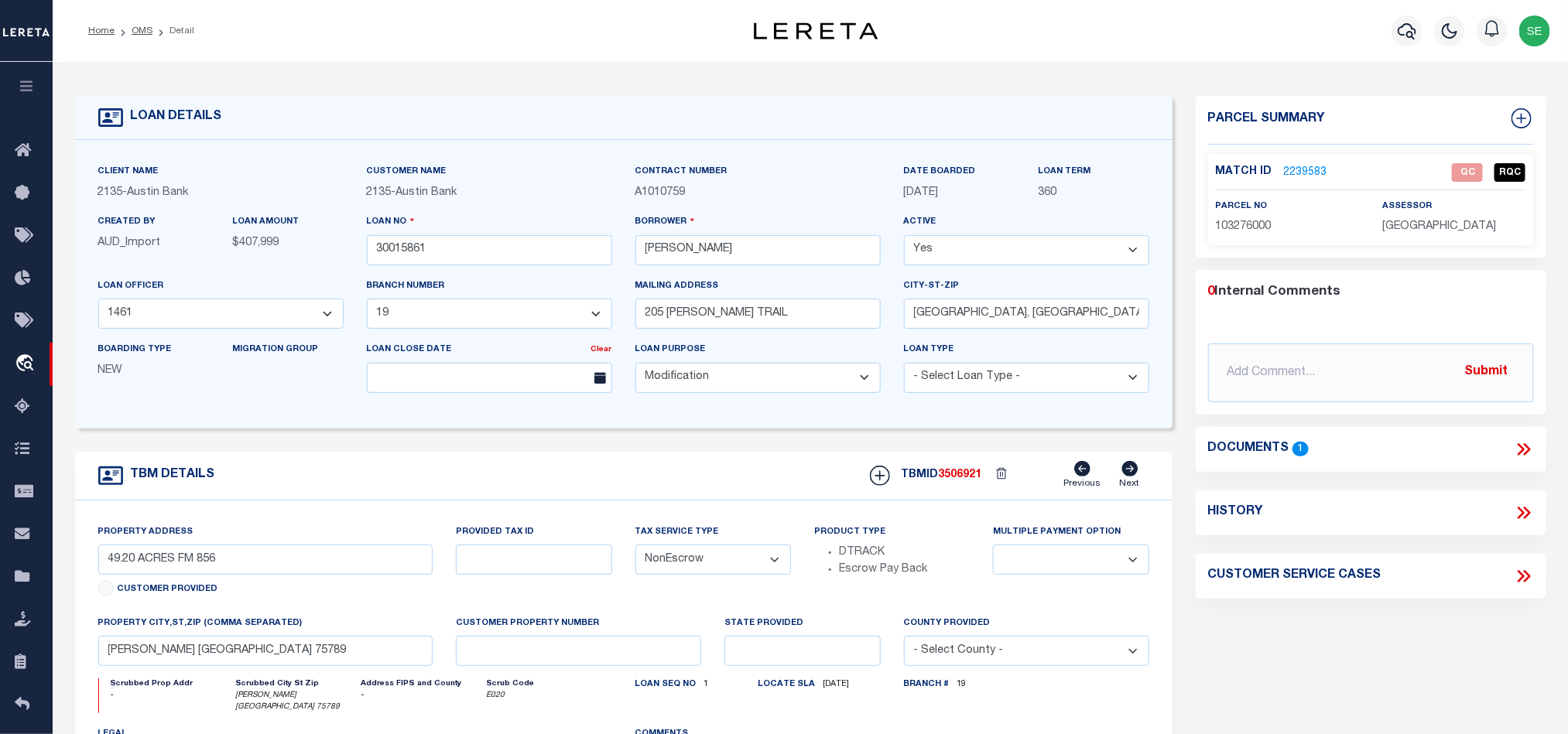
click at [1243, 223] on span "103276000" at bounding box center [1243, 227] width 56 height 11
click at [1520, 446] on icon at bounding box center [1522, 449] width 7 height 12
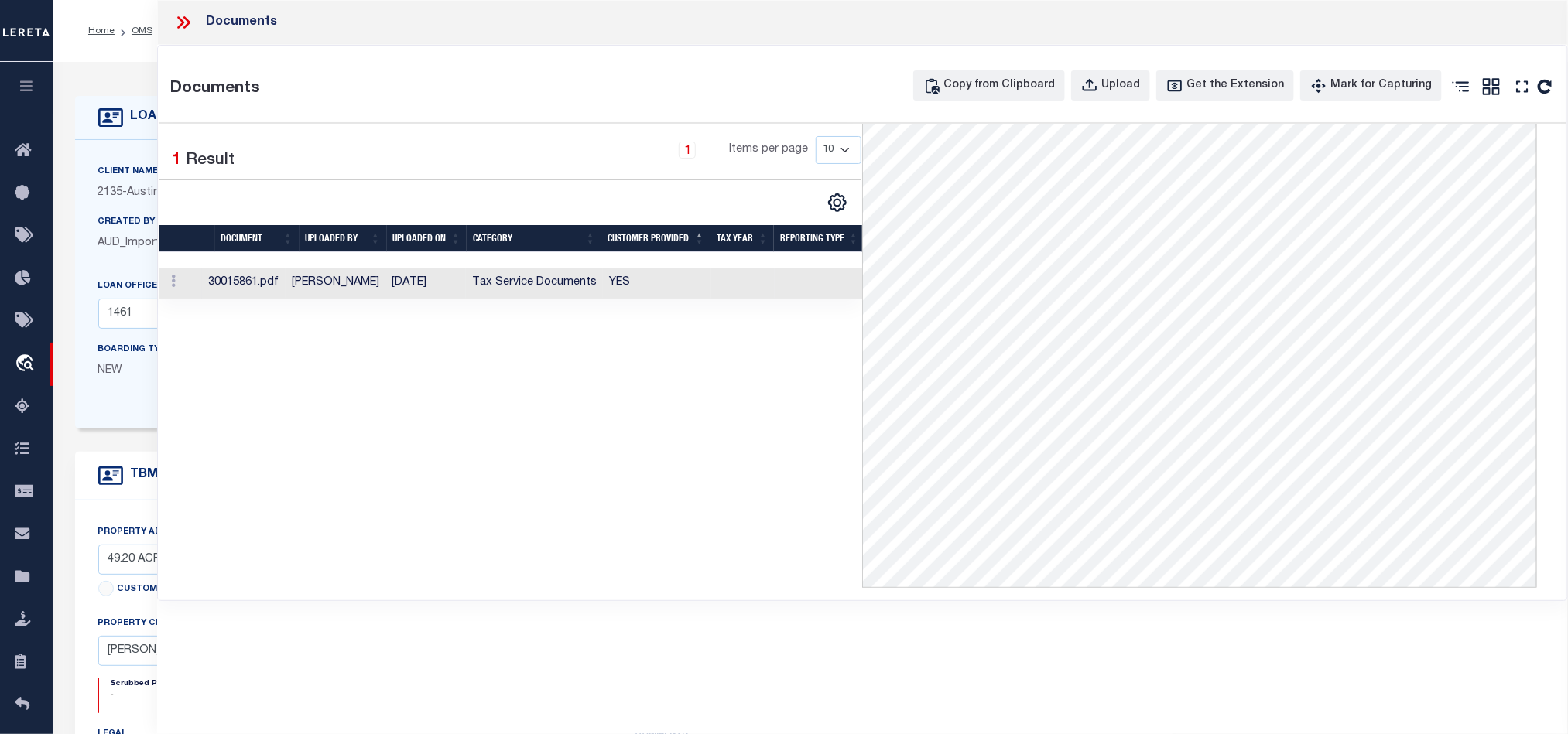
click at [708, 284] on td "YES" at bounding box center [657, 284] width 108 height 32
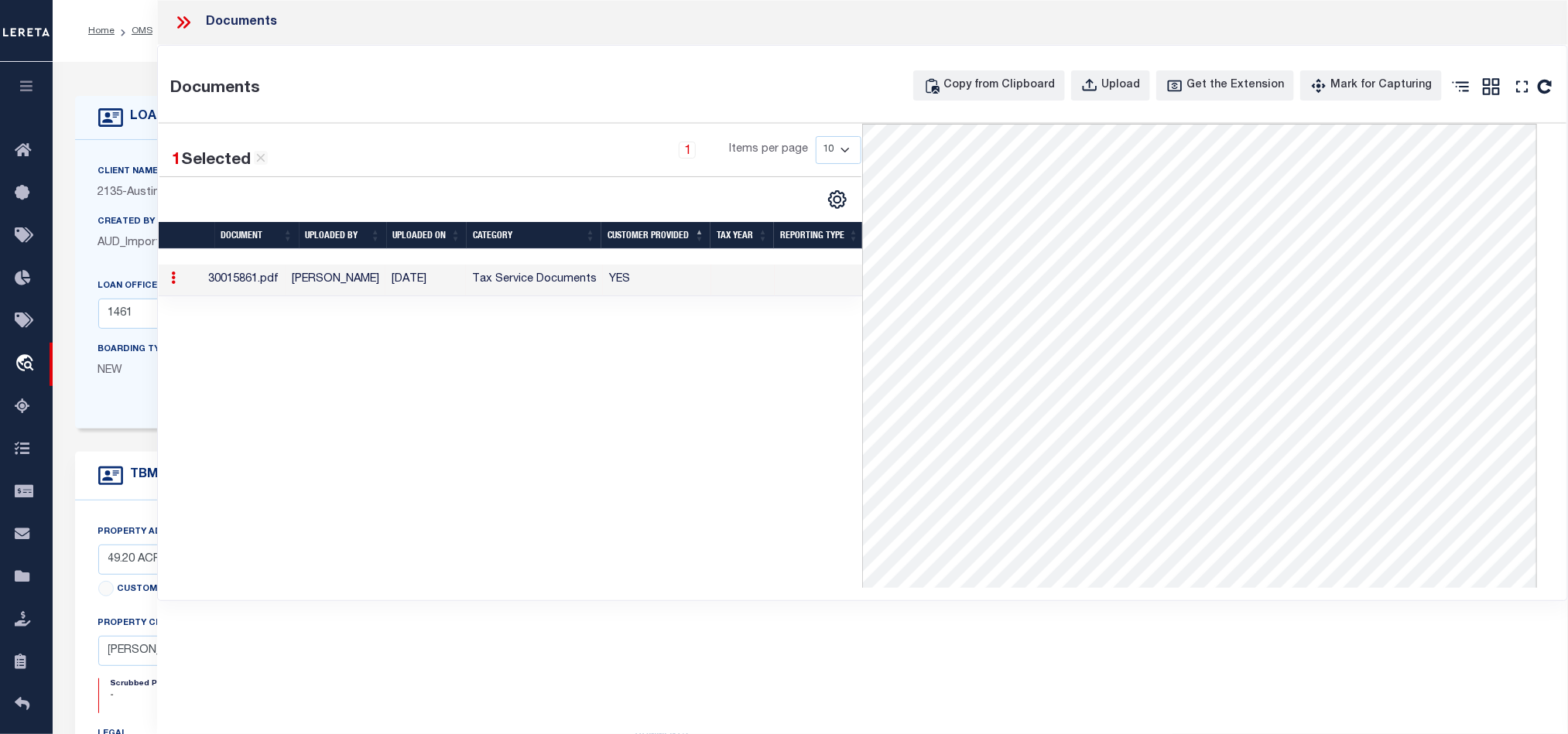
click at [191, 10] on div "Documents" at bounding box center [862, 22] width 1411 height 44
click at [185, 21] on icon at bounding box center [184, 22] width 20 height 20
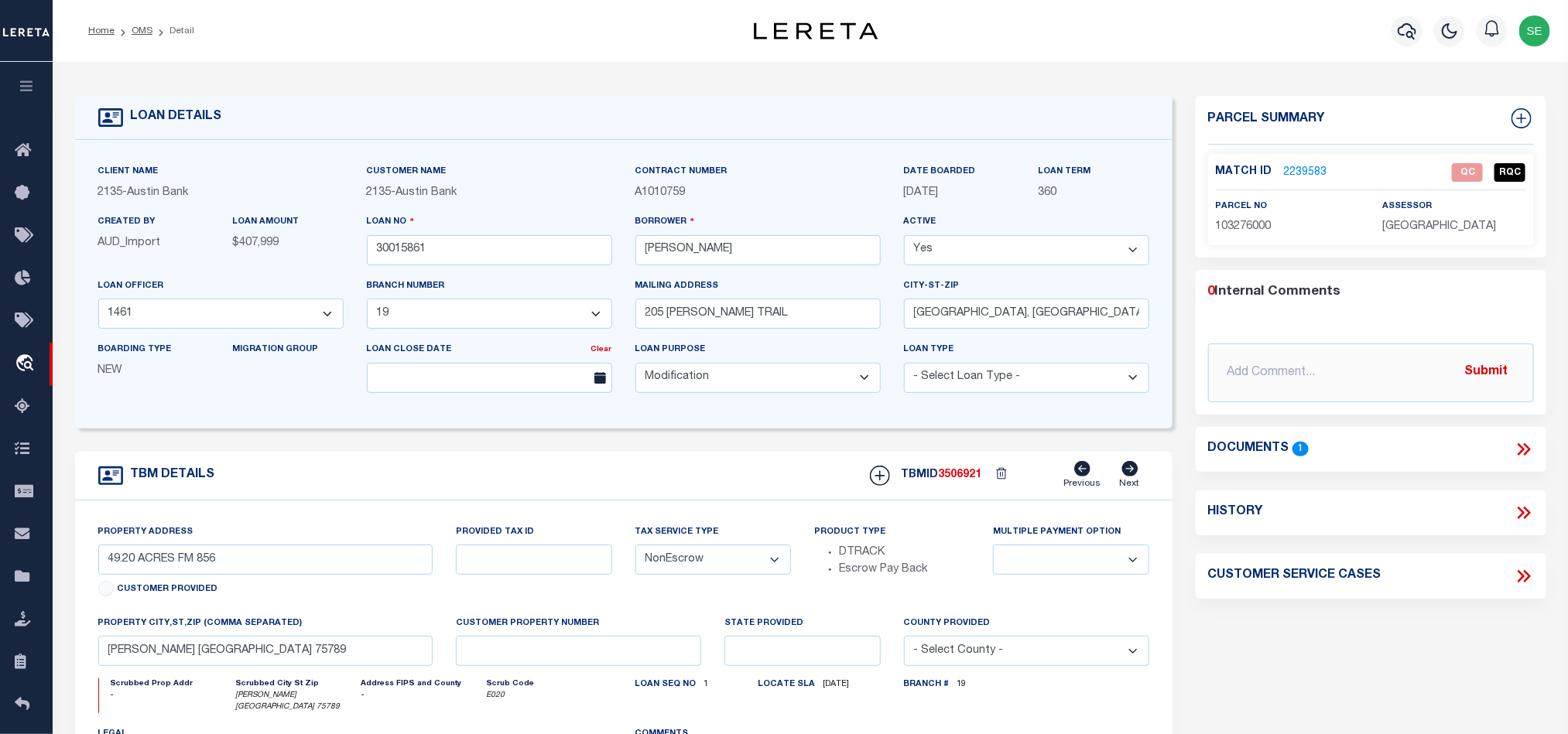
click at [1299, 168] on link "2239583" at bounding box center [1306, 173] width 44 height 17
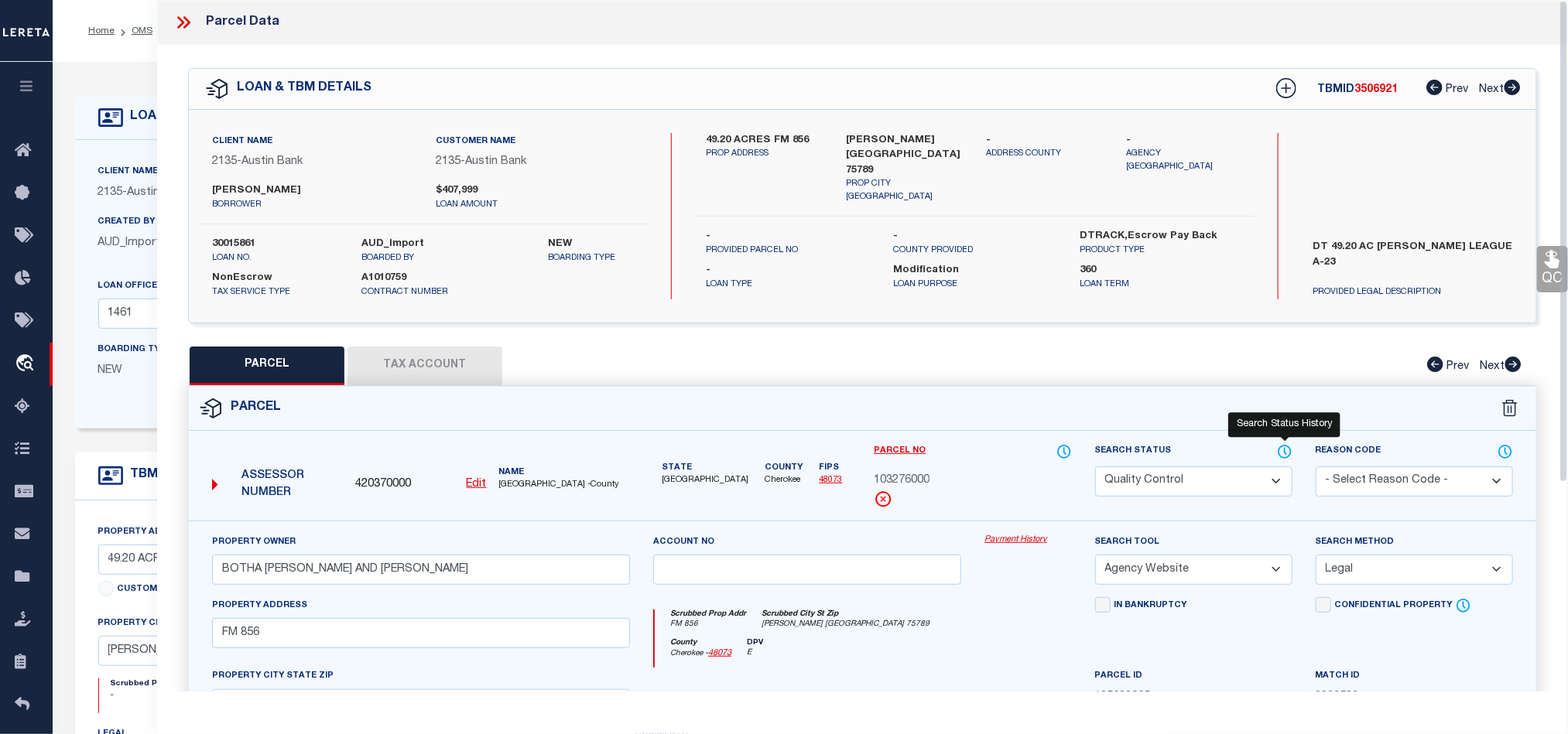
click at [1287, 455] on icon at bounding box center [1284, 451] width 16 height 17
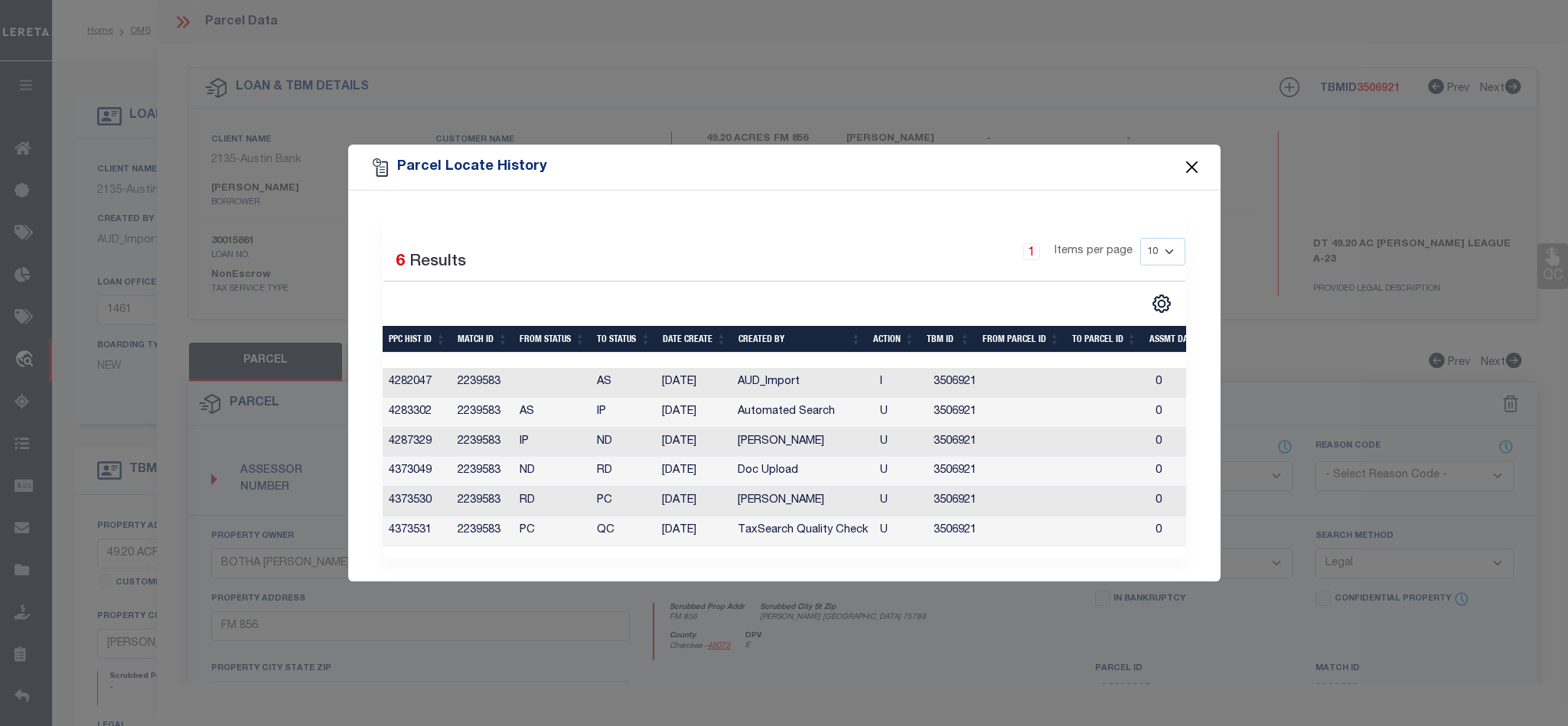
click at [1189, 168] on button "Close" at bounding box center [1192, 168] width 20 height 20
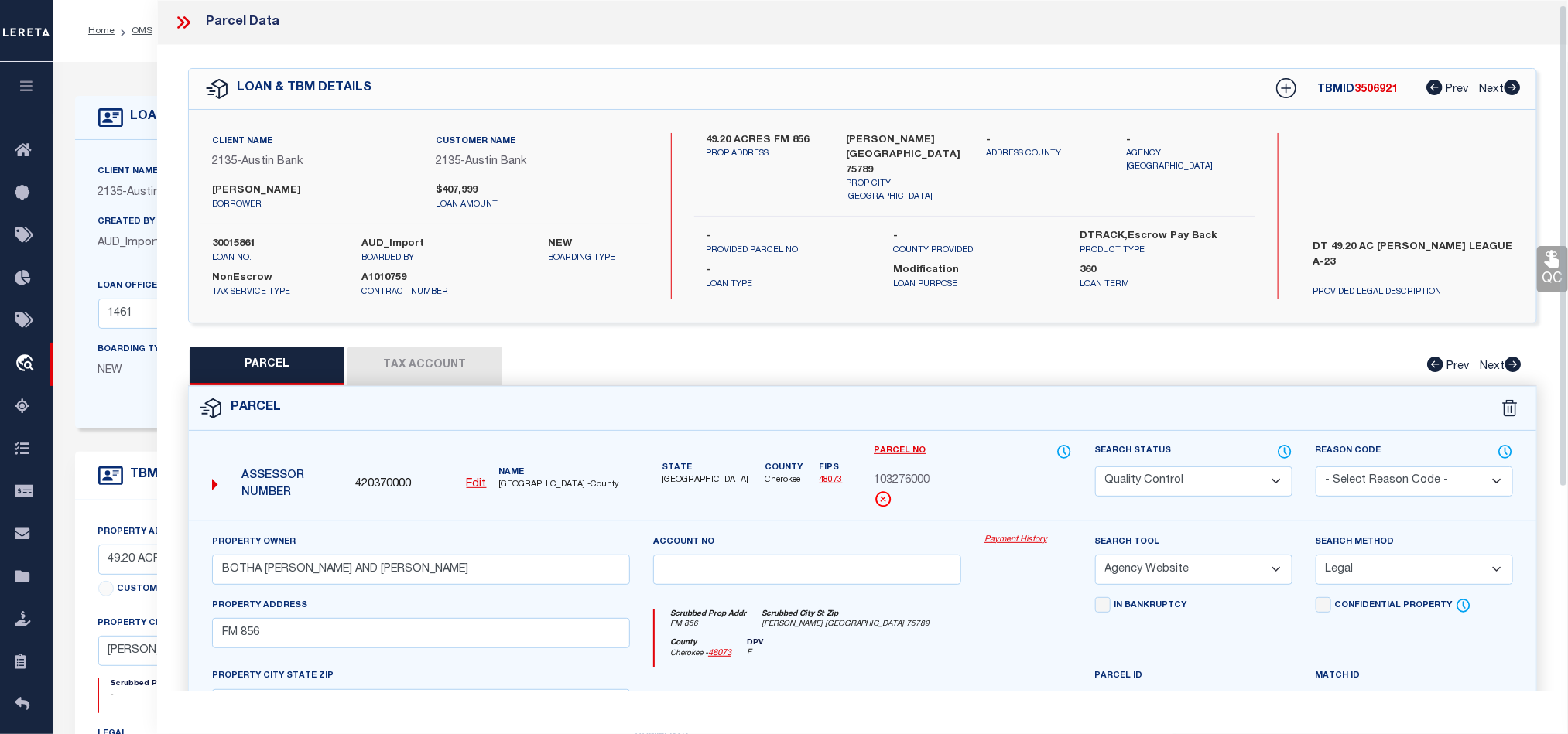
scroll to position [116, 0]
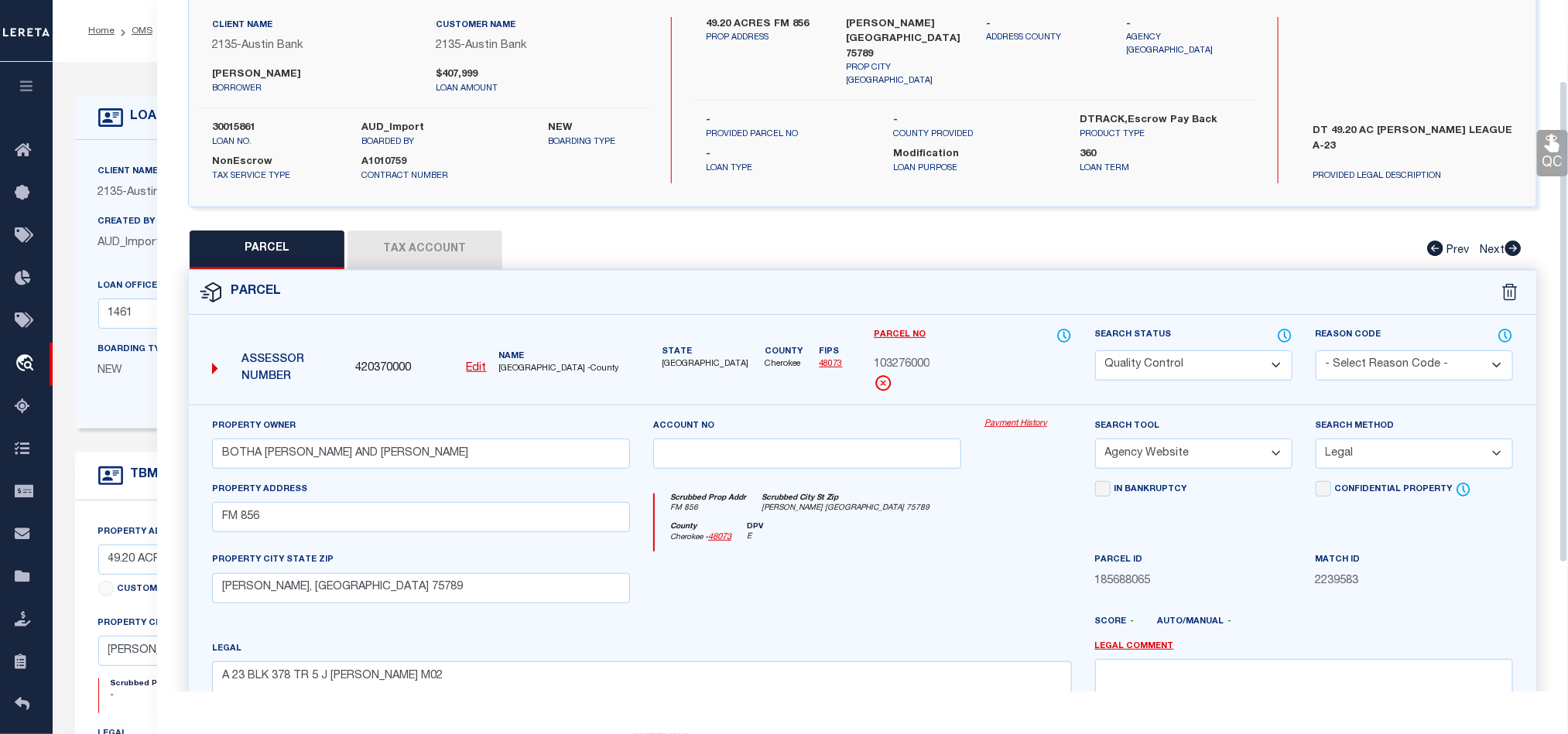
click at [948, 560] on div at bounding box center [807, 583] width 331 height 63
click at [443, 237] on button "Tax Account" at bounding box center [425, 250] width 155 height 39
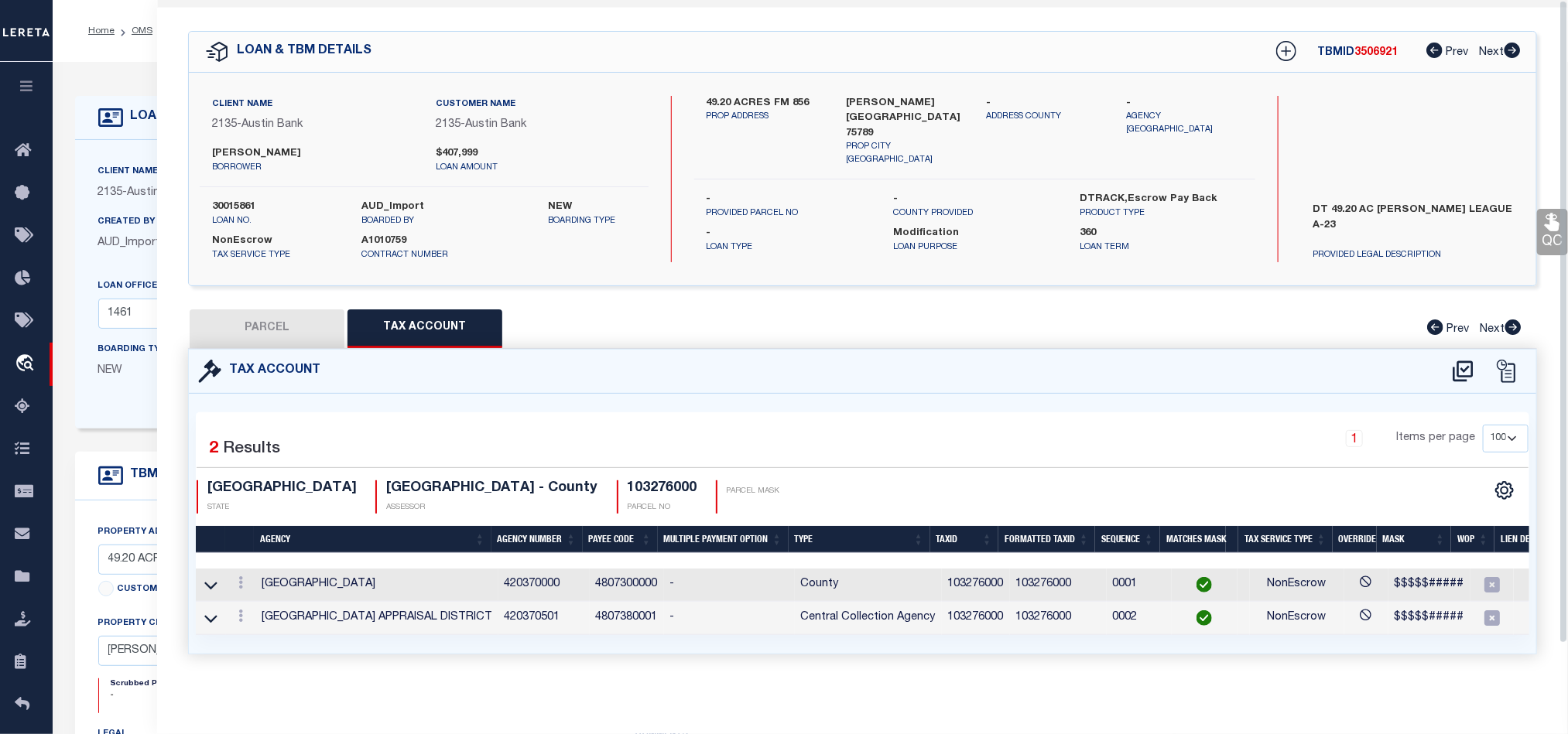
scroll to position [0, 0]
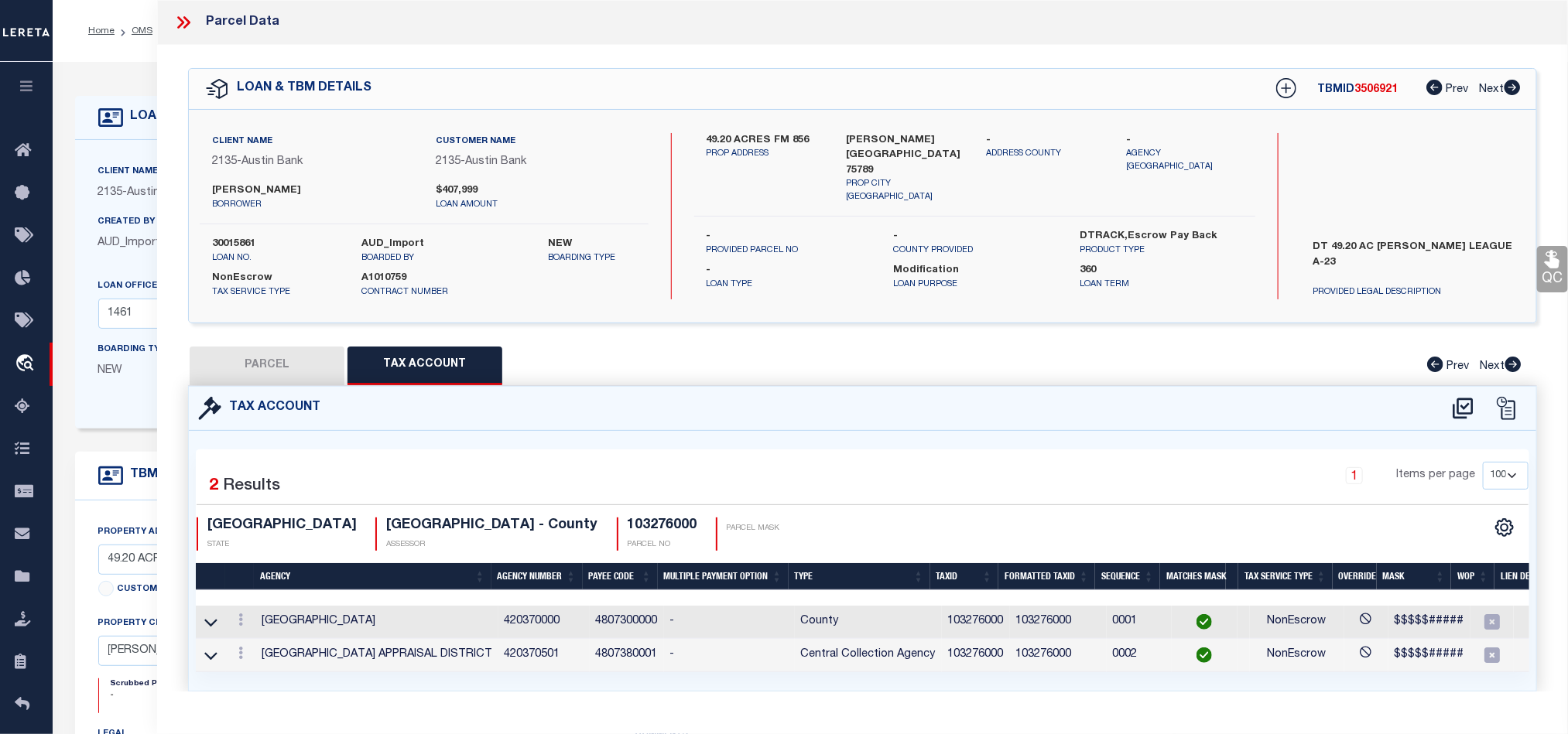
click at [286, 356] on button "PARCEL" at bounding box center [267, 366] width 155 height 39
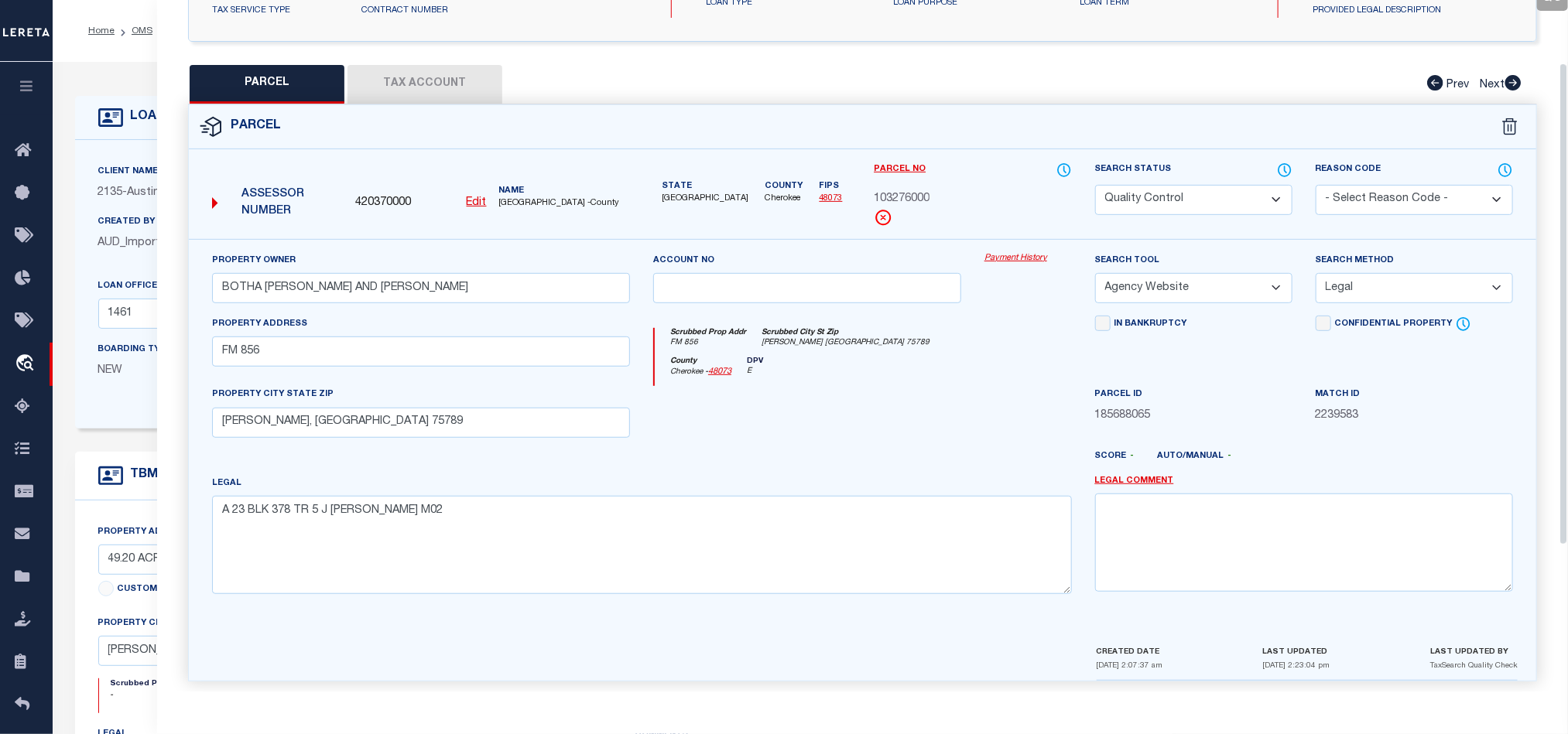
scroll to position [299, 0]
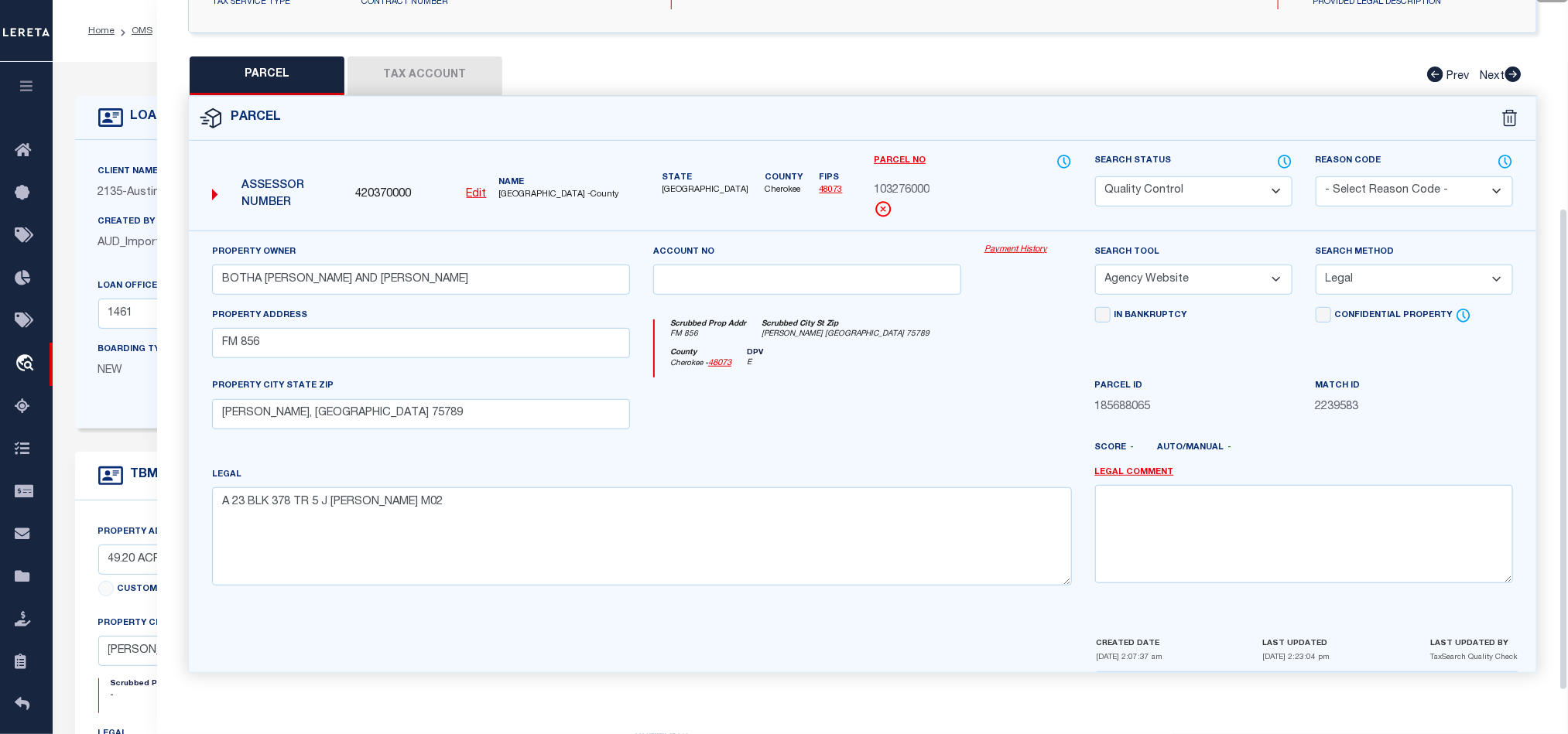
click at [894, 382] on div at bounding box center [807, 409] width 331 height 63
click at [1141, 191] on select "Automated Search Bad Parcel Complete Duplicate Parcel High Dollar Reporting In …" at bounding box center [1193, 191] width 198 height 31
drag, startPoint x: 787, startPoint y: 348, endPoint x: 1291, endPoint y: 361, distance: 504.2
click at [787, 348] on div "County Cherokee - 48073 DPV E" at bounding box center [862, 363] width 416 height 31
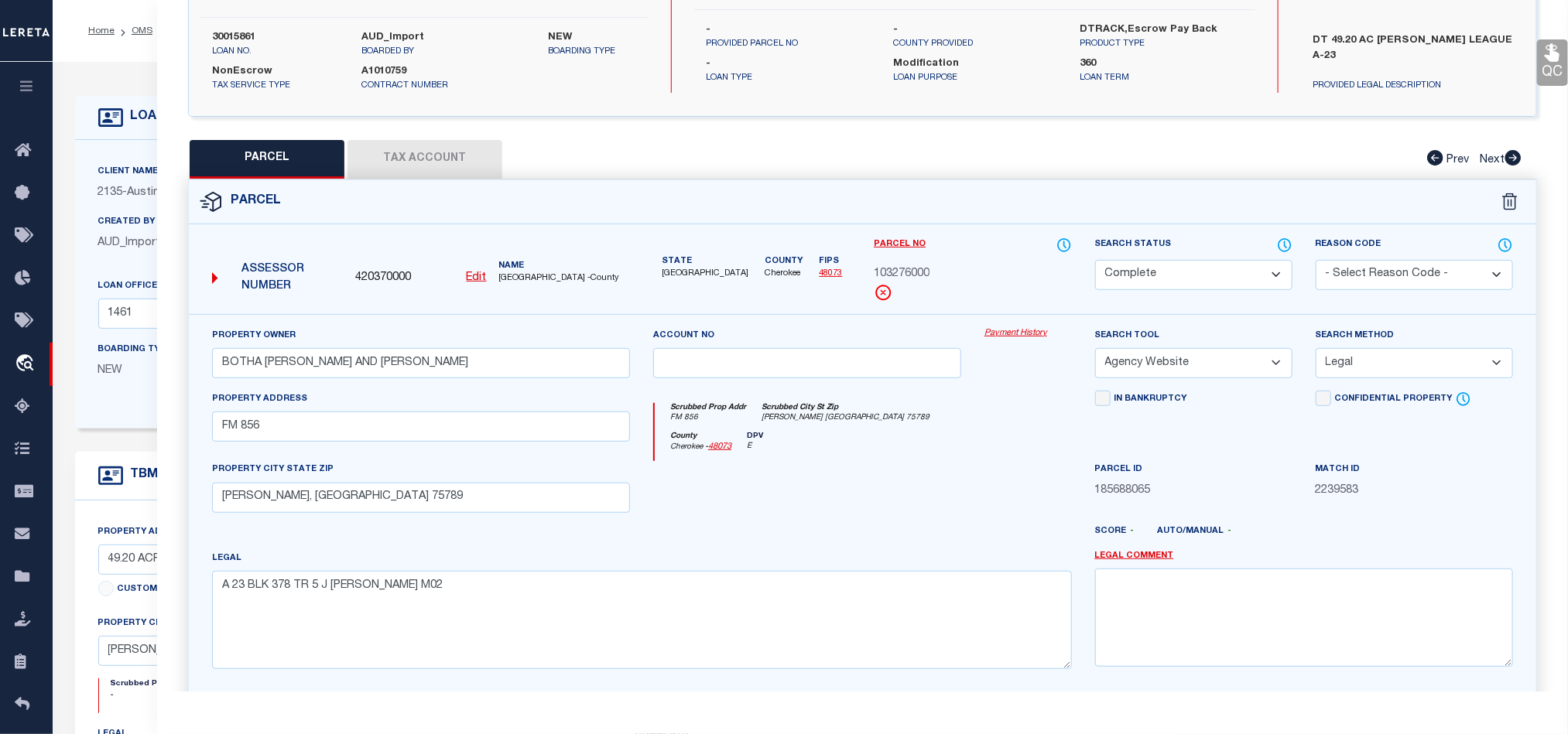
scroll to position [68, 0]
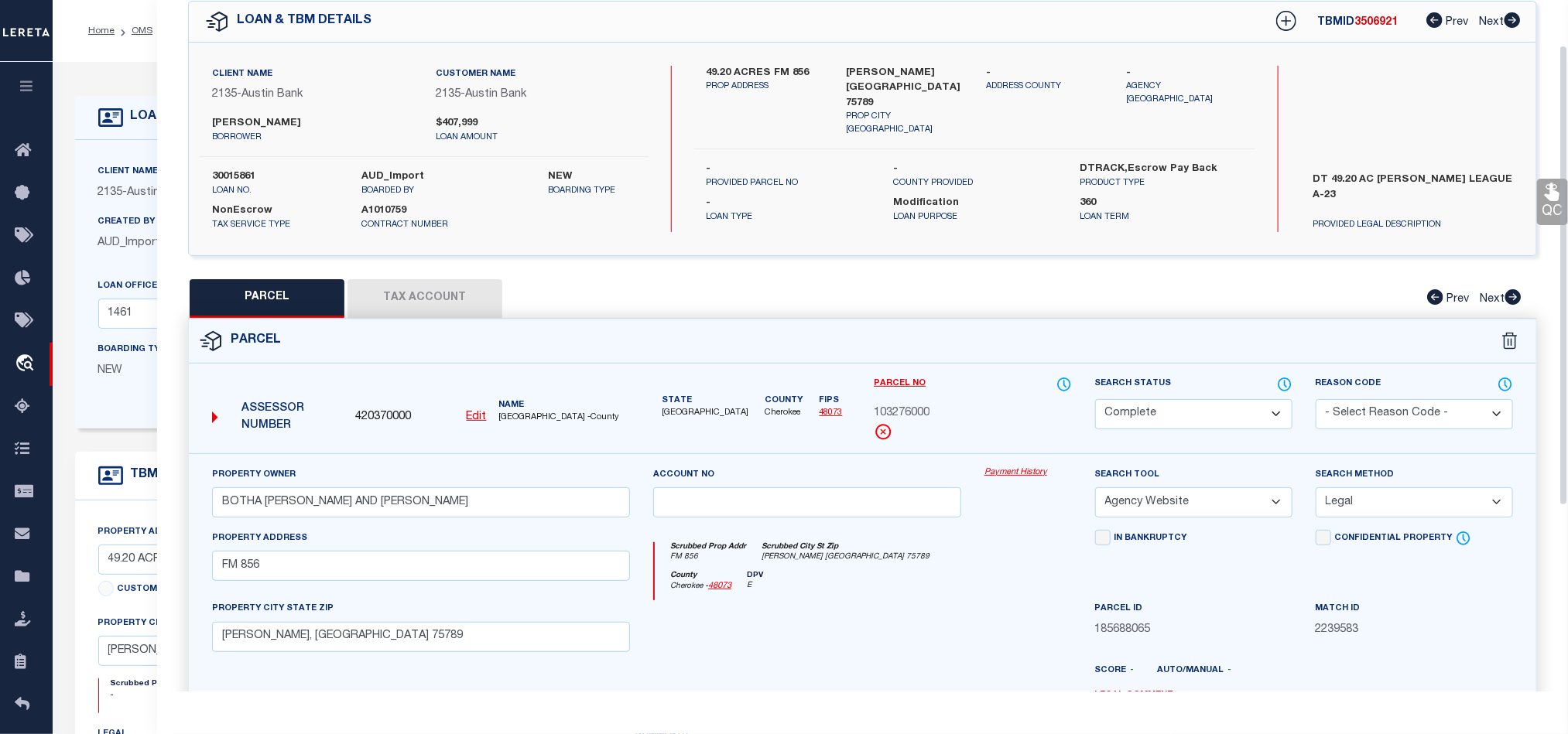
click at [1544, 196] on icon at bounding box center [1553, 192] width 20 height 20
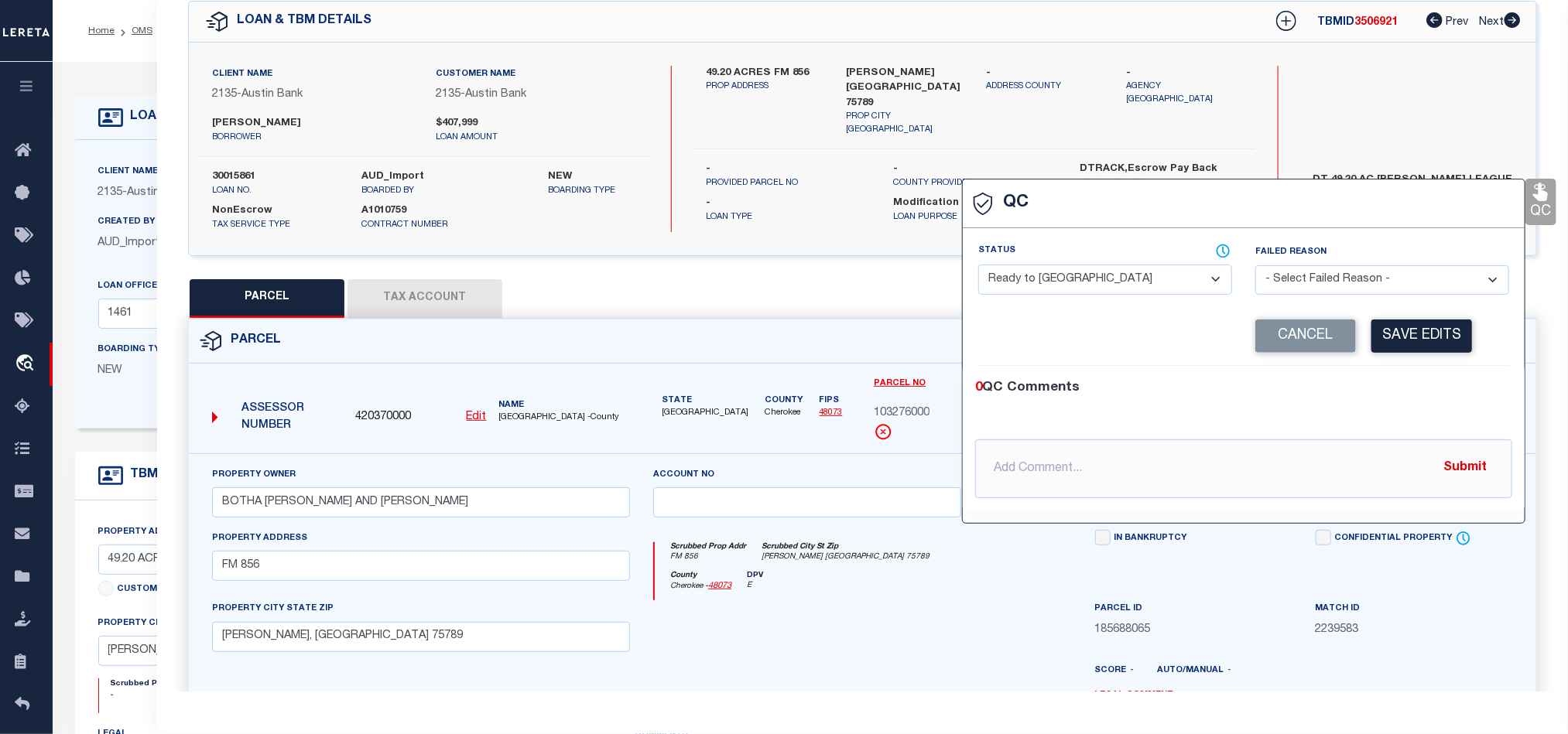
click at [1125, 267] on select "- Select Status - Ready to QC Correct Incorrect" at bounding box center [1105, 279] width 254 height 31
click at [1414, 362] on div "Corrected Search Value Cancel Save Edits" at bounding box center [1243, 335] width 531 height 58
click at [1426, 342] on button "Save Edits" at bounding box center [1421, 336] width 101 height 33
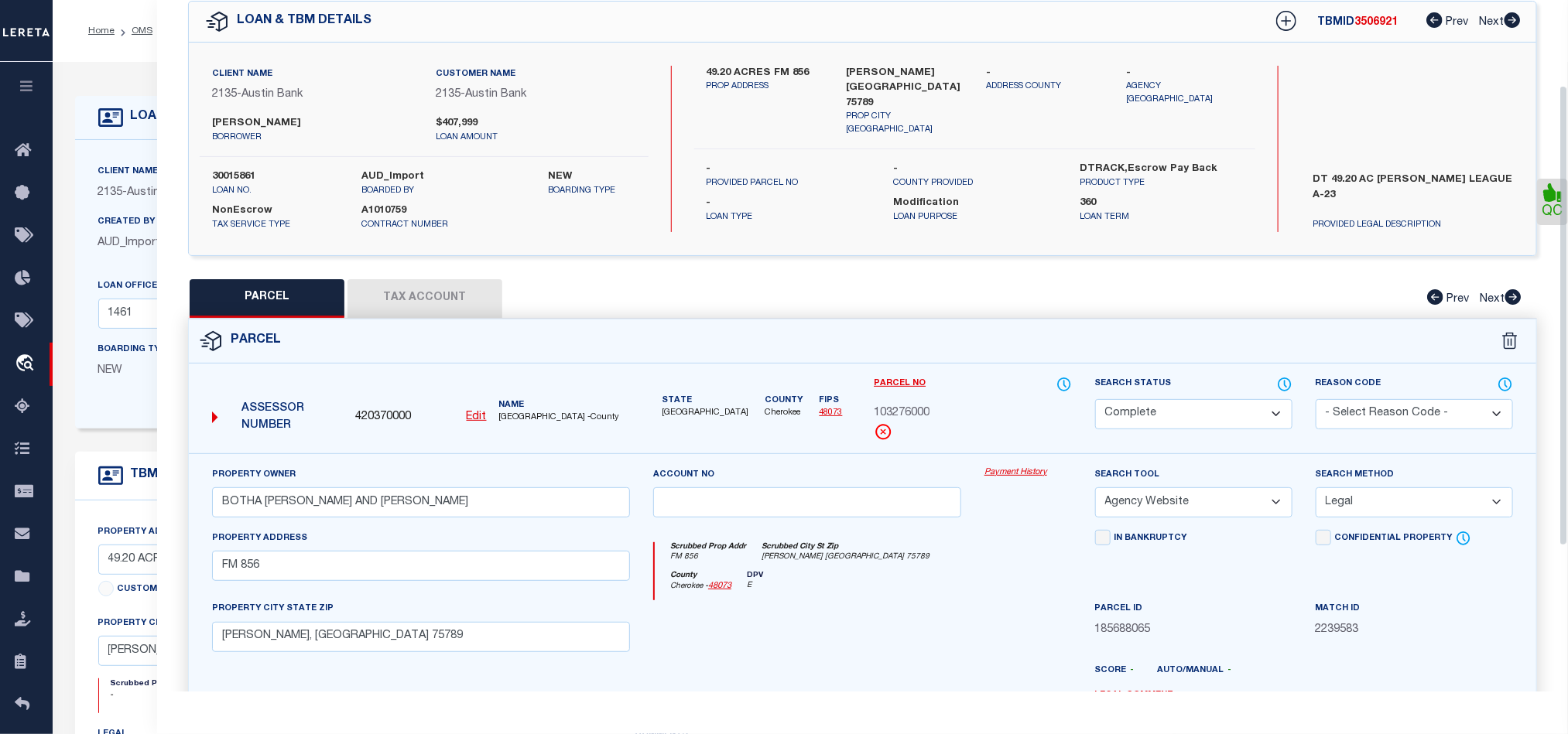
scroll to position [346, 0]
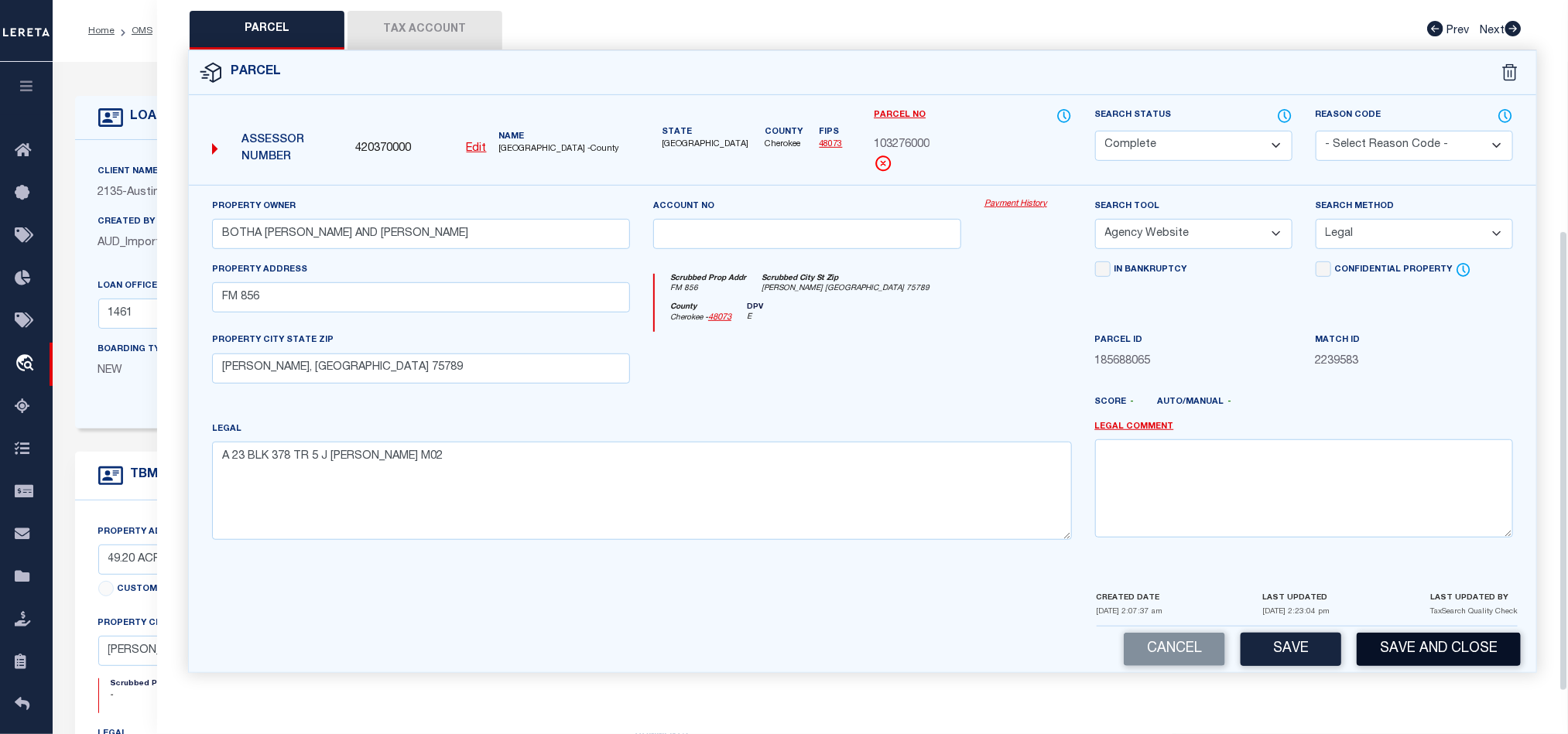
click at [1480, 633] on button "Save and Close" at bounding box center [1438, 650] width 164 height 33
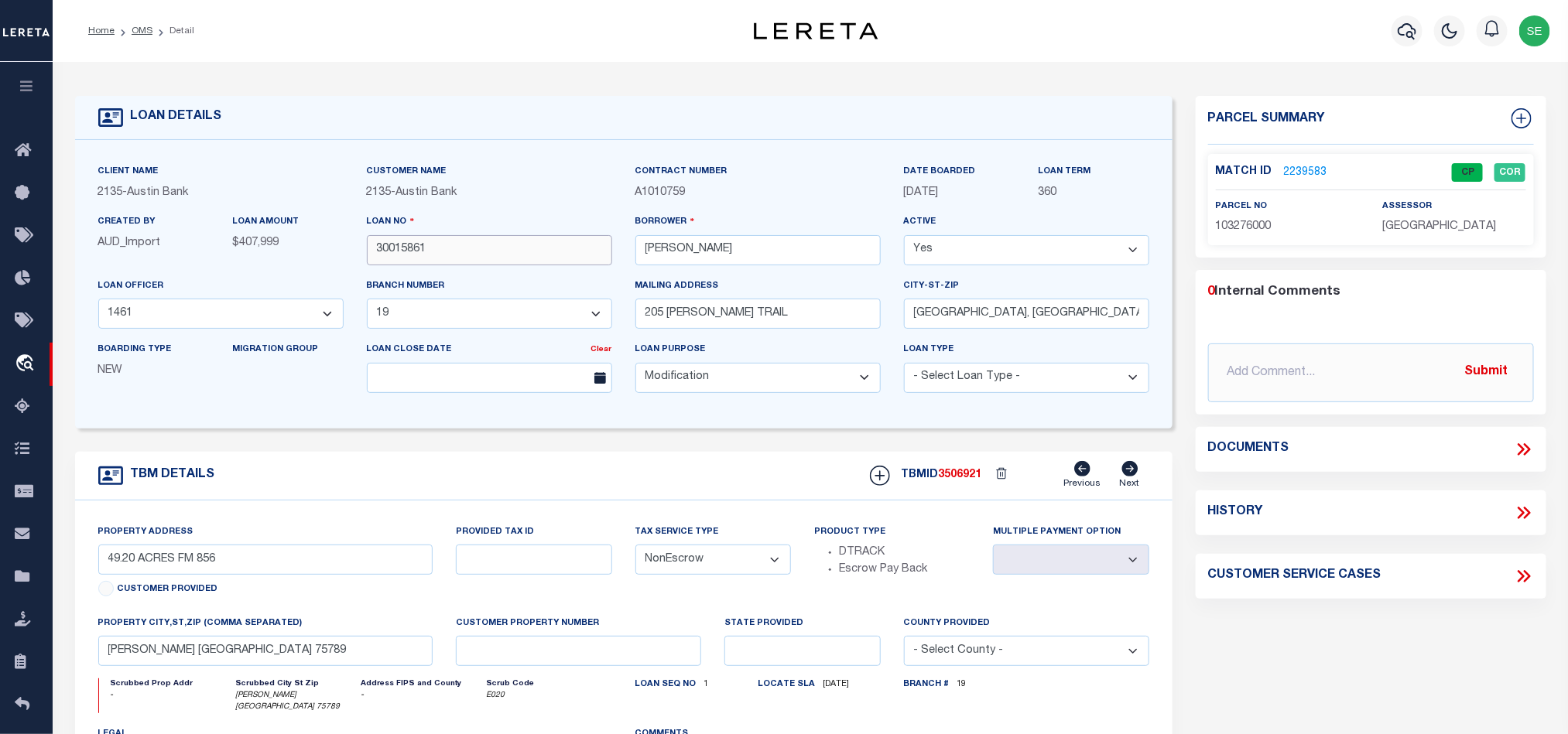
click at [494, 254] on input "30015861" at bounding box center [490, 250] width 246 height 31
click at [493, 254] on input "30015861" at bounding box center [490, 250] width 246 height 31
click at [972, 480] on span "3506921" at bounding box center [961, 475] width 44 height 11
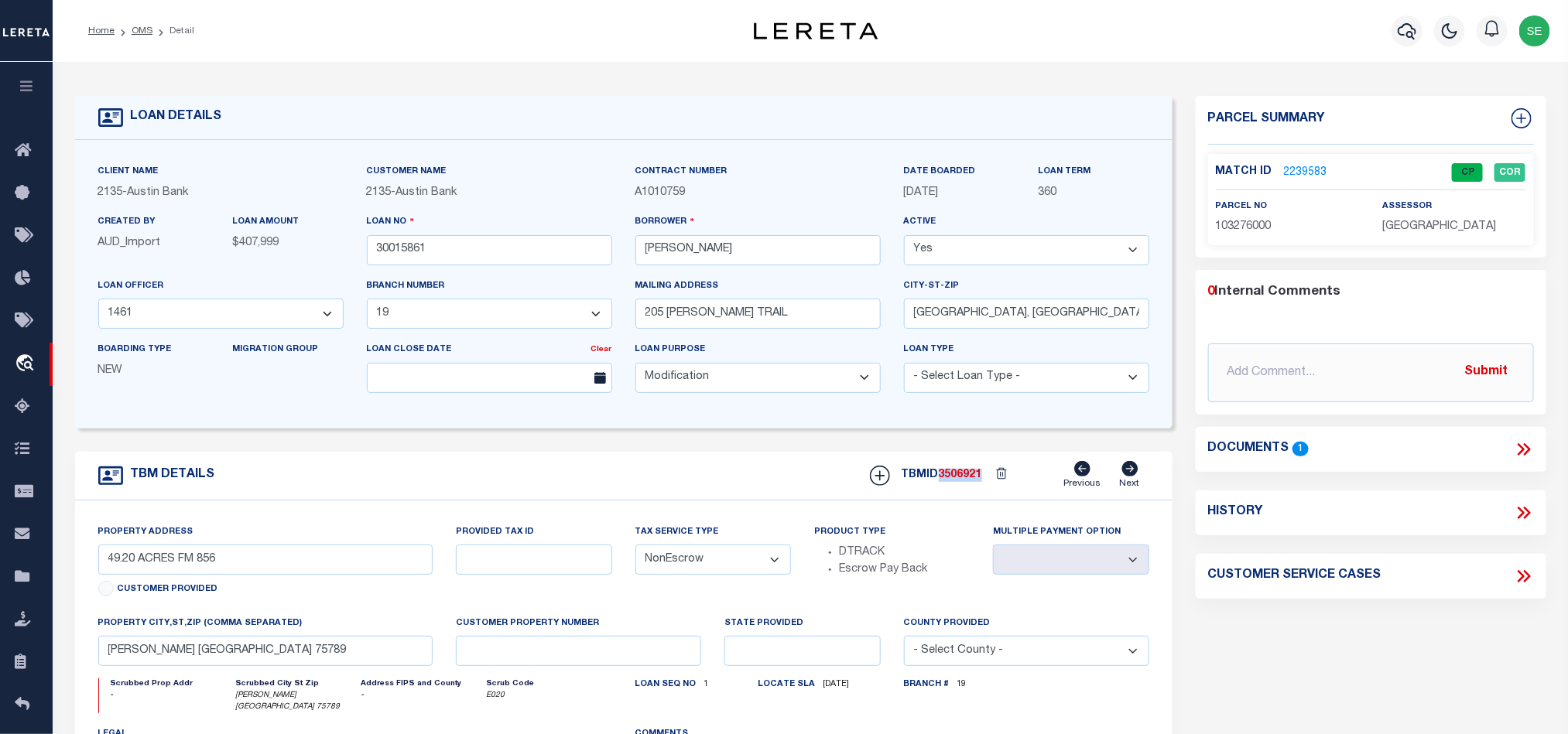
click at [972, 480] on span "3506921" at bounding box center [961, 475] width 44 height 11
click at [1417, 227] on span "[GEOGRAPHIC_DATA]" at bounding box center [1439, 227] width 114 height 11
click at [1262, 223] on span "103276000" at bounding box center [1243, 227] width 56 height 11
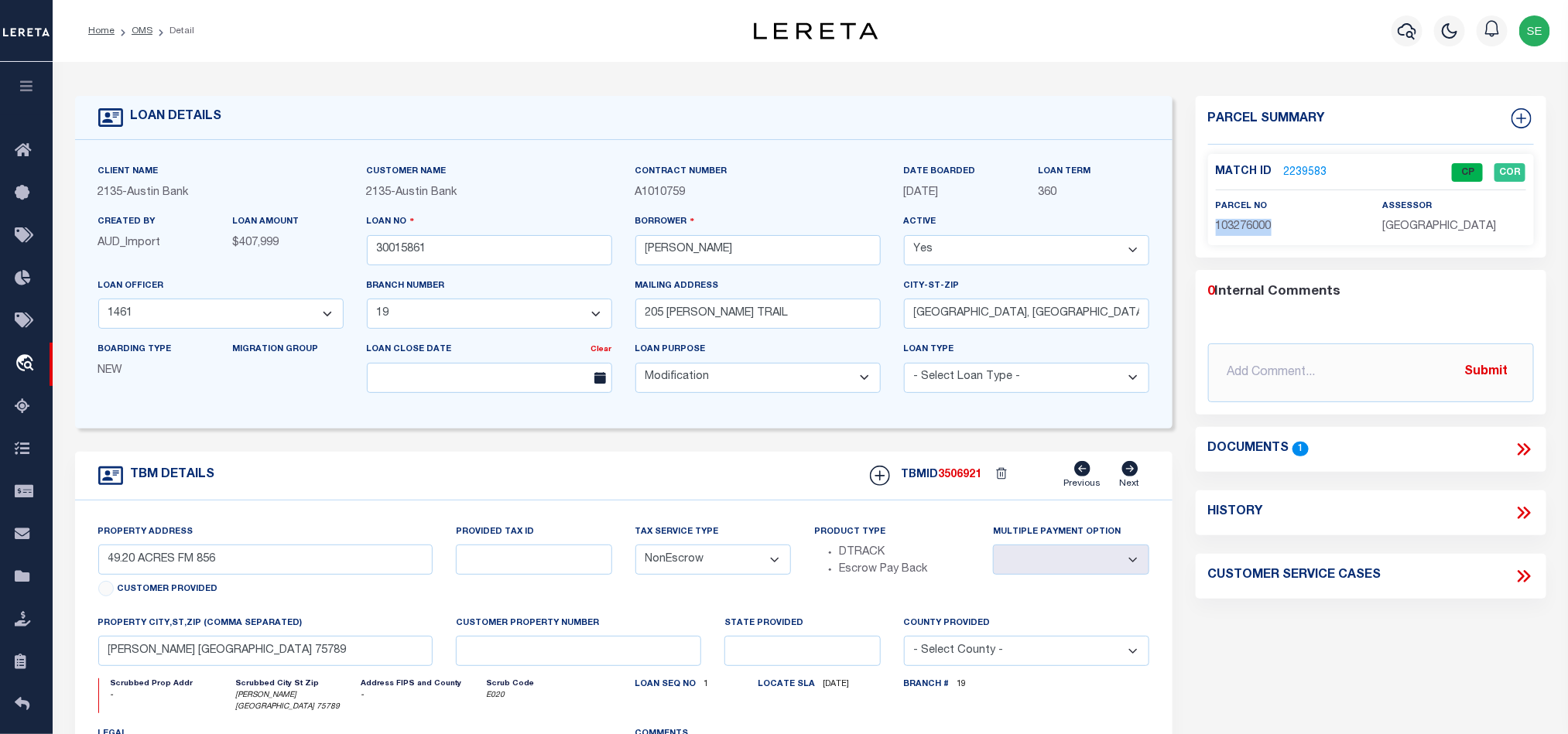
click at [1262, 223] on span "103276000" at bounding box center [1243, 227] width 56 height 11
click at [673, 488] on div "TBM DETAILS TBMID 3506921 Previous Next" at bounding box center [624, 475] width 1098 height 49
drag, startPoint x: 143, startPoint y: 28, endPoint x: 339, endPoint y: 144, distance: 227.8
click at [143, 28] on link "OMS" at bounding box center [142, 31] width 21 height 9
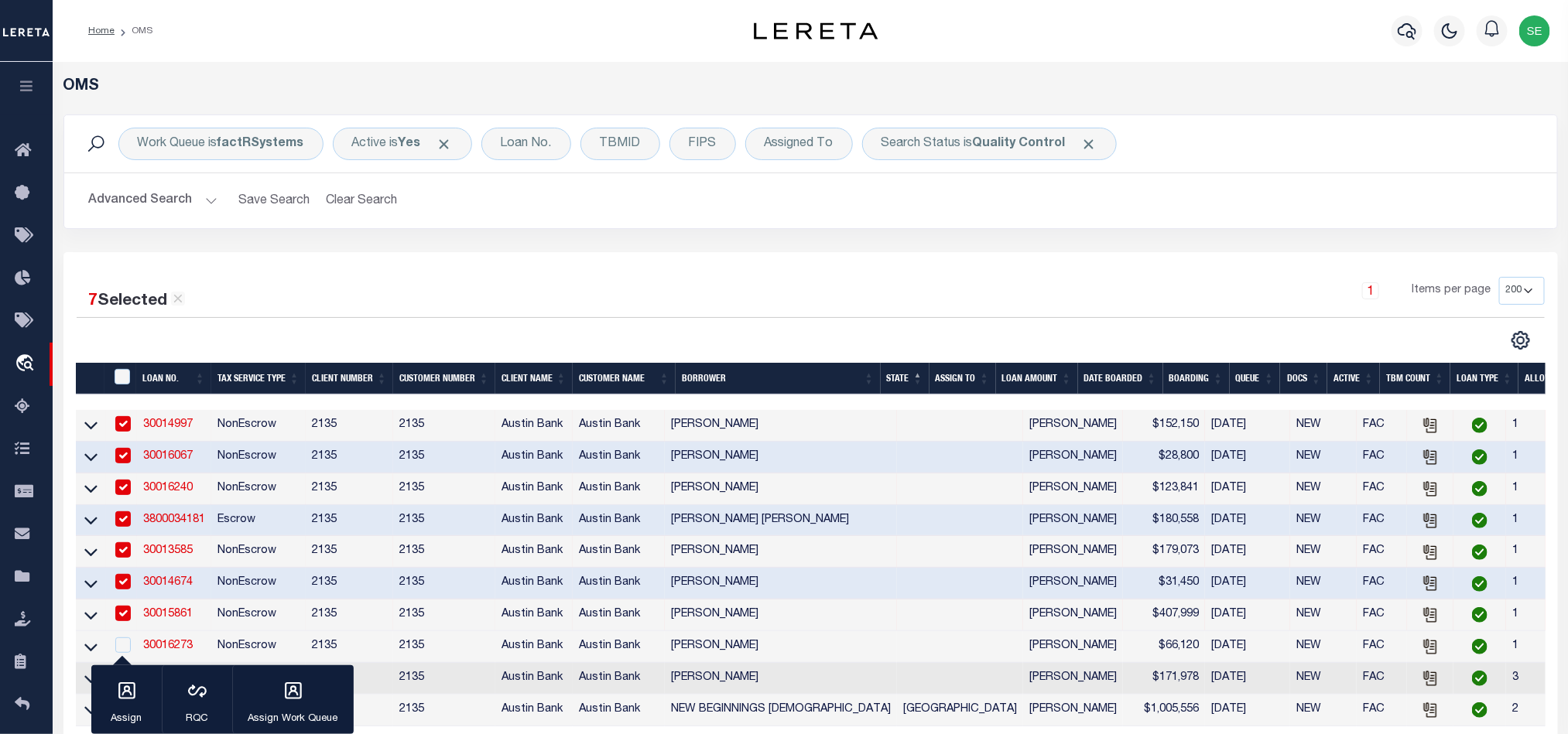
scroll to position [232, 0]
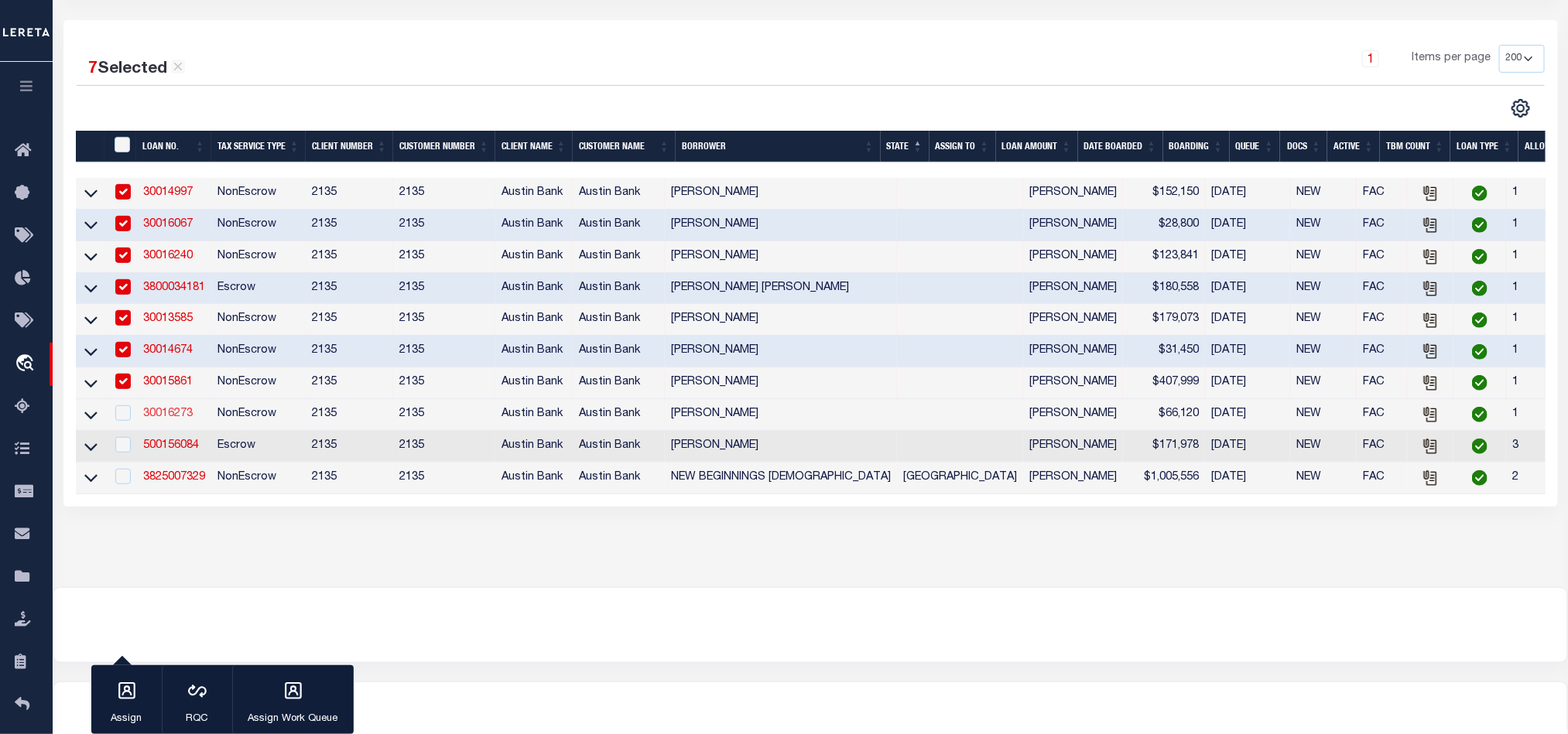
click at [158, 419] on link "30016273" at bounding box center [167, 414] width 49 height 11
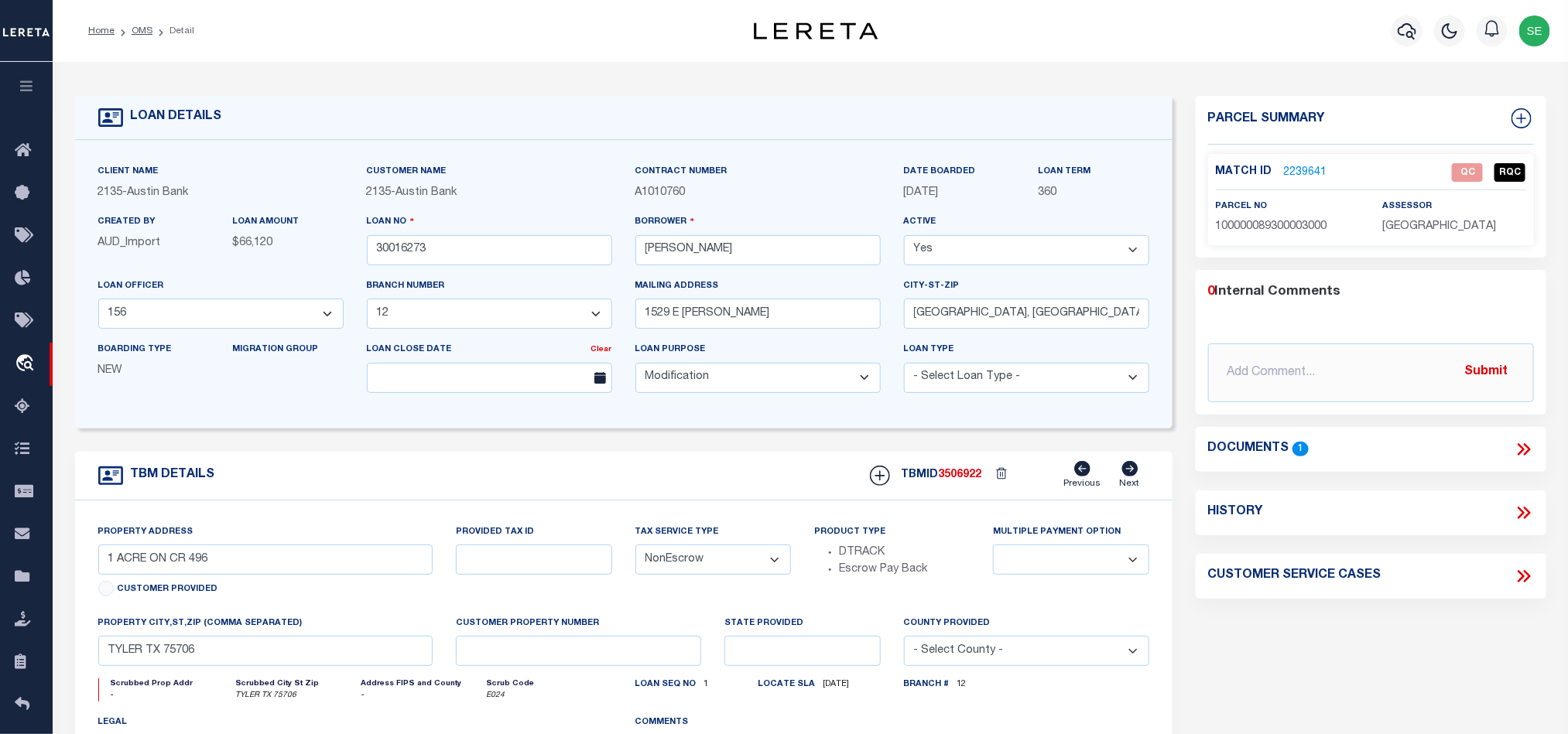
click at [1285, 223] on span "100000089300003000" at bounding box center [1271, 227] width 111 height 11
click at [1519, 448] on icon at bounding box center [1524, 449] width 20 height 20
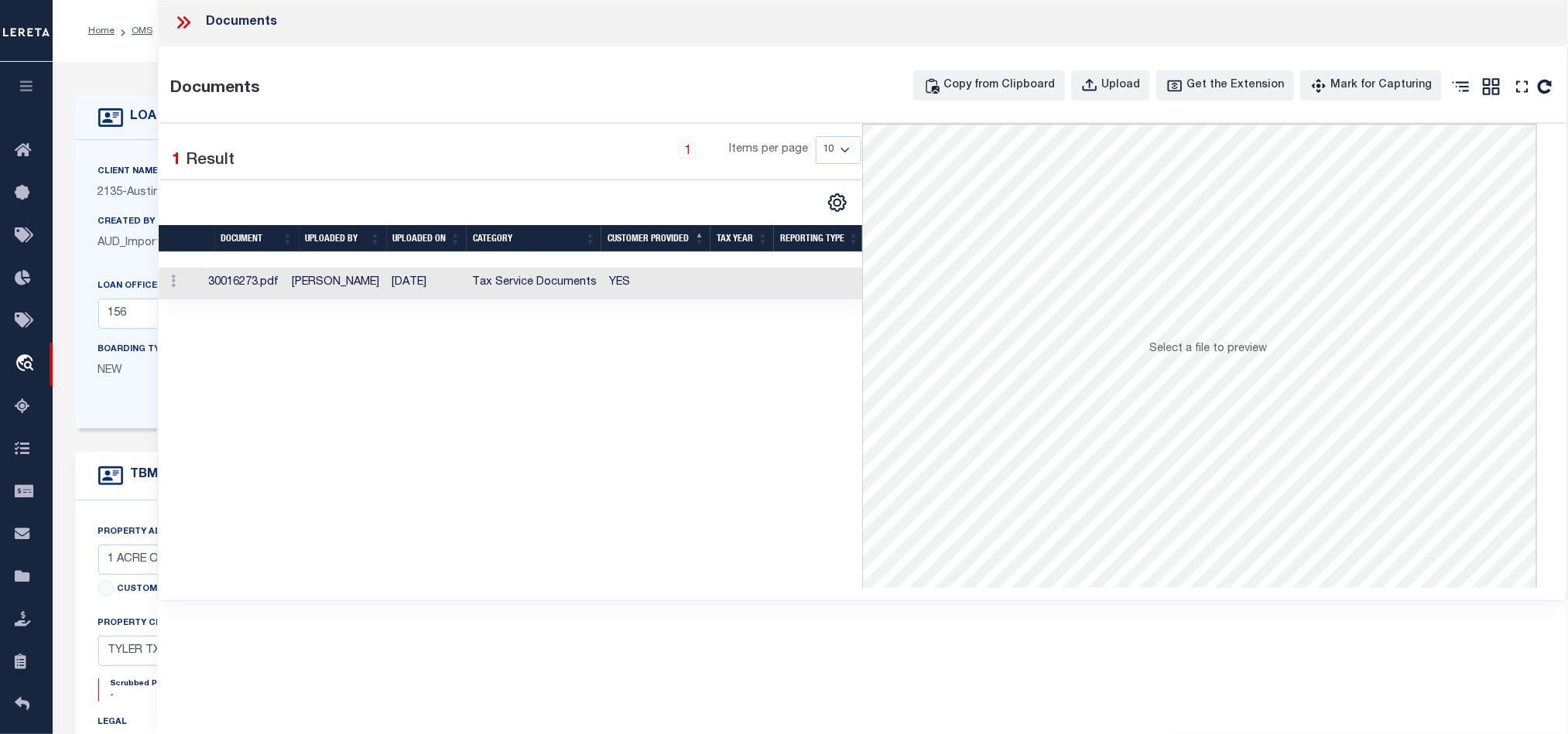
click at [723, 288] on td at bounding box center [743, 284] width 63 height 32
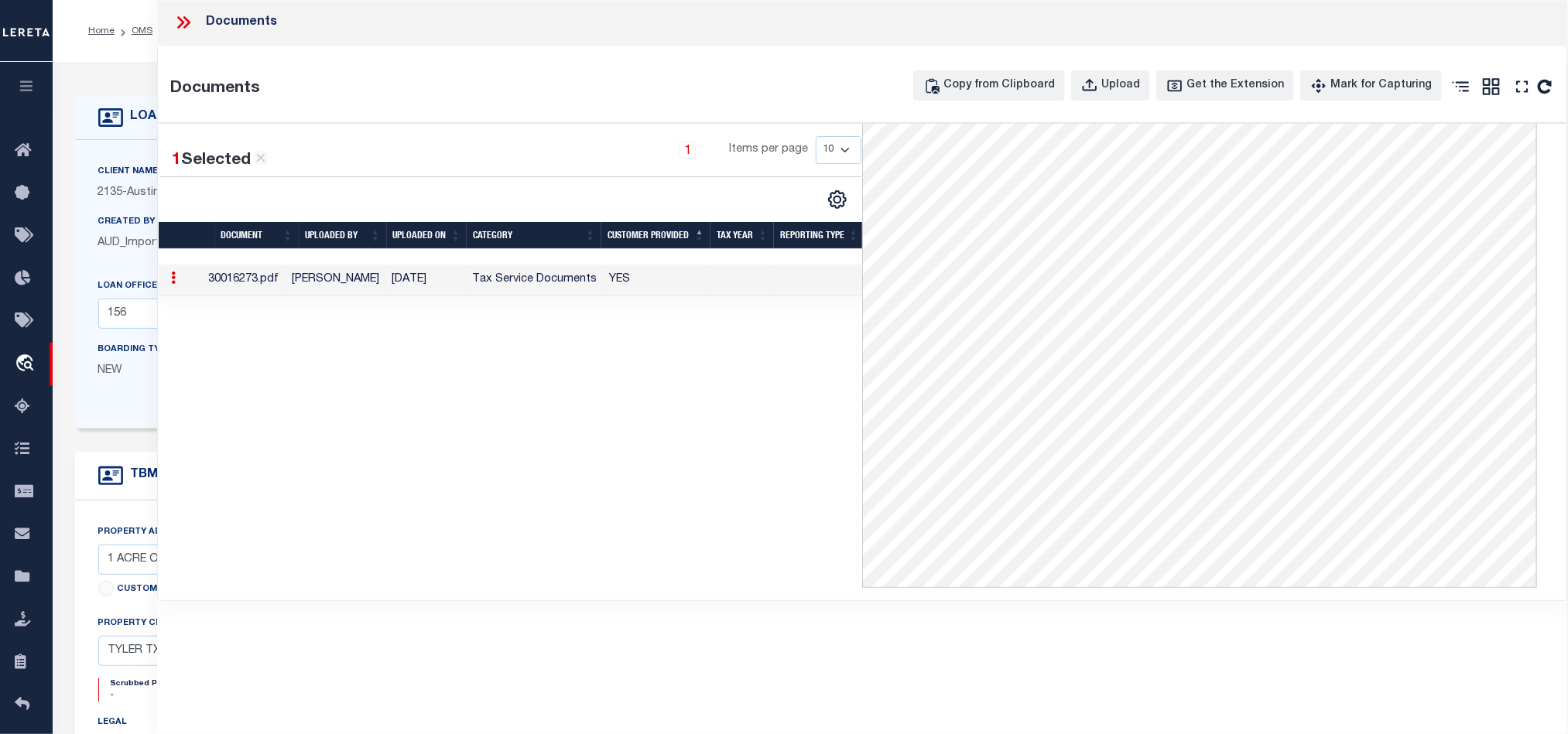
scroll to position [236, 0]
click at [312, 373] on div "1 Selected 1 Result 1 Items per page 10 25 50 100" at bounding box center [511, 356] width 705 height 464
click at [177, 24] on icon at bounding box center [184, 22] width 20 height 20
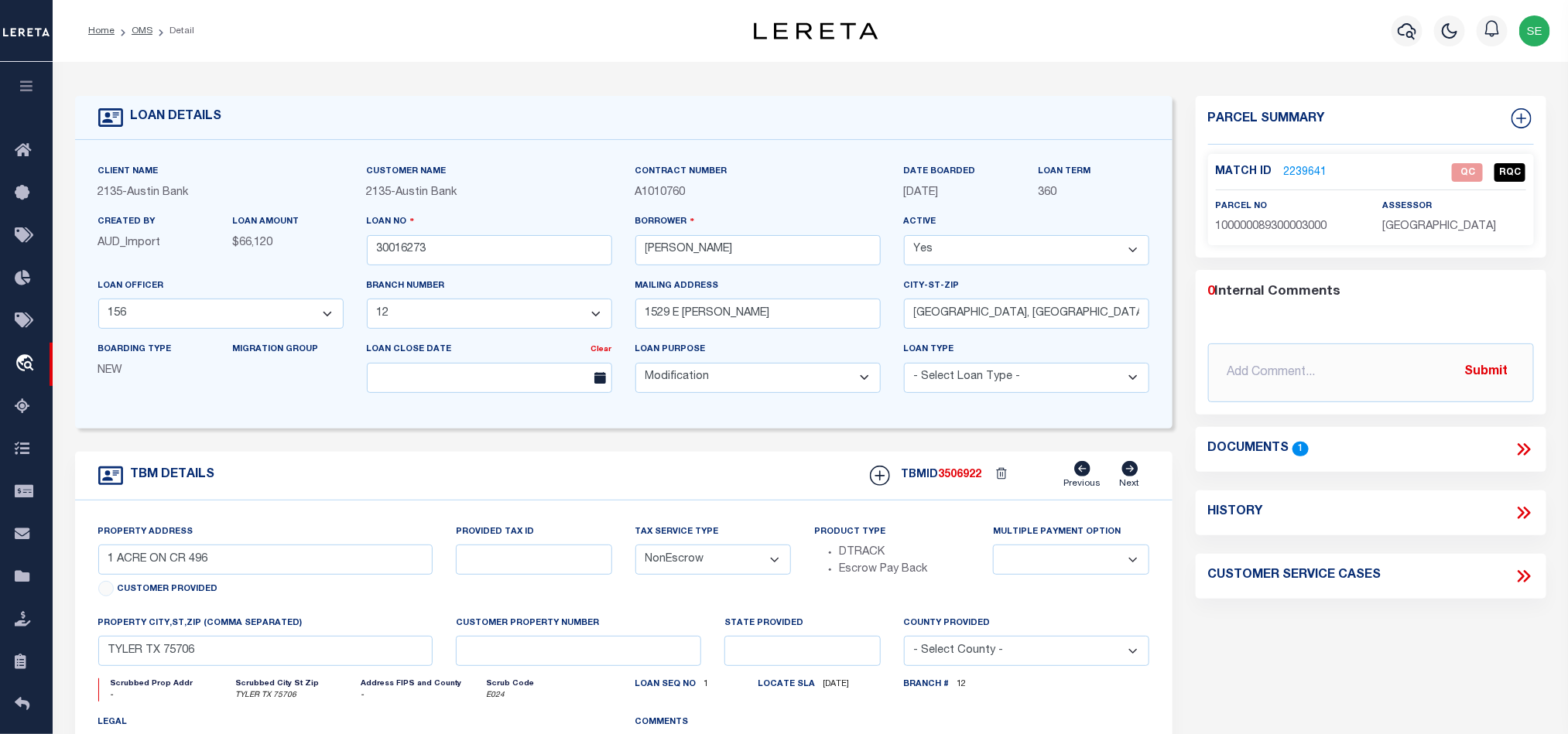
click at [1519, 443] on icon at bounding box center [1524, 449] width 20 height 20
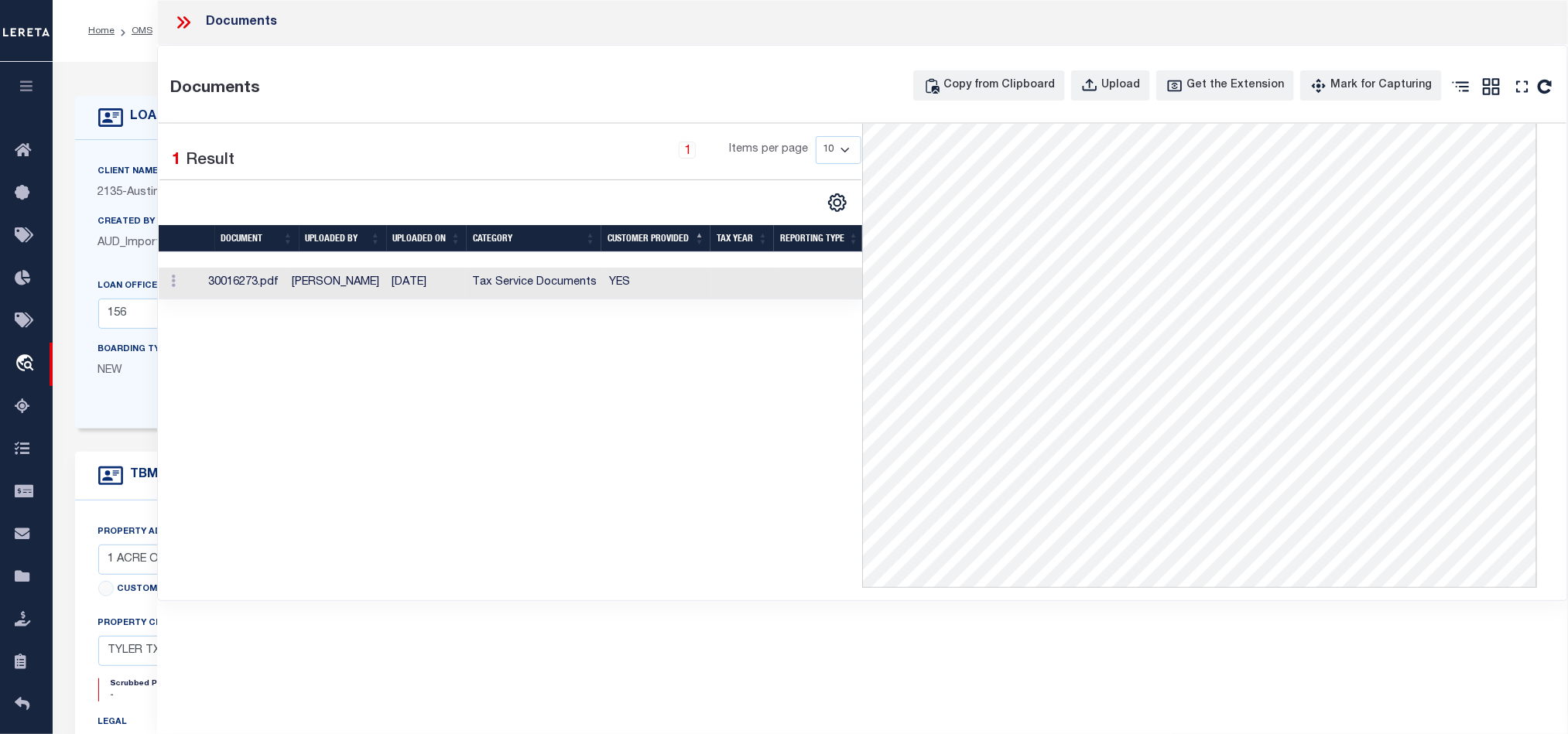
click at [681, 284] on td "YES" at bounding box center [657, 284] width 108 height 32
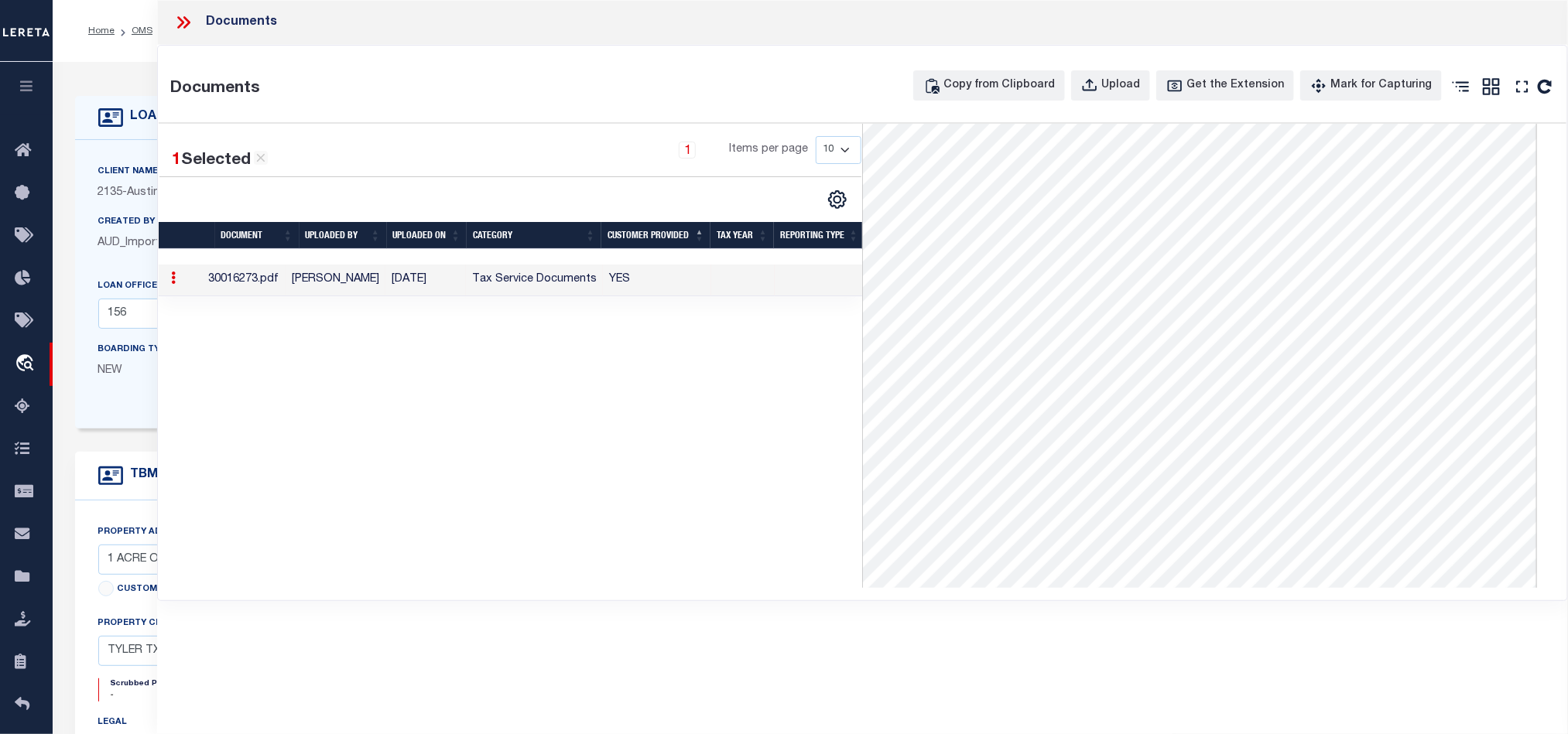
scroll to position [0, 0]
click at [176, 28] on icon at bounding box center [184, 22] width 20 height 20
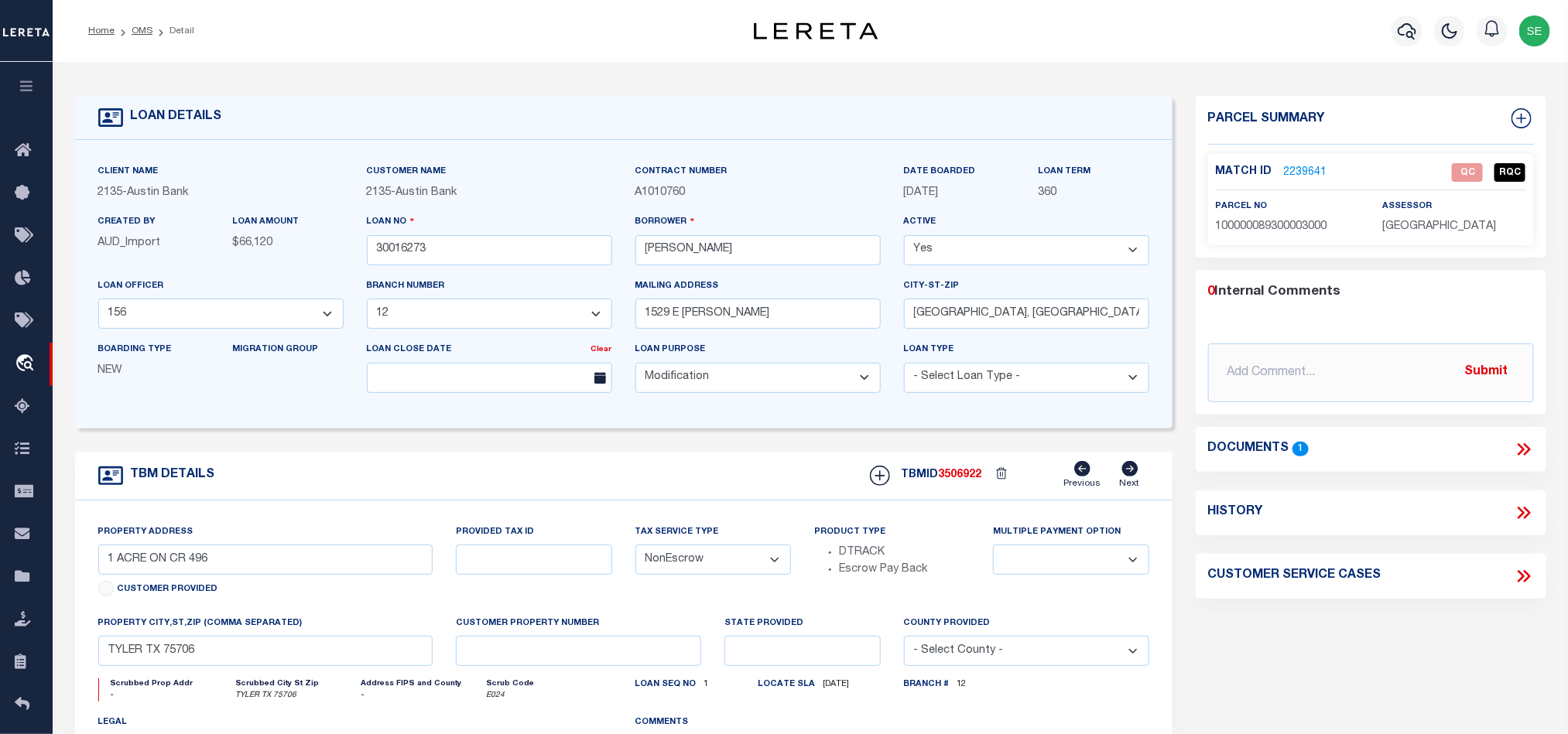
click at [1298, 163] on div "Match ID 2239641 QC RQC" at bounding box center [1371, 172] width 334 height 19
click at [1296, 174] on link "2239641" at bounding box center [1306, 173] width 44 height 17
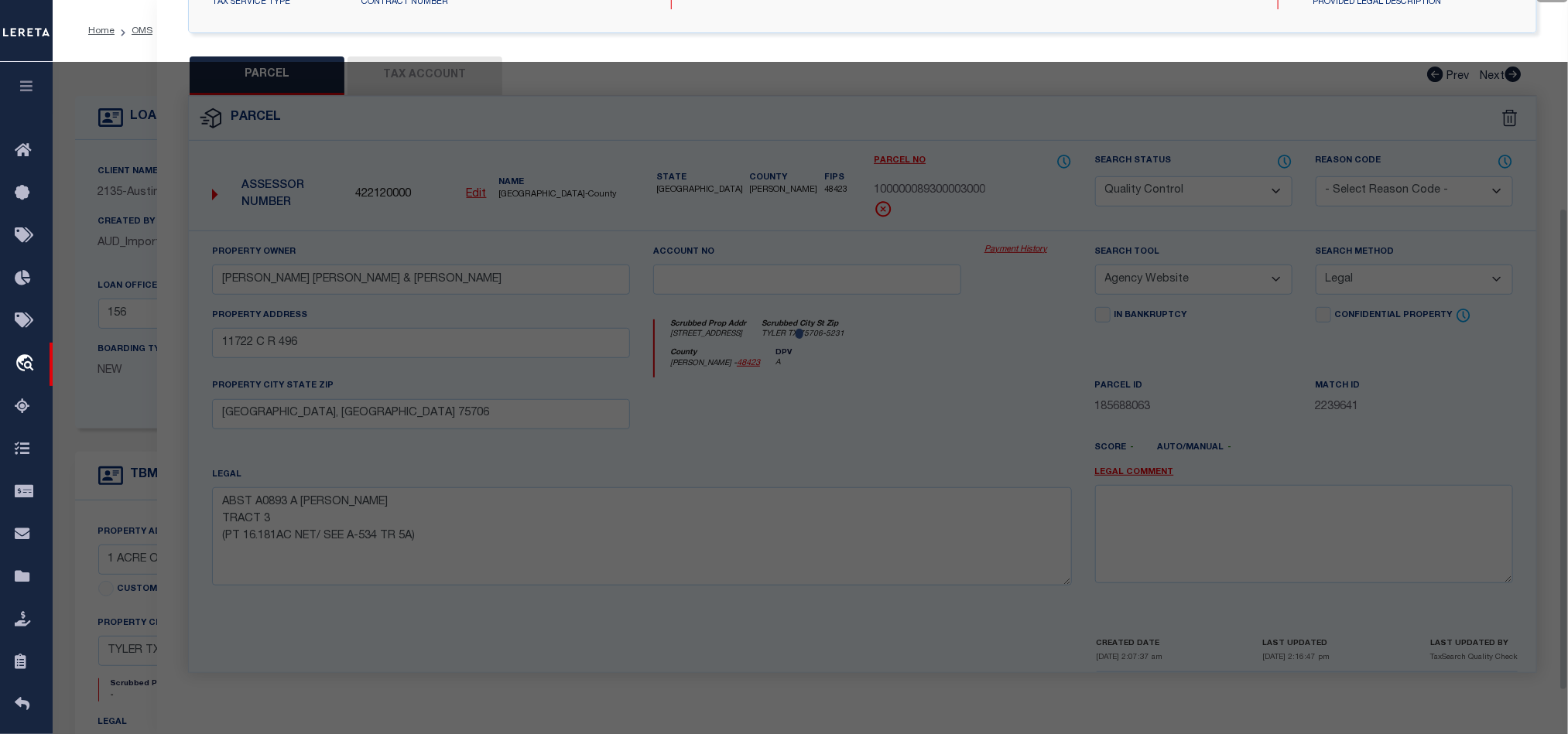
scroll to position [299, 0]
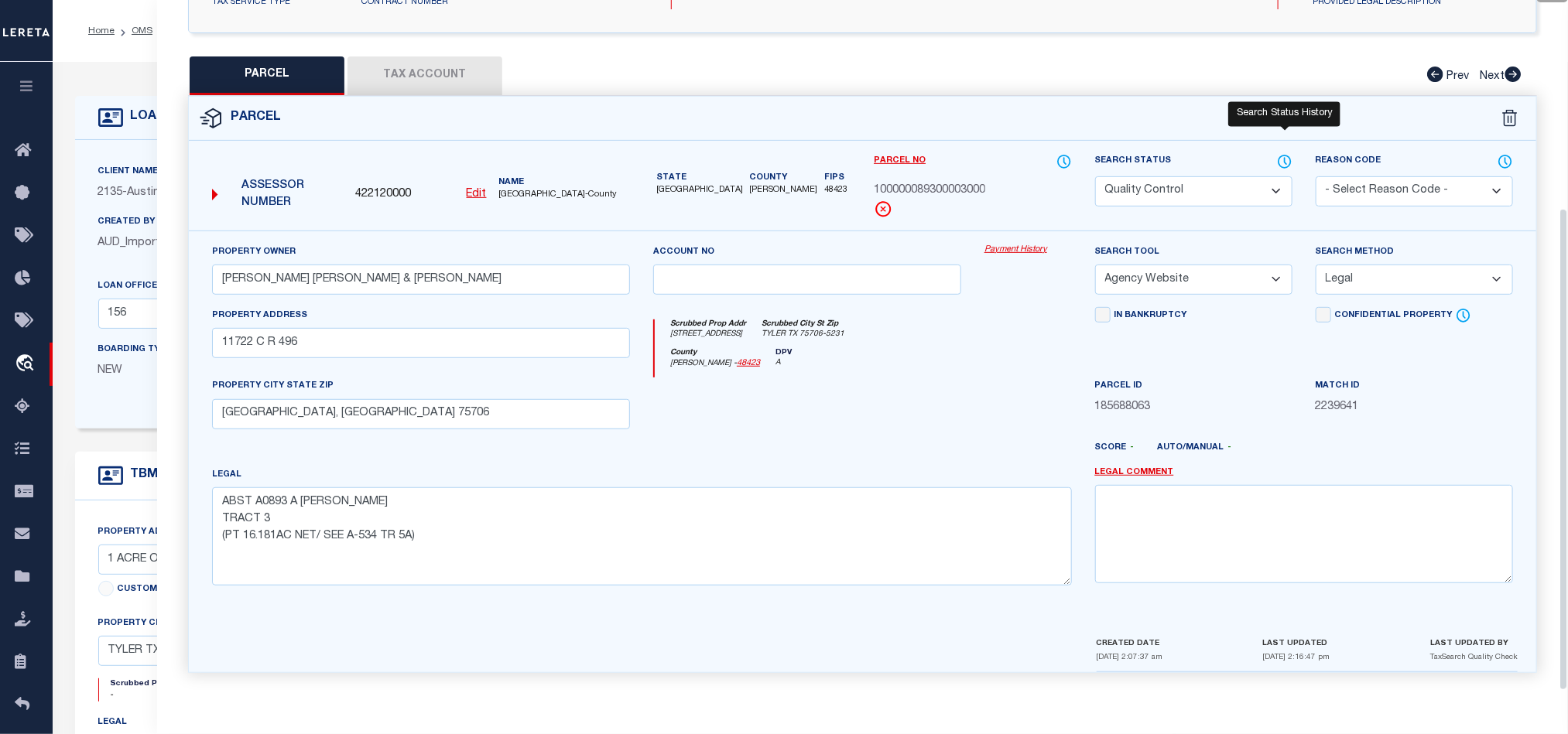
click at [1281, 153] on icon at bounding box center [1284, 161] width 16 height 17
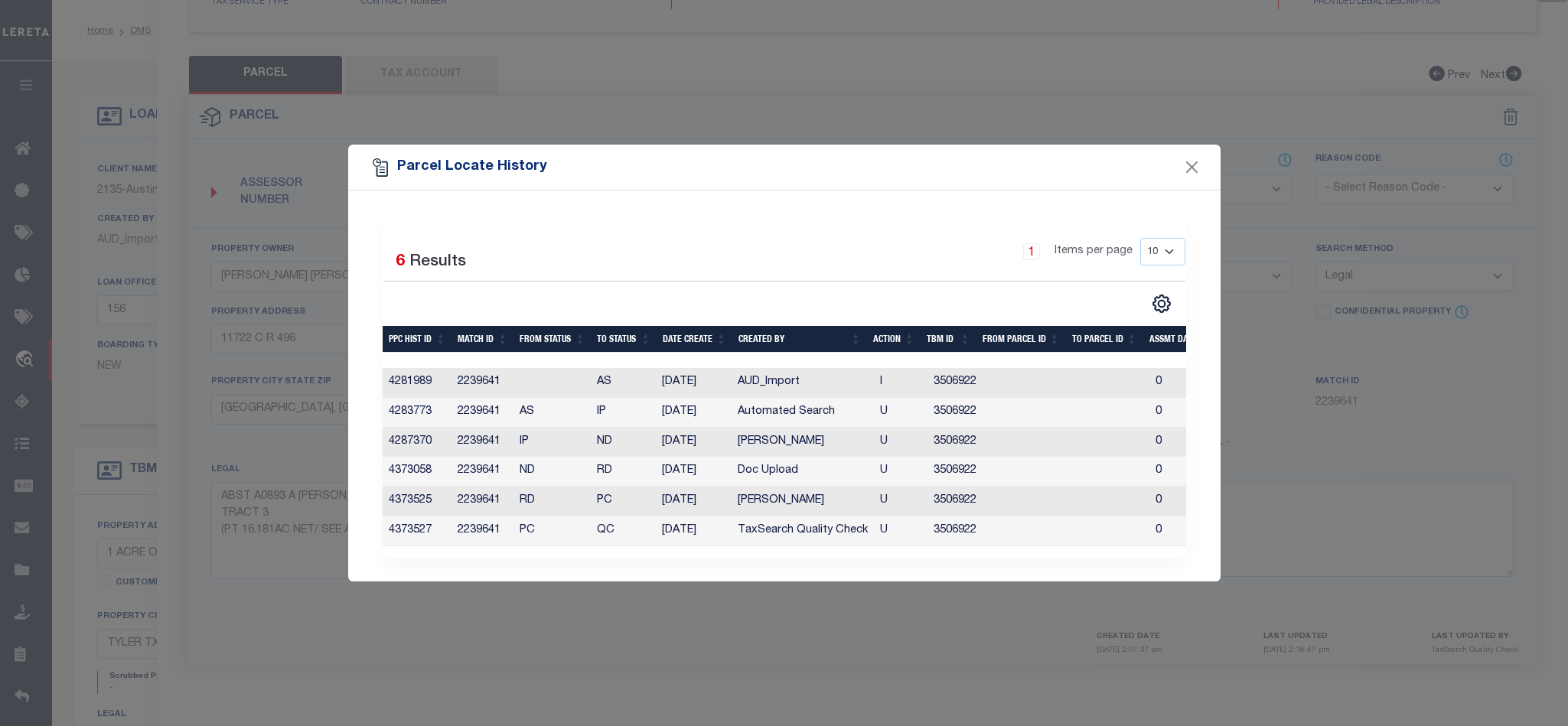
click at [1192, 170] on div "Parcel Locate History" at bounding box center [785, 168] width 873 height 46
click at [1192, 160] on button "Close" at bounding box center [1192, 168] width 20 height 20
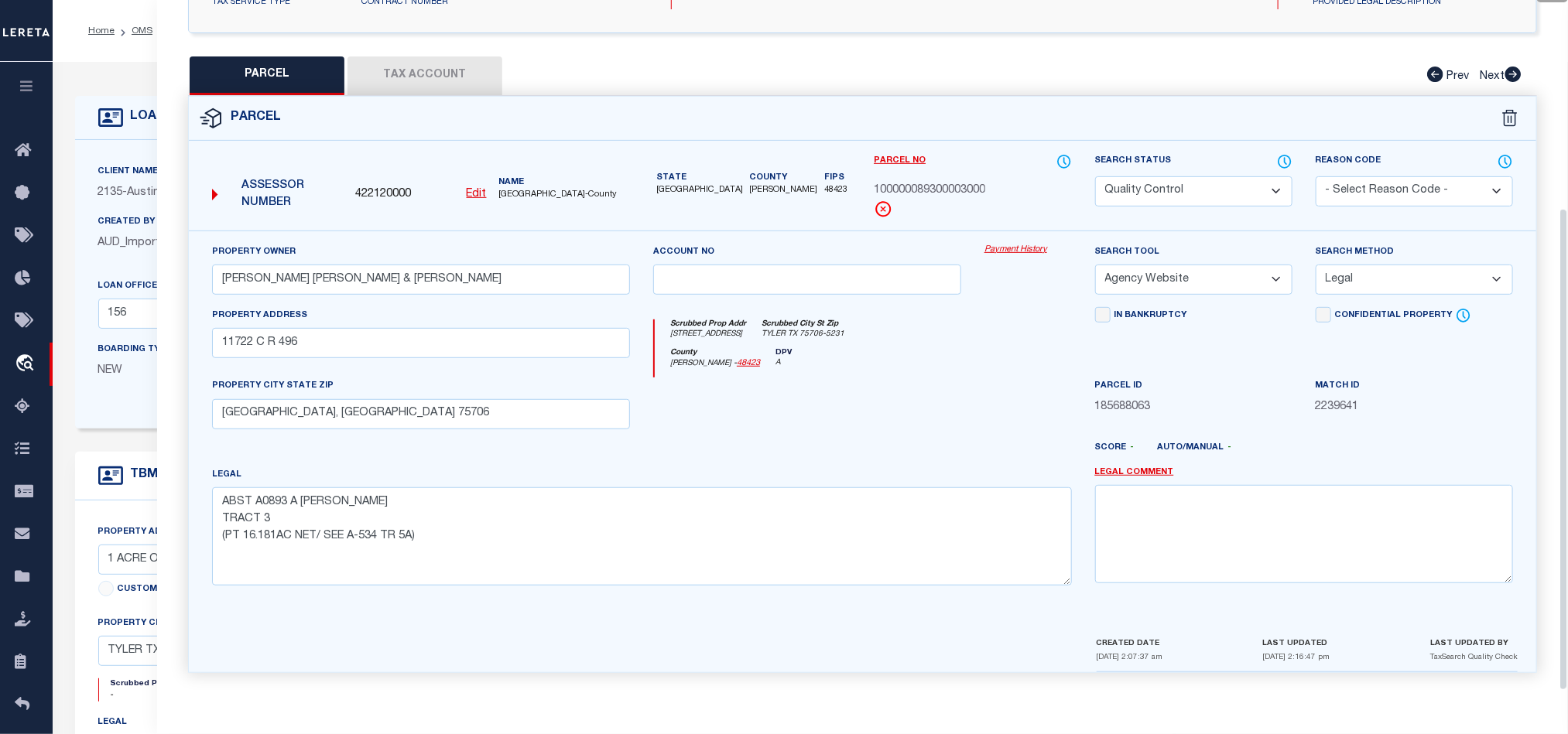
click at [416, 60] on button "Tax Account" at bounding box center [425, 76] width 155 height 39
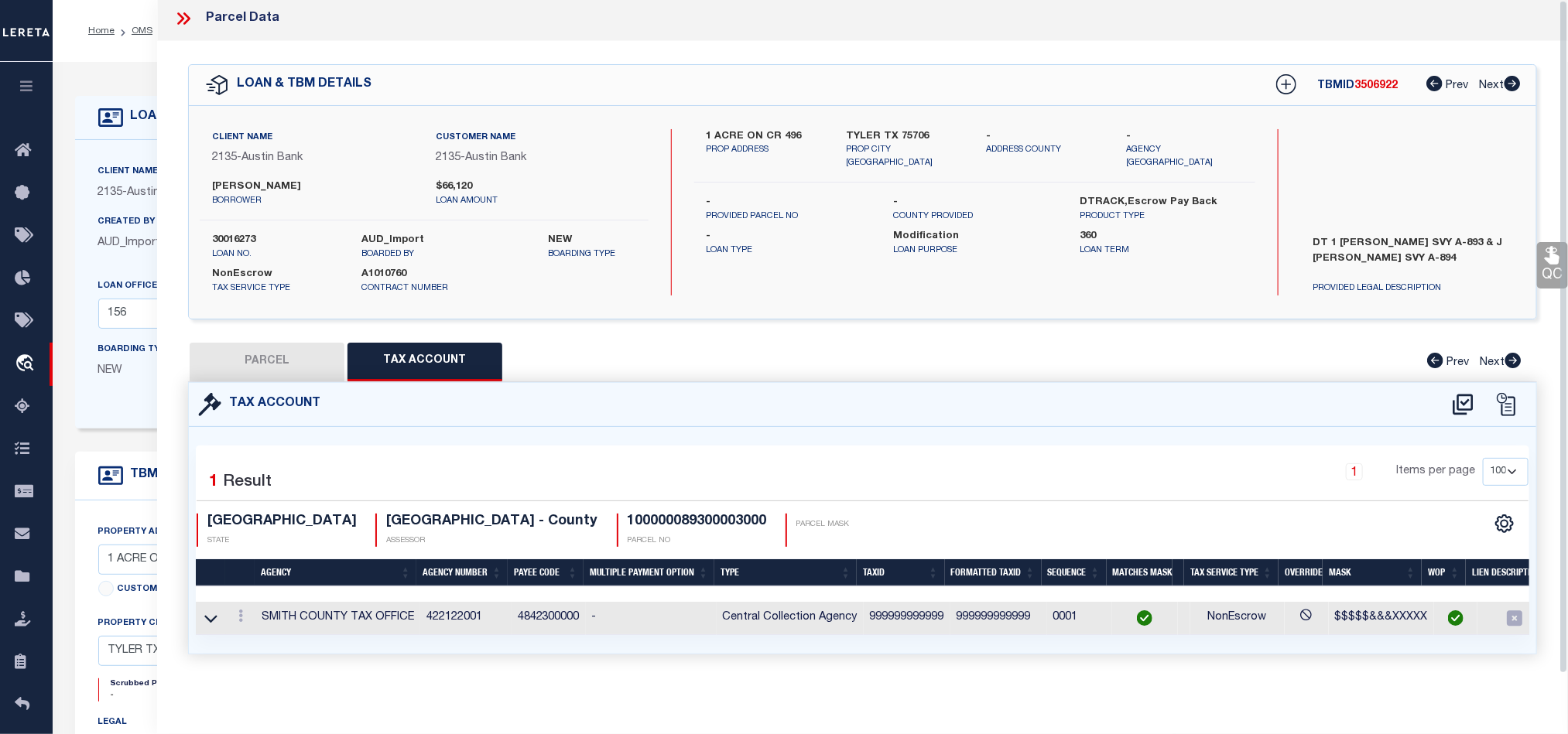
scroll to position [0, 0]
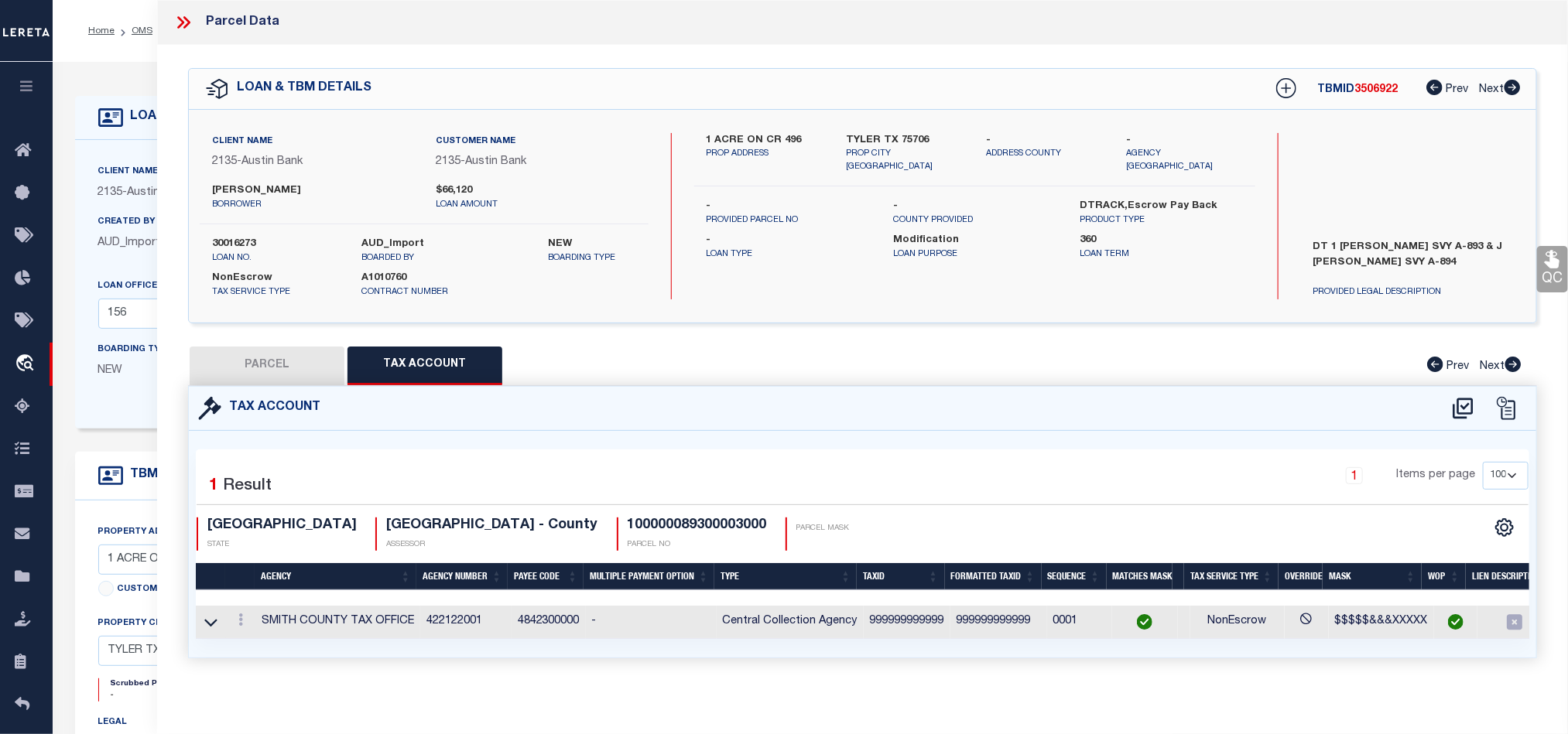
click at [296, 356] on button "PARCEL" at bounding box center [267, 366] width 155 height 39
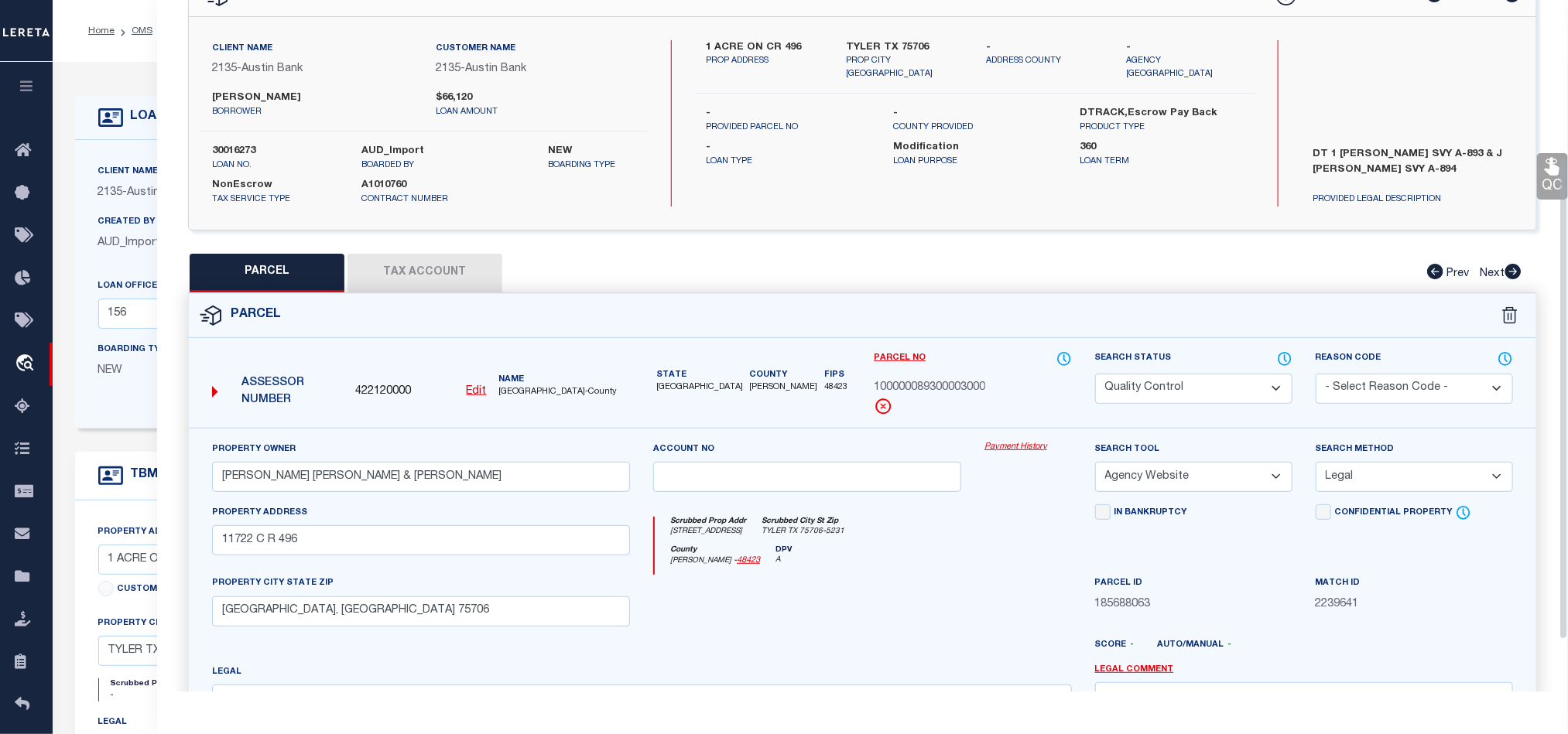
scroll to position [232, 0]
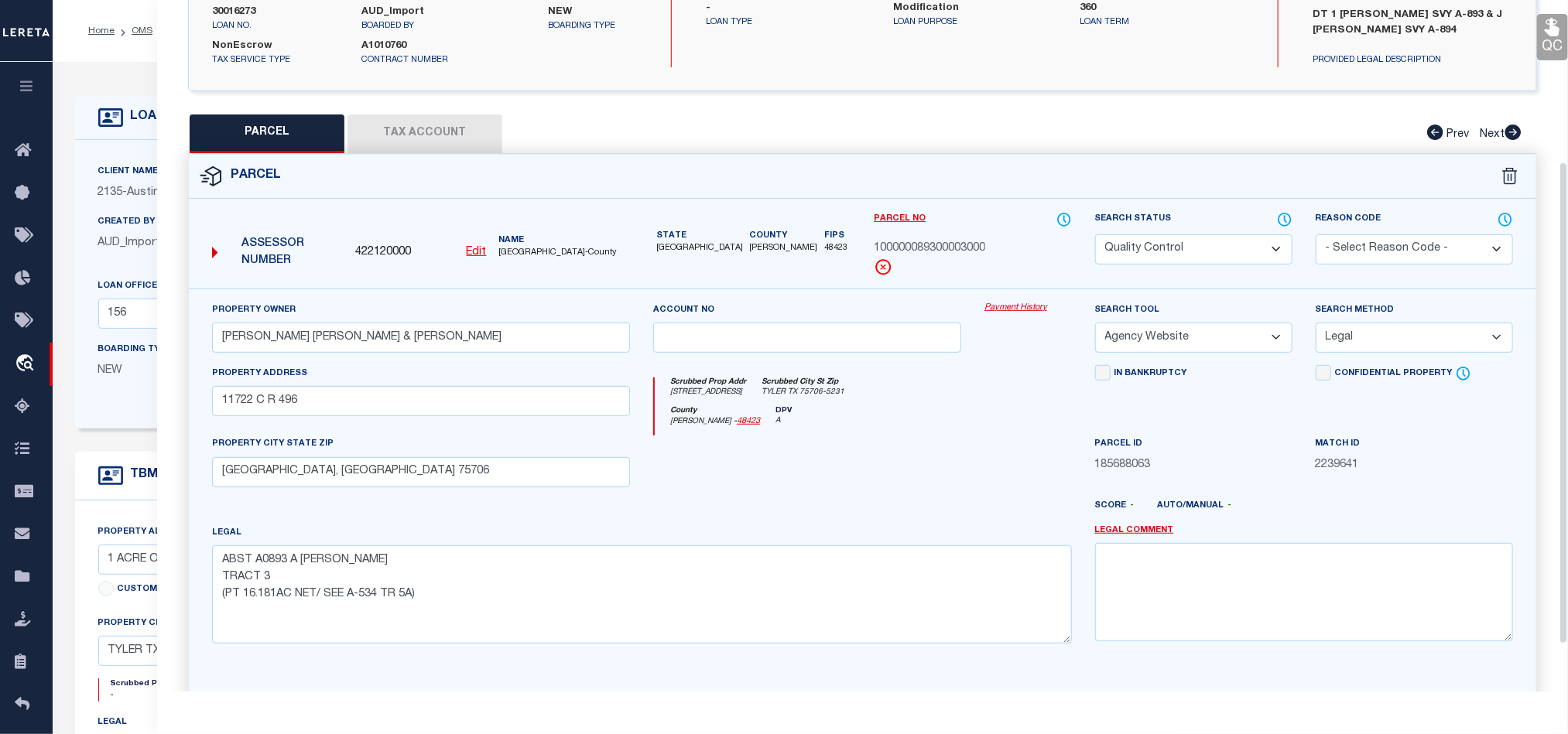
click at [861, 467] on div at bounding box center [807, 467] width 331 height 63
click at [1187, 258] on select "Automated Search Bad Parcel Complete Duplicate Parcel High Dollar Reporting In …" at bounding box center [1193, 249] width 198 height 31
drag, startPoint x: 895, startPoint y: 452, endPoint x: 1272, endPoint y: 434, distance: 377.4
click at [895, 452] on div at bounding box center [807, 467] width 331 height 63
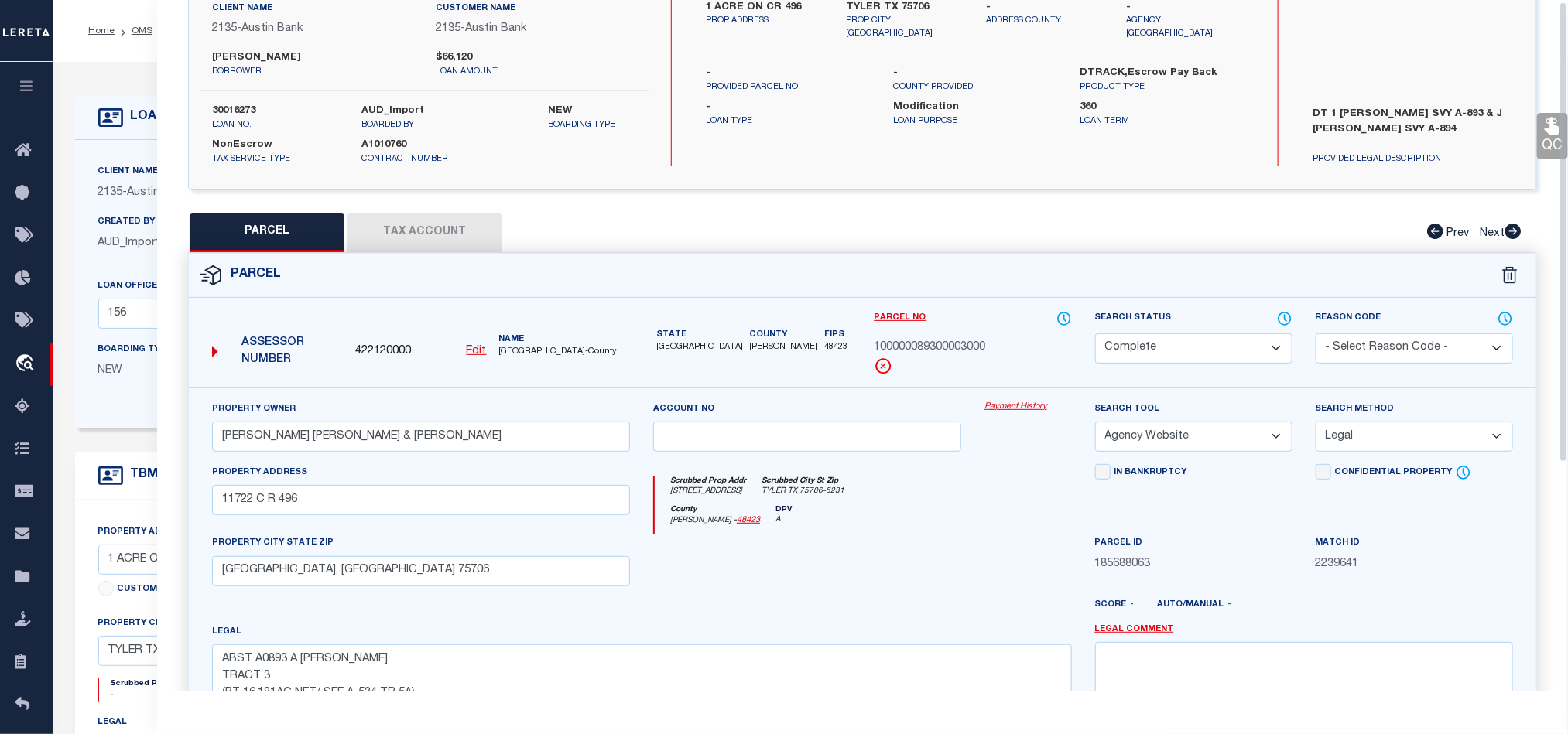
scroll to position [0, 0]
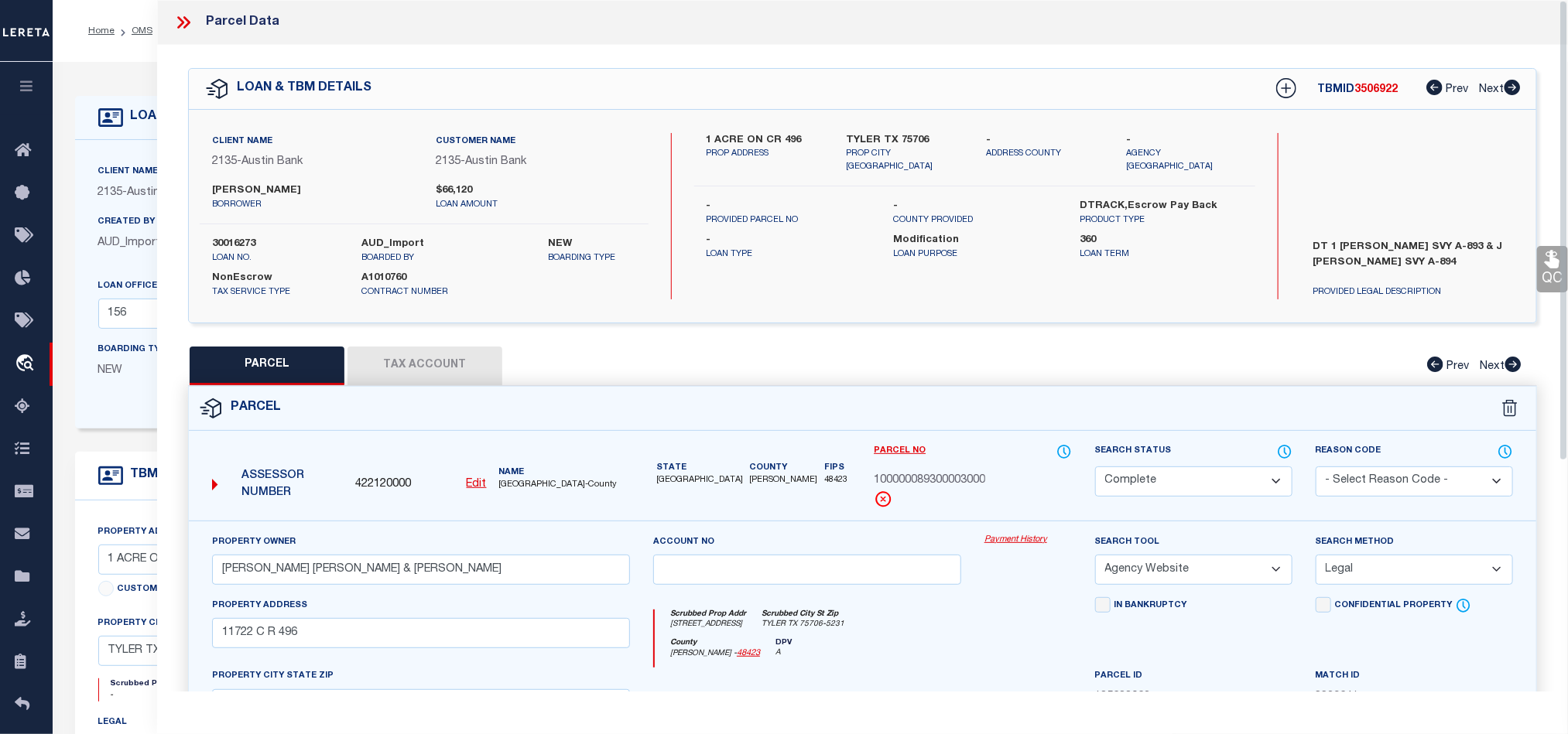
click at [1538, 279] on link "QC" at bounding box center [1552, 269] width 31 height 46
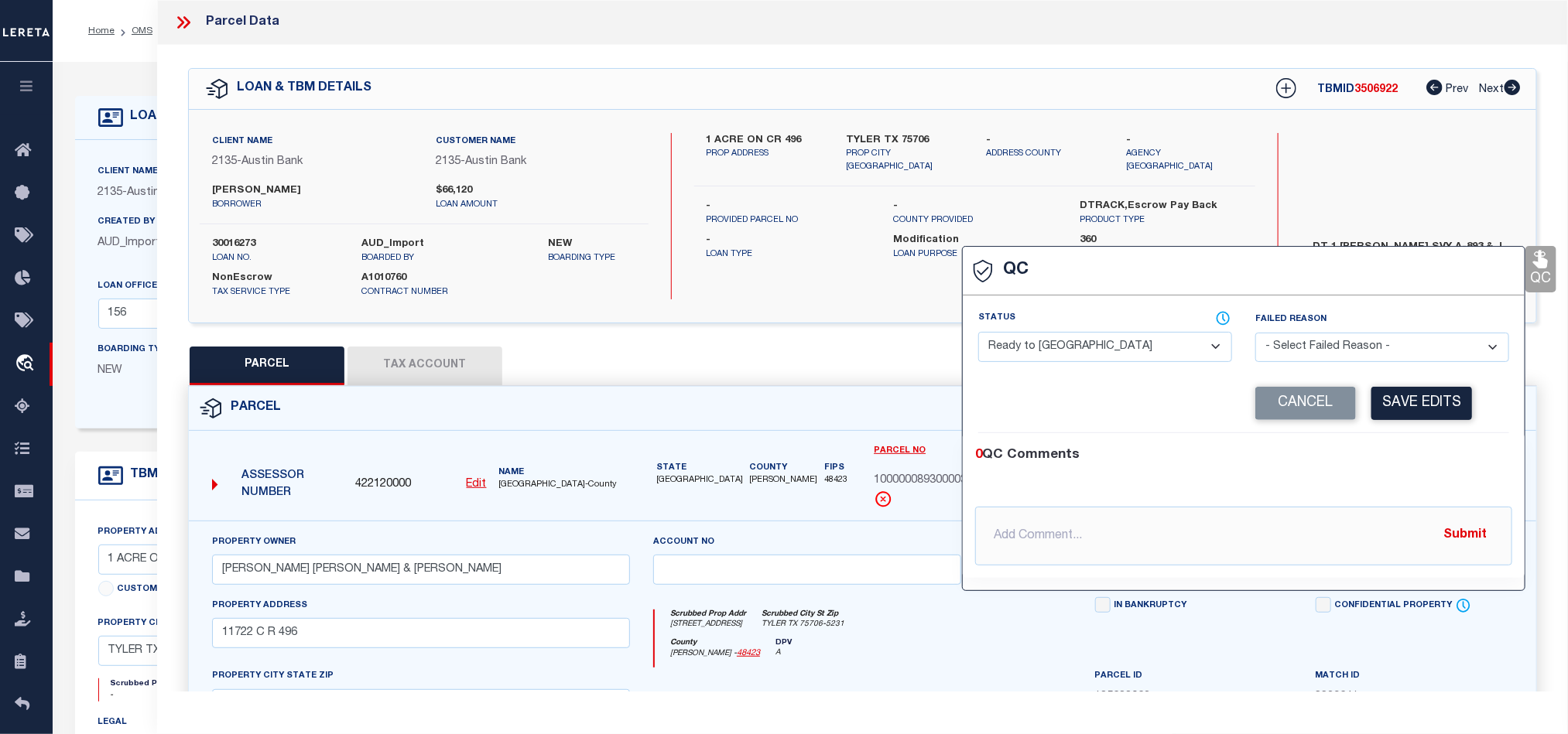
click at [1050, 358] on select "- Select Status - Ready to QC Correct Incorrect" at bounding box center [1105, 347] width 254 height 31
click at [1364, 462] on div "0 QC Comments" at bounding box center [1241, 456] width 531 height 20
click at [1400, 433] on div "Corrected Search Value Cancel Save Edits" at bounding box center [1243, 403] width 531 height 58
click at [1464, 396] on button "Save Edits" at bounding box center [1421, 403] width 101 height 33
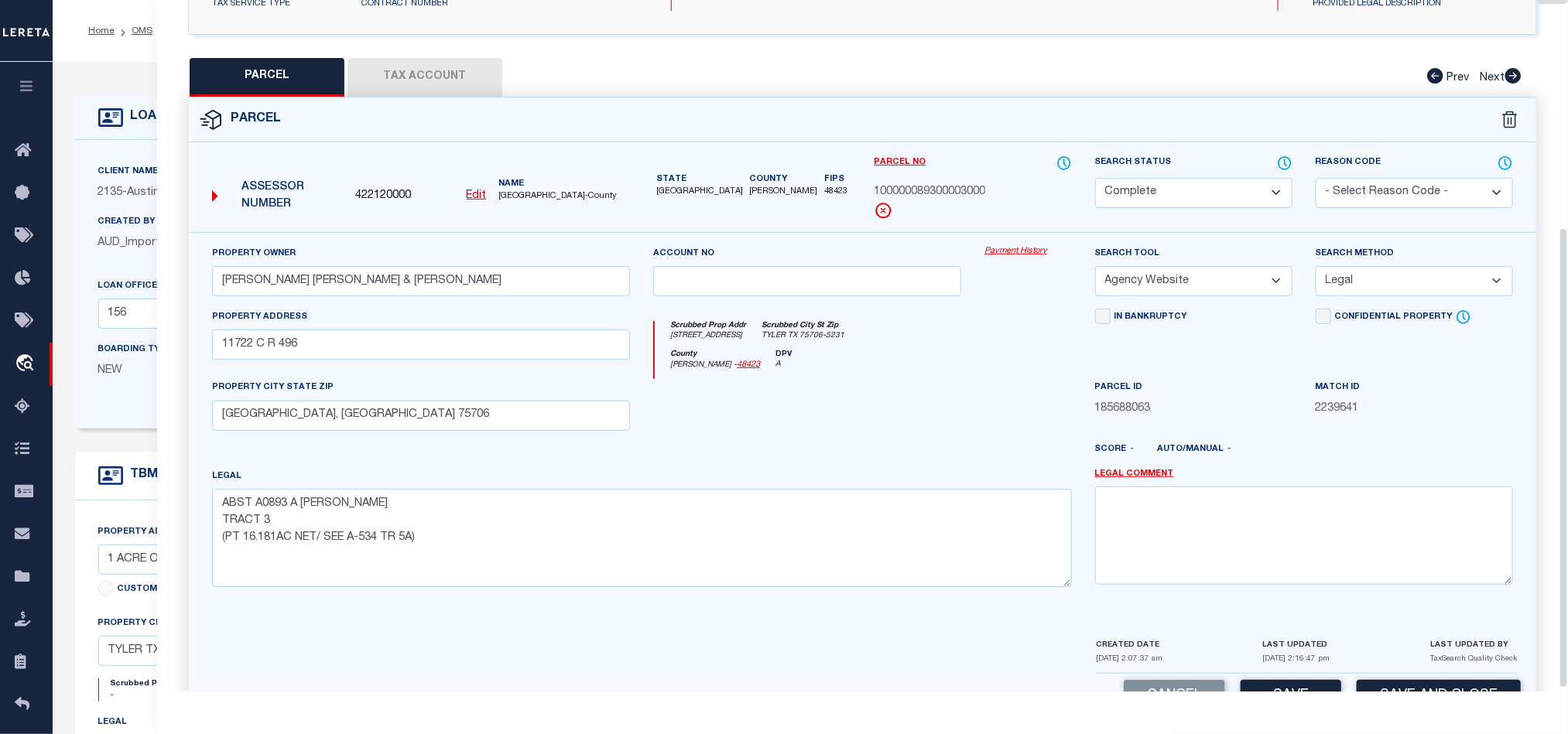
scroll to position [346, 0]
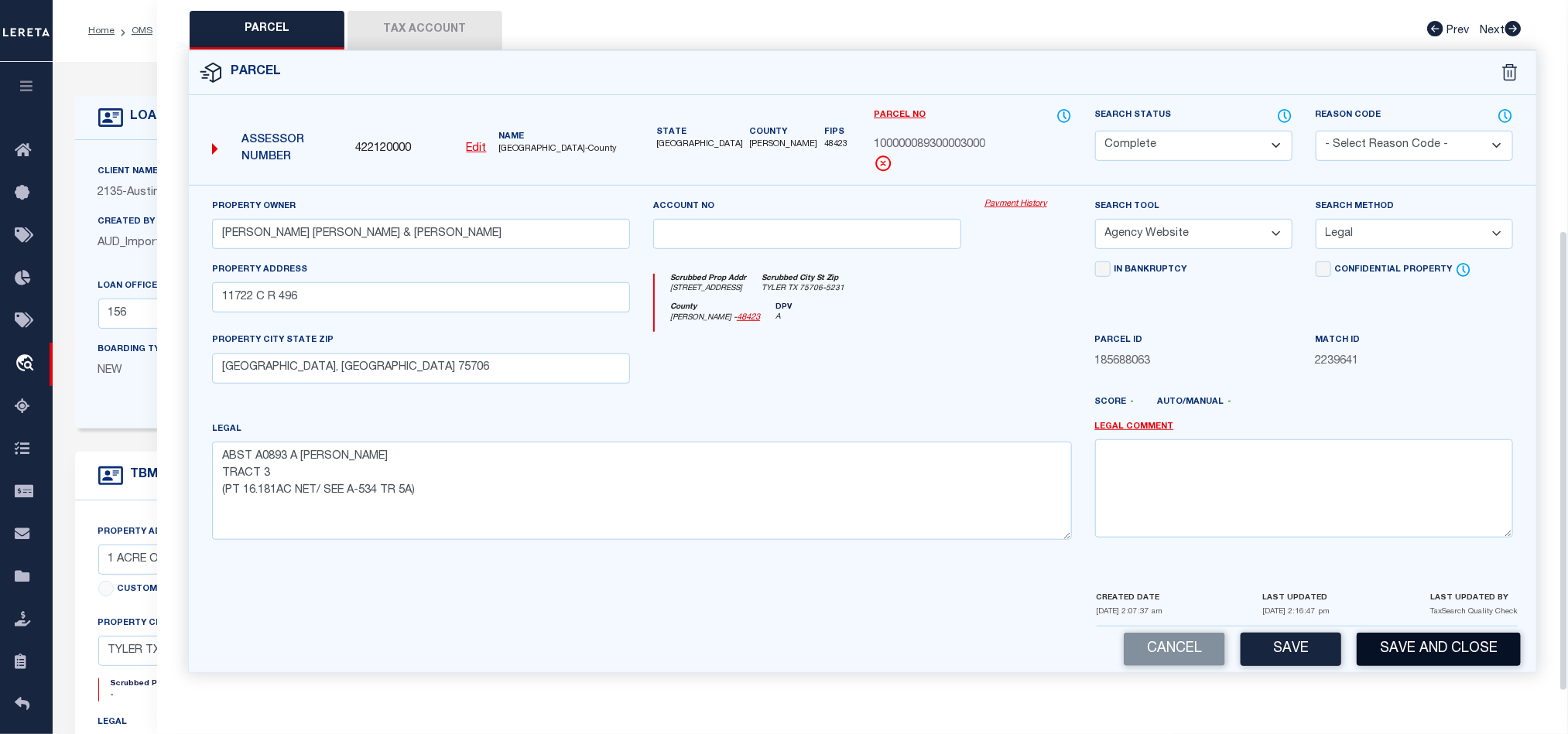
click at [1405, 644] on button "Save and Close" at bounding box center [1438, 650] width 164 height 33
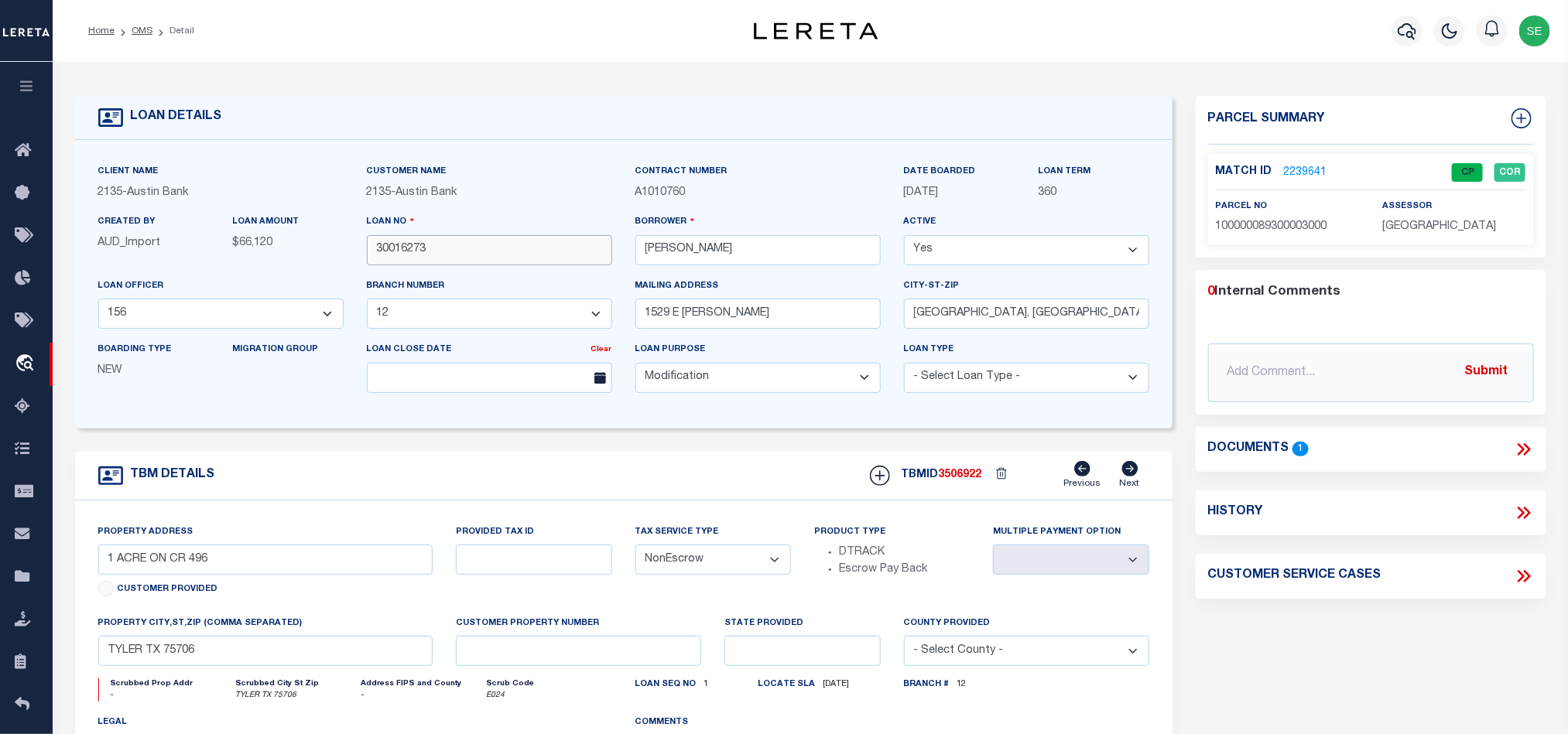
click at [448, 248] on input "30016273" at bounding box center [490, 250] width 246 height 31
click at [962, 480] on span "3506922" at bounding box center [961, 475] width 44 height 11
click at [1447, 228] on span "SMITH COUNTY" at bounding box center [1439, 227] width 114 height 11
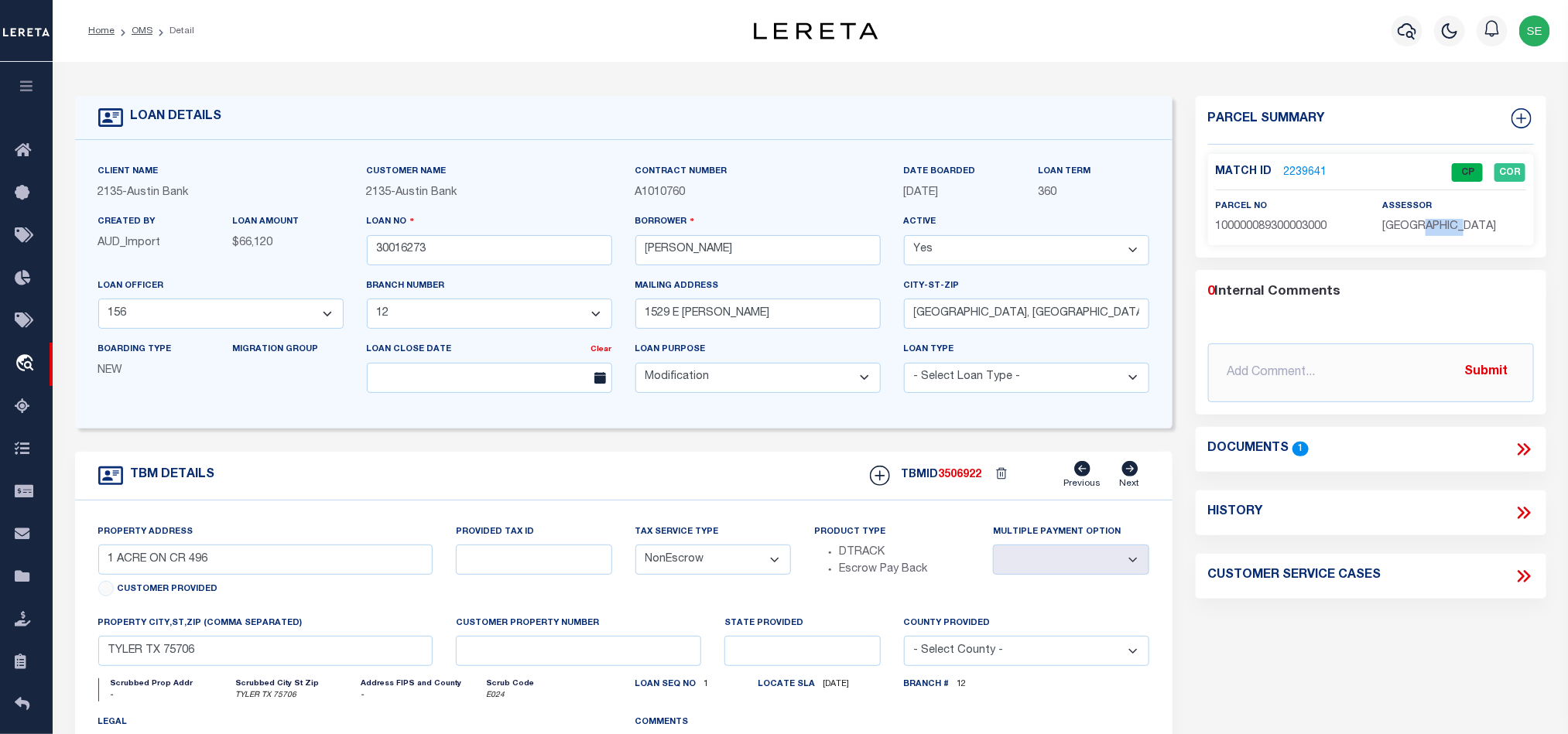
click at [1447, 228] on span "SMITH COUNTY" at bounding box center [1439, 227] width 114 height 11
click at [1272, 225] on span "100000089300003000" at bounding box center [1271, 227] width 111 height 11
click at [1285, 231] on span "100000089300003000" at bounding box center [1271, 227] width 111 height 11
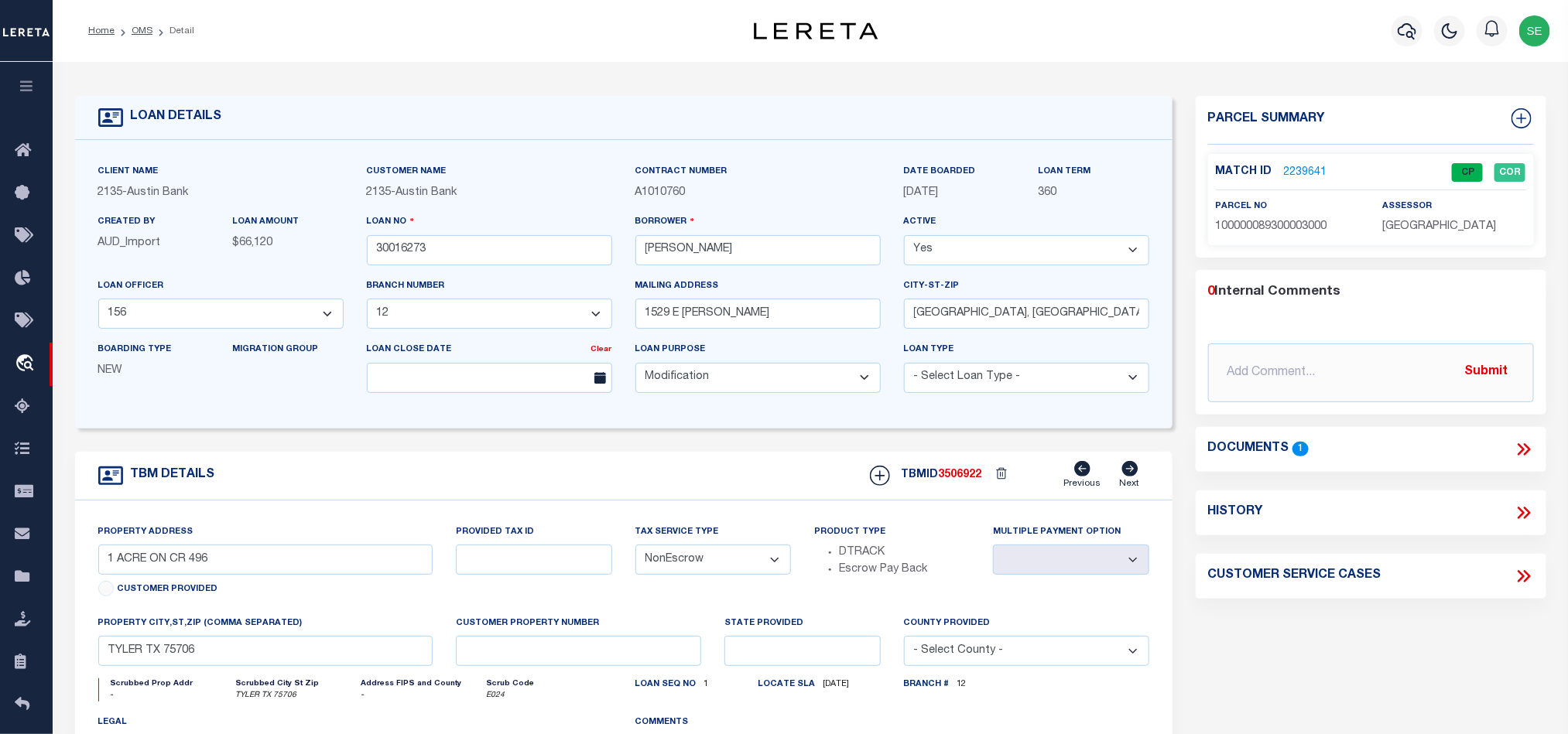
click at [1292, 170] on link "2239641" at bounding box center [1306, 173] width 44 height 17
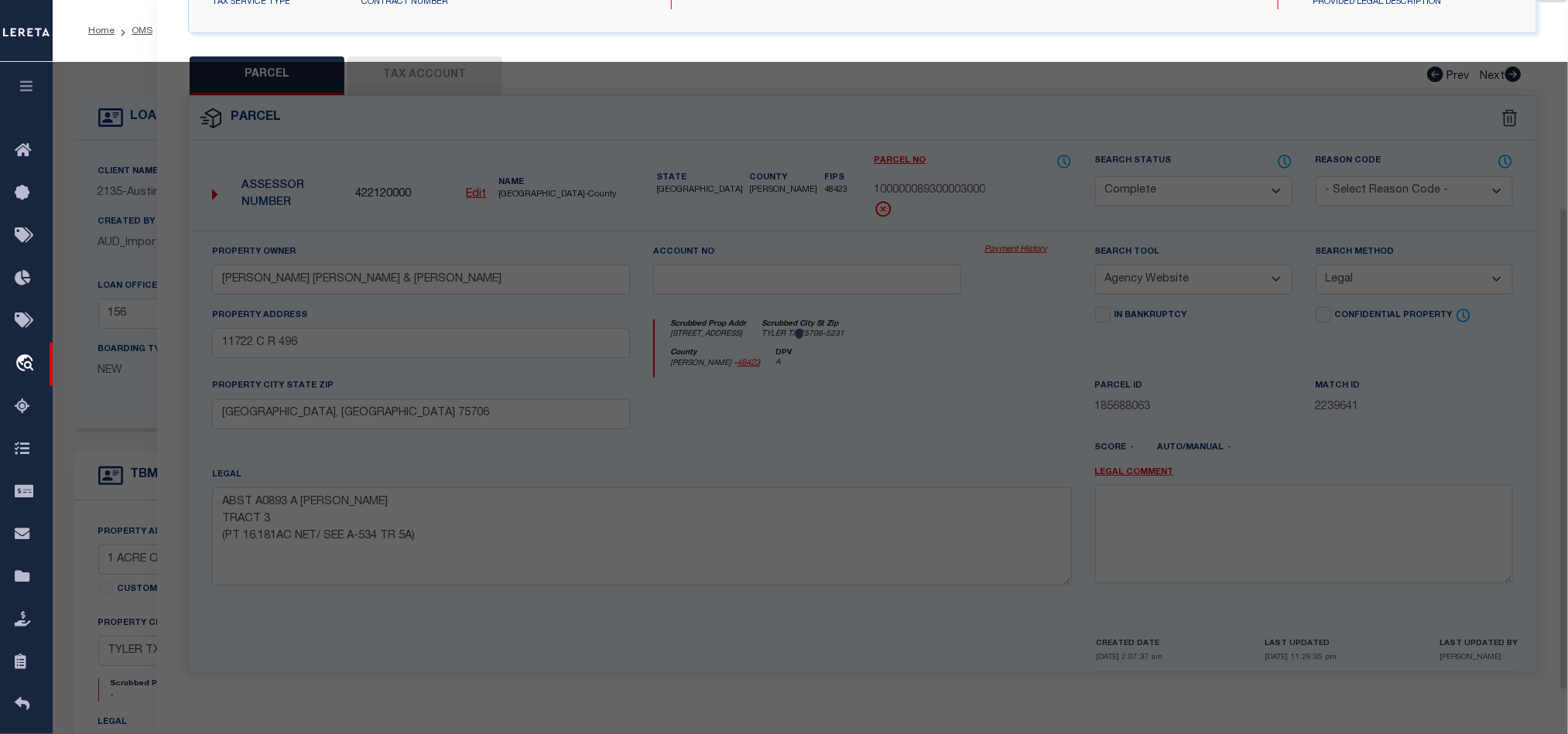
scroll to position [299, 0]
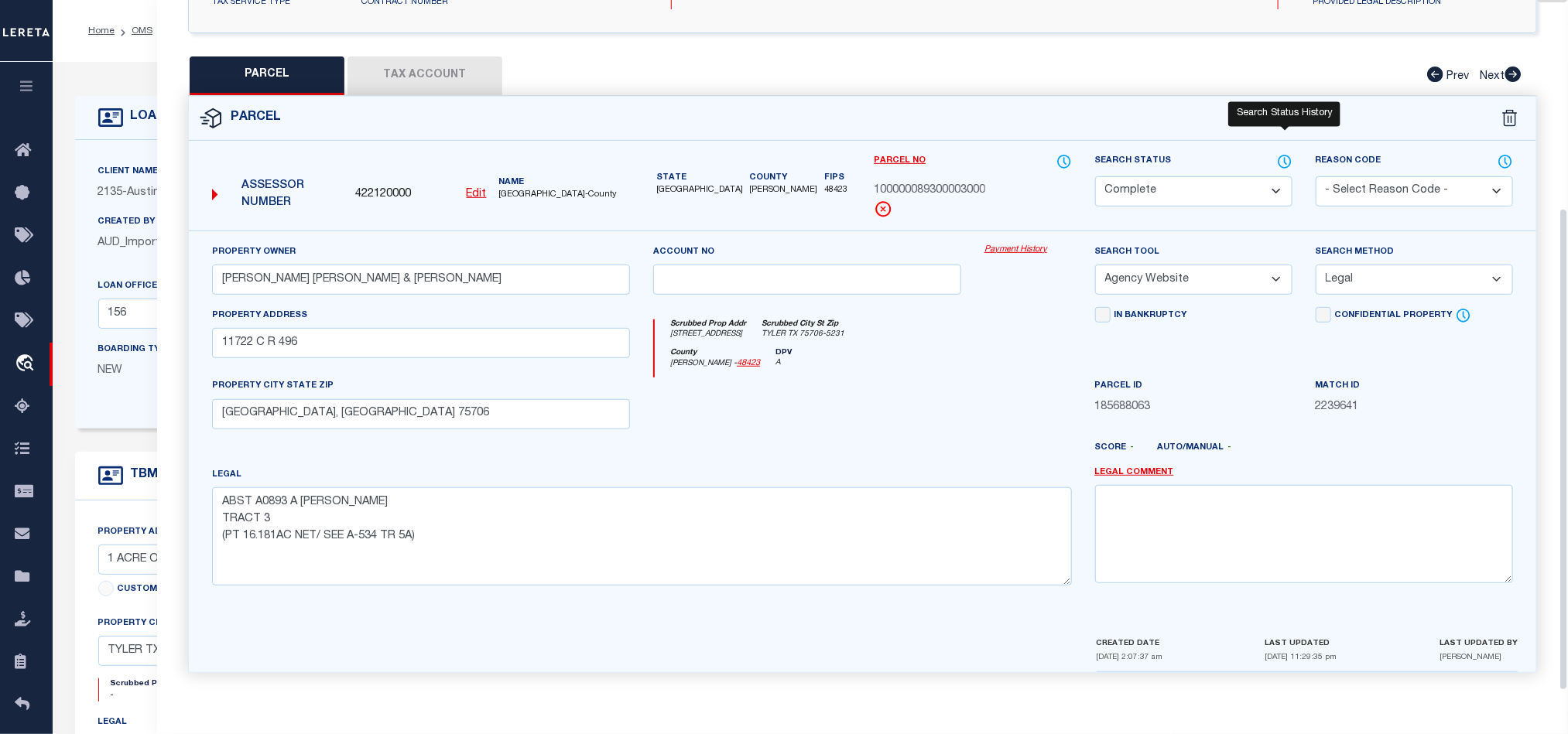
click at [1287, 158] on icon at bounding box center [1284, 161] width 16 height 17
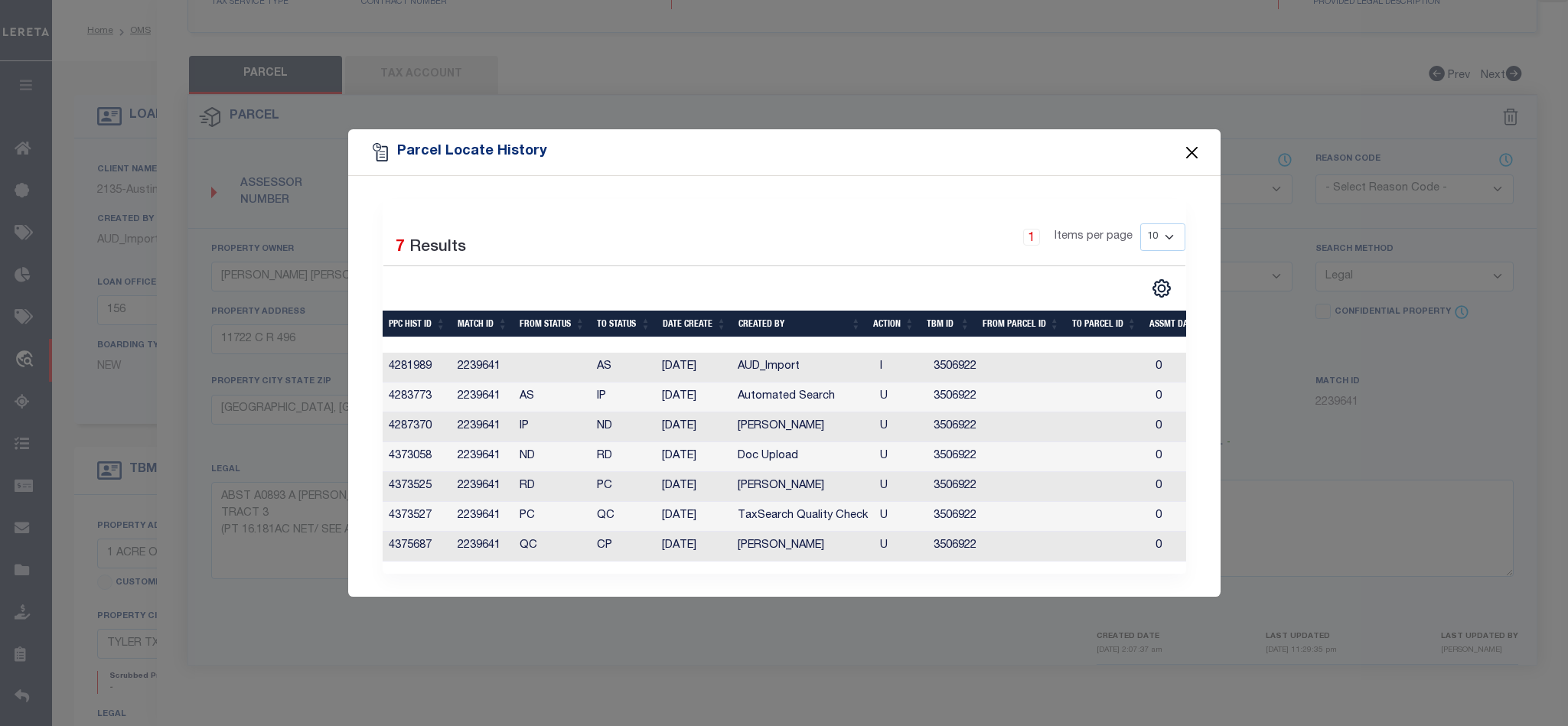
click at [1188, 145] on button "Close" at bounding box center [1192, 152] width 20 height 20
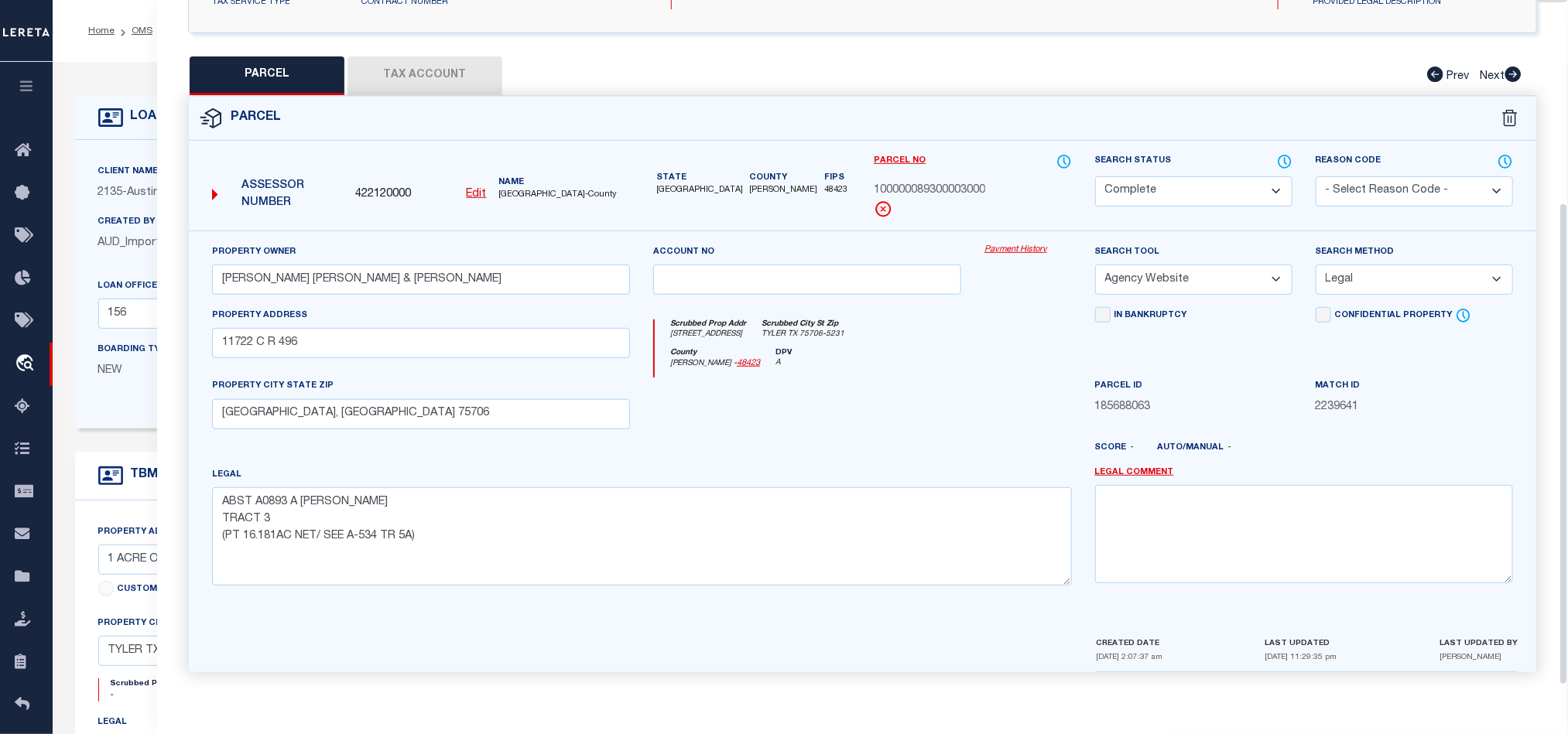
scroll to position [0, 0]
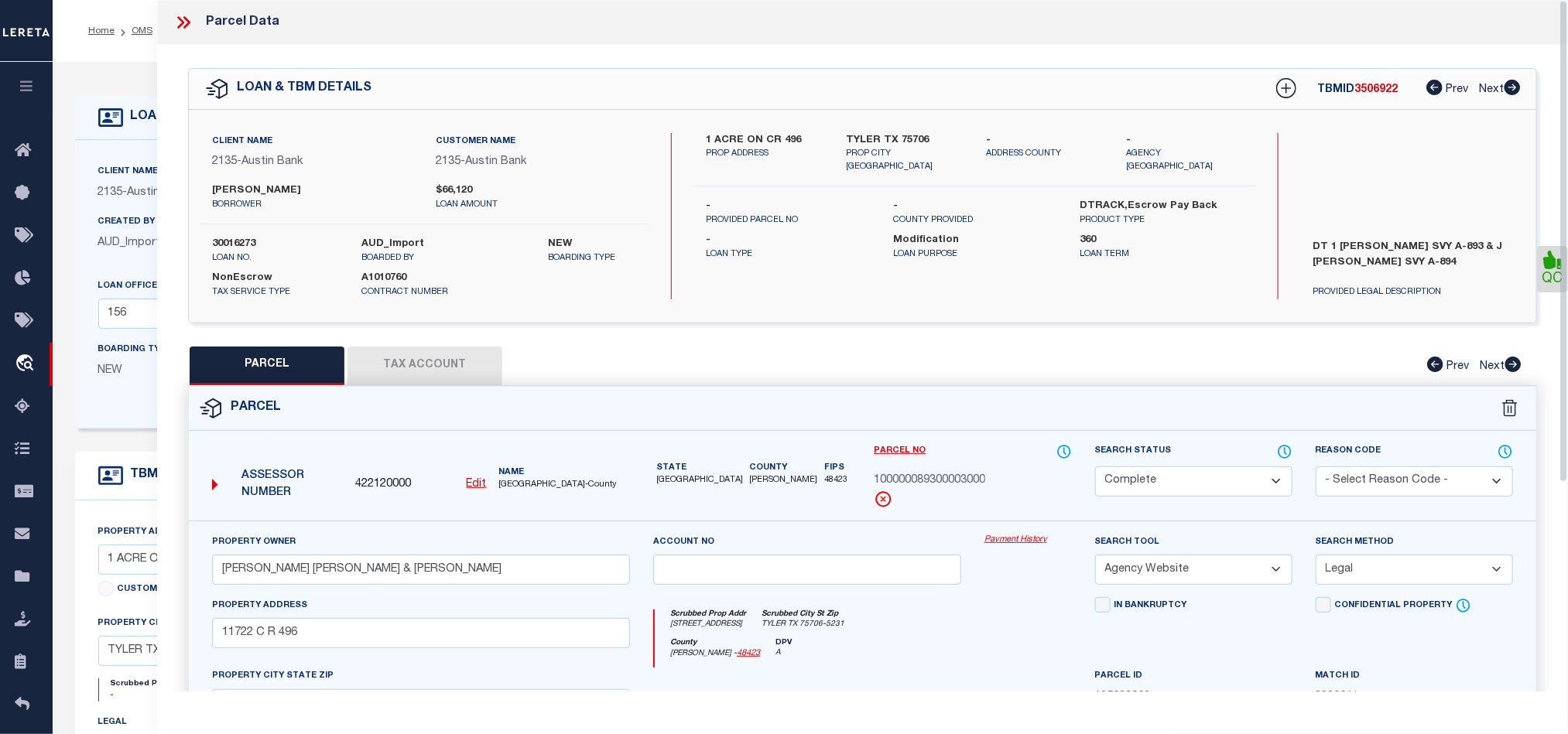
click at [185, 23] on icon at bounding box center [184, 22] width 20 height 20
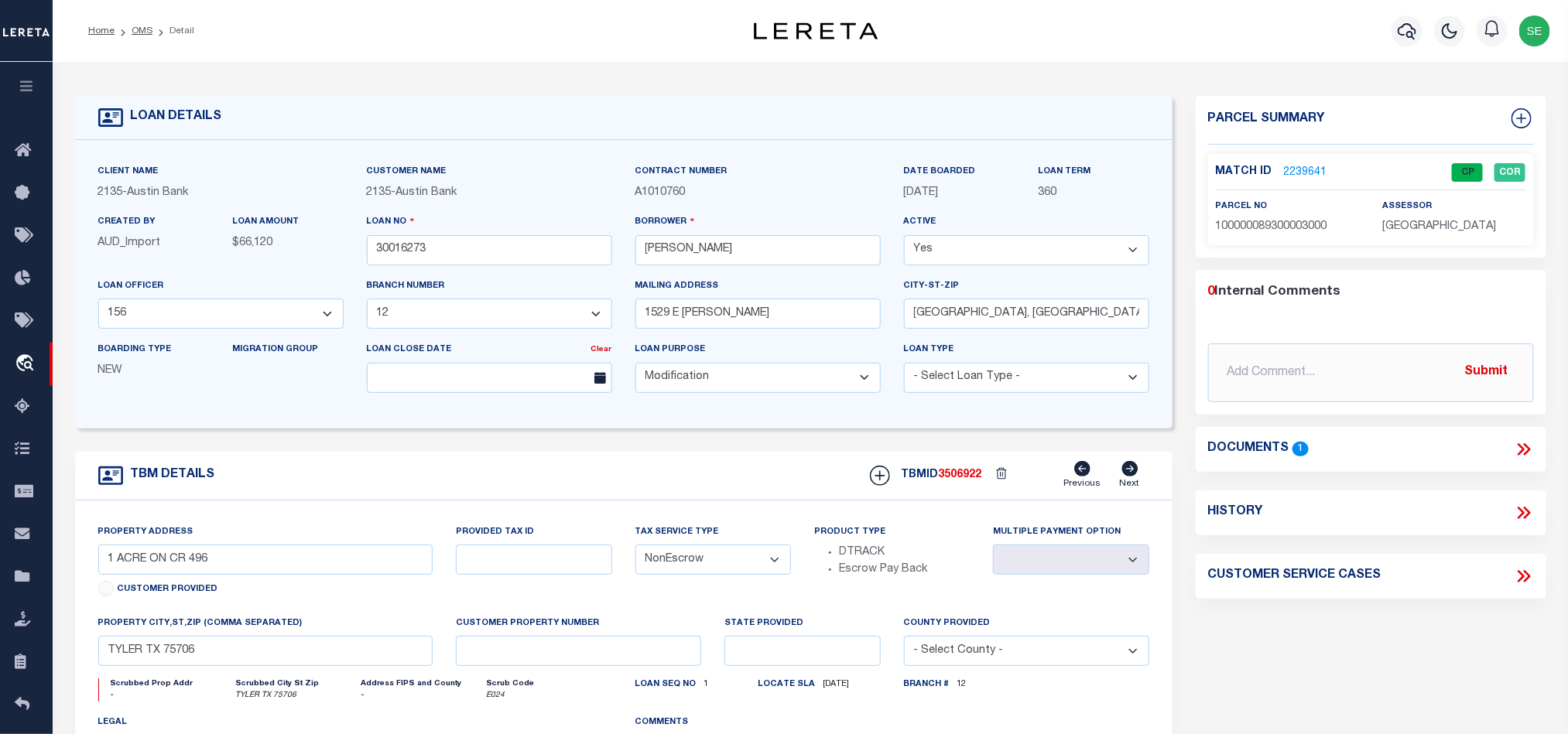
drag, startPoint x: 145, startPoint y: 31, endPoint x: 640, endPoint y: 262, distance: 546.2
click at [145, 31] on link "OMS" at bounding box center [142, 31] width 21 height 9
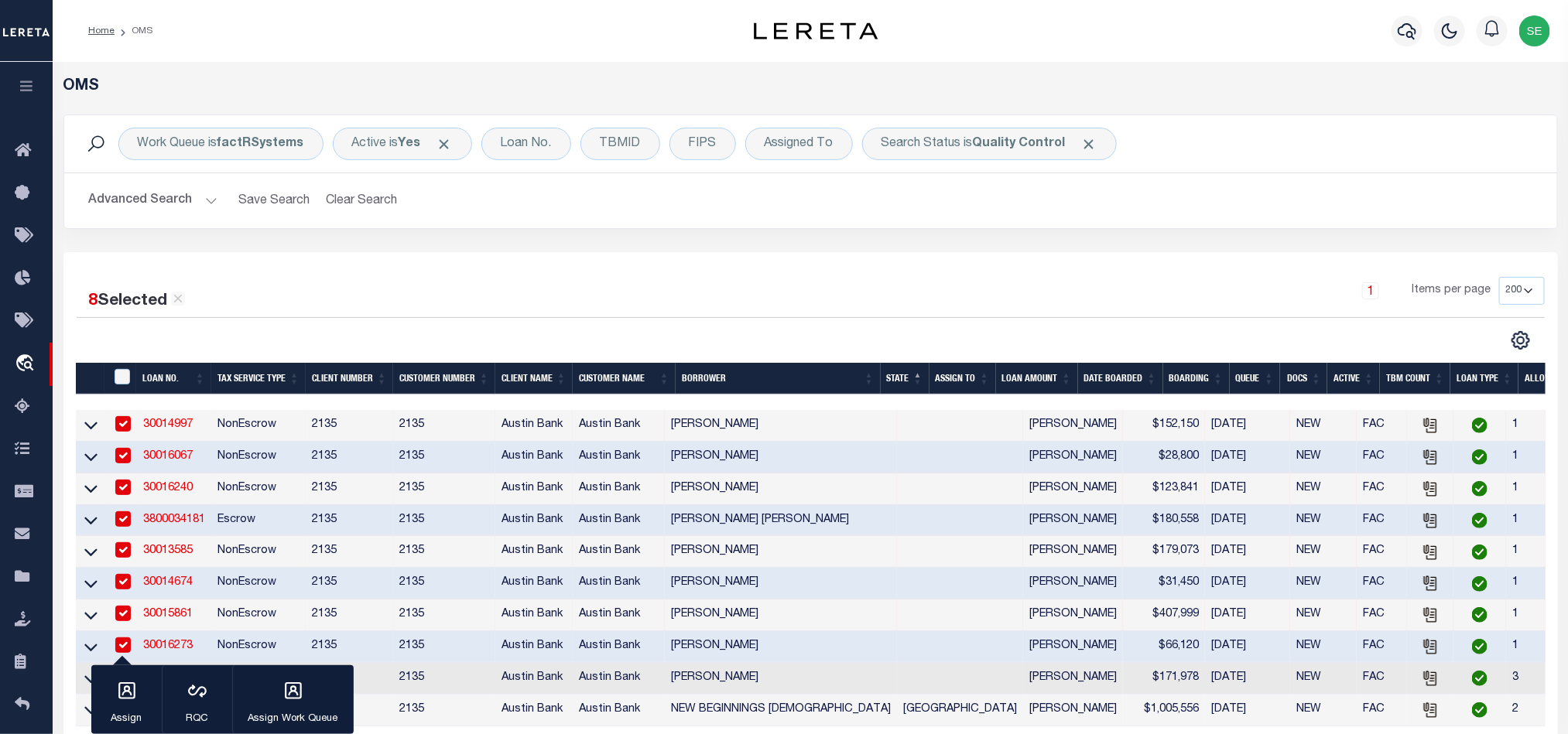
scroll to position [232, 0]
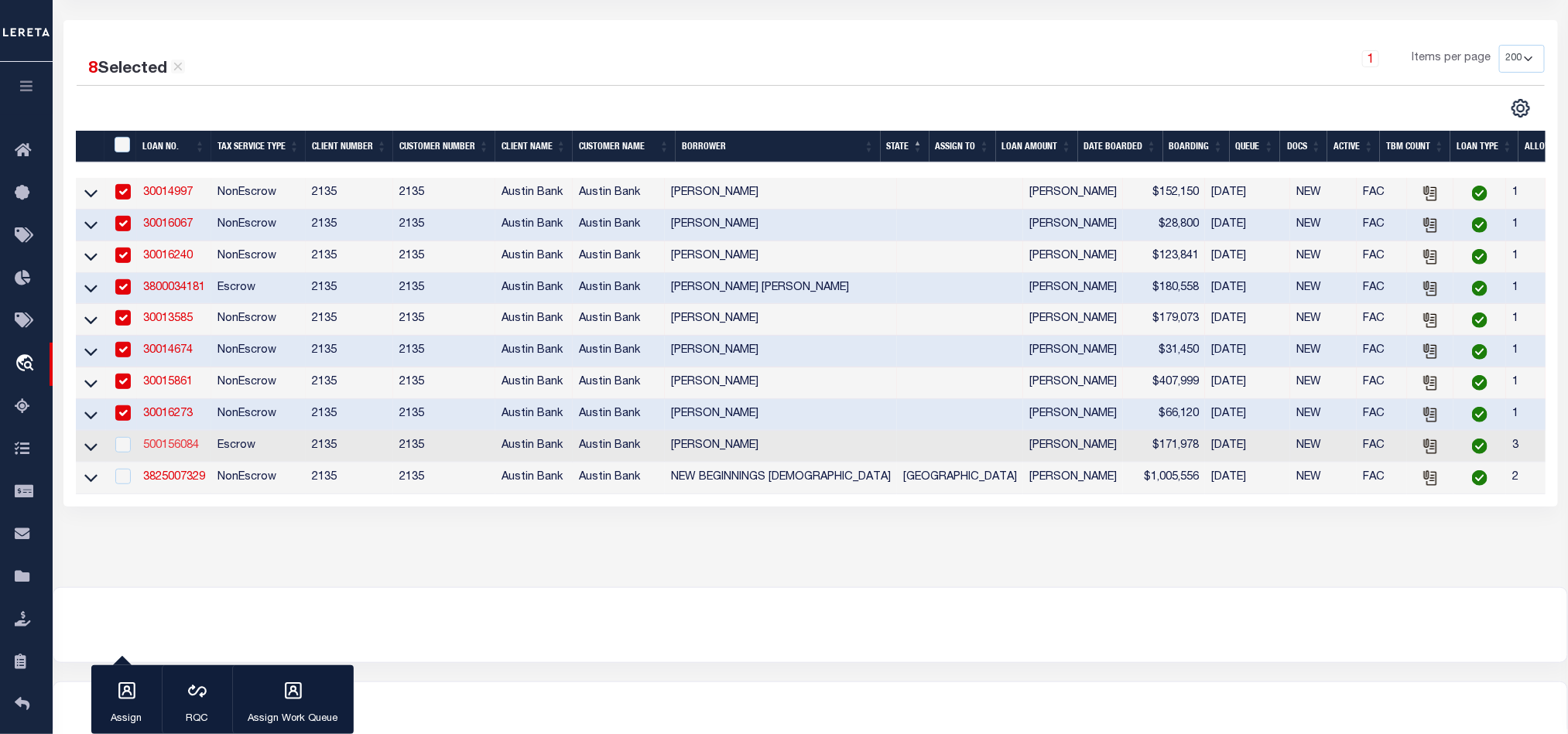
click at [179, 448] on link "500156084" at bounding box center [171, 446] width 56 height 11
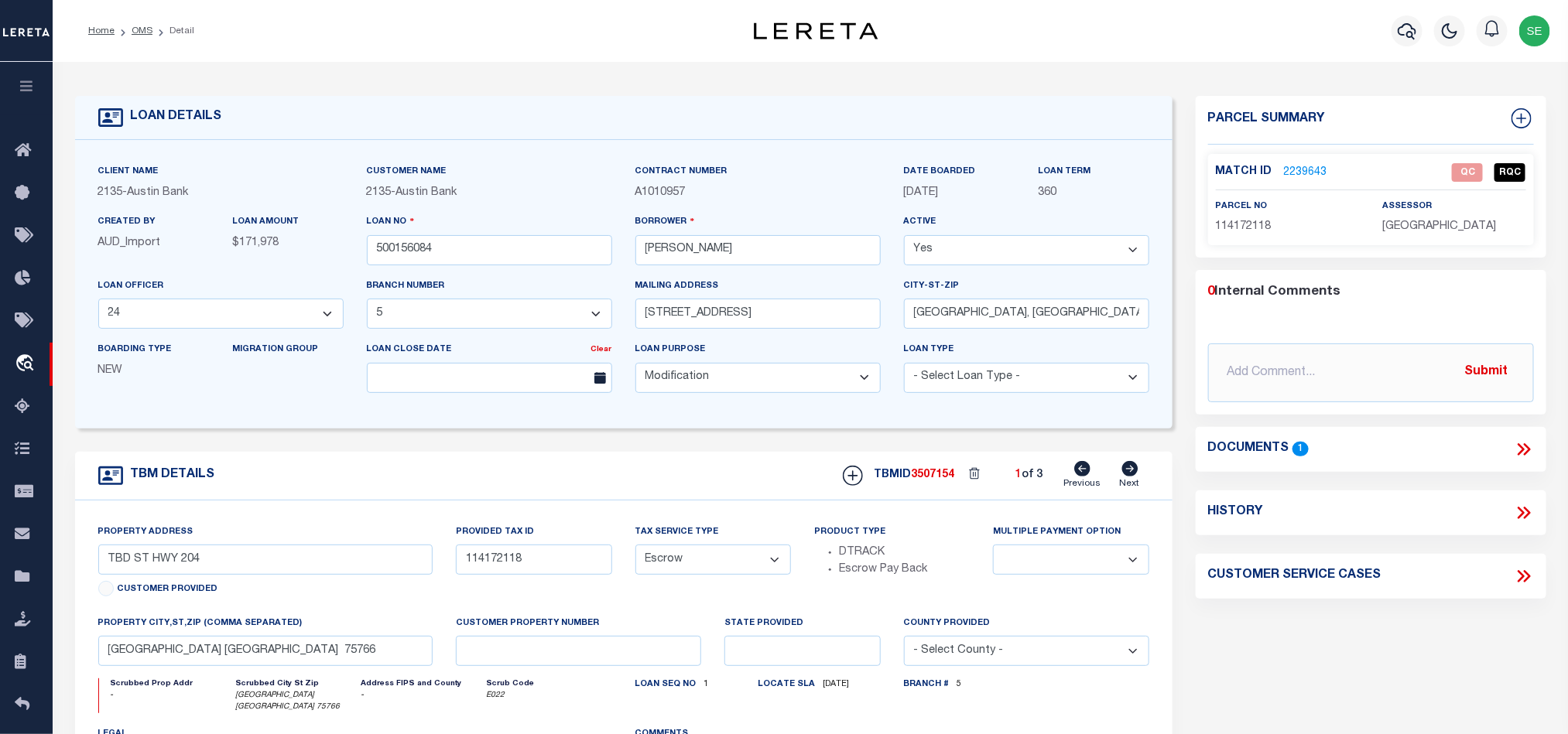
click at [1254, 223] on span "114172118" at bounding box center [1243, 227] width 56 height 11
click at [1253, 223] on span "114172118" at bounding box center [1243, 227] width 56 height 11
click at [1523, 447] on icon at bounding box center [1524, 449] width 20 height 20
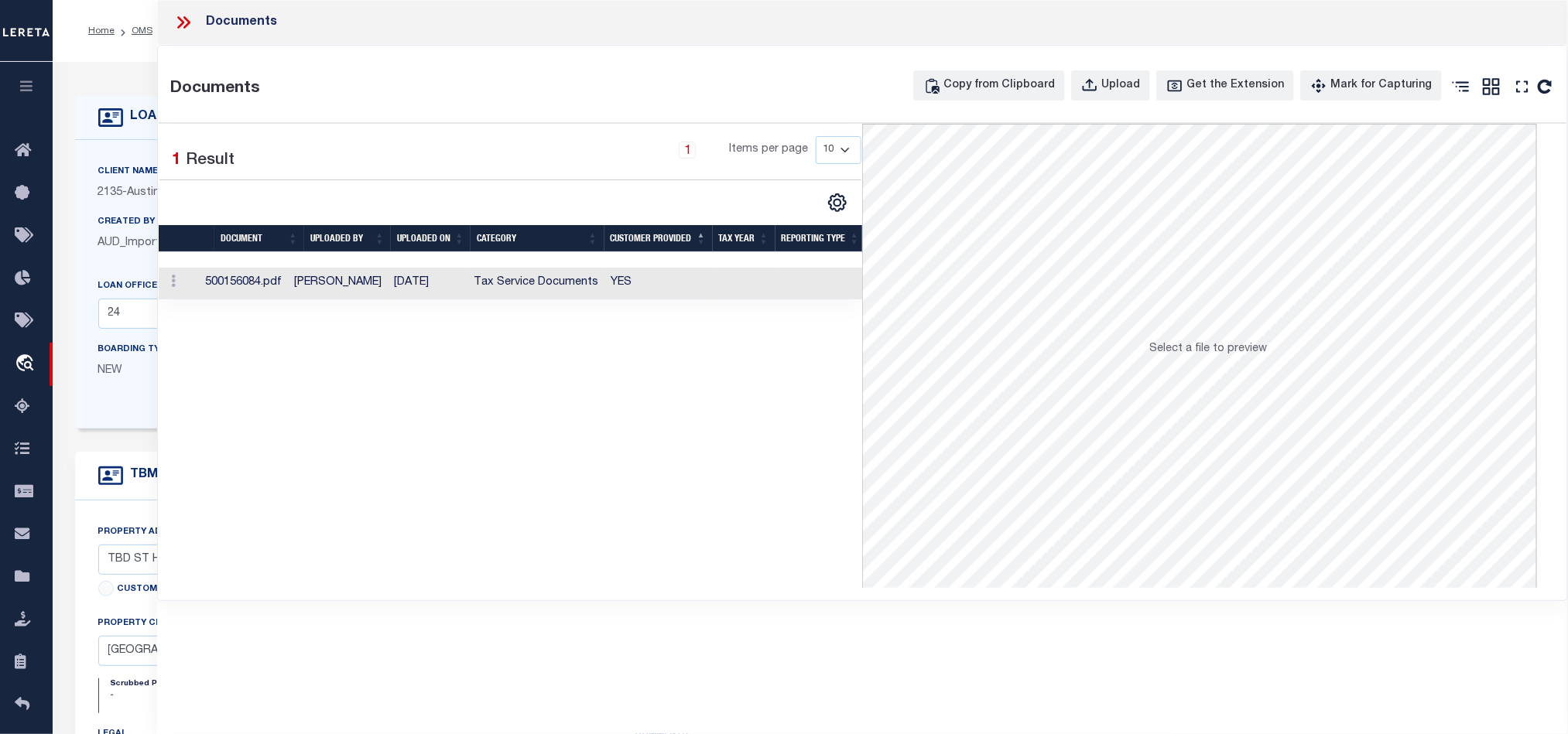
click at [751, 277] on td at bounding box center [745, 284] width 63 height 32
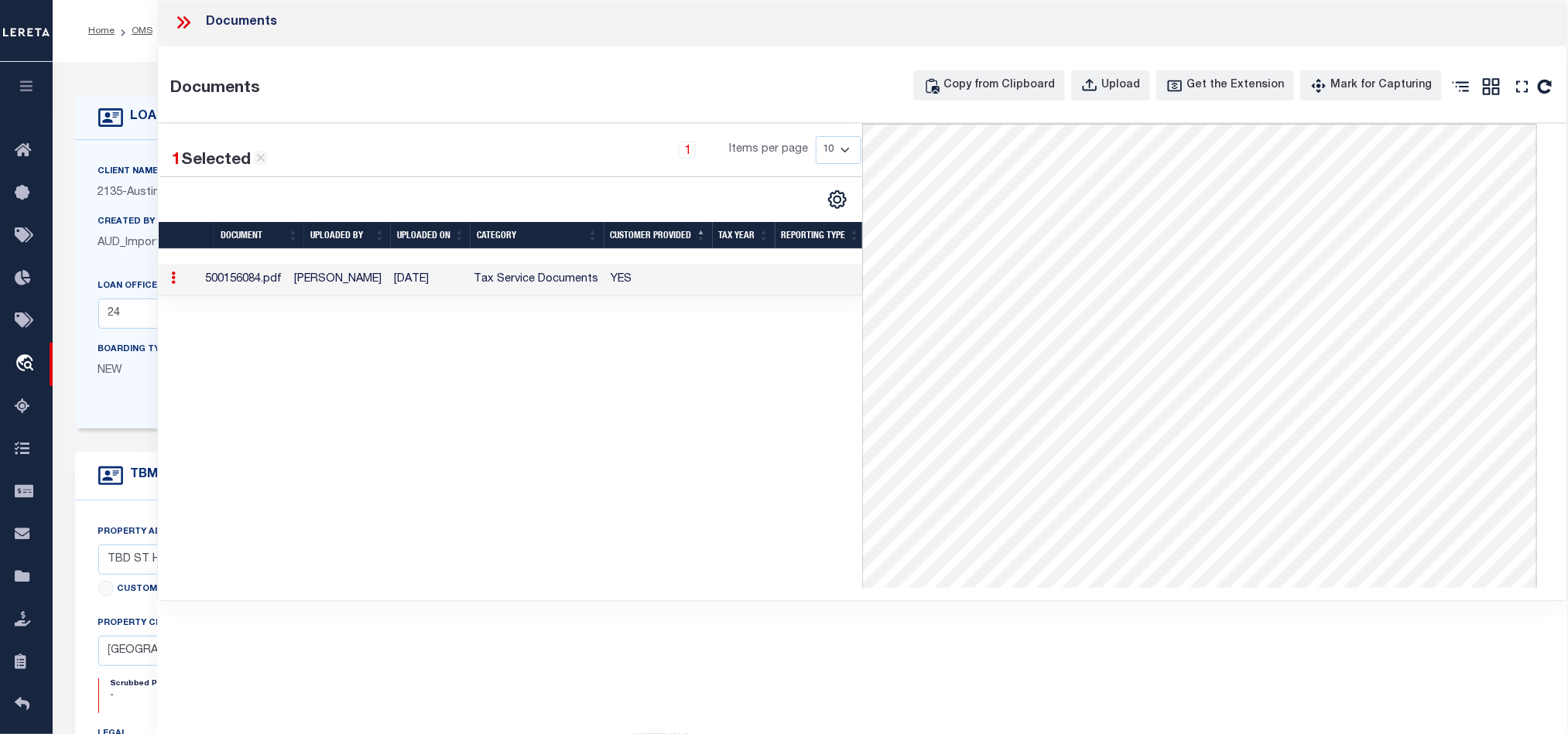
click at [179, 17] on icon at bounding box center [181, 22] width 7 height 12
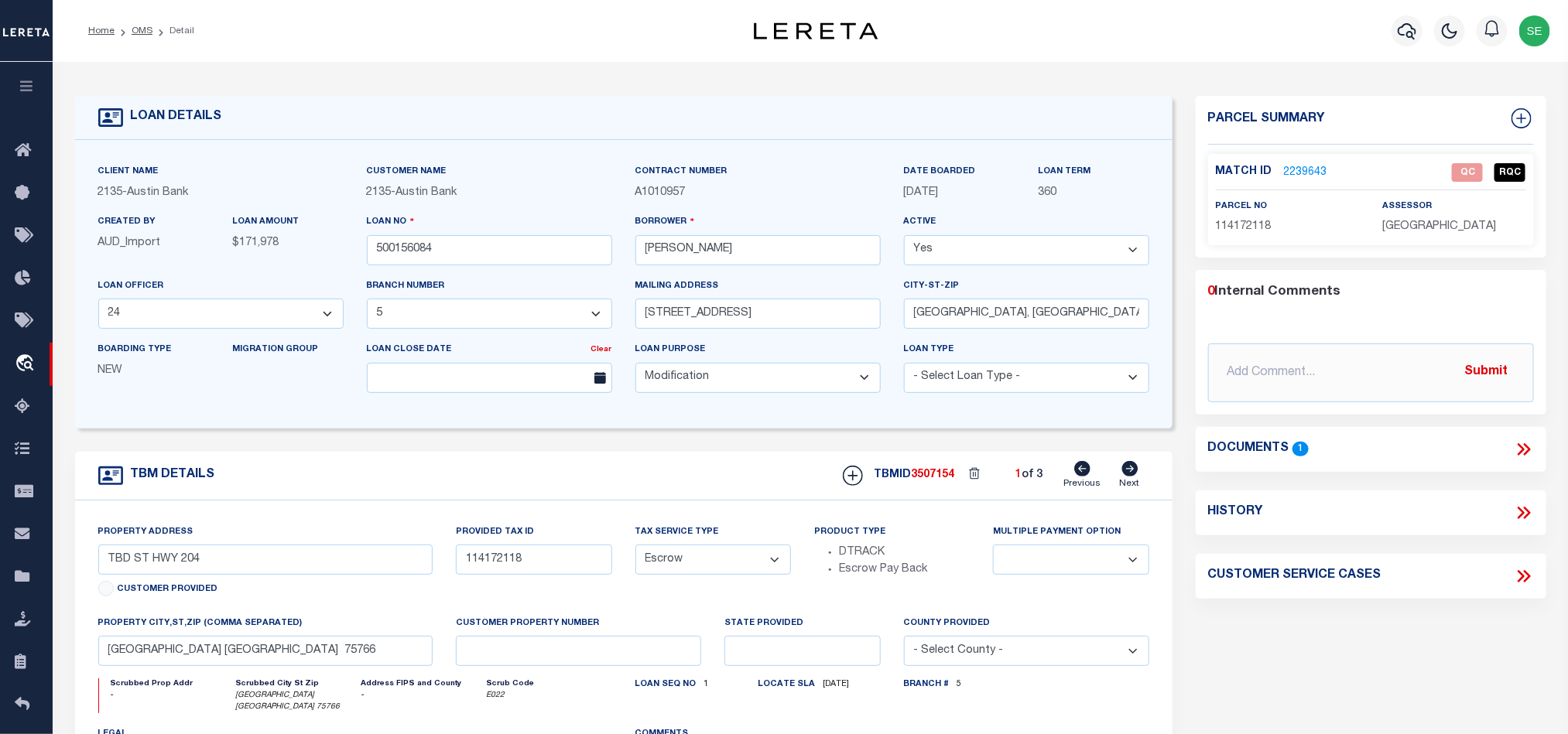
click at [1138, 476] on icon at bounding box center [1130, 469] width 17 height 16
click at [1085, 475] on icon at bounding box center [1083, 469] width 17 height 16
click at [1314, 176] on link "2239643" at bounding box center [1306, 173] width 44 height 17
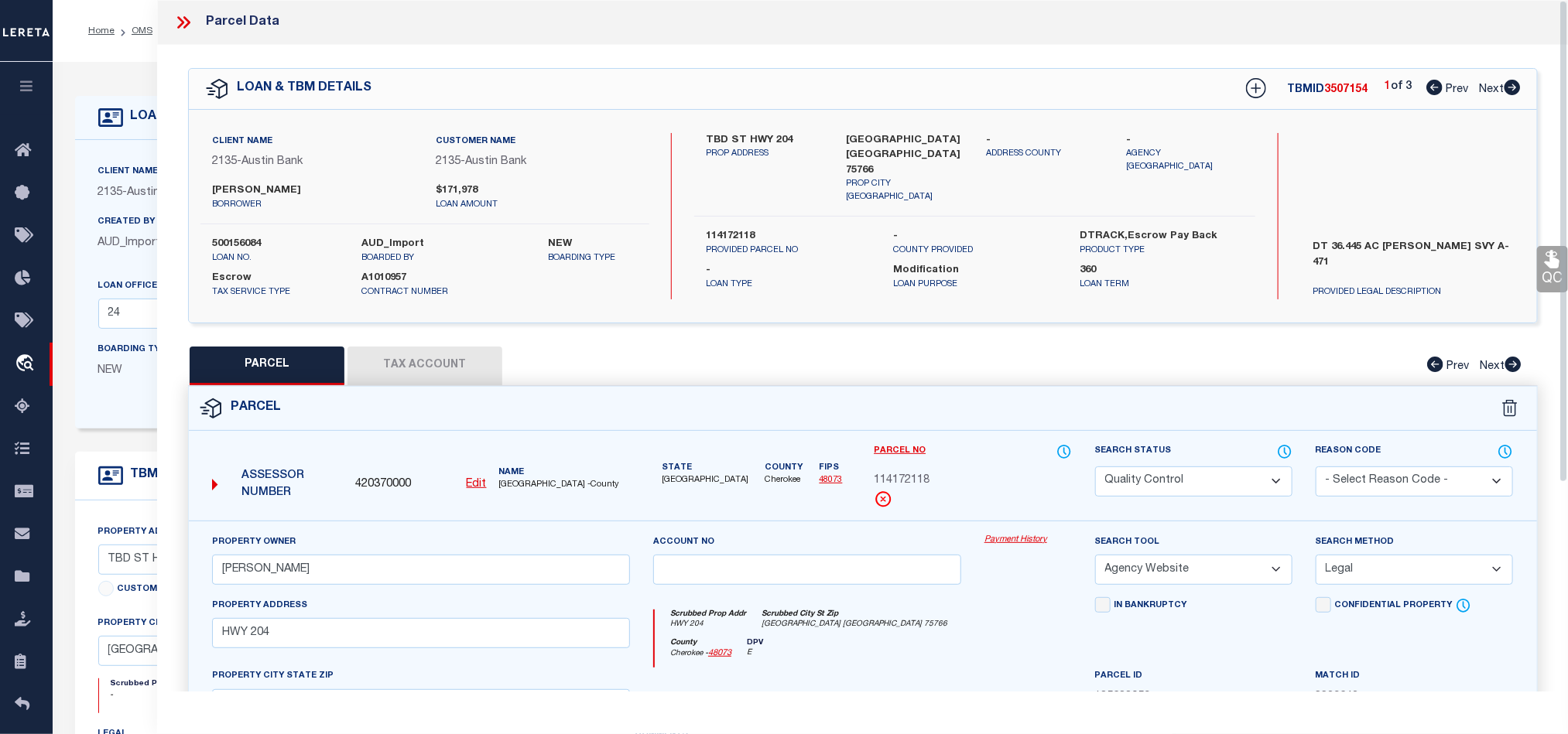
click at [963, 431] on div "Parcel" at bounding box center [862, 409] width 1347 height 44
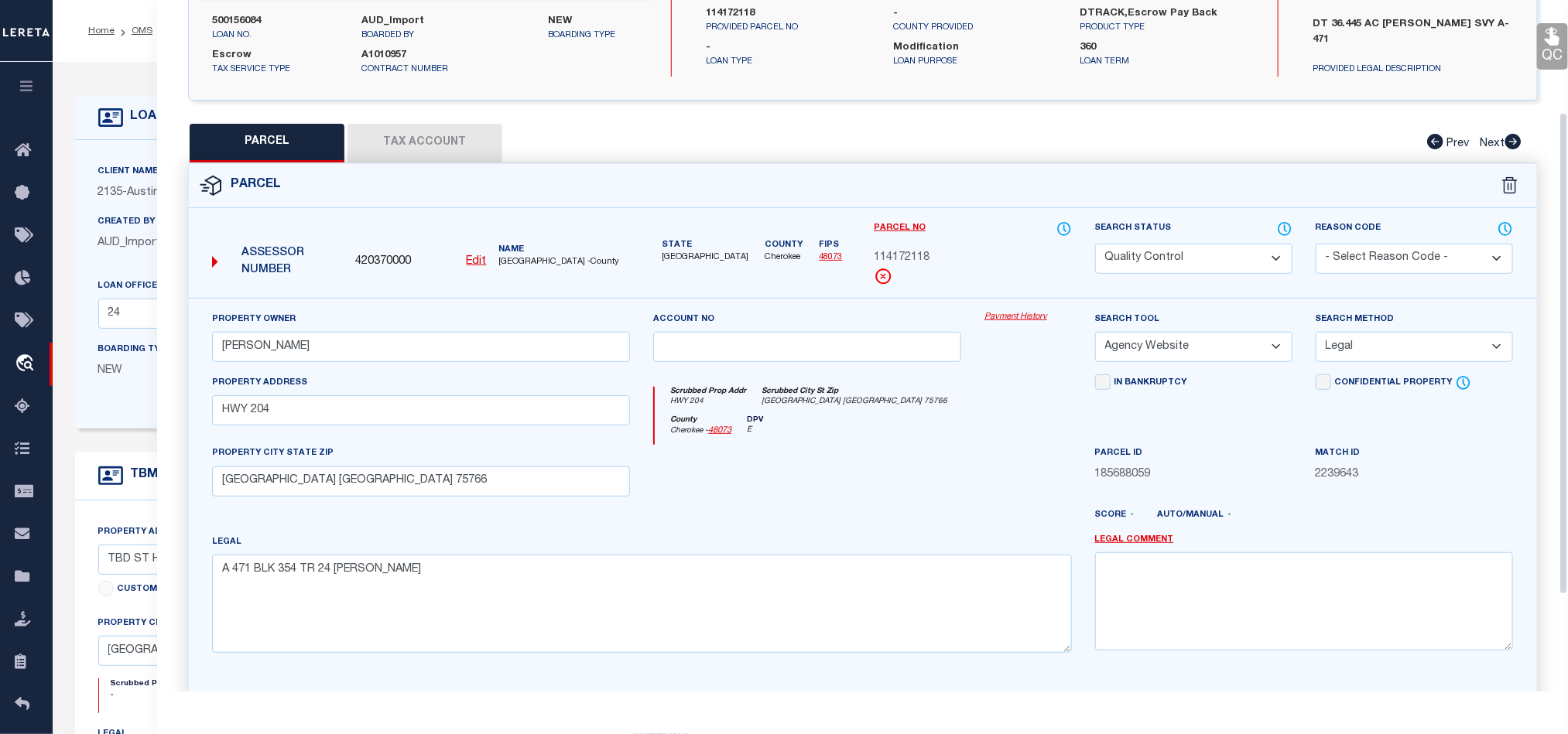
scroll to position [232, 0]
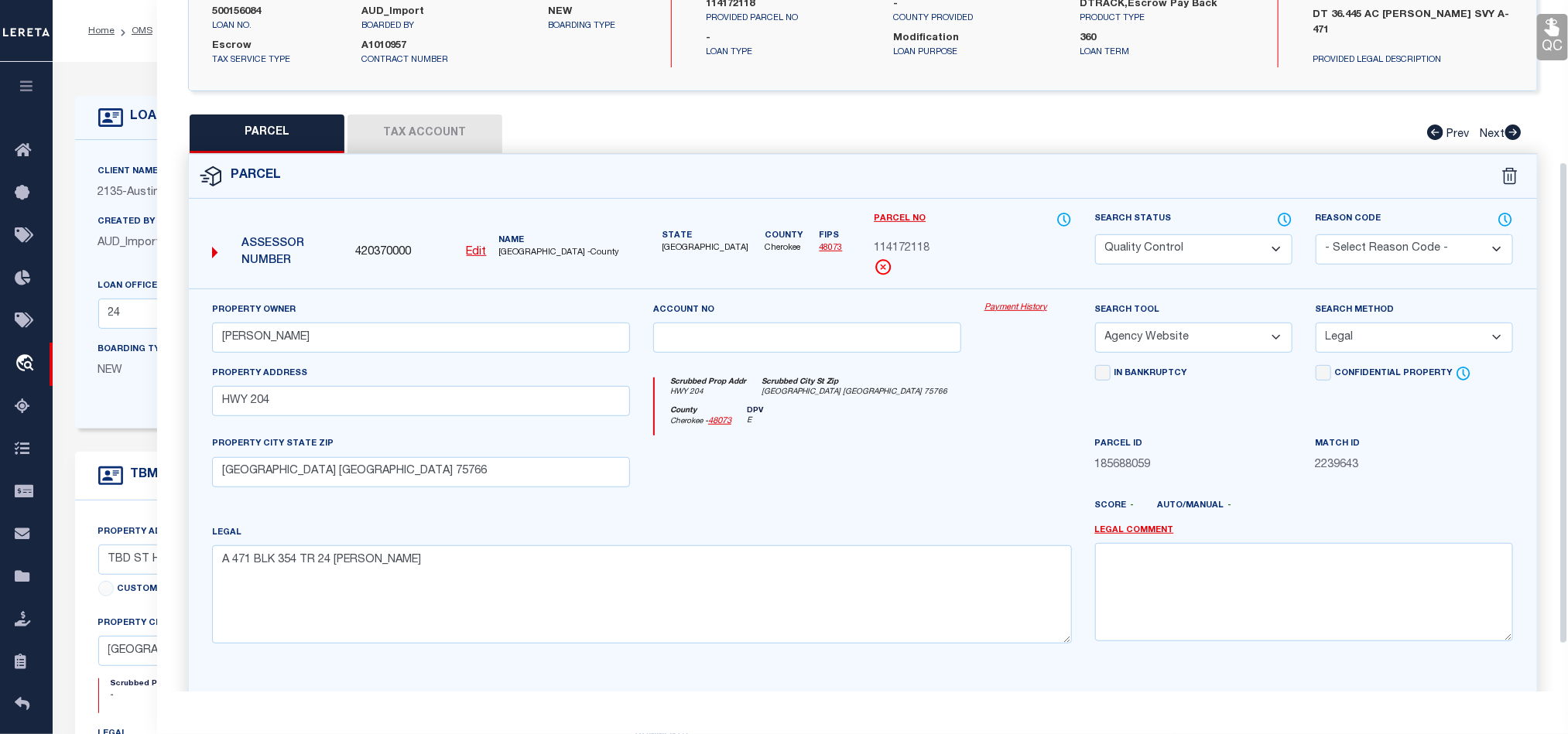
click at [912, 404] on div "Scrubbed Prop Addr HWY 204 Scrubbed City St Zip JACKSONVILLE TX 75766" at bounding box center [862, 391] width 416 height 29
click at [887, 462] on div at bounding box center [807, 467] width 331 height 63
click at [930, 441] on div at bounding box center [807, 467] width 331 height 63
click at [407, 124] on button "Tax Account" at bounding box center [425, 134] width 155 height 39
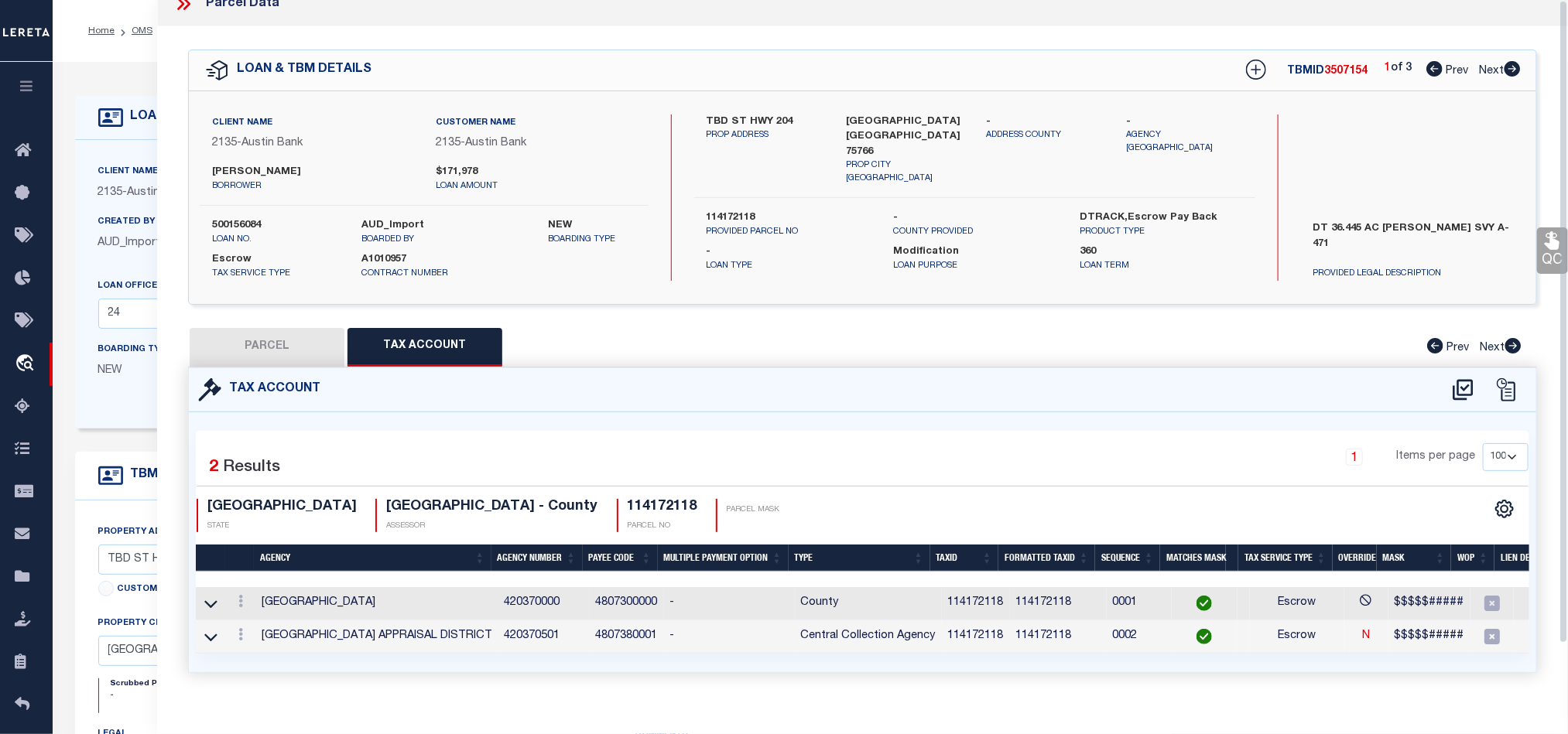
scroll to position [0, 0]
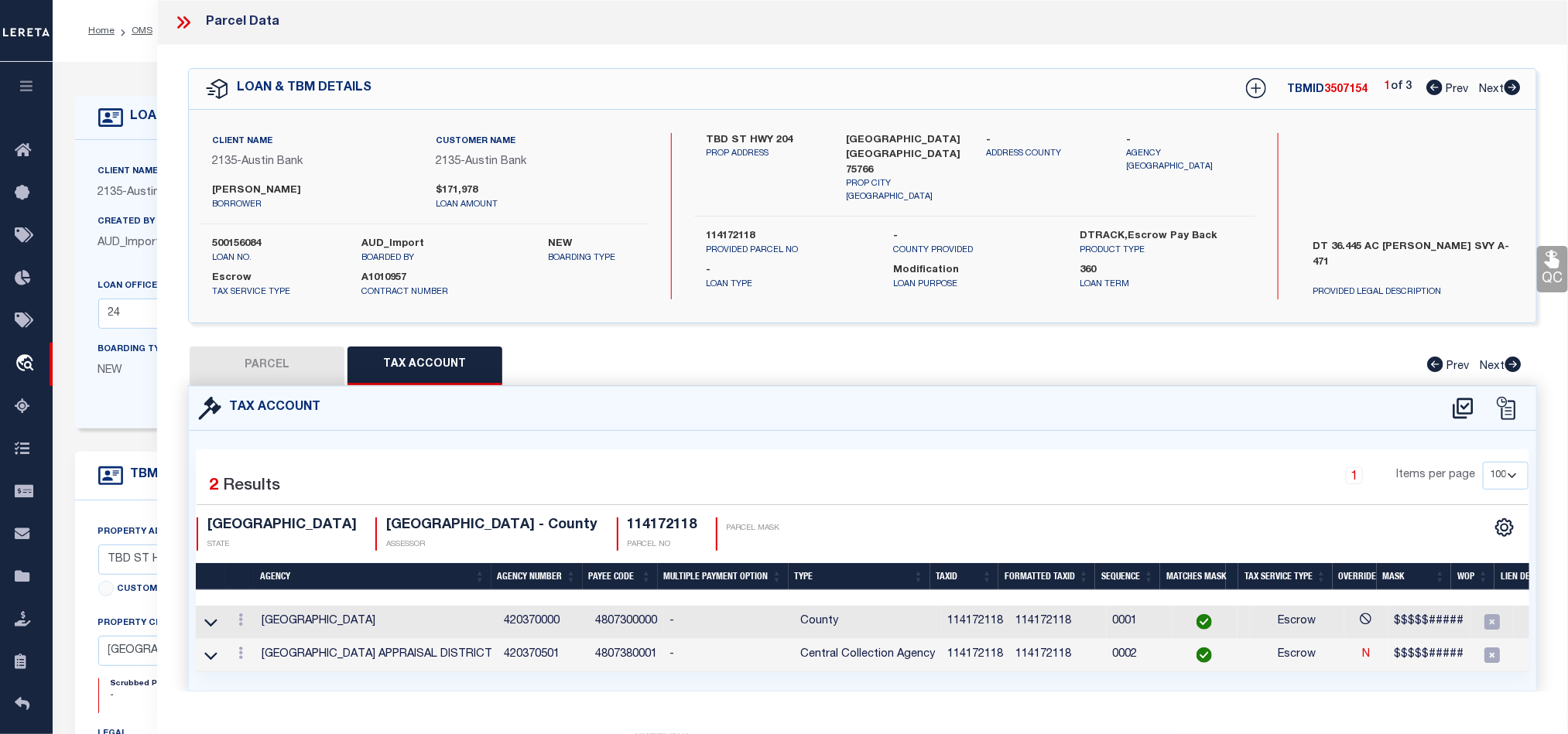
click at [272, 368] on button "PARCEL" at bounding box center [267, 366] width 155 height 39
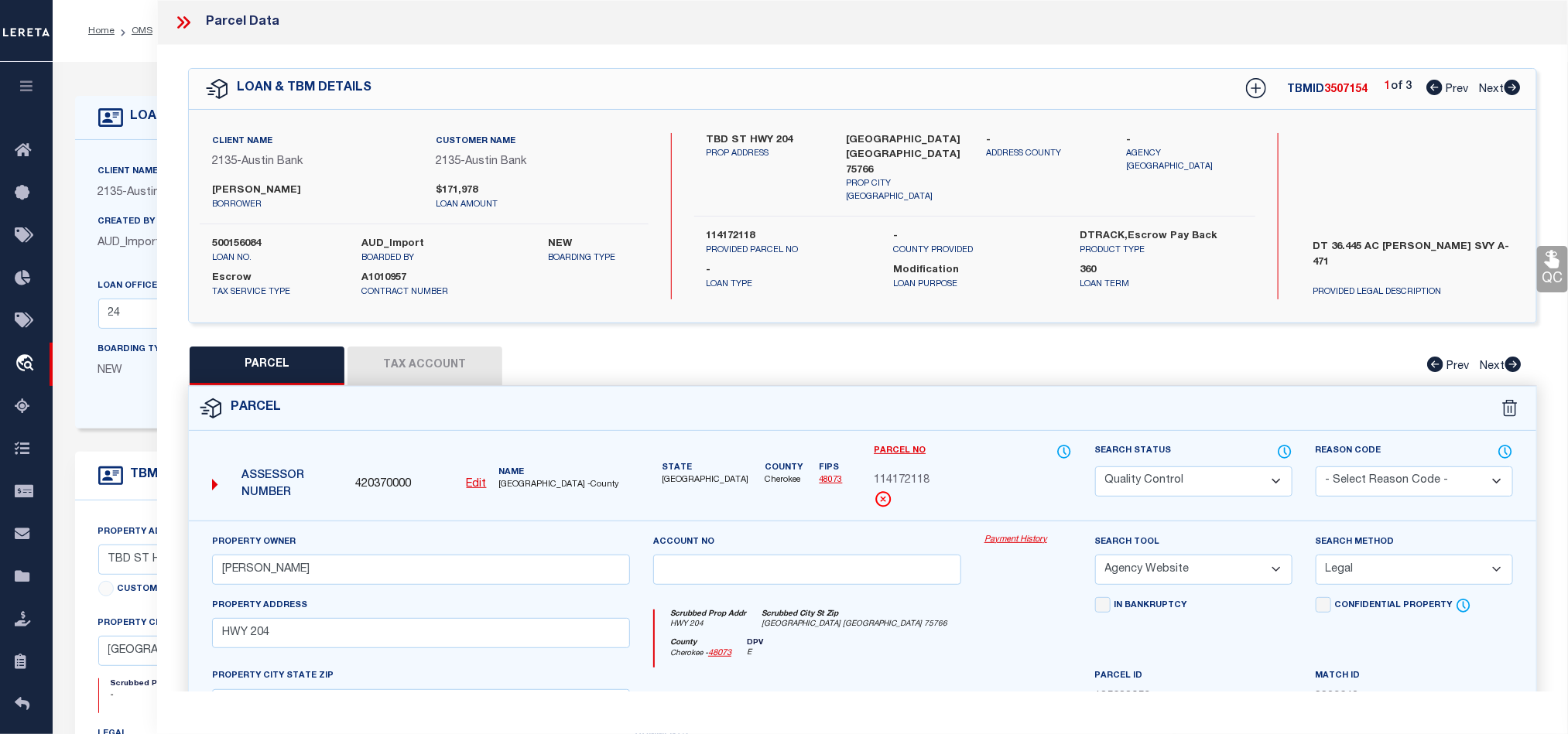
click at [996, 414] on div "Parcel" at bounding box center [862, 409] width 1347 height 44
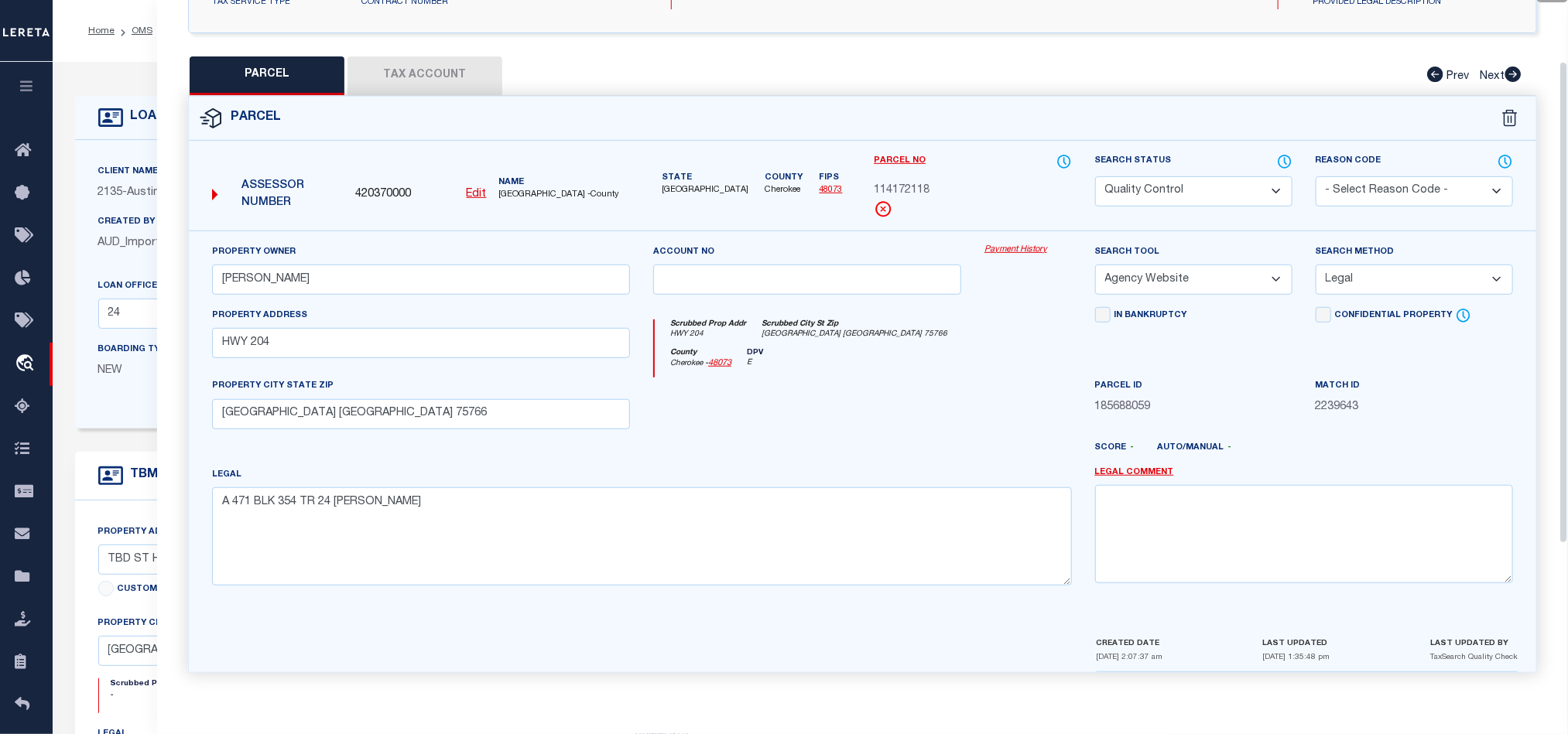
scroll to position [299, 0]
click at [889, 401] on div at bounding box center [807, 409] width 331 height 63
click at [911, 391] on div at bounding box center [807, 409] width 331 height 63
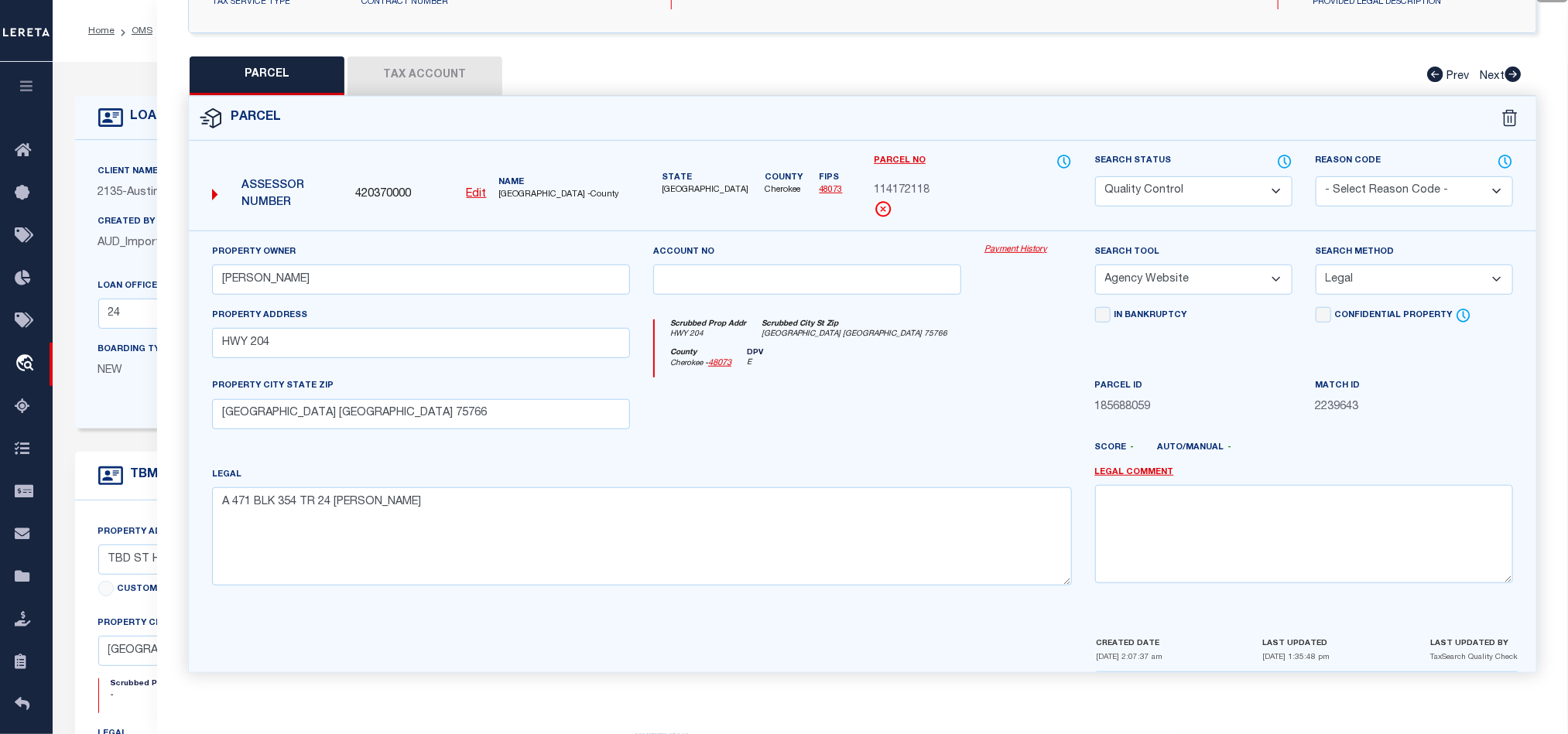
click at [363, 68] on button "Tax Account" at bounding box center [425, 76] width 155 height 39
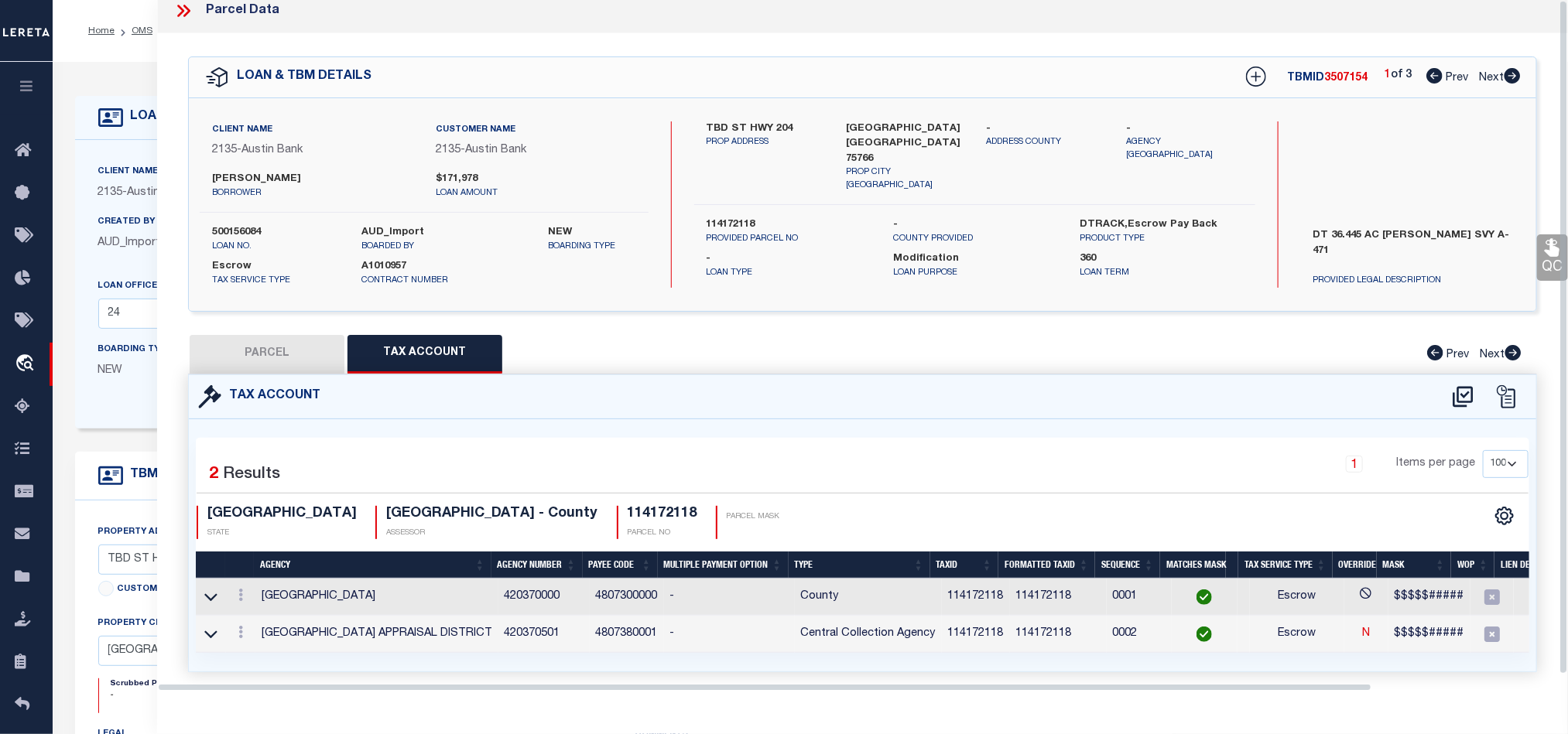
scroll to position [0, 0]
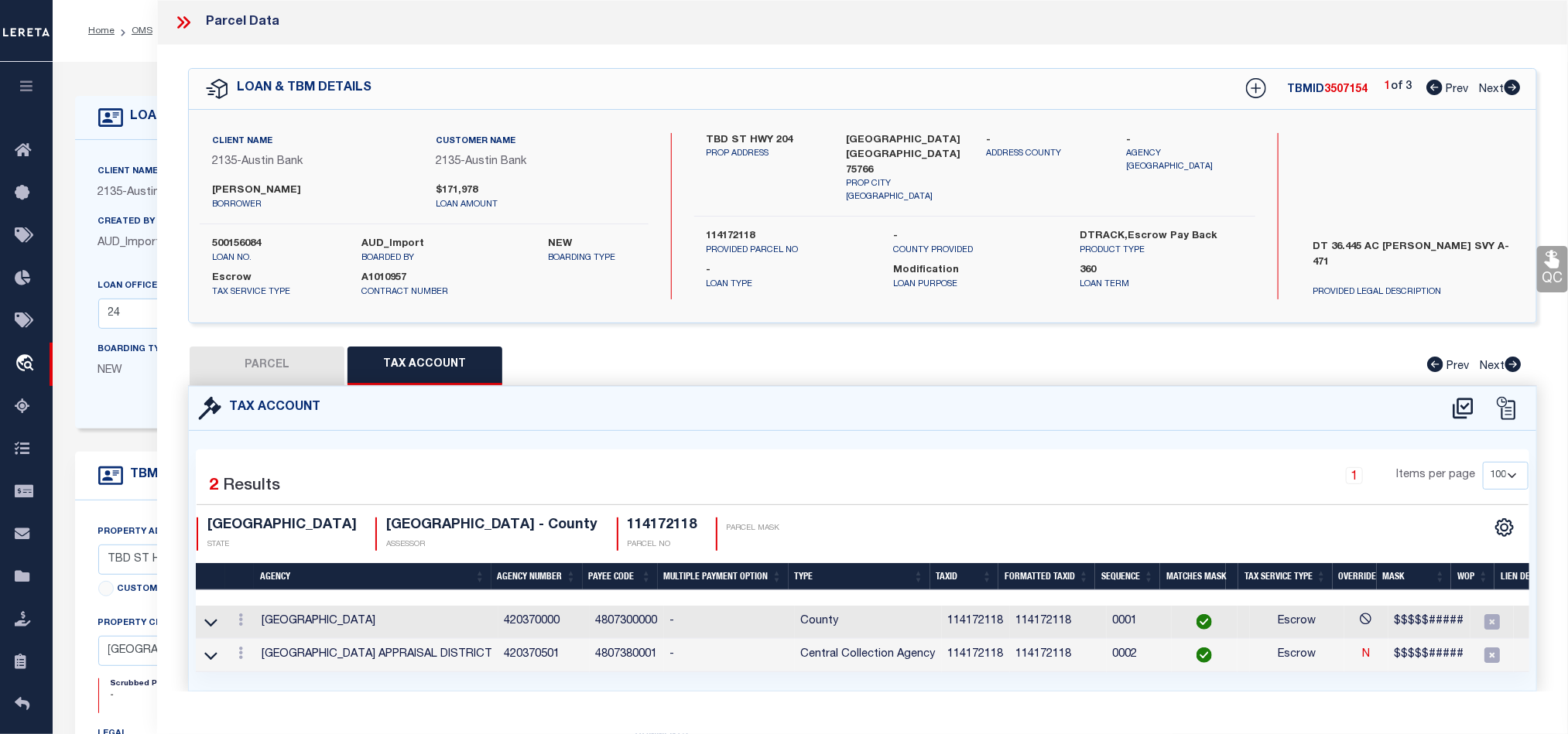
click at [261, 383] on button "PARCEL" at bounding box center [267, 366] width 155 height 39
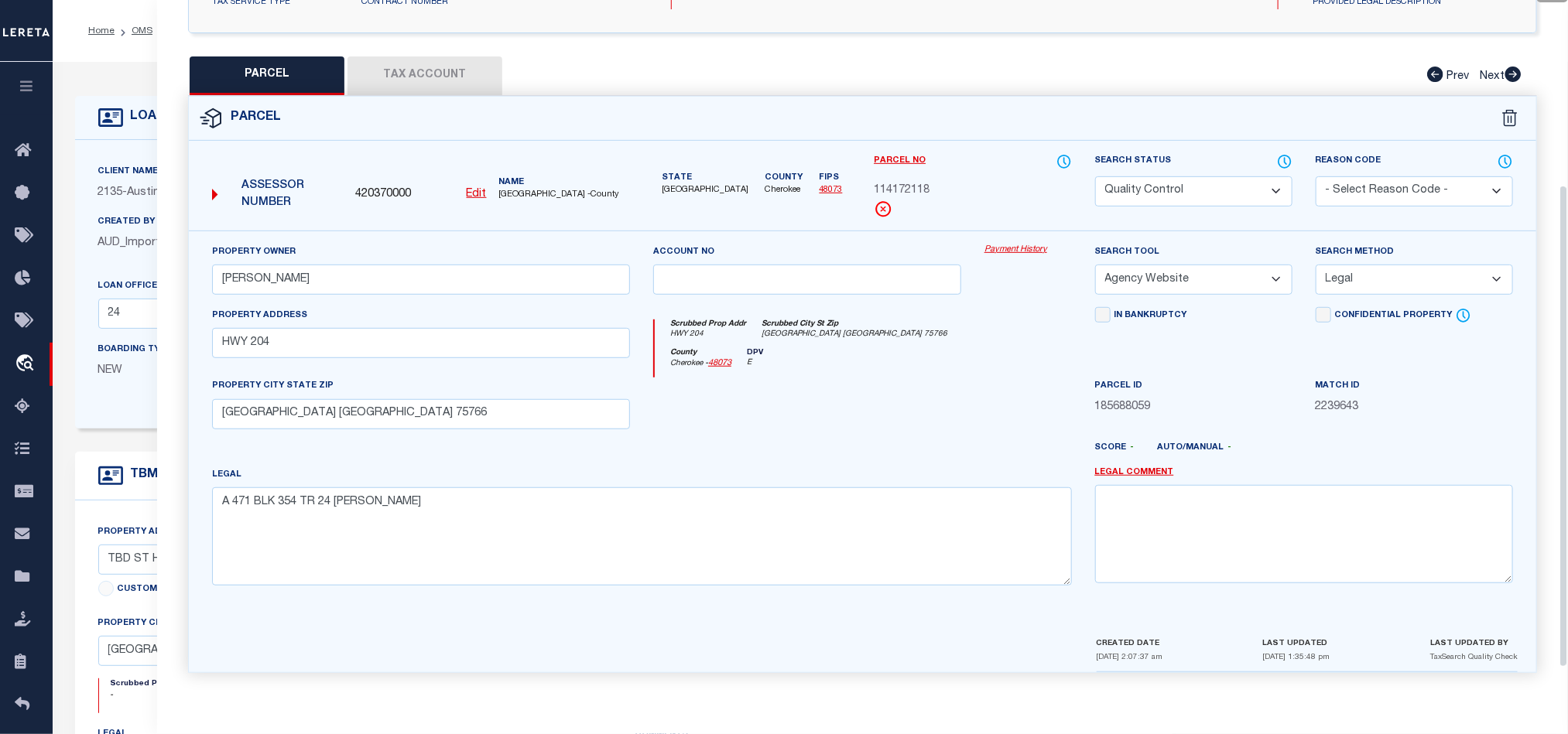
scroll to position [299, 0]
click at [906, 443] on div at bounding box center [917, 454] width 331 height 25
click at [913, 430] on div at bounding box center [807, 409] width 331 height 63
click at [887, 386] on div at bounding box center [807, 409] width 331 height 63
click at [853, 383] on div at bounding box center [807, 409] width 331 height 63
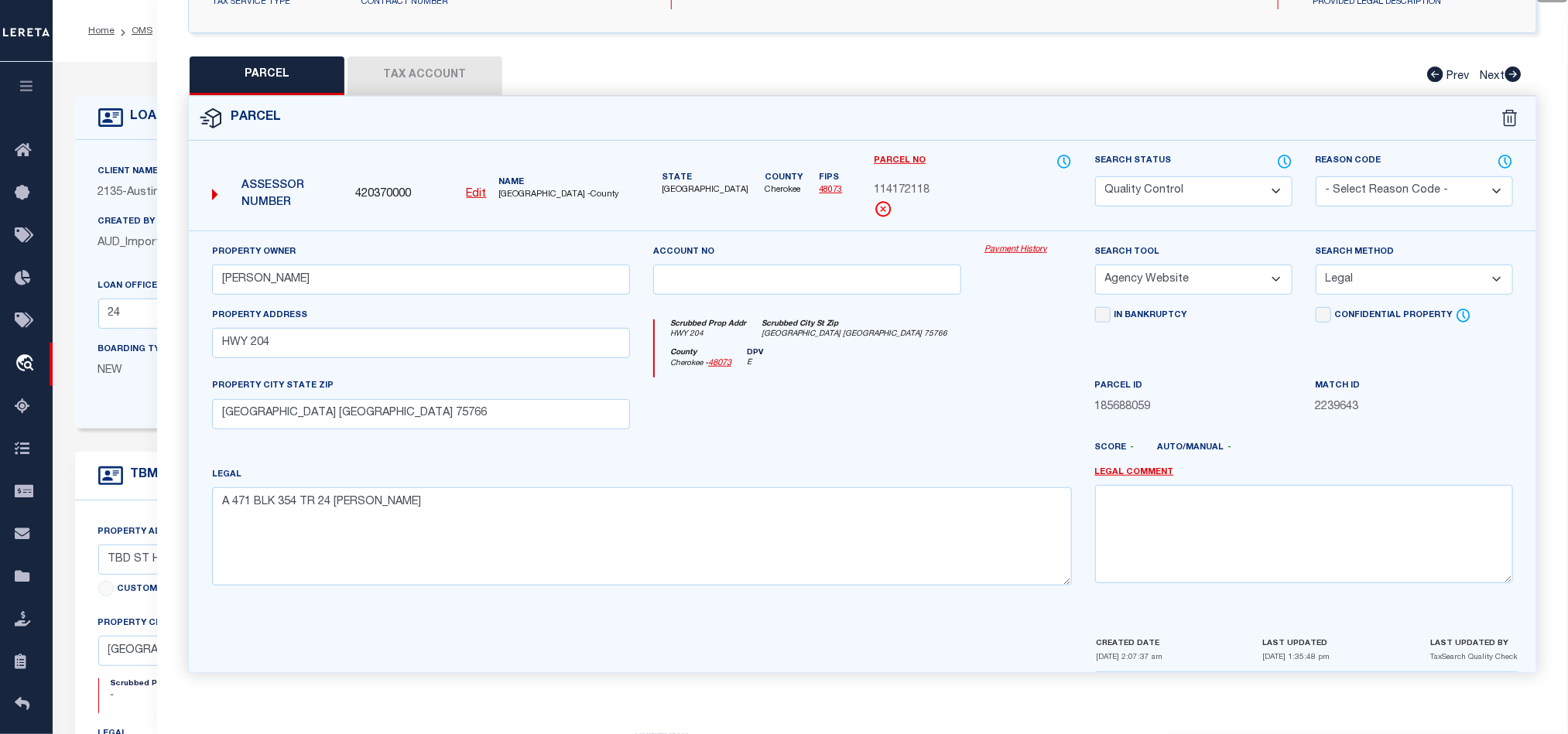
click at [871, 404] on div at bounding box center [807, 409] width 331 height 63
click at [862, 395] on div at bounding box center [807, 409] width 331 height 63
click at [860, 377] on div at bounding box center [807, 409] width 331 height 63
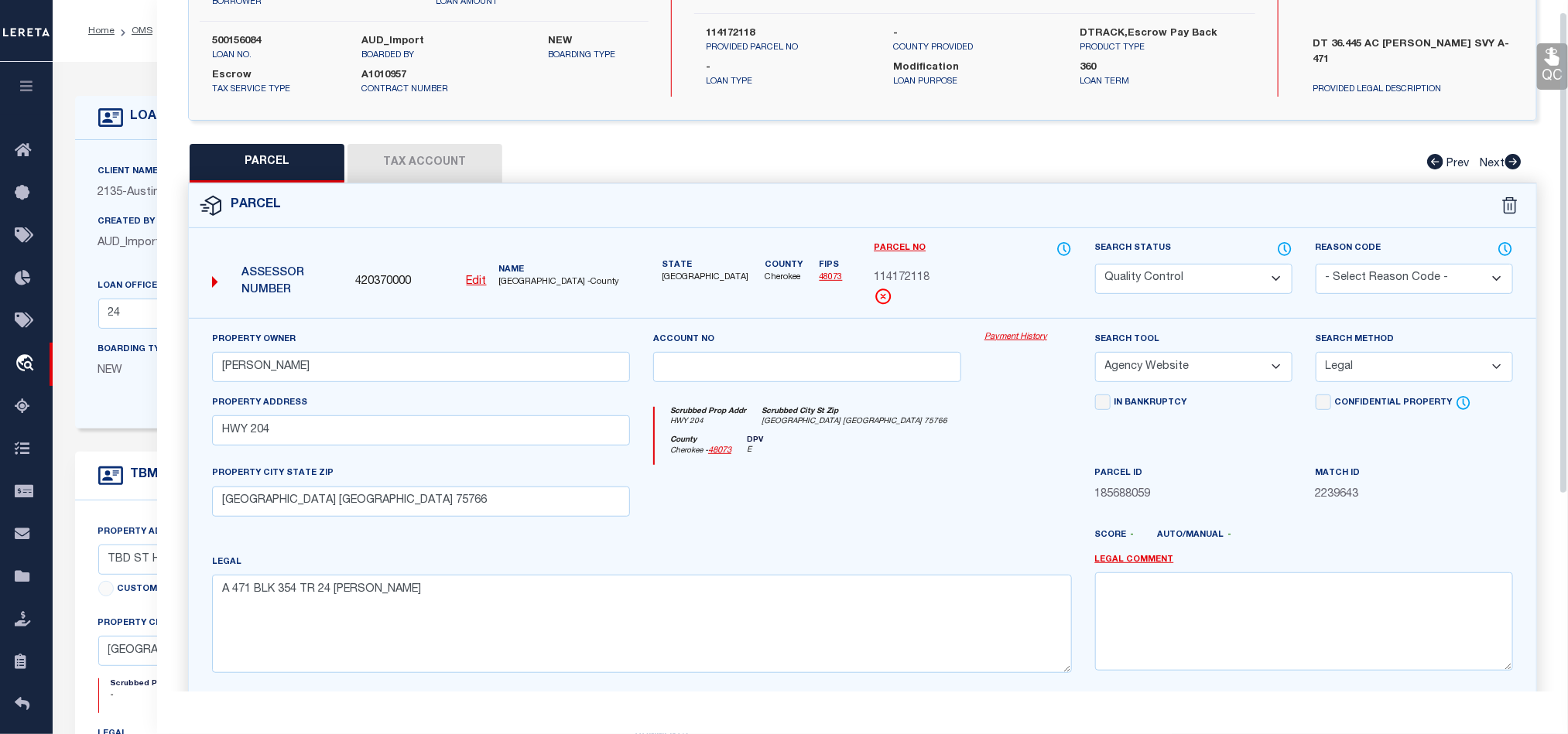
scroll to position [0, 0]
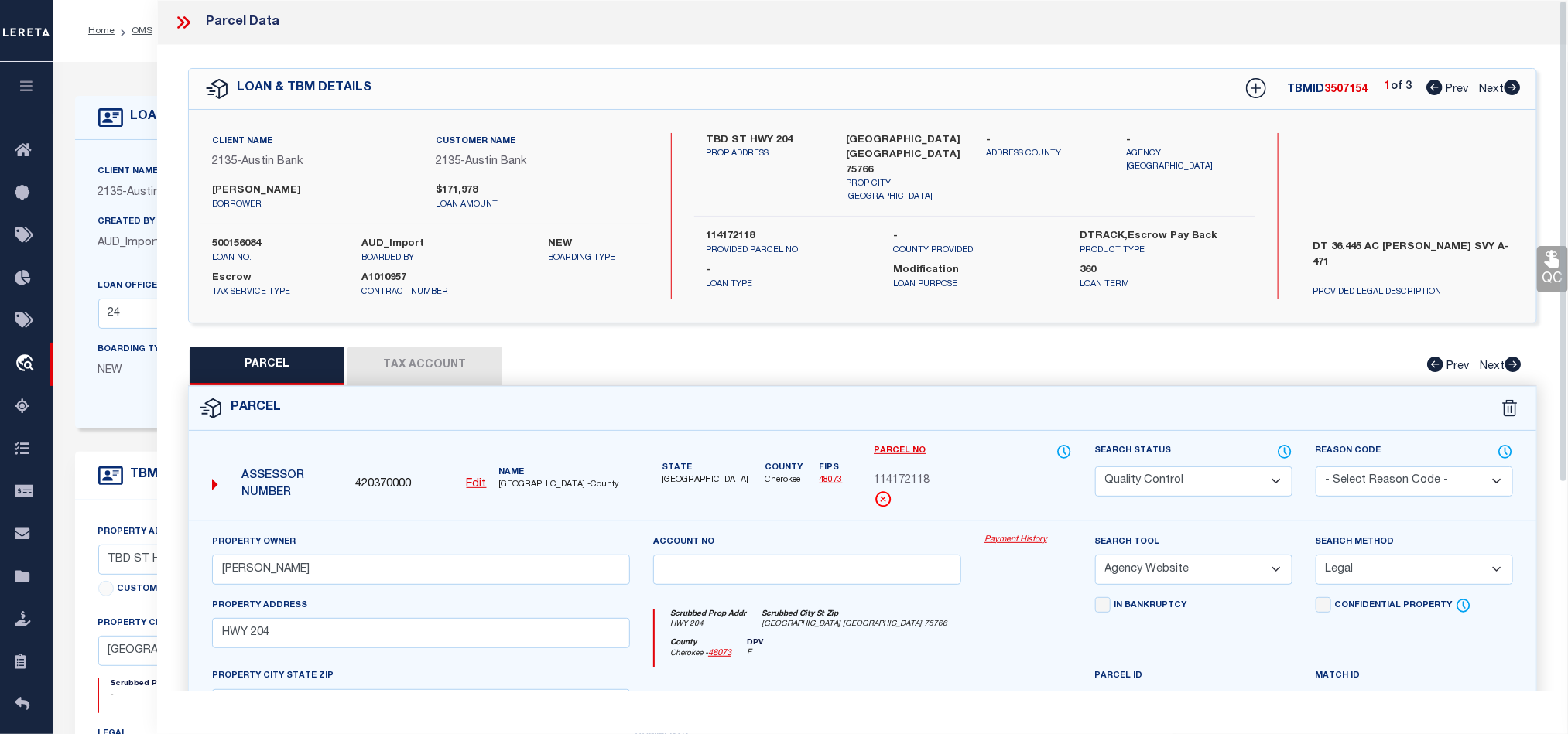
click at [179, 32] on icon at bounding box center [184, 22] width 20 height 20
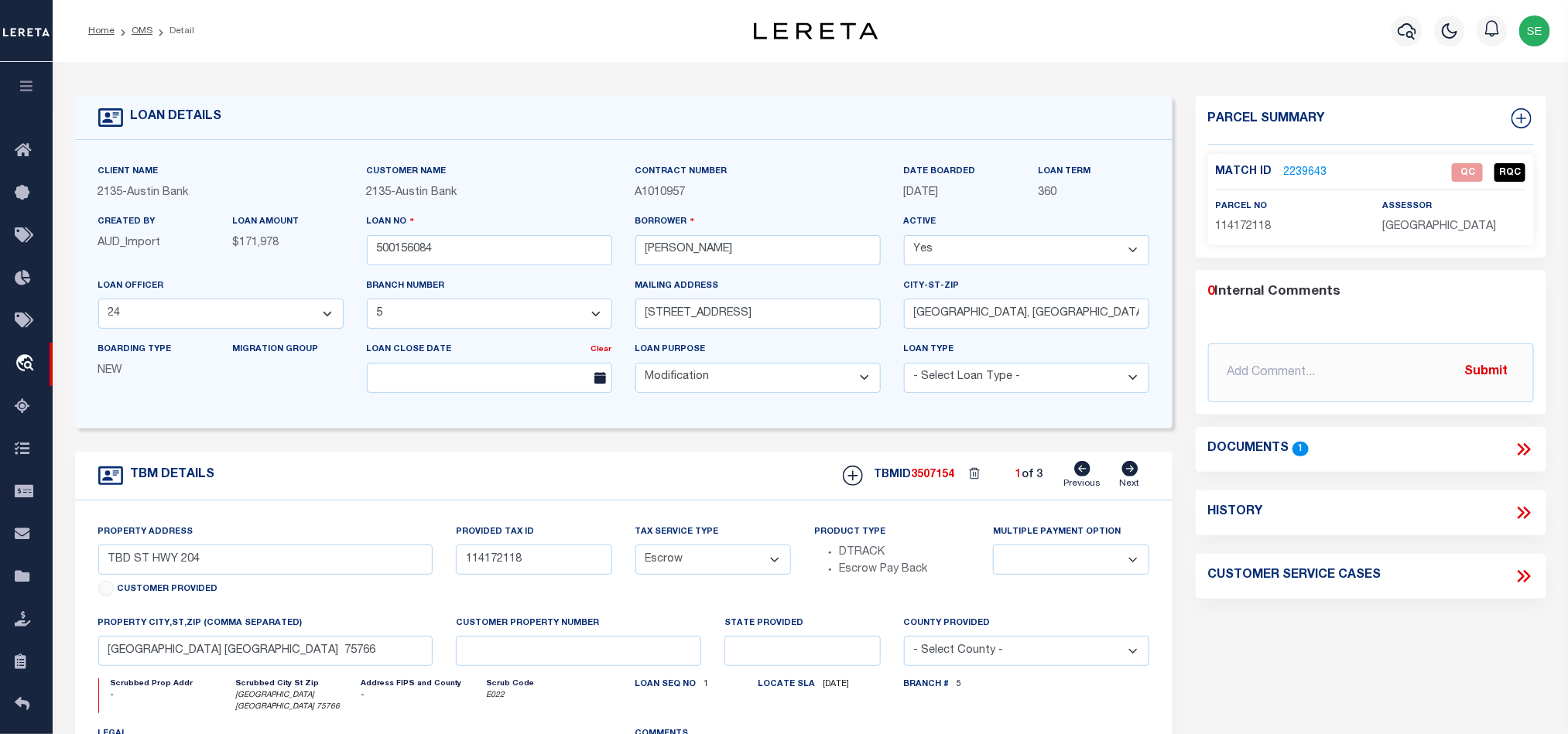
click at [1309, 176] on link "2239643" at bounding box center [1306, 173] width 44 height 17
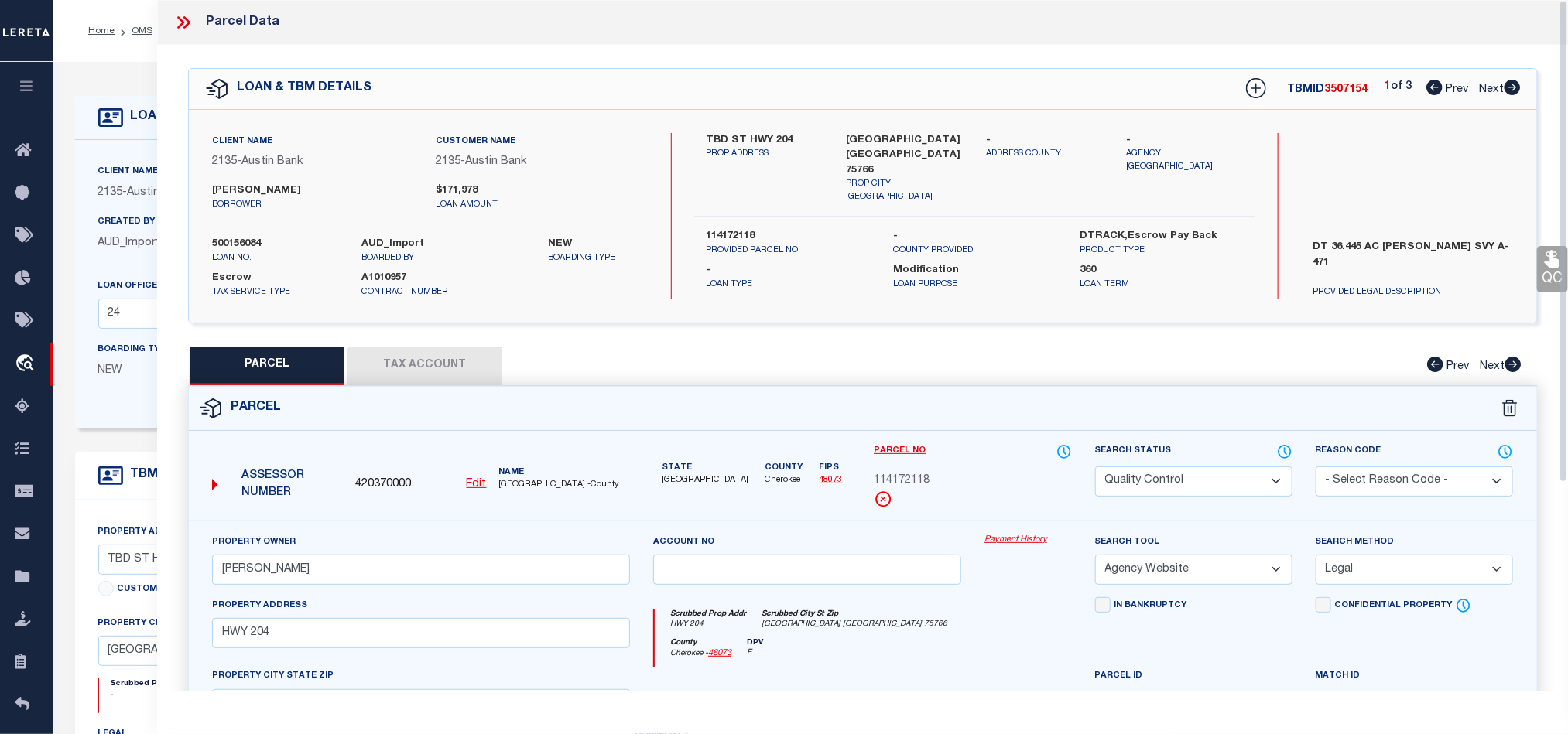
click at [1042, 409] on div "Parcel" at bounding box center [862, 409] width 1347 height 44
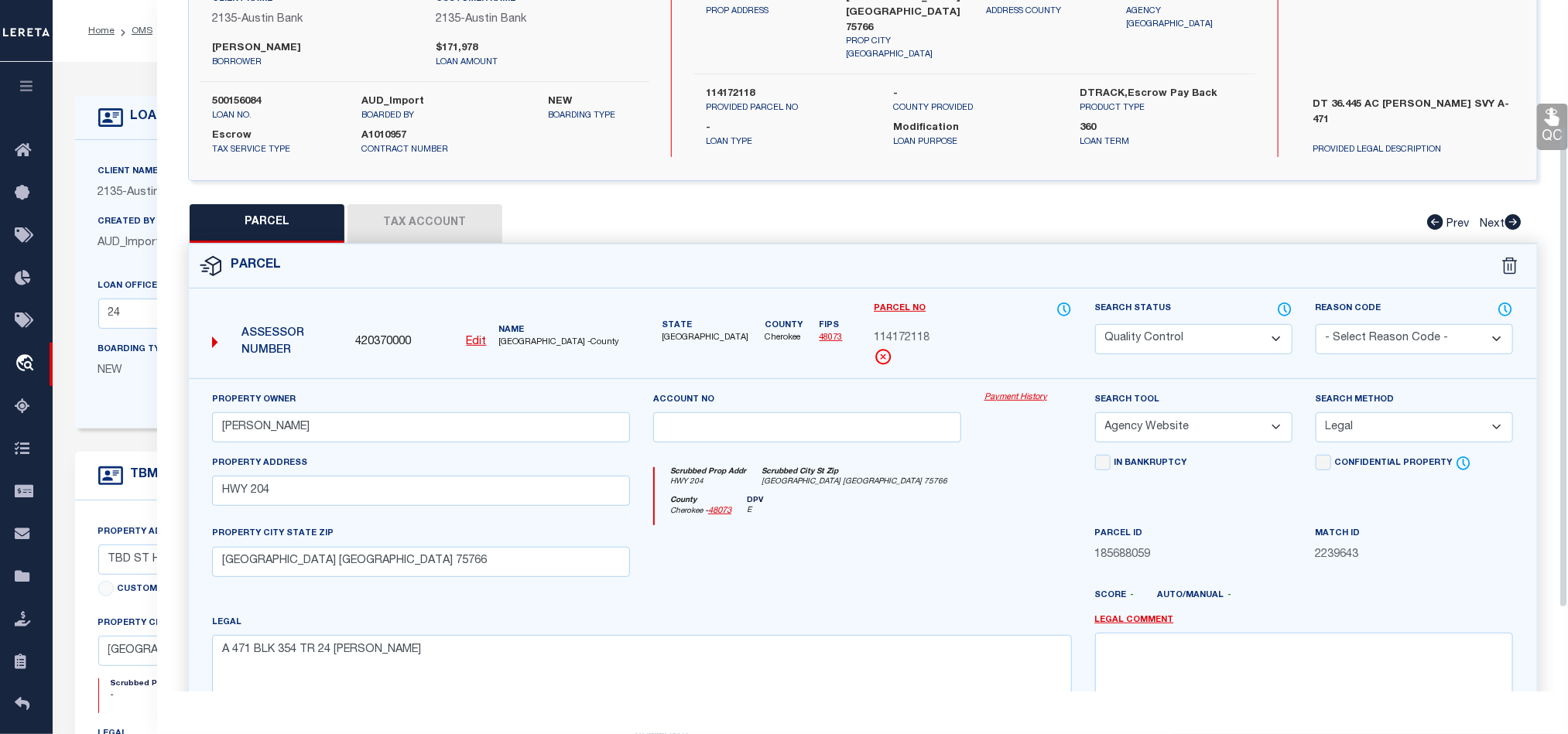
scroll to position [299, 0]
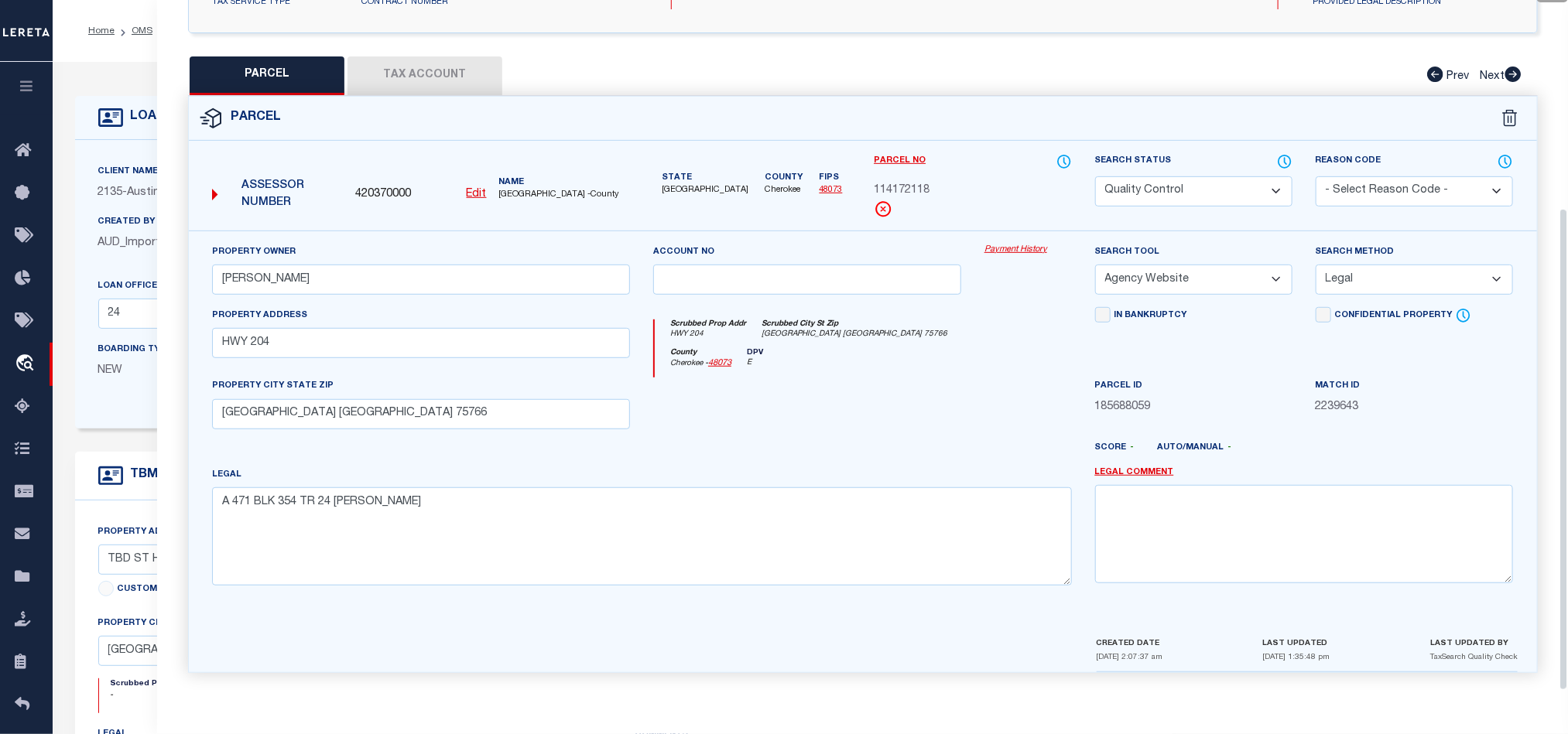
click at [825, 396] on div at bounding box center [807, 409] width 331 height 63
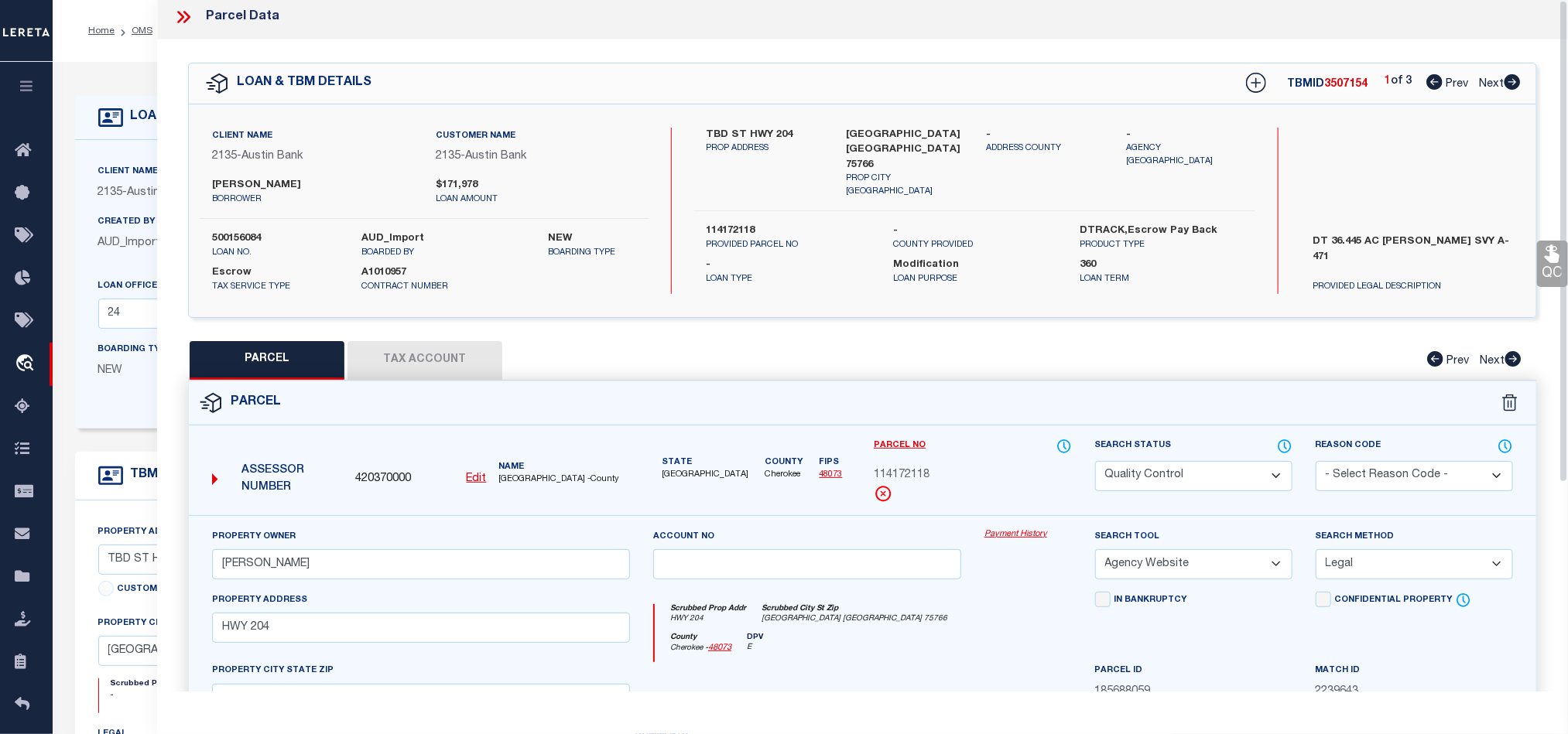
scroll to position [0, 0]
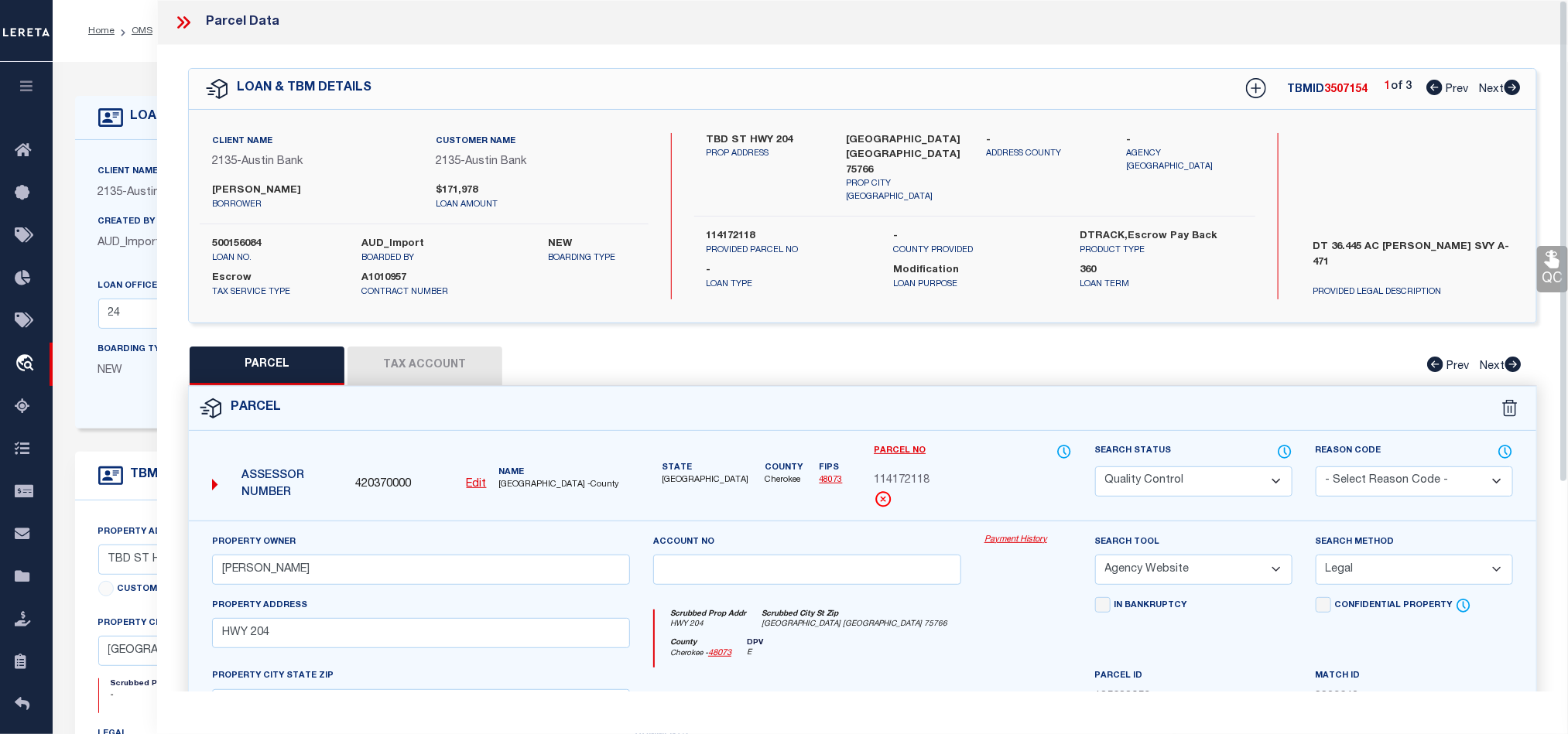
click at [176, 19] on icon at bounding box center [184, 22] width 20 height 20
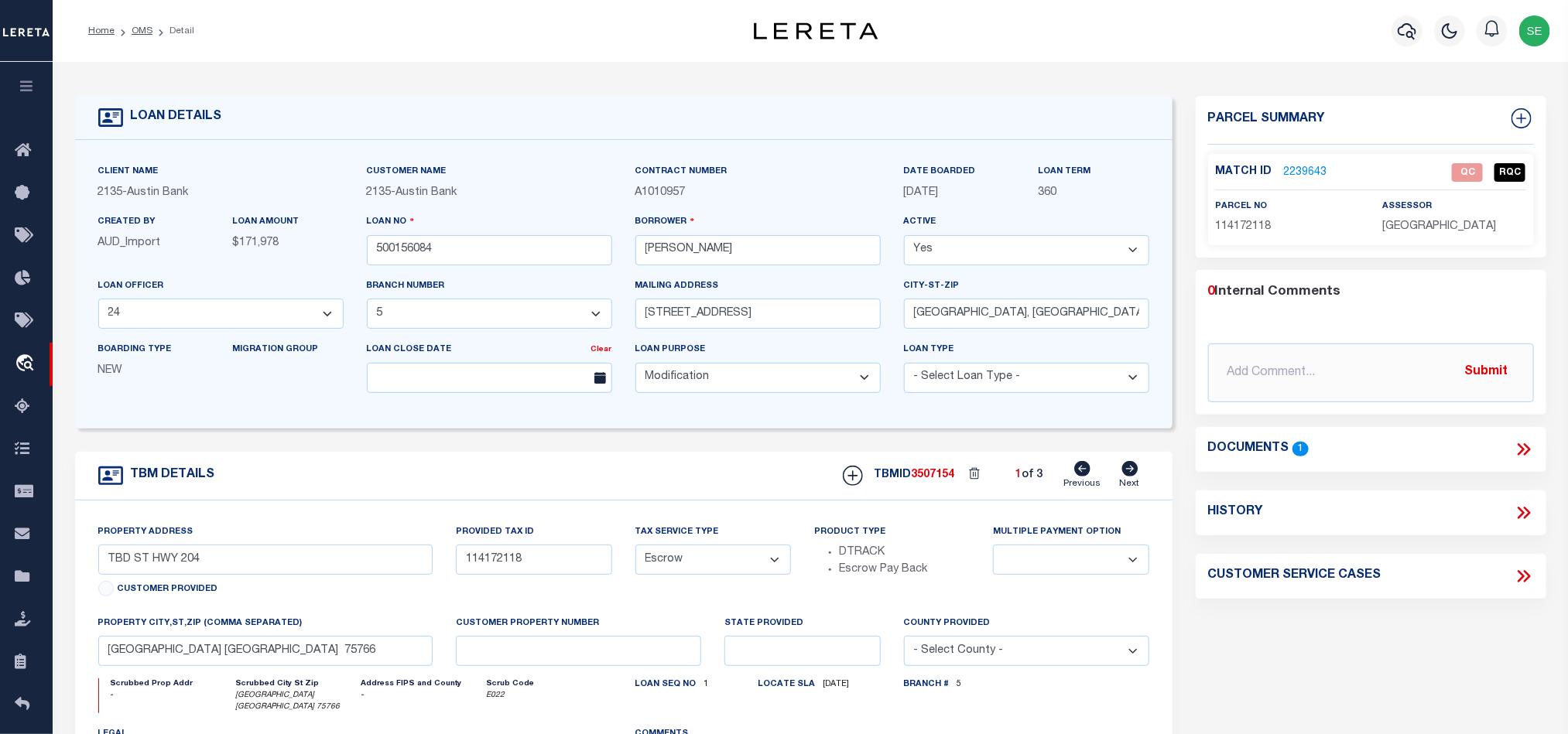
click at [1301, 172] on link "2239643" at bounding box center [1306, 173] width 44 height 17
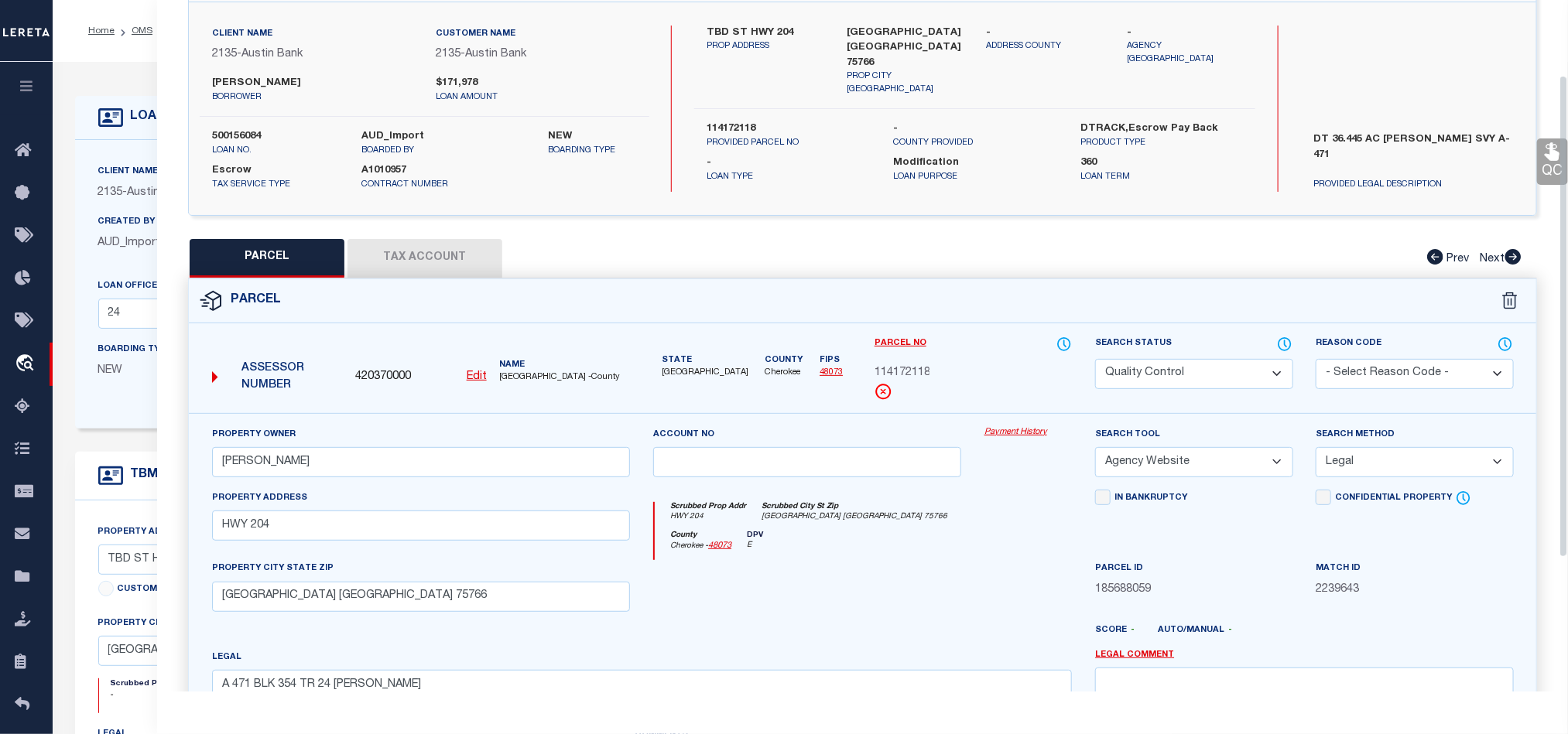
scroll to position [299, 0]
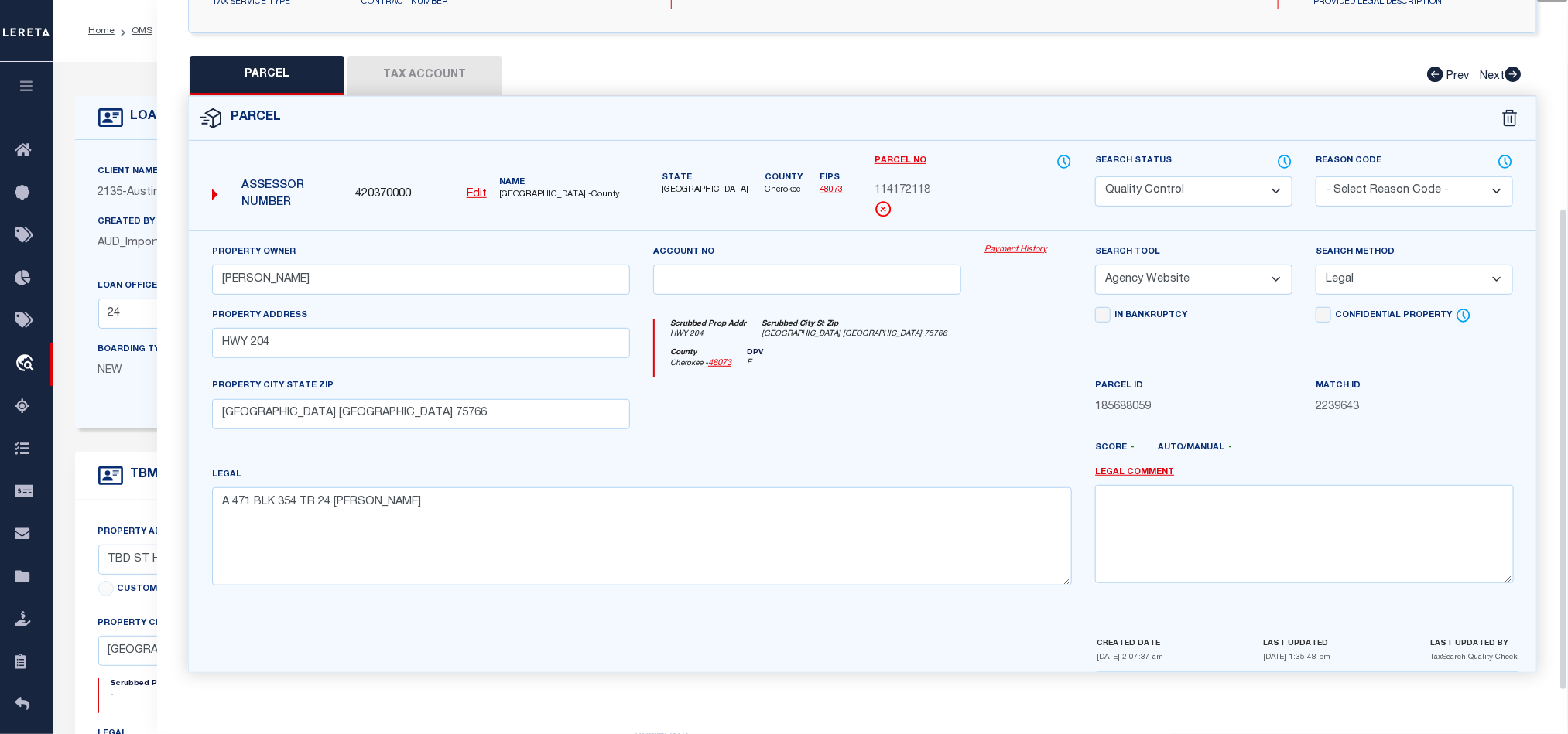
click at [815, 409] on div at bounding box center [807, 409] width 331 height 63
click at [1224, 186] on select "Automated Search Bad Parcel Complete Duplicate Parcel High Dollar Reporting In …" at bounding box center [1193, 191] width 198 height 31
click at [797, 377] on div at bounding box center [807, 409] width 331 height 63
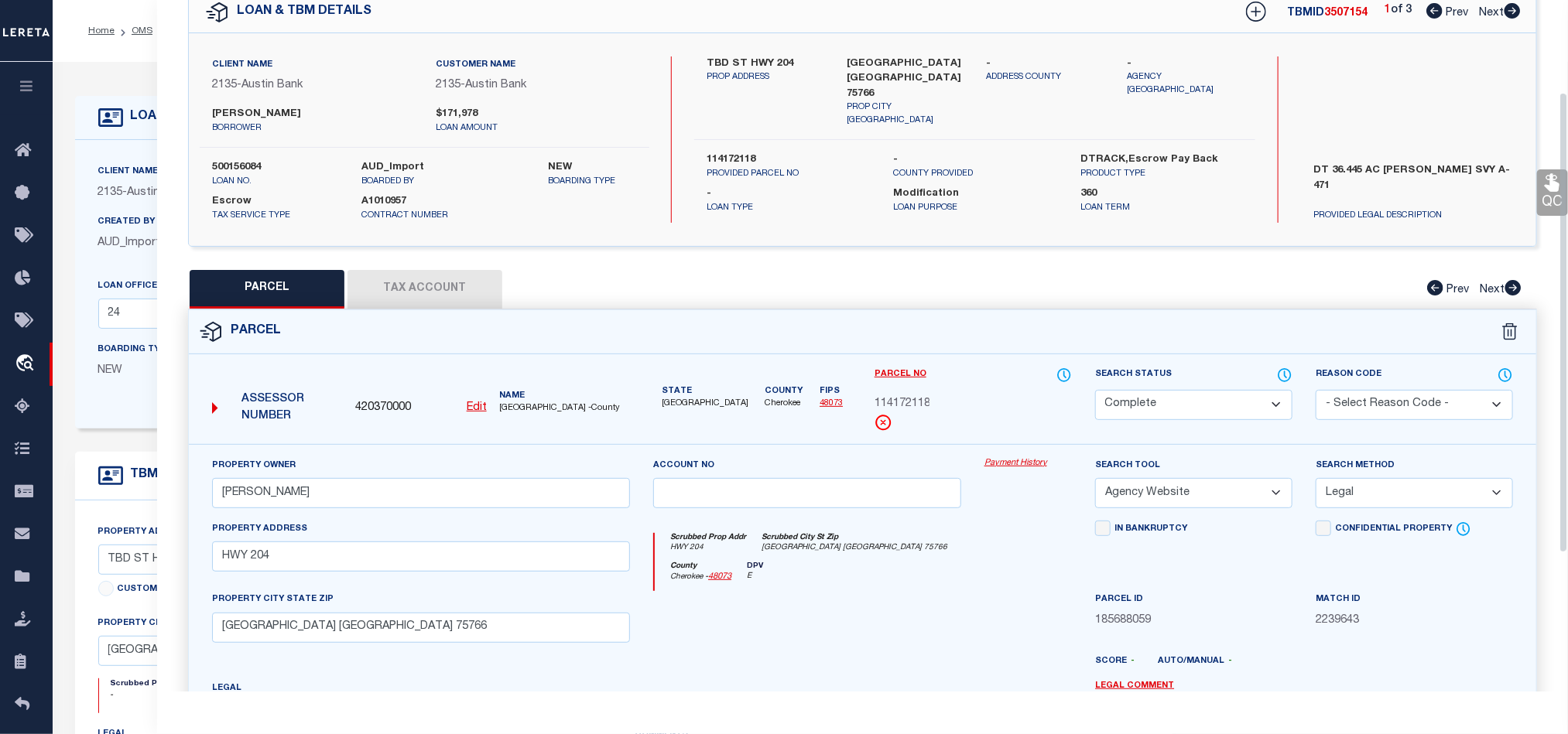
scroll to position [68, 0]
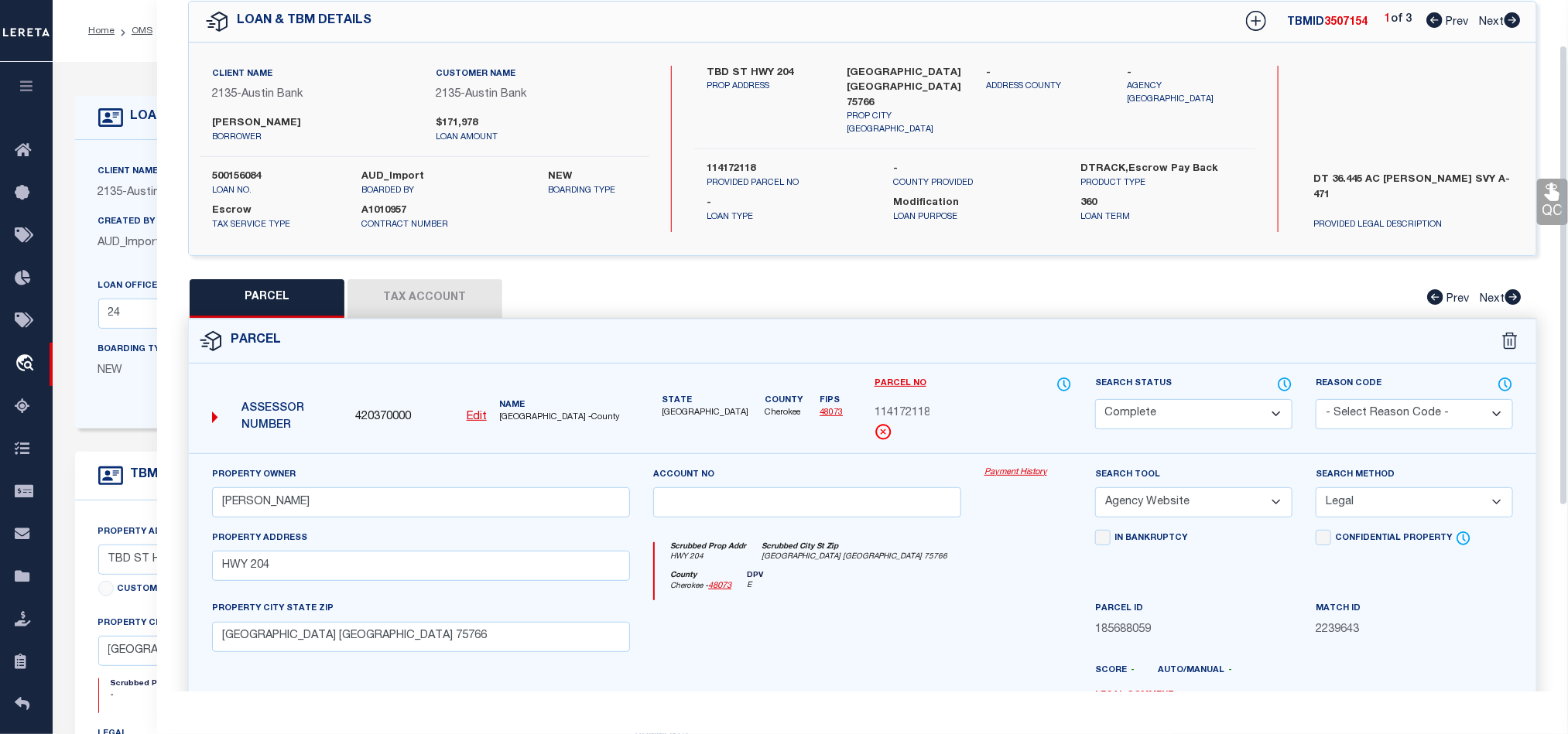
click at [1545, 204] on link "QC" at bounding box center [1552, 202] width 31 height 46
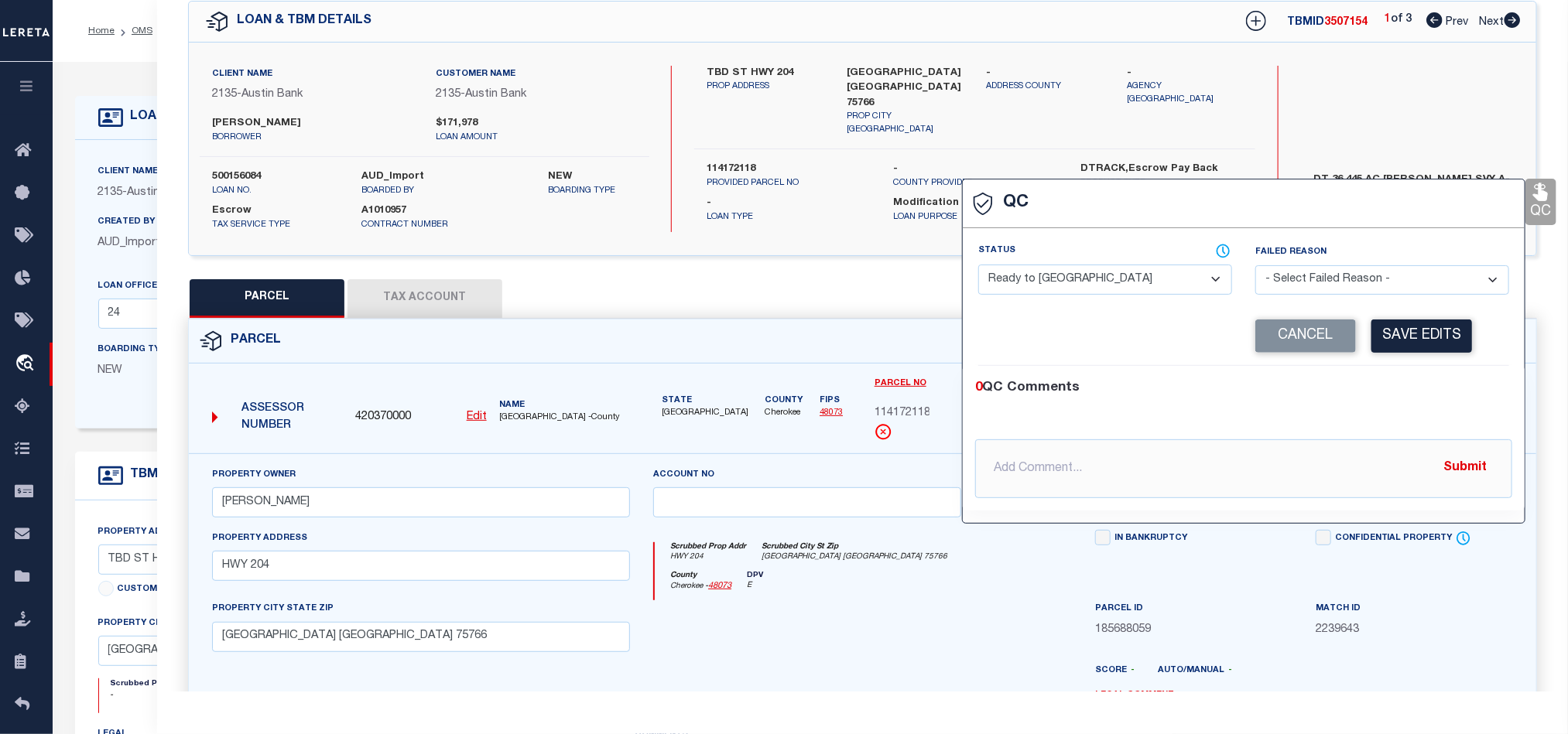
drag, startPoint x: 1056, startPoint y: 269, endPoint x: 1103, endPoint y: 295, distance: 53.7
click at [1056, 269] on select "- Select Status - Ready to QC Correct Incorrect" at bounding box center [1105, 279] width 254 height 31
click at [1386, 373] on div "0 QC Comments @[PERSON_NAME] @[PERSON_NAME] @[PERSON_NAME] @[PERSON_NAME] @[PER…" at bounding box center [1243, 438] width 562 height 145
click at [1434, 335] on button "Save Edits" at bounding box center [1421, 336] width 101 height 33
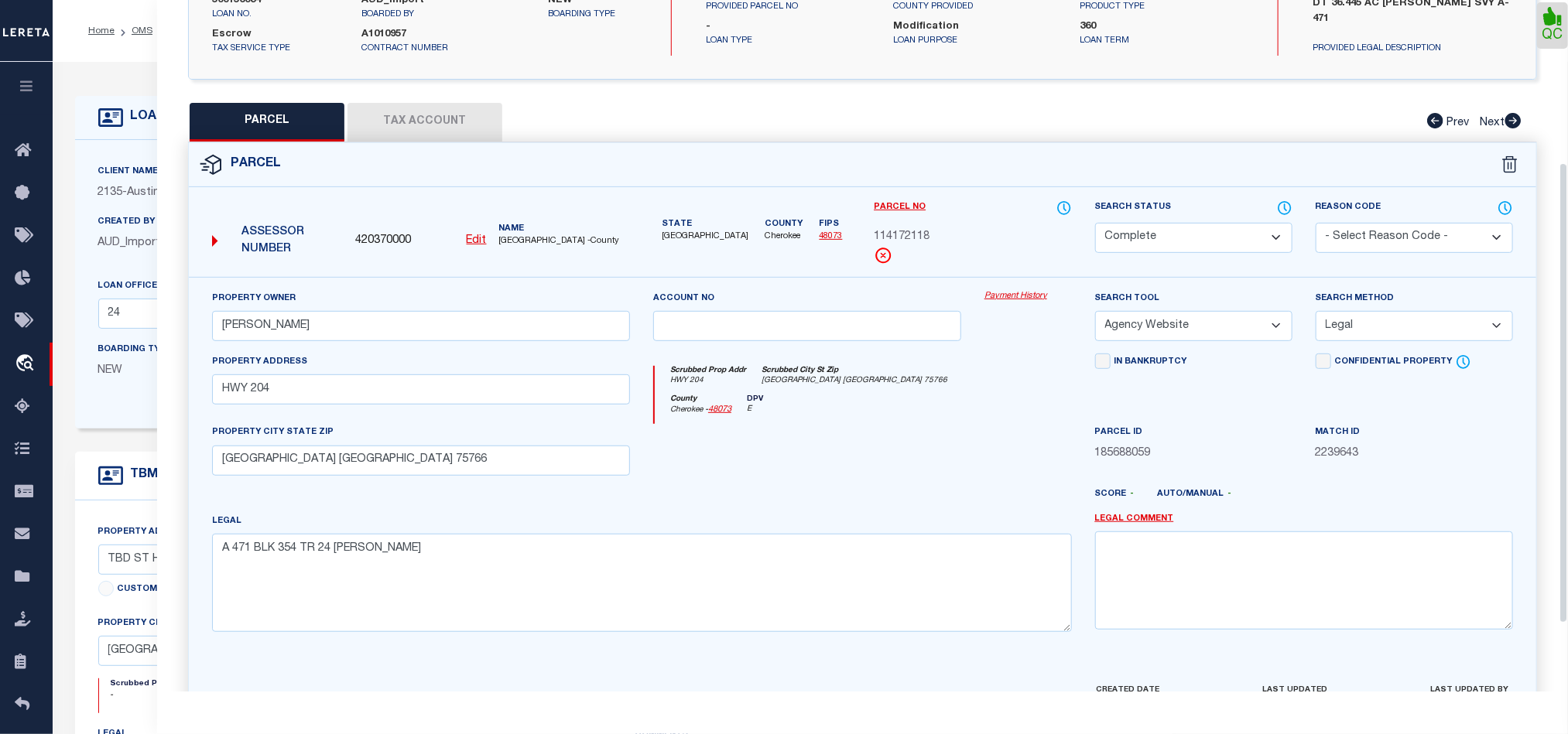
scroll to position [346, 0]
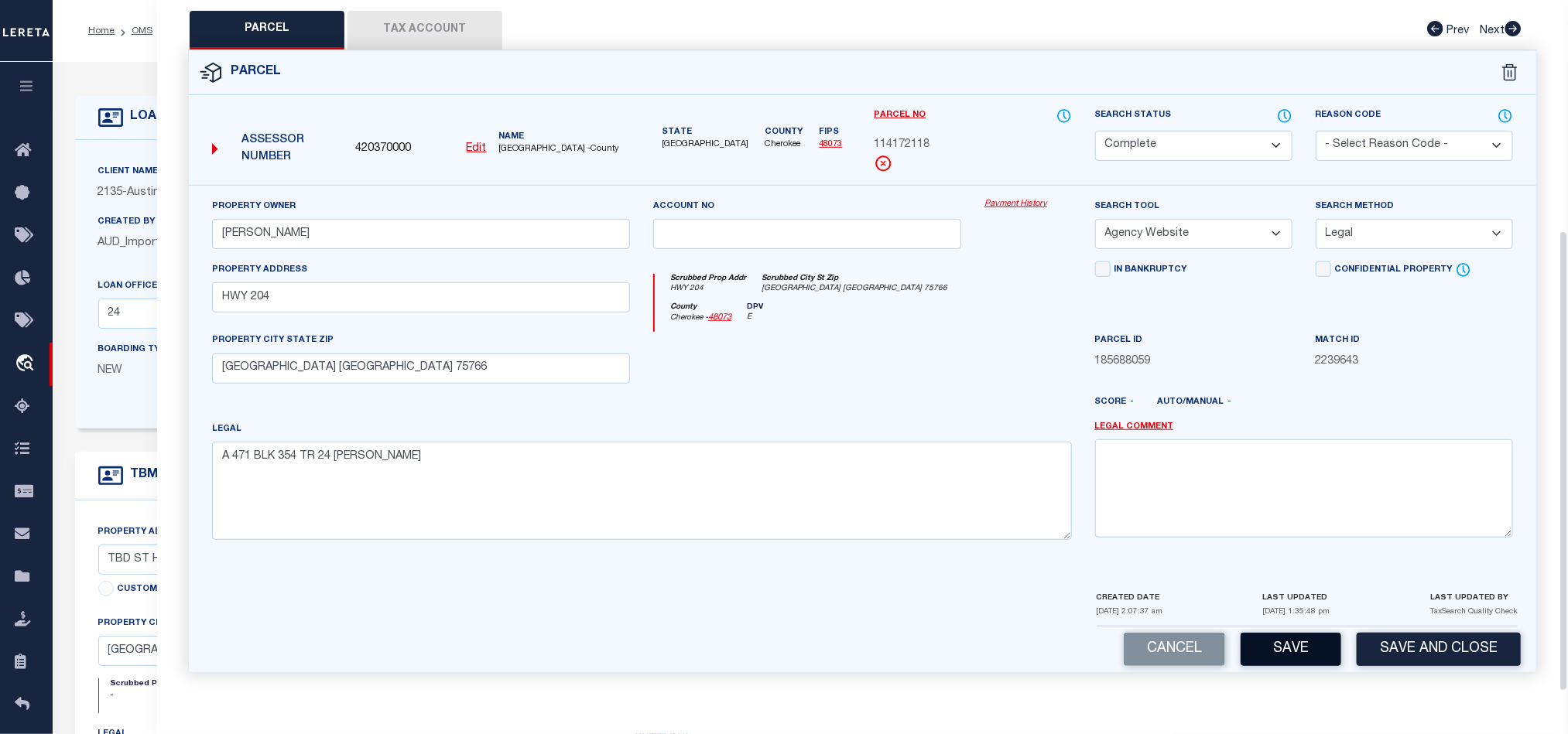
click at [1287, 660] on button "Save" at bounding box center [1291, 650] width 101 height 33
click at [953, 344] on div at bounding box center [807, 363] width 331 height 63
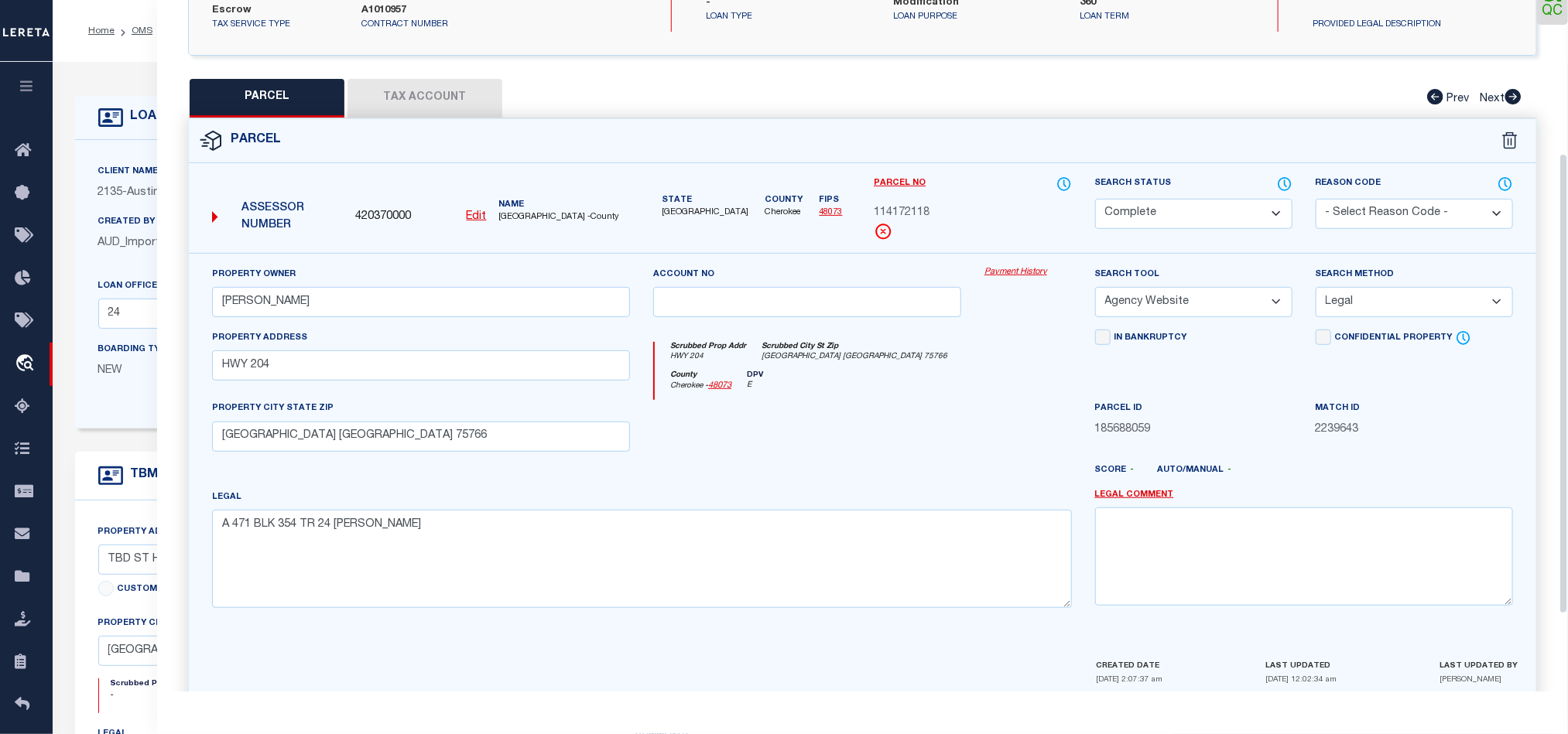
scroll to position [230, 0]
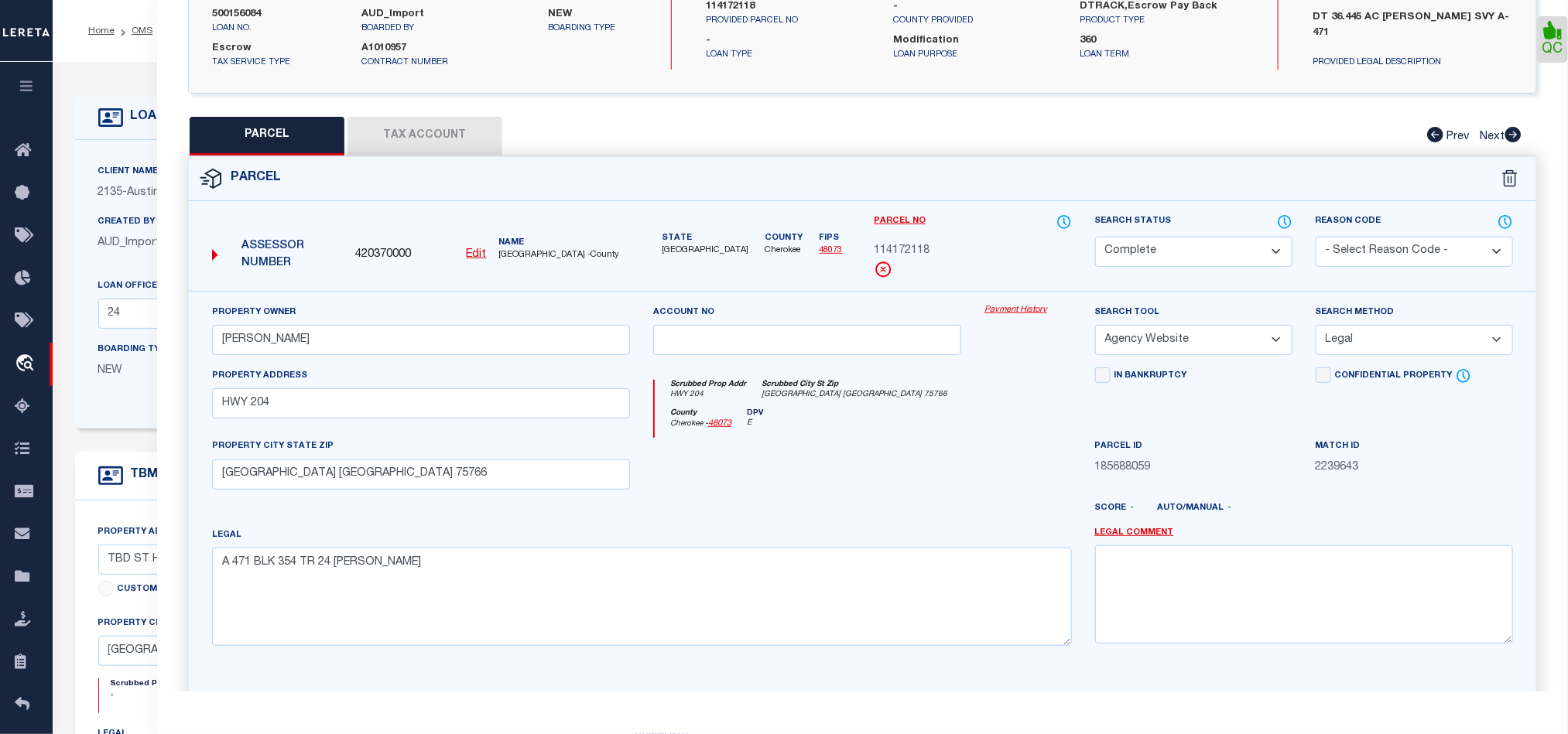
click at [418, 142] on button "Tax Account" at bounding box center [425, 136] width 155 height 39
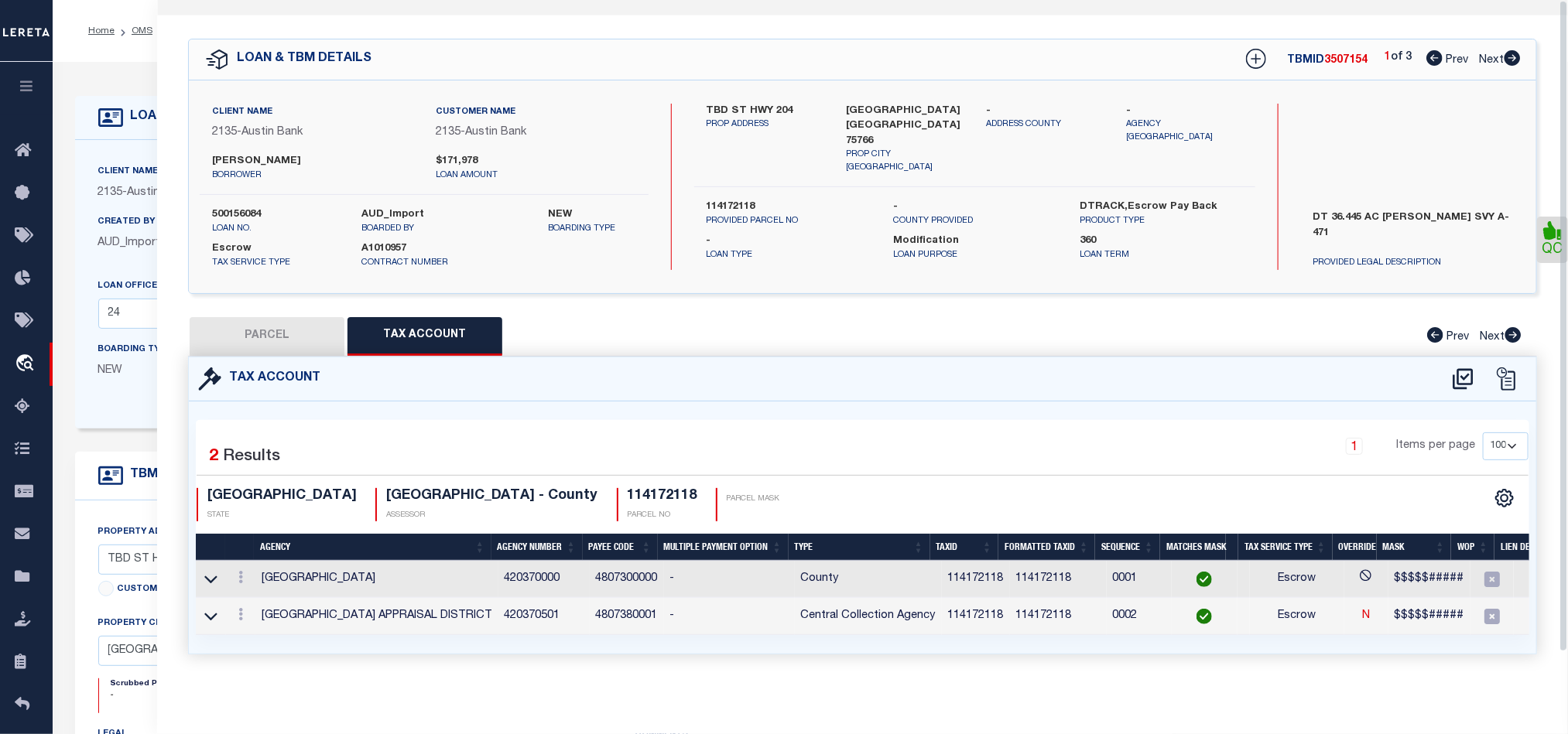
scroll to position [0, 0]
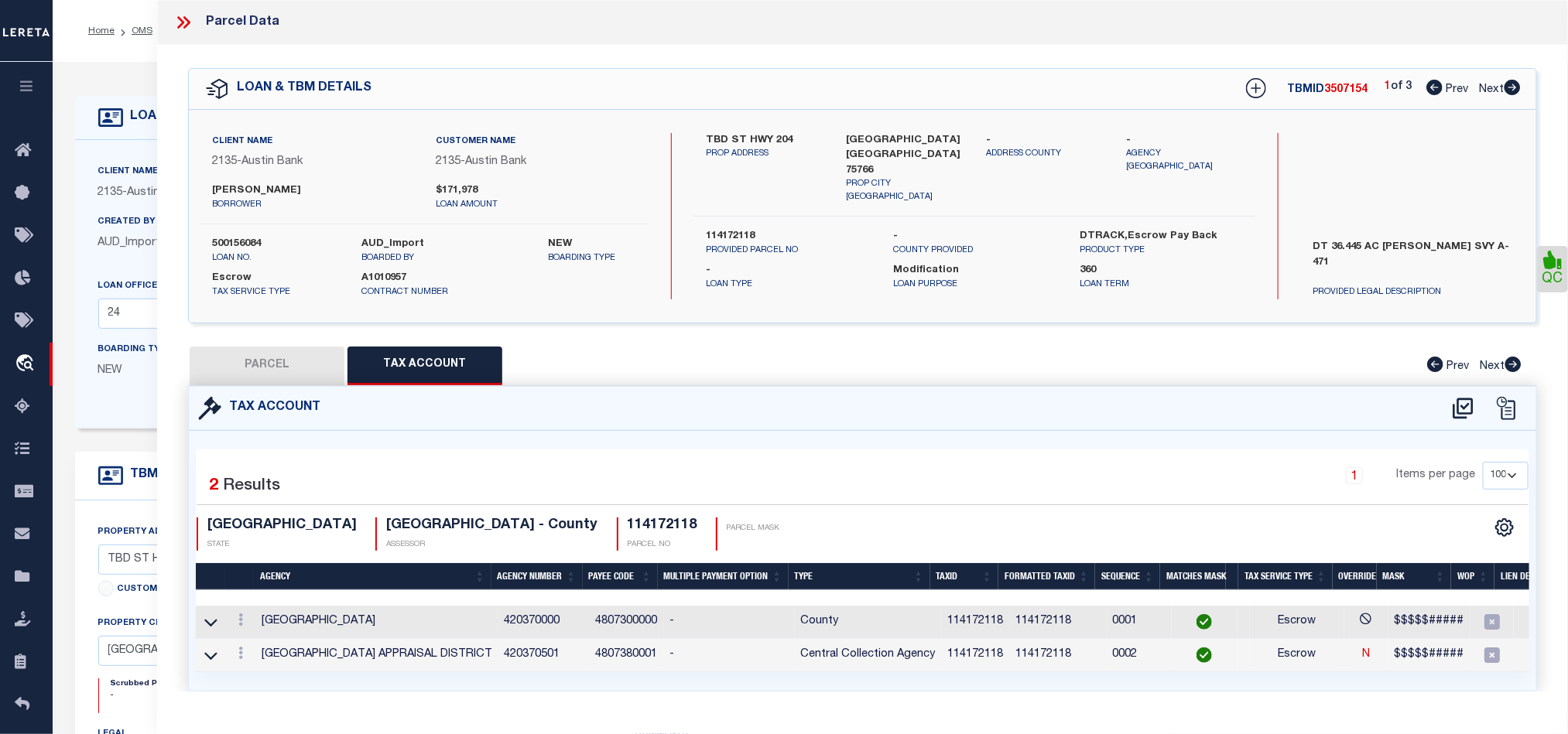
click at [1512, 86] on icon at bounding box center [1513, 87] width 17 height 16
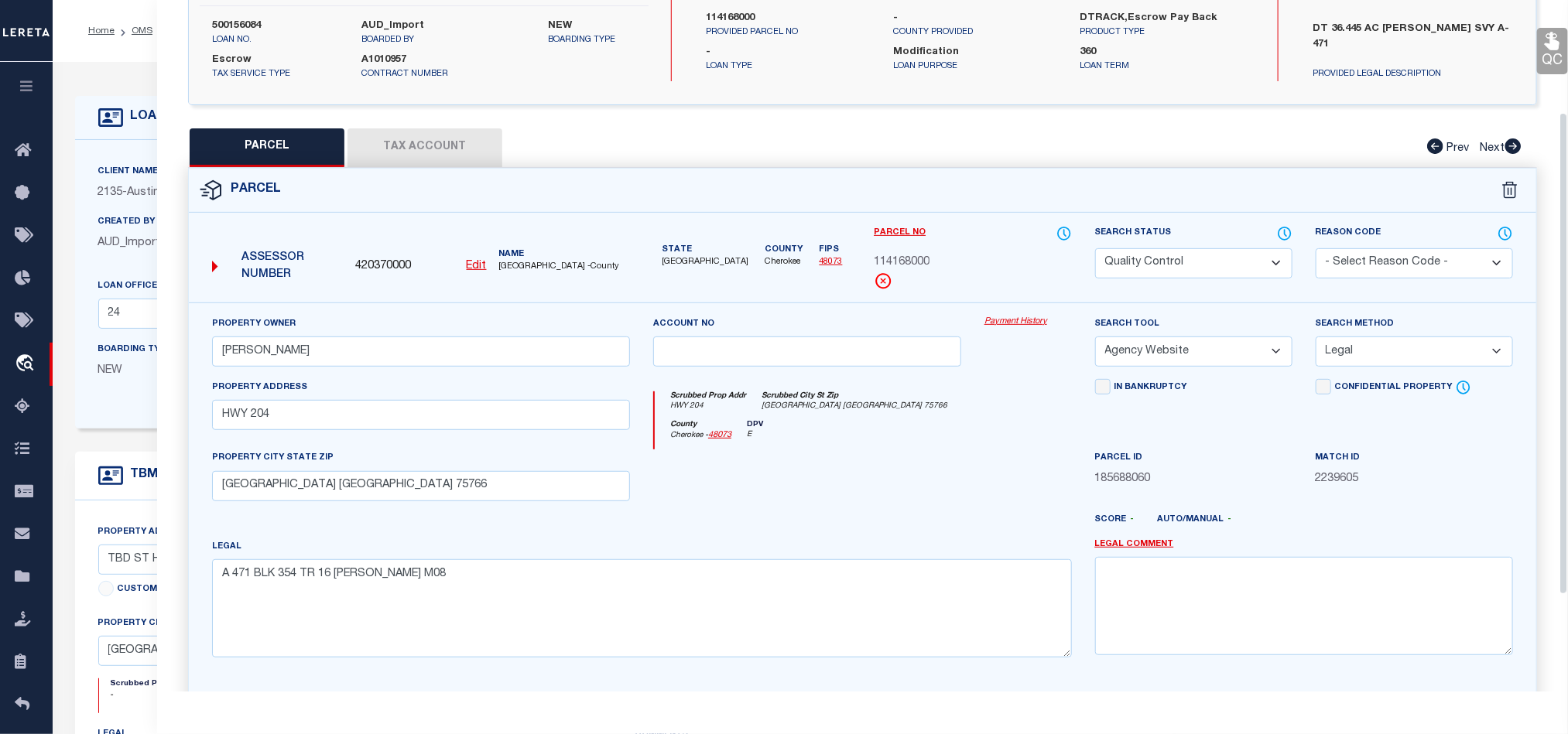
scroll to position [232, 0]
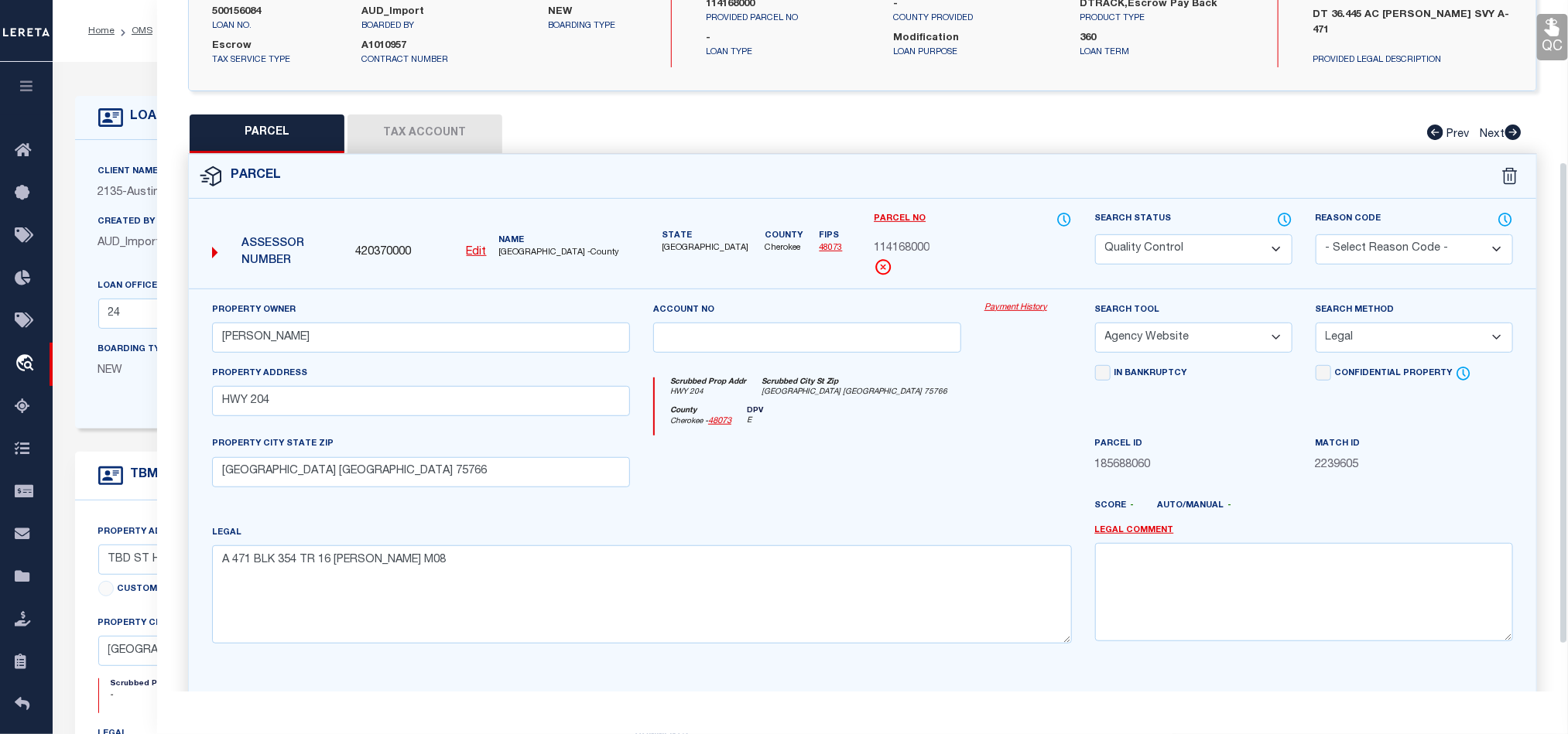
click at [835, 489] on div at bounding box center [807, 467] width 331 height 63
click at [1192, 248] on select "Automated Search Bad Parcel Complete Duplicate Parcel High Dollar Reporting In …" at bounding box center [1193, 249] width 198 height 31
drag, startPoint x: 802, startPoint y: 438, endPoint x: 1354, endPoint y: 418, distance: 552.4
click at [802, 437] on div "County Cherokee - 48073 DPV E" at bounding box center [862, 421] width 416 height 31
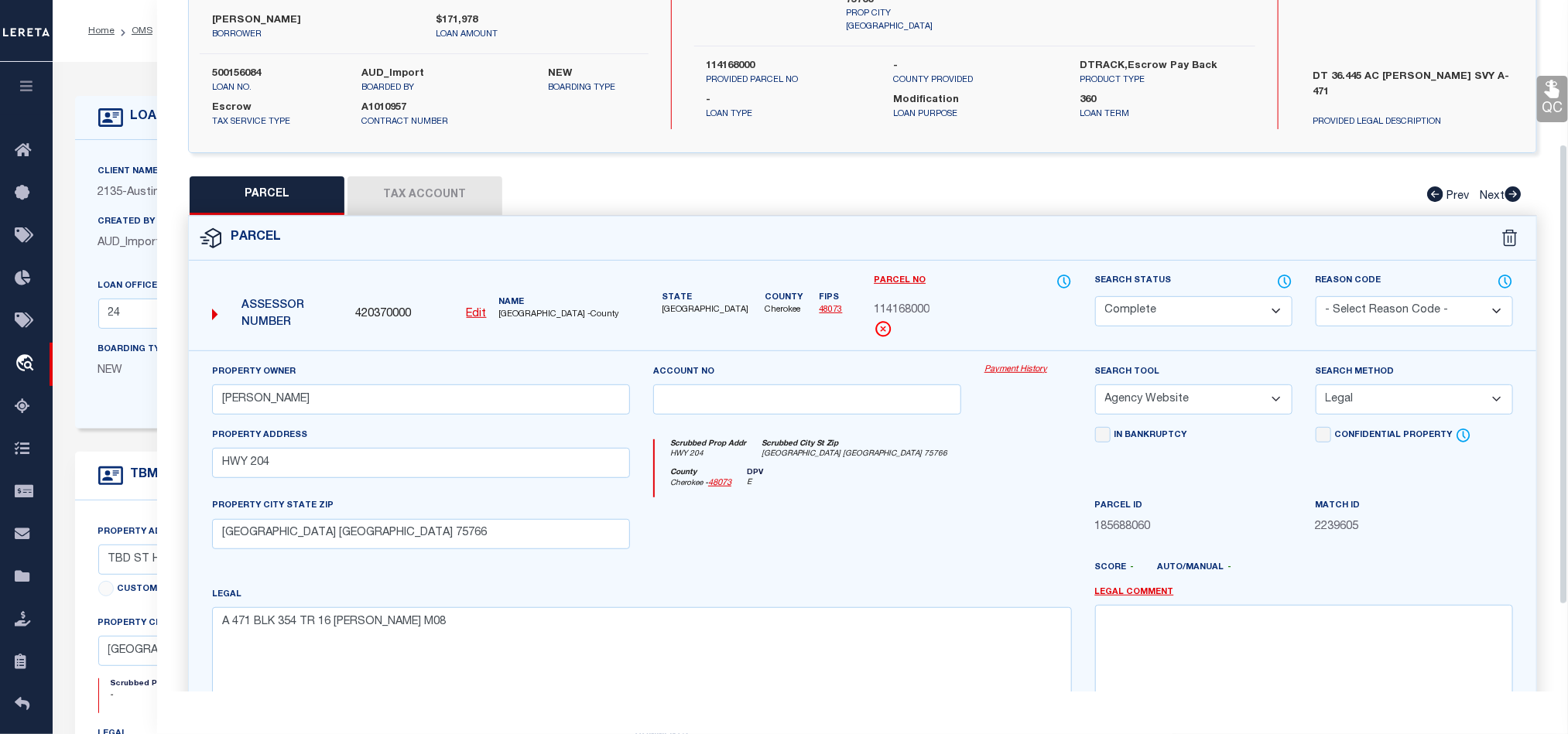
scroll to position [116, 0]
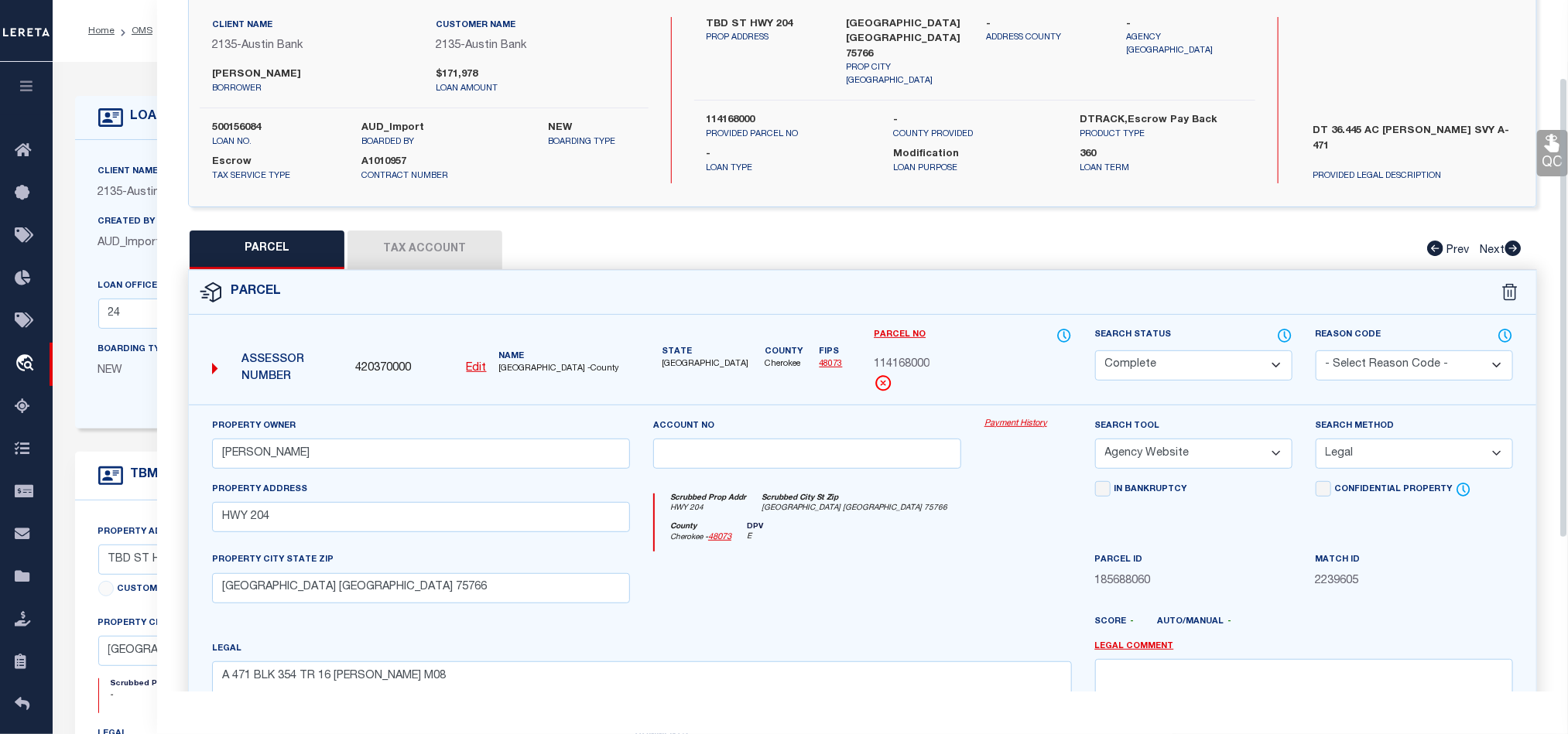
click at [1561, 137] on icon at bounding box center [1553, 144] width 20 height 20
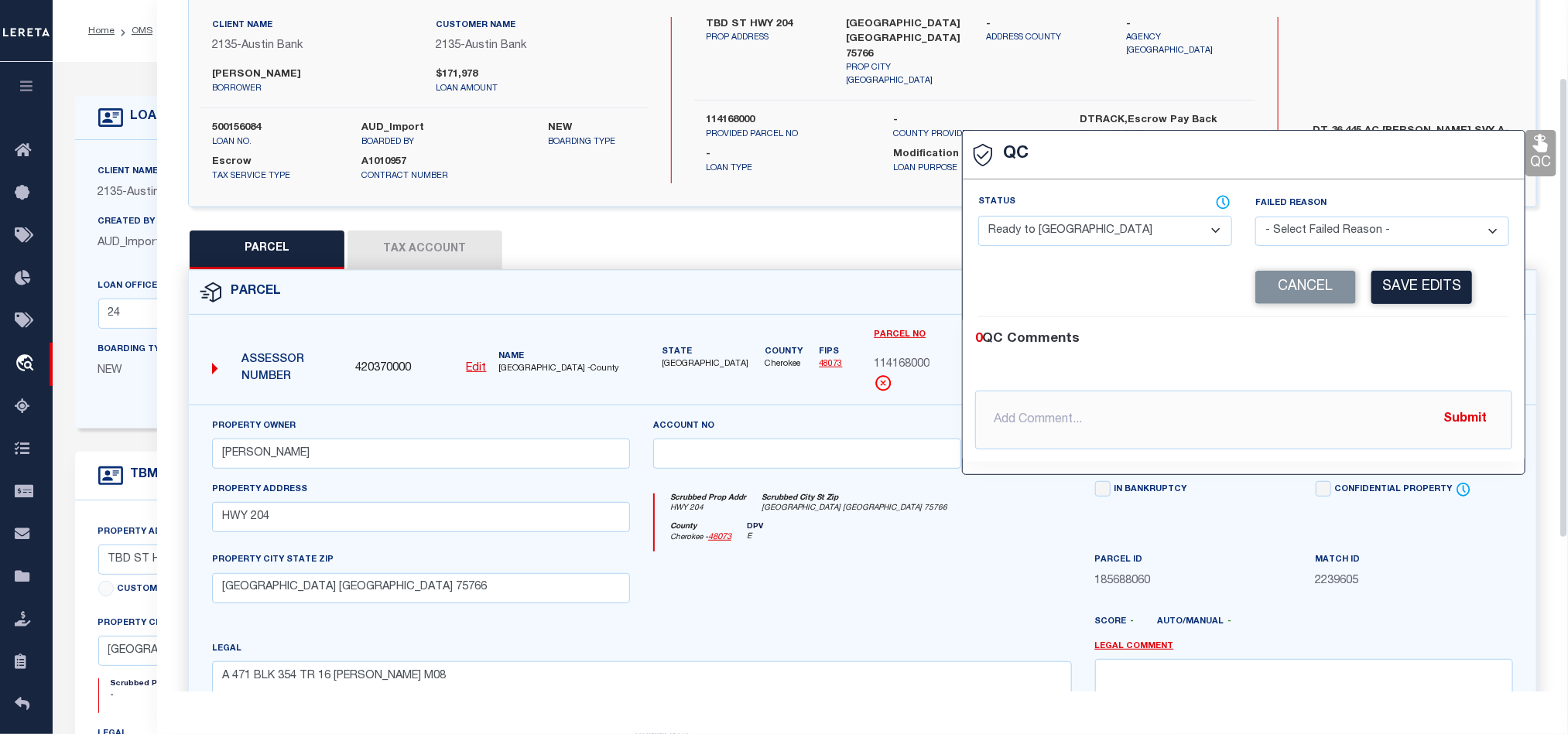
click at [1110, 233] on select "- Select Status - Ready to QC Correct Incorrect" at bounding box center [1105, 231] width 254 height 31
click at [1380, 330] on div "0 QC Comments @[PERSON_NAME] @[PERSON_NAME] @[PERSON_NAME] @[PERSON_NAME] @[PER…" at bounding box center [1243, 389] width 562 height 145
click at [1435, 281] on button "Save Edits" at bounding box center [1421, 287] width 101 height 33
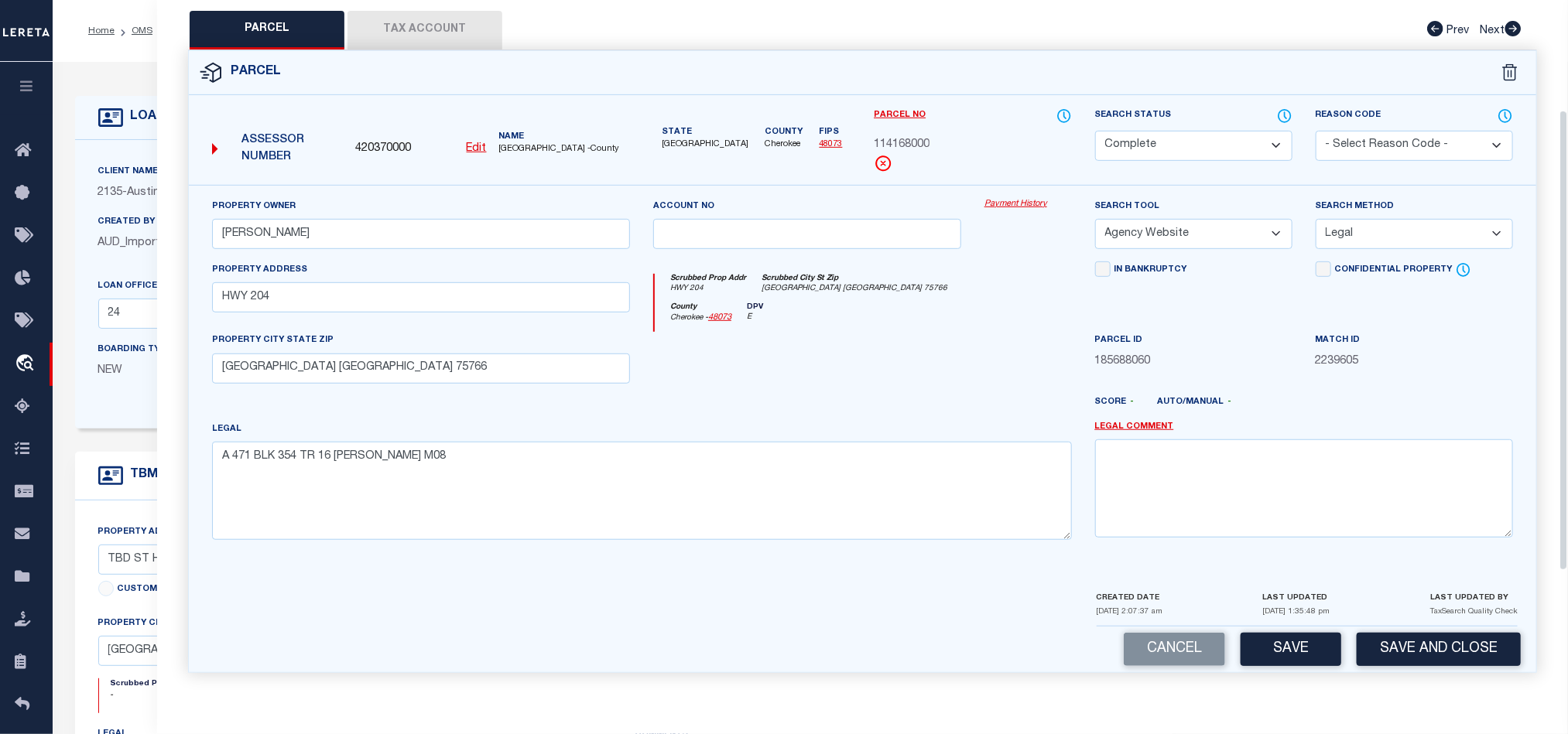
scroll to position [346, 0]
click at [1264, 671] on div "Cancel Save Save and Close" at bounding box center [862, 649] width 1347 height 45
click at [1280, 657] on button "Save" at bounding box center [1291, 650] width 101 height 33
click at [943, 374] on div at bounding box center [807, 363] width 331 height 63
click at [420, 21] on button "Tax Account" at bounding box center [425, 31] width 155 height 39
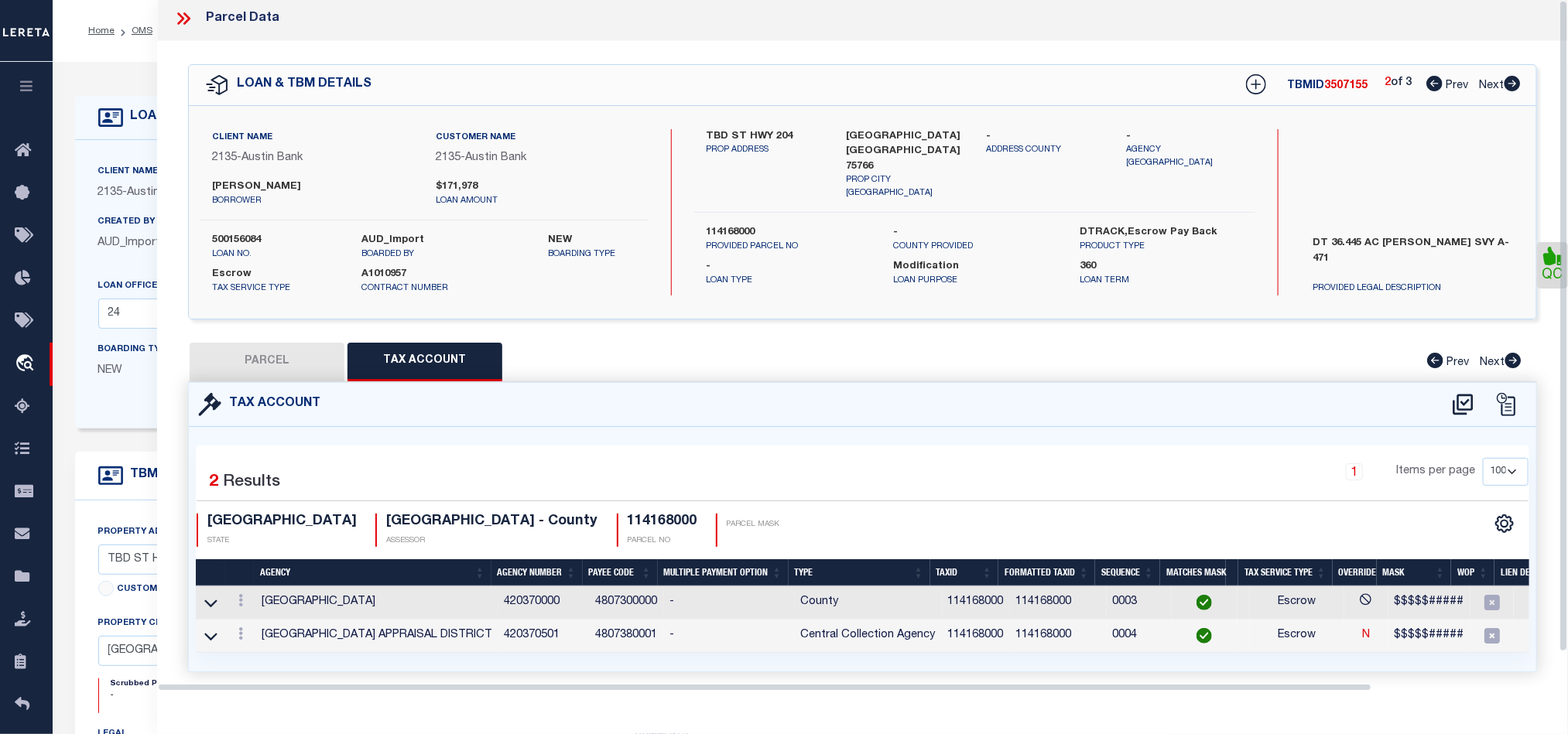
scroll to position [0, 0]
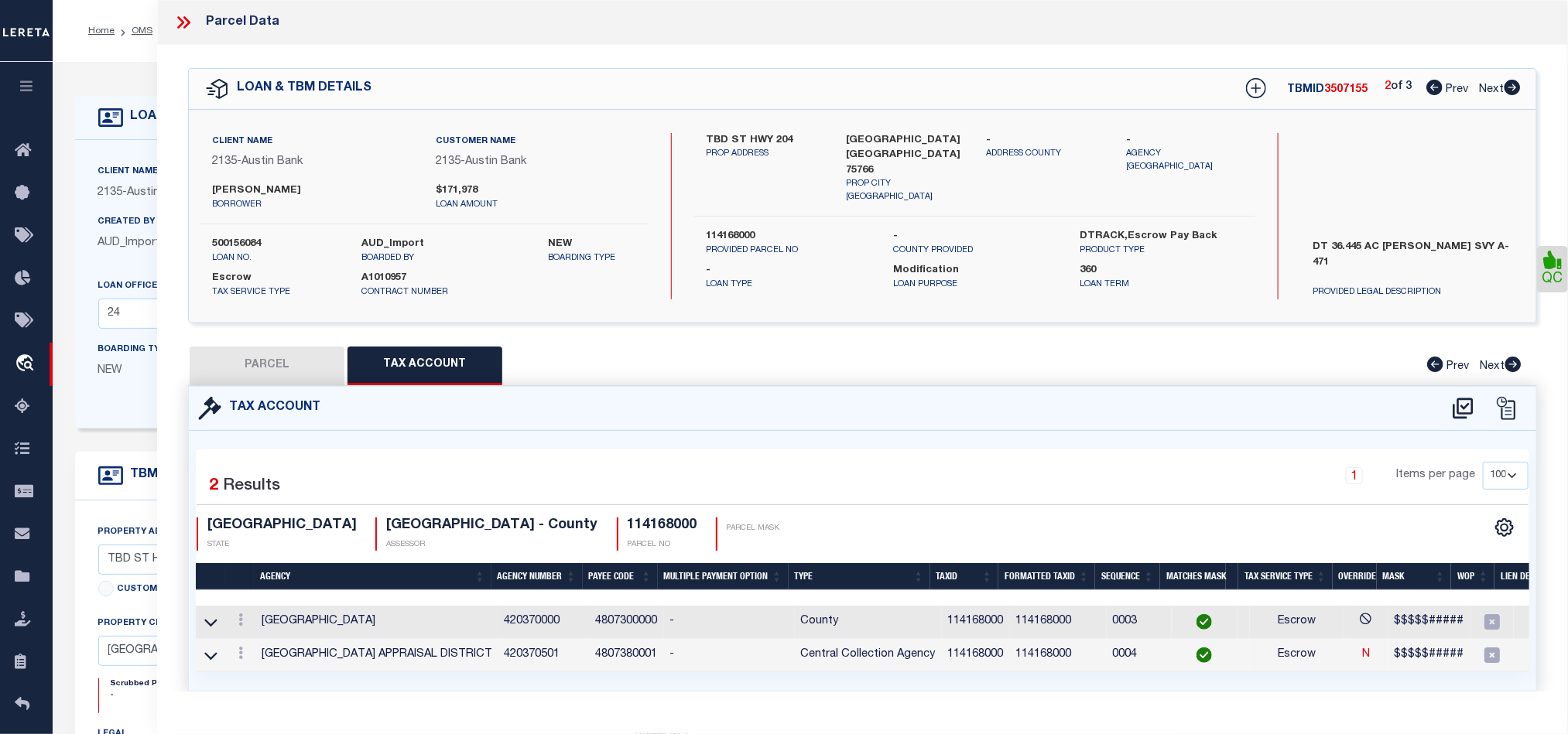
click at [310, 369] on button "PARCEL" at bounding box center [267, 366] width 155 height 39
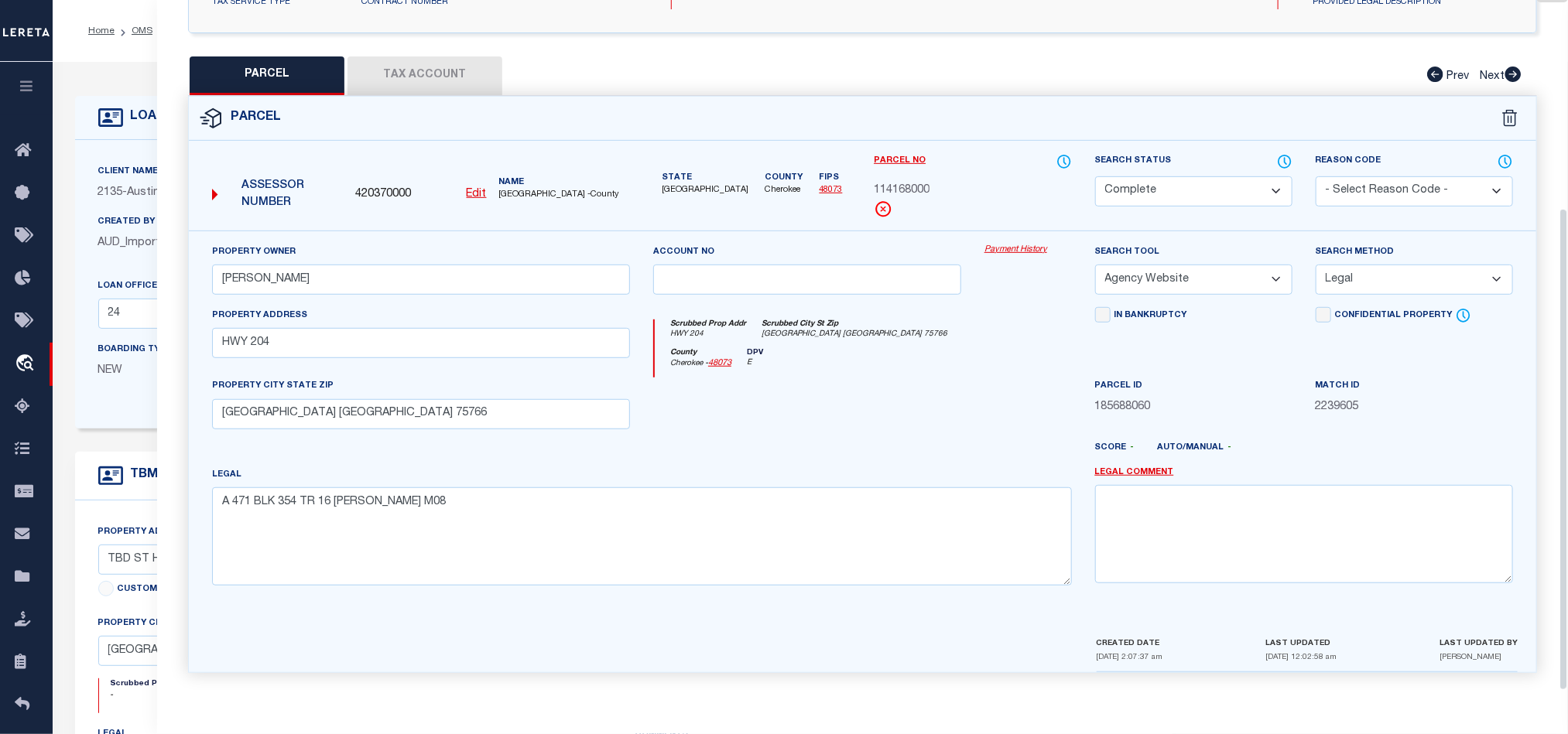
click at [929, 447] on div at bounding box center [917, 454] width 331 height 25
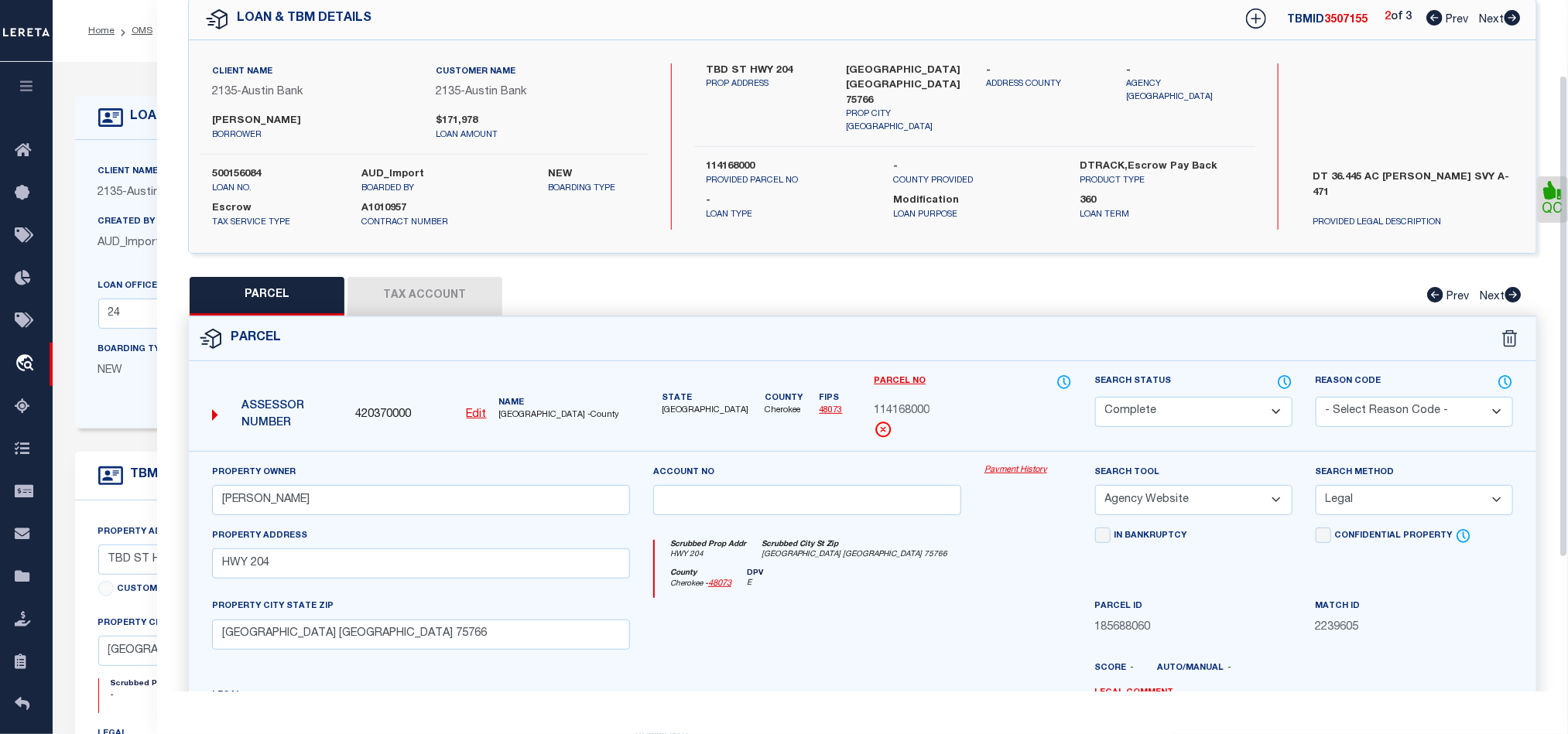
scroll to position [68, 0]
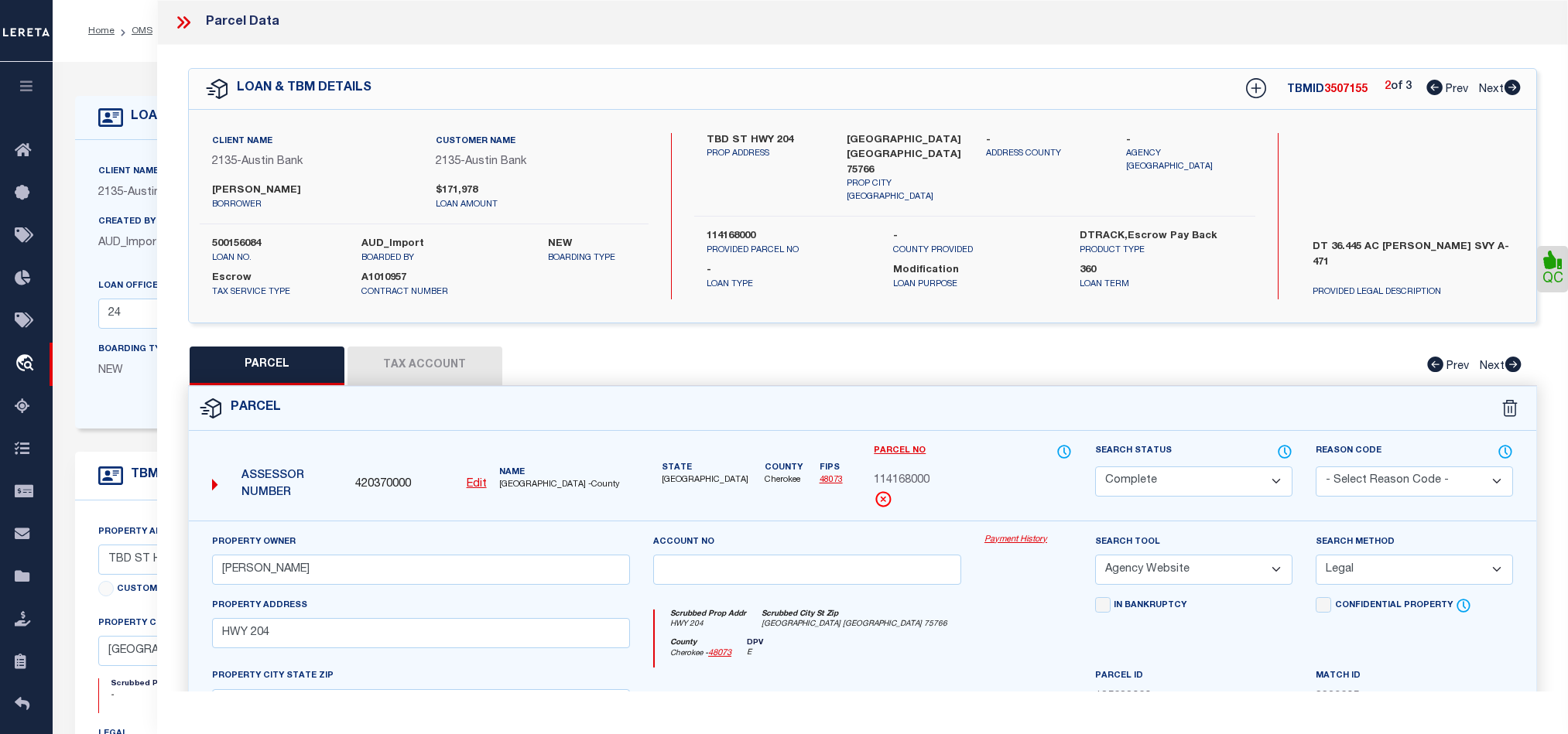
select select "RQC"
select select "CP"
select select "AGW"
select select "LEG"
select select "43993"
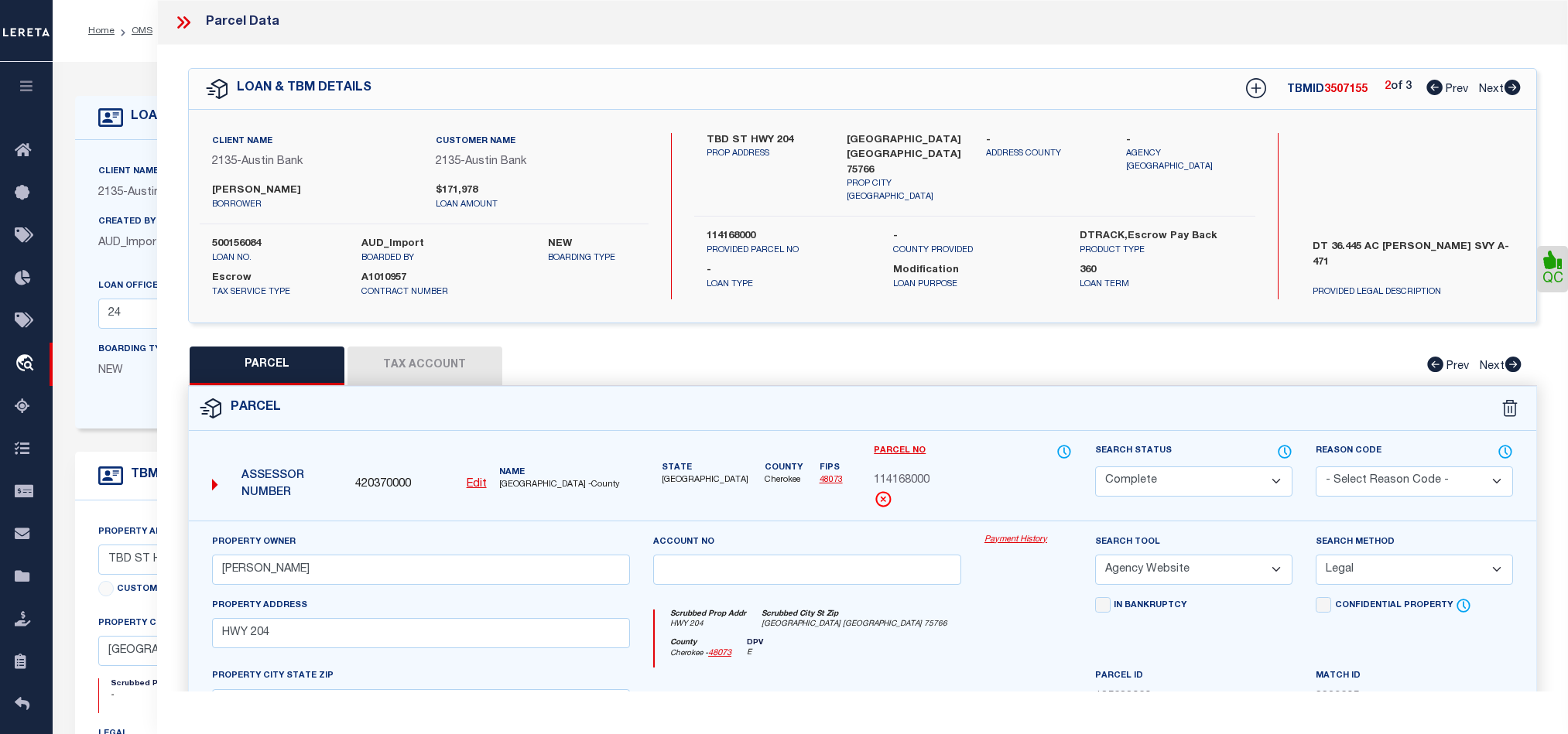
select select "2589"
select select "700"
select select "Escrow"
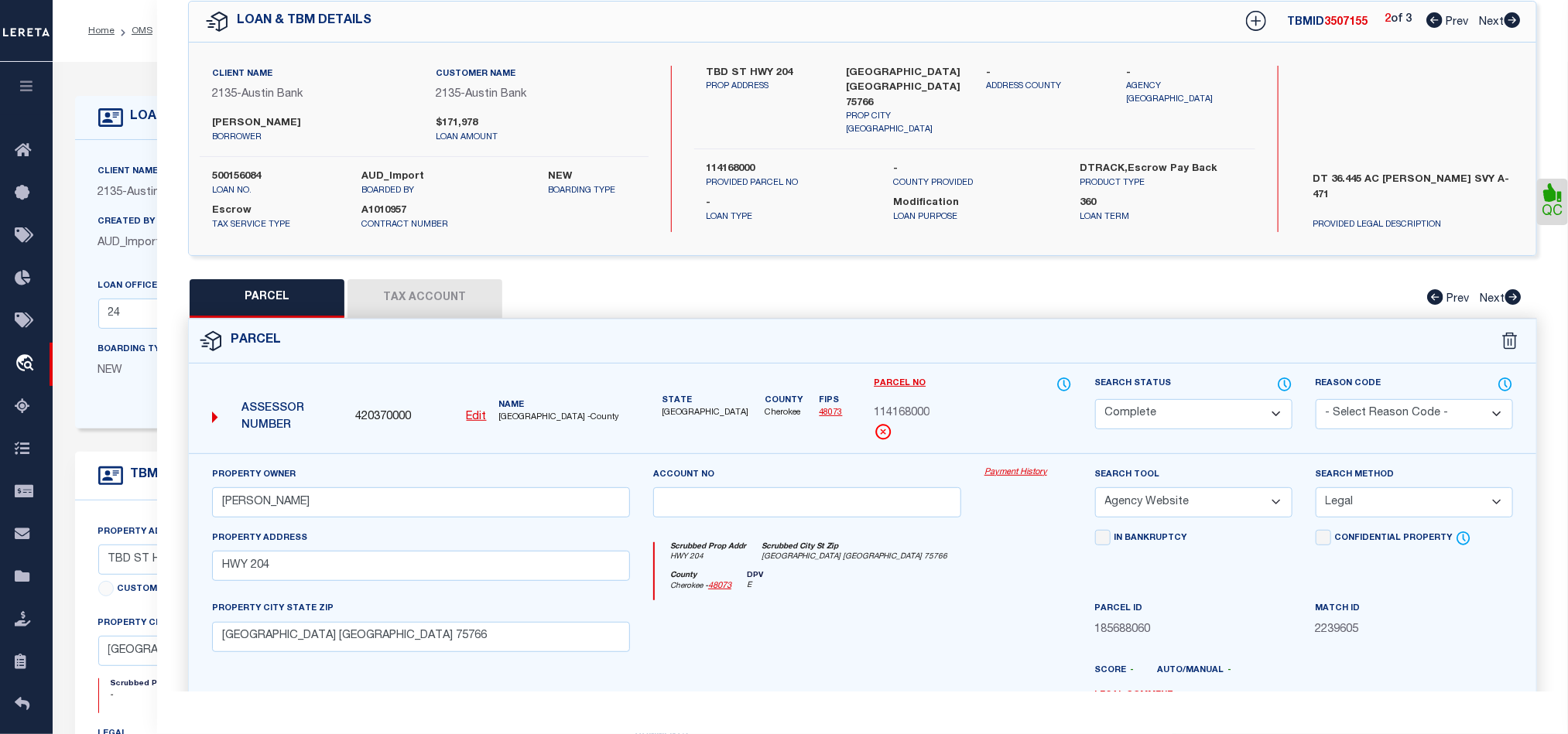
click at [1506, 21] on icon at bounding box center [1513, 19] width 17 height 16
select select "AS"
select select
checkbox input "false"
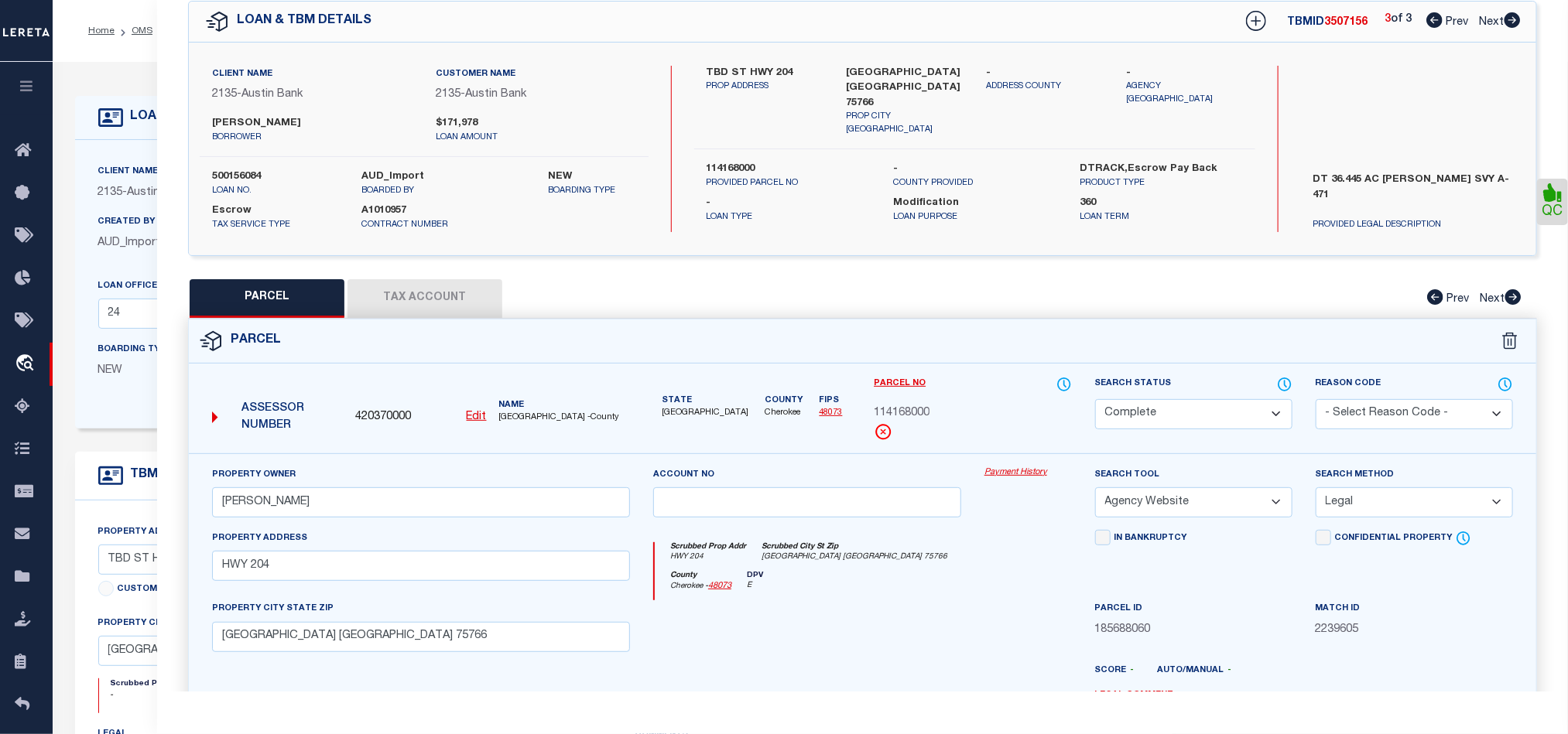
checkbox input "false"
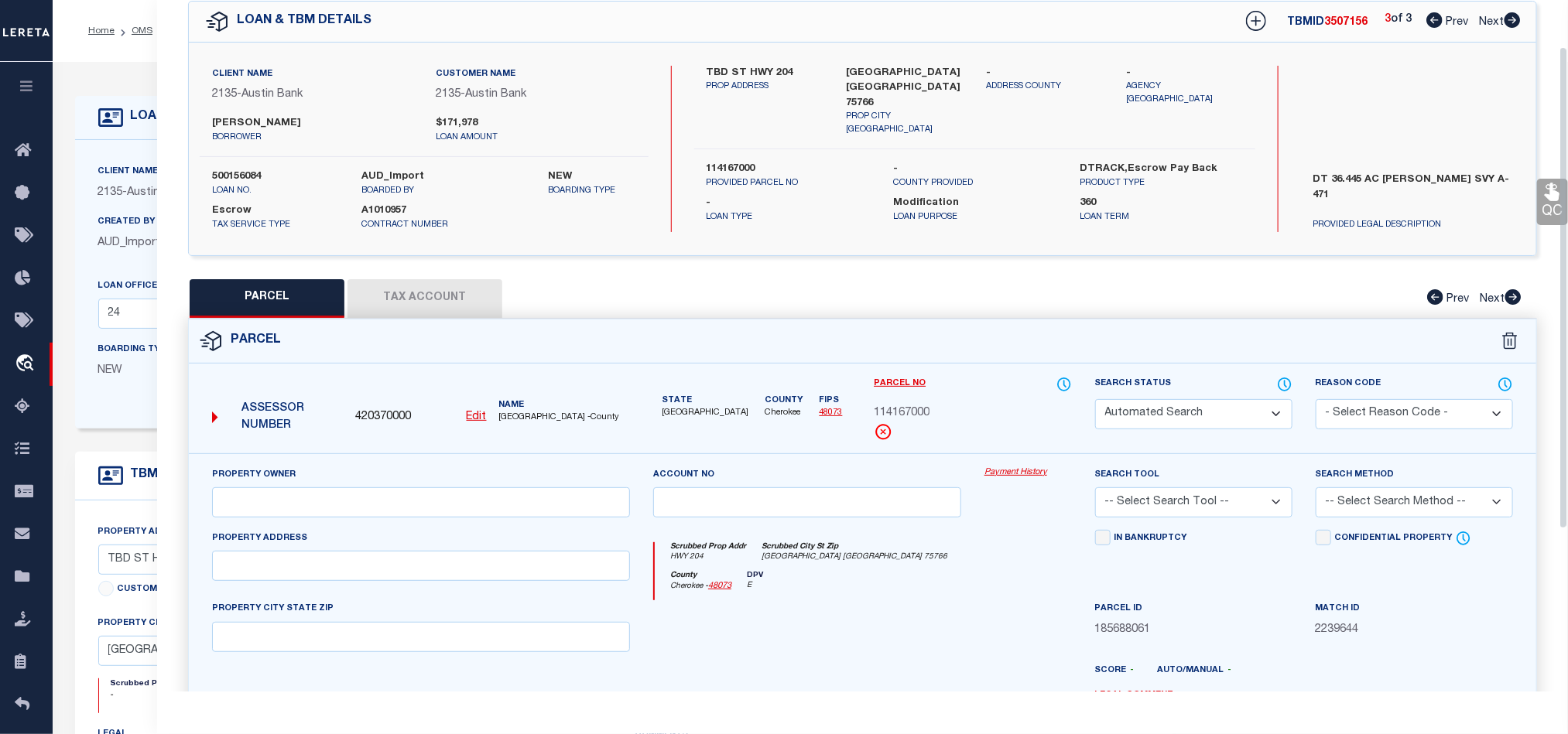
select select "QC"
type input "[PERSON_NAME]"
select select "AGW"
select select "LEG"
type input "HWY 204"
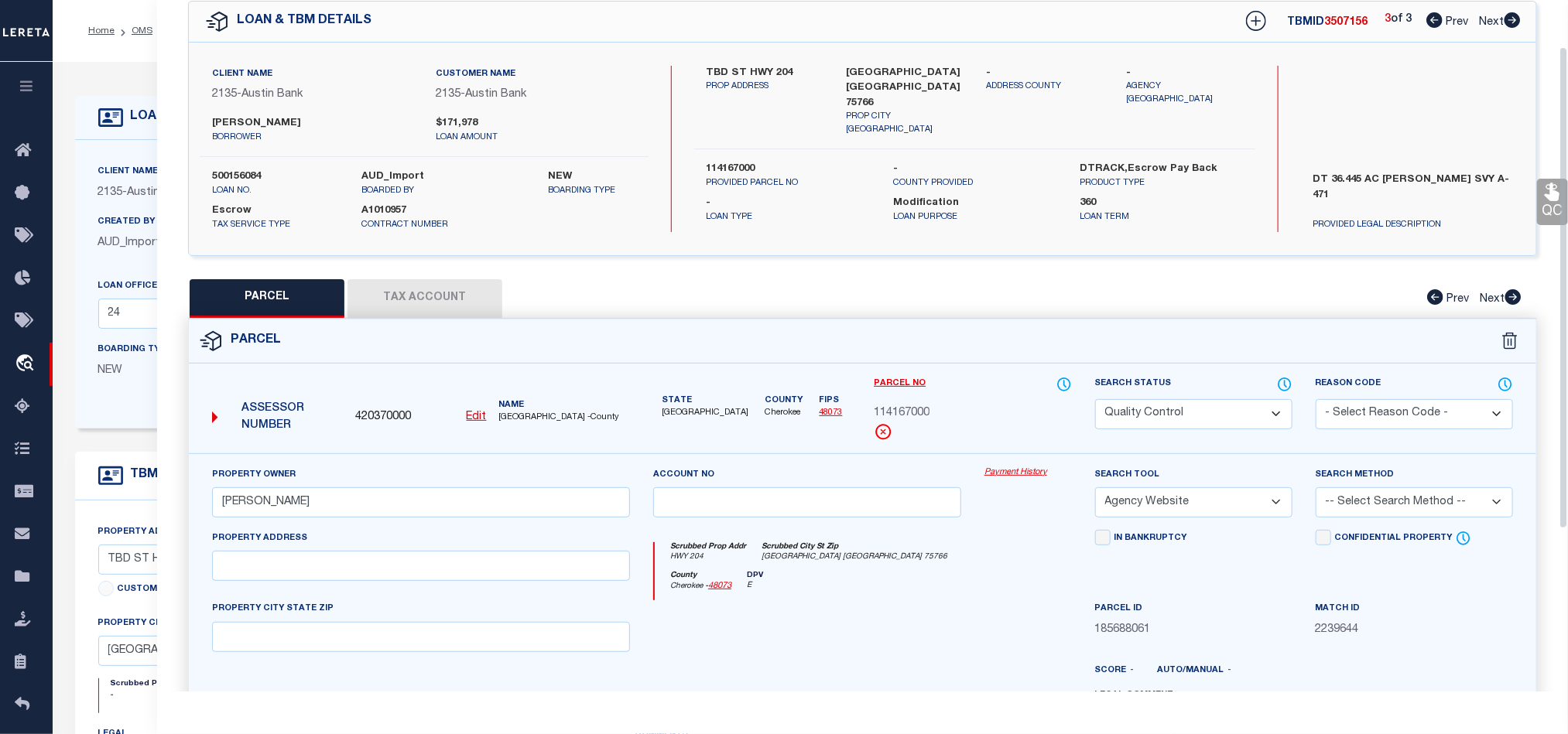
type input "[GEOGRAPHIC_DATA] [GEOGRAPHIC_DATA] 75766"
type textarea "A 471 BLK 354 TR 19 [PERSON_NAME] M08"
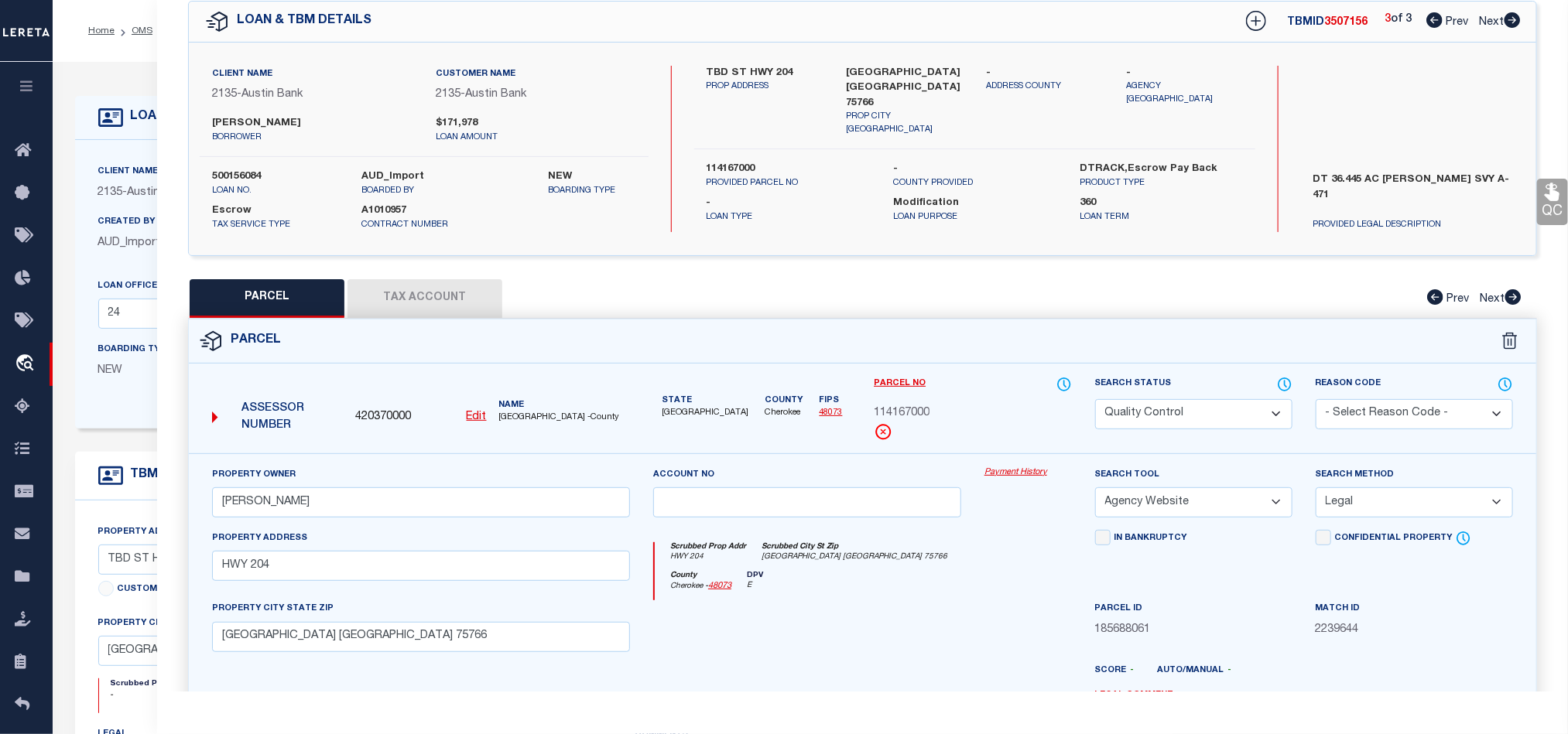
click at [1187, 424] on select "Automated Search Bad Parcel Complete Duplicate Parcel High Dollar Reporting In …" at bounding box center [1193, 414] width 198 height 31
select select "CP"
click at [866, 594] on div "County Cherokee - 48073 DPV E" at bounding box center [862, 586] width 416 height 31
click at [1547, 203] on link "QC" at bounding box center [1552, 202] width 31 height 46
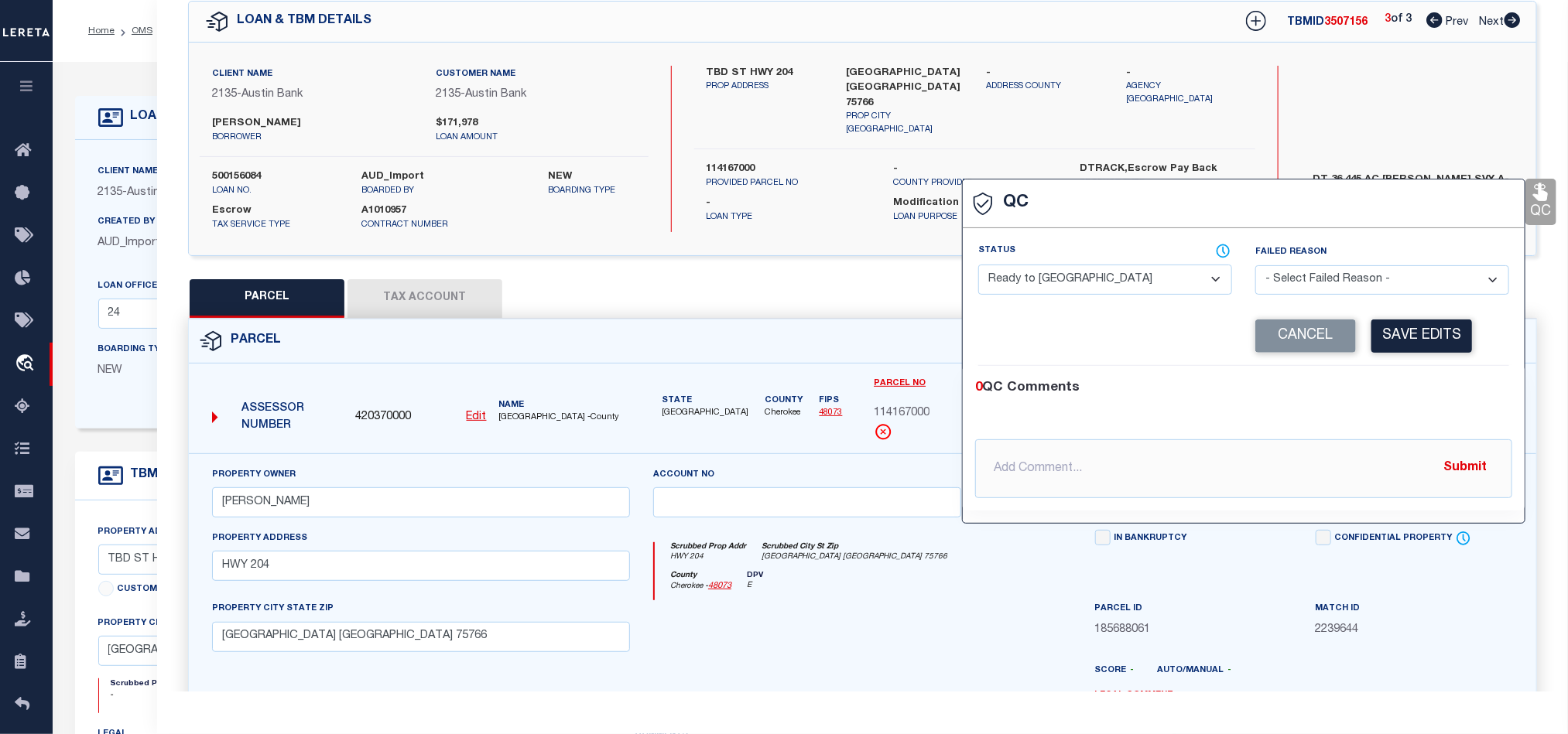
drag, startPoint x: 1198, startPoint y: 282, endPoint x: 1276, endPoint y: 305, distance: 81.3
click at [1198, 282] on select "- Select Status - Ready to QC Correct Incorrect" at bounding box center [1105, 279] width 254 height 31
select select "COR"
drag, startPoint x: 1417, startPoint y: 374, endPoint x: 1417, endPoint y: 346, distance: 28.0
click at [1417, 374] on div "0 QC Comments @[PERSON_NAME] @[PERSON_NAME] @[PERSON_NAME] @[PERSON_NAME] @[PER…" at bounding box center [1243, 438] width 562 height 145
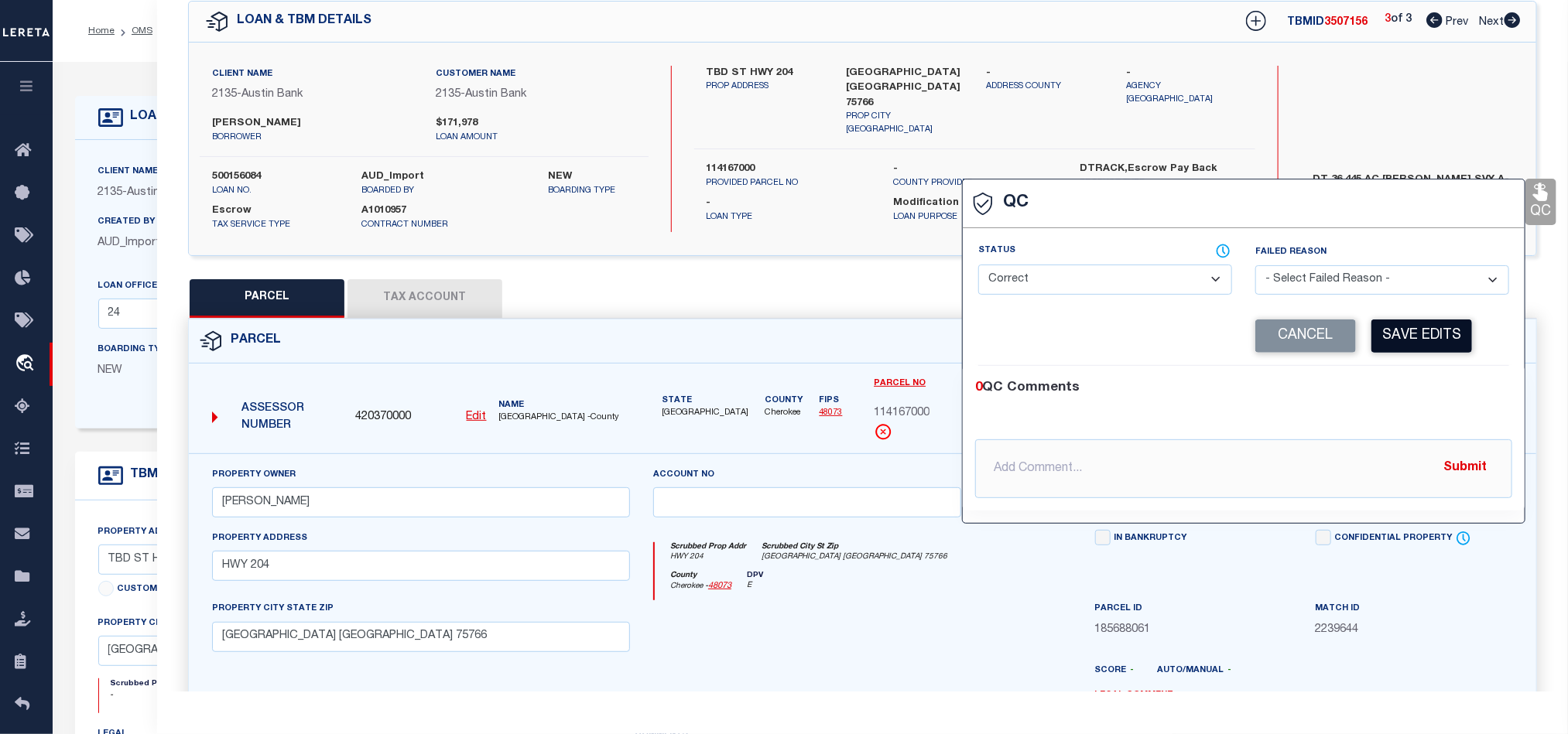
click at [1415, 341] on button "Save Edits" at bounding box center [1421, 336] width 101 height 33
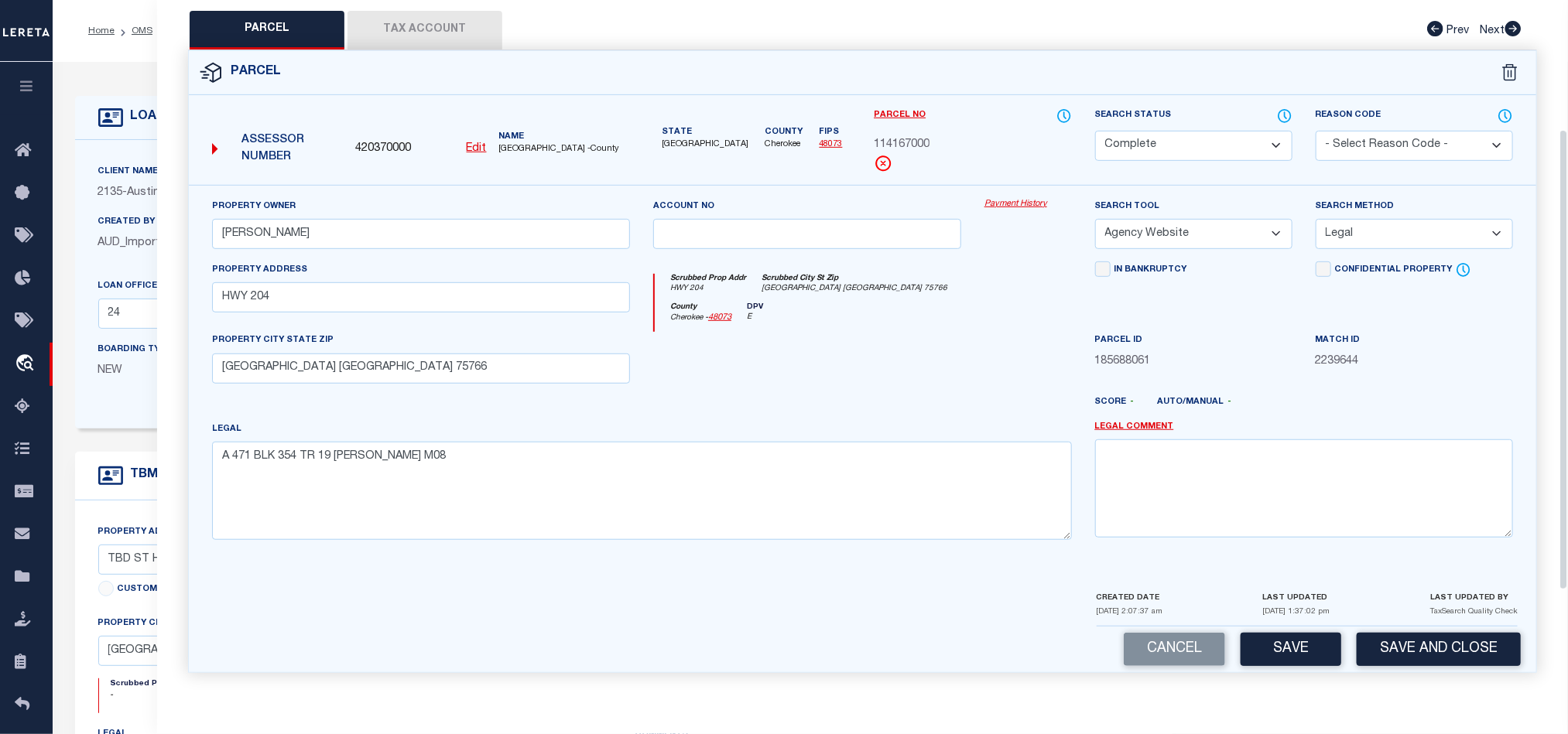
scroll to position [346, 0]
click at [894, 137] on span "114167000" at bounding box center [901, 146] width 56 height 17
copy span "114167000"
click at [990, 348] on div at bounding box center [1027, 363] width 110 height 63
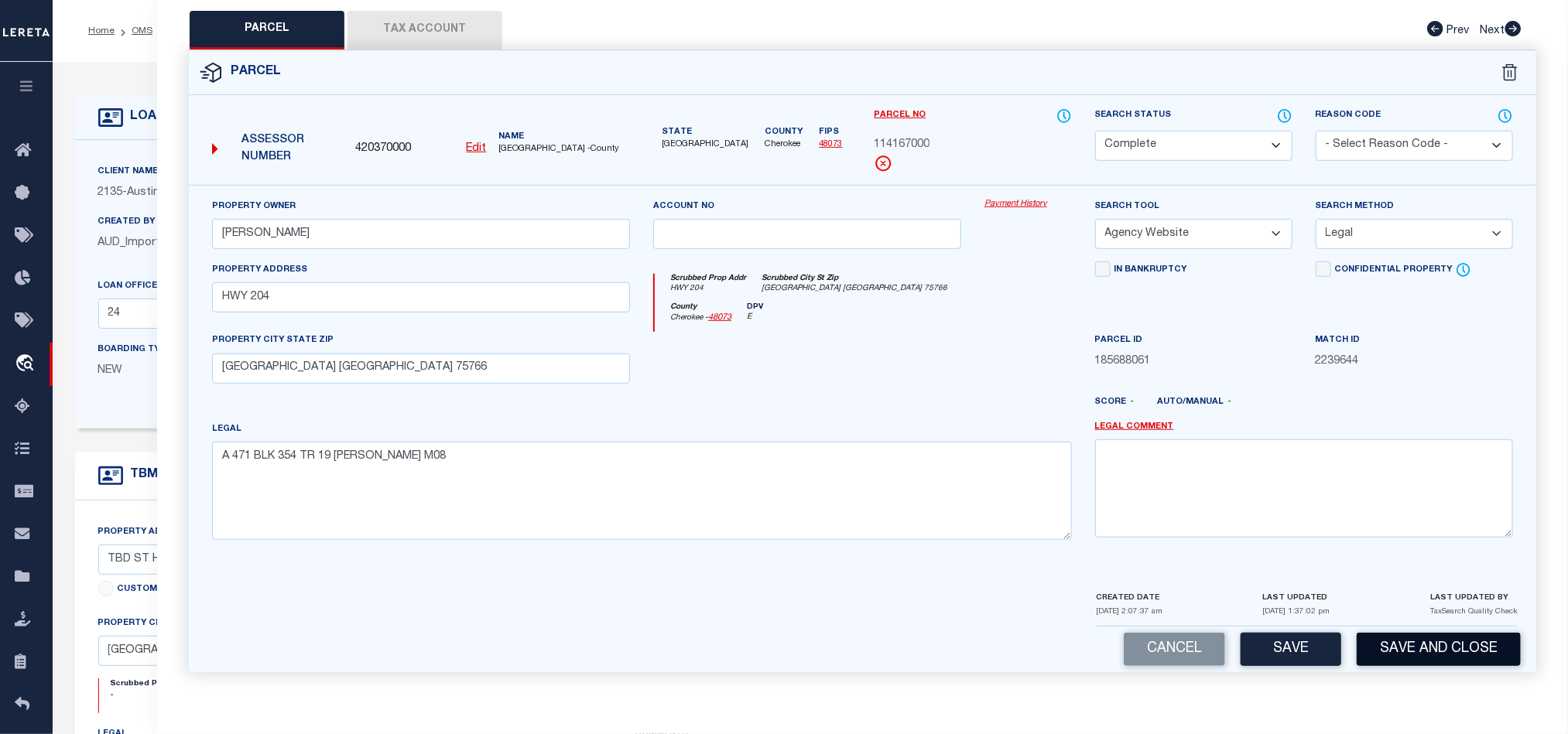
click at [1428, 657] on button "Save and Close" at bounding box center [1438, 650] width 164 height 33
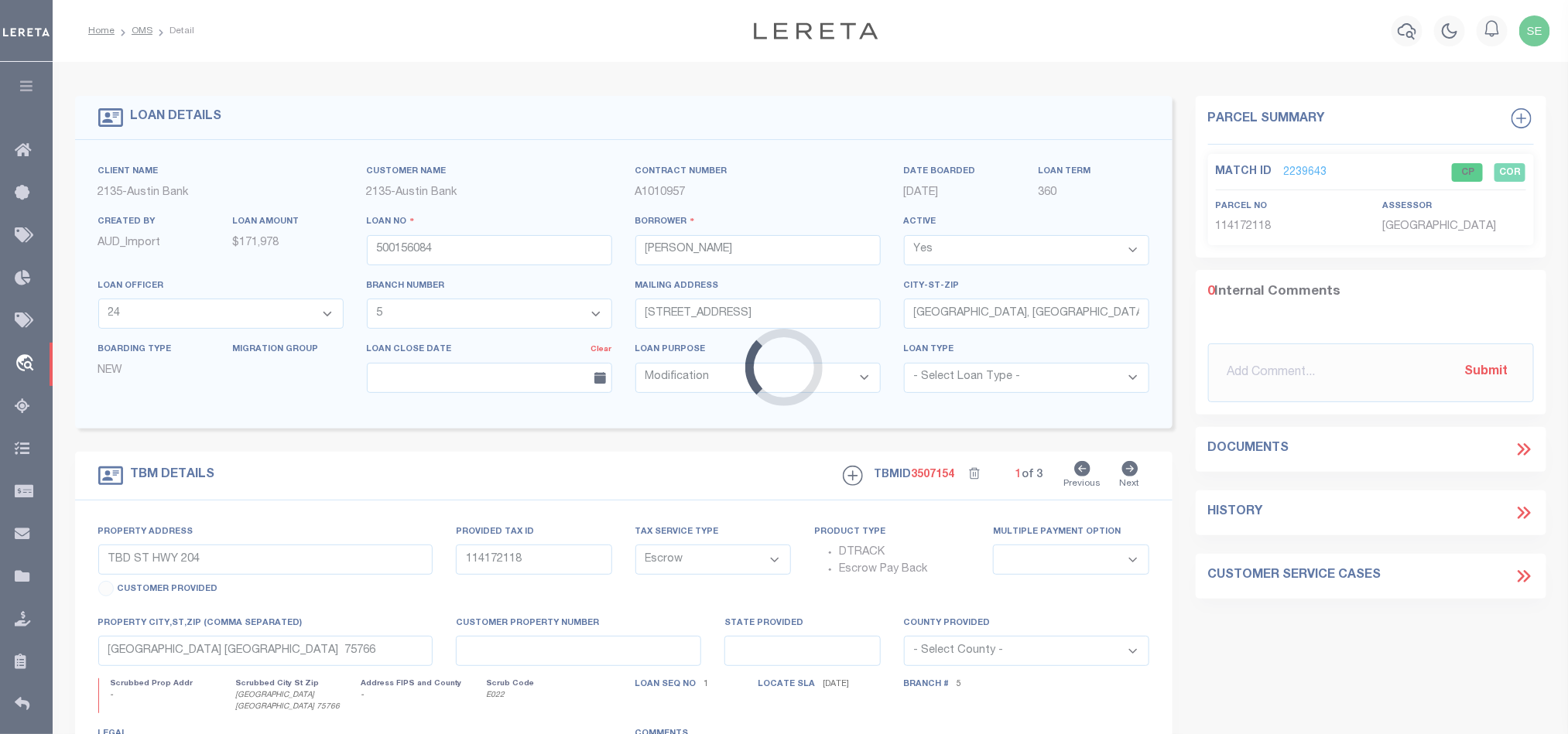
select select "43993"
select select "2589"
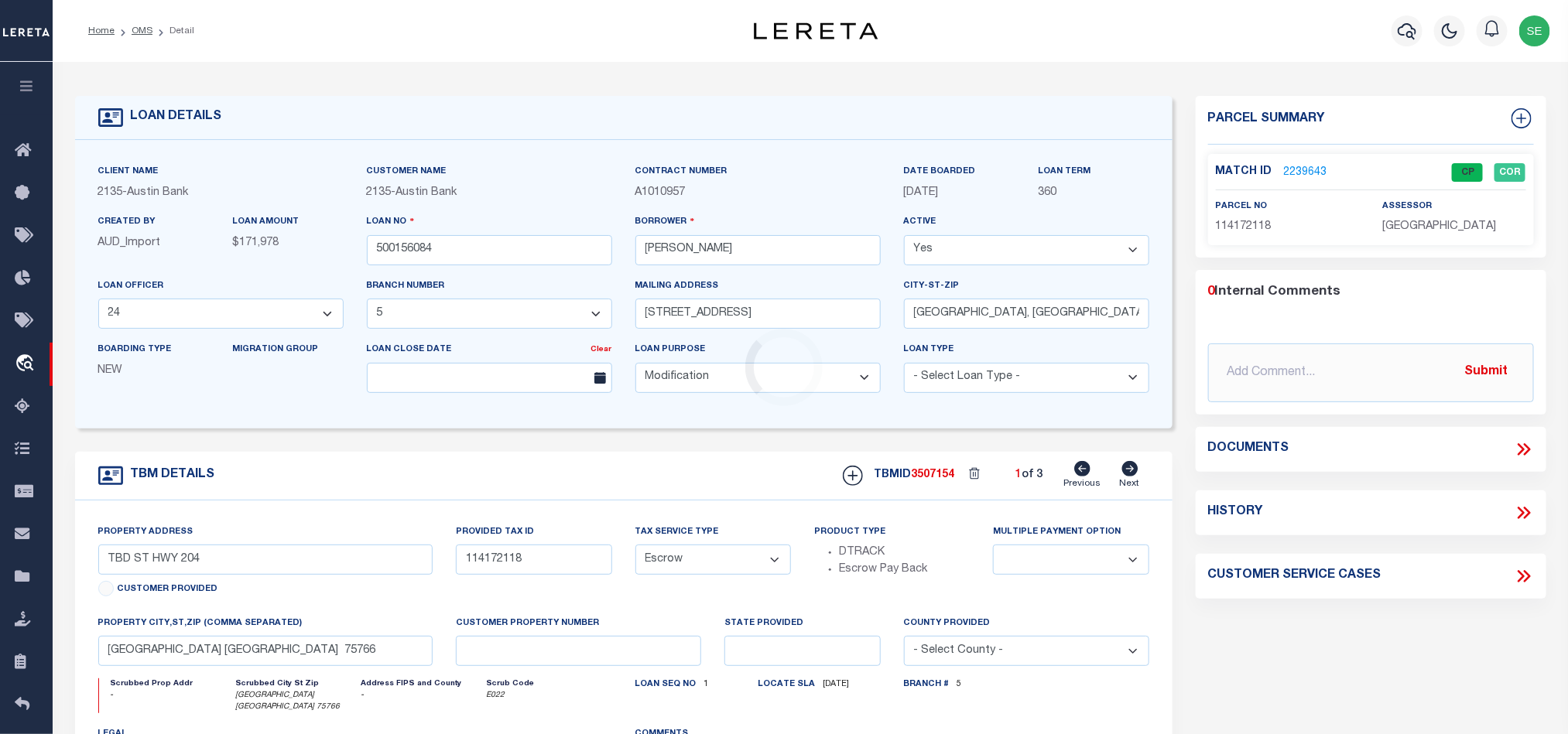
select select
click at [516, 258] on input "500156084" at bounding box center [490, 250] width 246 height 31
click at [938, 480] on span "3507154" at bounding box center [933, 475] width 44 height 11
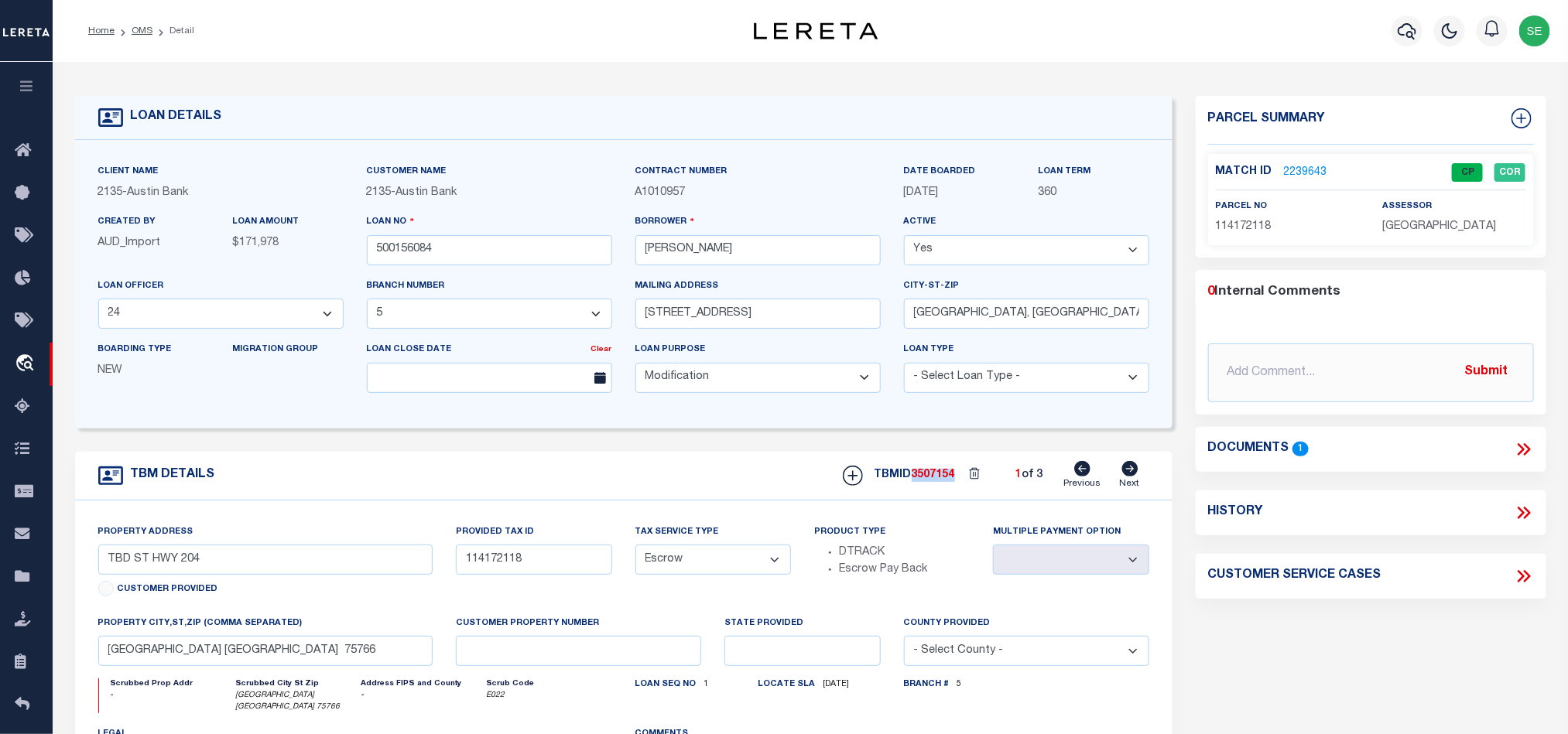
copy span "3507154"
click at [1424, 234] on p "[GEOGRAPHIC_DATA]" at bounding box center [1454, 227] width 143 height 17
copy div "[GEOGRAPHIC_DATA]"
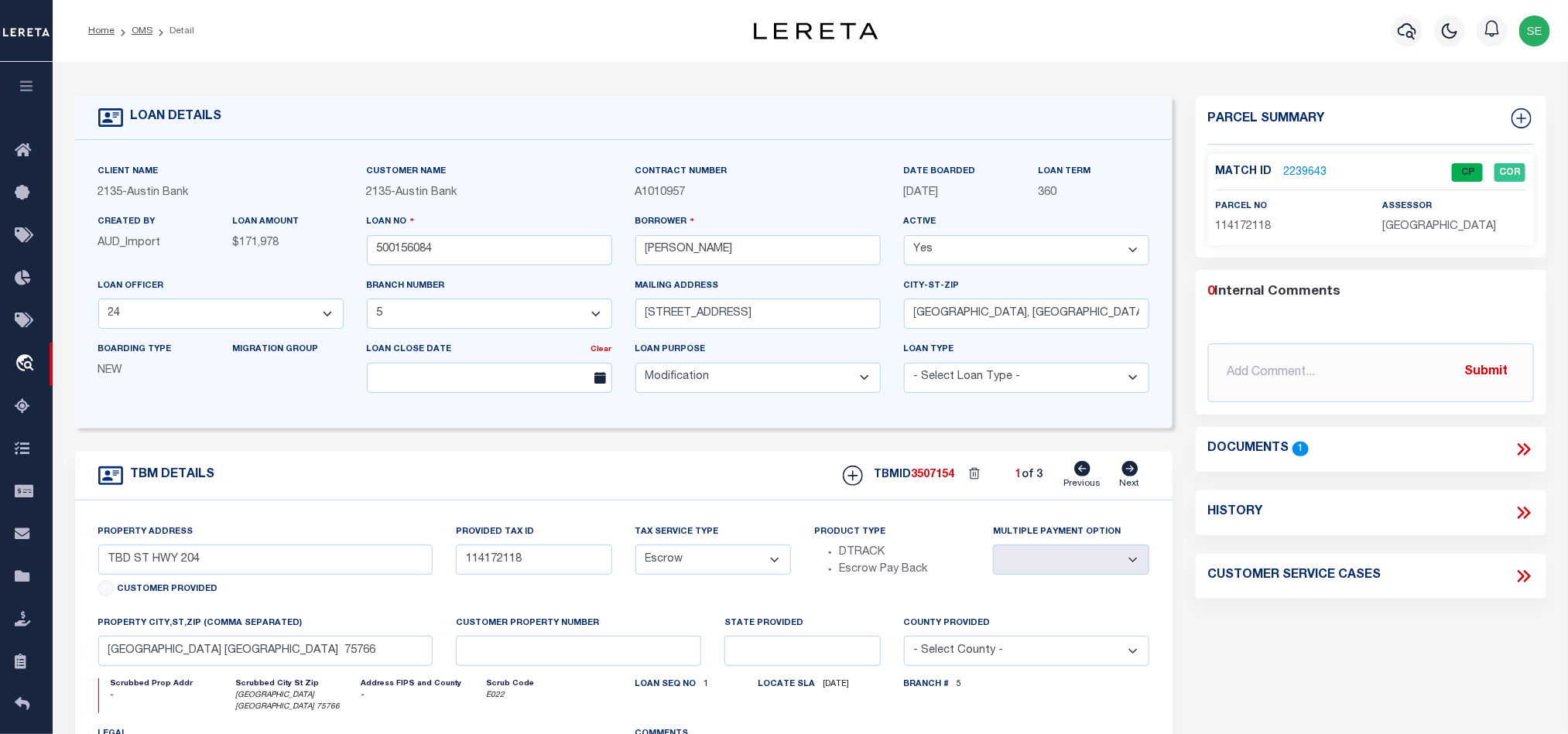
click at [1230, 232] on span "114172118" at bounding box center [1243, 227] width 56 height 11
copy span "114172118"
click at [1296, 174] on link "2239643" at bounding box center [1306, 173] width 44 height 17
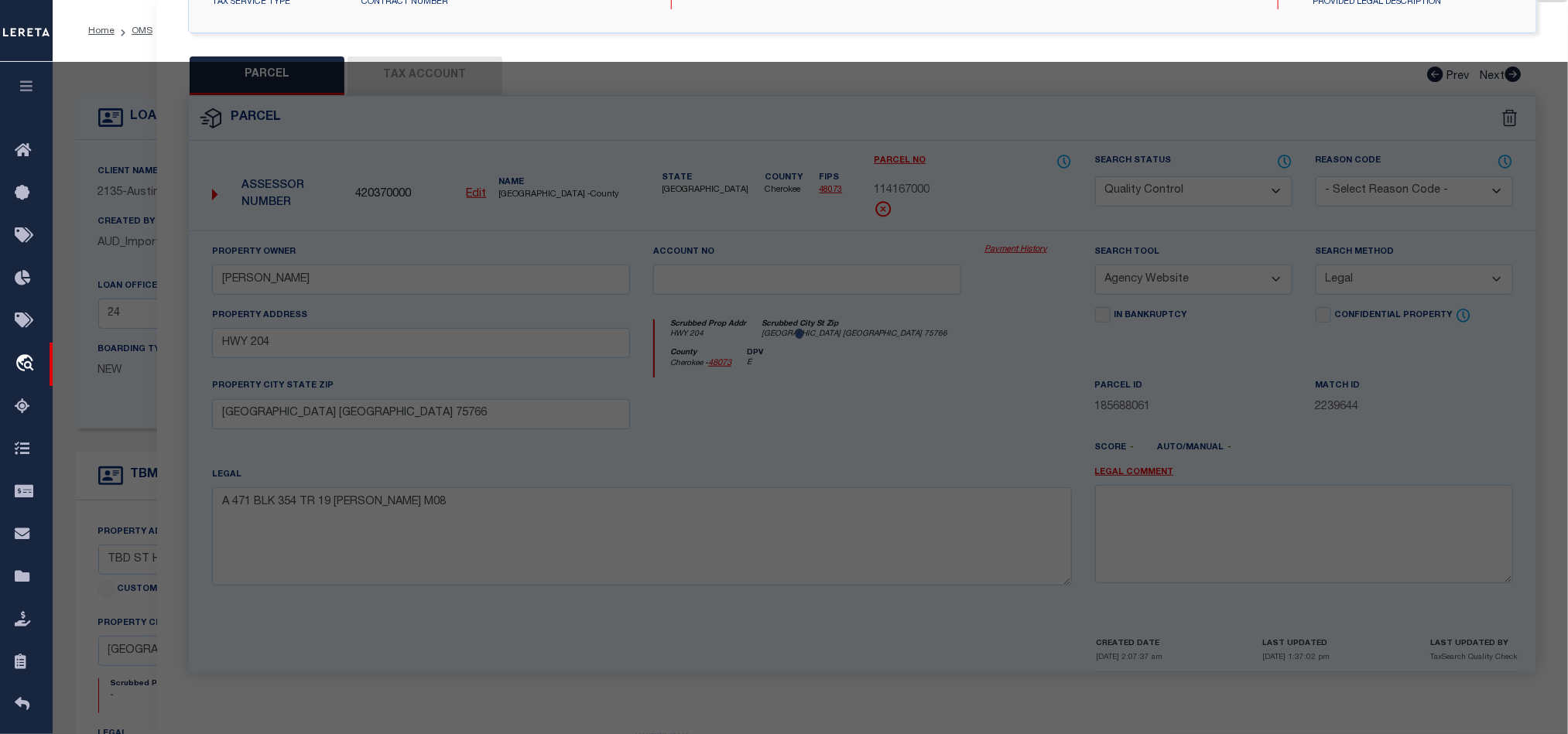
scroll to position [299, 0]
select select "AS"
select select
checkbox input "false"
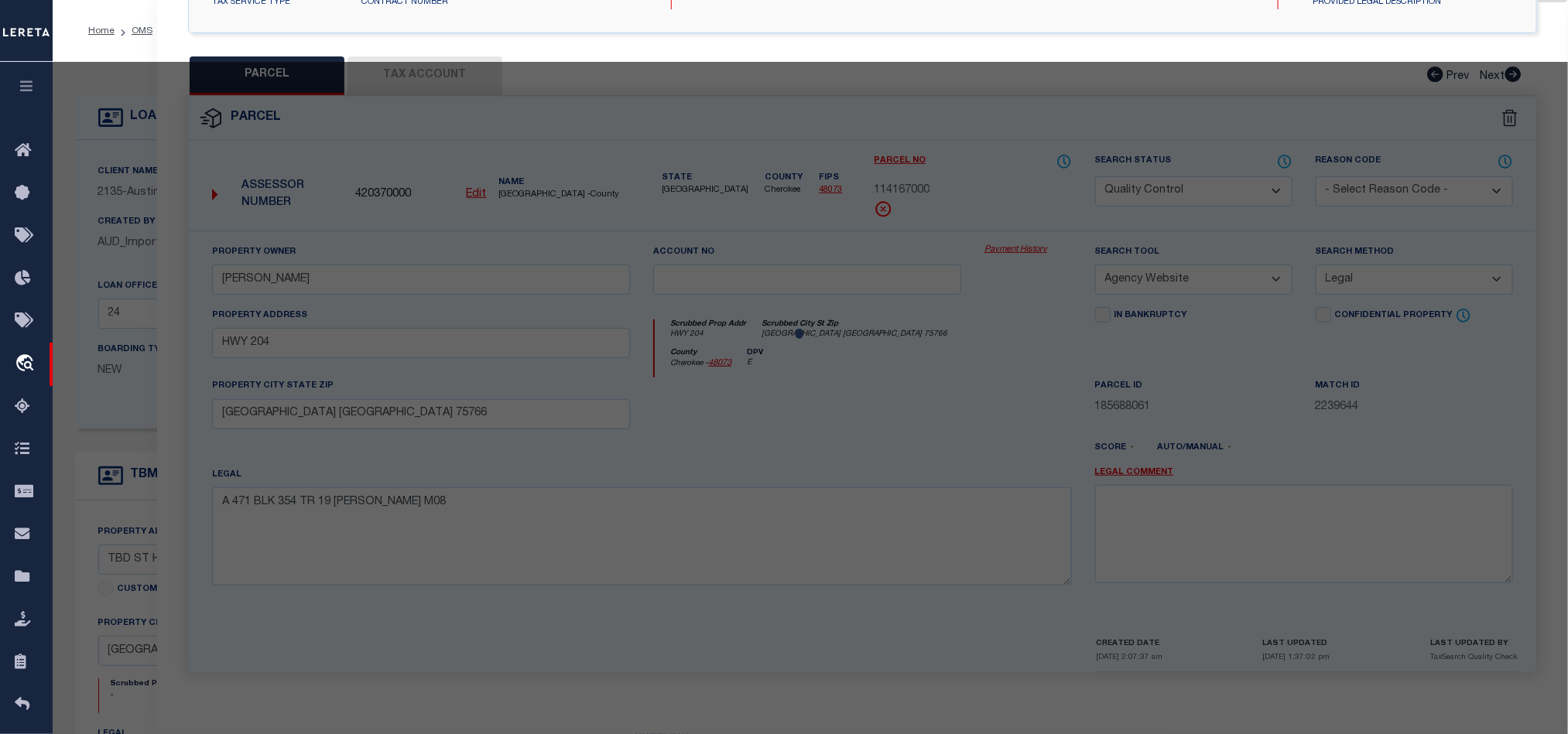
checkbox input "false"
select select "CP"
type input "[PERSON_NAME]"
select select "AGW"
select select "LEG"
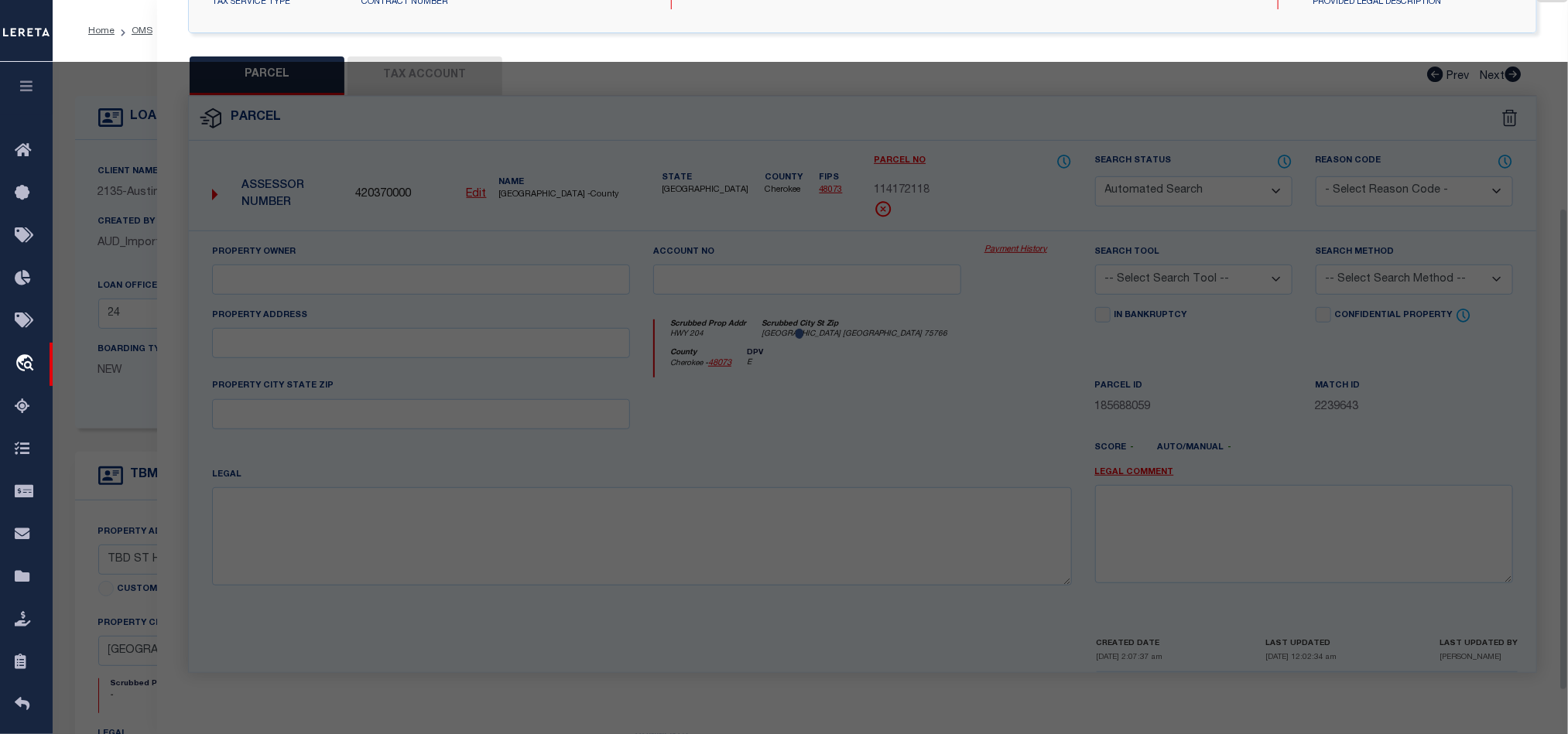
type input "HWY 204"
type input "[GEOGRAPHIC_DATA] [GEOGRAPHIC_DATA] 75766"
type textarea "A 471 BLK 354 TR 24 [PERSON_NAME]"
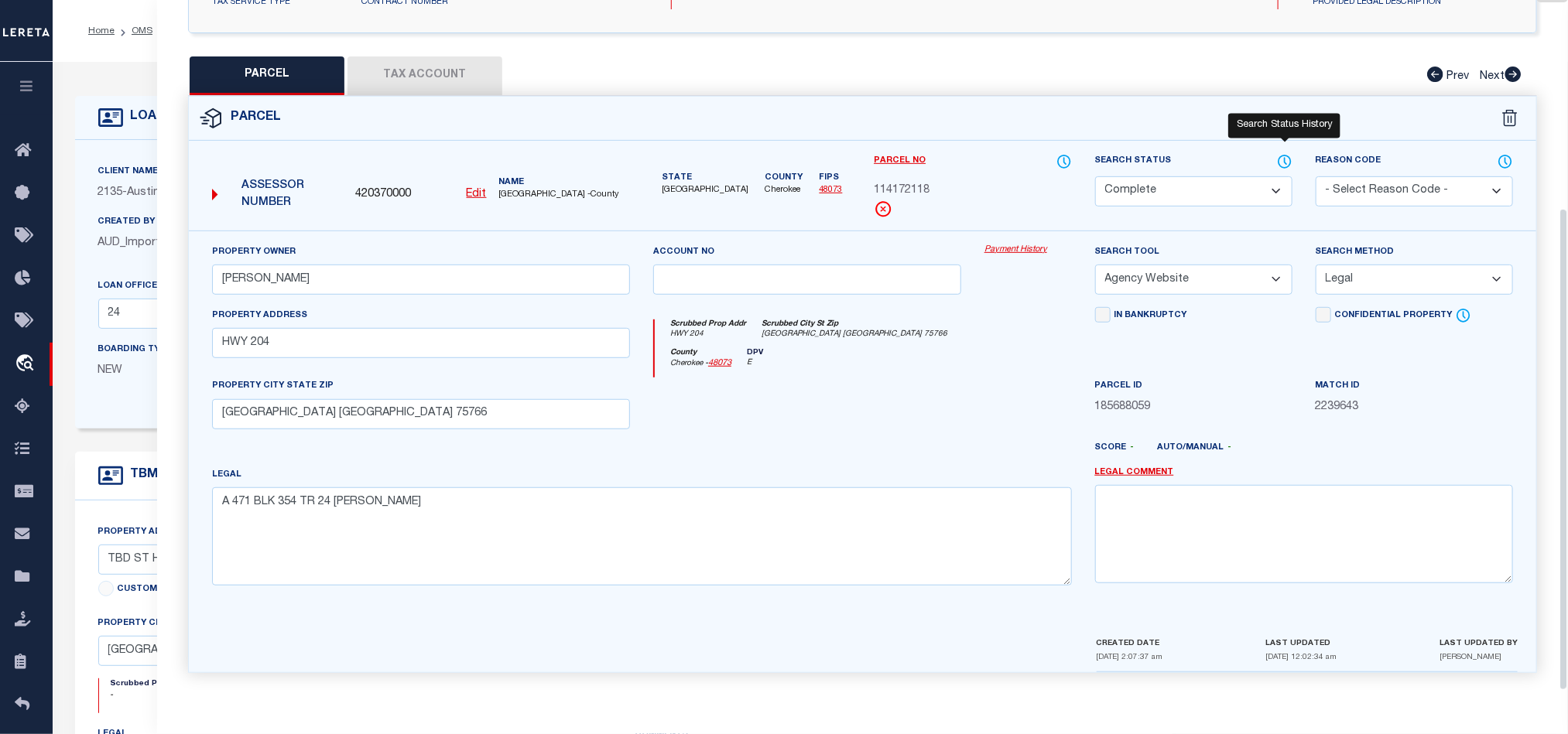
click at [1281, 156] on icon at bounding box center [1284, 161] width 16 height 17
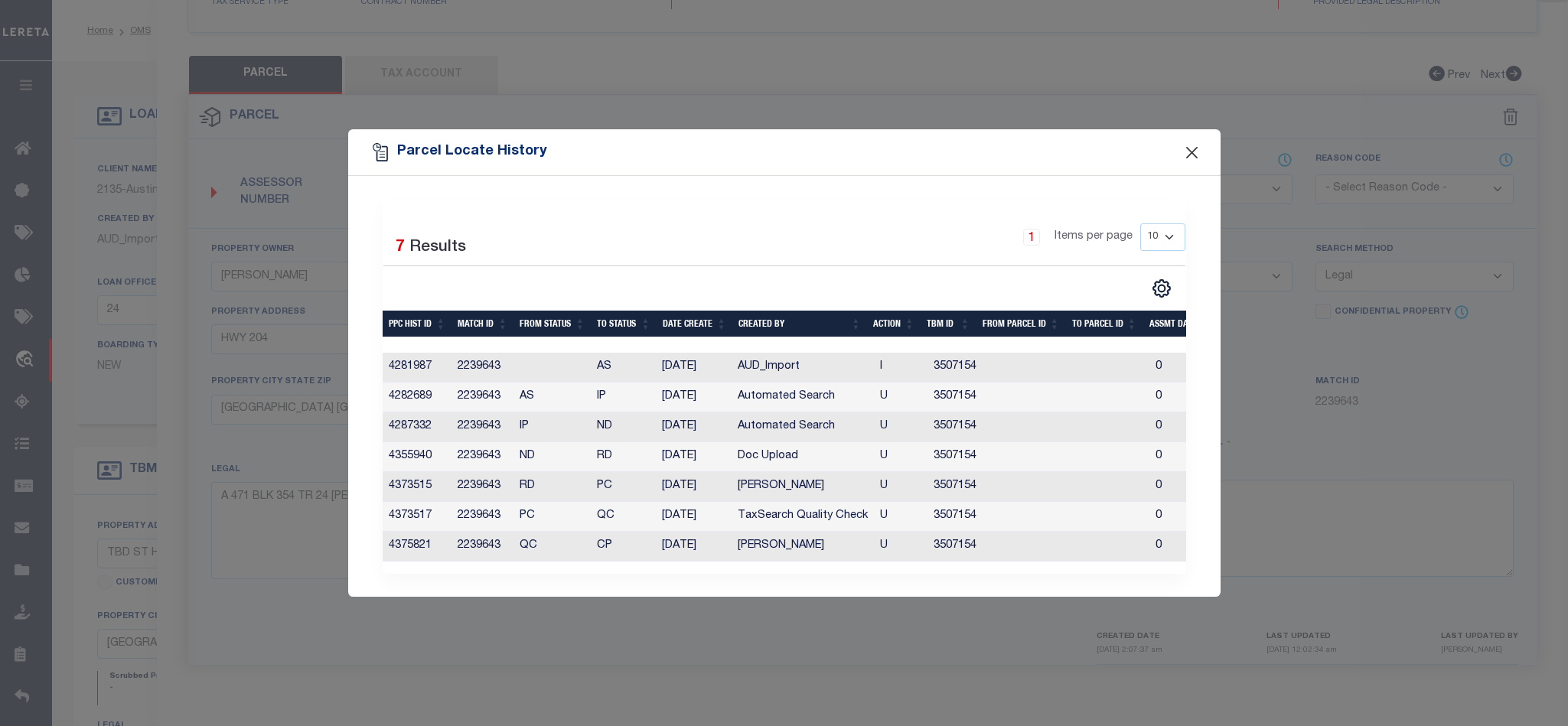
drag, startPoint x: 1207, startPoint y: 145, endPoint x: 1197, endPoint y: 147, distance: 10.2
click at [1206, 145] on div "Parcel Locate History" at bounding box center [785, 152] width 873 height 46
click at [1182, 150] on button "Close" at bounding box center [1192, 152] width 20 height 20
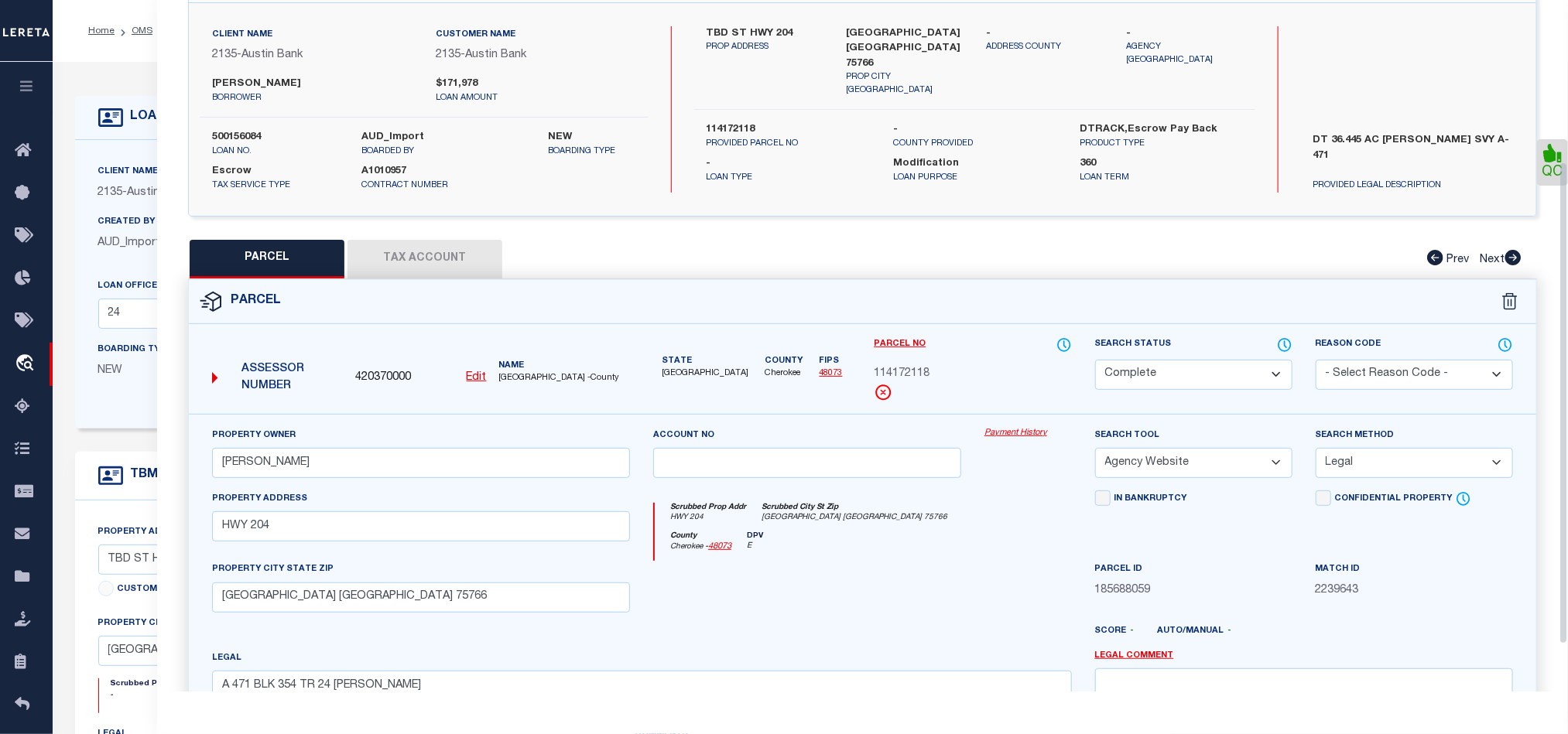
scroll to position [0, 0]
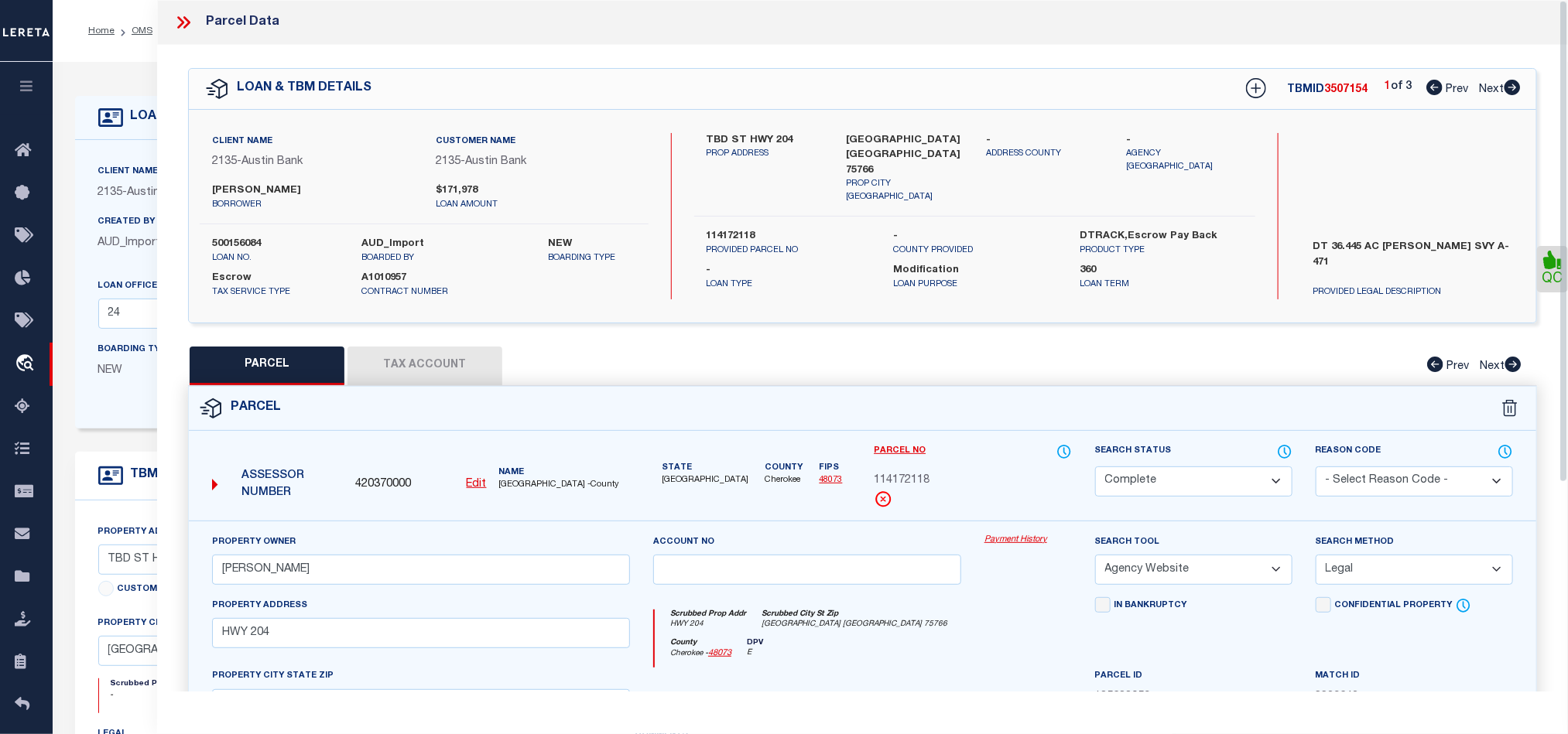
click at [186, 21] on icon at bounding box center [187, 22] width 7 height 12
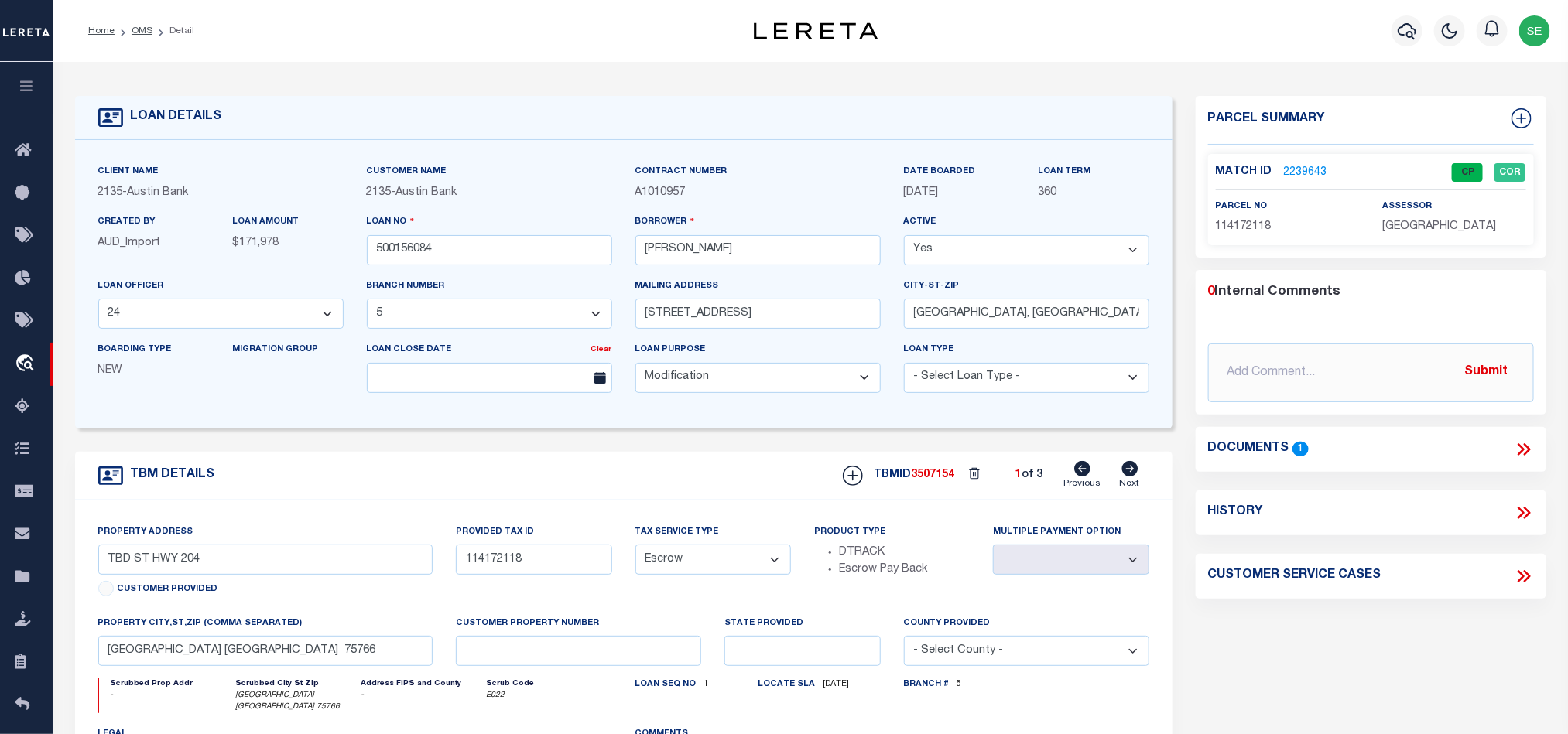
click at [1128, 476] on icon at bounding box center [1130, 469] width 17 height 16
type input "114168000"
select select
click at [476, 254] on input "500156084" at bounding box center [490, 250] width 246 height 31
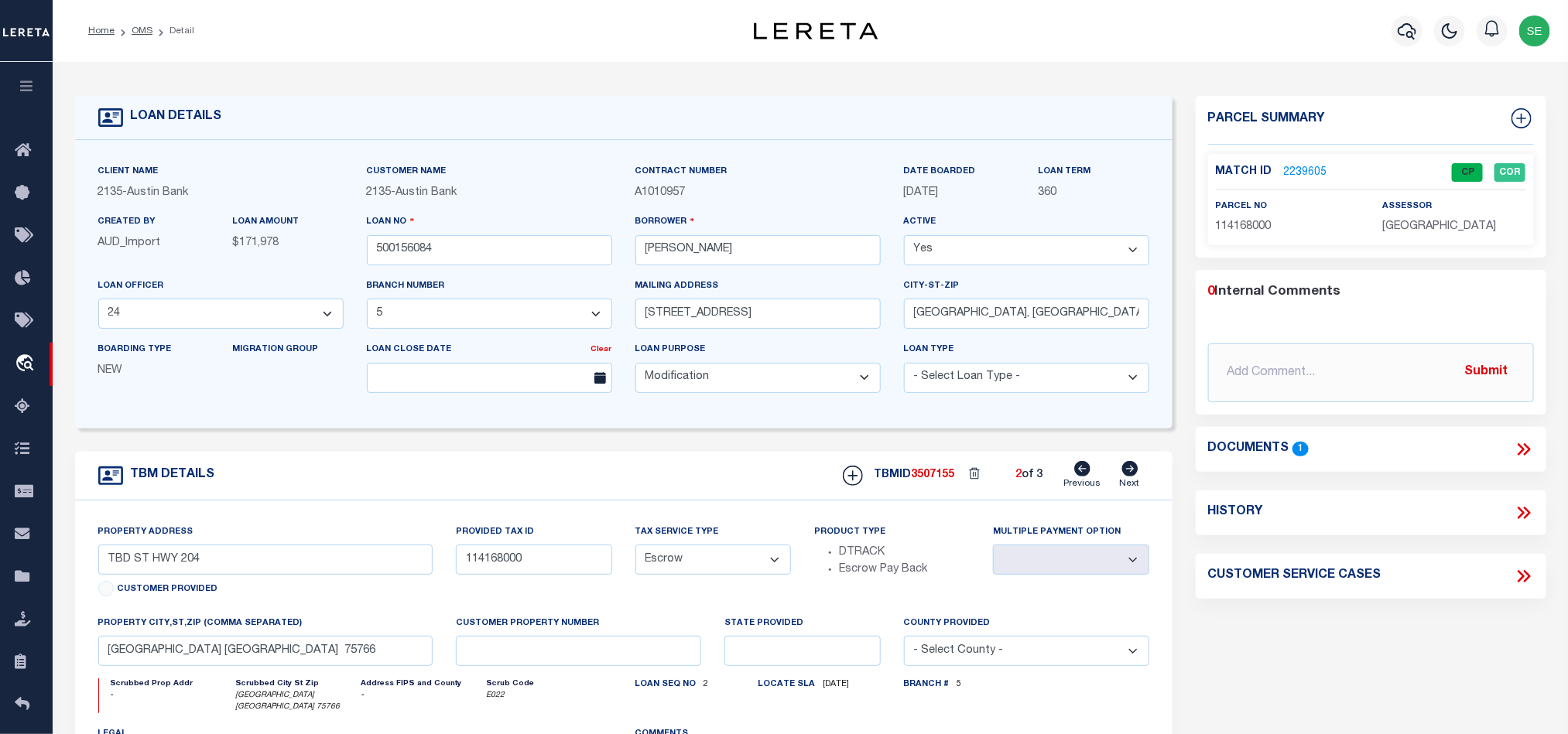
click at [939, 476] on span "3507155" at bounding box center [933, 475] width 44 height 11
copy span "3507155"
click at [1412, 230] on span "[GEOGRAPHIC_DATA]" at bounding box center [1439, 227] width 114 height 11
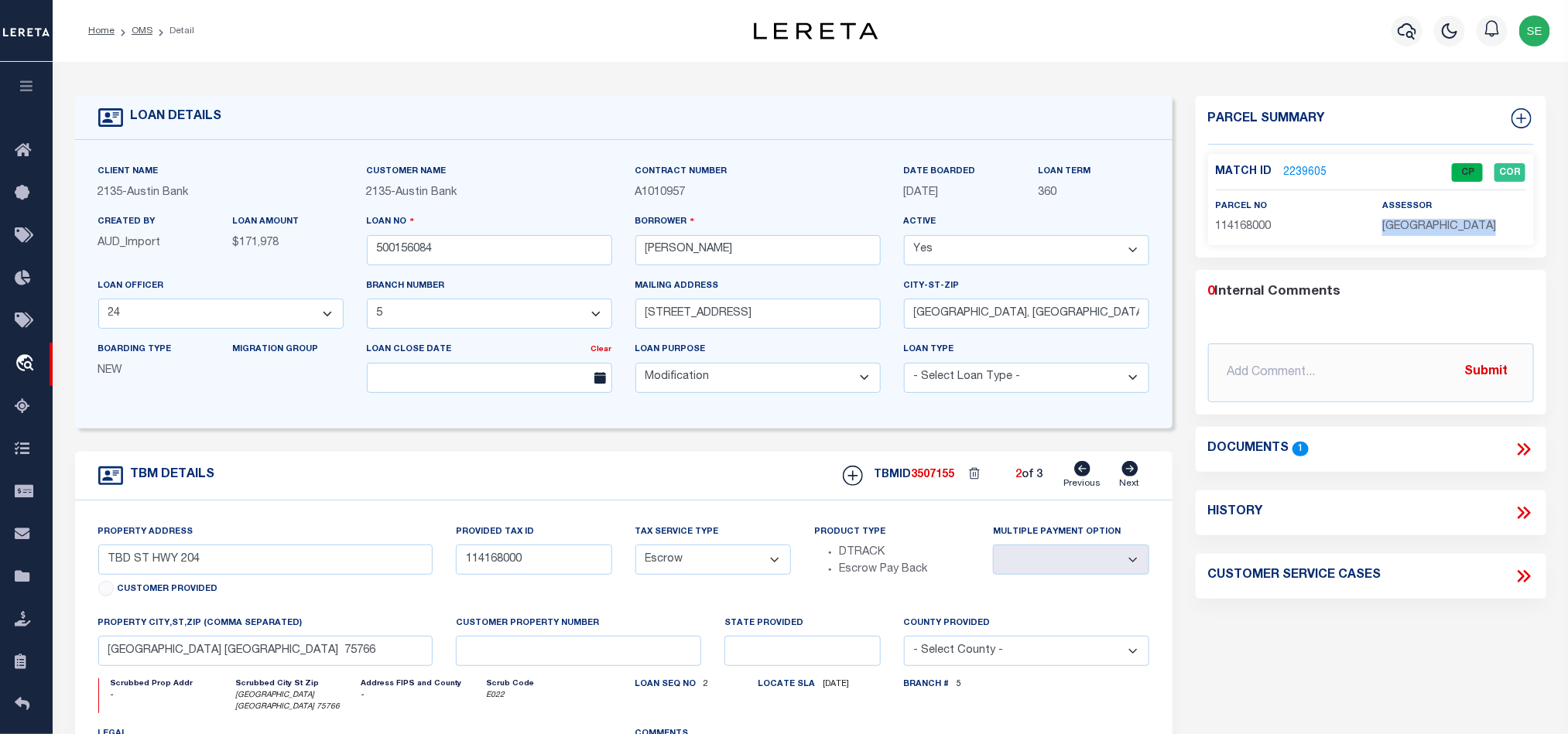
click at [1412, 230] on span "[GEOGRAPHIC_DATA]" at bounding box center [1439, 227] width 114 height 11
copy div "[GEOGRAPHIC_DATA]"
drag, startPoint x: 1224, startPoint y: 218, endPoint x: 1230, endPoint y: 226, distance: 10.0
click at [1224, 219] on p "114168000" at bounding box center [1287, 227] width 143 height 17
click at [1230, 226] on span "114168000" at bounding box center [1243, 227] width 56 height 11
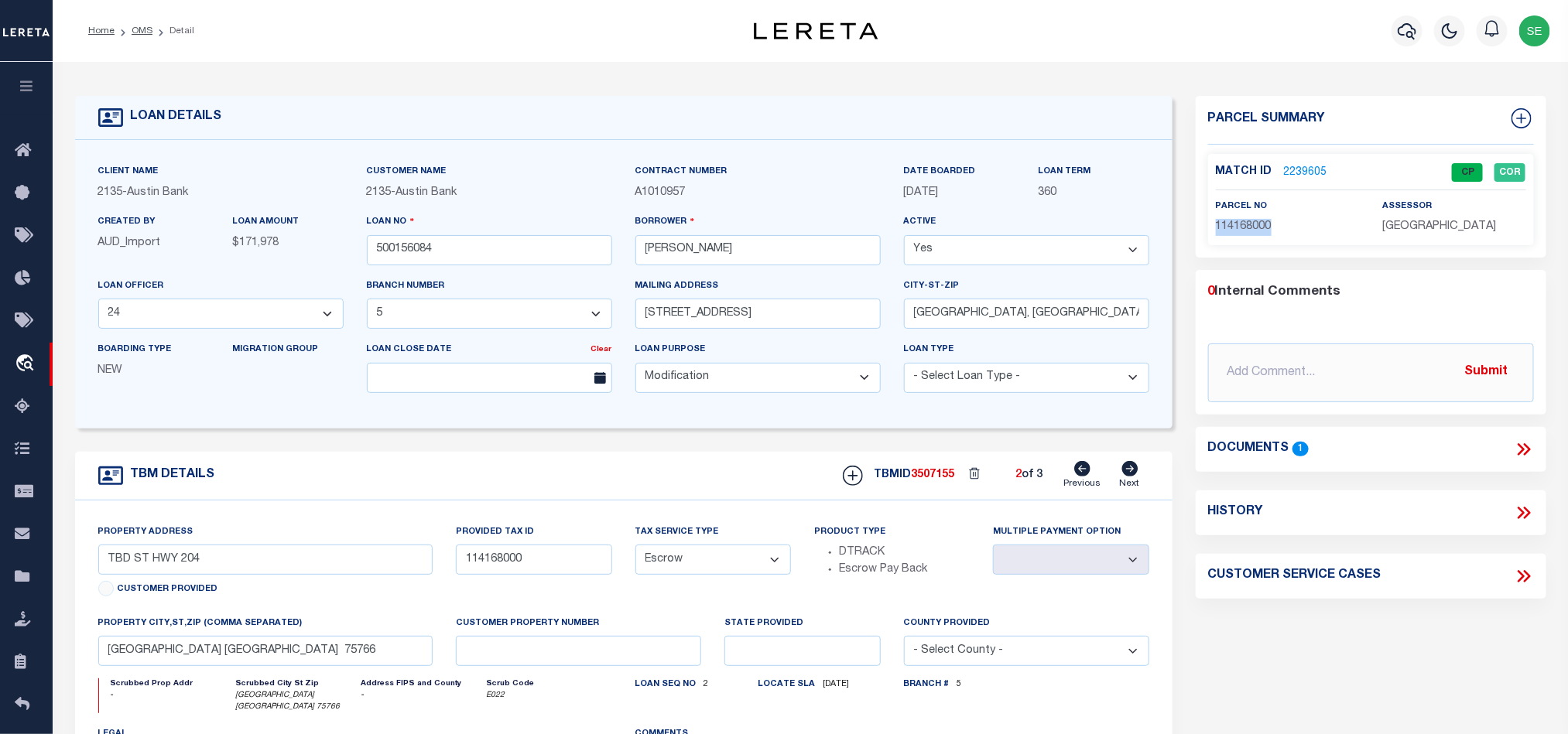
click at [1230, 226] on span "114168000" at bounding box center [1243, 227] width 56 height 11
copy div "114168000"
click at [1134, 476] on icon at bounding box center [1130, 469] width 17 height 16
type input "114167000"
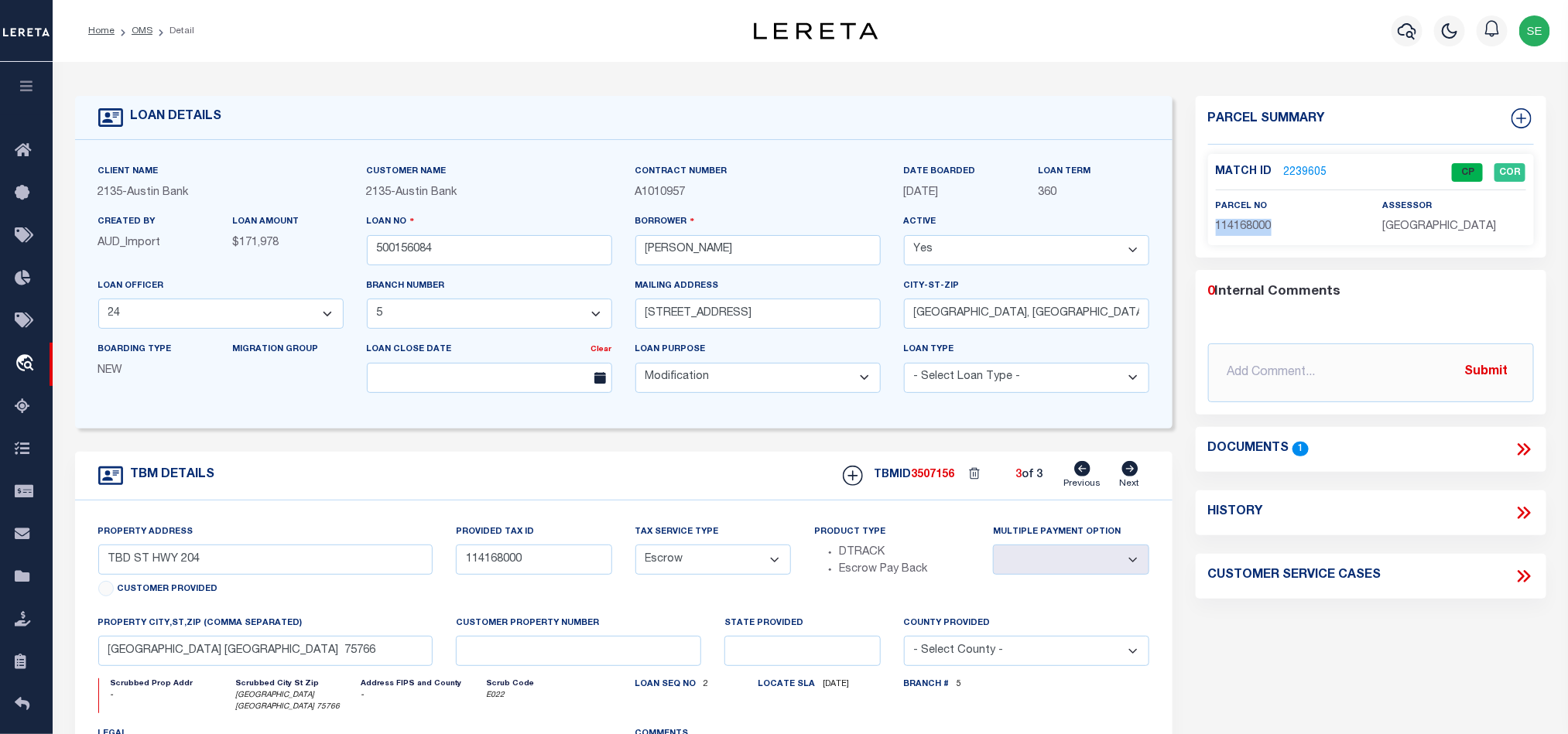
select select
click at [498, 250] on input "500156084" at bounding box center [490, 250] width 246 height 31
click at [929, 480] on span "3507156" at bounding box center [933, 475] width 44 height 11
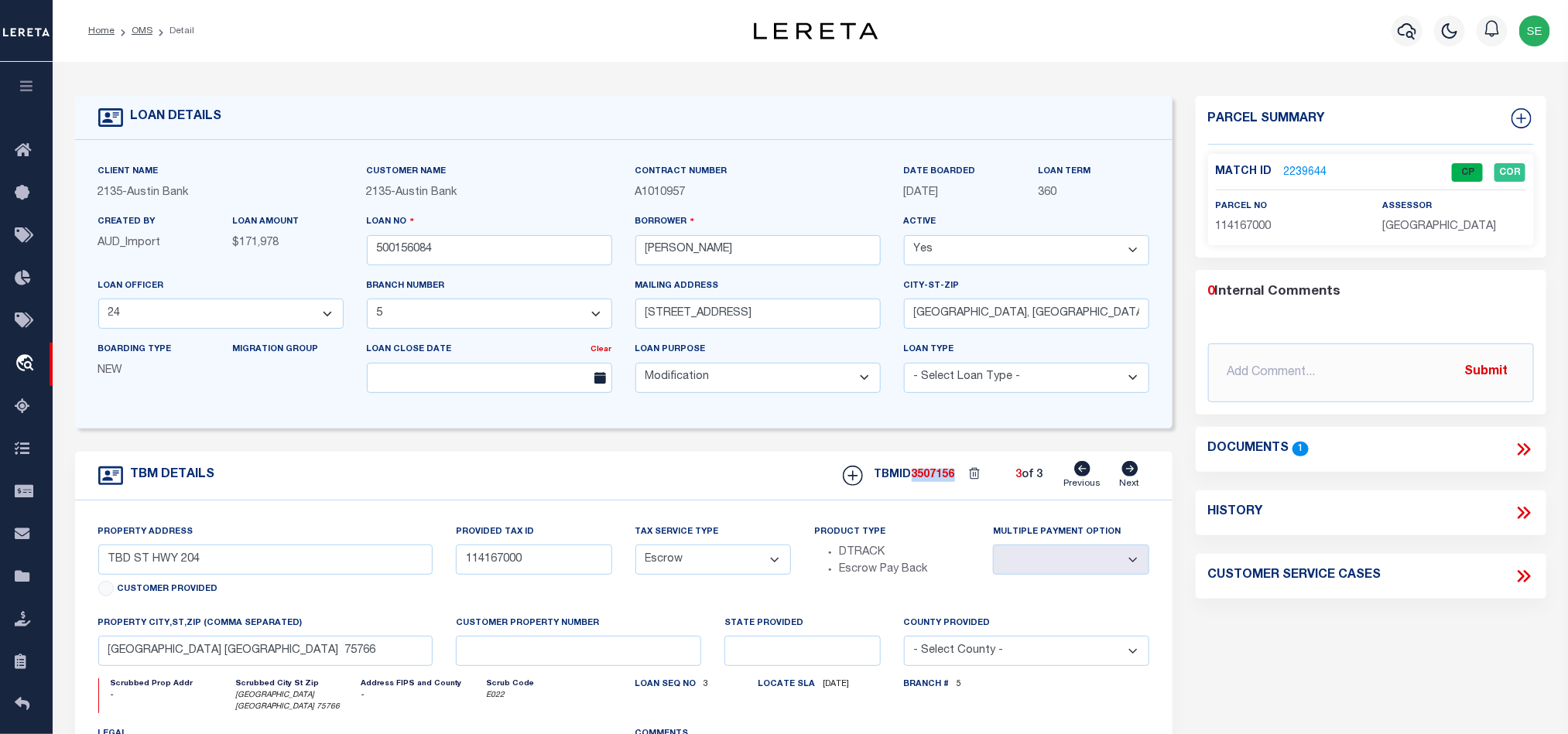
copy span "3507156"
click at [1398, 234] on p "[GEOGRAPHIC_DATA]" at bounding box center [1454, 227] width 143 height 17
copy div "[GEOGRAPHIC_DATA]"
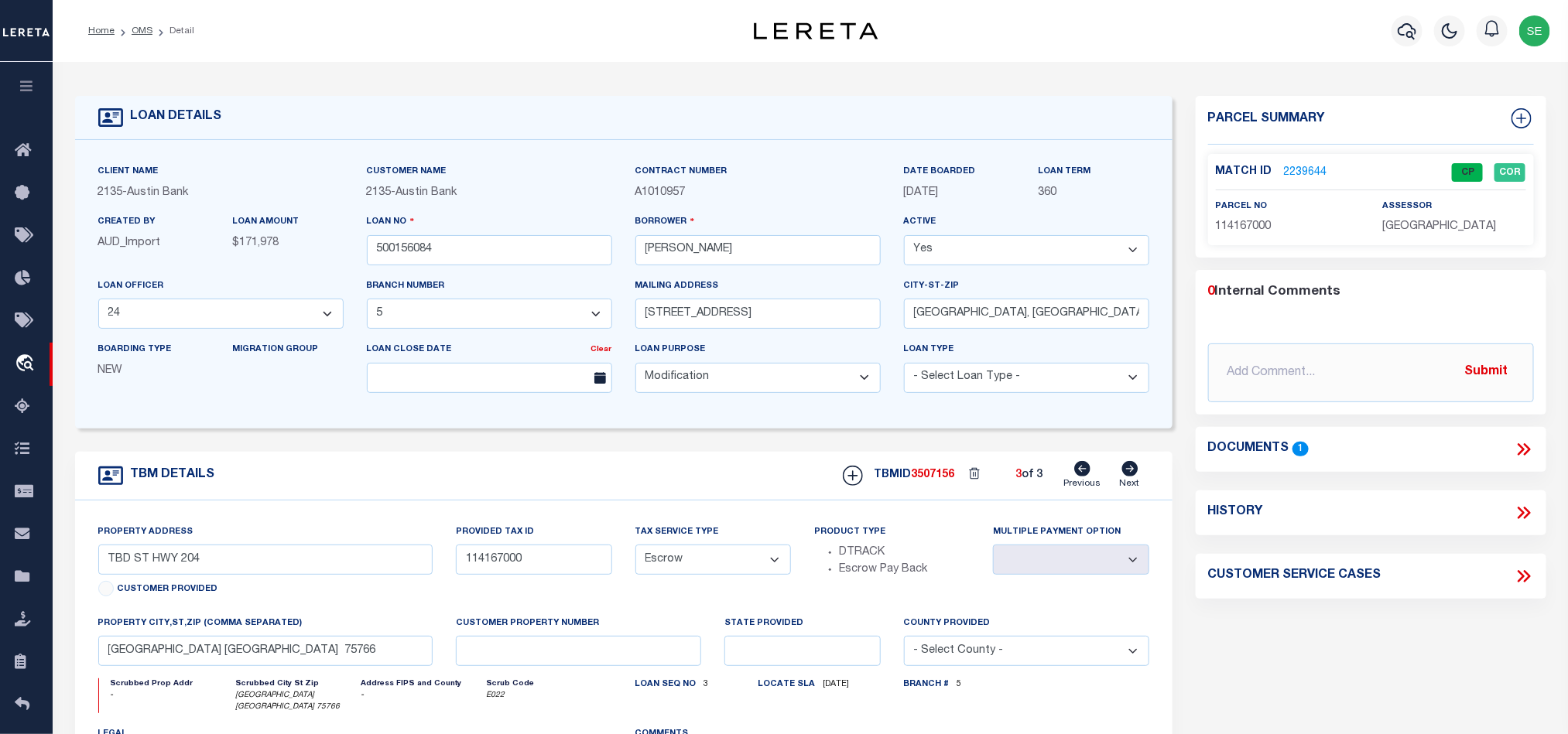
click at [1248, 232] on span "114167000" at bounding box center [1243, 227] width 56 height 11
copy span "114167000"
click at [677, 483] on div "TBM DETAILS TBMID 3507156 3 of 3 Next" at bounding box center [624, 475] width 1098 height 49
click at [137, 29] on link "OMS" at bounding box center [142, 31] width 21 height 9
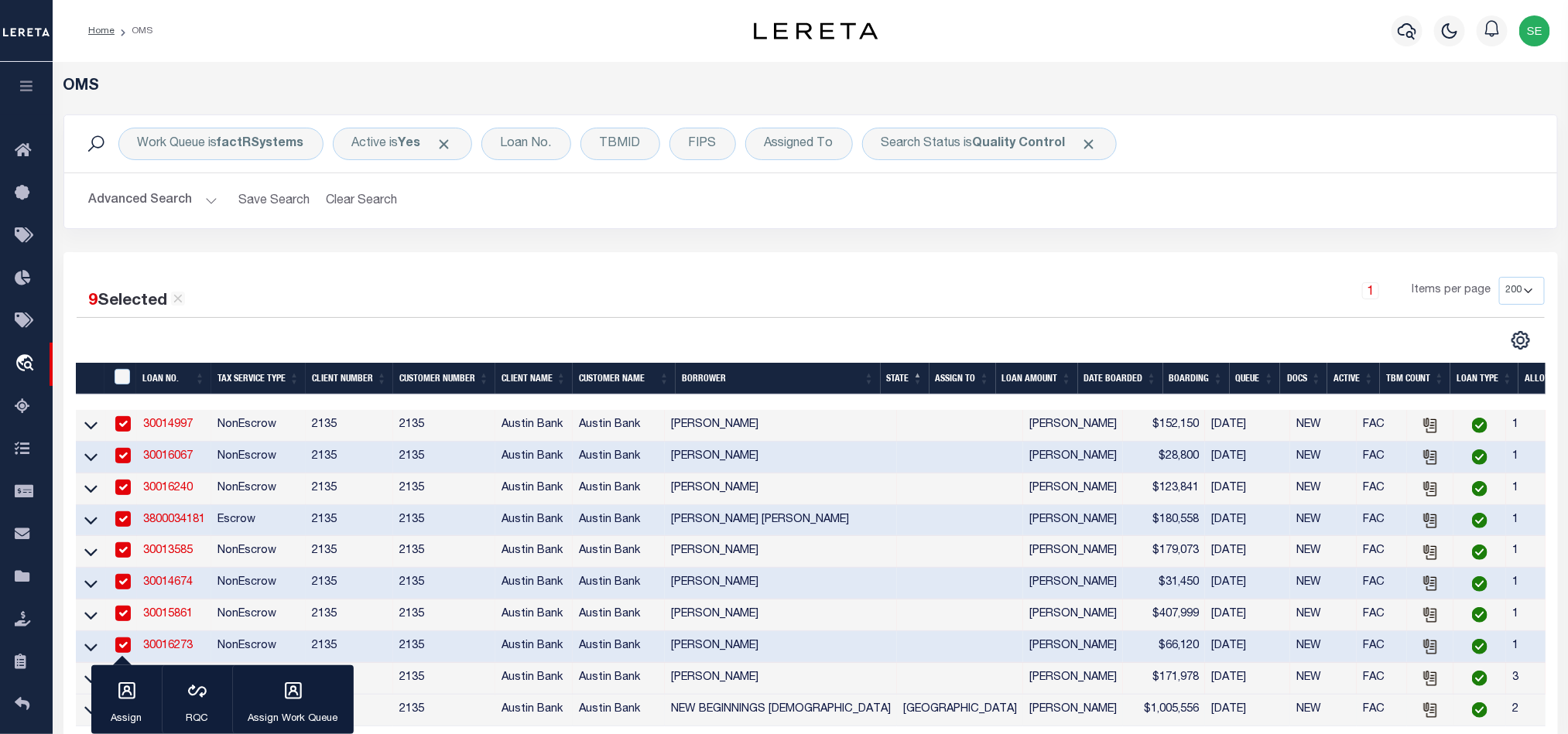
scroll to position [232, 0]
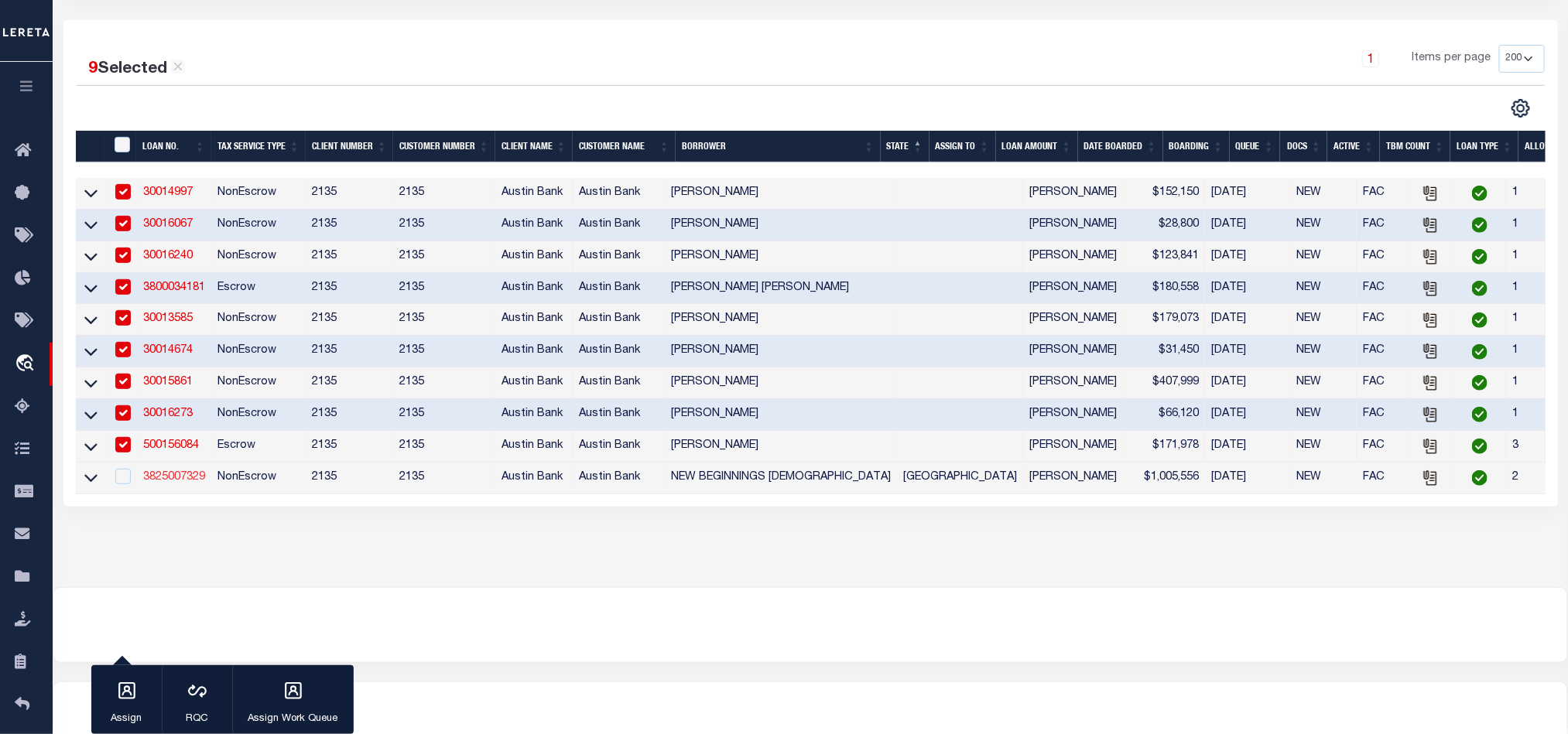
click at [165, 483] on link "3825007329" at bounding box center [173, 477] width 62 height 11
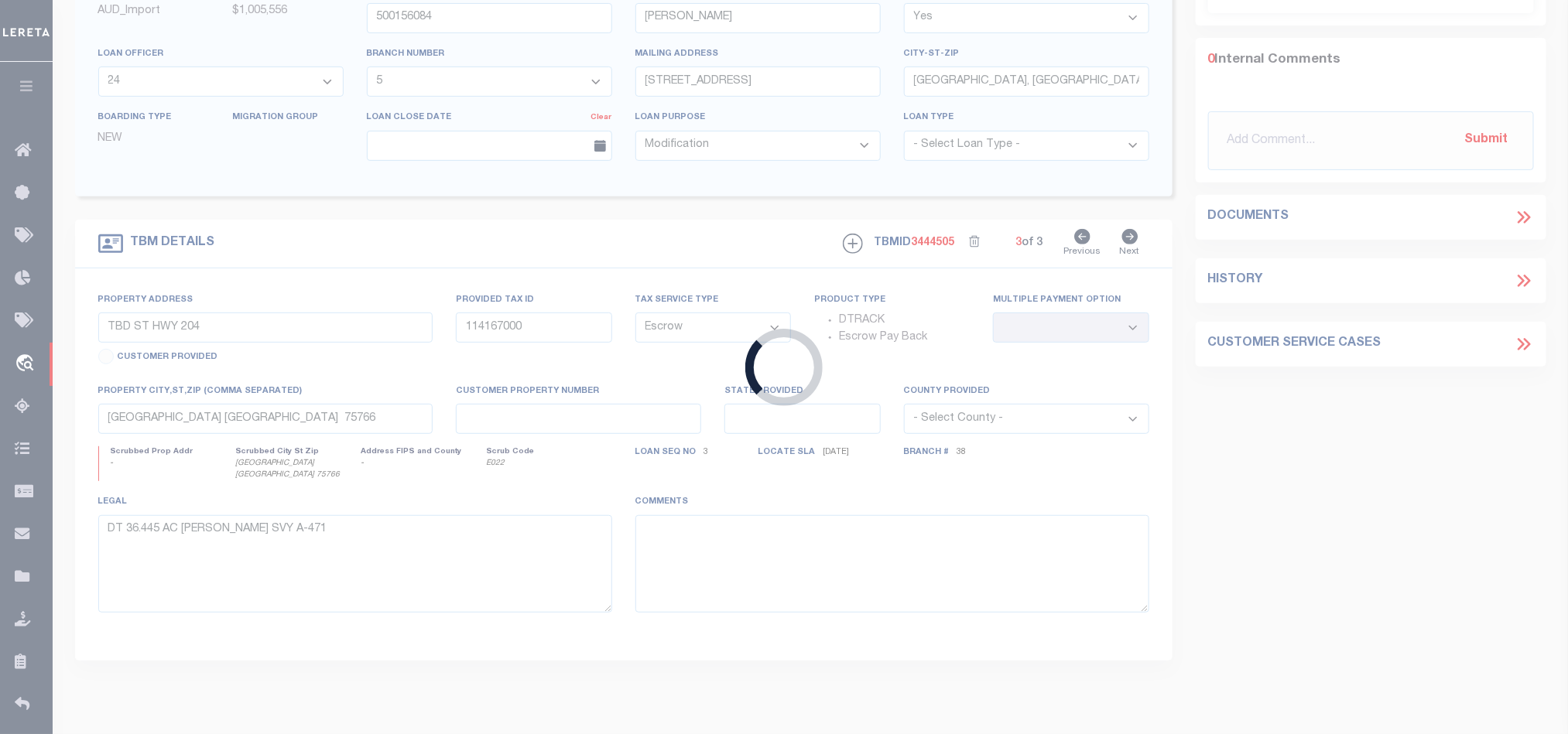
type input "3825007329"
type input "NEW BEGINNINGS [DEMOGRAPHIC_DATA]"
select select "43973"
select select "2582"
type input "[STREET_ADDRESS][PERSON_NAME]"
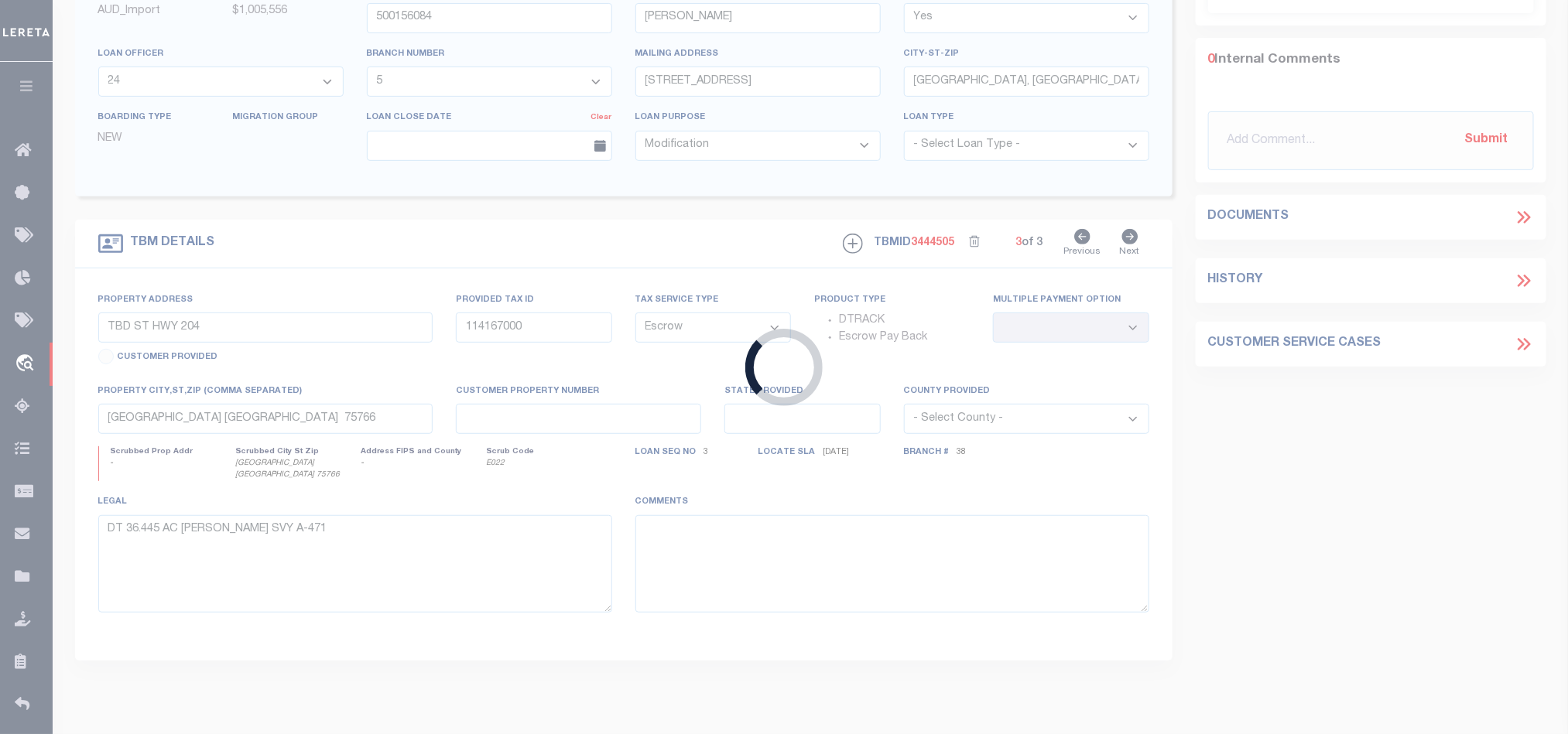
type input "[GEOGRAPHIC_DATA], [GEOGRAPHIC_DATA] 75604-9732"
select select "600"
select select "NonEscrow"
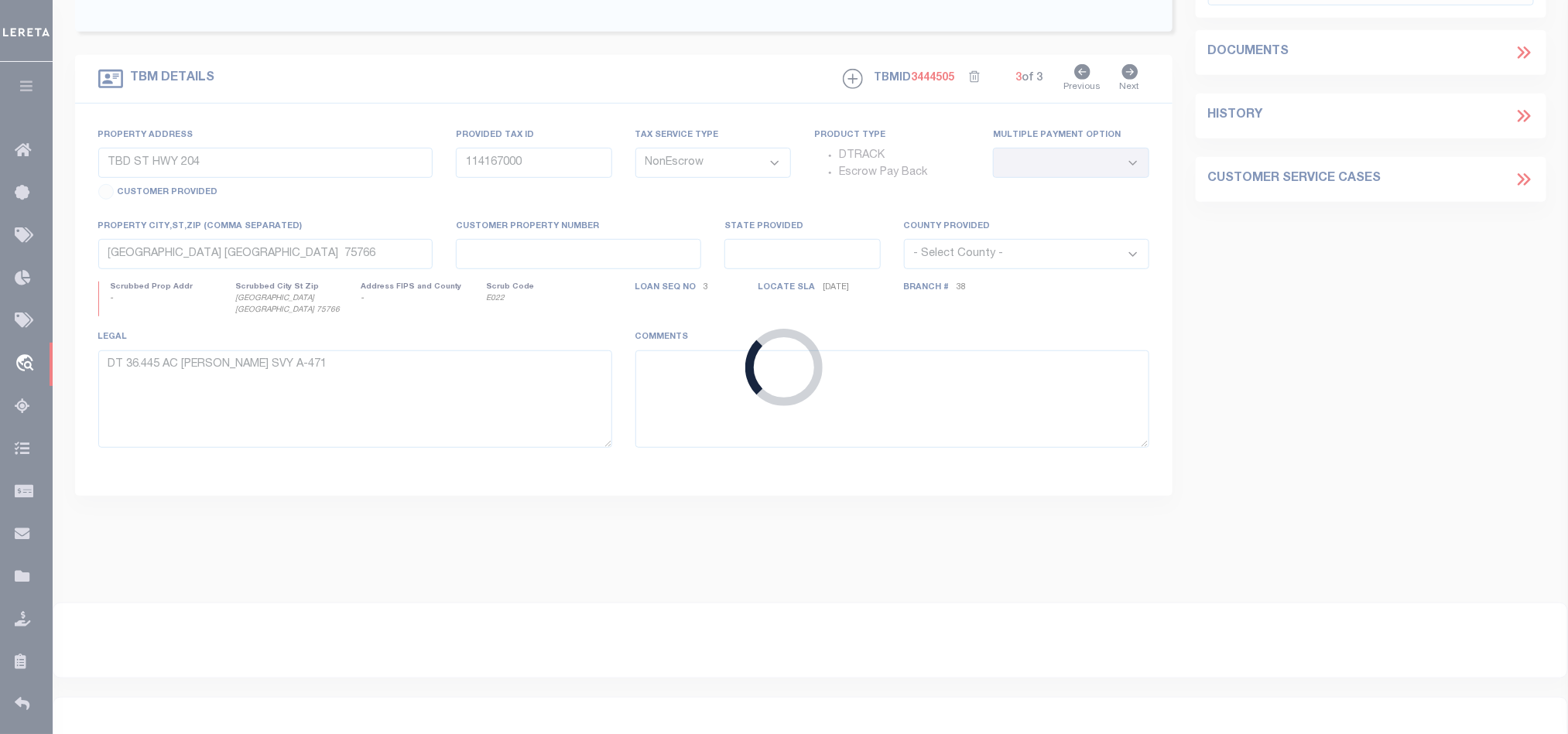
type input "1977 HWY 155 N"
select select
type input "[PERSON_NAME] TX 75644"
type input "[GEOGRAPHIC_DATA]"
select select
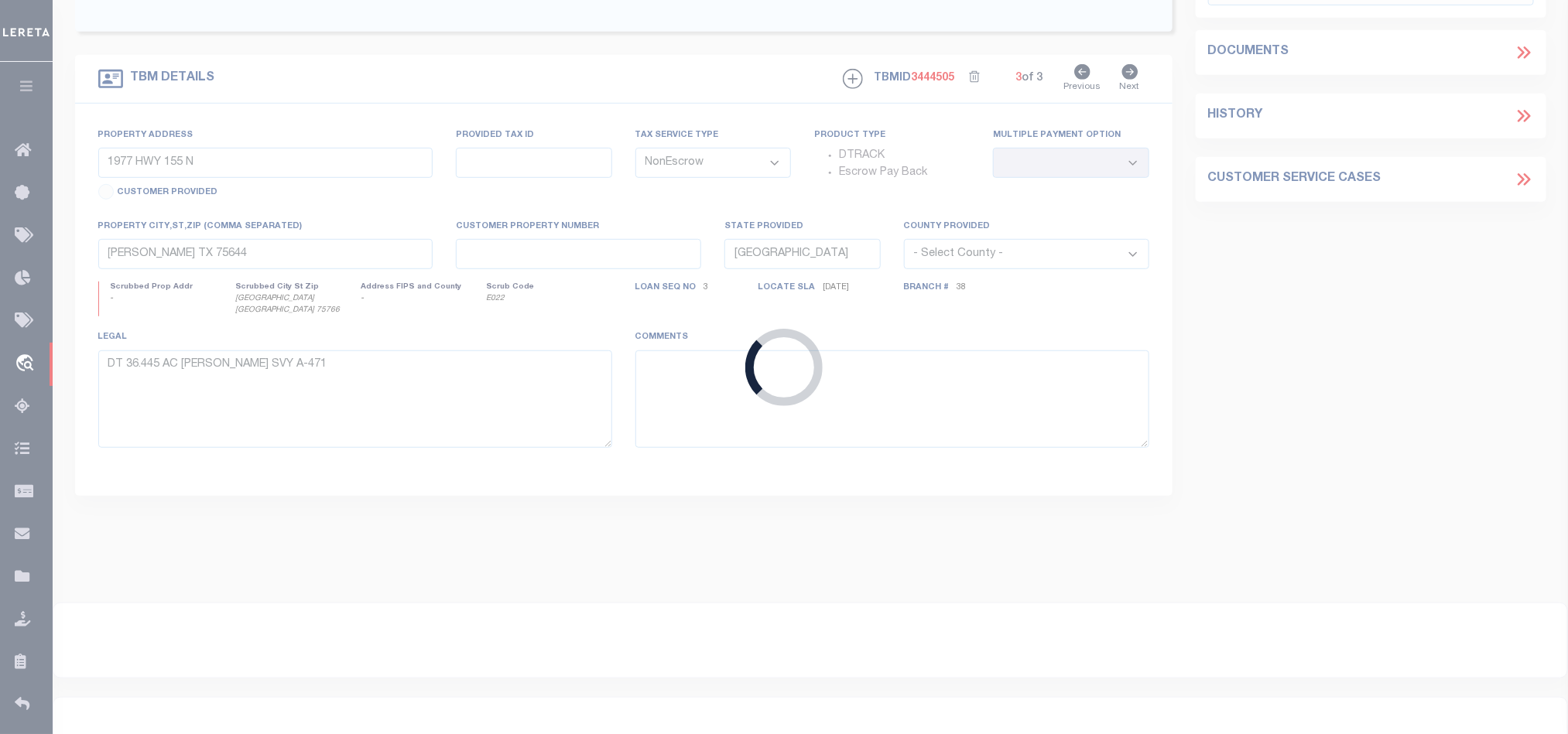
type textarea "(CP) DT 8.036 [PERSON_NAME] SVY A483"
select select "43973"
select select "2582"
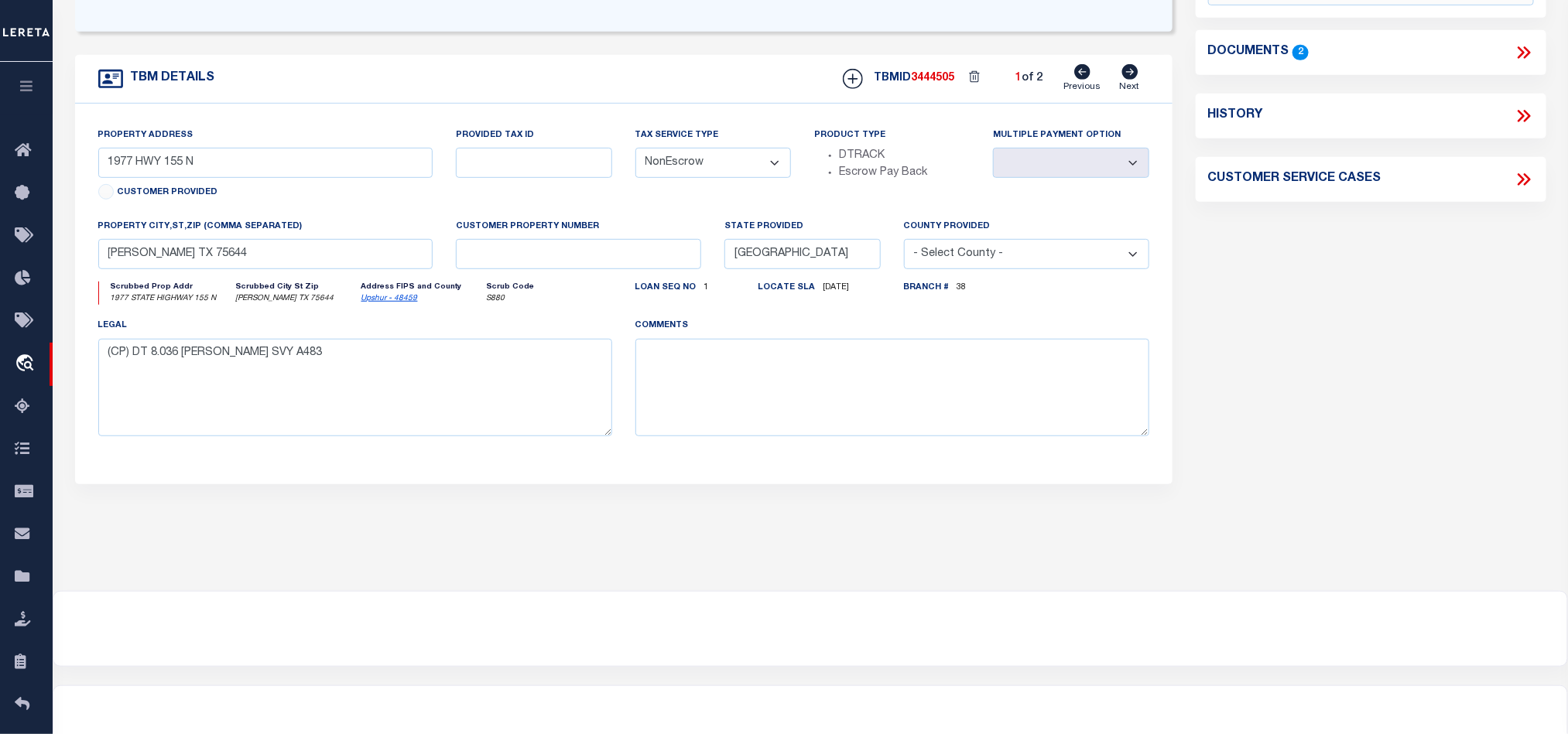
scroll to position [0, 0]
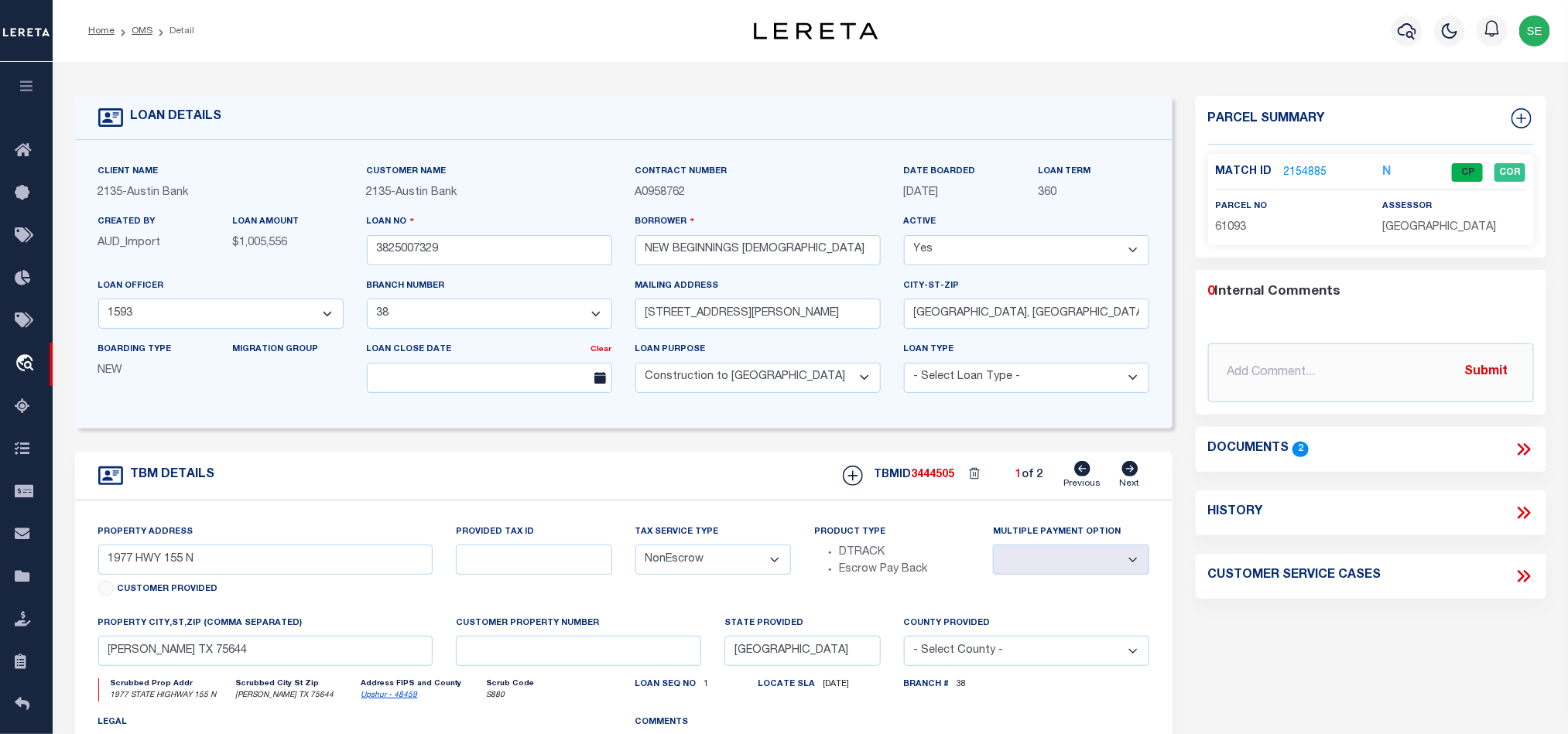
click at [1300, 649] on div "Parcel Summary Match ID 2154885 N parcel no 61093 assessor 0 2" at bounding box center [1370, 519] width 374 height 845
click at [1131, 475] on icon at bounding box center [1130, 469] width 17 height 16
type input "[STREET_ADDRESS][PERSON_NAME]"
select select
type input "[GEOGRAPHIC_DATA] TX 75604"
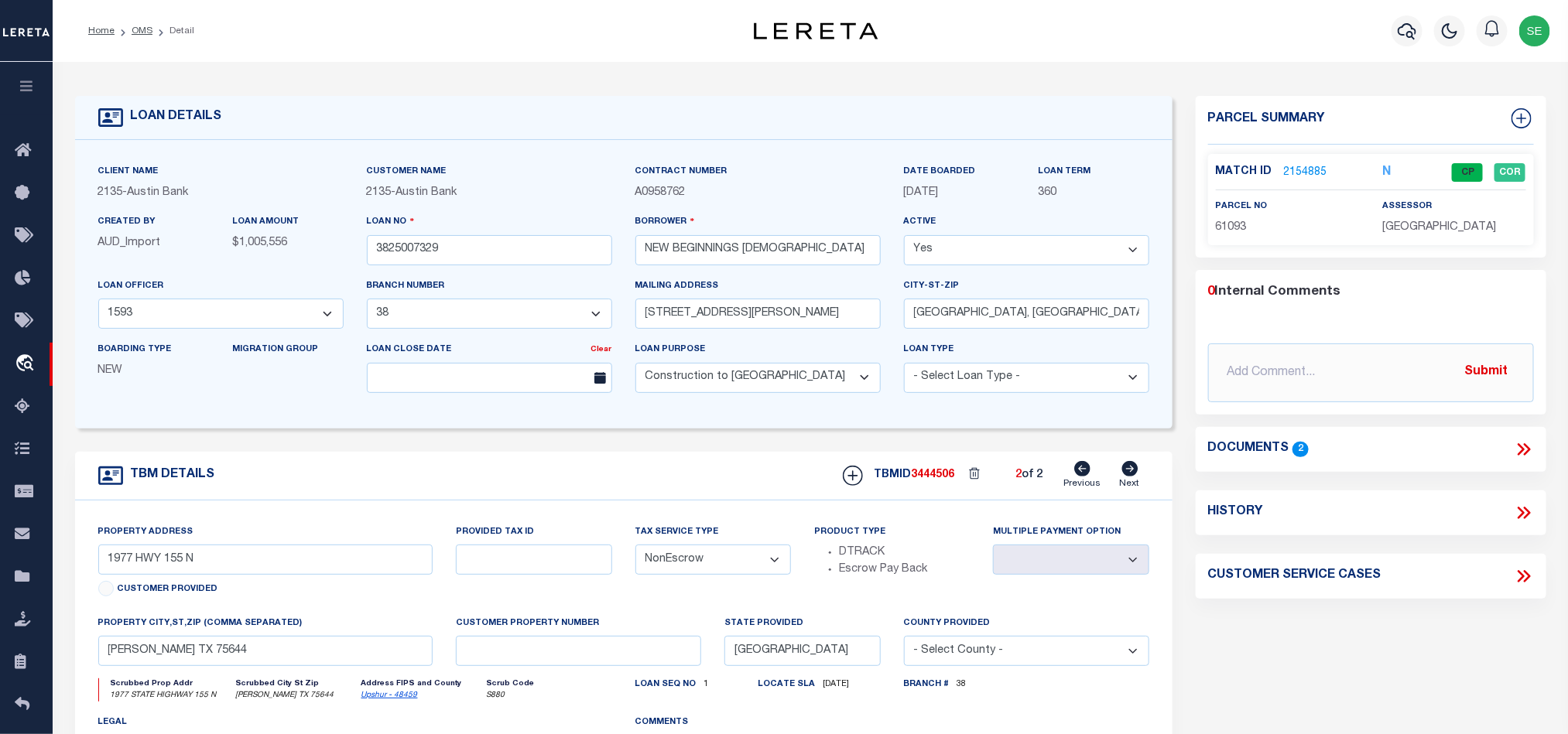
select select
type textarea "(CP) DT 24.631 [PERSON_NAME] SVY A 186"
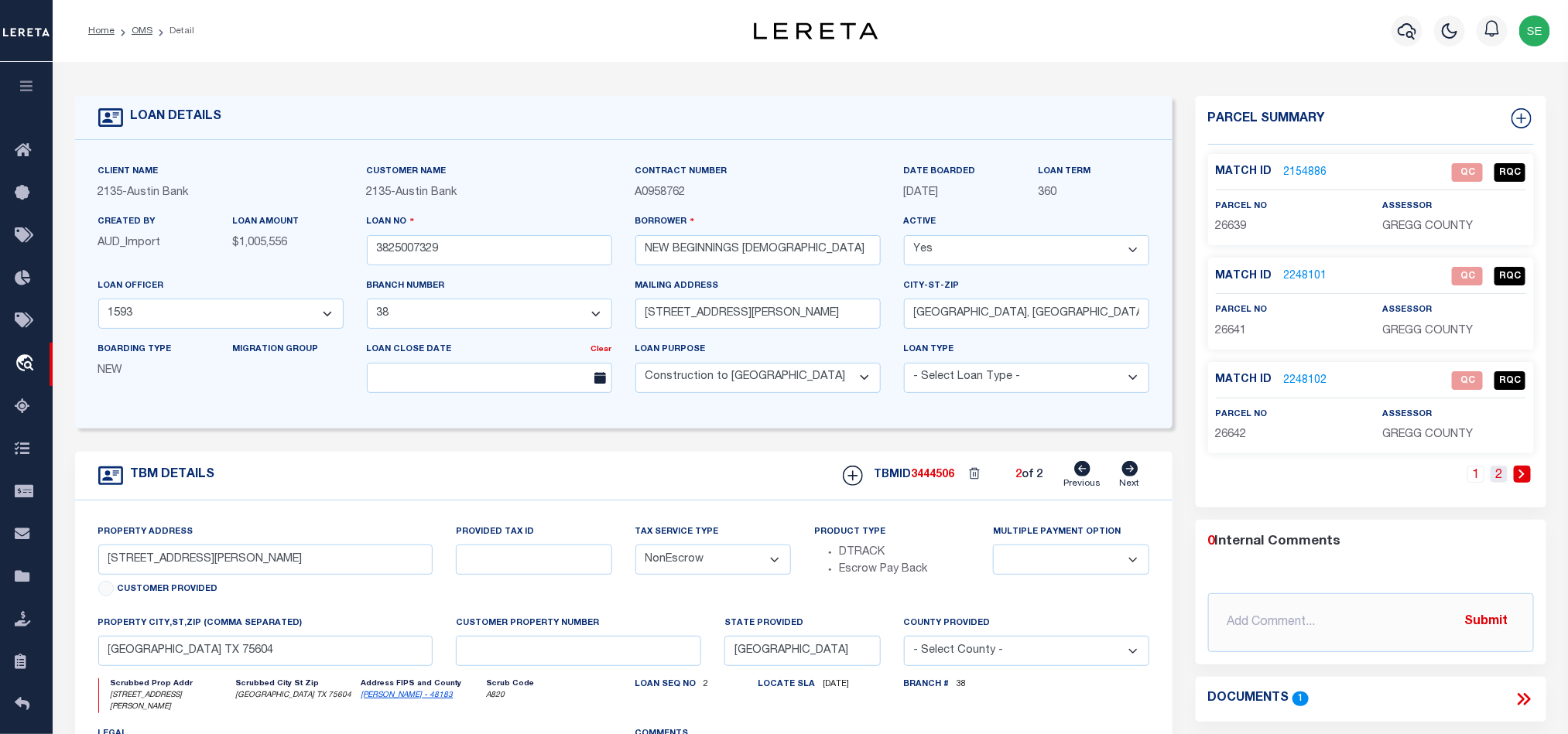
click at [1497, 478] on link "2" at bounding box center [1499, 475] width 17 height 17
click at [1497, 476] on link "1" at bounding box center [1499, 475] width 17 height 17
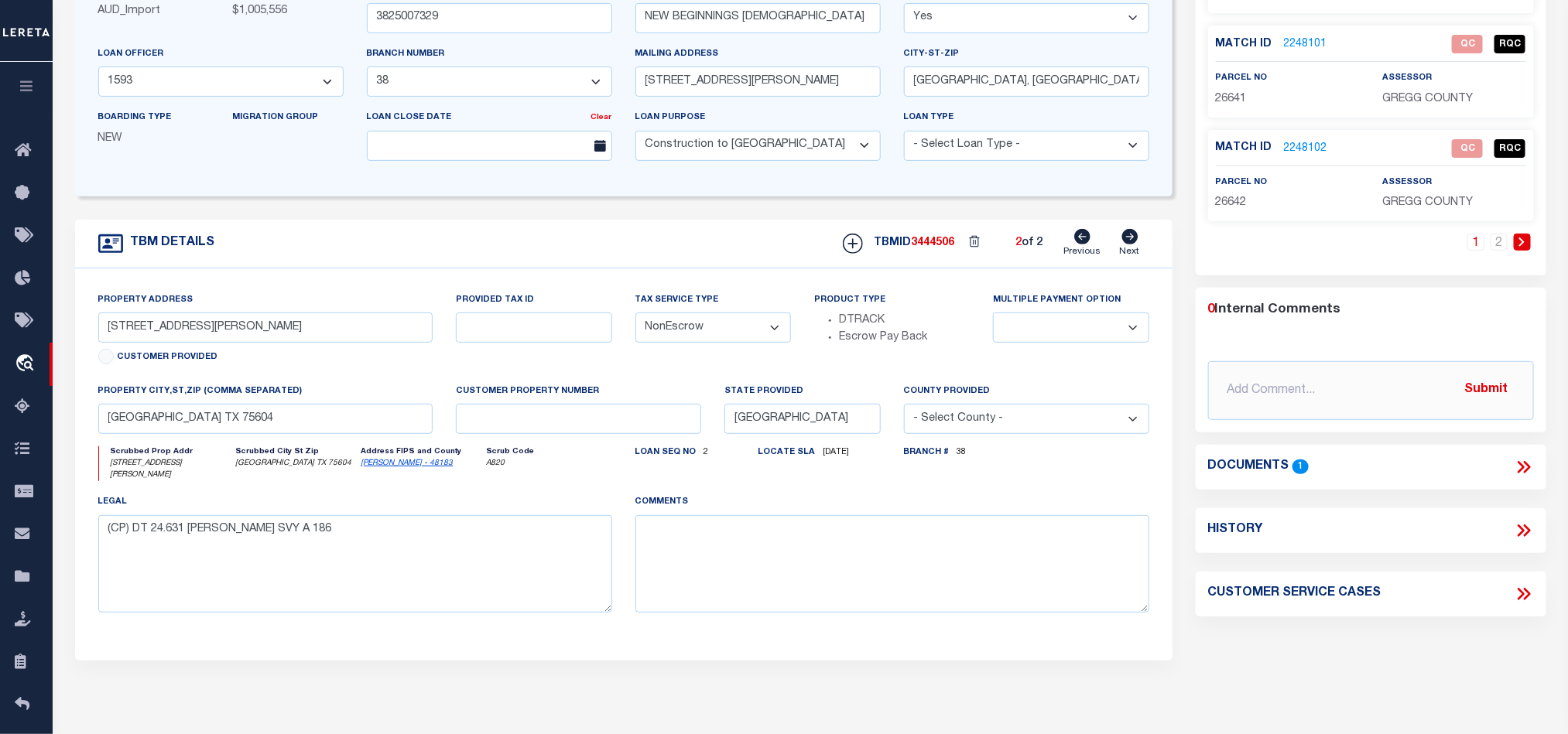
click at [1526, 471] on icon at bounding box center [1524, 467] width 20 height 20
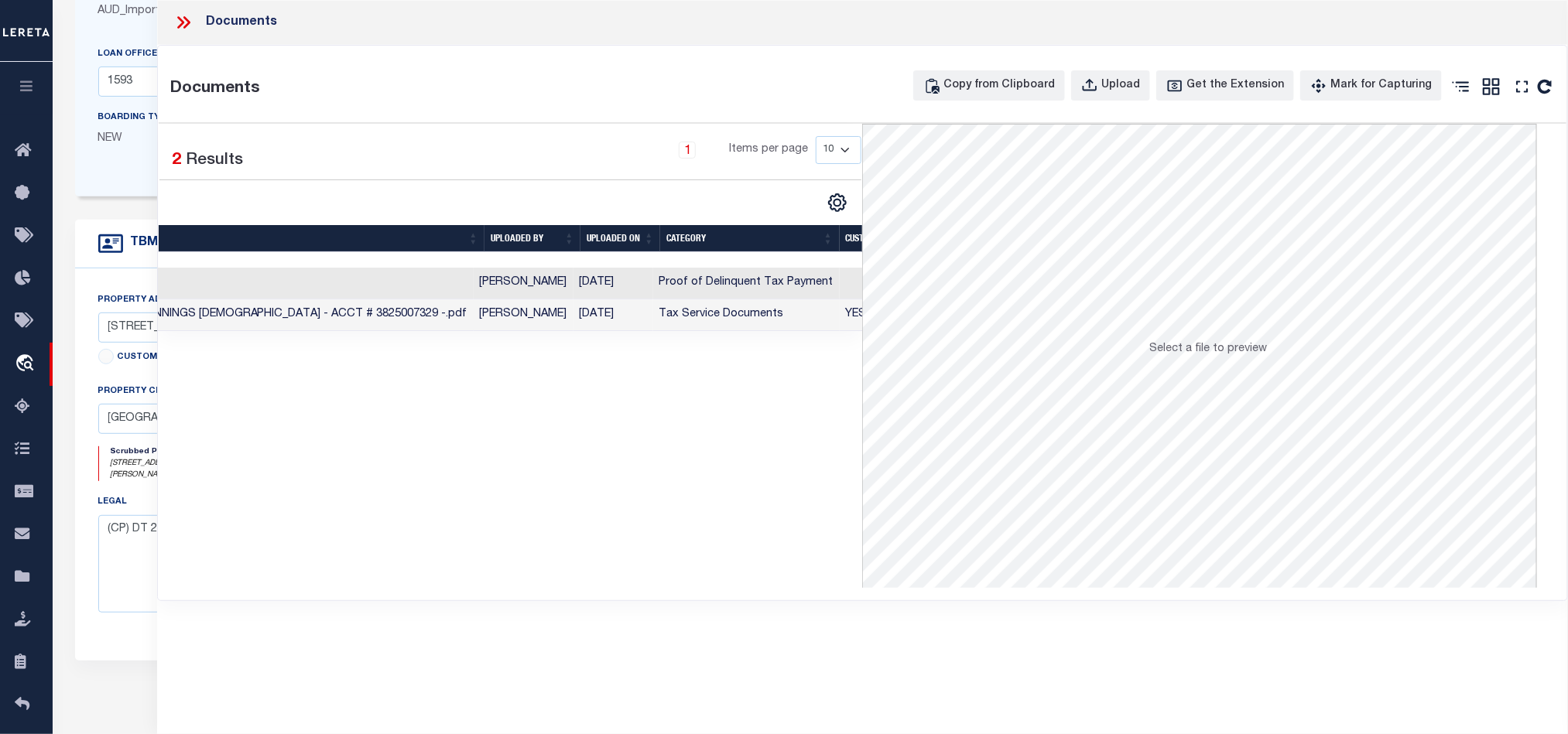
scroll to position [0, 251]
click at [705, 316] on td "Tax Service Documents" at bounding box center [744, 315] width 186 height 32
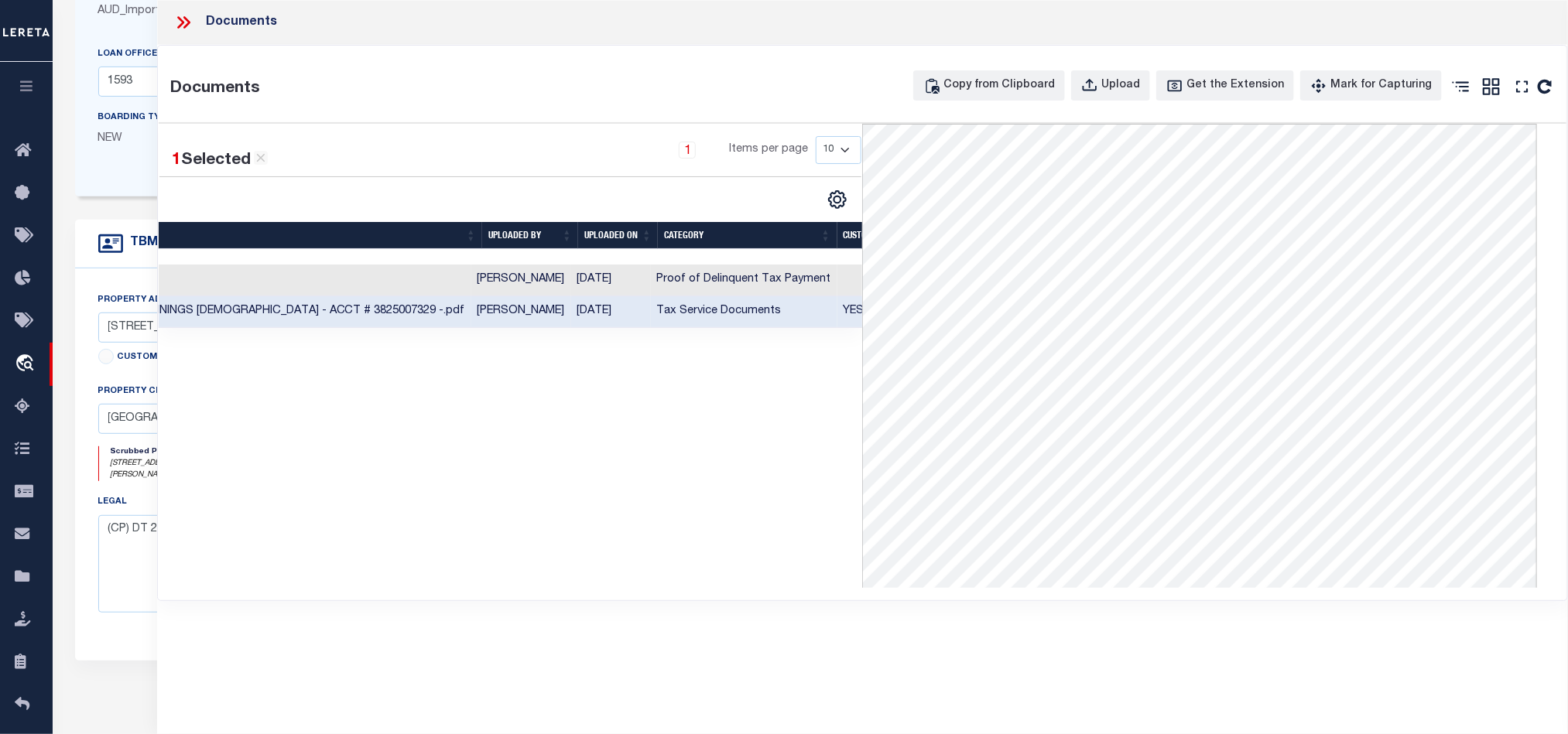
click at [185, 24] on icon at bounding box center [184, 22] width 20 height 20
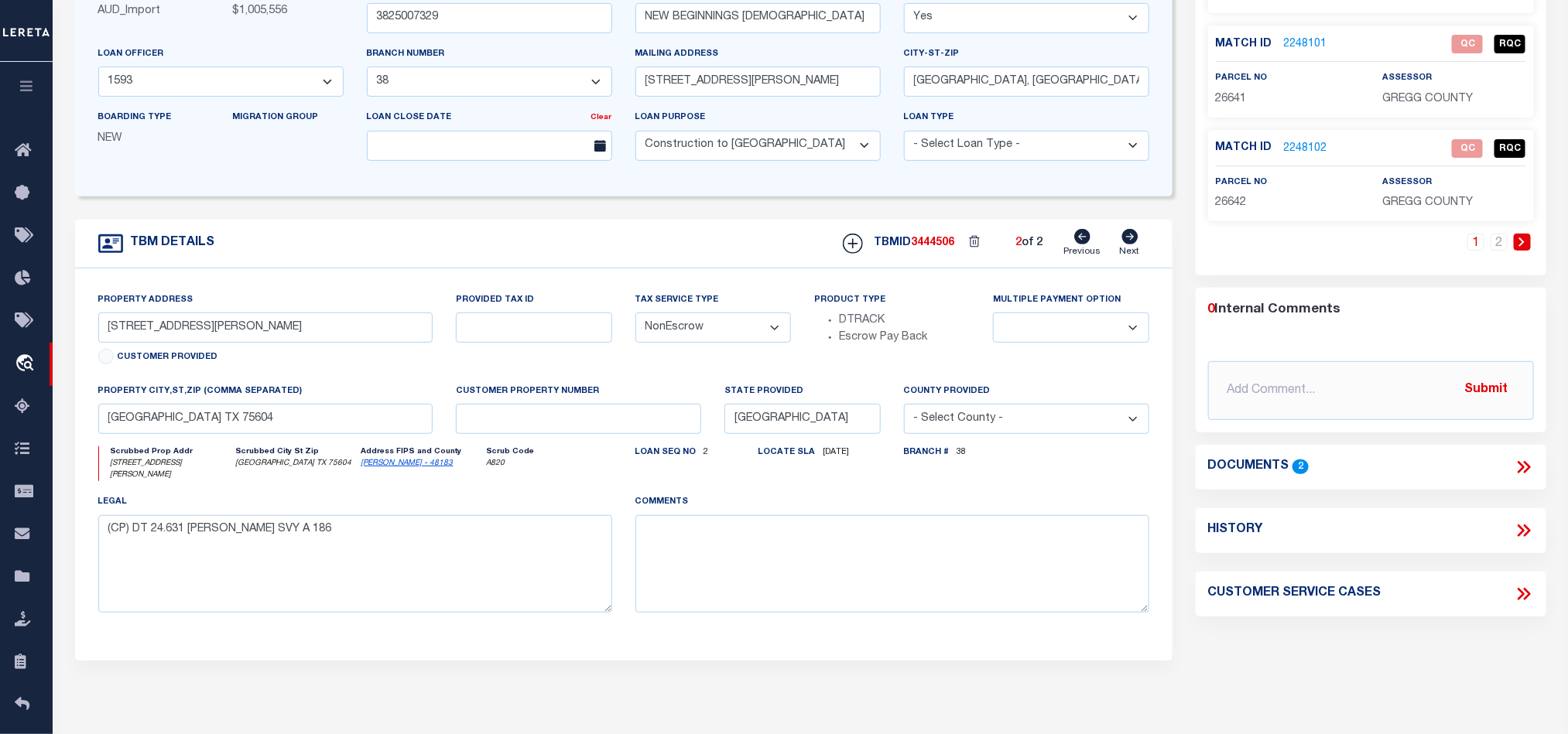
scroll to position [0, 0]
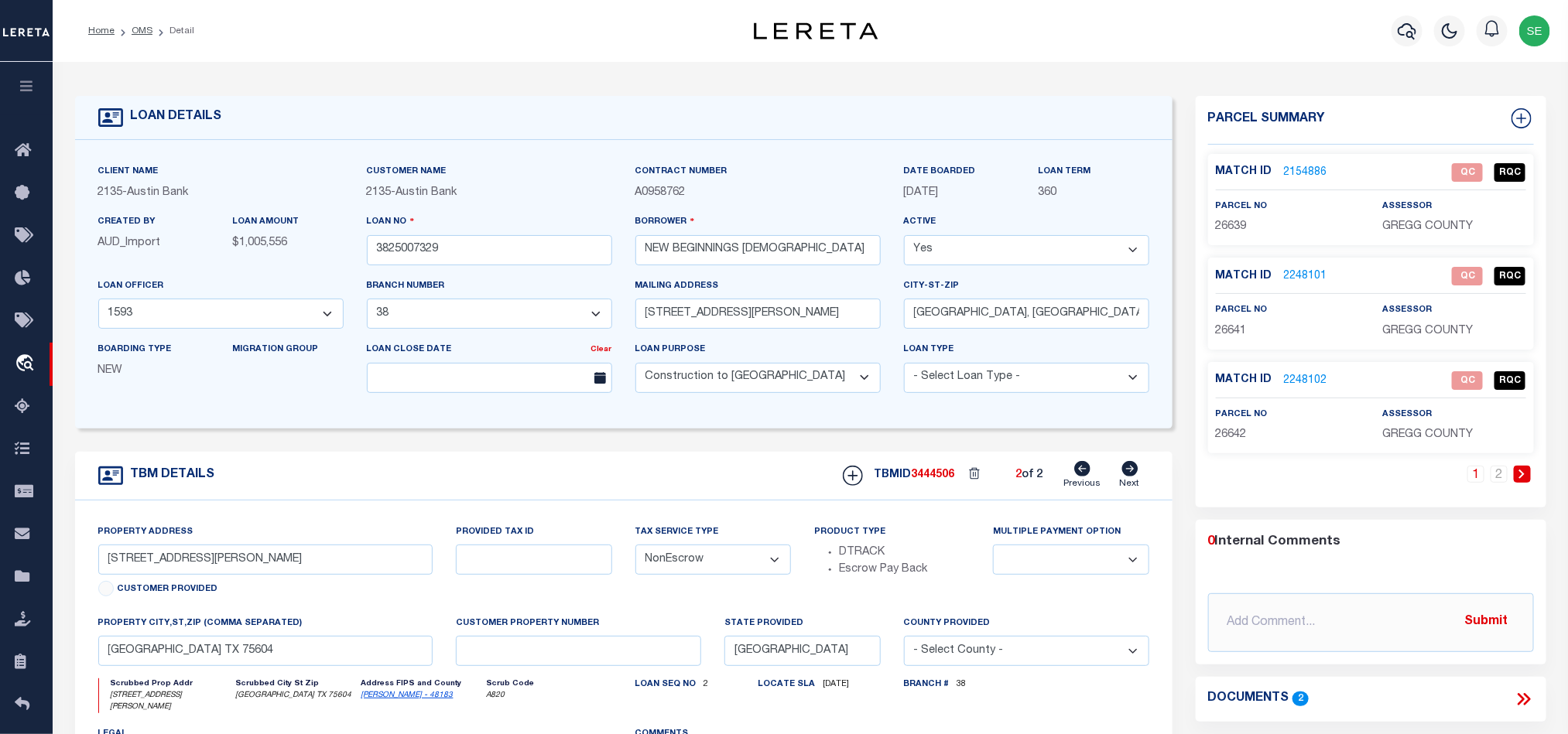
click at [1292, 174] on link "2154886" at bounding box center [1306, 173] width 44 height 17
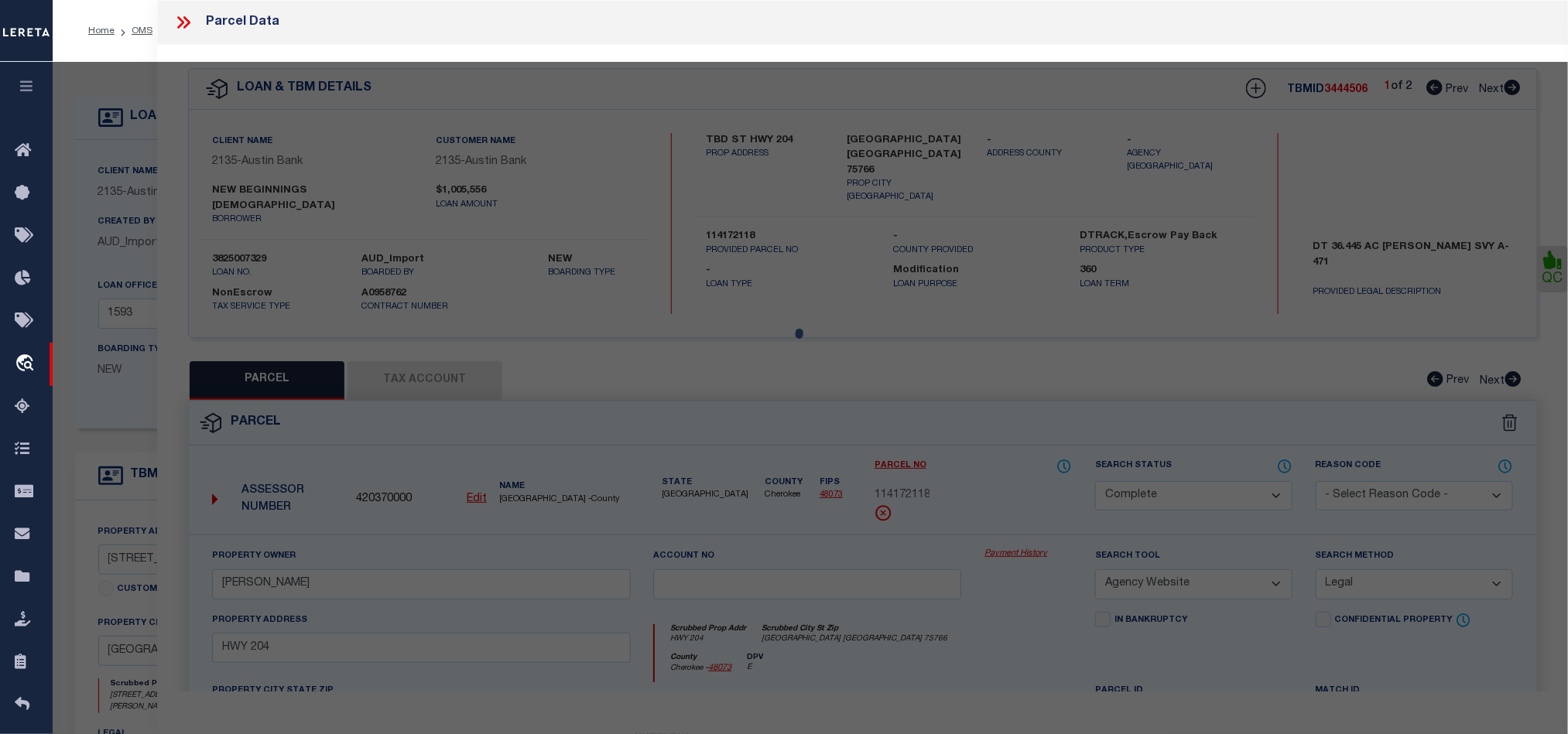
select select "AS"
select select
checkbox input "false"
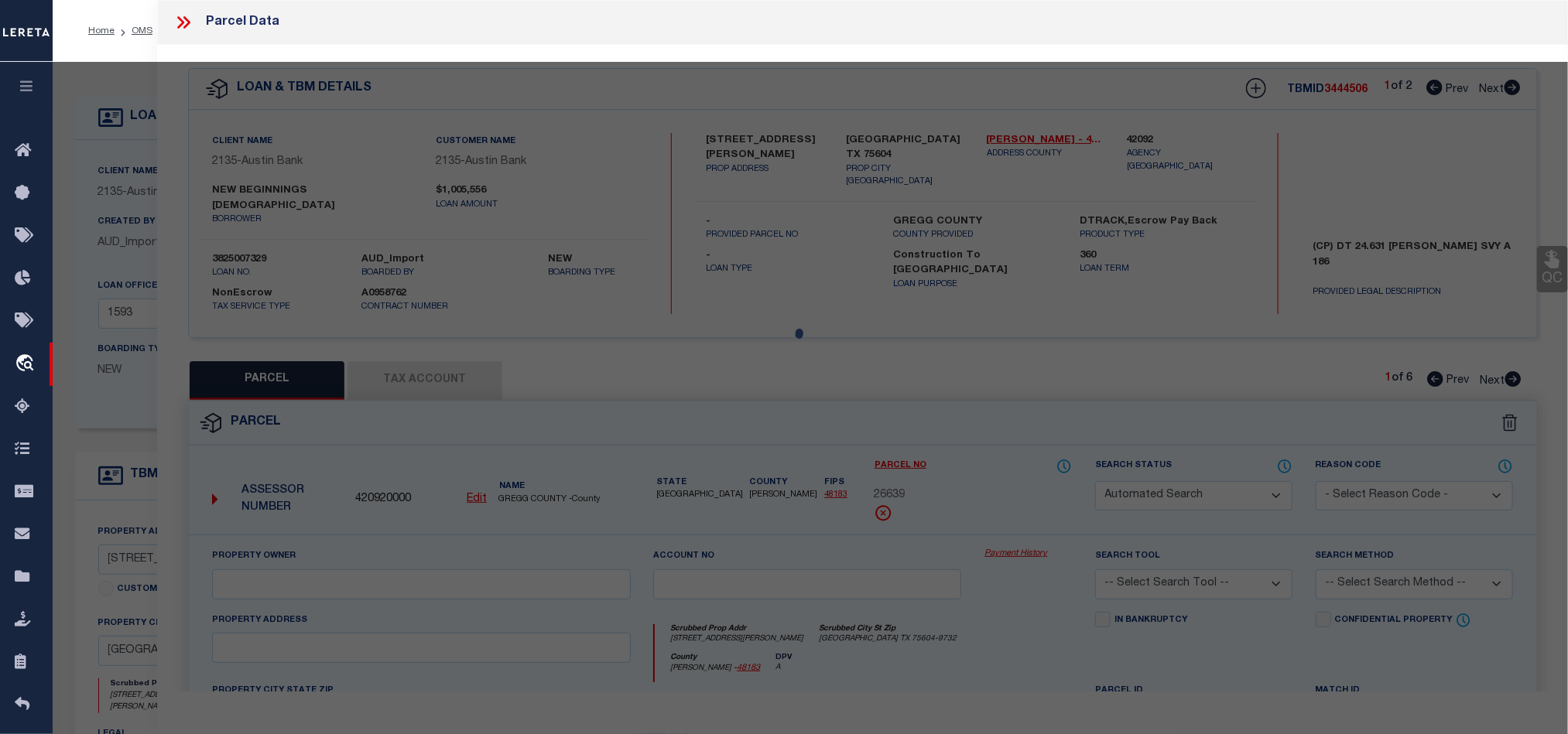
select select "QC"
type input "NEW BEGINNINGS [DEMOGRAPHIC_DATA]"
select select "AGW"
select select "LEG"
type input "[STREET_ADDRESS][PERSON_NAME]"
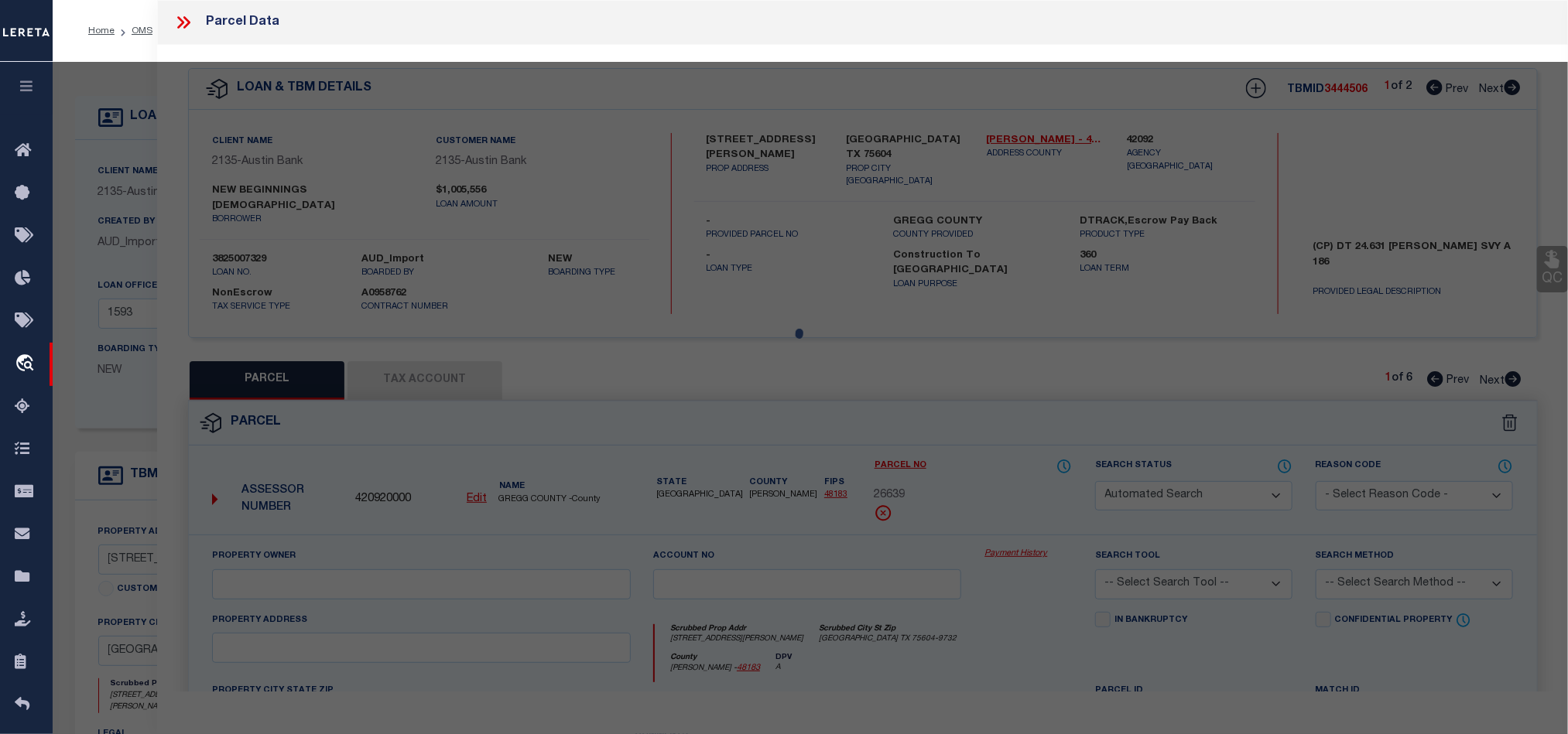
type input "[GEOGRAPHIC_DATA] TX 75604"
type textarea "AB 186 [PERSON_NAME] SUR TR 67-01 SEC 4"
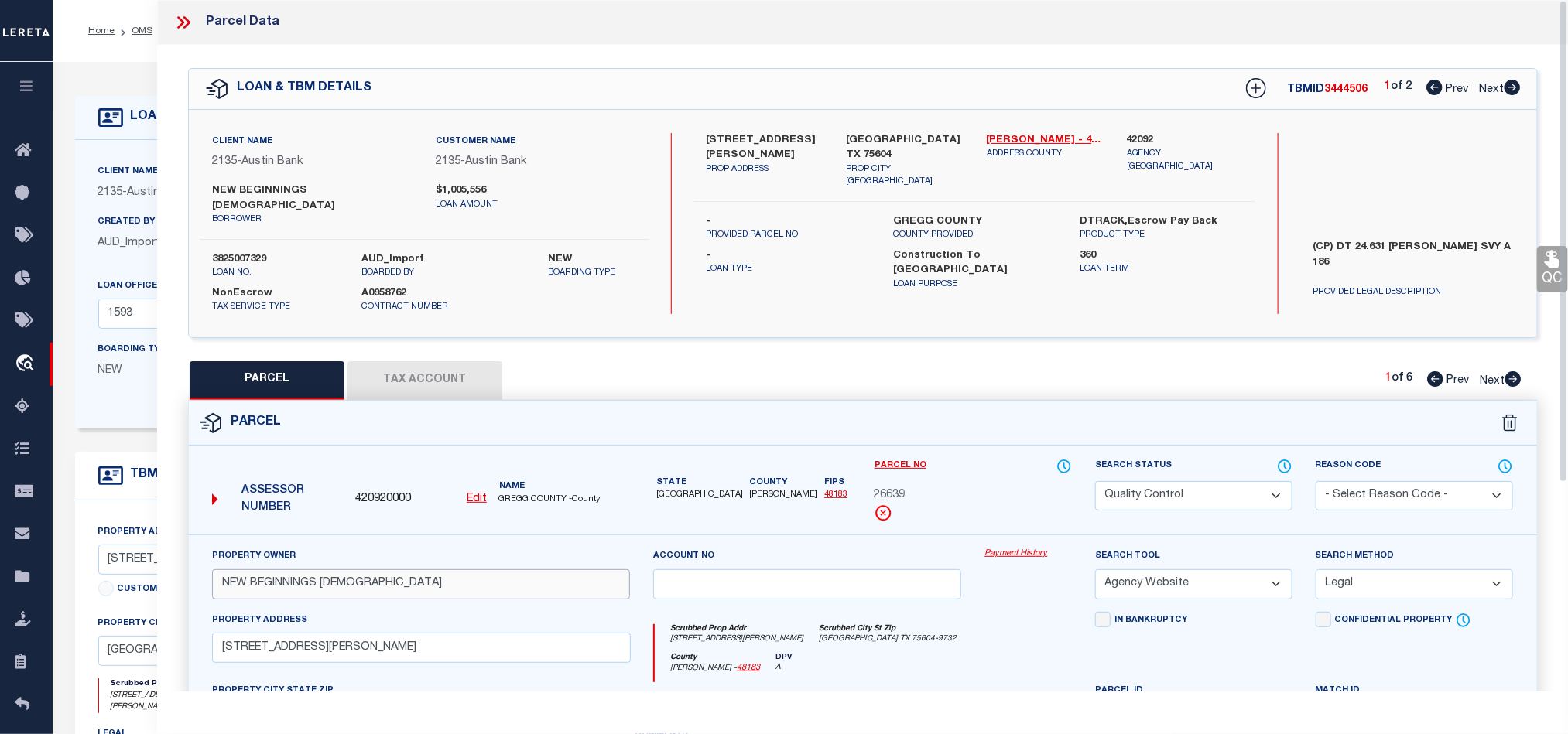
click at [418, 569] on input "NEW BEGINNINGS [DEMOGRAPHIC_DATA]" at bounding box center [421, 584] width 418 height 31
click at [181, 28] on icon at bounding box center [184, 22] width 20 height 20
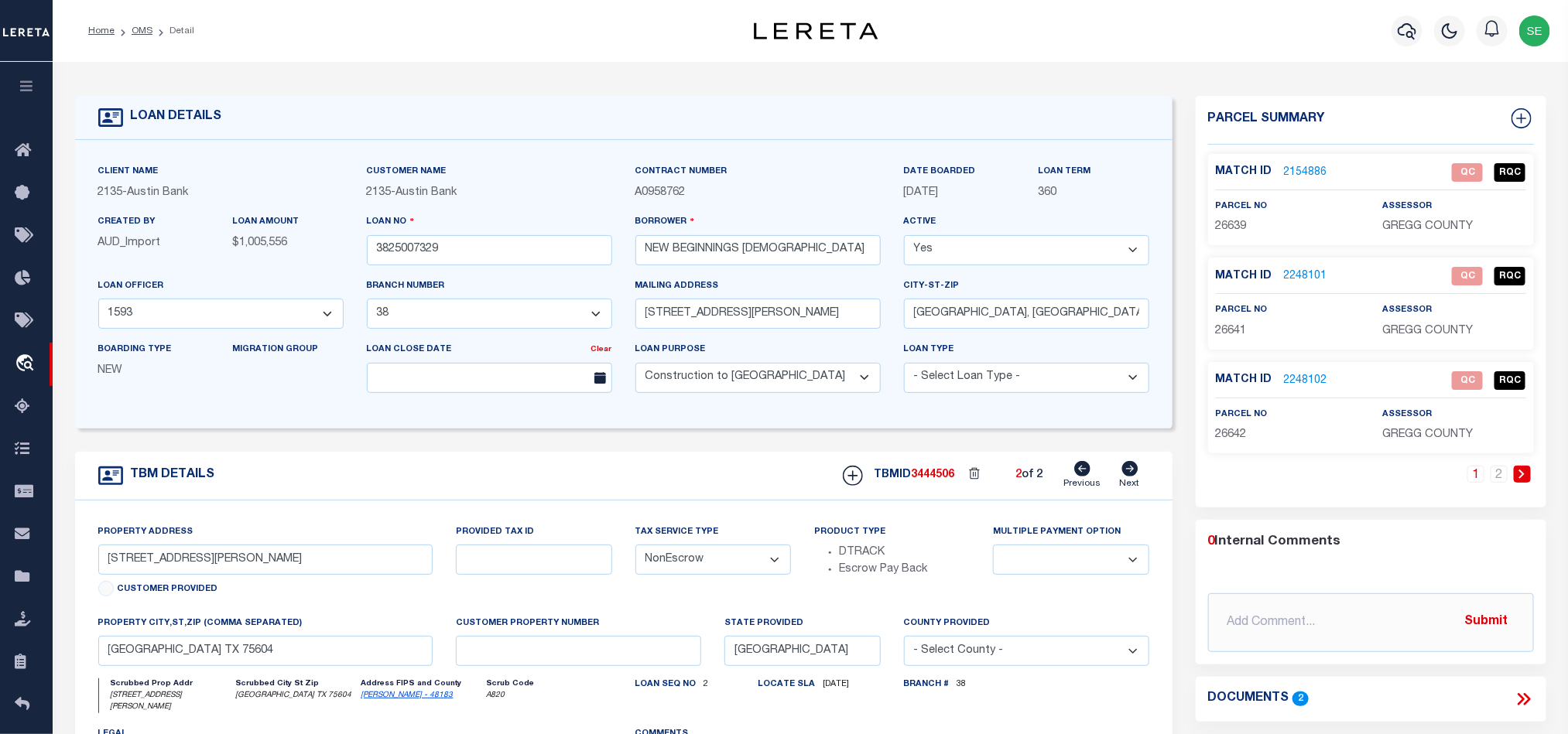
click at [593, 479] on div "TBM DETAILS TBMID 3444506 2 of 2 Next" at bounding box center [624, 475] width 1098 height 49
click at [1309, 179] on link "2154886" at bounding box center [1306, 173] width 44 height 17
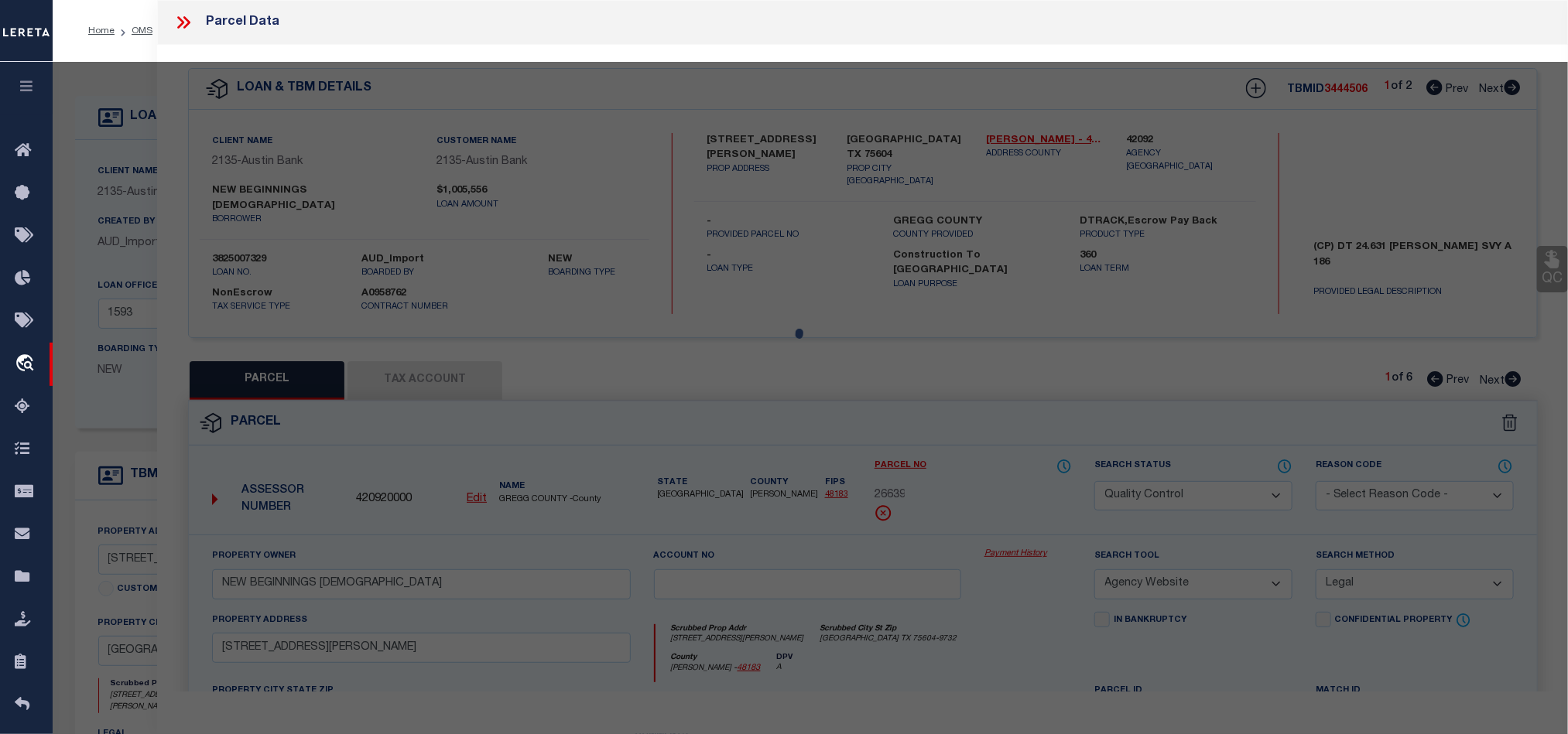
select select "AS"
select select
checkbox input "false"
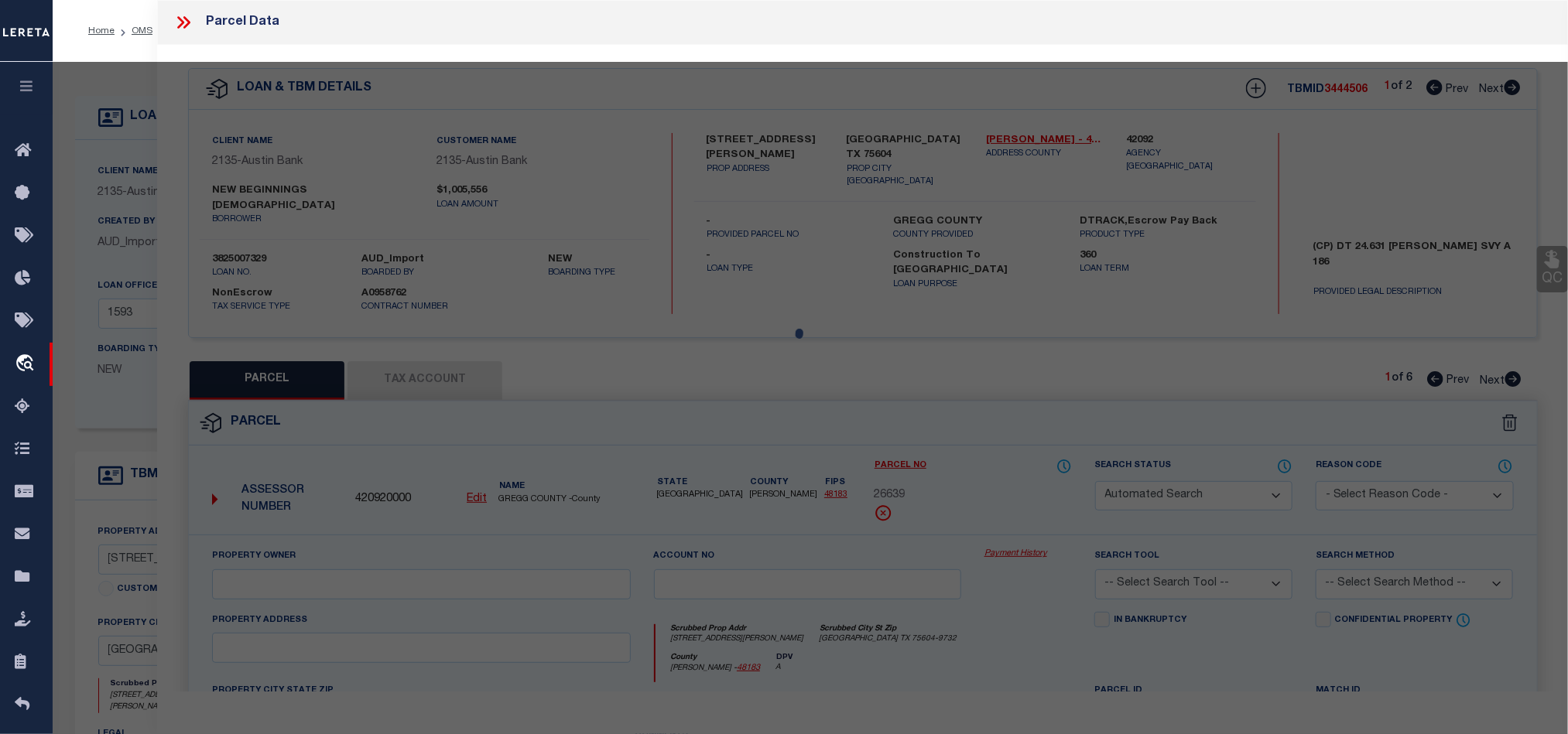
select select "QC"
type input "NEW BEGINNINGS [DEMOGRAPHIC_DATA]"
select select "AGW"
select select "LEG"
type input "[STREET_ADDRESS][PERSON_NAME]"
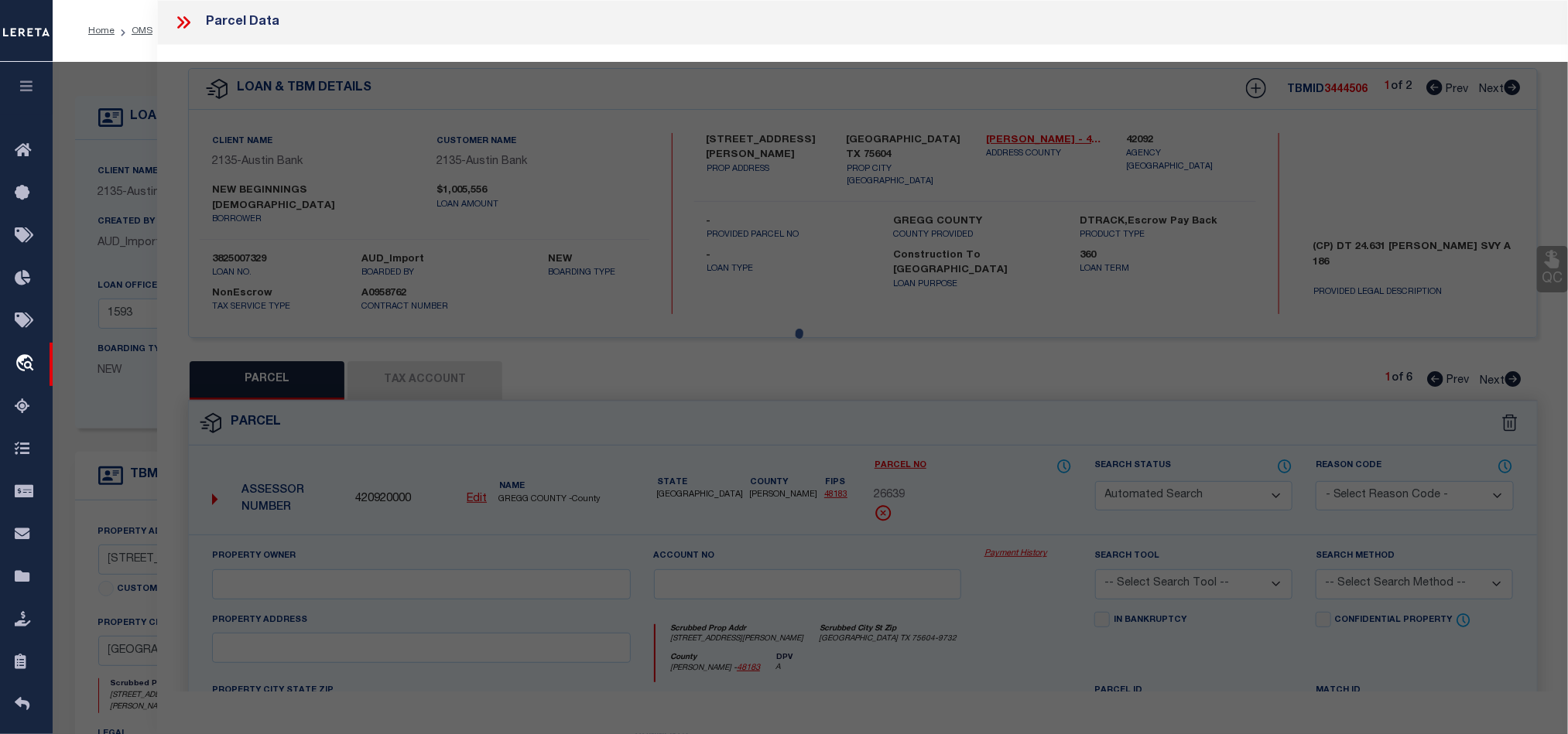
type input "[GEOGRAPHIC_DATA] TX 75604"
type textarea "AB 186 [PERSON_NAME] SUR TR 67-01 SEC 4"
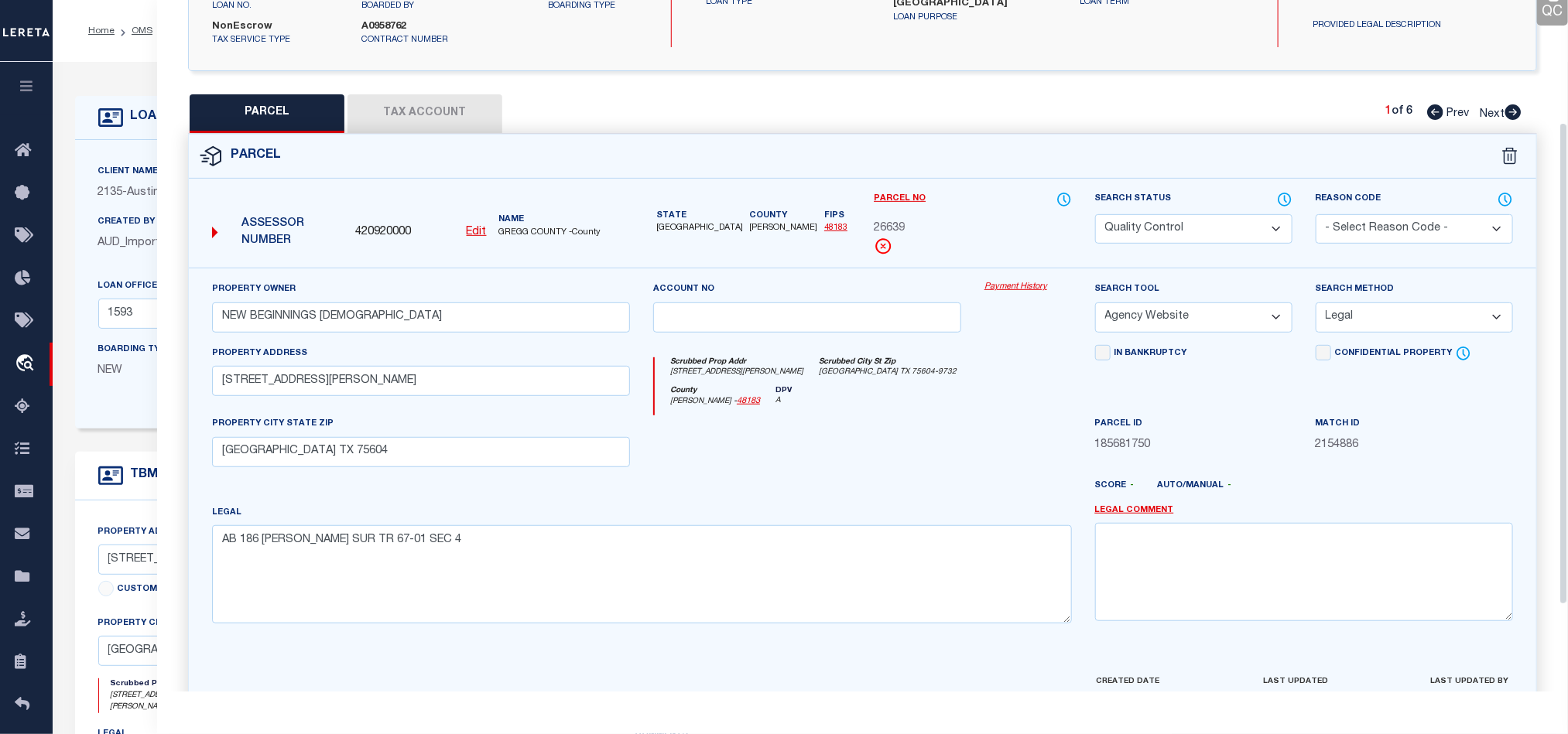
scroll to position [299, 0]
